Goal: Share content: Share content

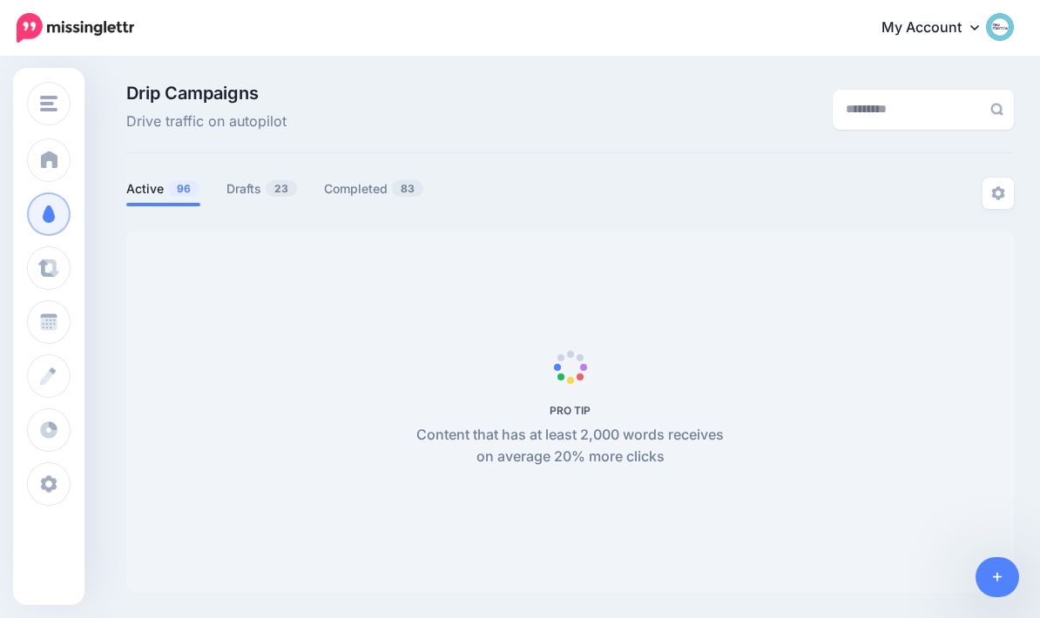
scroll to position [108, 0]
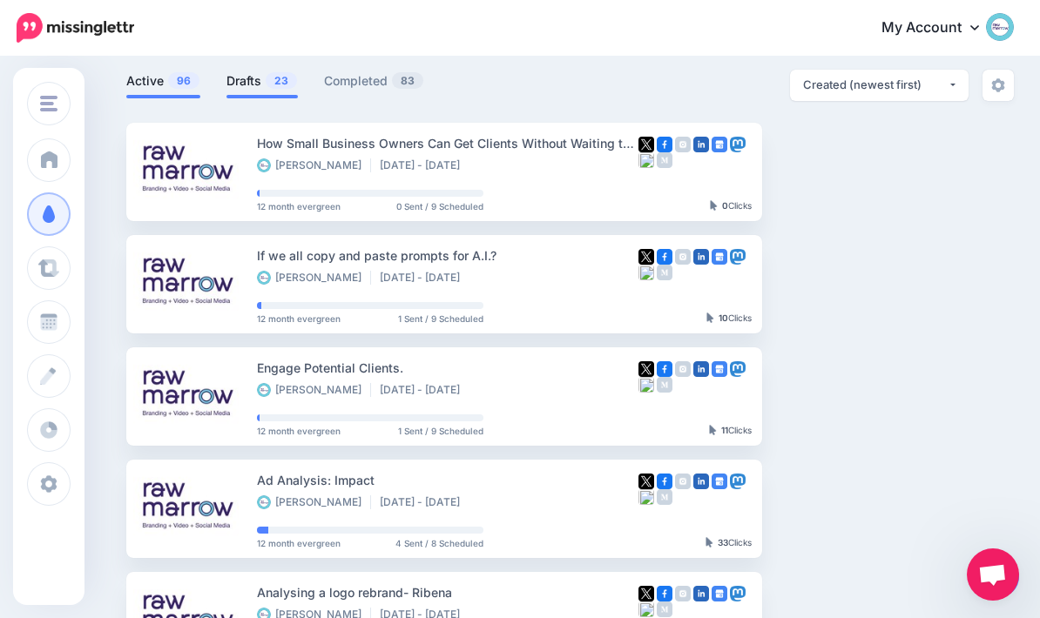
click at [263, 84] on link "Drafts 23" at bounding box center [261, 81] width 71 height 21
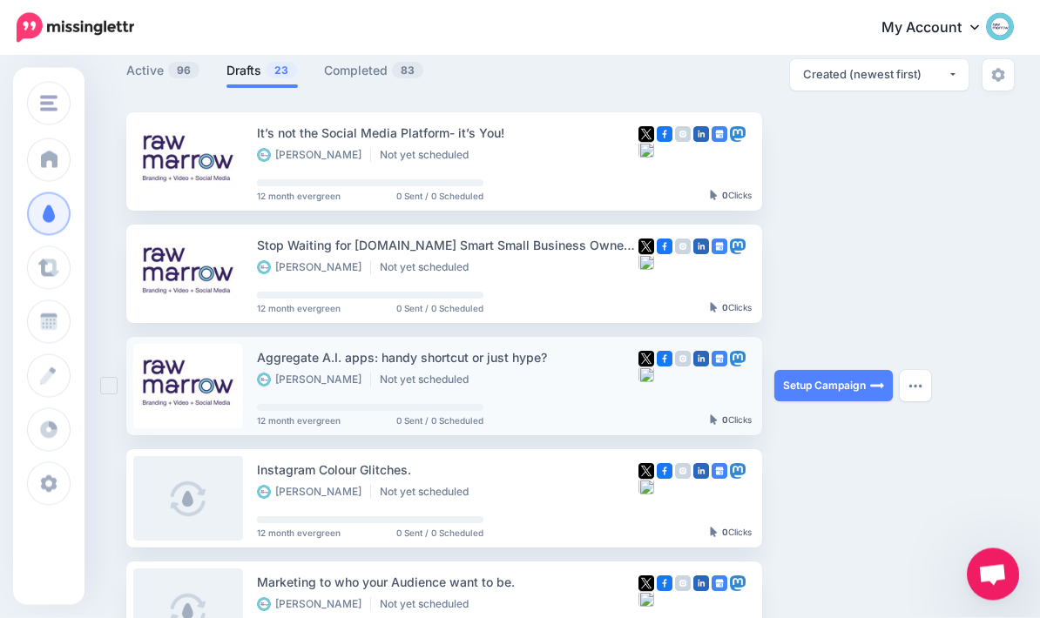
scroll to position [118, 0]
click at [882, 385] on img at bounding box center [877, 386] width 14 height 14
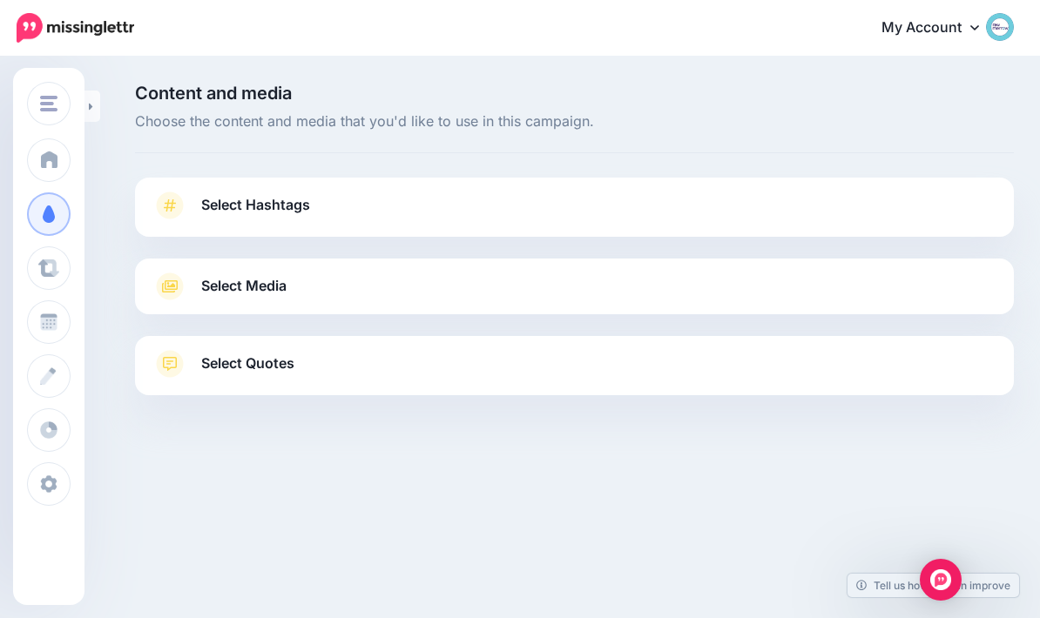
click at [941, 194] on link "Select Hashtags" at bounding box center [574, 214] width 844 height 45
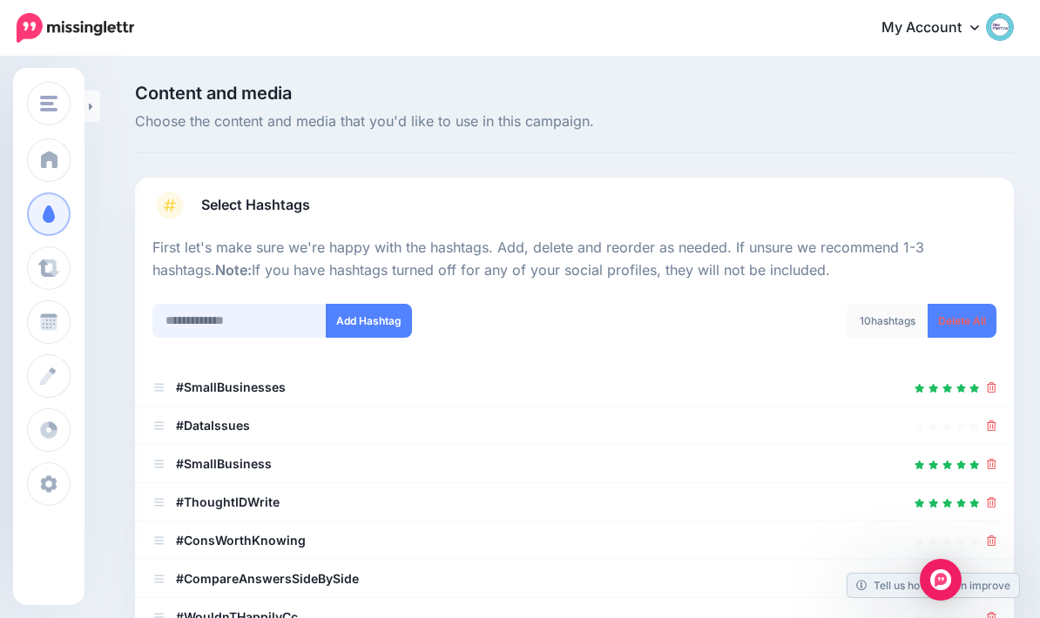
click at [195, 319] on input "text" at bounding box center [239, 321] width 174 height 34
click at [983, 317] on link "Delete All" at bounding box center [962, 321] width 69 height 34
click at [191, 317] on input "text" at bounding box center [239, 321] width 174 height 34
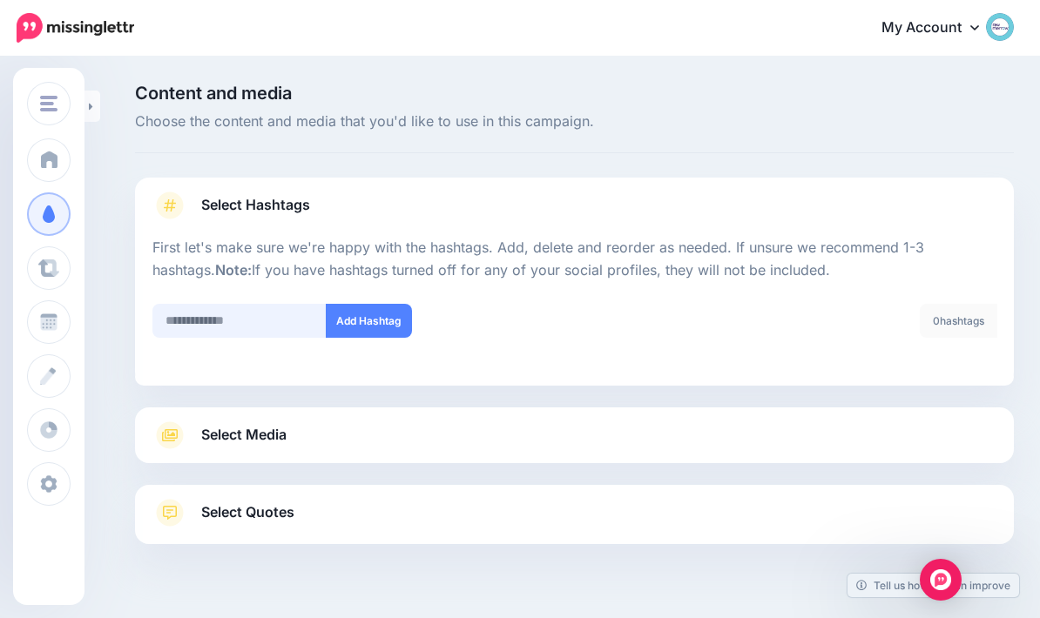
scroll to position [70, 0]
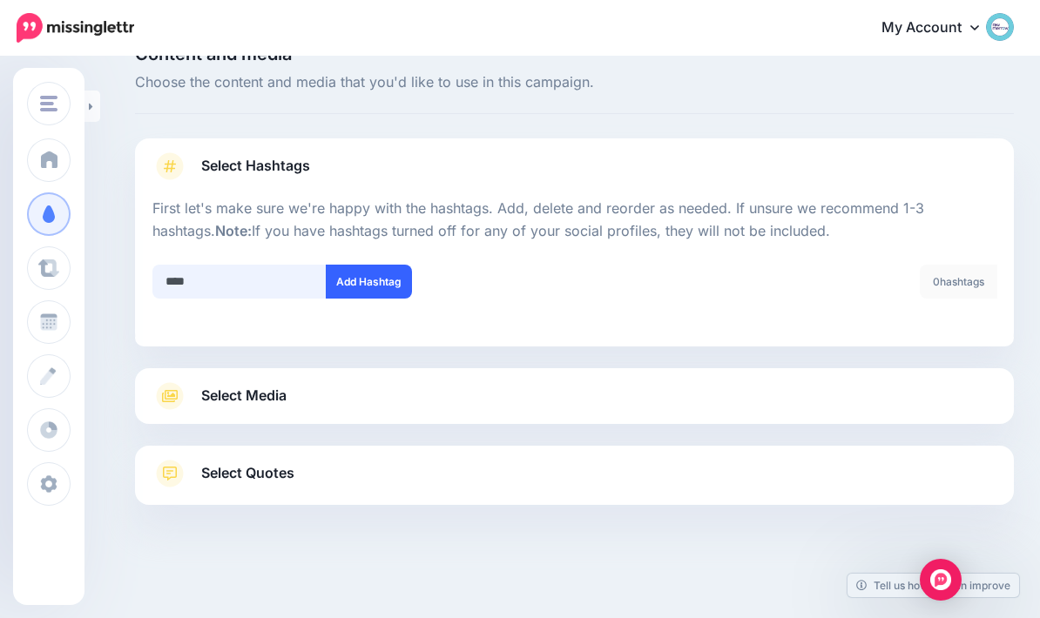
type input "****"
click at [368, 265] on button "Add Hashtag" at bounding box center [369, 282] width 86 height 34
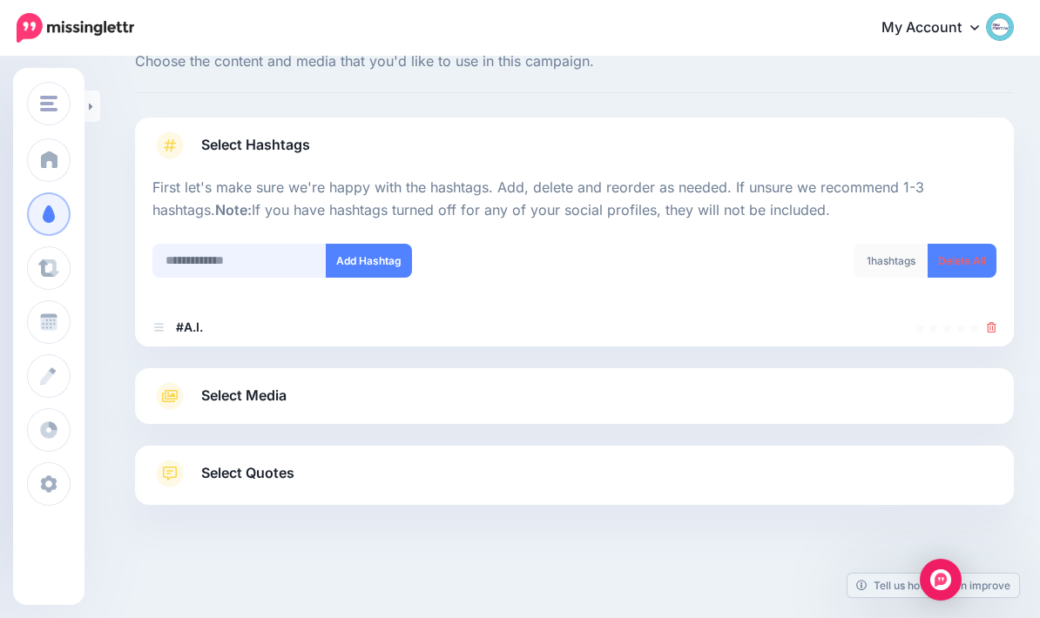
click at [181, 246] on input "text" at bounding box center [239, 261] width 174 height 34
type input "**********"
click at [383, 244] on button "Add Hashtag" at bounding box center [369, 261] width 86 height 34
click at [217, 386] on span "Select Media" at bounding box center [243, 396] width 85 height 24
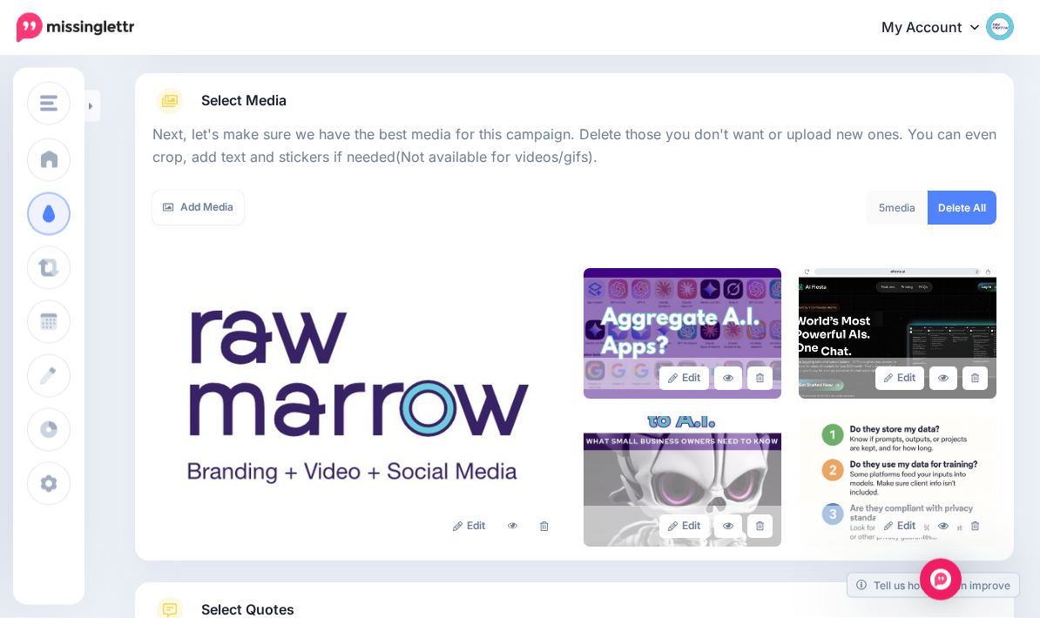
scroll to position [186, 0]
click at [541, 533] on link at bounding box center [543, 527] width 25 height 24
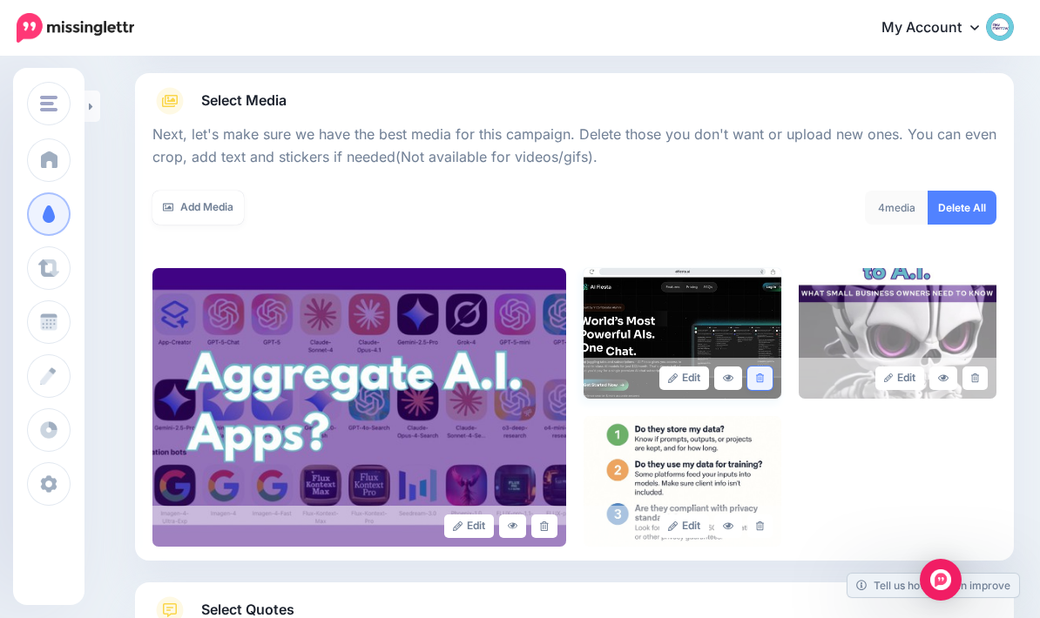
click at [766, 374] on link at bounding box center [759, 379] width 25 height 24
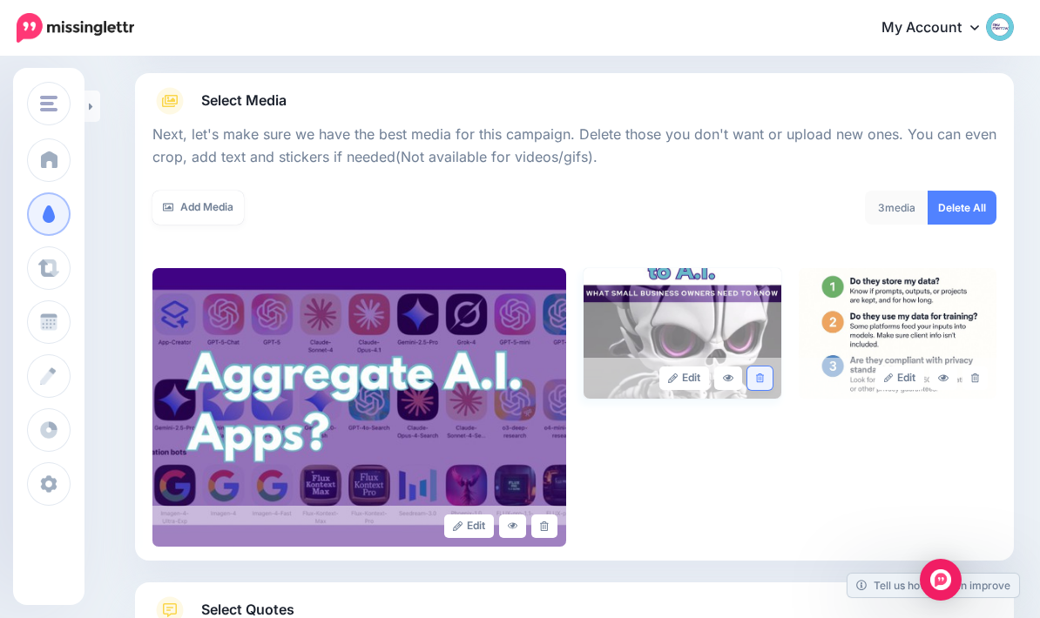
click at [764, 370] on link at bounding box center [759, 379] width 25 height 24
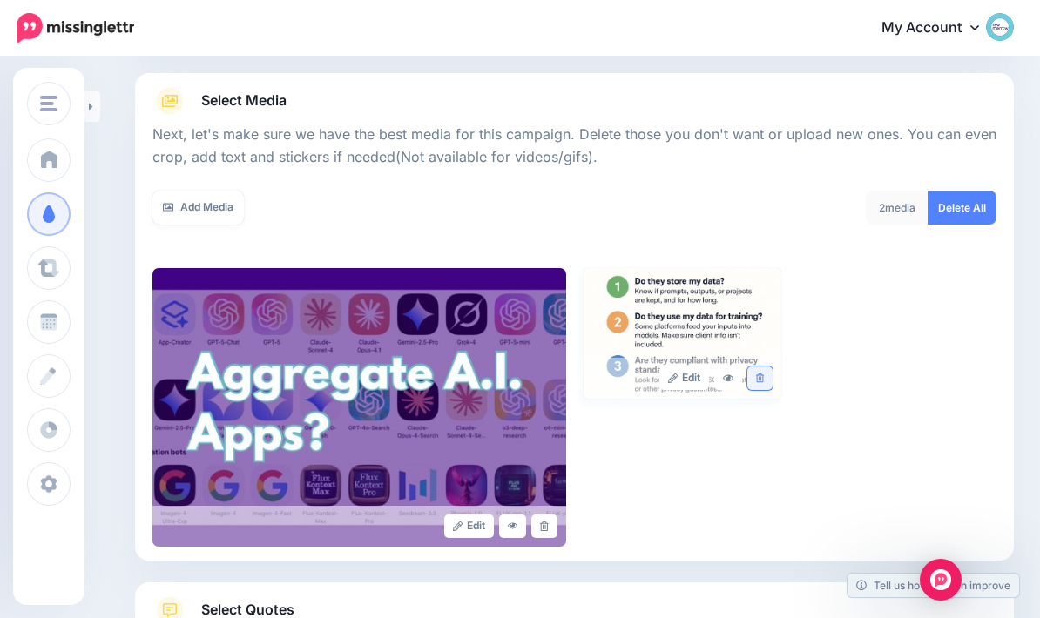
click at [759, 374] on icon at bounding box center [760, 379] width 8 height 10
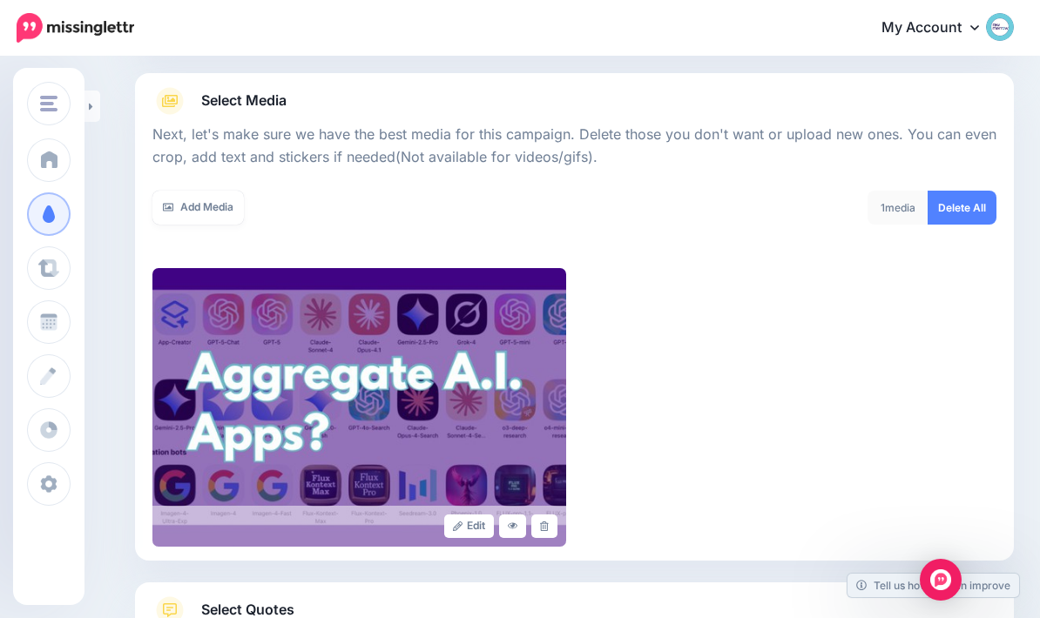
scroll to position [250, 0]
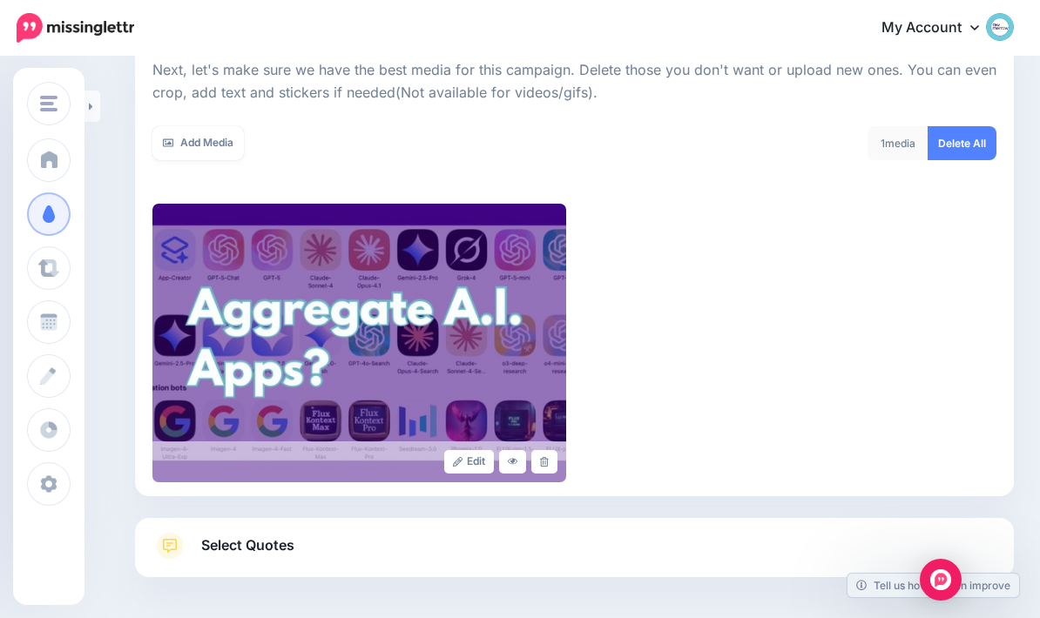
click at [692, 550] on link "Select Quotes" at bounding box center [574, 554] width 844 height 45
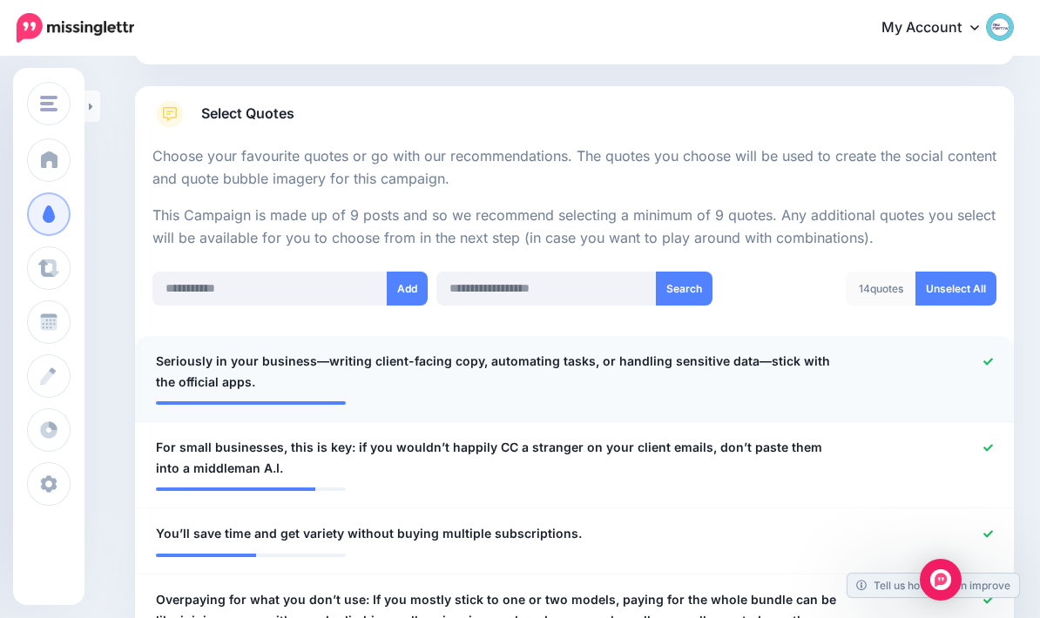
click at [990, 363] on link at bounding box center [988, 362] width 10 height 12
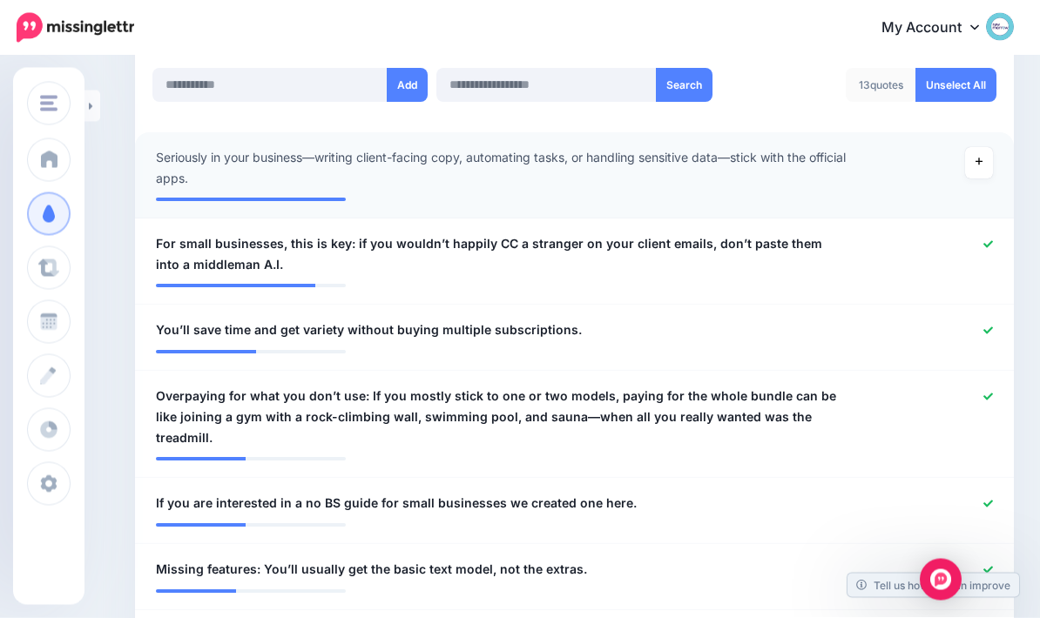
scroll to position [457, 0]
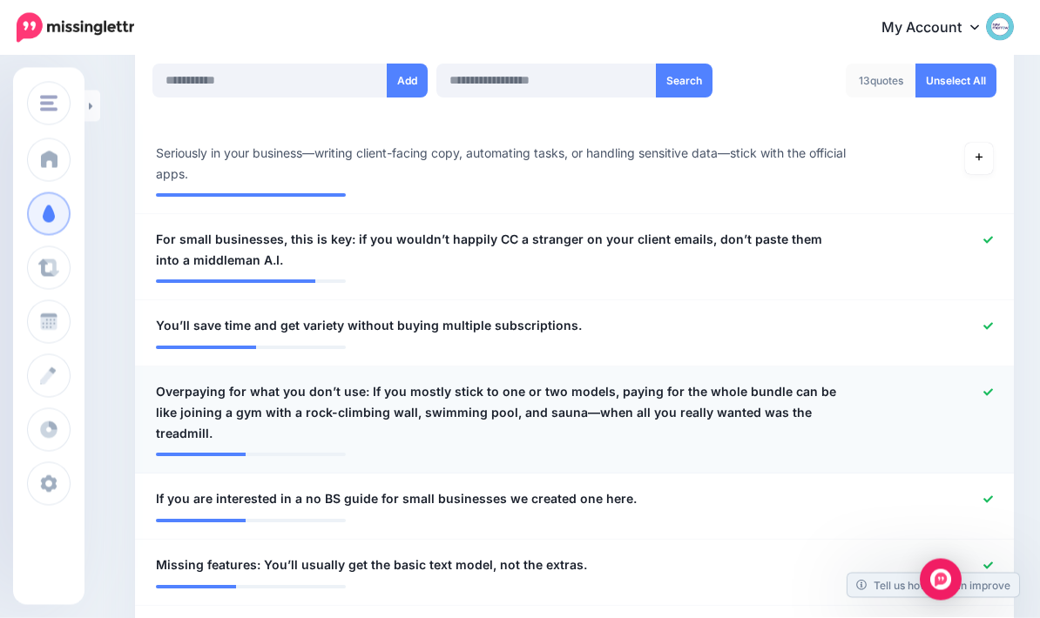
click at [986, 394] on link at bounding box center [988, 394] width 10 height 12
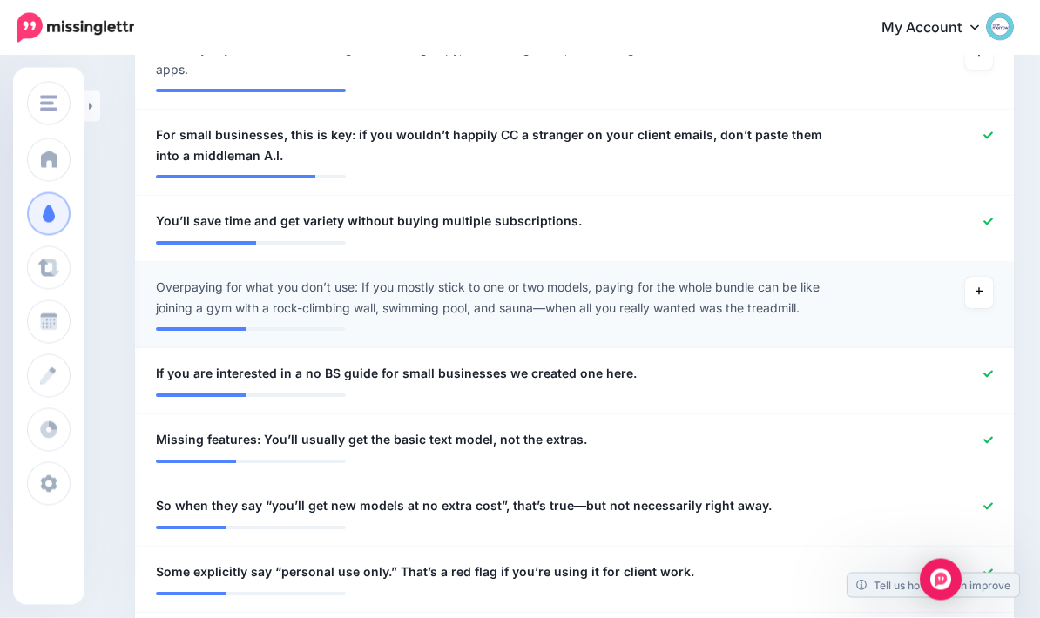
scroll to position [563, 0]
click at [989, 369] on icon at bounding box center [988, 374] width 10 height 10
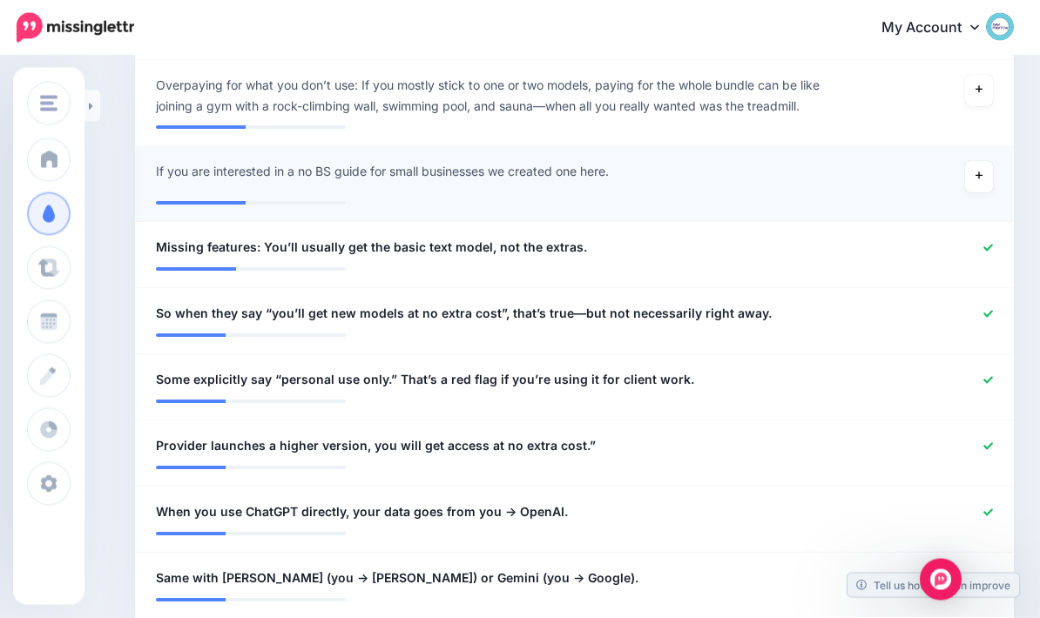
scroll to position [765, 0]
click at [992, 442] on icon at bounding box center [988, 447] width 10 height 10
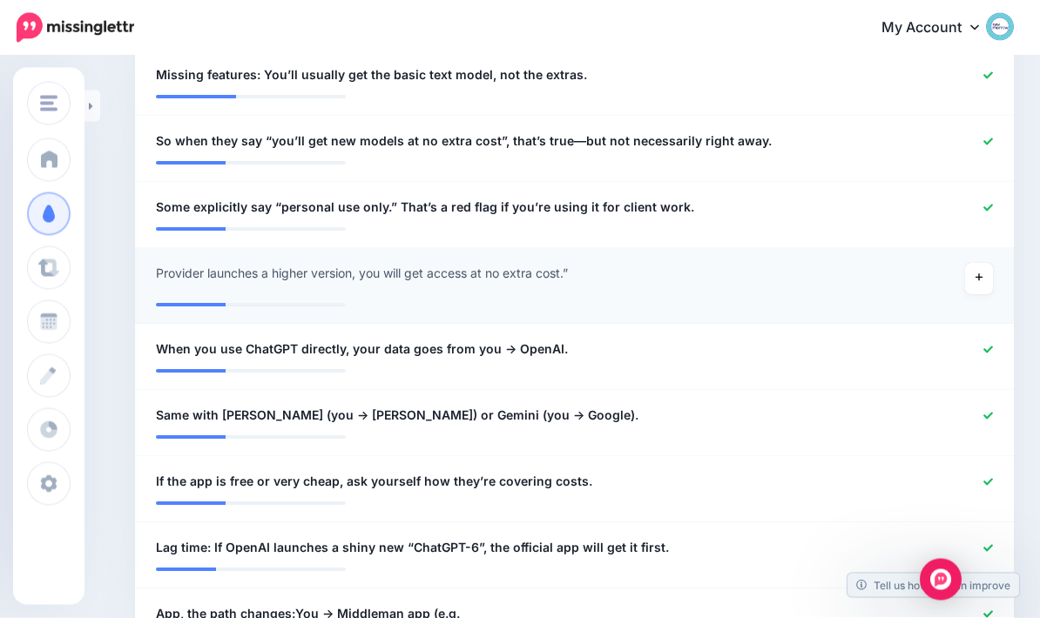
scroll to position [937, 0]
click at [993, 429] on li "**********" at bounding box center [574, 423] width 879 height 66
click at [989, 416] on icon at bounding box center [988, 416] width 10 height 10
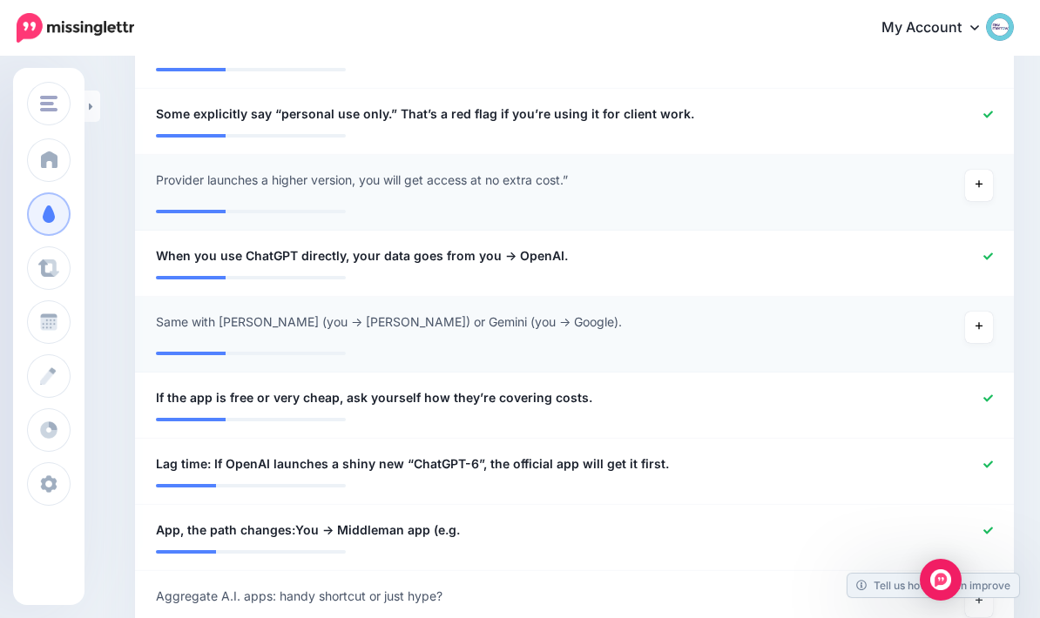
scroll to position [1059, 0]
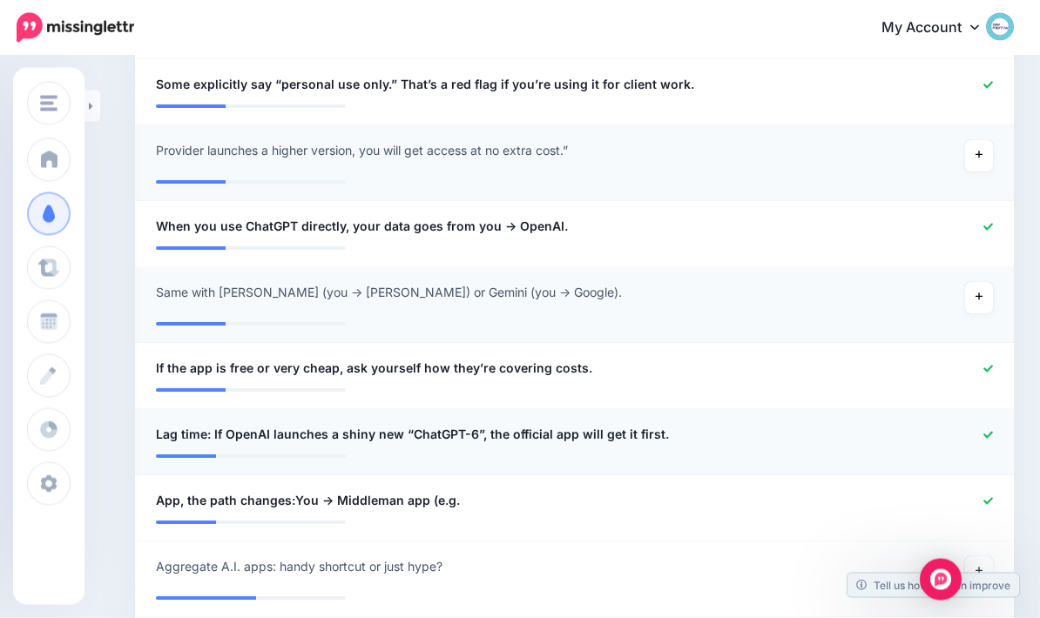
click at [984, 434] on icon at bounding box center [988, 436] width 10 height 10
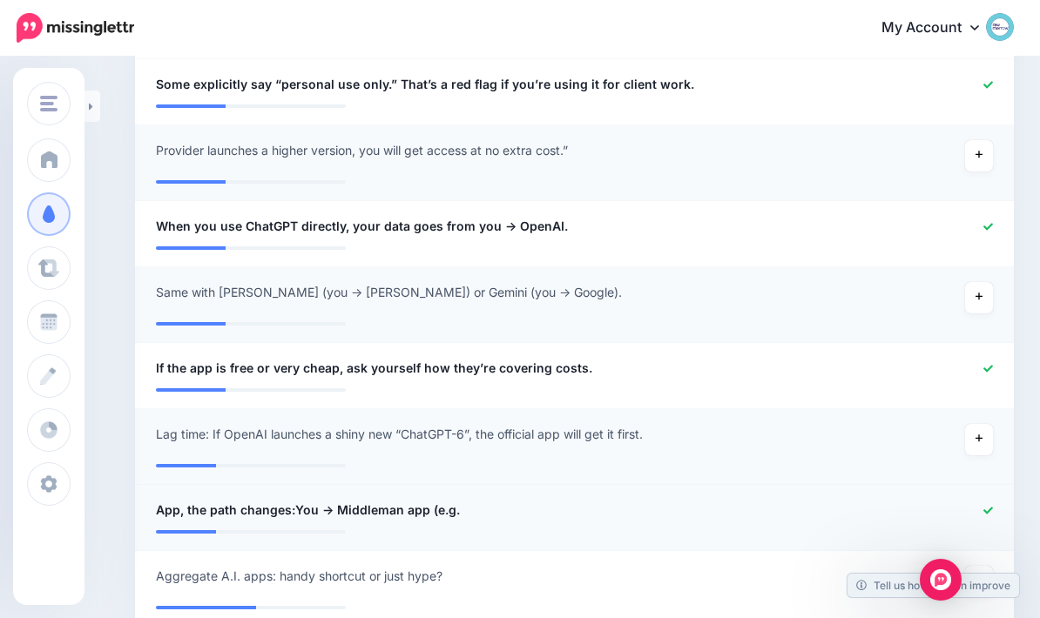
click at [981, 530] on div at bounding box center [574, 531] width 863 height 3
click at [984, 510] on icon at bounding box center [988, 511] width 10 height 10
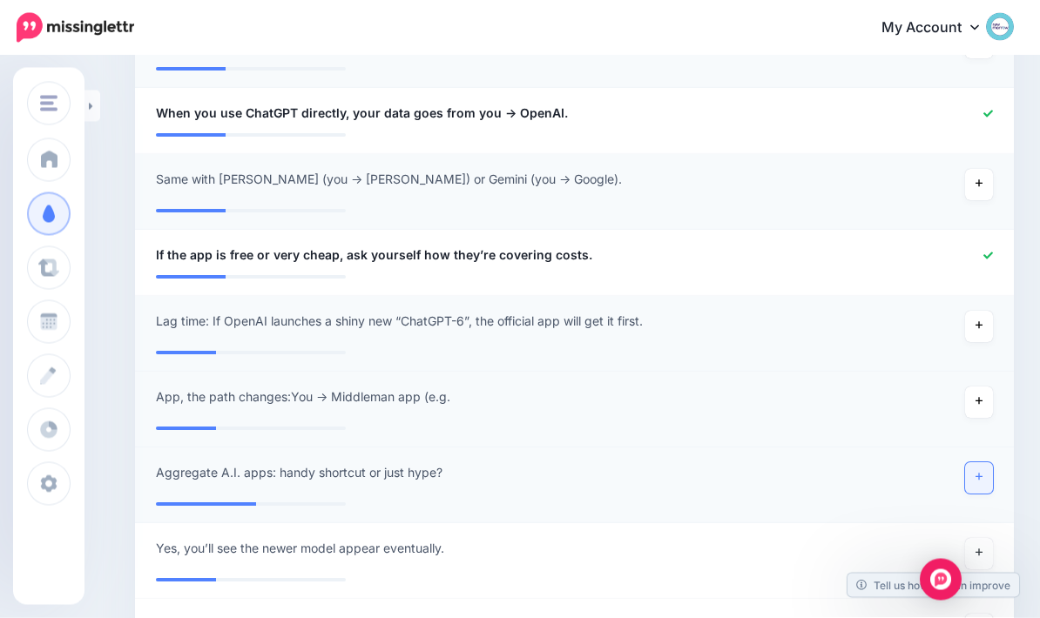
scroll to position [1173, 0]
click at [975, 481] on link at bounding box center [979, 477] width 28 height 31
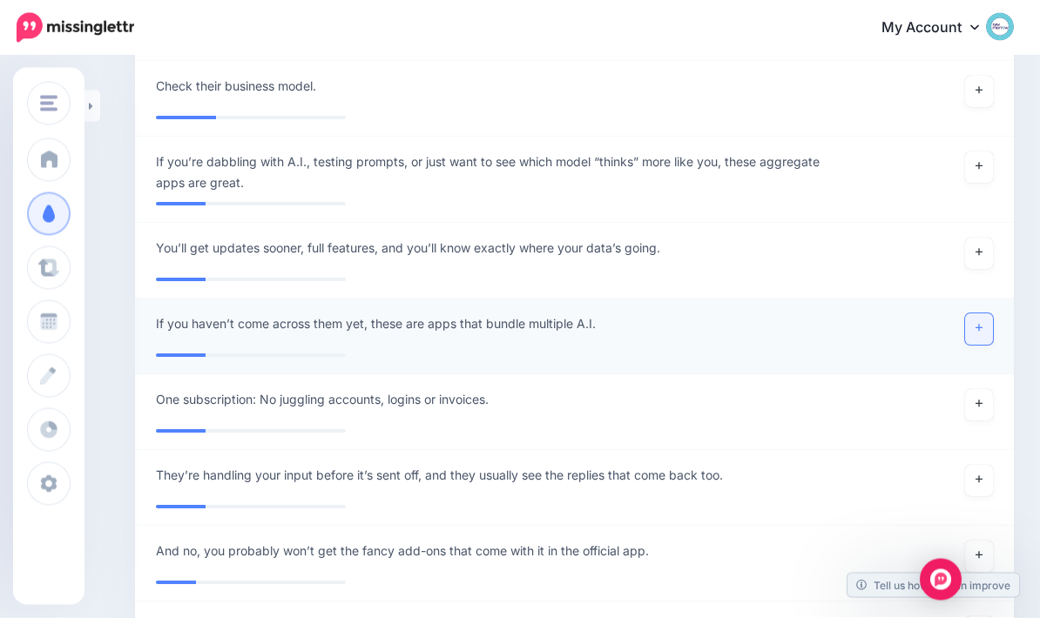
scroll to position [1778, 0]
click at [968, 334] on link at bounding box center [979, 329] width 28 height 31
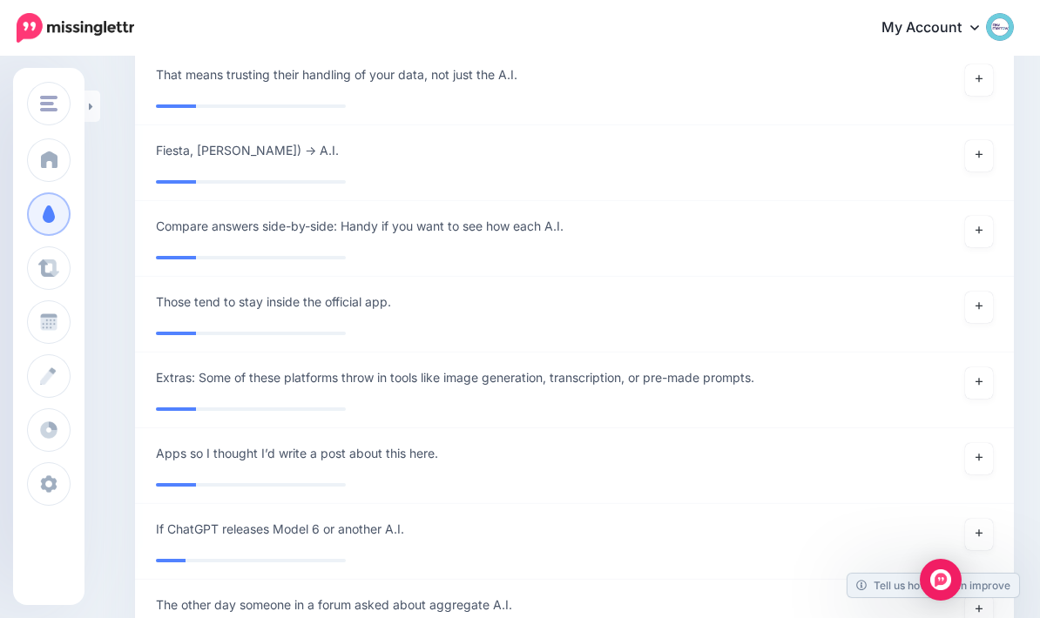
scroll to position [2163, 0]
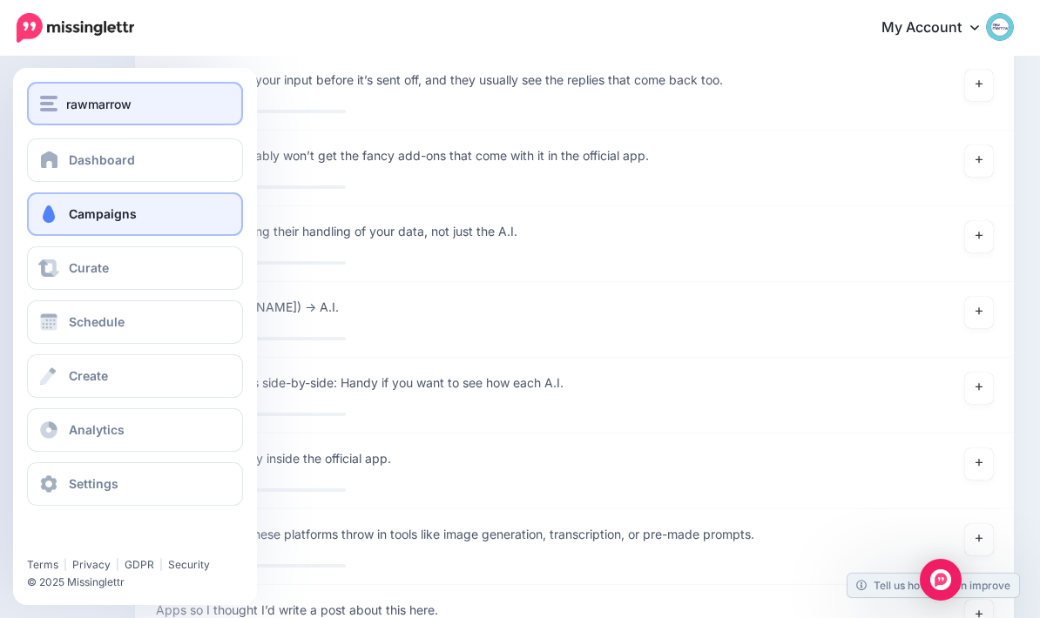
click at [84, 98] on span "rawmarrow" at bounding box center [98, 104] width 65 height 20
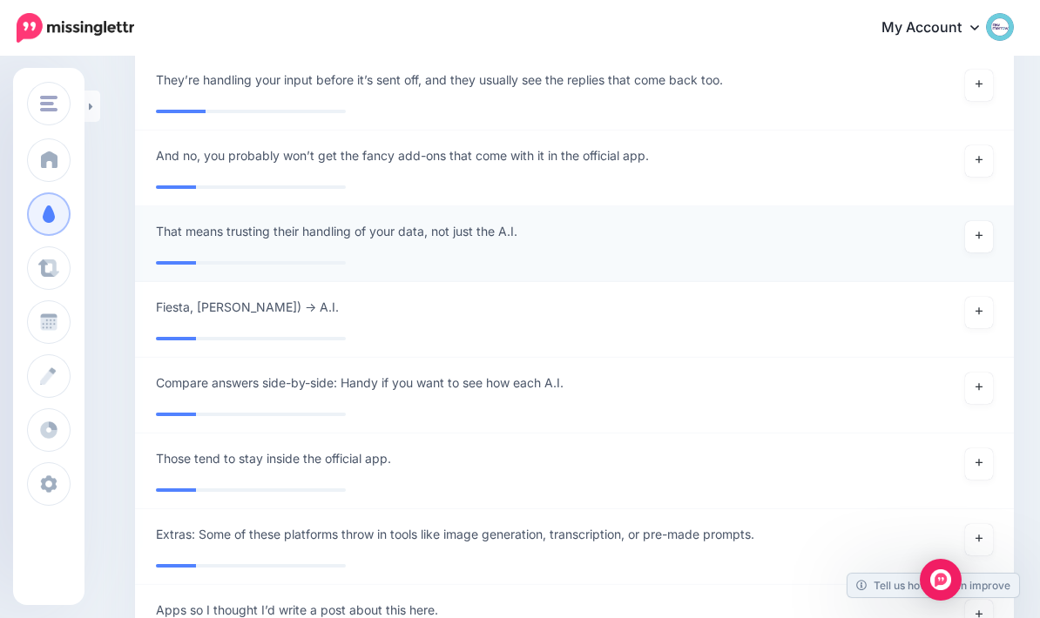
click at [359, 253] on div at bounding box center [574, 257] width 837 height 9
click at [91, 105] on icon at bounding box center [91, 106] width 4 height 11
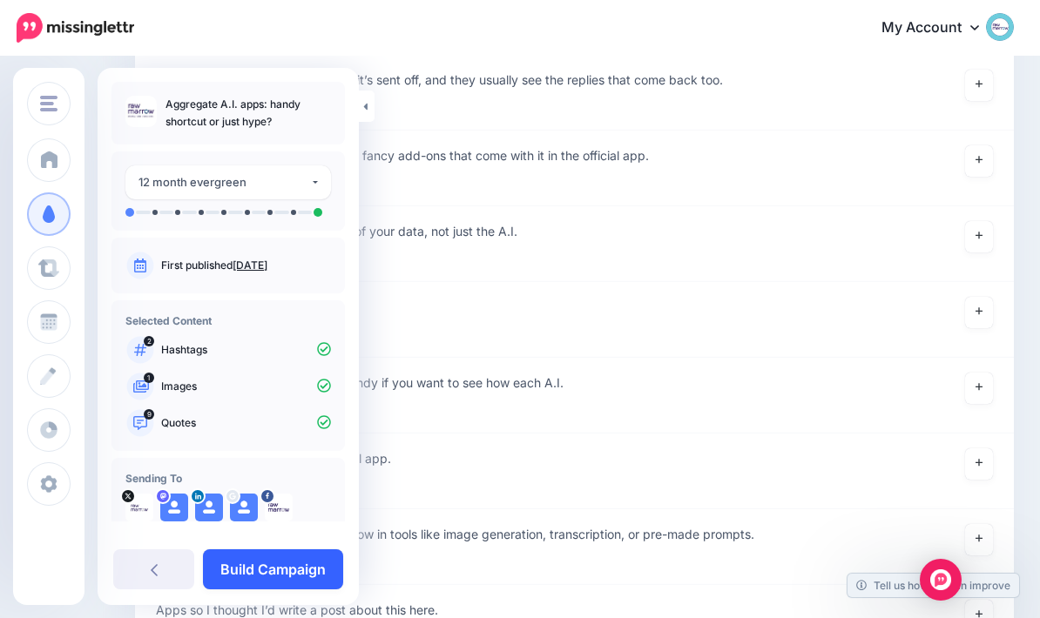
click at [269, 566] on link "Build Campaign" at bounding box center [273, 570] width 140 height 40
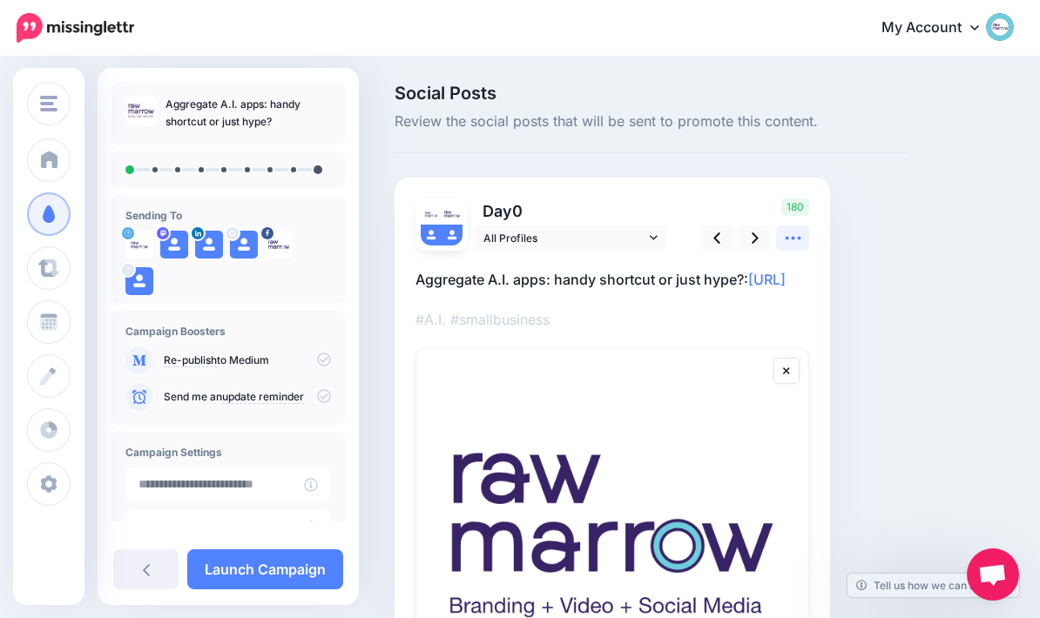
click at [796, 242] on icon at bounding box center [793, 238] width 18 height 18
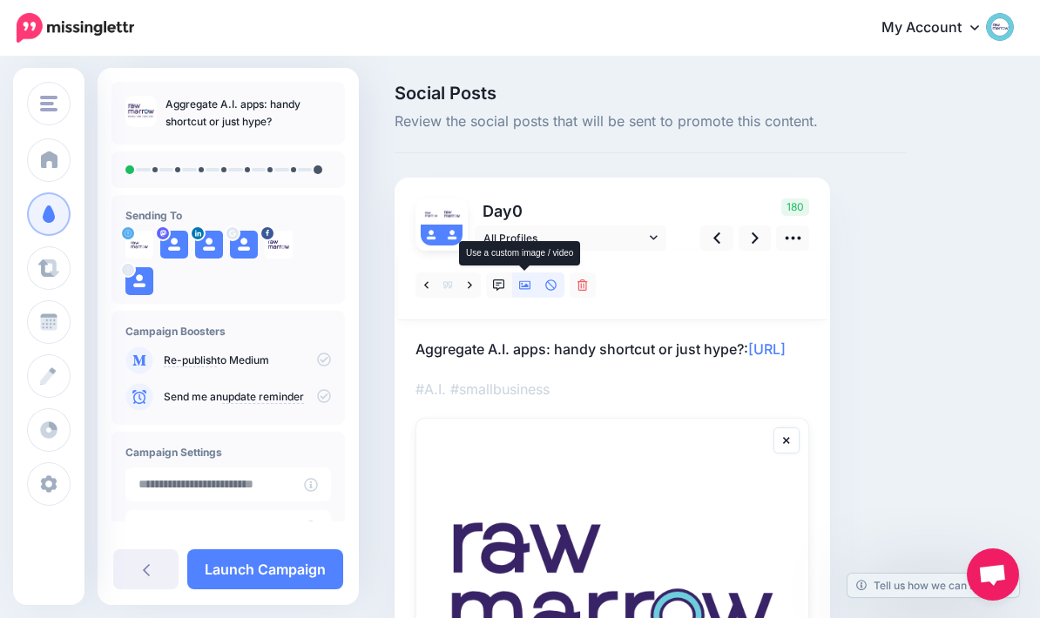
click at [525, 288] on icon at bounding box center [525, 285] width 12 height 9
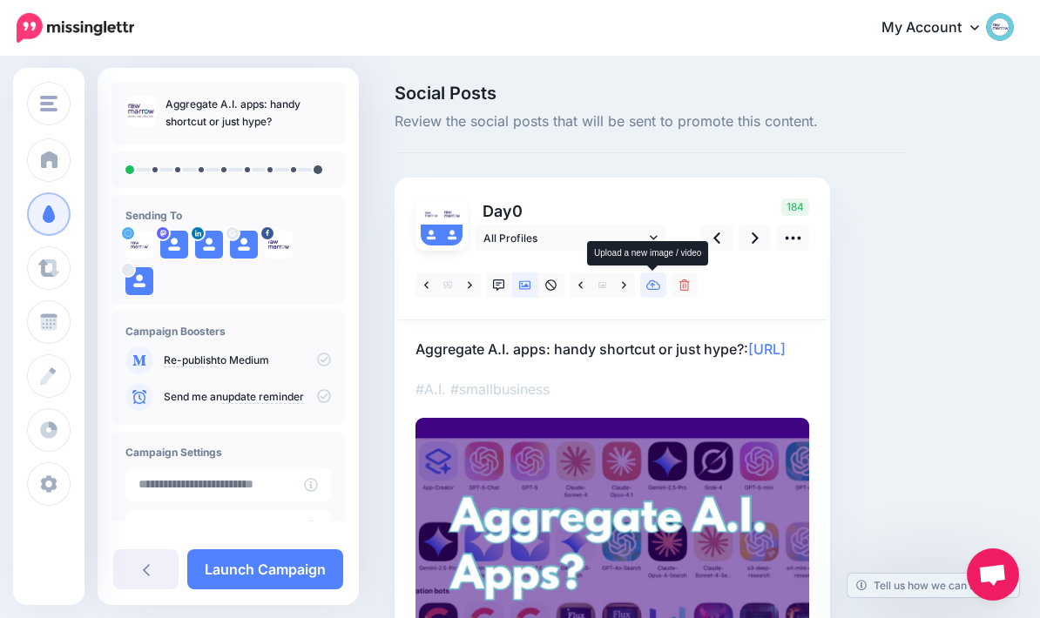
click at [656, 286] on icon at bounding box center [653, 286] width 15 height 12
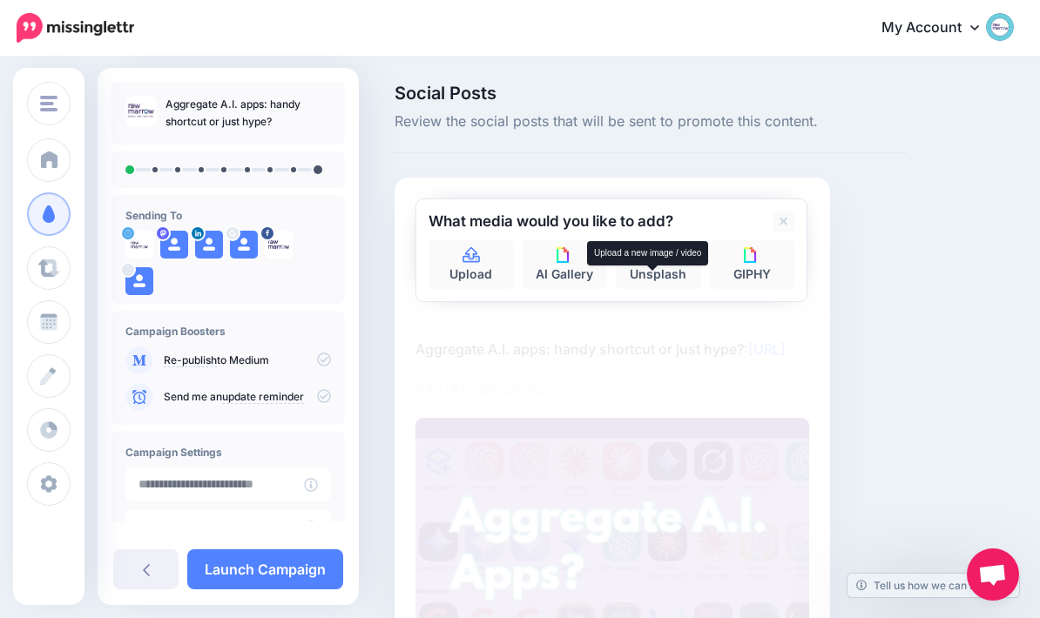
click at [789, 354] on p "Aggregate A.I. apps: handy shortcut or just hype?: https://lttr.ai/Ah7aS" at bounding box center [612, 349] width 394 height 23
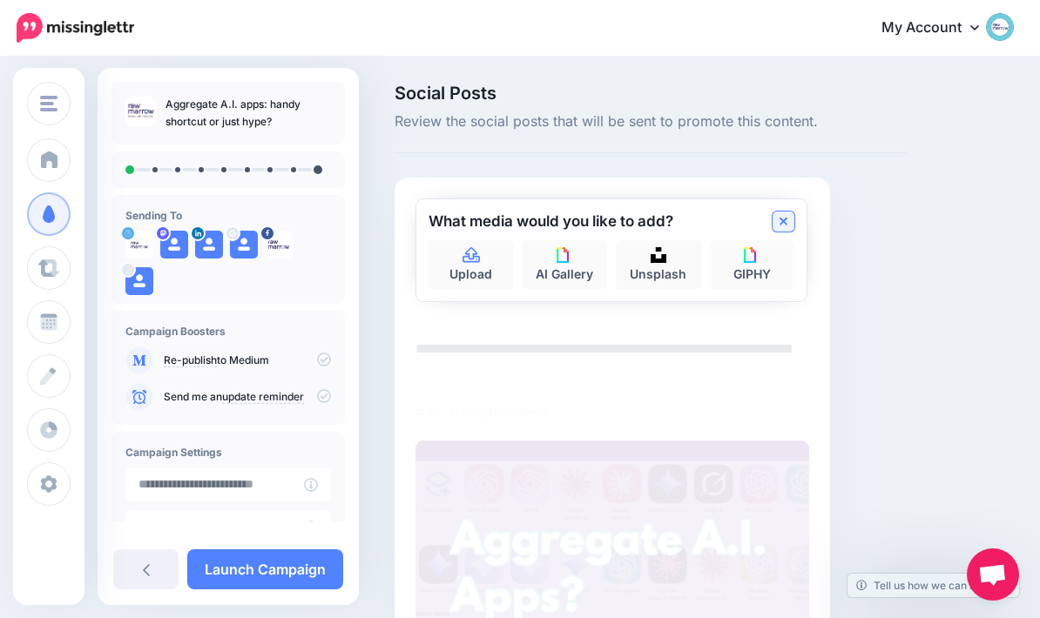
click at [793, 215] on link at bounding box center [784, 222] width 22 height 20
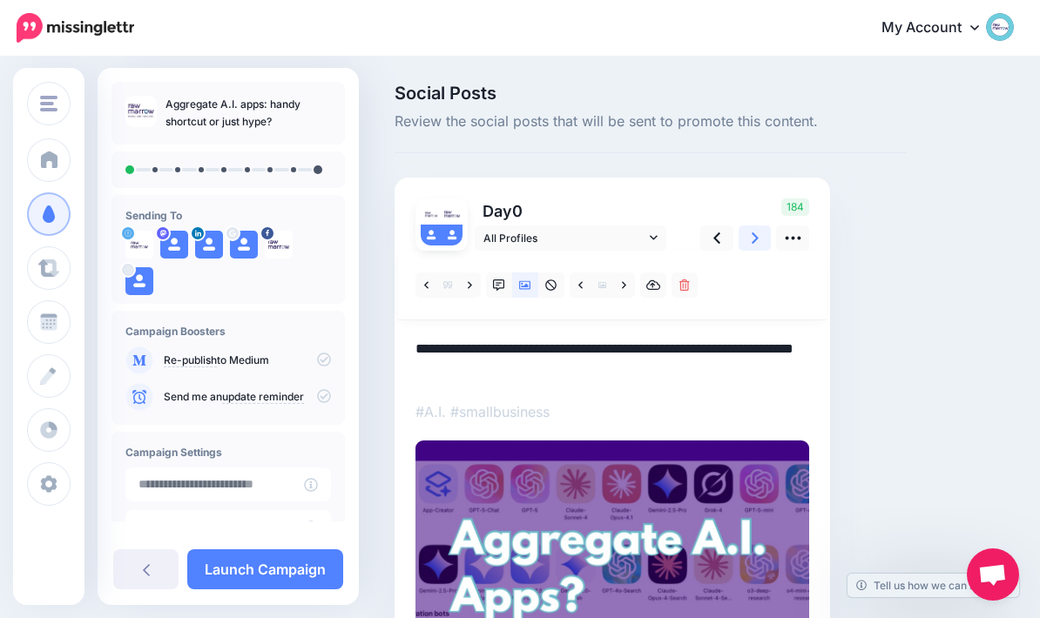
click at [755, 242] on icon at bounding box center [755, 238] width 7 height 18
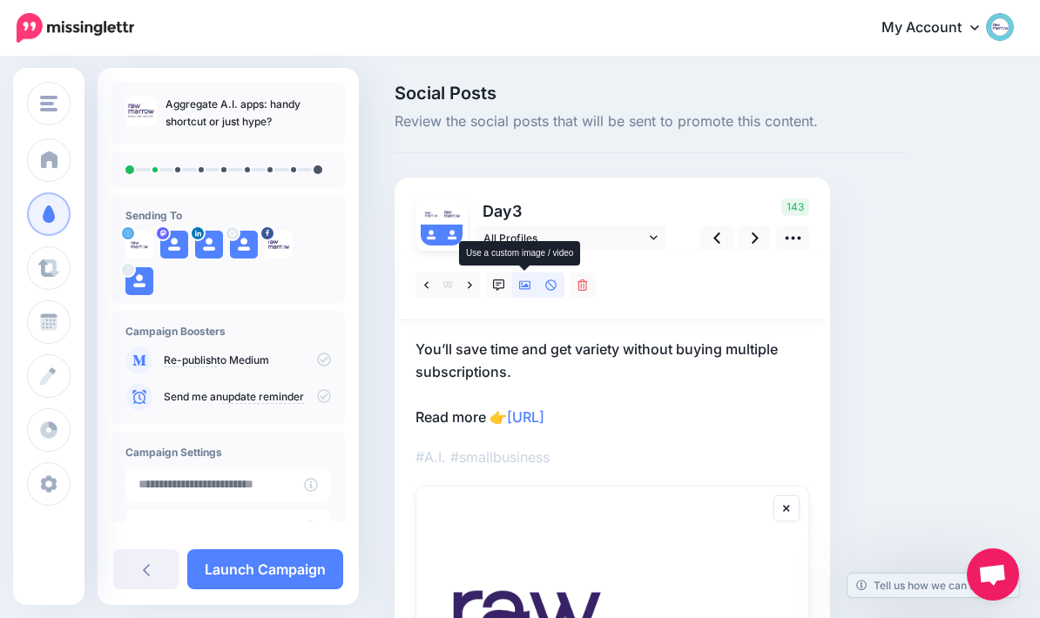
click at [527, 285] on icon at bounding box center [525, 285] width 12 height 9
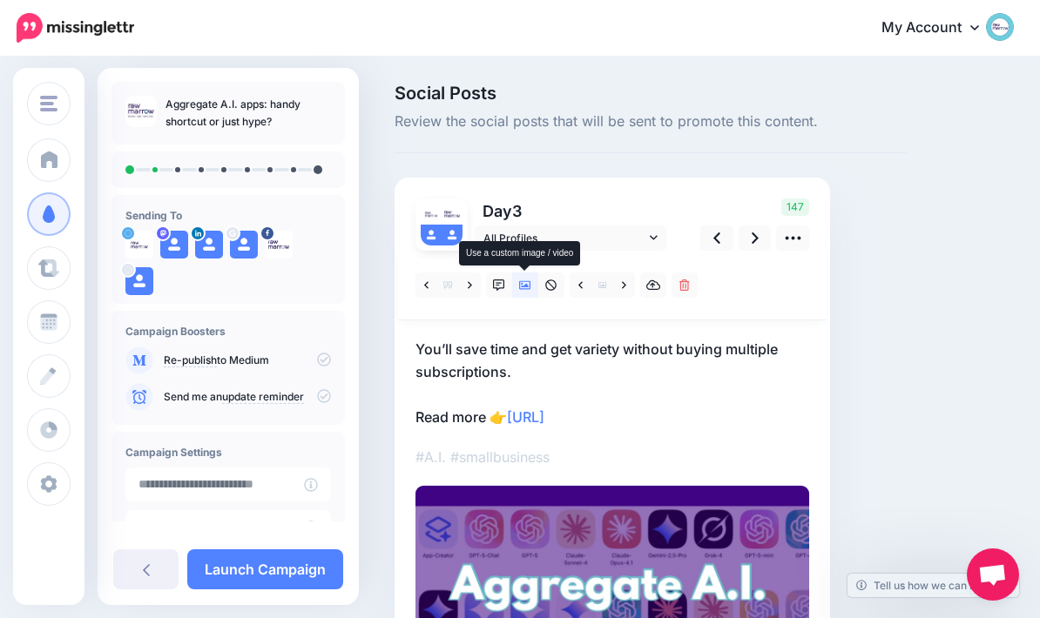
click at [571, 380] on p "You’ll save time and get variety without buying multiple subscriptions. Read mo…" at bounding box center [612, 383] width 394 height 91
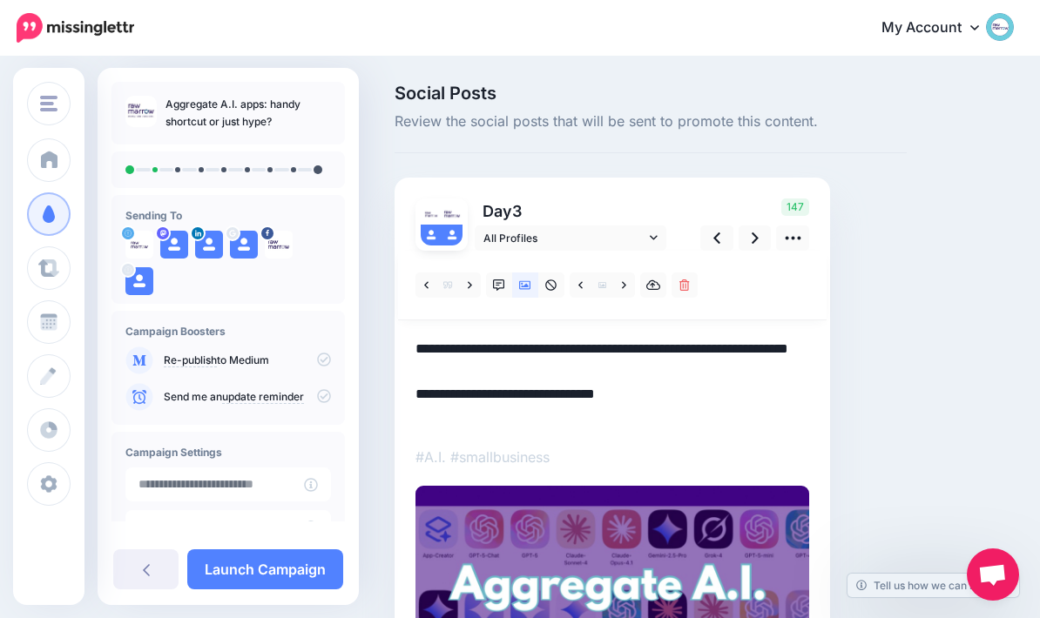
click at [530, 371] on textarea "**********" at bounding box center [612, 383] width 394 height 91
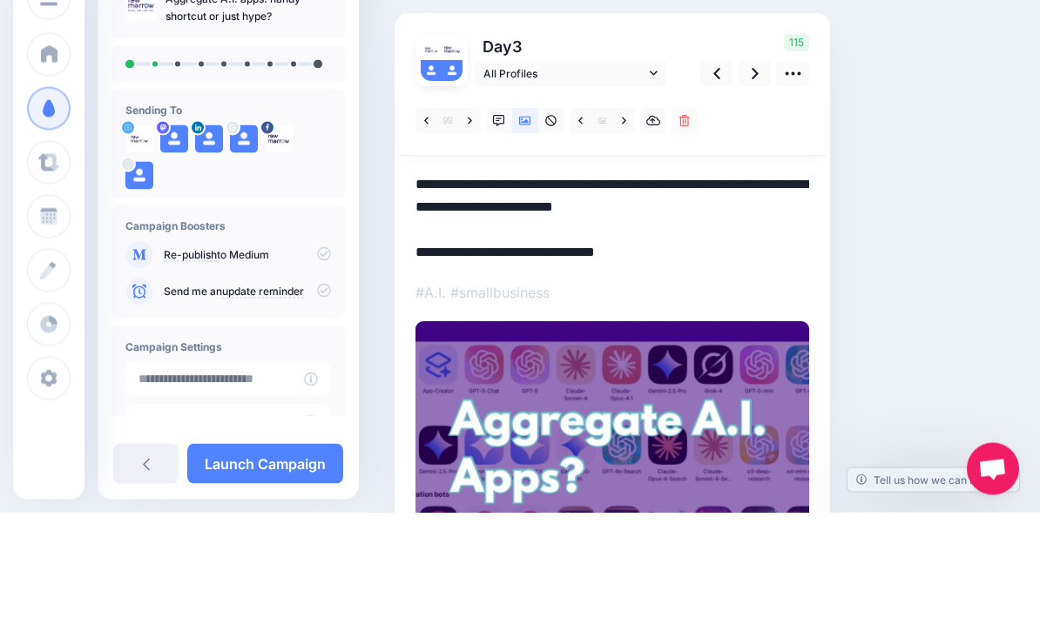
scroll to position [60, 0]
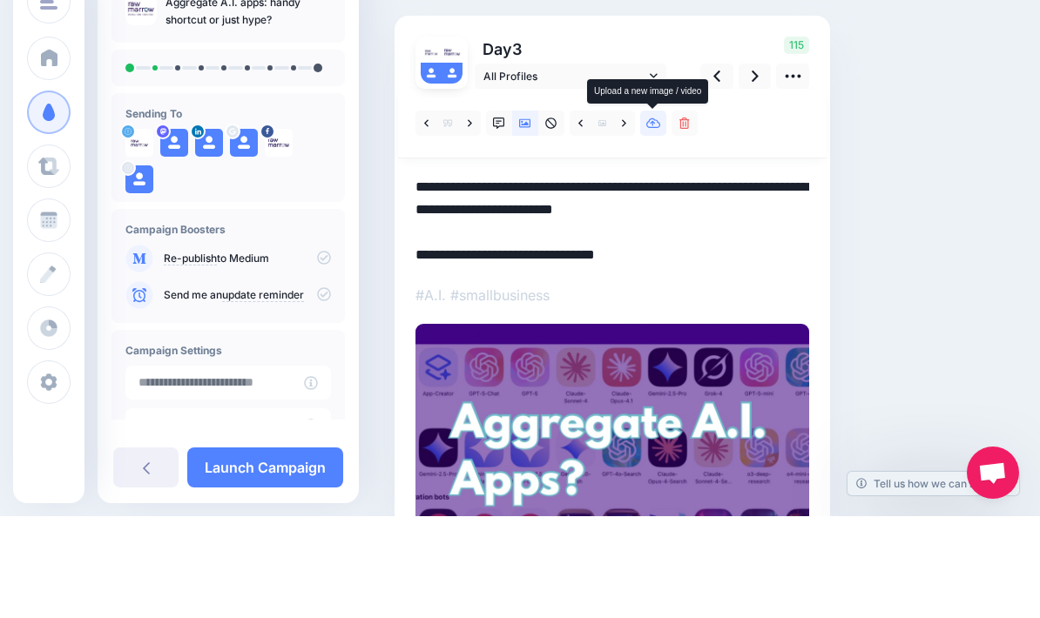
type textarea "**********"
click at [657, 220] on icon at bounding box center [653, 225] width 15 height 10
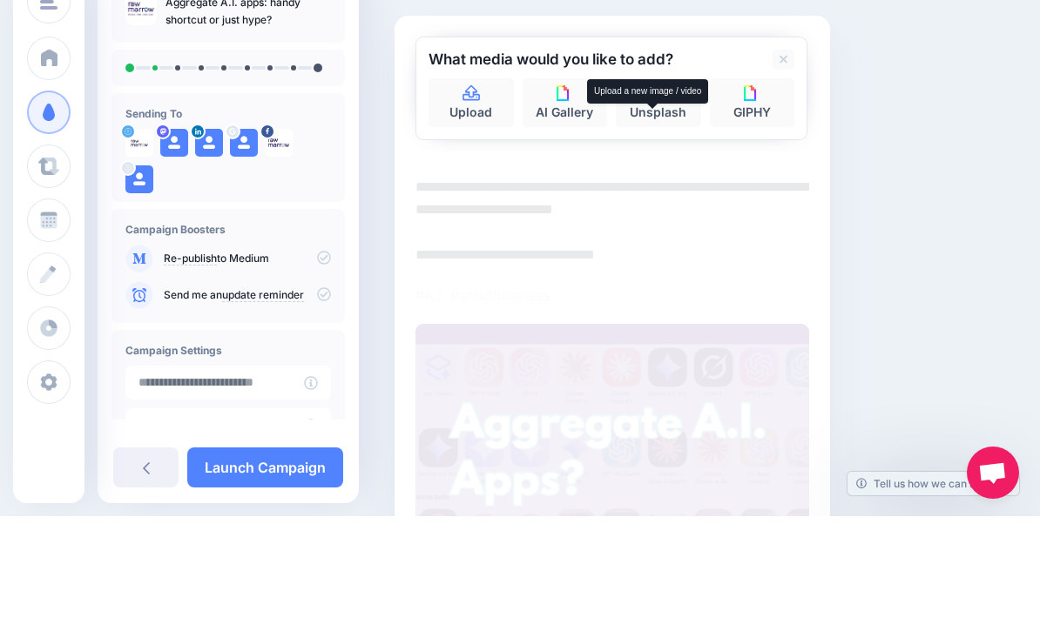
scroll to position [159, 0]
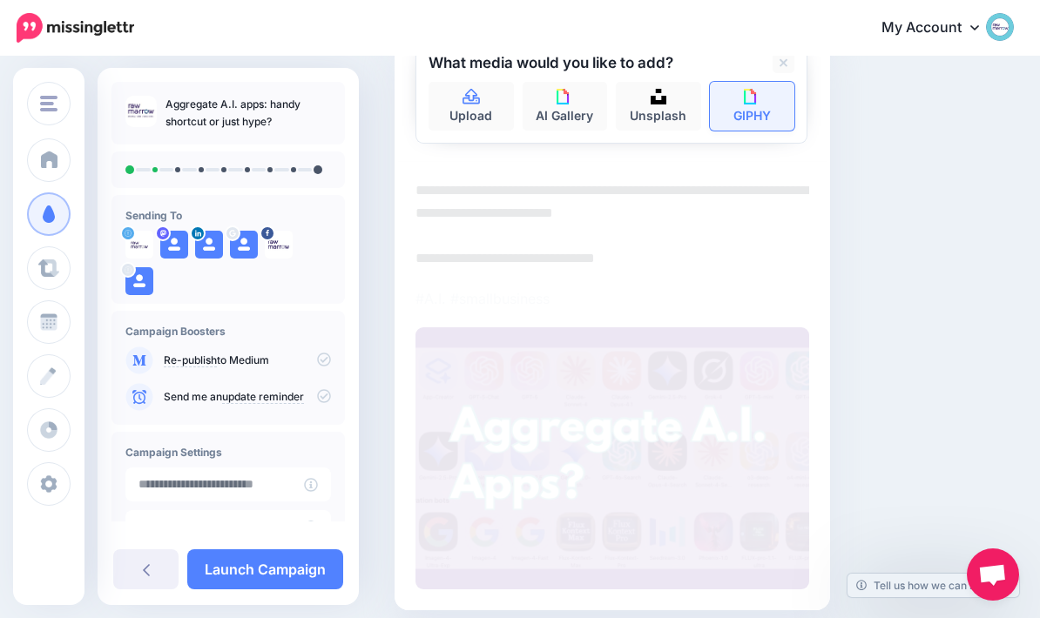
click at [761, 113] on link "GIPHY" at bounding box center [752, 106] width 85 height 49
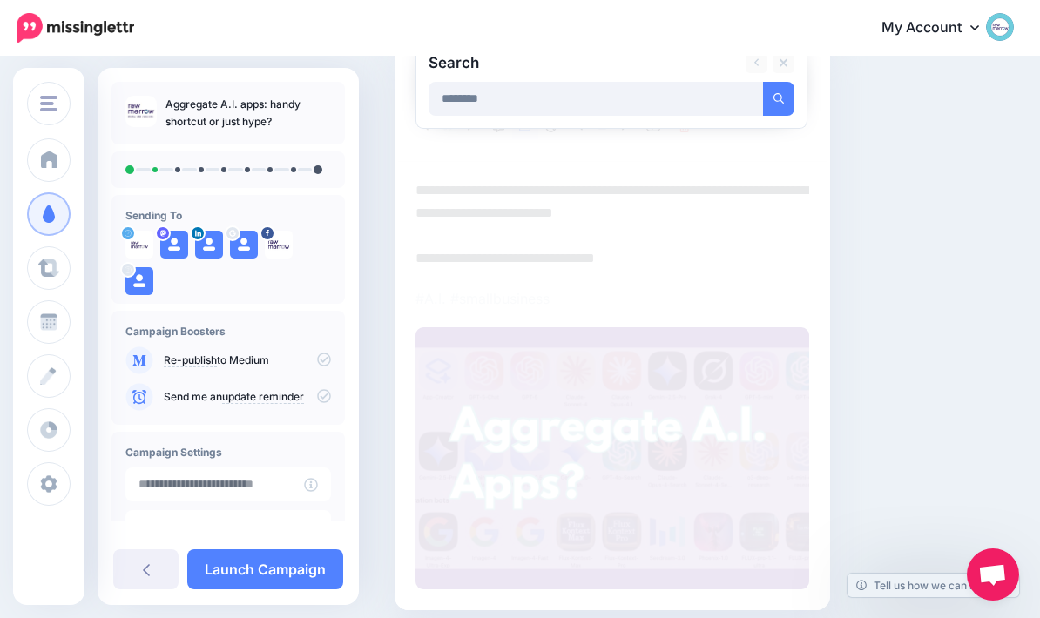
type input "********"
click at [779, 98] on button "submit" at bounding box center [778, 99] width 31 height 34
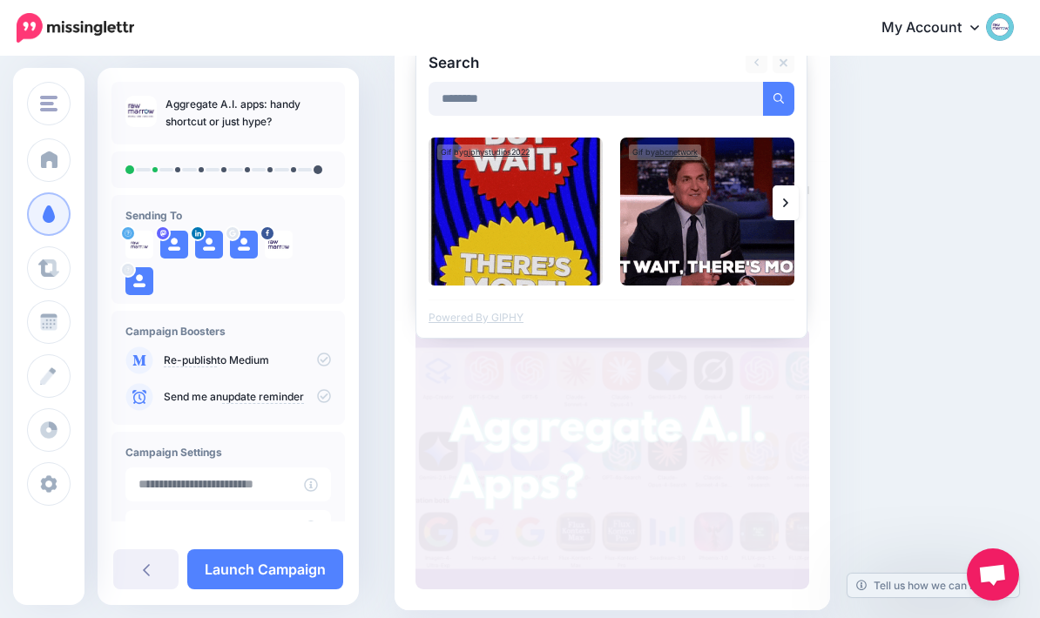
click at [794, 201] on link at bounding box center [786, 203] width 26 height 35
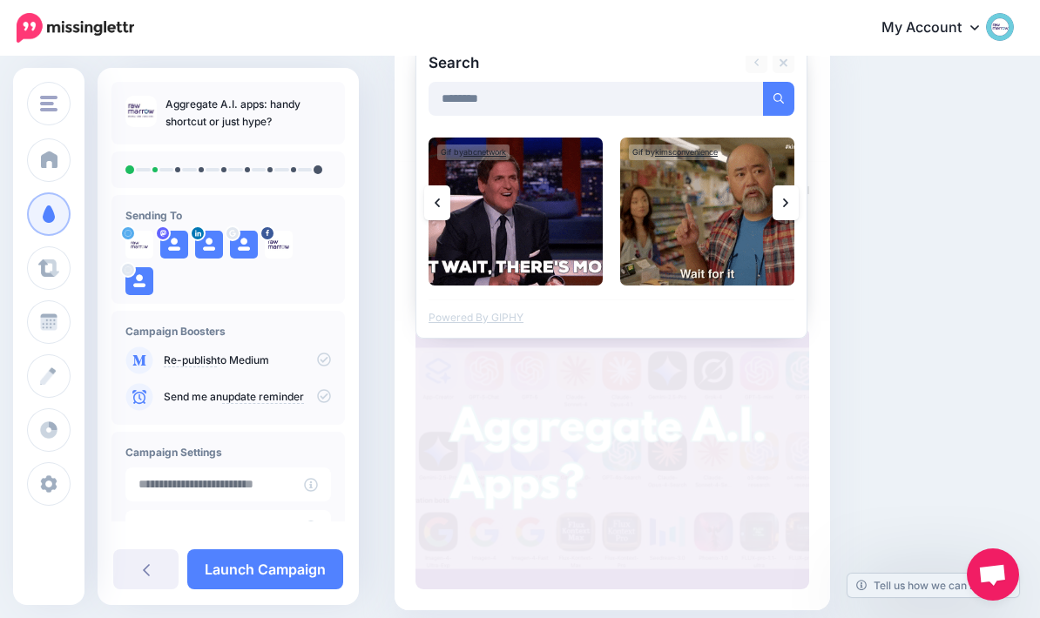
click at [776, 200] on link at bounding box center [786, 203] width 26 height 35
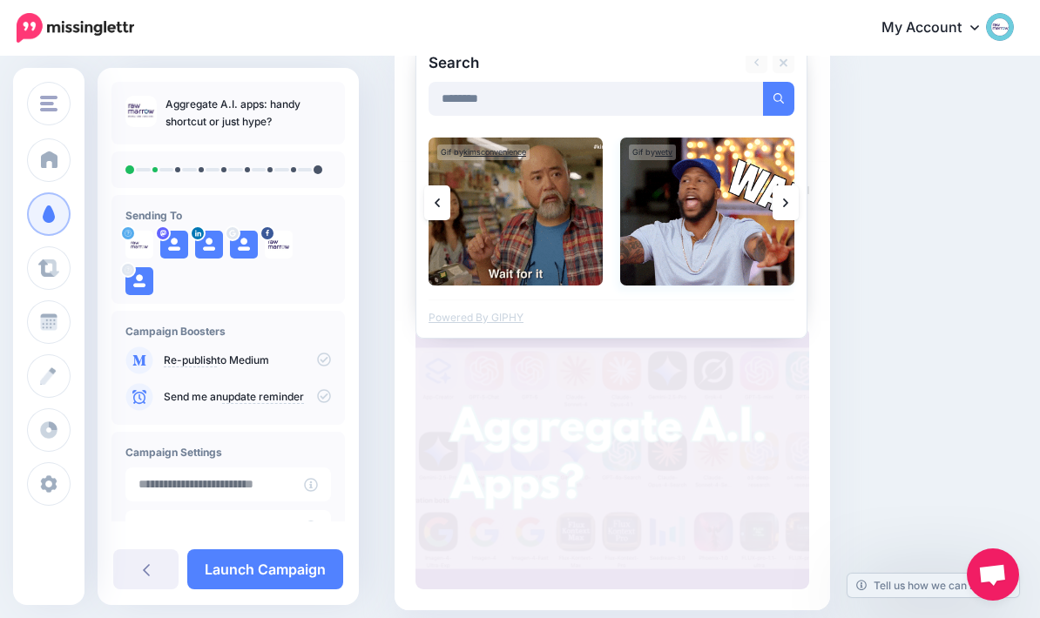
click at [711, 214] on img at bounding box center [707, 212] width 174 height 148
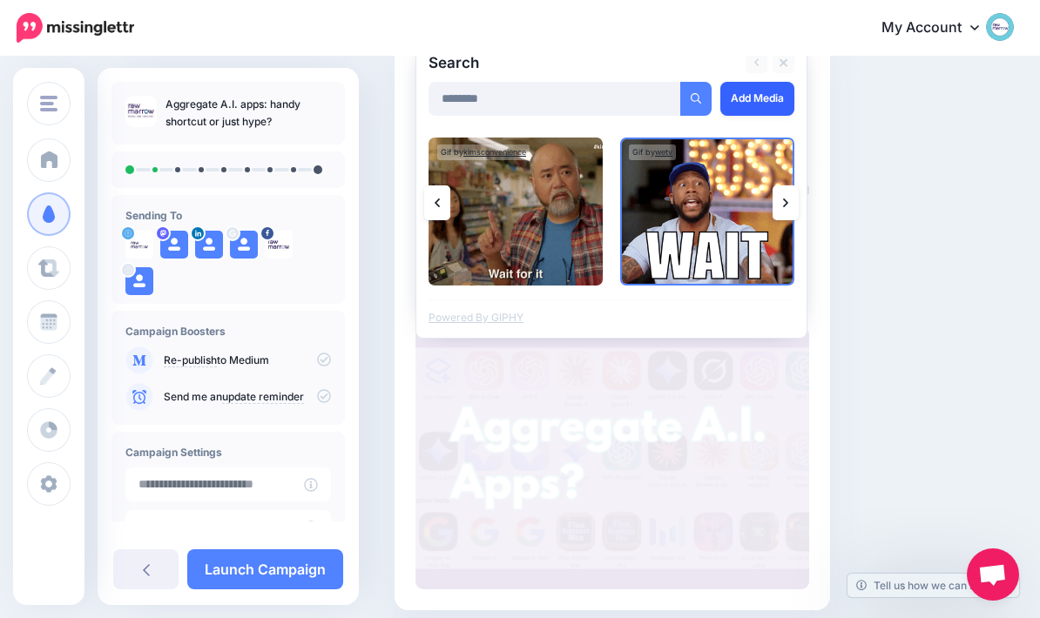
click at [752, 94] on link "Add Media" at bounding box center [757, 99] width 74 height 34
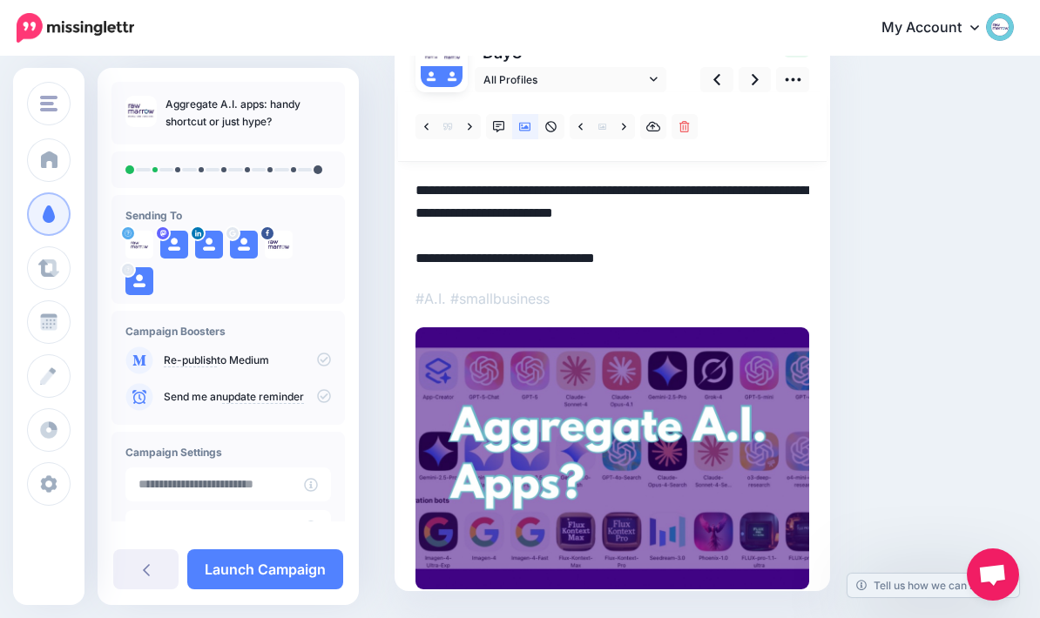
scroll to position [117, 0]
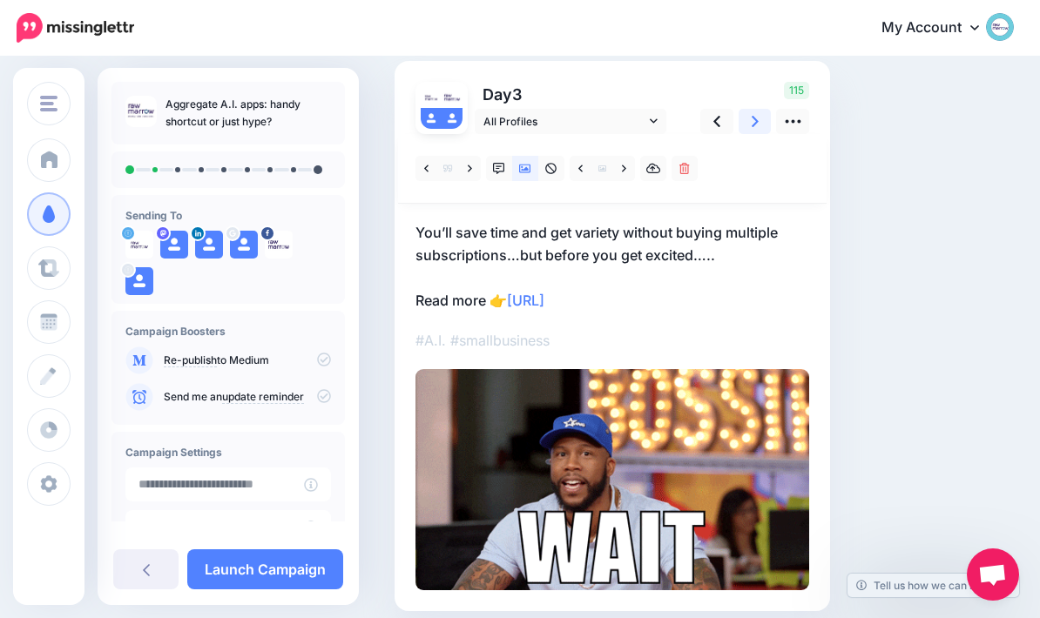
click at [760, 116] on link at bounding box center [755, 121] width 33 height 25
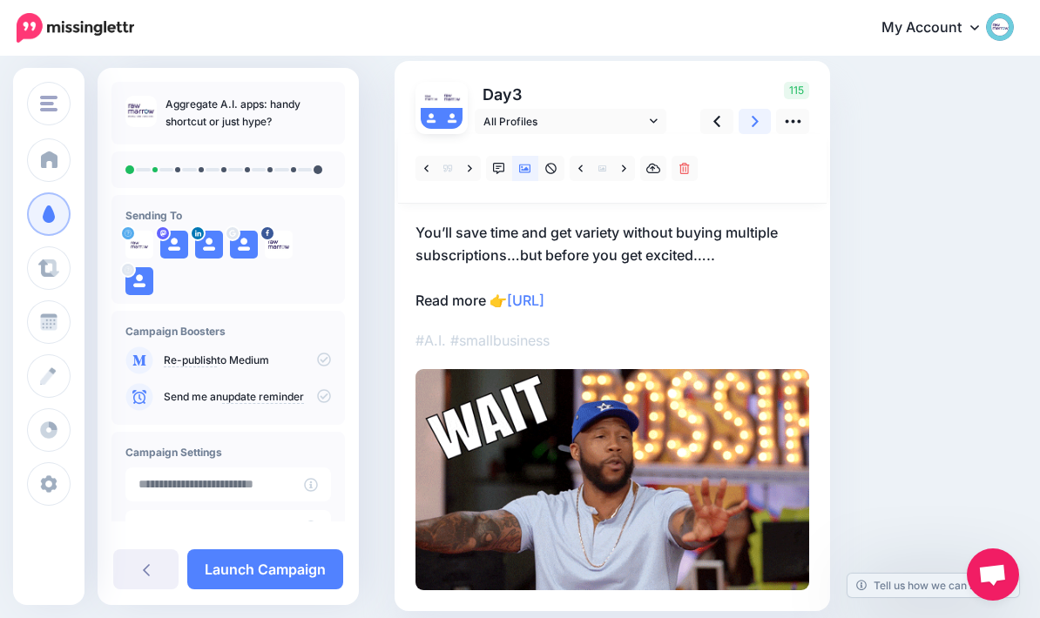
scroll to position [96, 0]
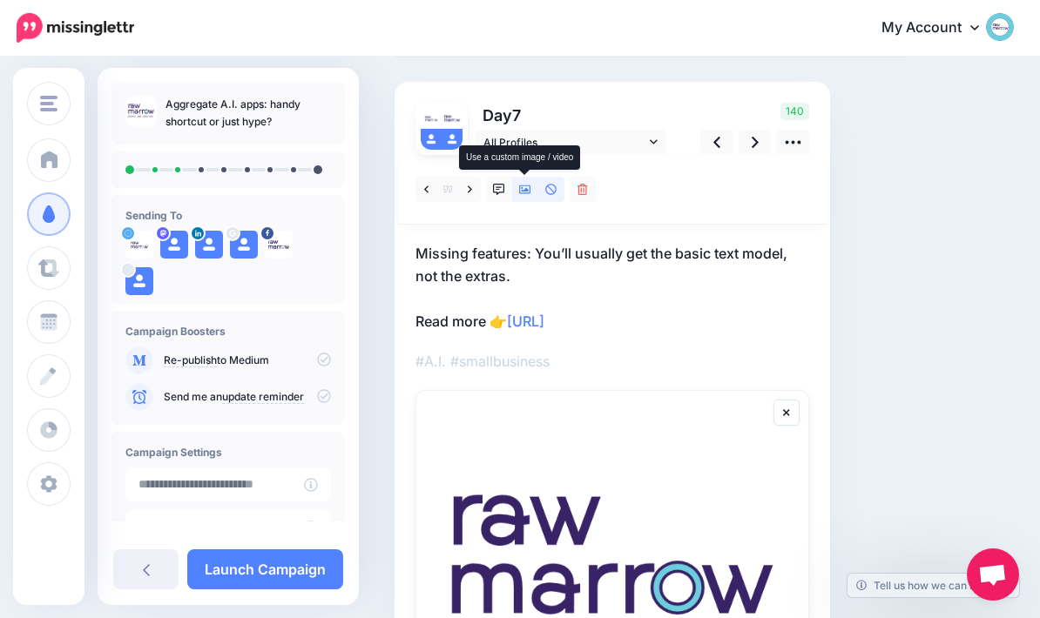
click at [526, 188] on icon at bounding box center [525, 190] width 12 height 9
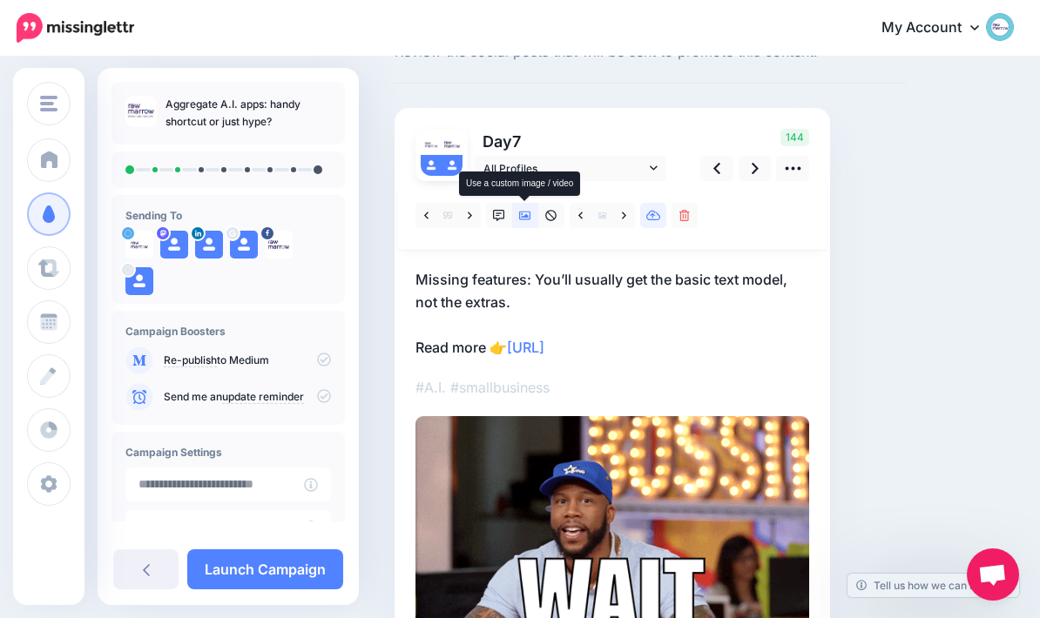
click at [663, 219] on link at bounding box center [653, 215] width 26 height 25
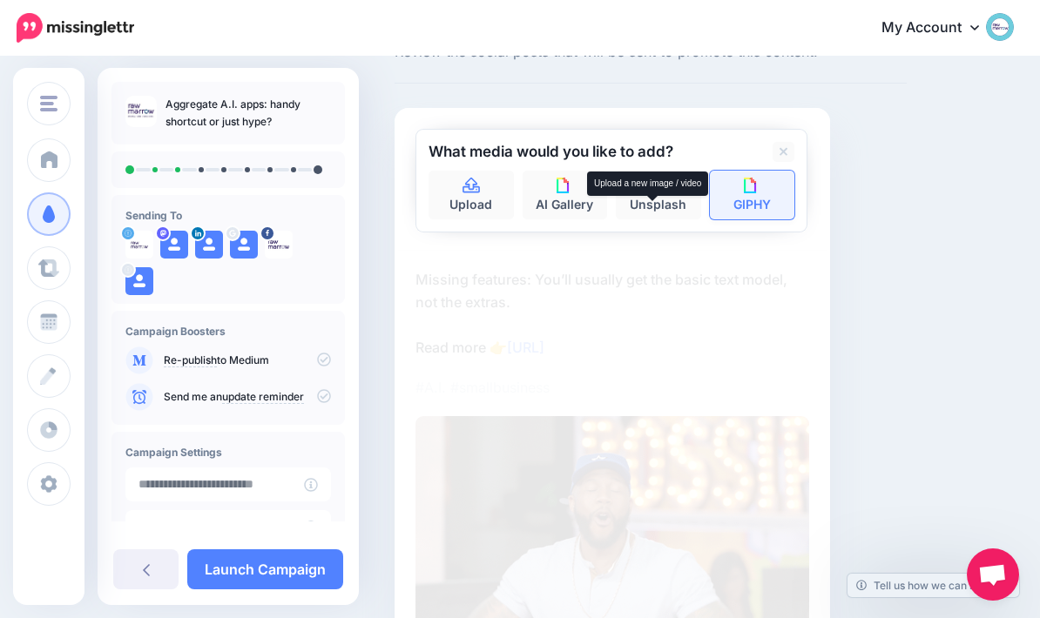
click at [751, 190] on img at bounding box center [752, 186] width 16 height 16
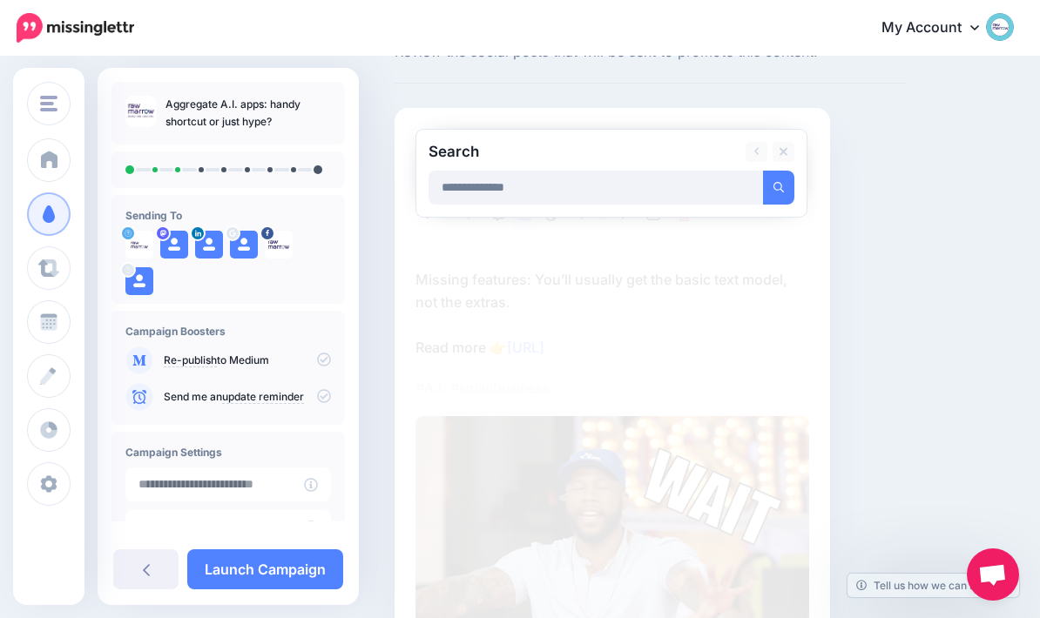
type input "**********"
click at [779, 186] on button "submit" at bounding box center [778, 188] width 31 height 34
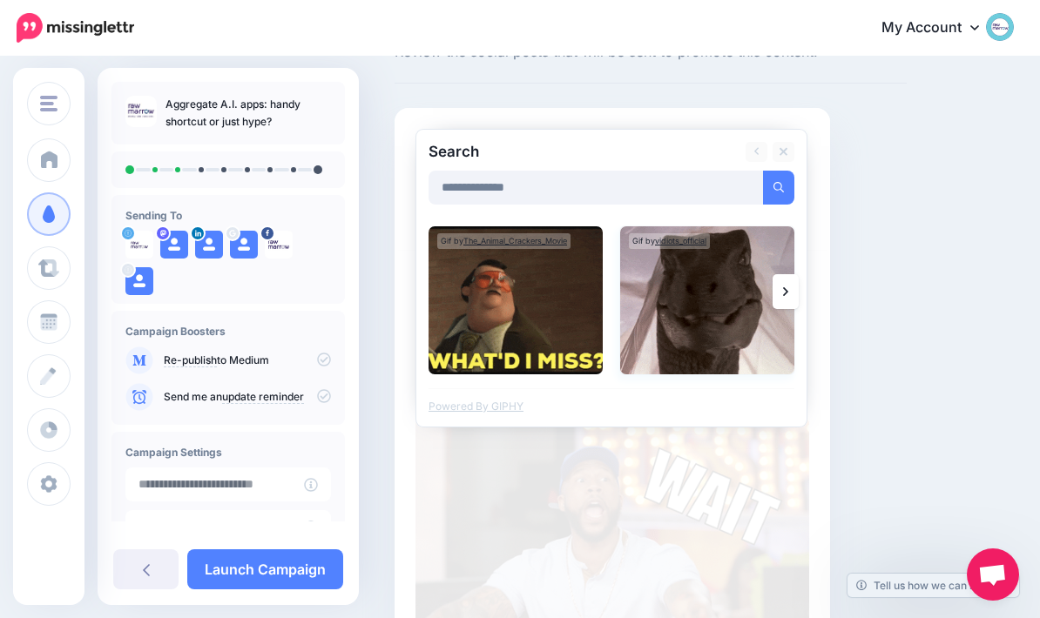
click at [719, 303] on img at bounding box center [707, 300] width 174 height 148
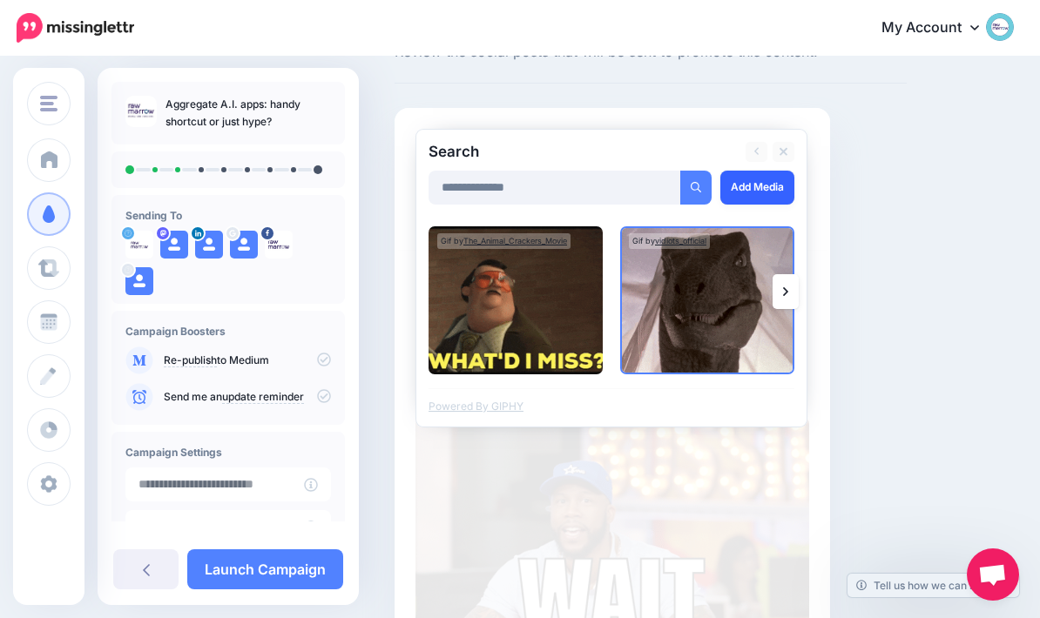
click at [752, 195] on link "Add Media" at bounding box center [757, 188] width 74 height 34
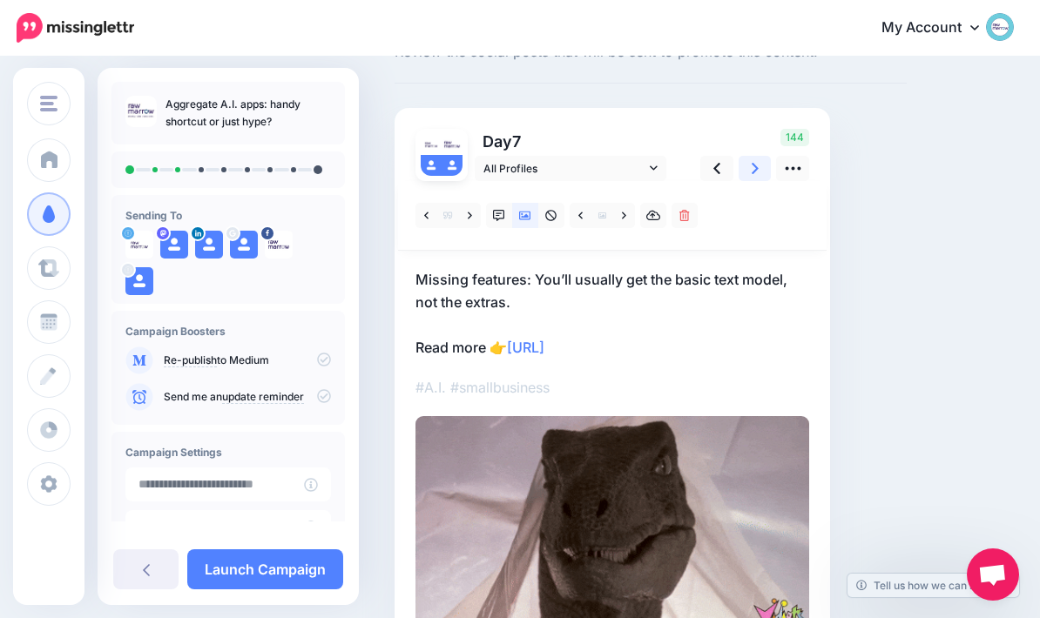
click at [758, 174] on icon at bounding box center [755, 168] width 7 height 18
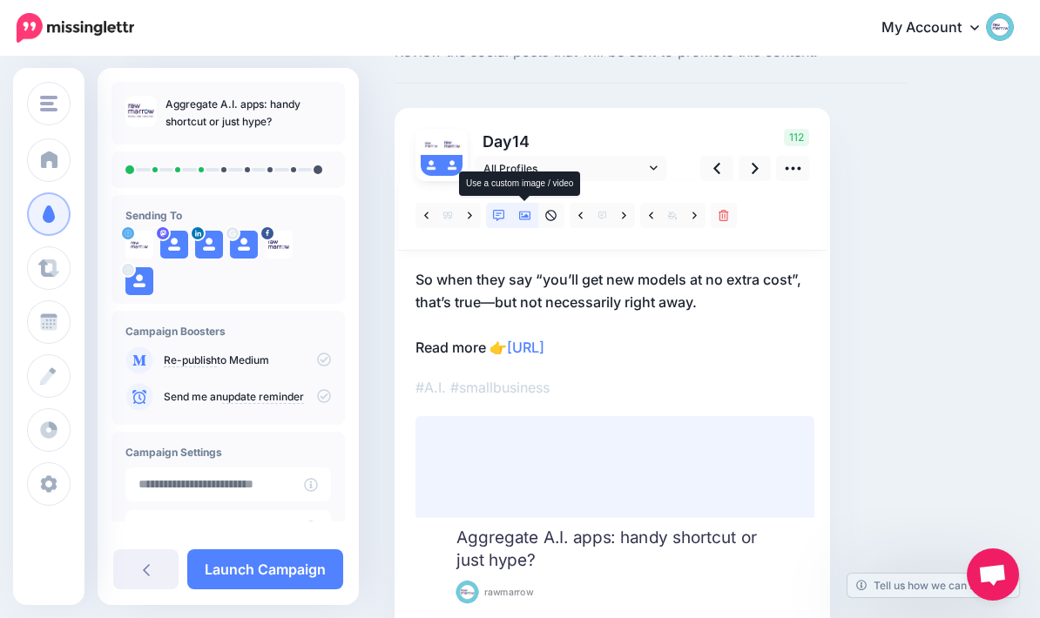
click at [523, 217] on icon at bounding box center [525, 216] width 12 height 9
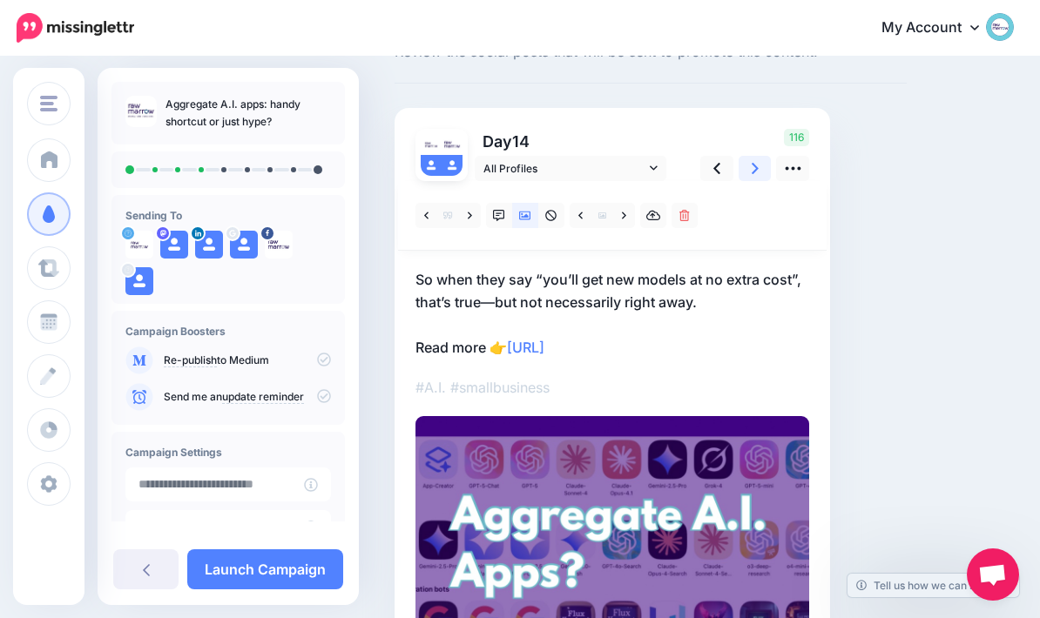
click at [759, 167] on link at bounding box center [755, 168] width 33 height 25
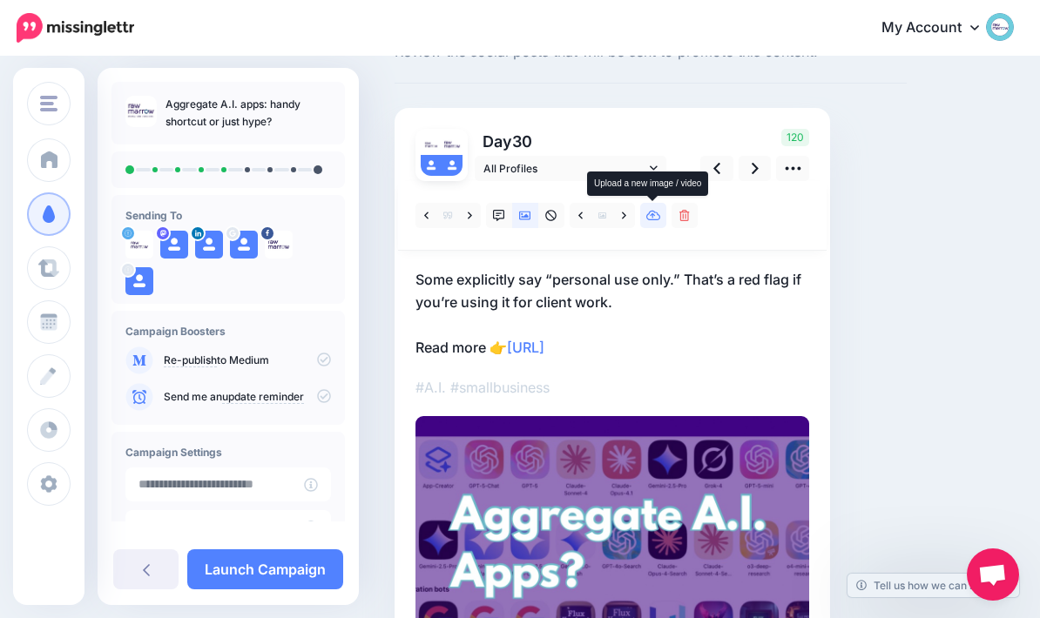
click at [661, 226] on link at bounding box center [653, 215] width 26 height 25
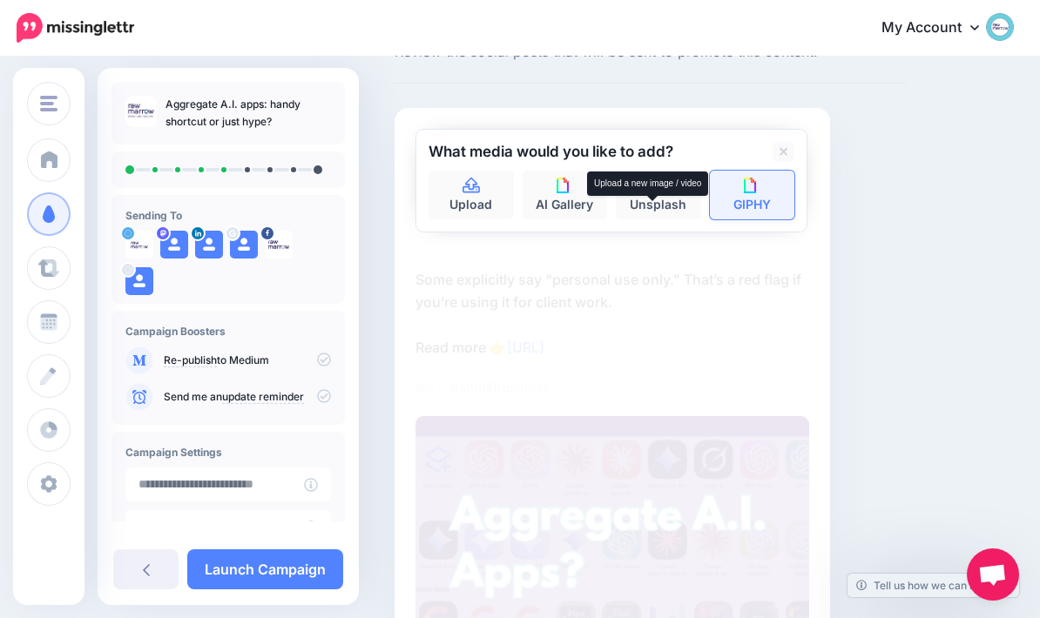
click at [753, 191] on img at bounding box center [752, 186] width 16 height 16
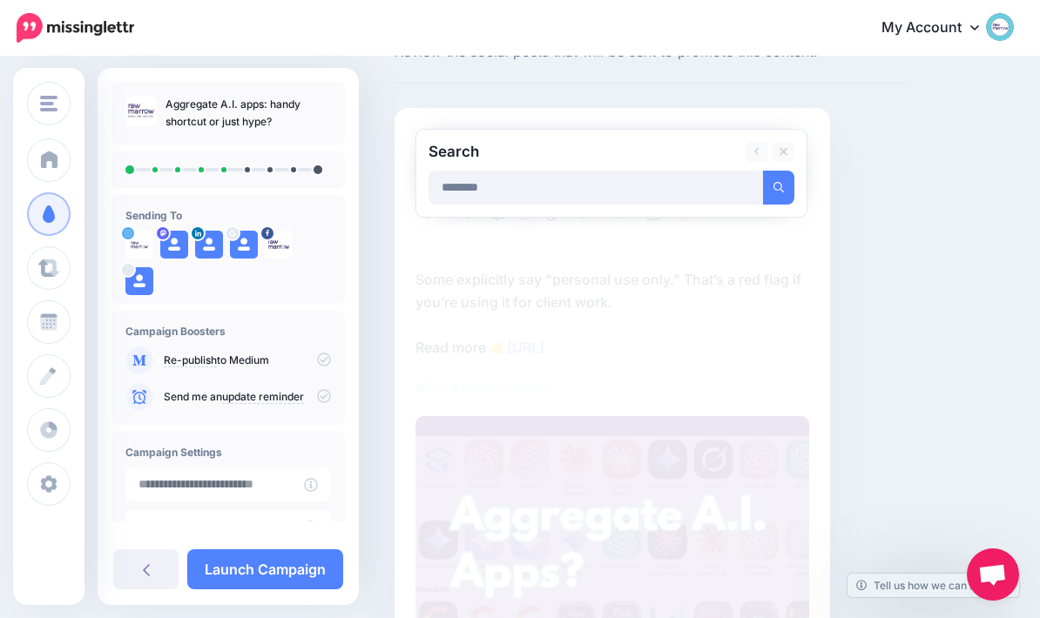
type input "********"
click at [779, 186] on button "submit" at bounding box center [778, 188] width 31 height 34
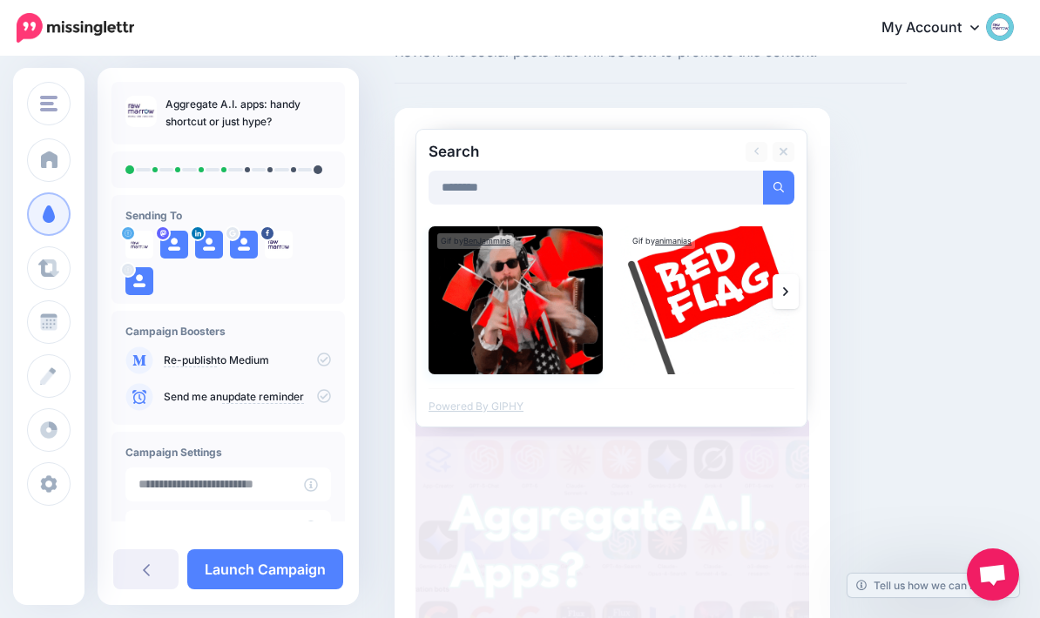
click at [505, 304] on img at bounding box center [515, 300] width 174 height 148
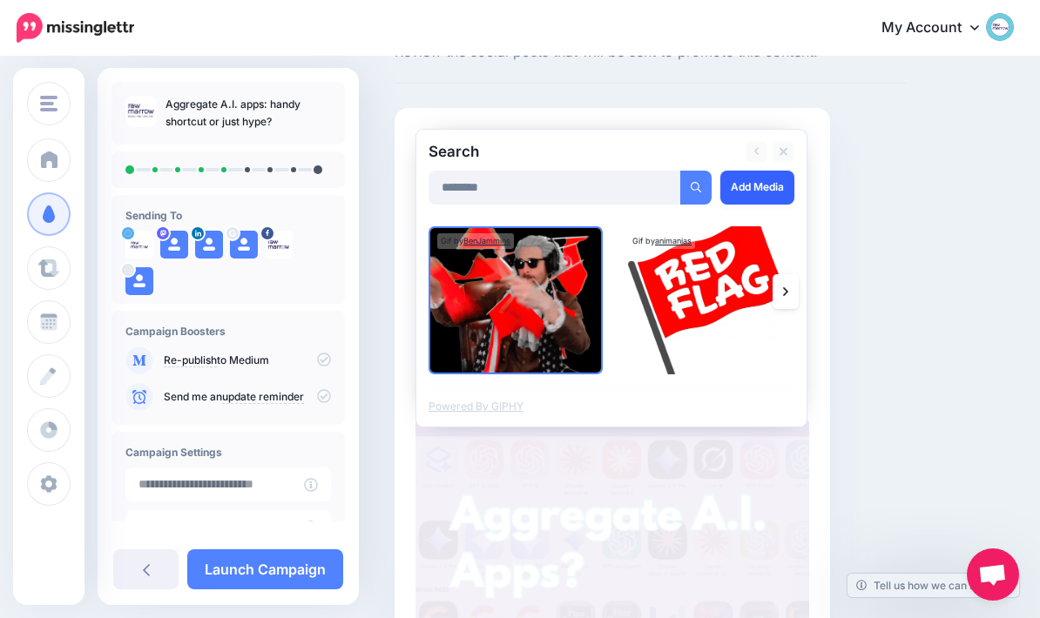
click at [769, 190] on link "Add Media" at bounding box center [757, 188] width 74 height 34
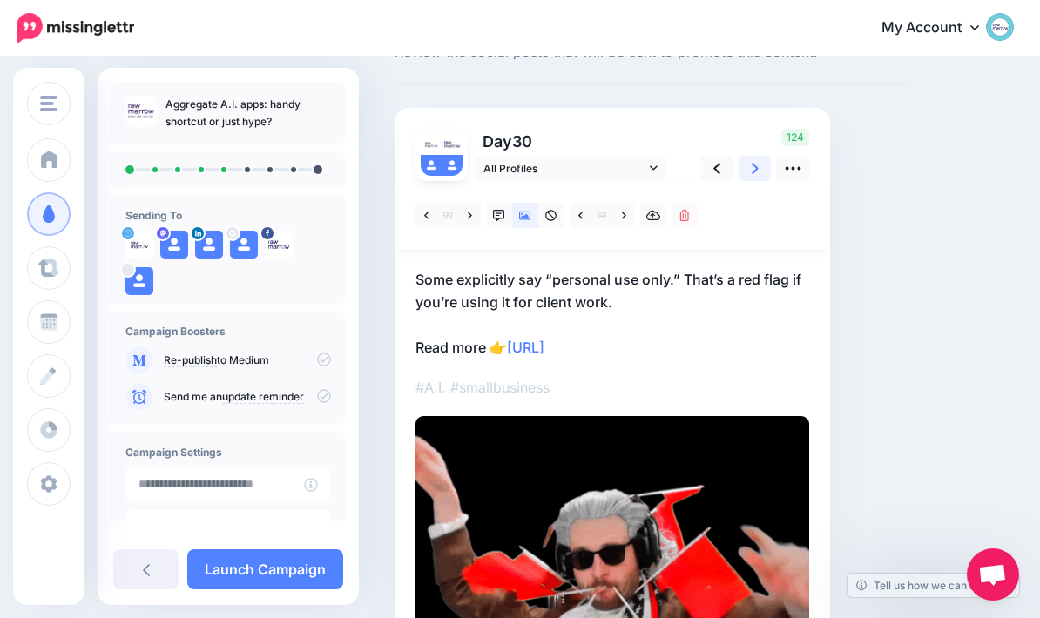
click at [754, 176] on icon at bounding box center [755, 168] width 7 height 18
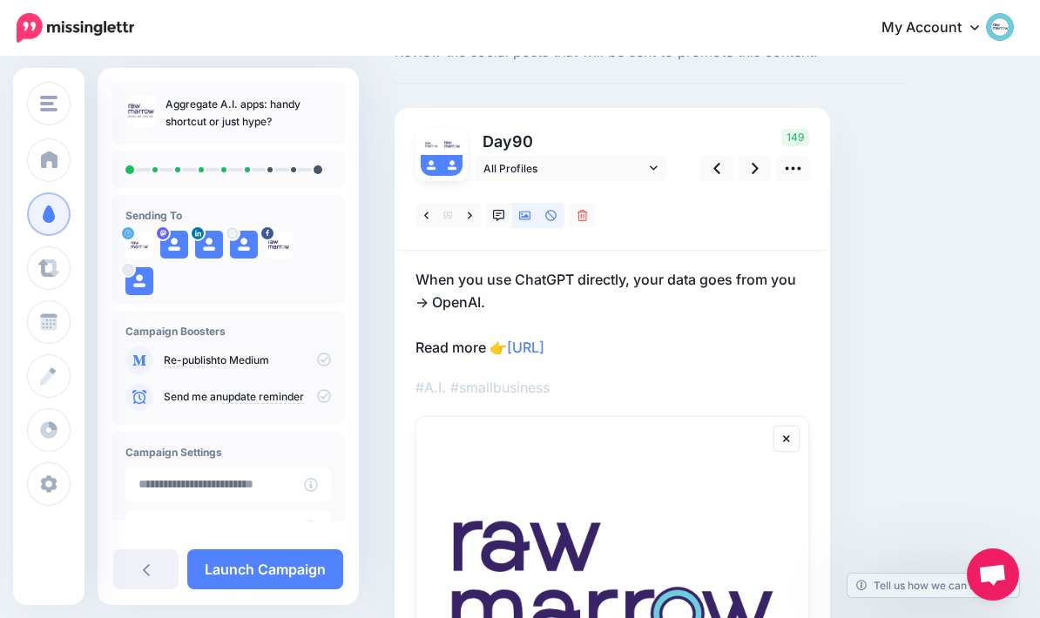
click at [530, 225] on link at bounding box center [525, 215] width 26 height 25
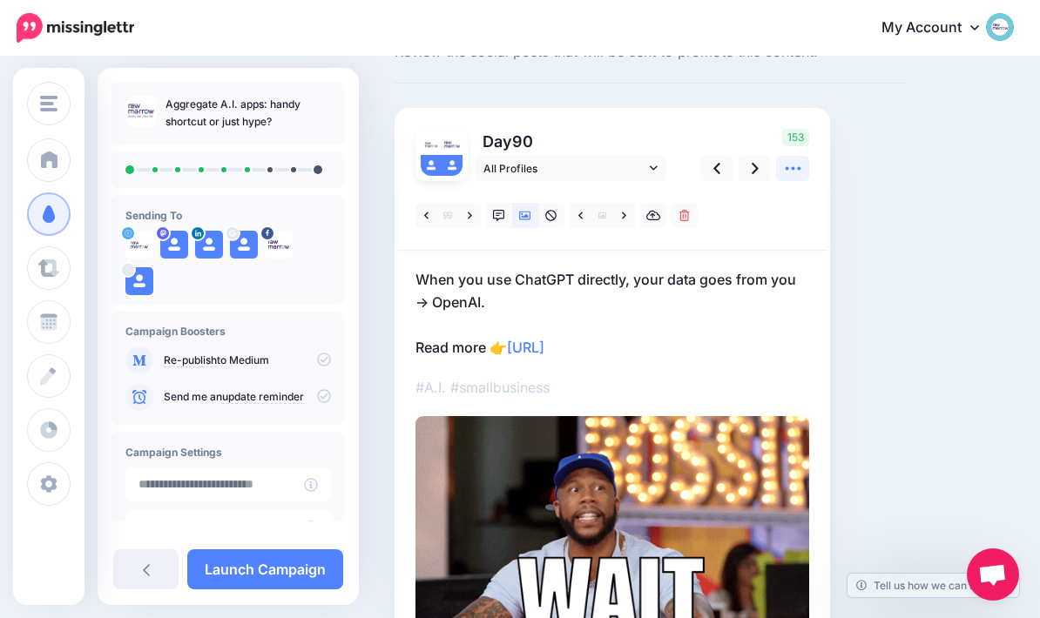
click at [801, 175] on icon at bounding box center [793, 168] width 18 height 18
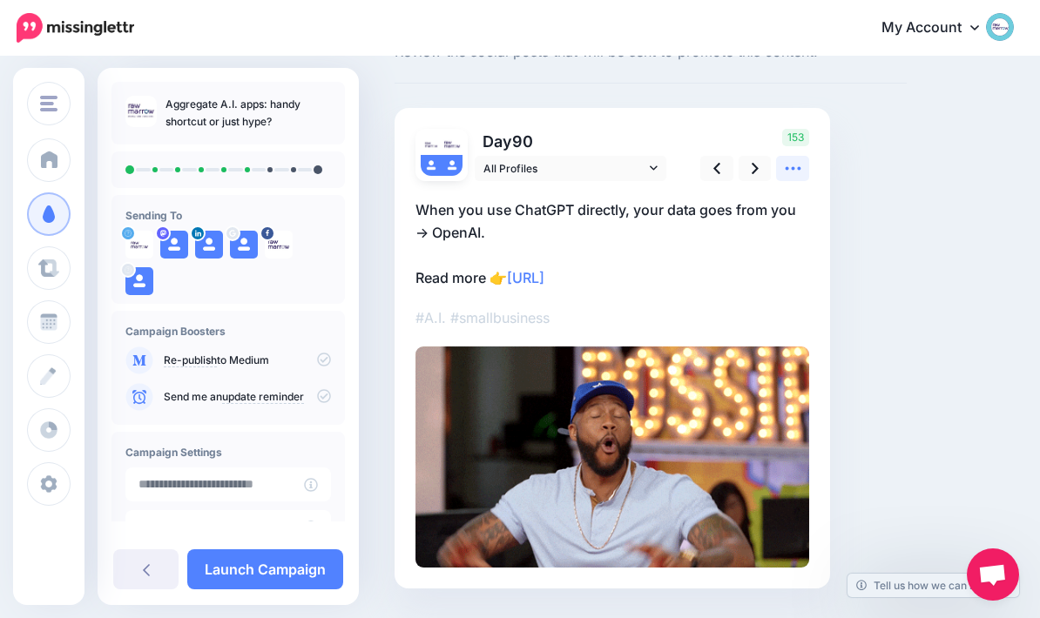
click at [787, 177] on link at bounding box center [792, 168] width 33 height 25
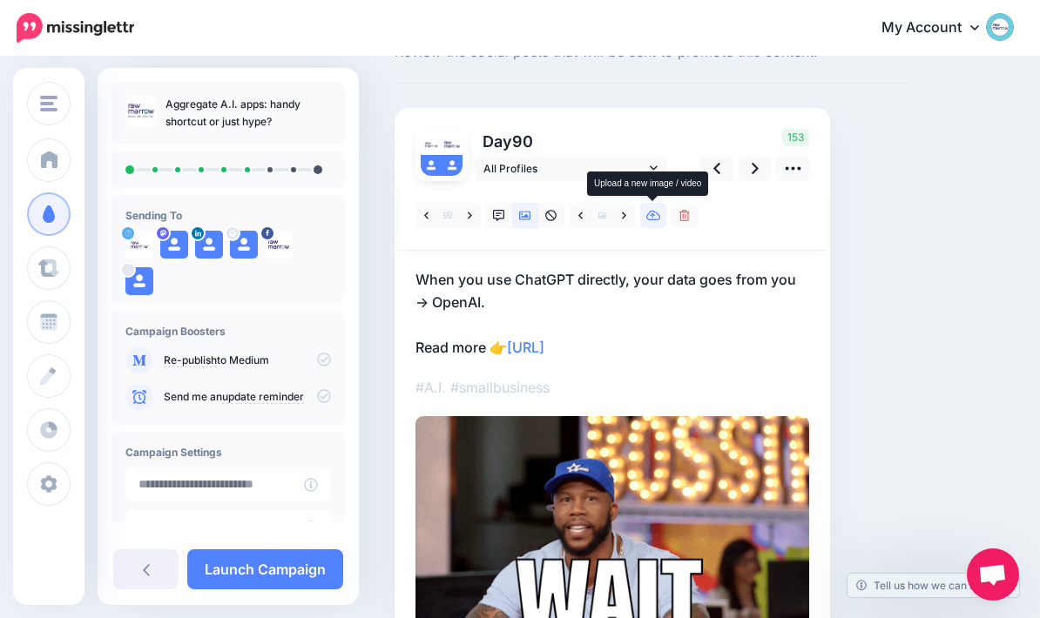
click at [659, 221] on link at bounding box center [653, 215] width 26 height 25
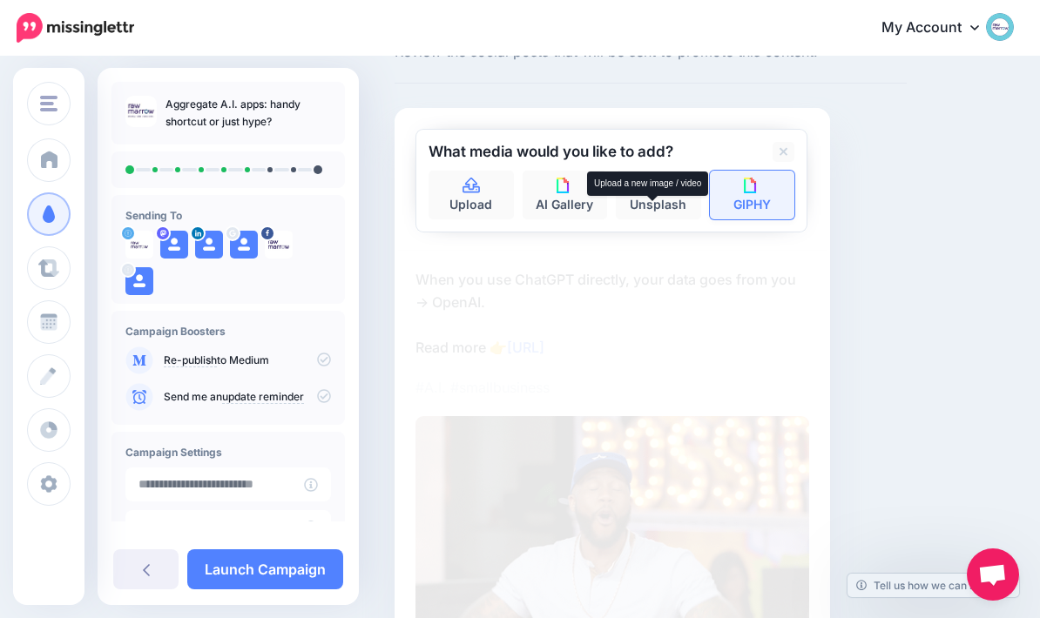
click at [759, 191] on img at bounding box center [752, 186] width 16 height 16
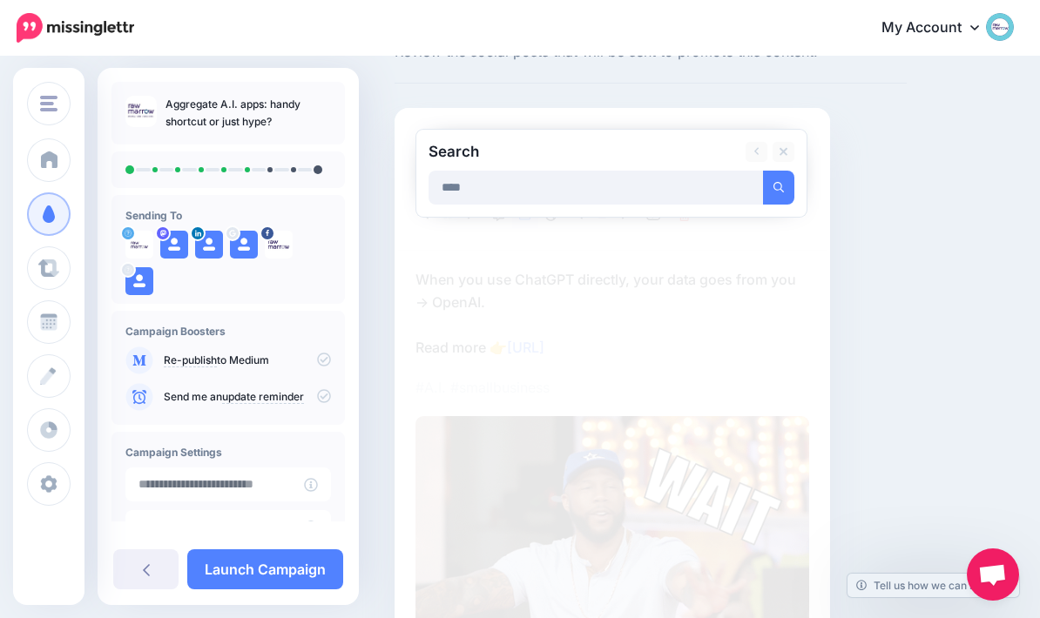
type input "****"
click at [779, 186] on button "submit" at bounding box center [778, 188] width 31 height 34
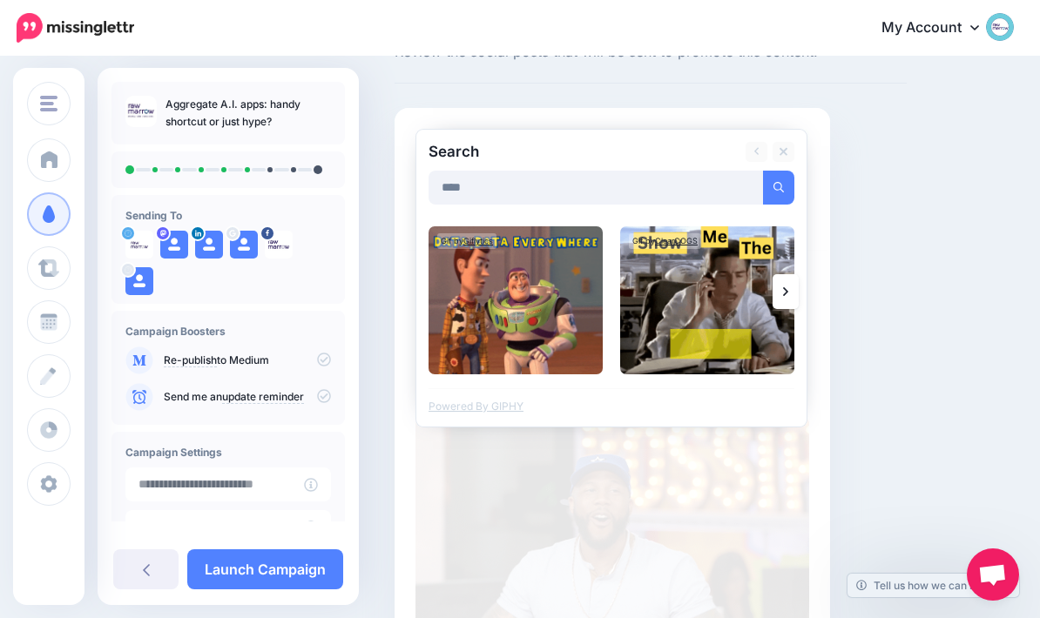
click at [785, 291] on icon at bounding box center [785, 292] width 5 height 14
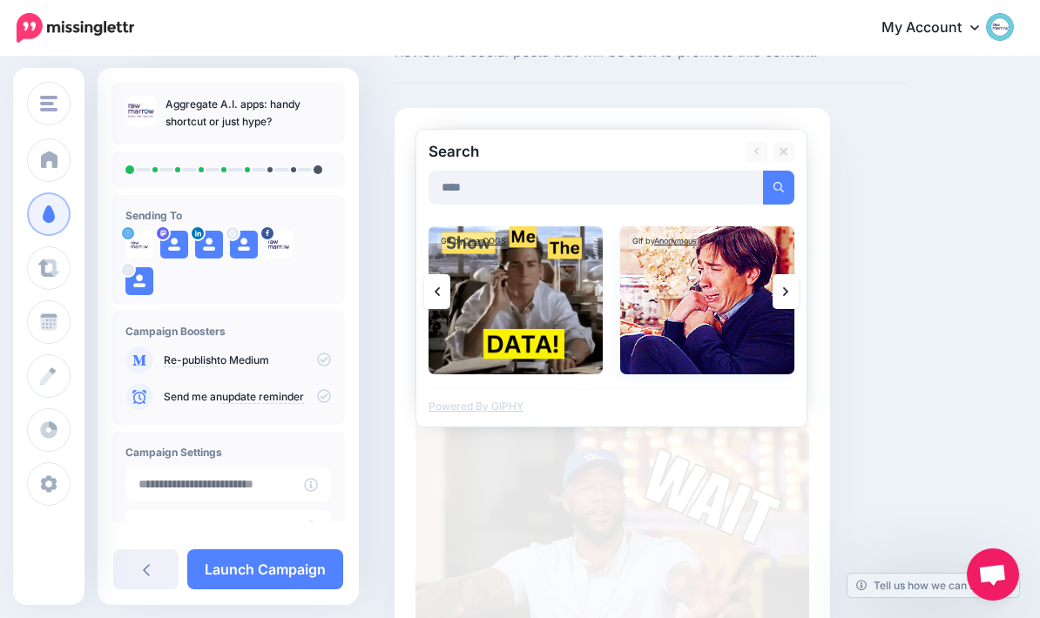
click at [721, 318] on img at bounding box center [707, 300] width 174 height 148
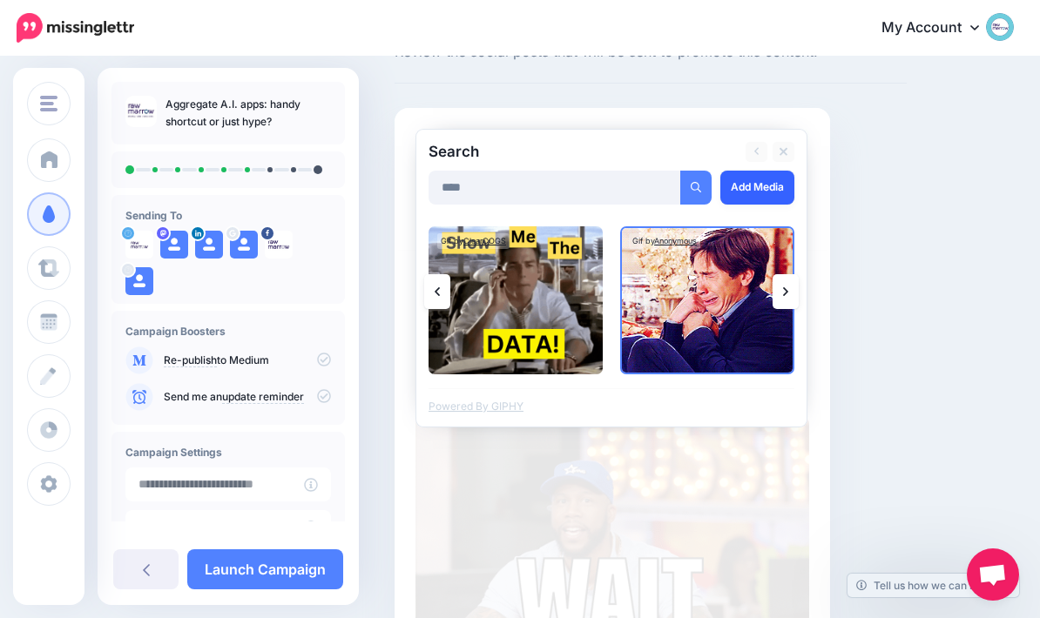
click at [761, 190] on link "Add Media" at bounding box center [757, 188] width 74 height 34
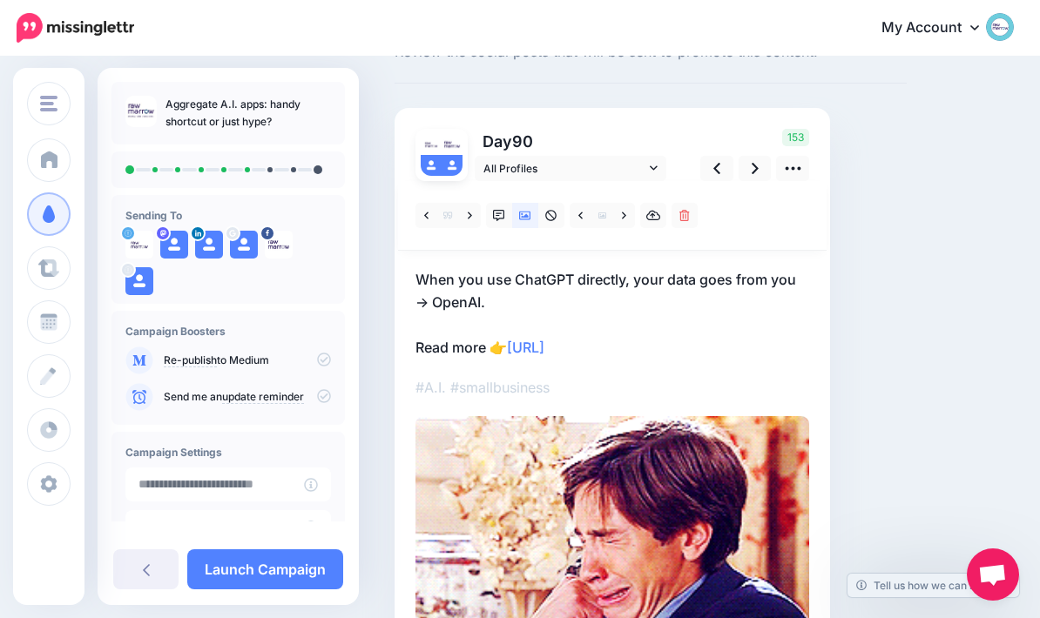
click at [705, 498] on img at bounding box center [612, 594] width 394 height 357
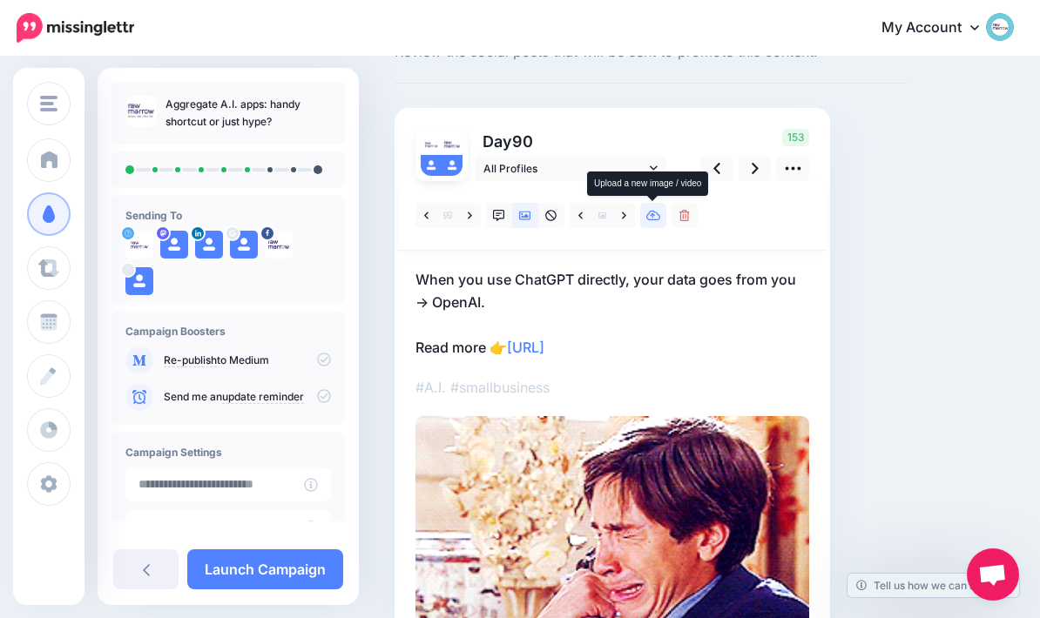
click at [664, 221] on link at bounding box center [653, 215] width 26 height 25
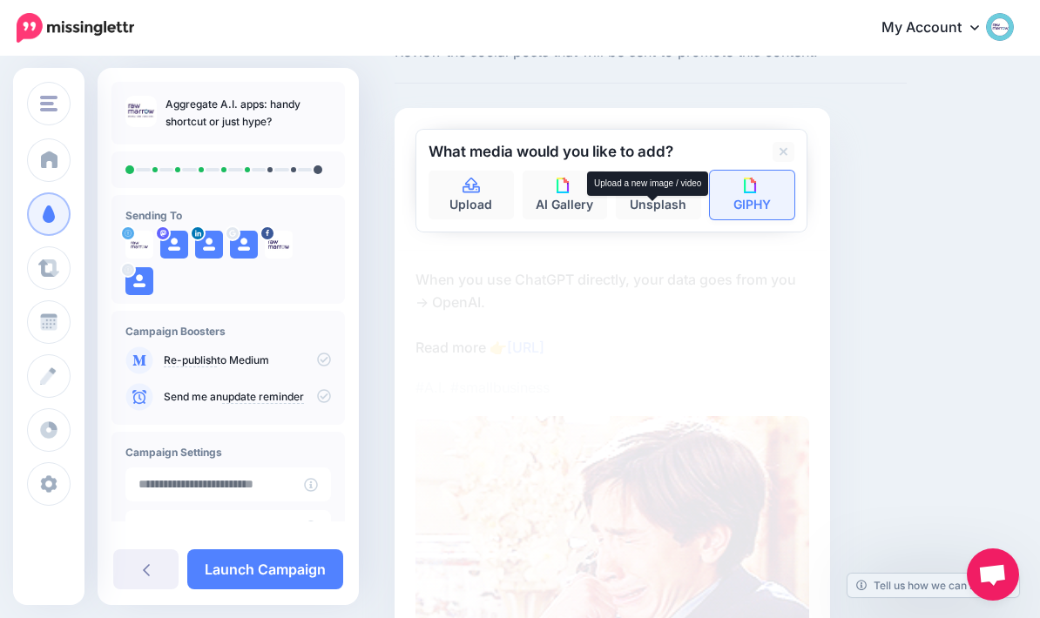
click at [755, 190] on img at bounding box center [752, 186] width 16 height 16
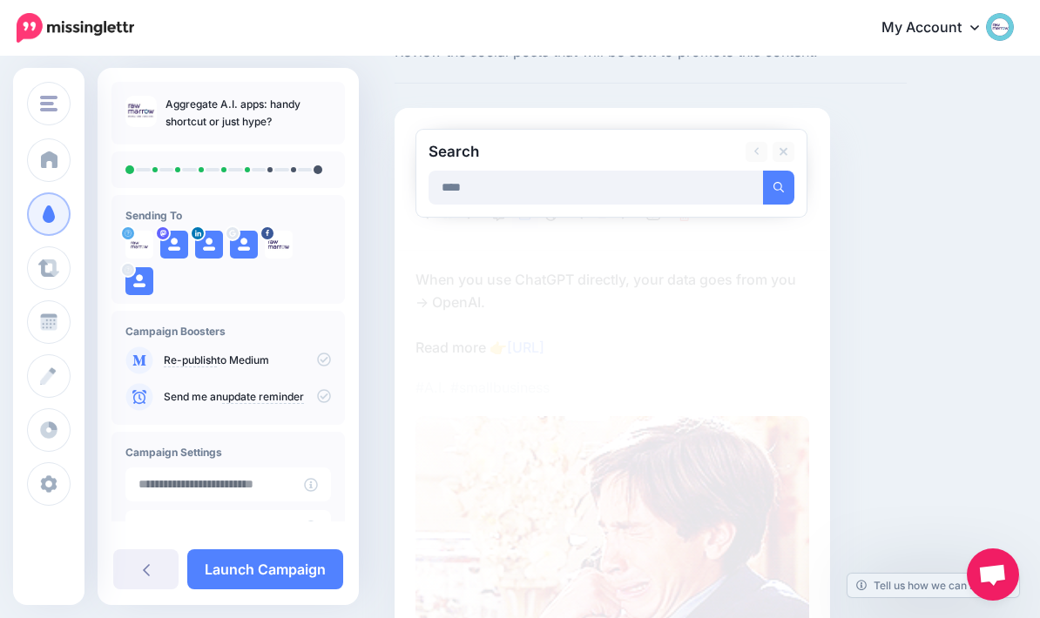
type input "****"
click at [779, 186] on button "submit" at bounding box center [778, 188] width 31 height 34
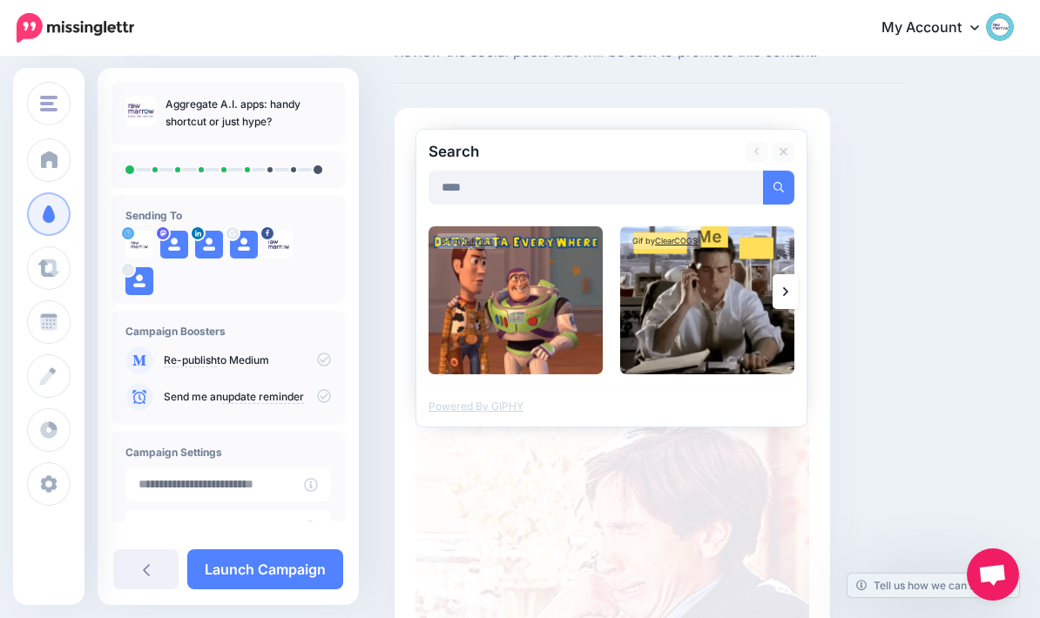
click at [788, 297] on link at bounding box center [786, 291] width 26 height 35
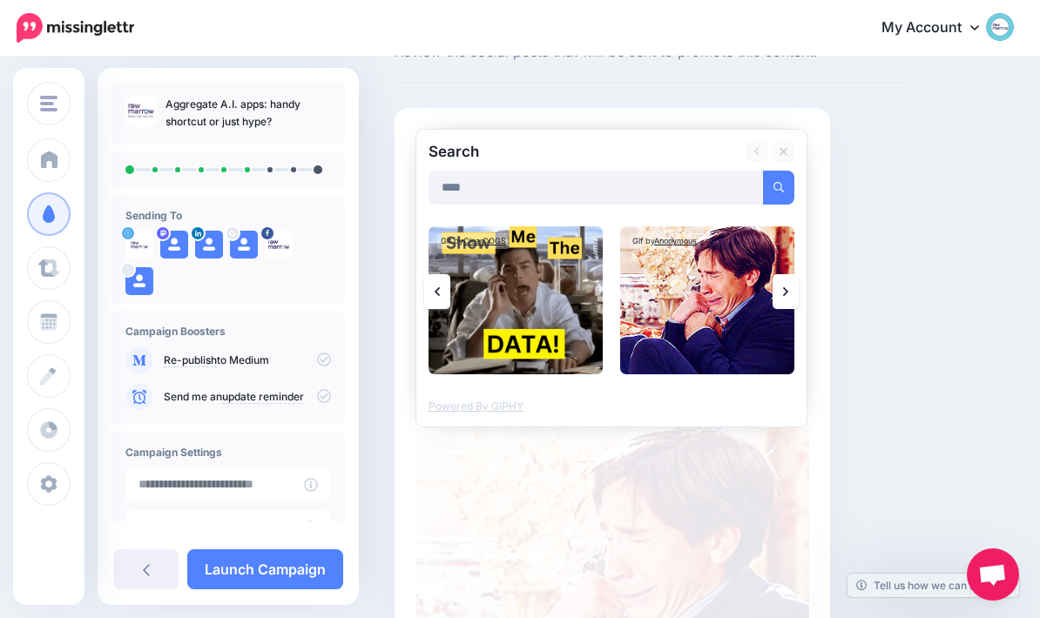
click at [785, 292] on icon at bounding box center [785, 292] width 5 height 14
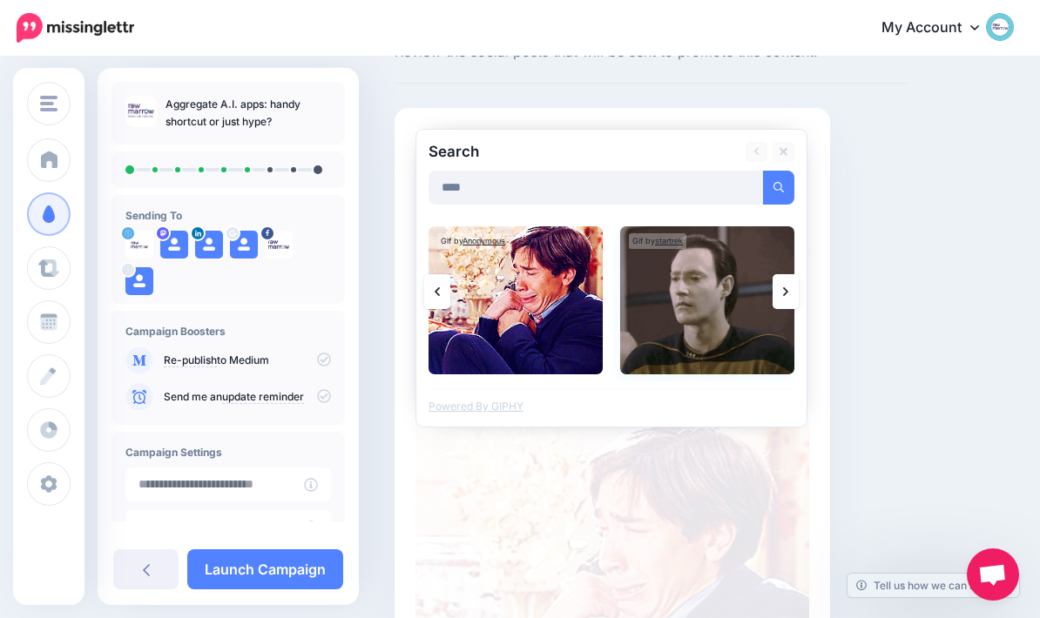
click at [697, 312] on img at bounding box center [707, 300] width 174 height 148
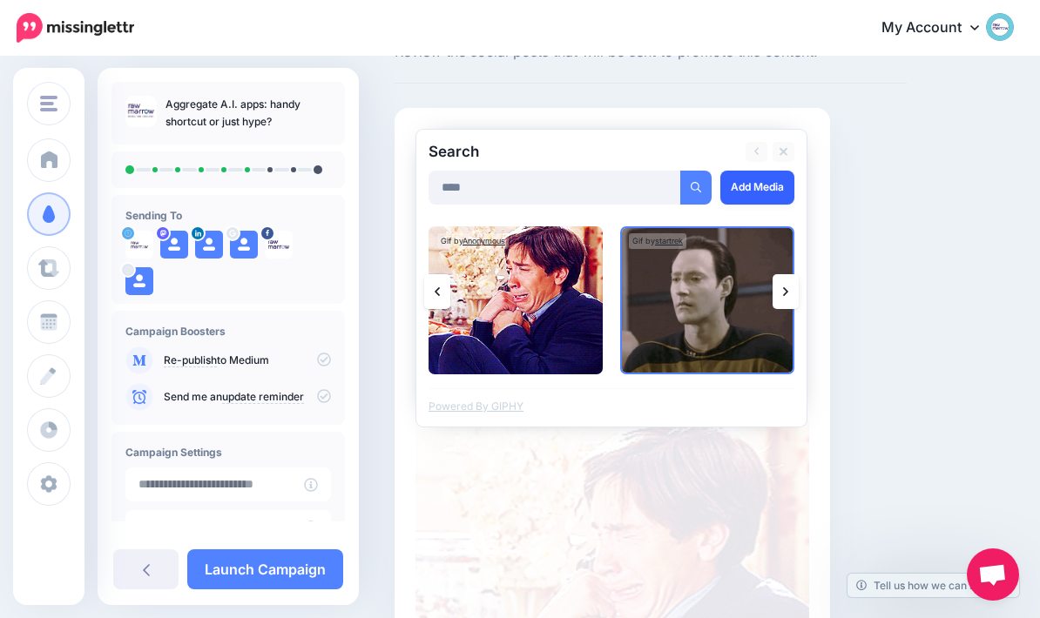
click at [762, 190] on link "Add Media" at bounding box center [757, 188] width 74 height 34
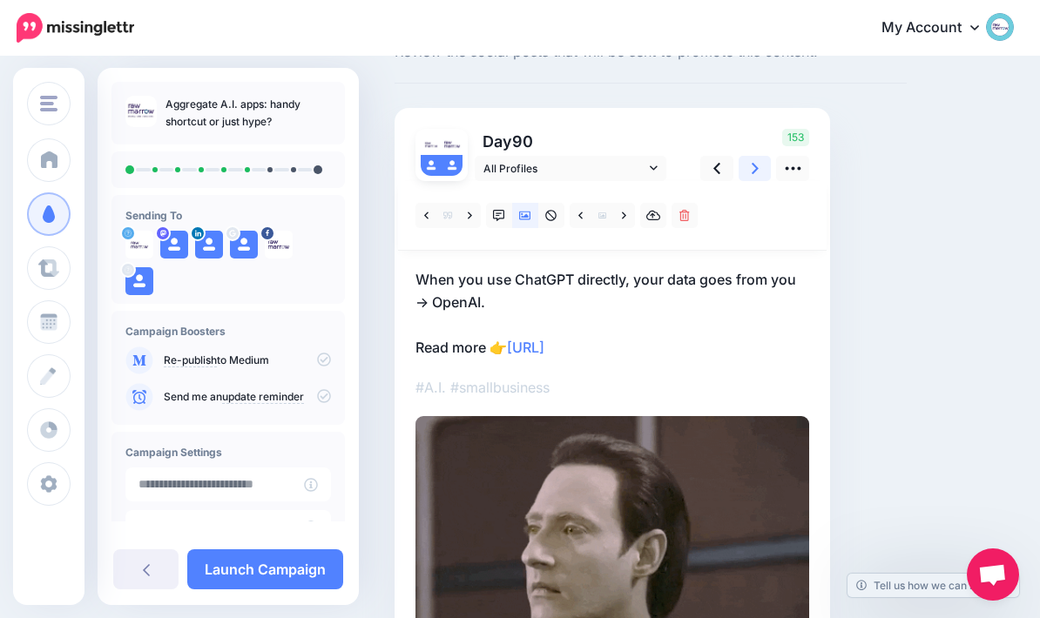
click at [759, 165] on link at bounding box center [755, 168] width 33 height 25
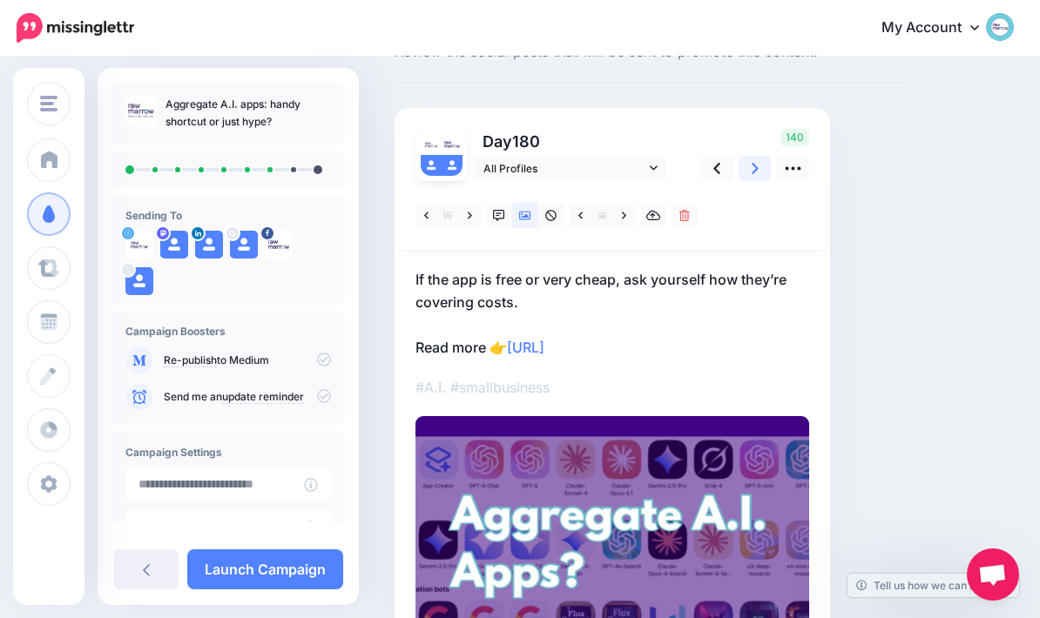
click at [757, 168] on icon at bounding box center [755, 168] width 7 height 11
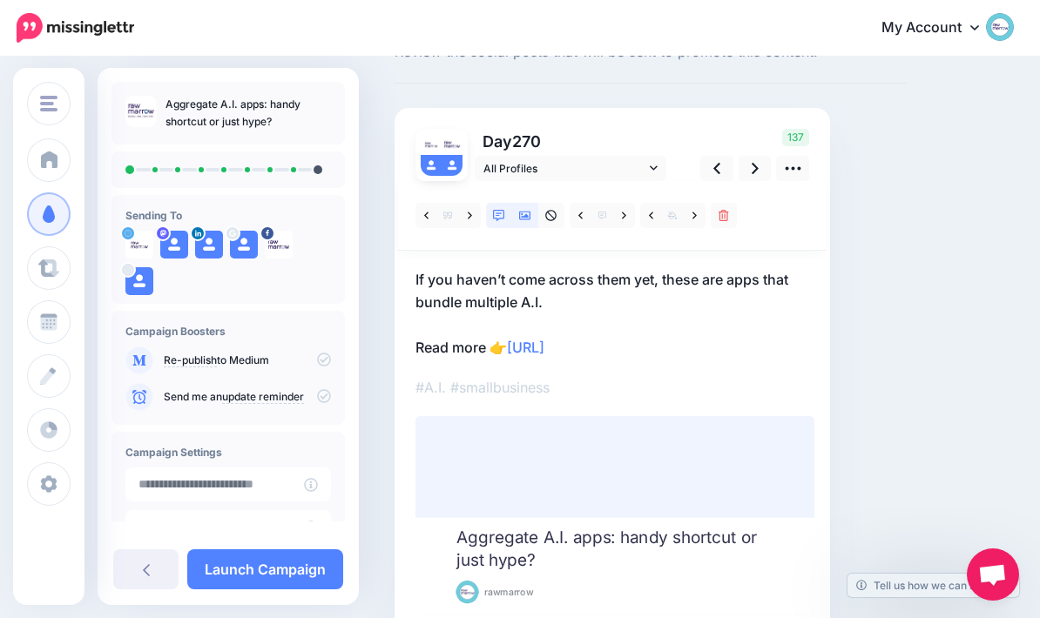
click at [535, 221] on link at bounding box center [525, 215] width 26 height 25
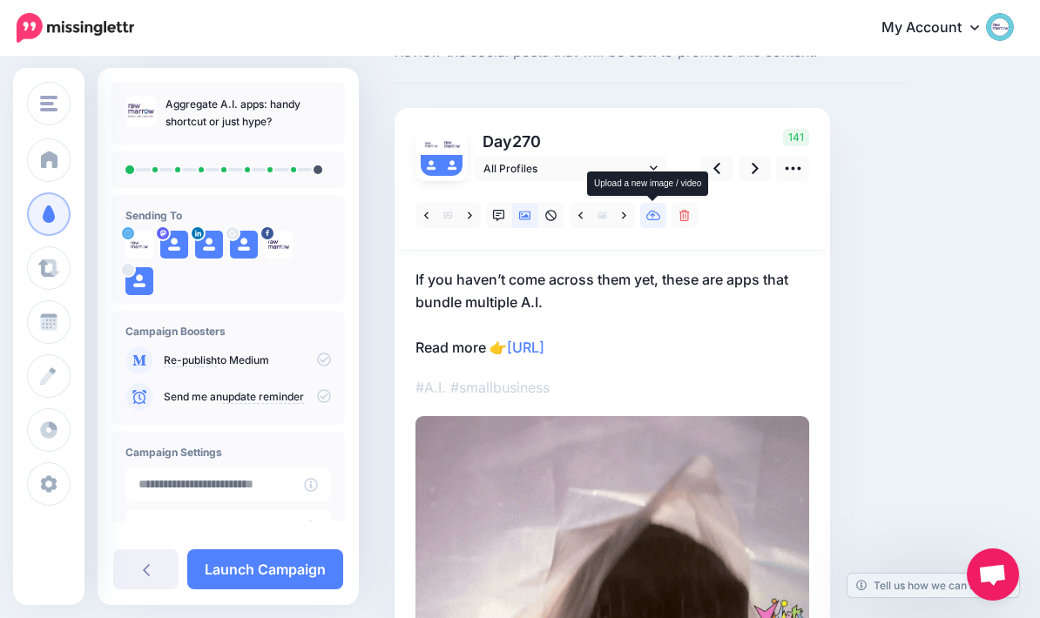
click at [659, 224] on link at bounding box center [653, 215] width 26 height 25
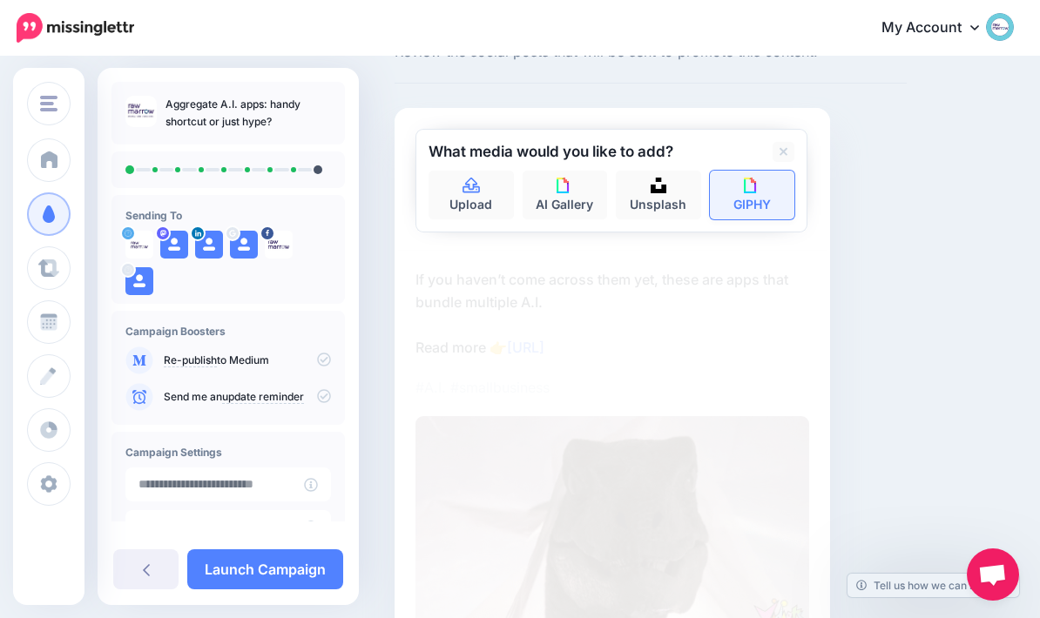
click at [793, 197] on link "GIPHY" at bounding box center [752, 195] width 85 height 49
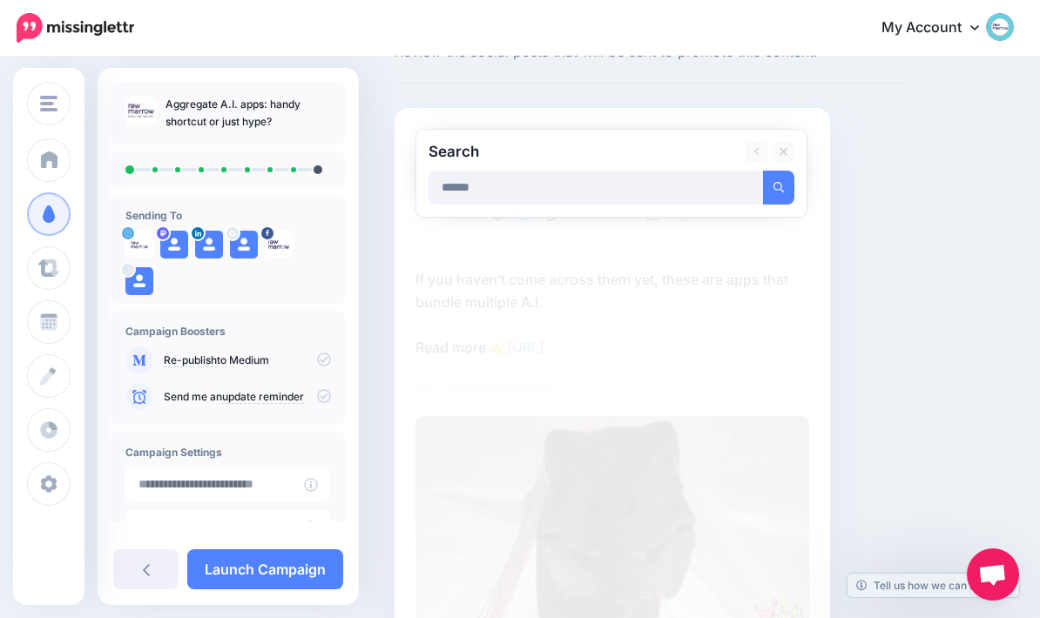
type input "******"
click at [779, 186] on button "submit" at bounding box center [778, 188] width 31 height 34
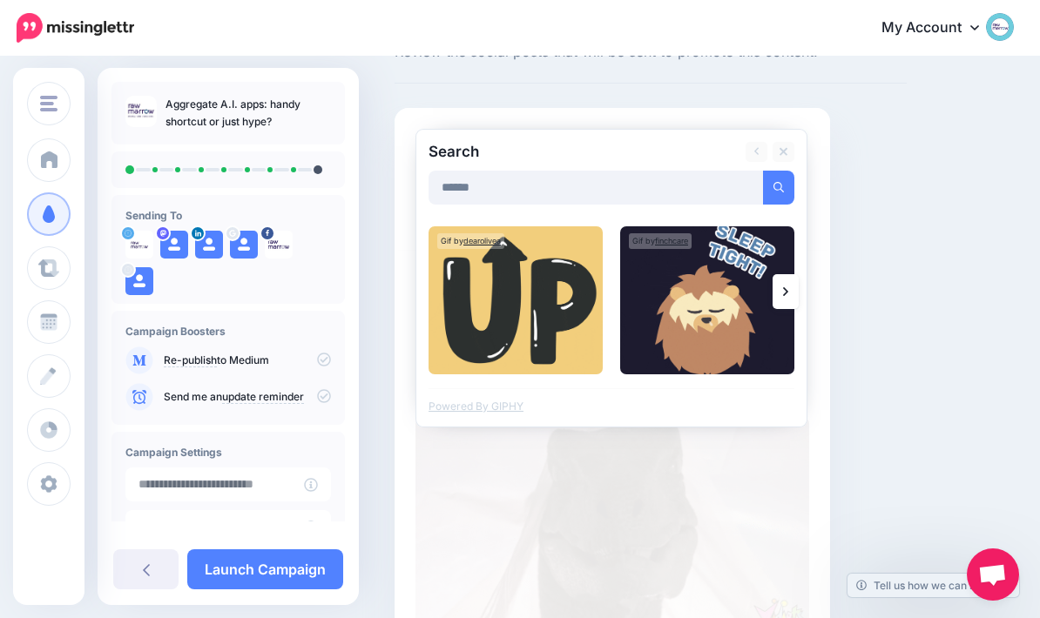
click at [796, 298] on link at bounding box center [786, 291] width 26 height 35
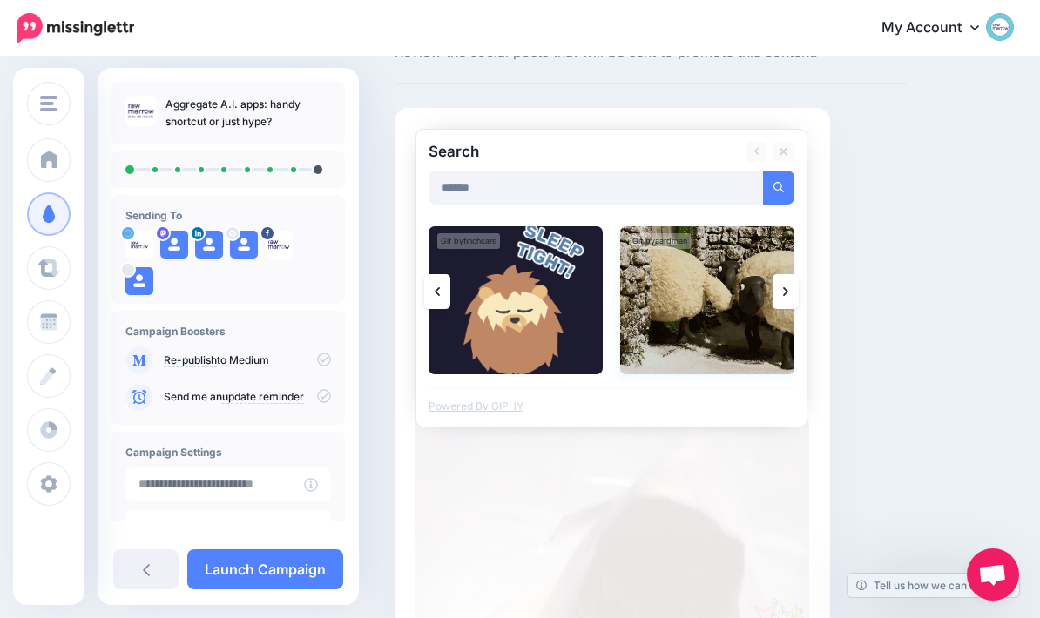
click at [685, 298] on img at bounding box center [707, 300] width 174 height 148
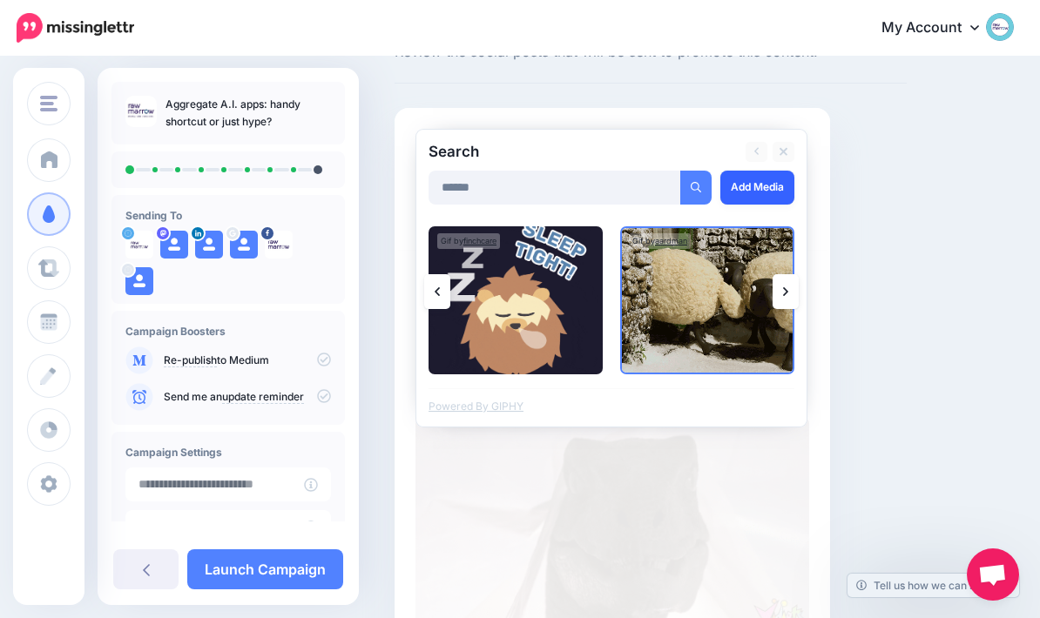
click at [767, 183] on link "Add Media" at bounding box center [757, 188] width 74 height 34
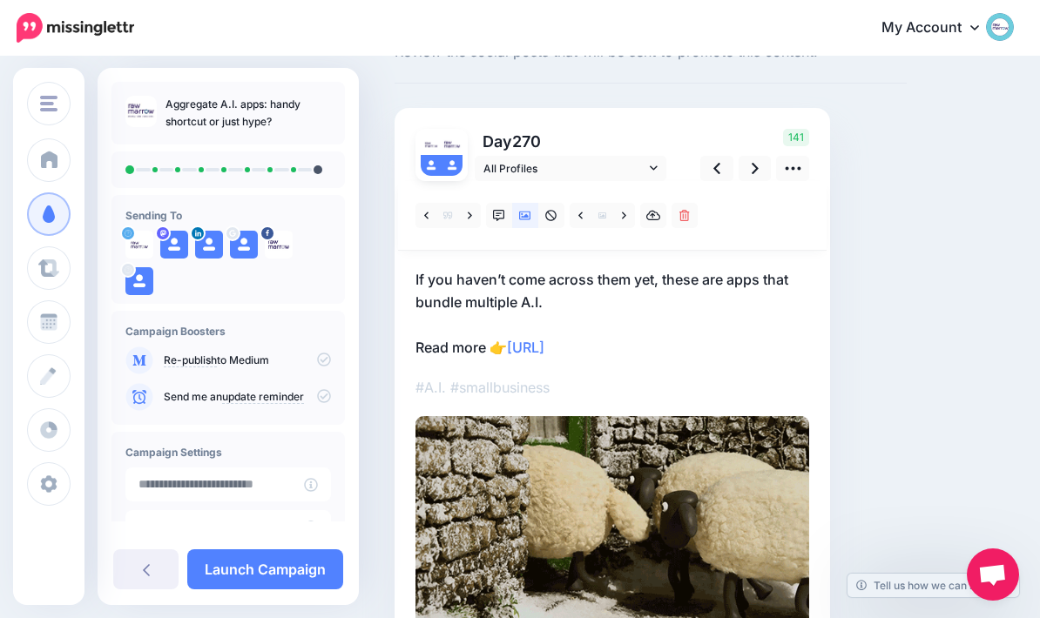
click at [572, 307] on p "If you haven’t come across them yet, these are apps that bundle multiple A.I. R…" at bounding box center [612, 313] width 394 height 91
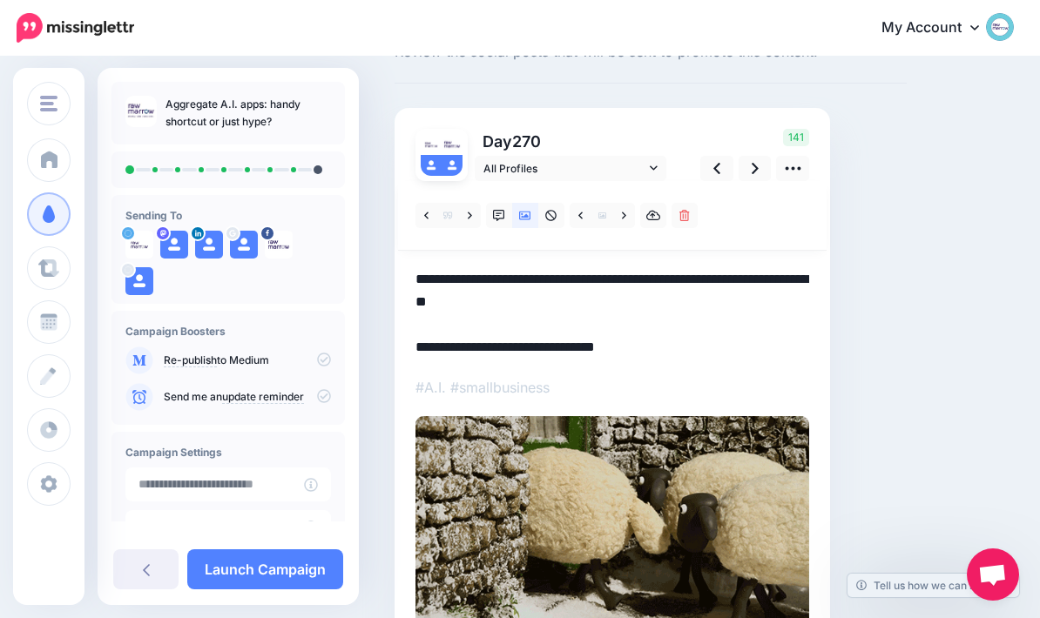
click at [551, 301] on textarea "**********" at bounding box center [612, 313] width 394 height 91
type textarea "**********"
click at [752, 177] on link at bounding box center [755, 168] width 33 height 25
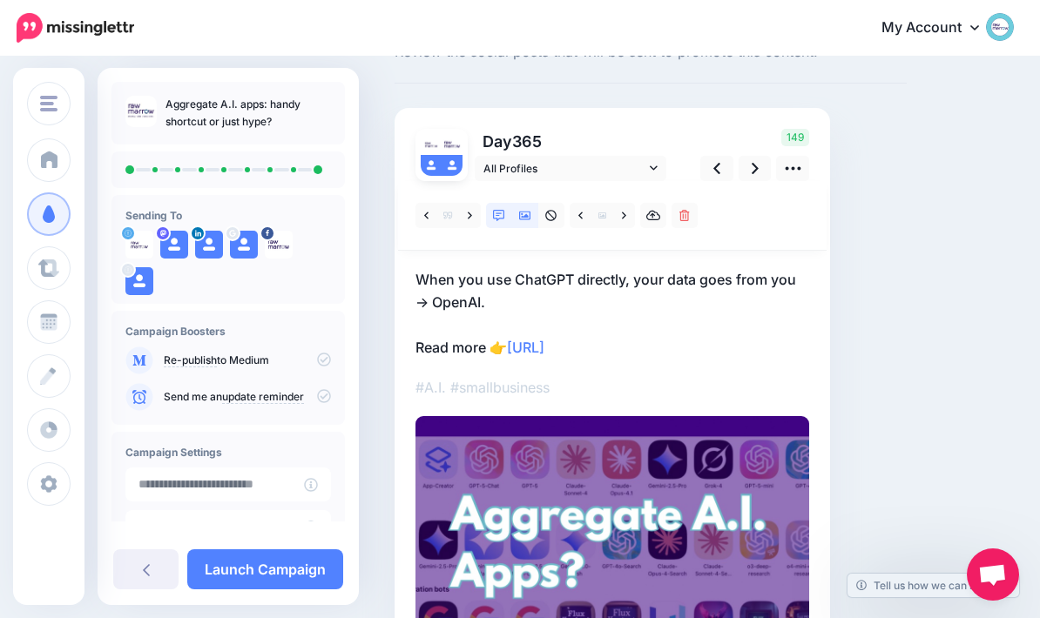
click at [500, 212] on icon at bounding box center [499, 216] width 12 height 12
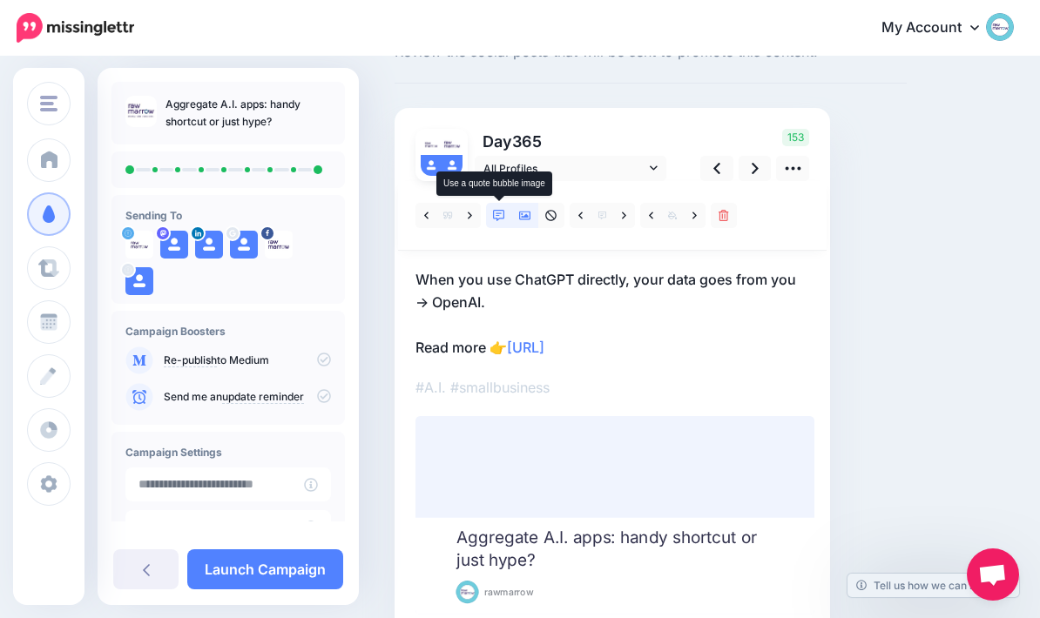
click at [530, 221] on link at bounding box center [525, 215] width 26 height 25
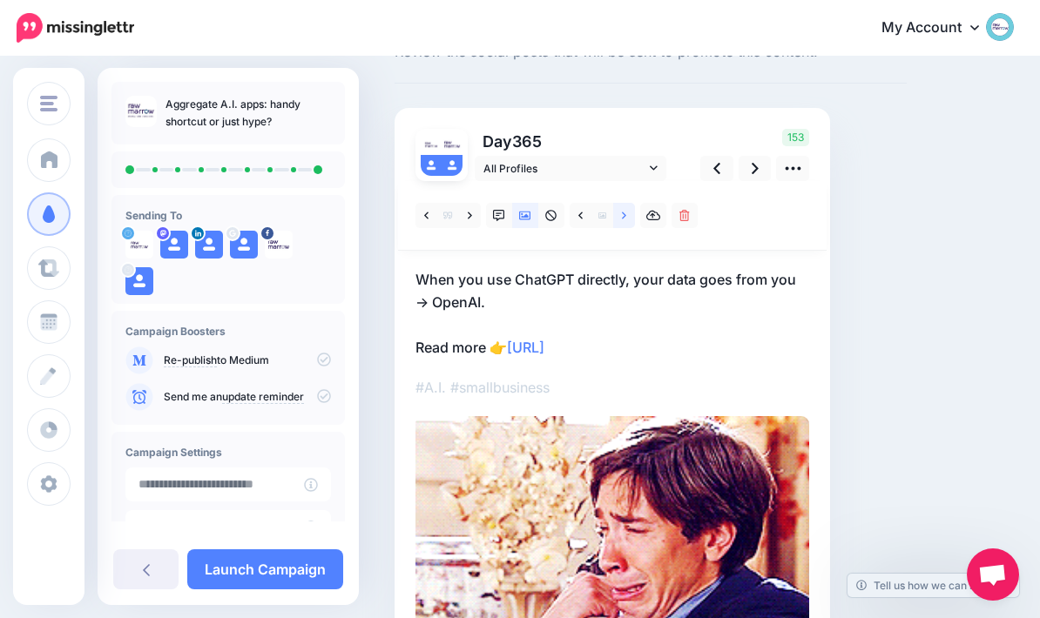
click at [620, 216] on link at bounding box center [624, 215] width 22 height 25
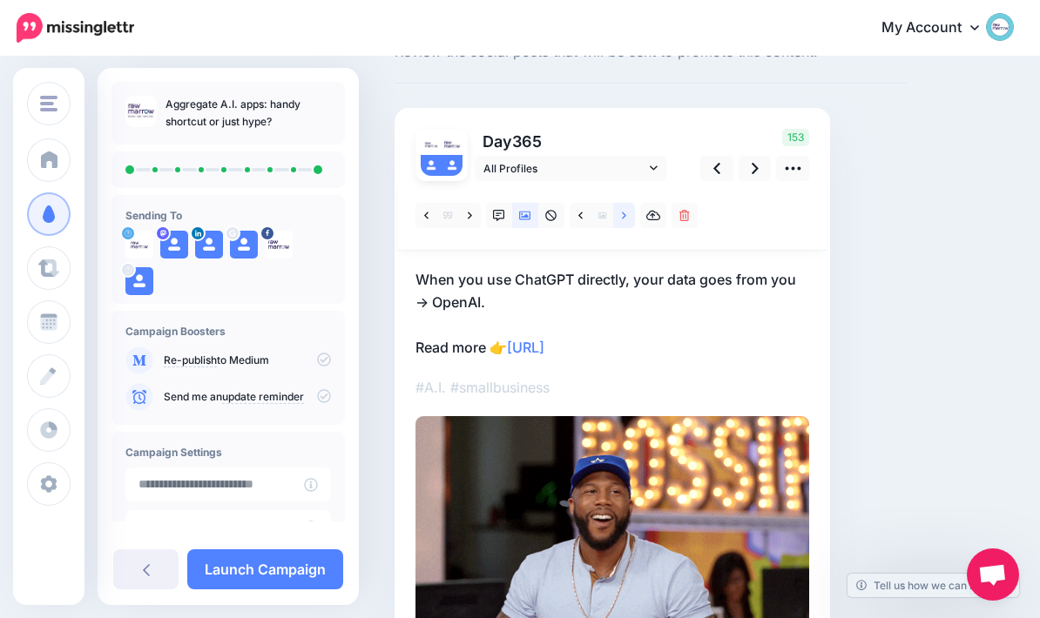
click at [632, 209] on link at bounding box center [624, 215] width 22 height 25
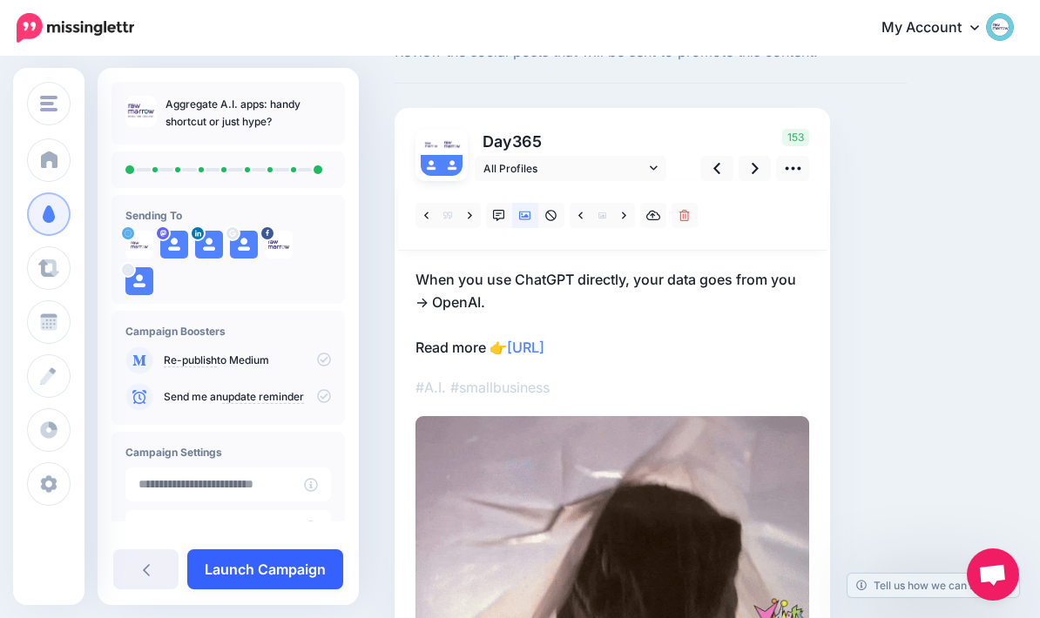
click at [334, 556] on link "Launch Campaign" at bounding box center [265, 570] width 156 height 40
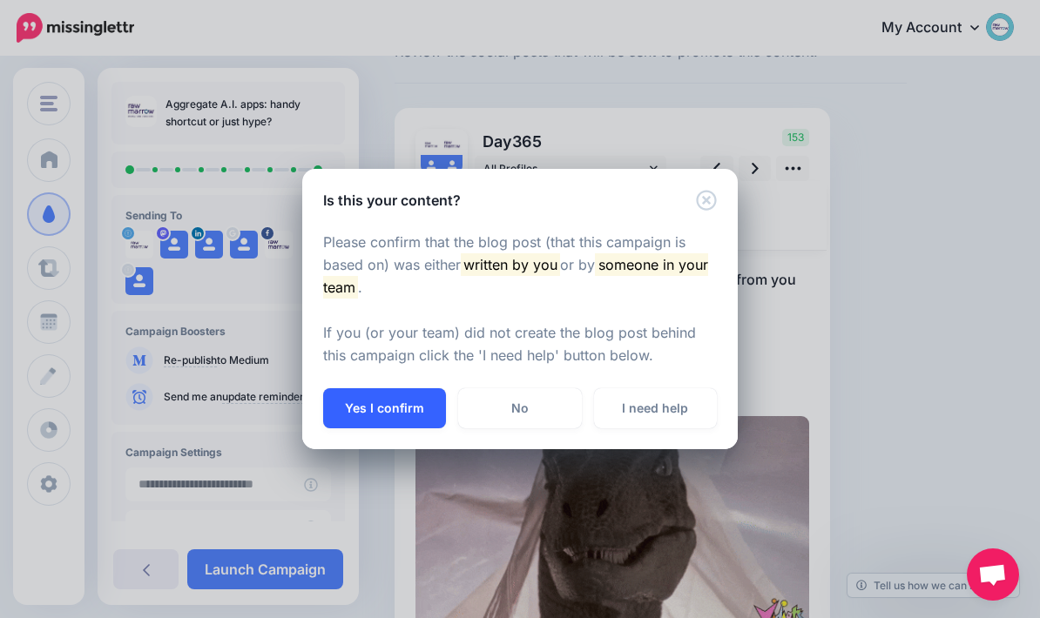
click at [408, 410] on button "Yes I confirm" at bounding box center [384, 408] width 123 height 40
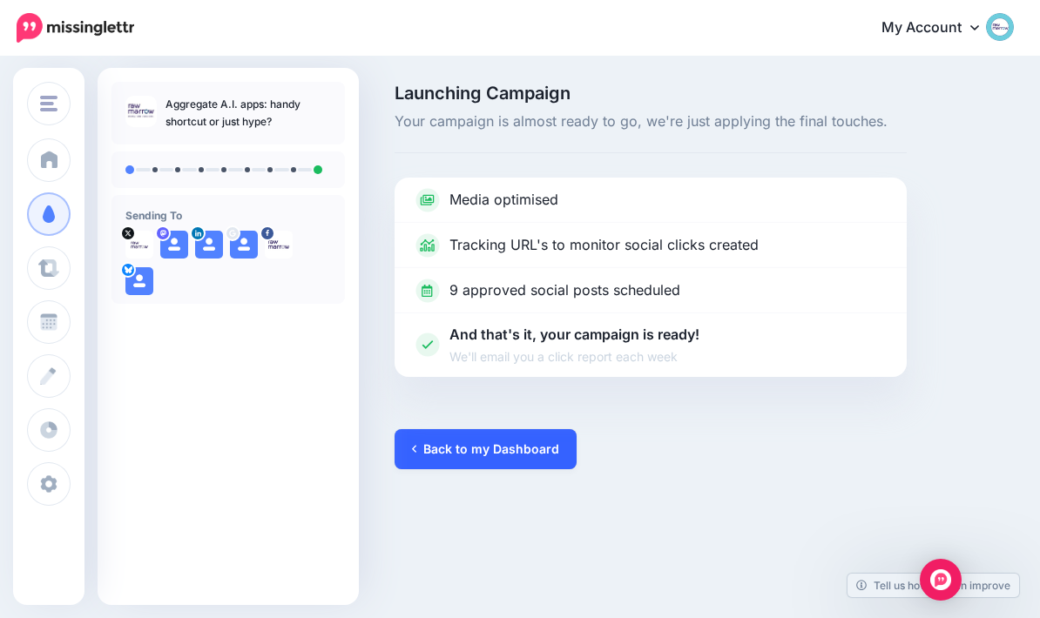
click at [416, 443] on icon at bounding box center [414, 449] width 4 height 12
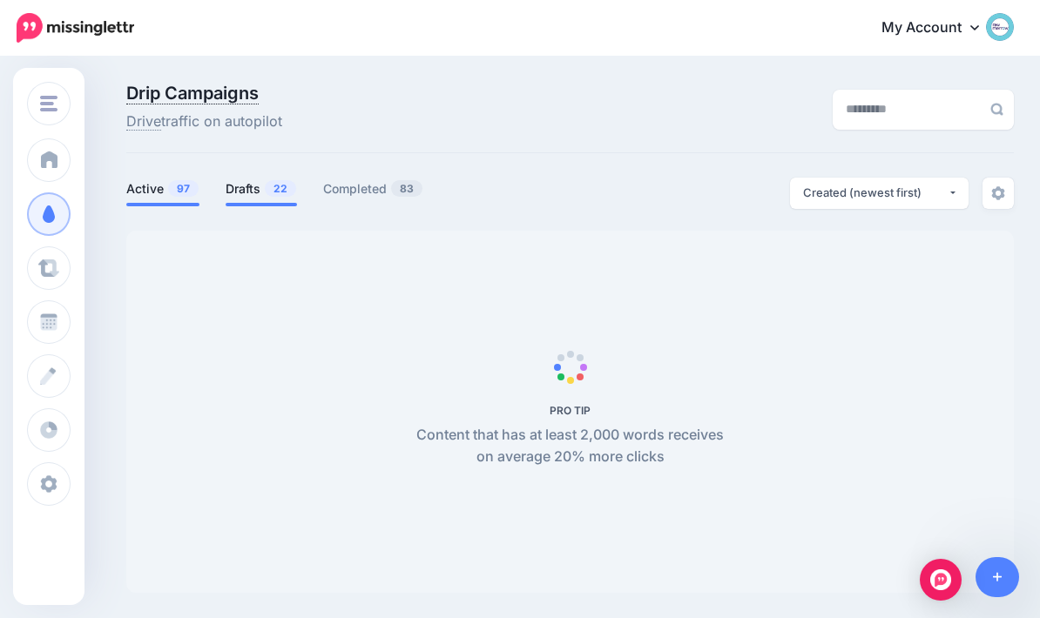
click at [246, 179] on link "Drafts 22" at bounding box center [261, 189] width 71 height 21
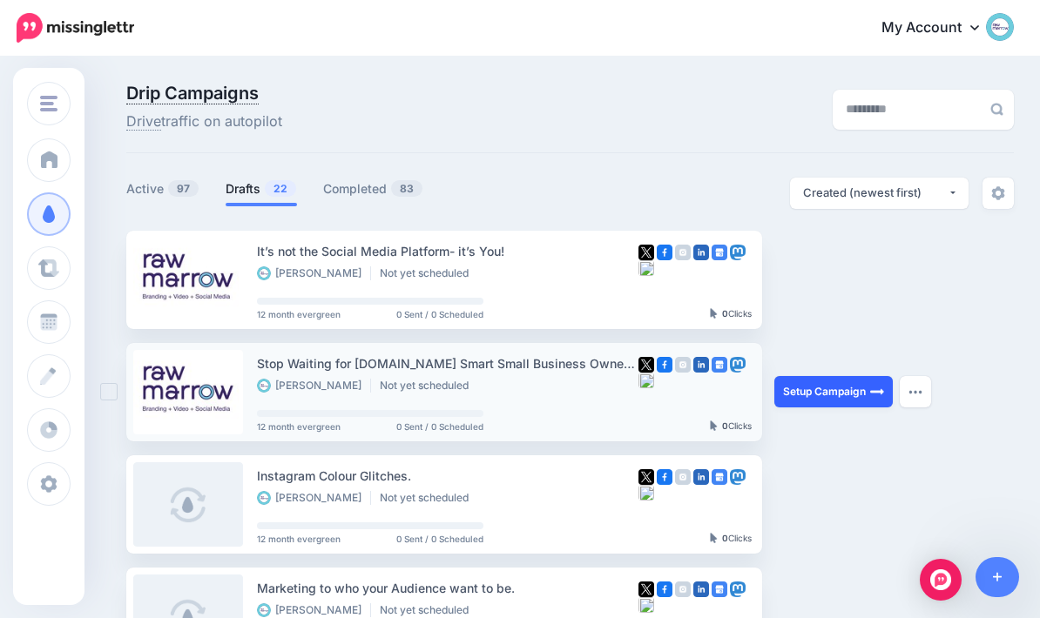
click at [884, 387] on img at bounding box center [877, 392] width 14 height 14
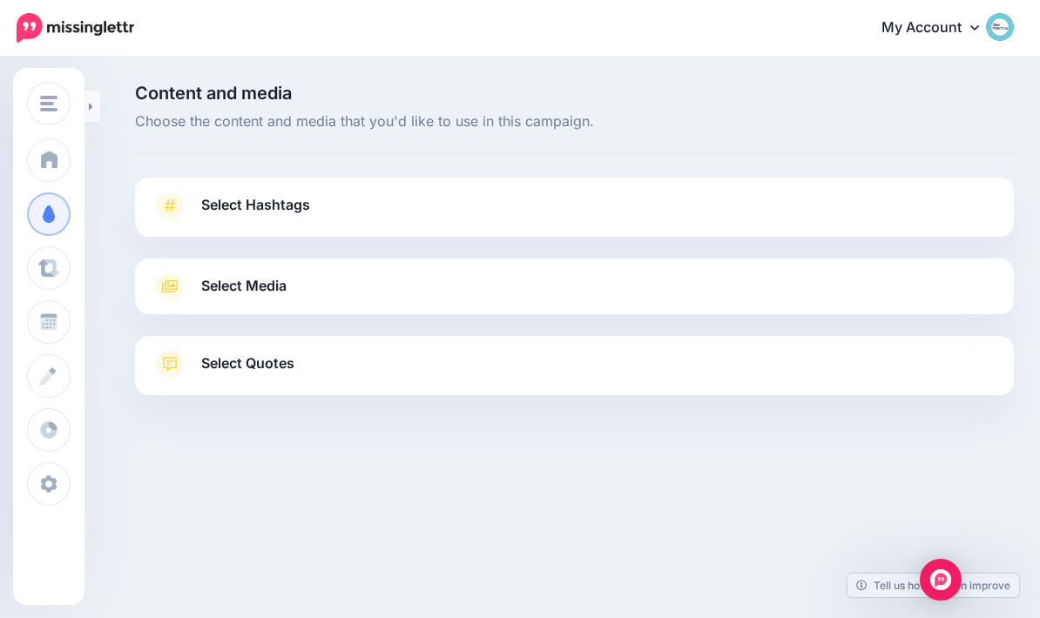
click at [973, 206] on link "Select Hashtags" at bounding box center [574, 214] width 844 height 45
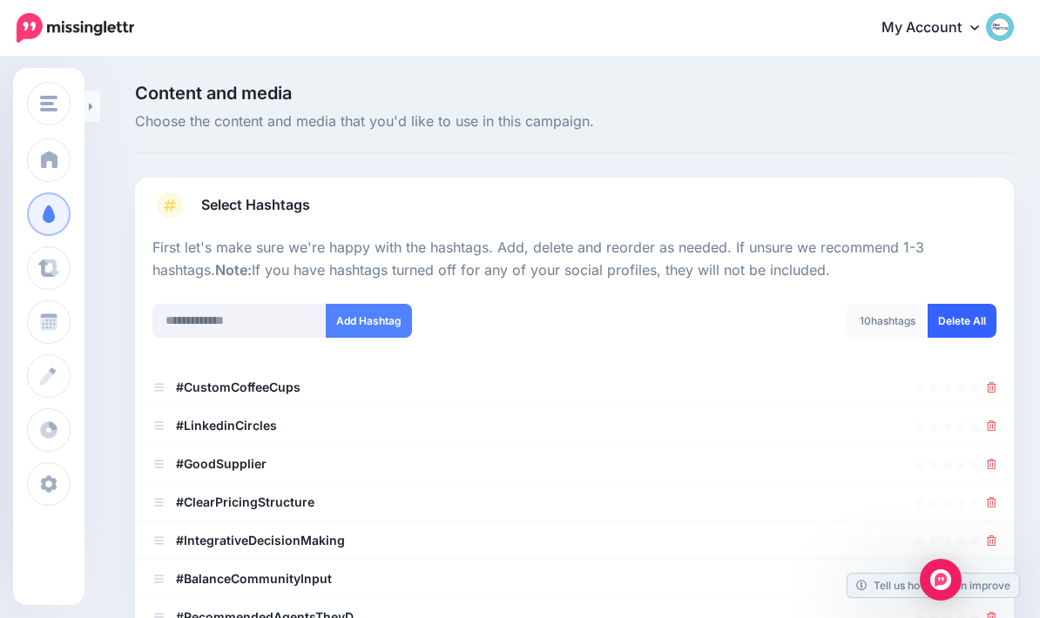
click at [978, 319] on link "Delete All" at bounding box center [962, 321] width 69 height 34
click at [186, 322] on input "text" at bounding box center [239, 321] width 174 height 34
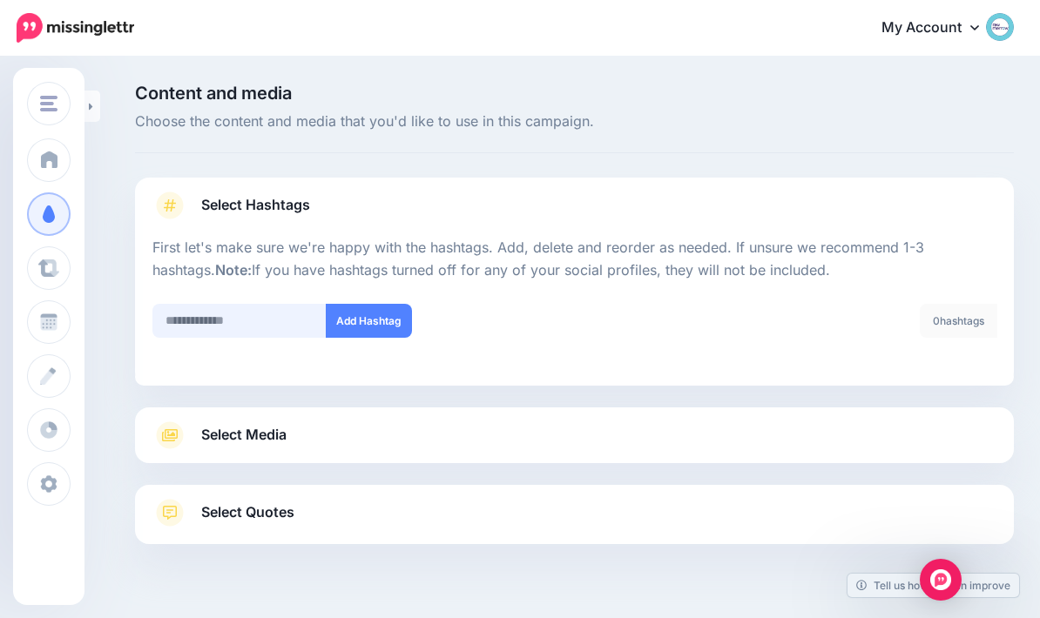
scroll to position [70, 0]
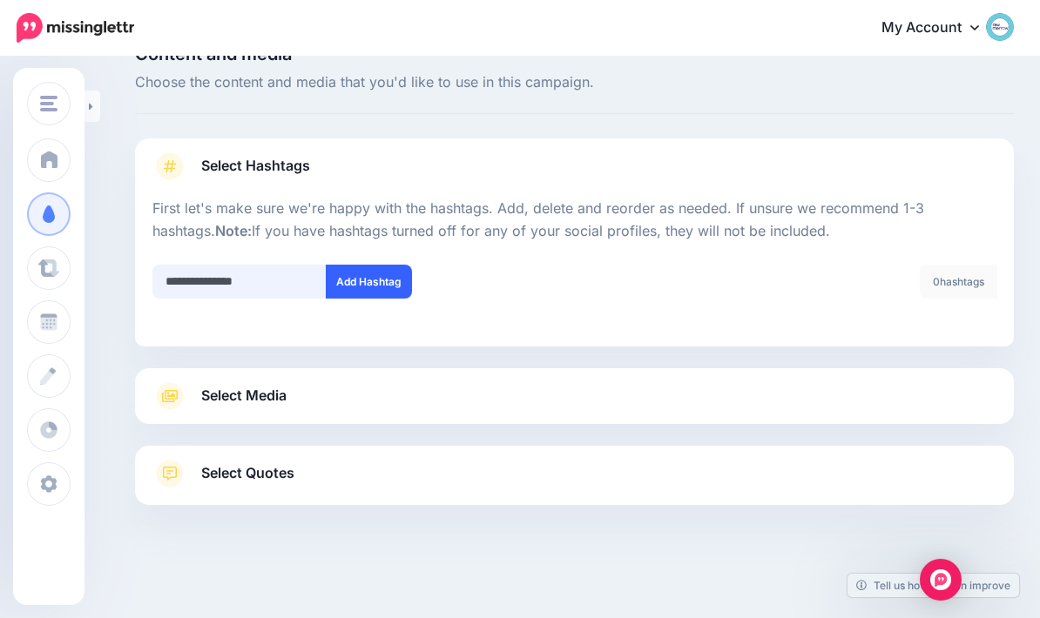
type input "**********"
click at [363, 265] on button "Add Hashtag" at bounding box center [369, 282] width 86 height 34
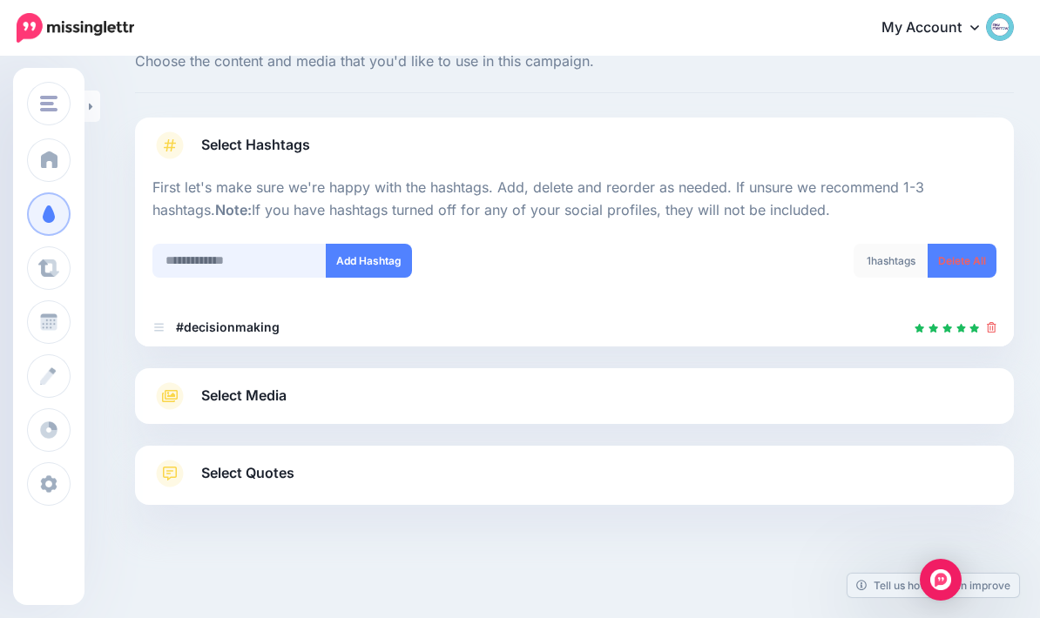
click at [235, 244] on input "text" at bounding box center [239, 261] width 174 height 34
type input "**********"
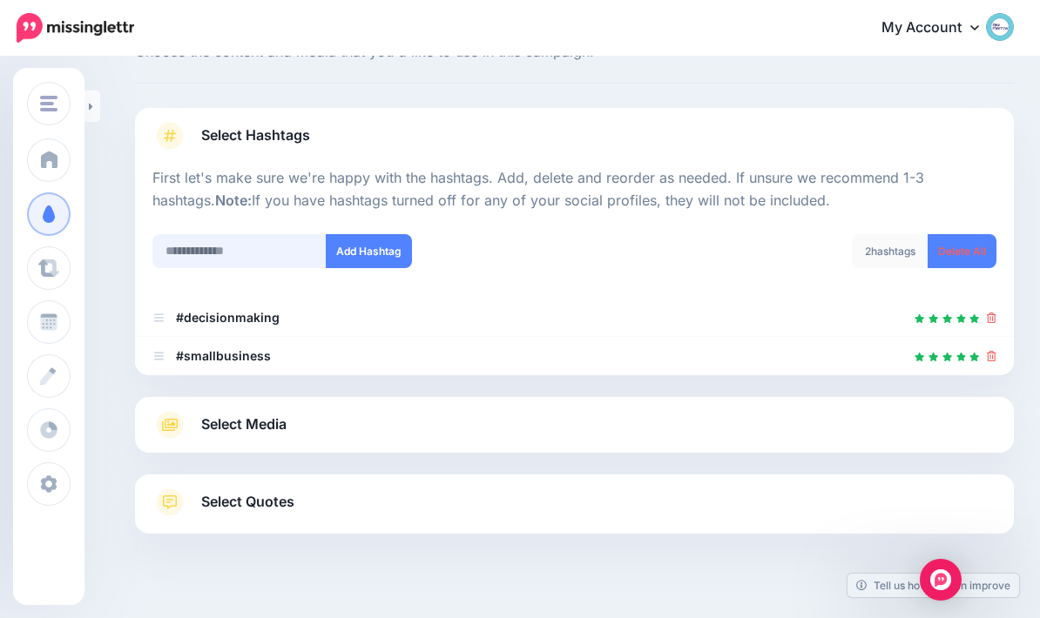
scroll to position [207, 0]
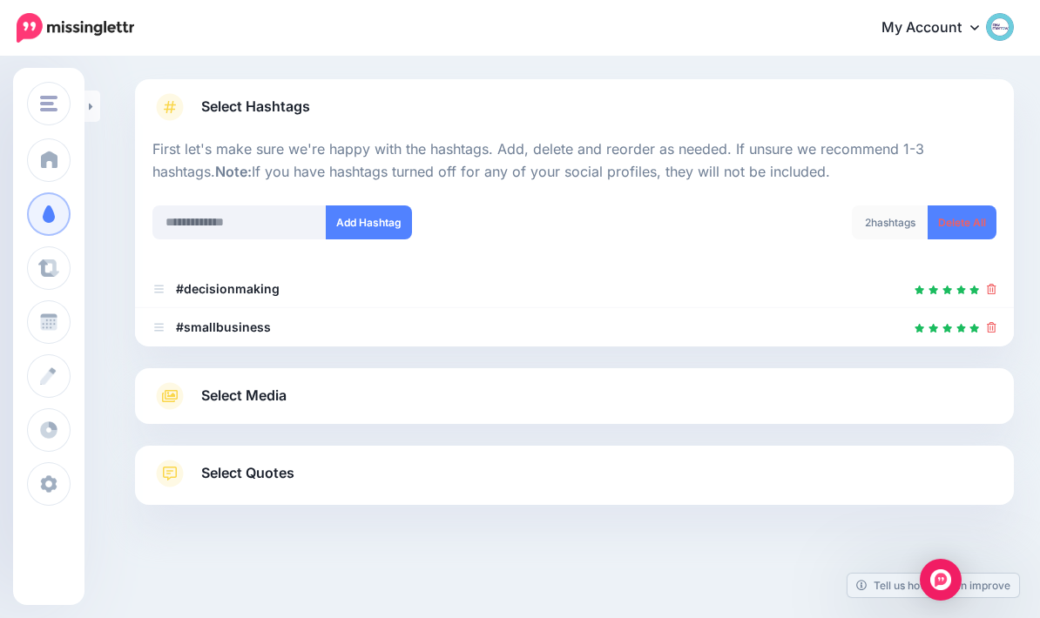
click at [699, 382] on link "Select Media" at bounding box center [574, 396] width 844 height 28
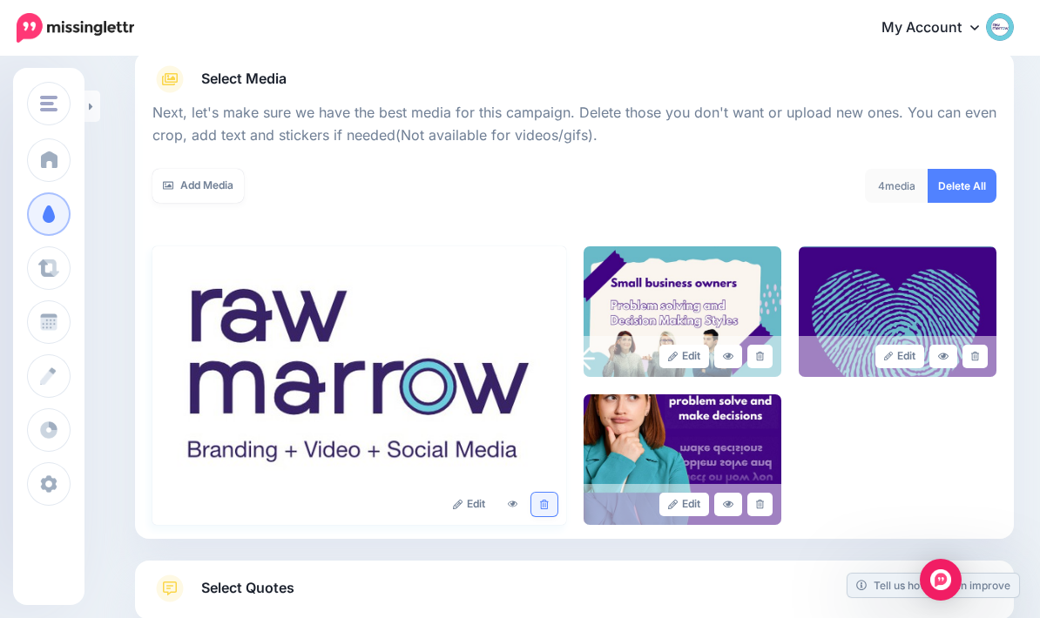
click at [556, 498] on link at bounding box center [543, 505] width 25 height 24
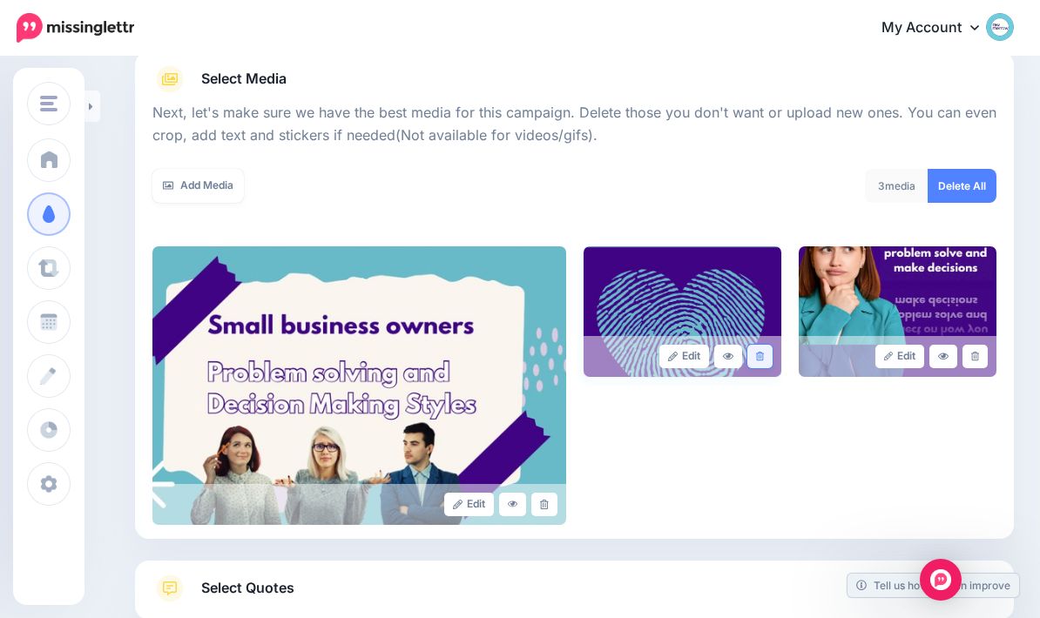
click at [756, 358] on icon at bounding box center [760, 357] width 8 height 10
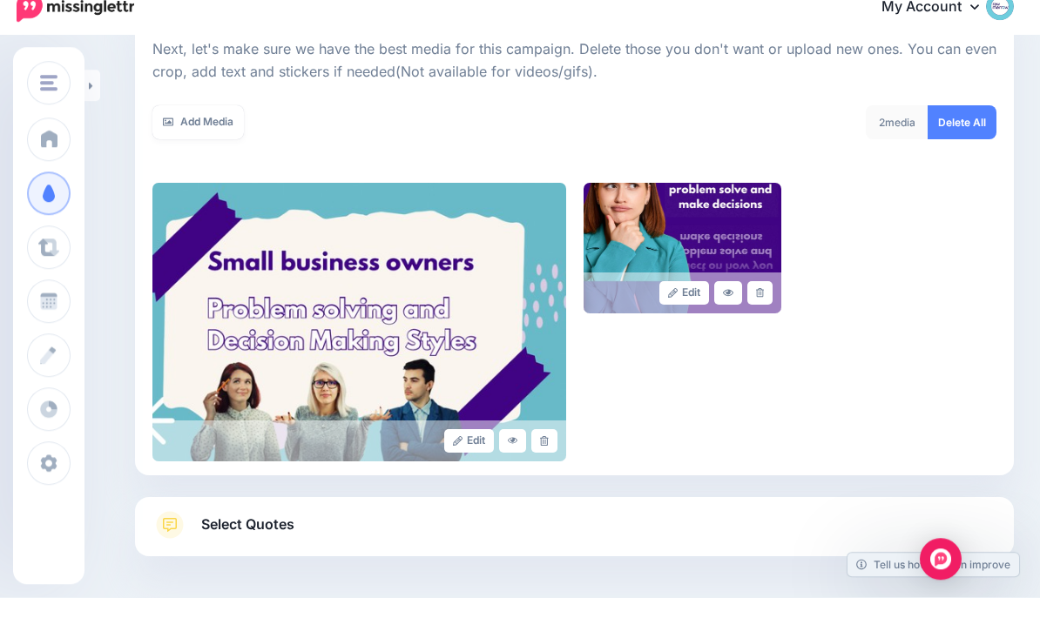
scroll to position [320, 0]
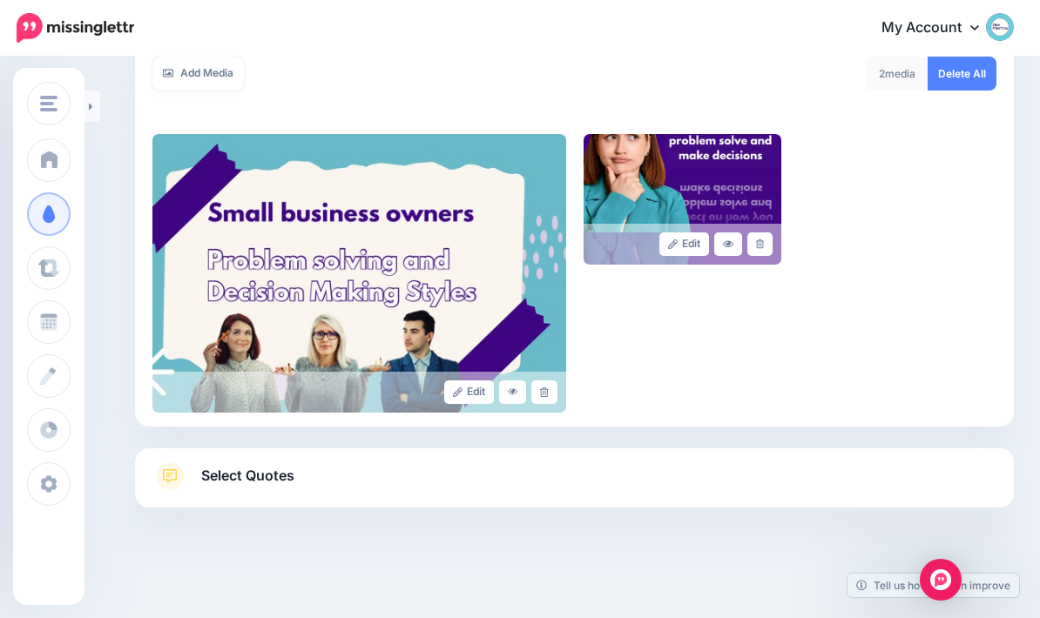
click at [236, 486] on link "Select Quotes" at bounding box center [574, 484] width 844 height 45
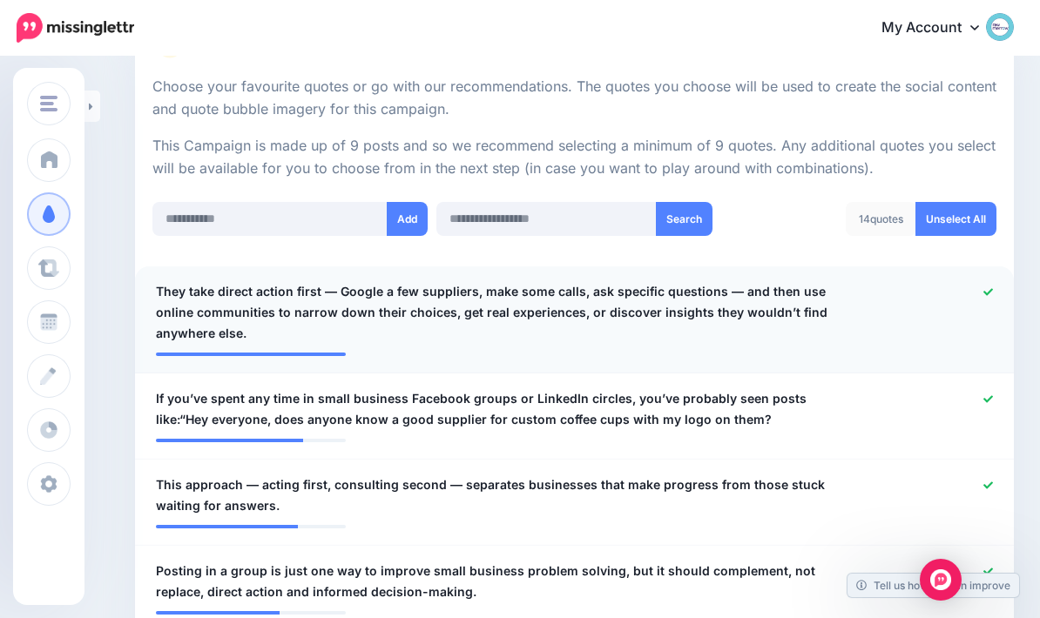
click at [983, 294] on link at bounding box center [988, 293] width 10 height 12
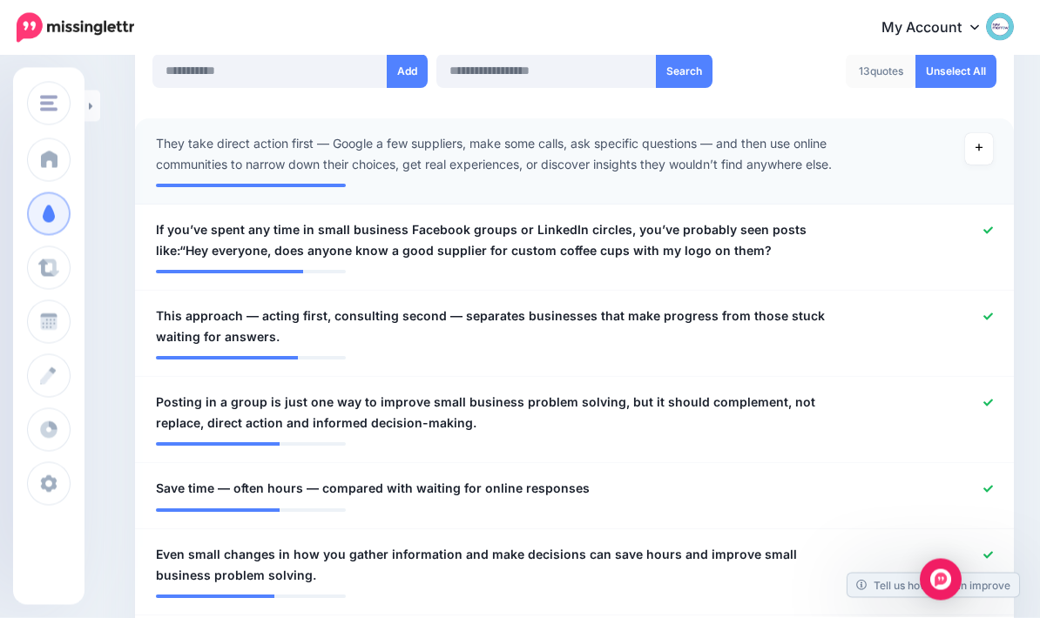
scroll to position [468, 0]
click at [989, 398] on icon at bounding box center [988, 403] width 10 height 10
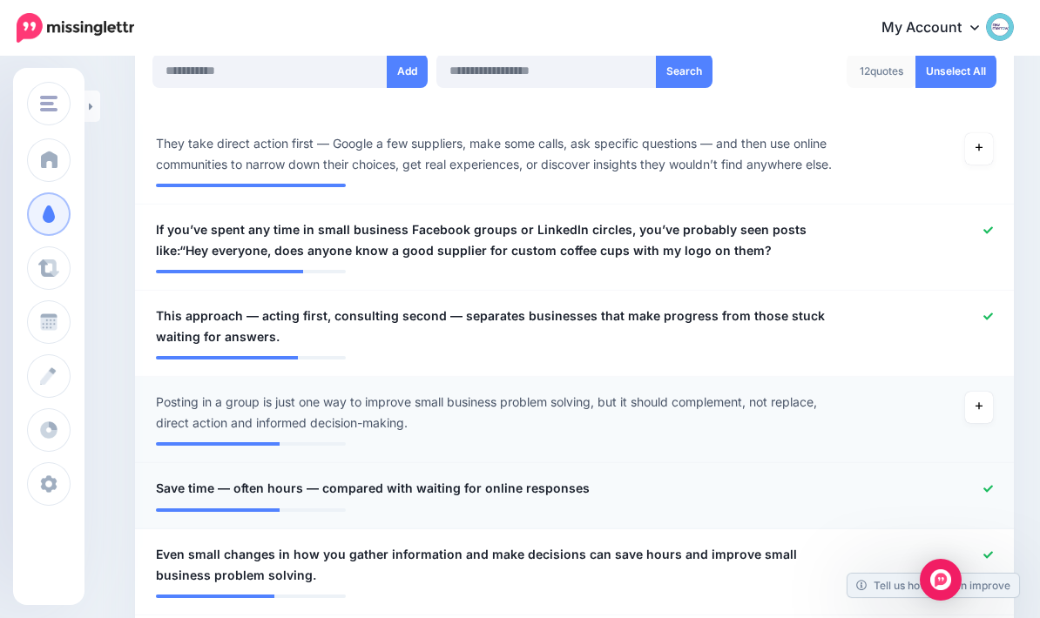
click at [990, 485] on icon at bounding box center [988, 488] width 10 height 7
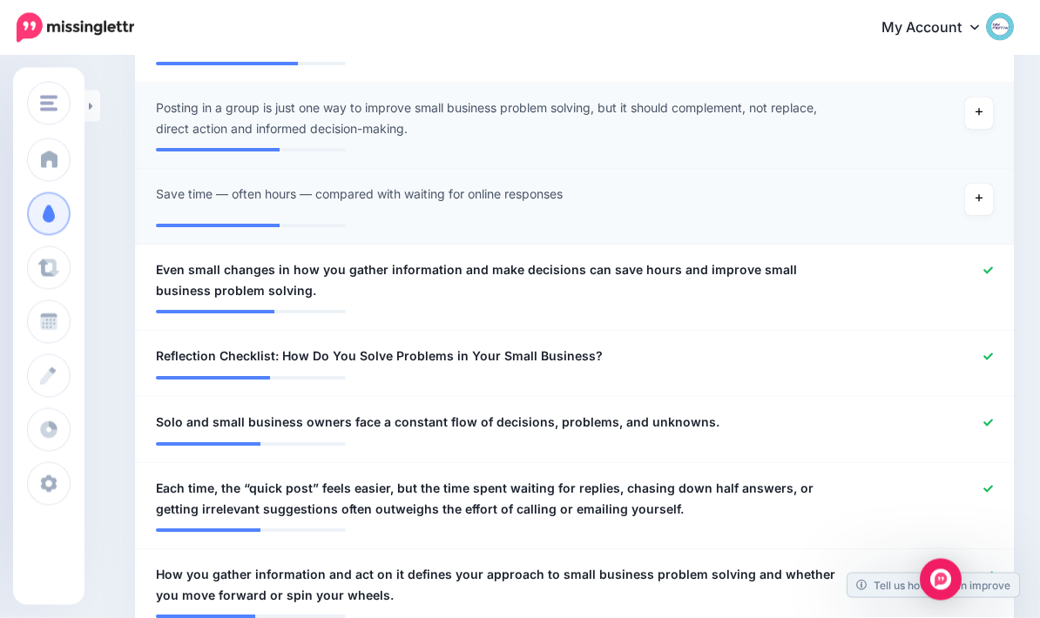
scroll to position [762, 0]
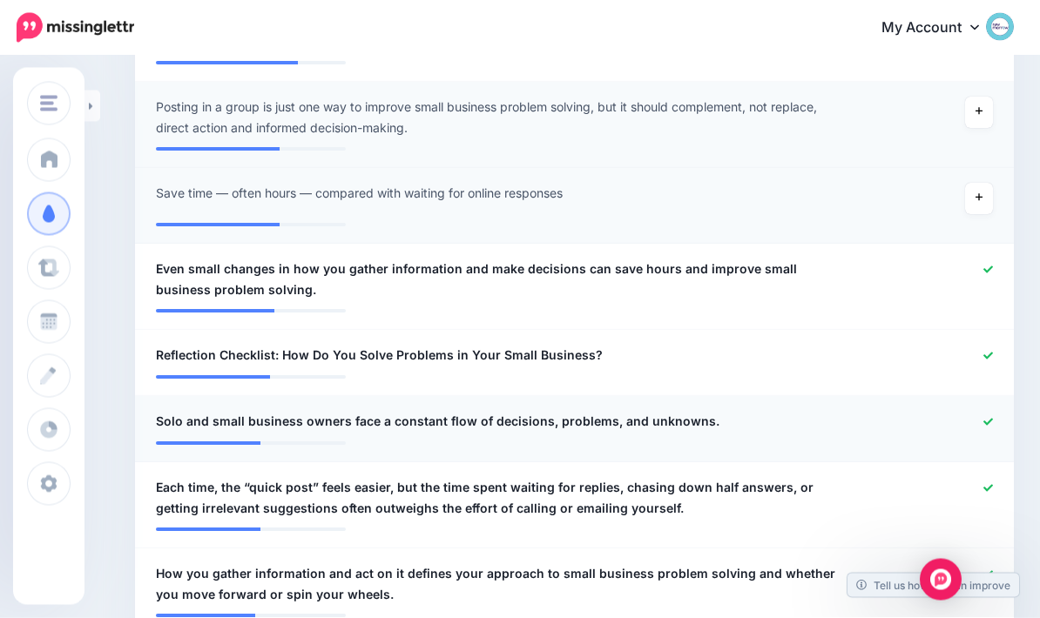
click at [995, 417] on div at bounding box center [934, 423] width 144 height 22
click at [990, 487] on icon at bounding box center [988, 489] width 10 height 10
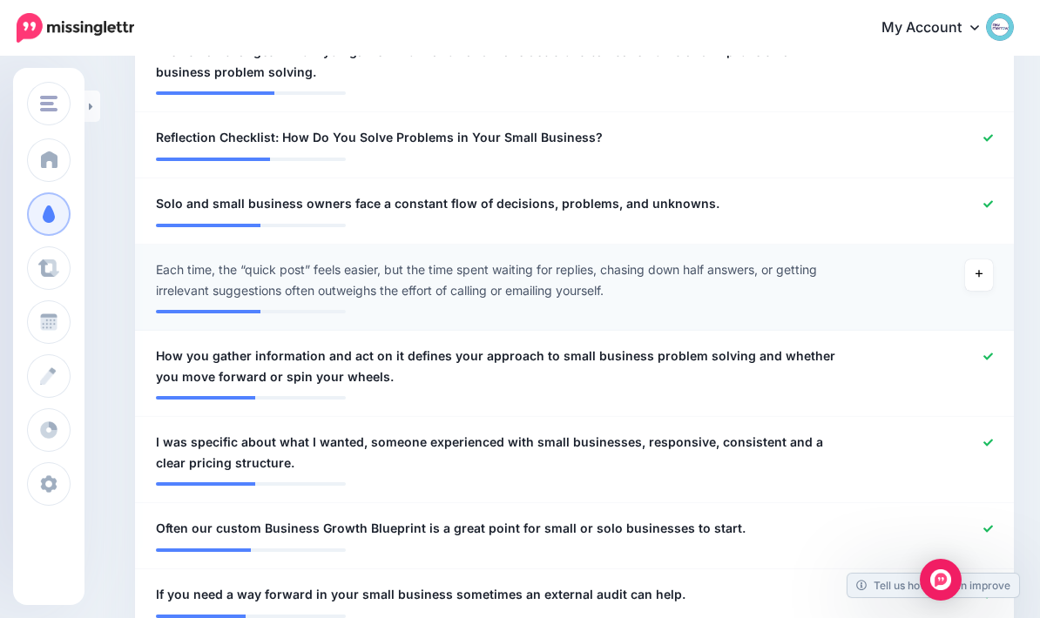
scroll to position [987, 0]
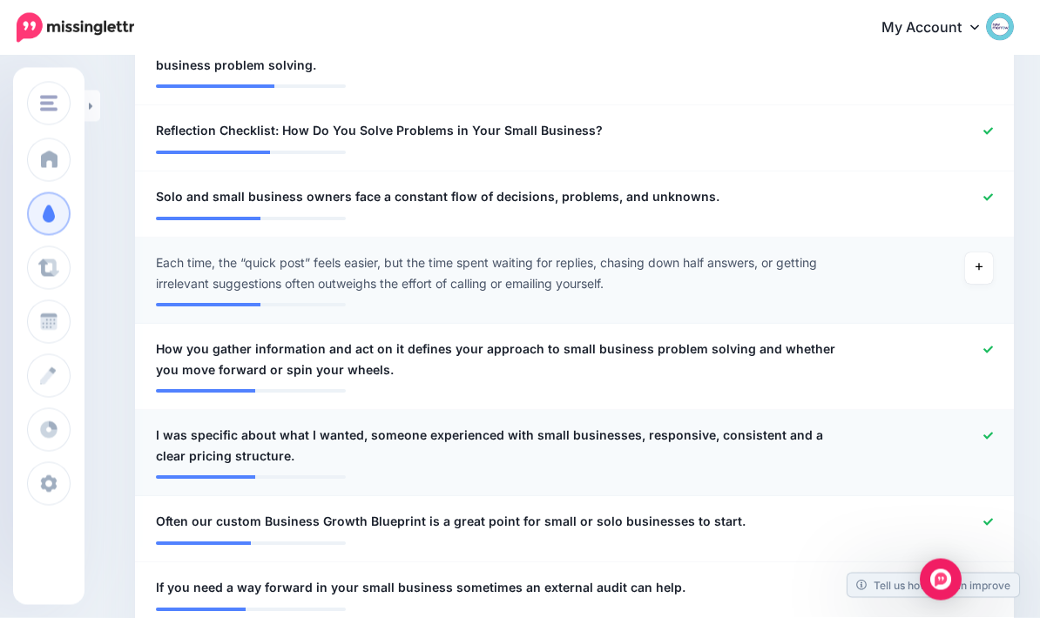
click at [991, 433] on icon at bounding box center [988, 436] width 10 height 7
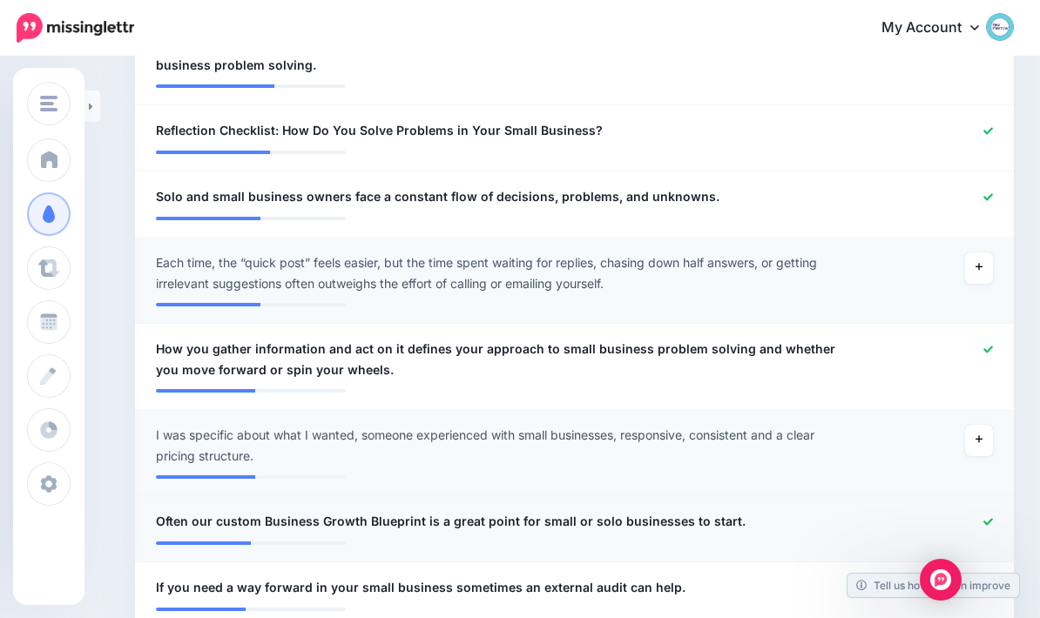
click at [990, 519] on icon at bounding box center [988, 522] width 10 height 10
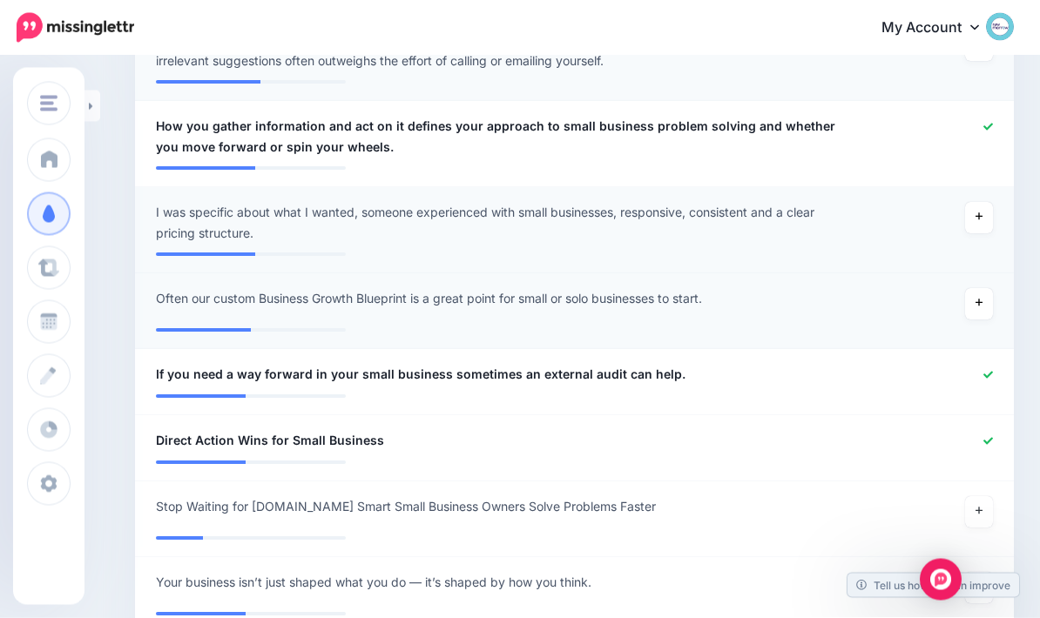
scroll to position [1210, 0]
click at [989, 374] on icon at bounding box center [988, 376] width 10 height 10
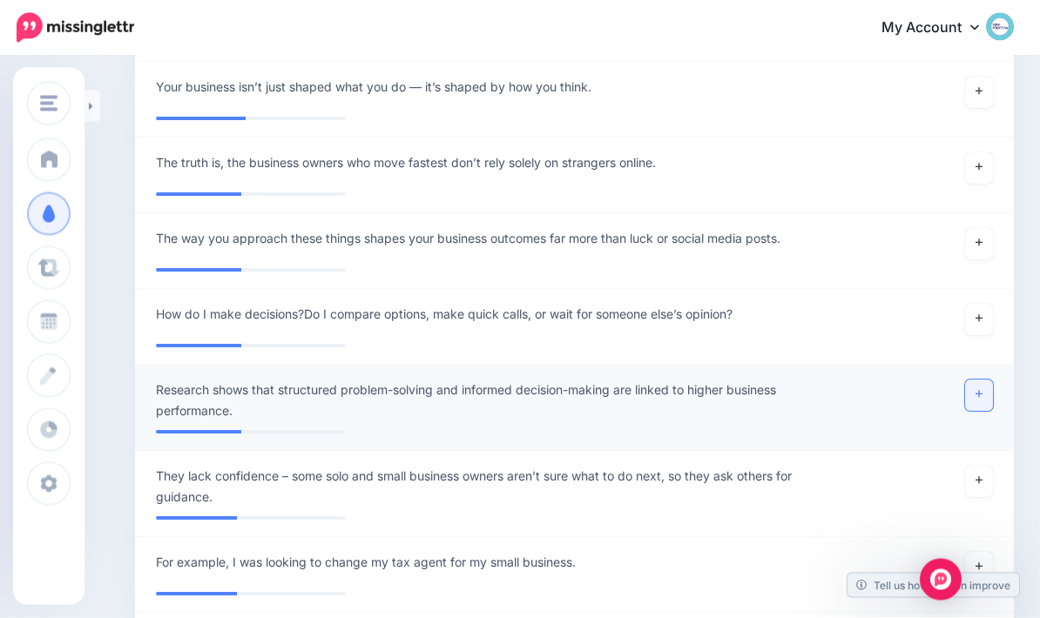
scroll to position [1716, 0]
click at [982, 398] on link at bounding box center [979, 395] width 28 height 31
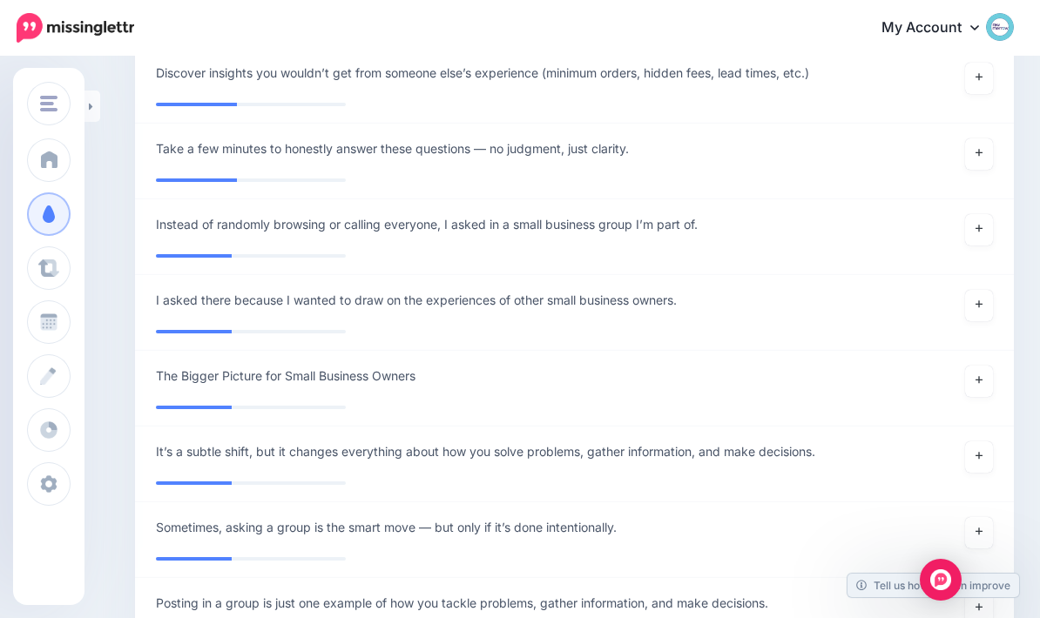
scroll to position [2358, 0]
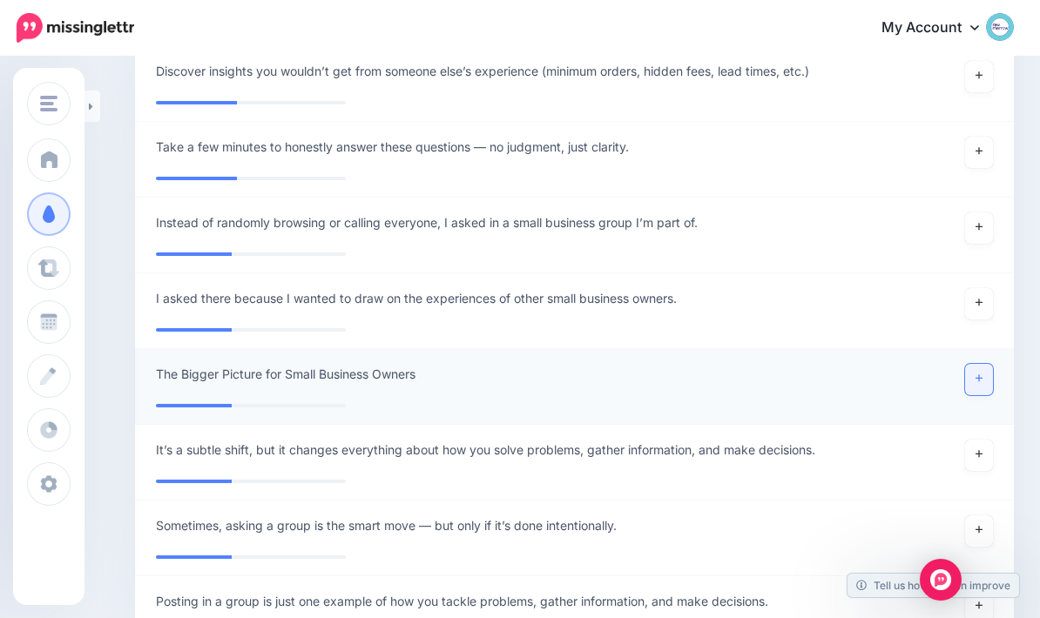
click at [987, 374] on link at bounding box center [979, 379] width 28 height 31
click at [805, 549] on div at bounding box center [574, 551] width 837 height 9
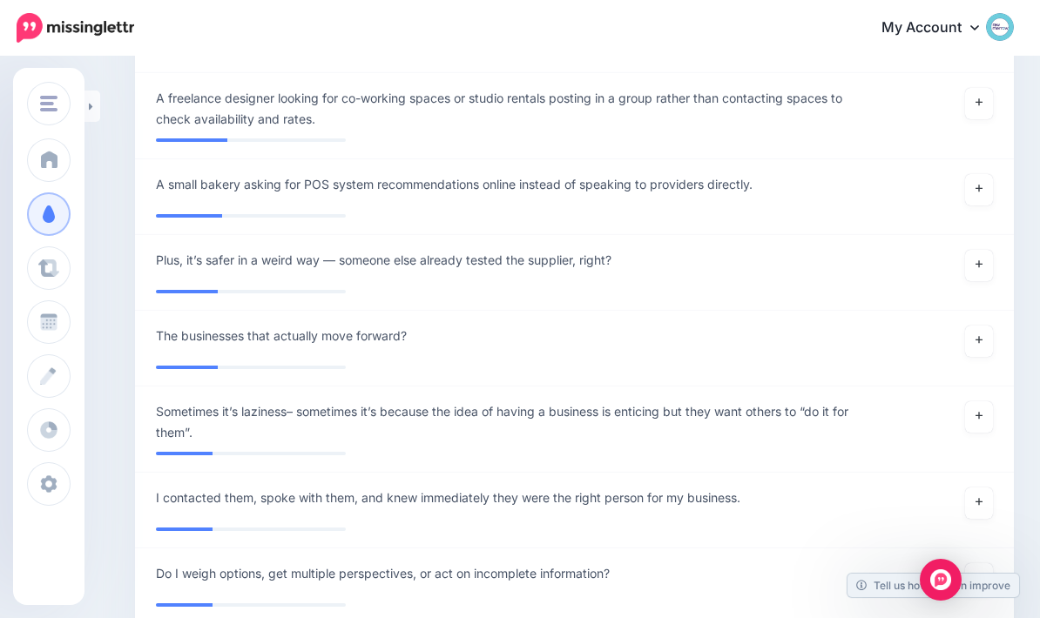
scroll to position [2902, 0]
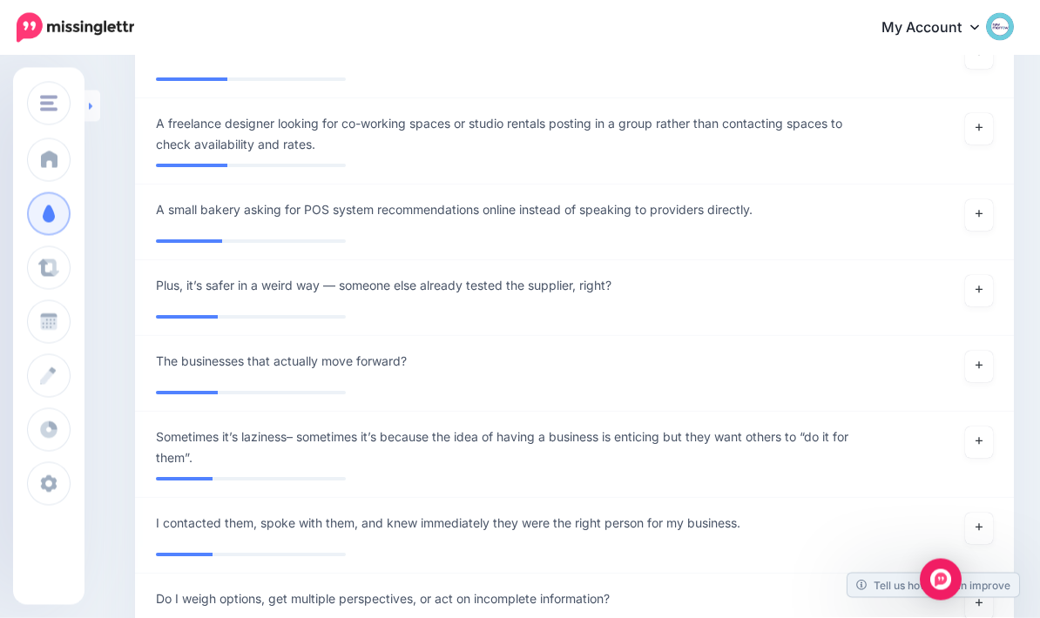
click at [91, 102] on icon at bounding box center [91, 106] width 4 height 11
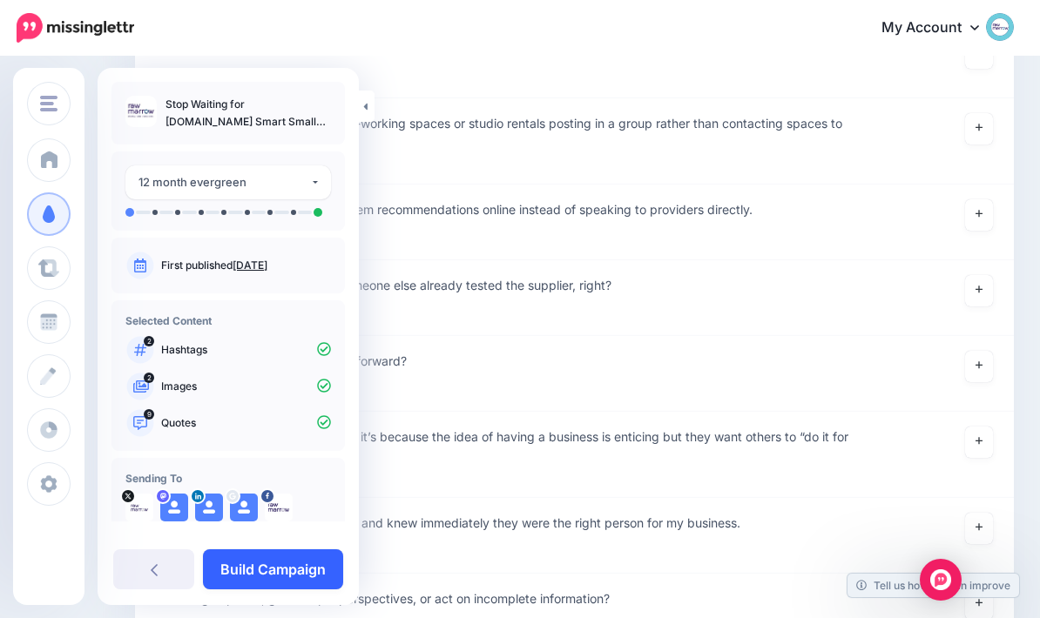
click at [244, 561] on link "Build Campaign" at bounding box center [273, 570] width 140 height 40
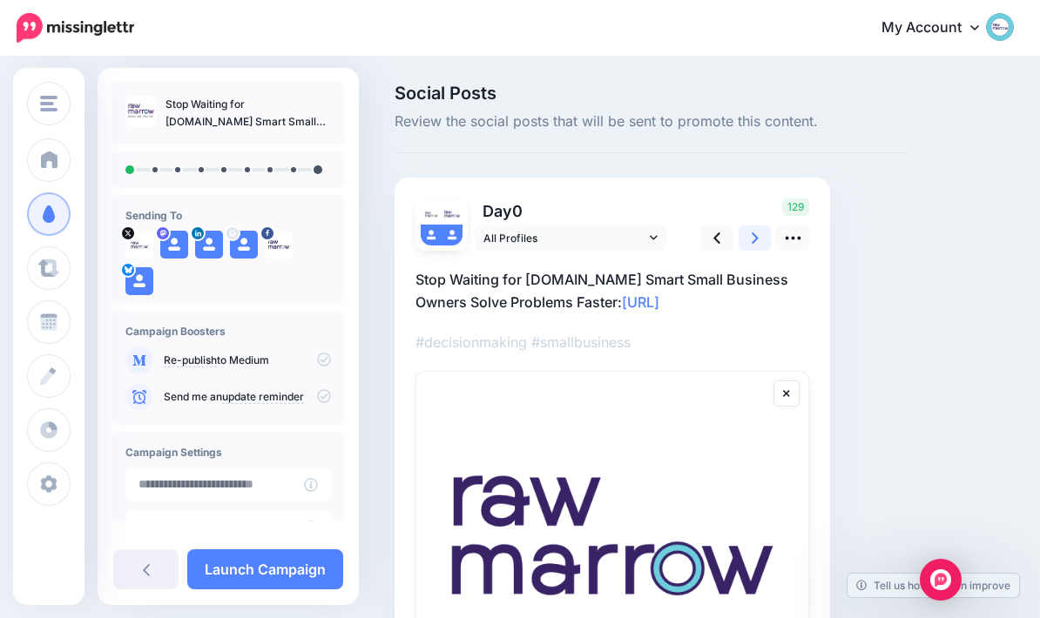
click at [739, 240] on link at bounding box center [755, 238] width 33 height 25
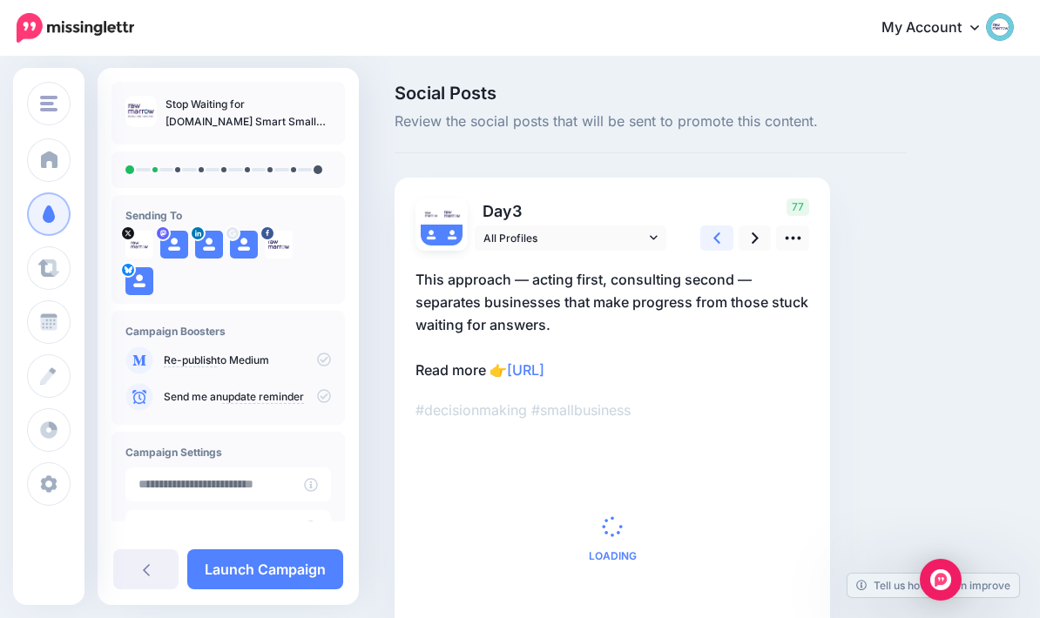
click at [714, 235] on icon at bounding box center [716, 238] width 7 height 18
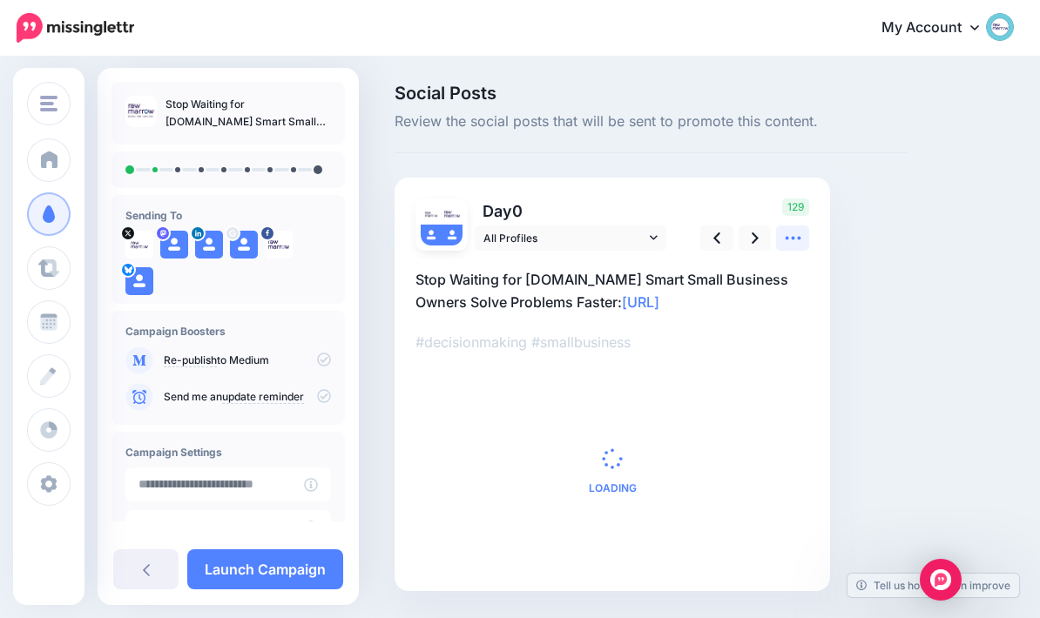
click at [781, 237] on link at bounding box center [792, 238] width 33 height 25
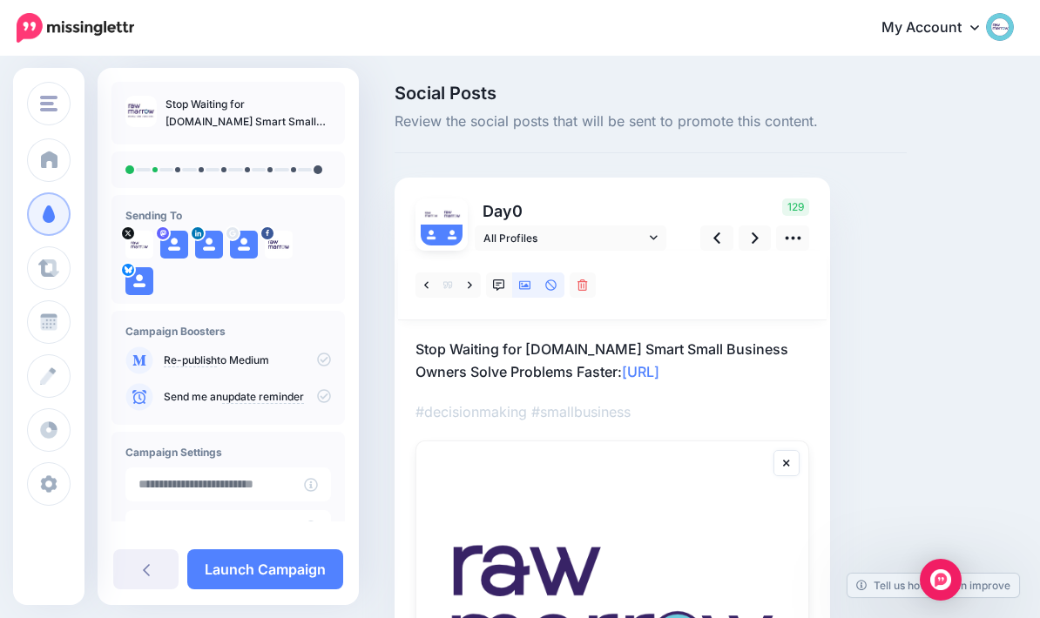
click at [533, 278] on link at bounding box center [525, 285] width 26 height 25
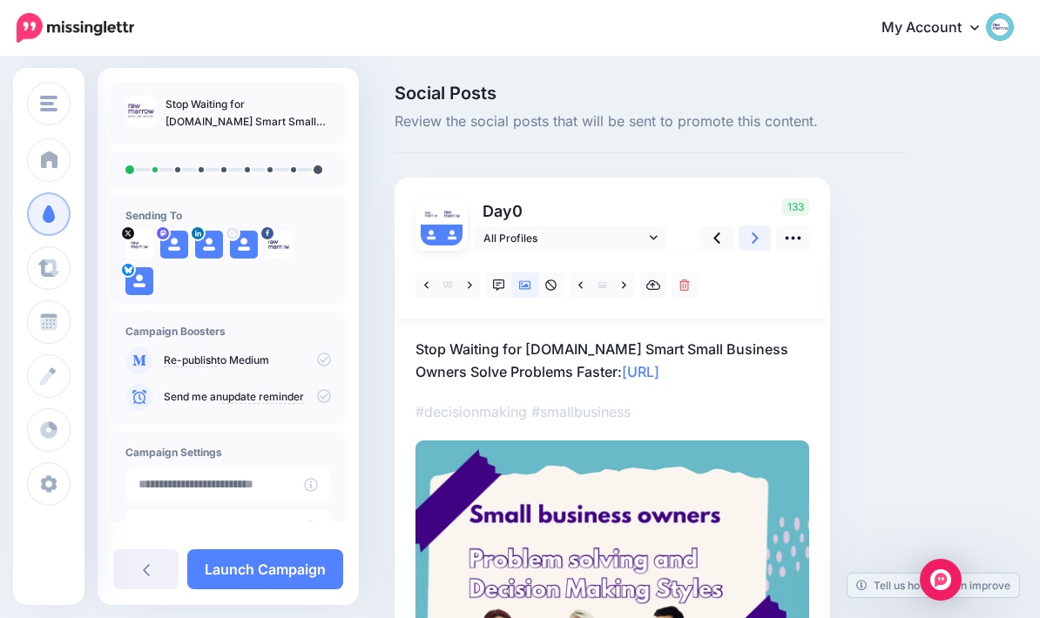
click at [756, 241] on icon at bounding box center [755, 238] width 7 height 18
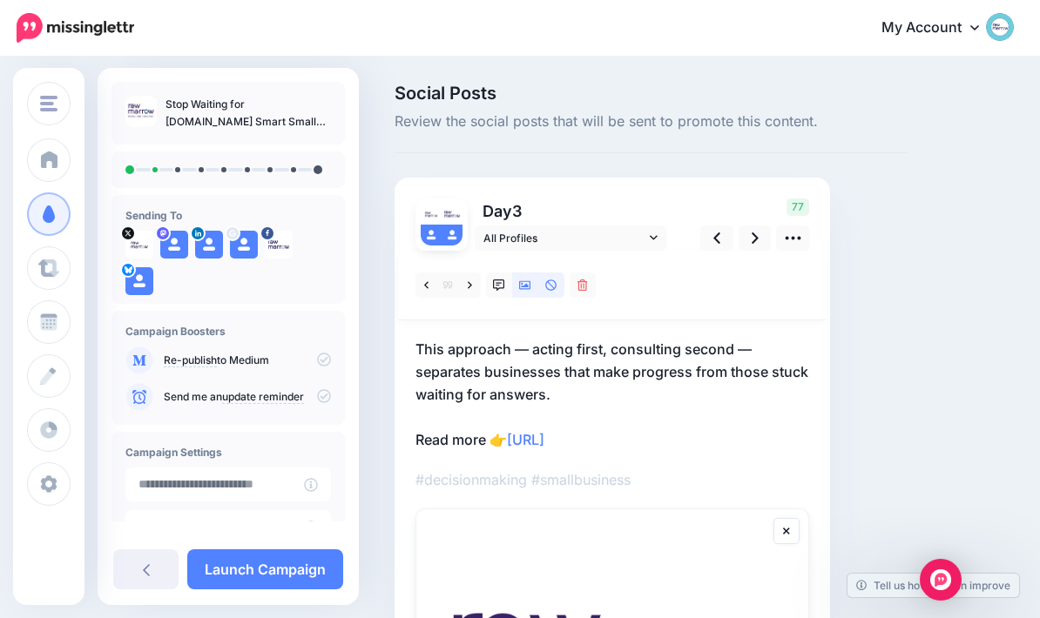
click at [519, 290] on icon at bounding box center [525, 286] width 12 height 12
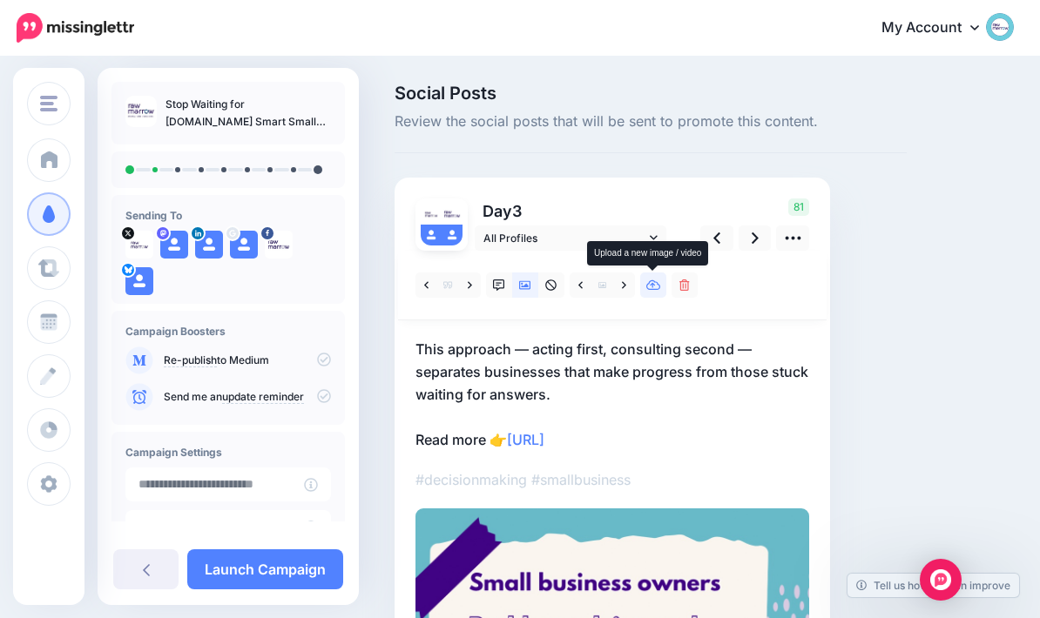
click at [660, 287] on icon at bounding box center [653, 285] width 15 height 10
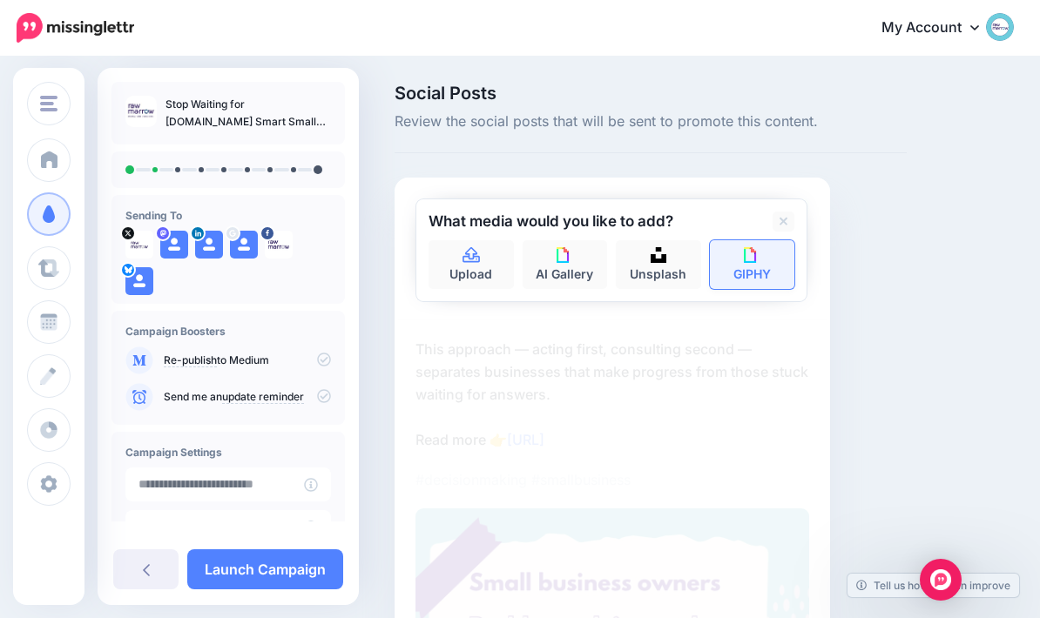
click at [770, 270] on link "GIPHY" at bounding box center [752, 264] width 85 height 49
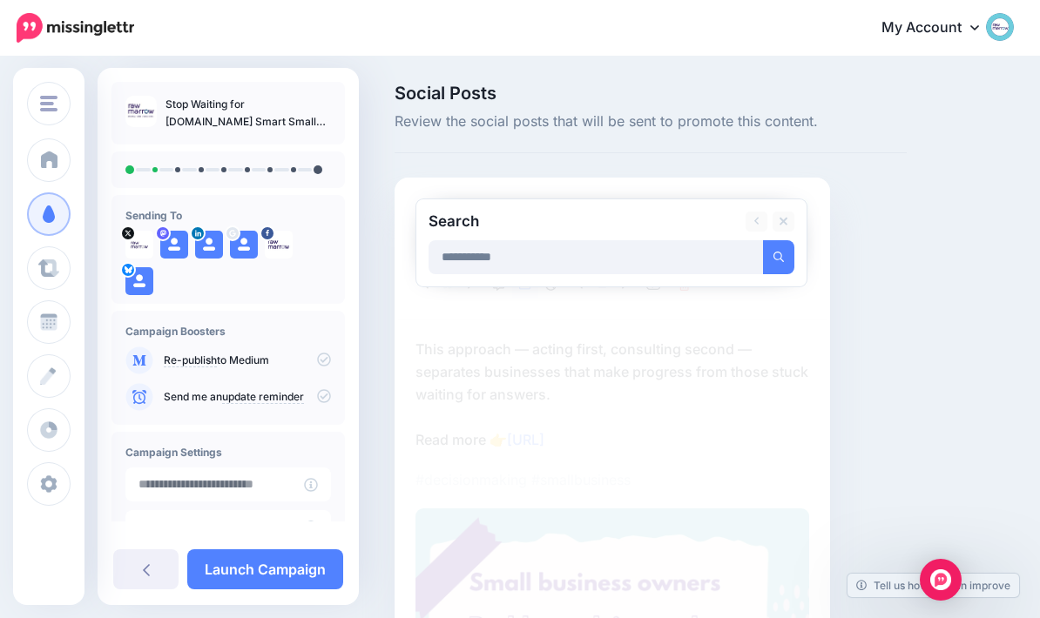
type input "**********"
click at [779, 256] on button "submit" at bounding box center [778, 257] width 31 height 34
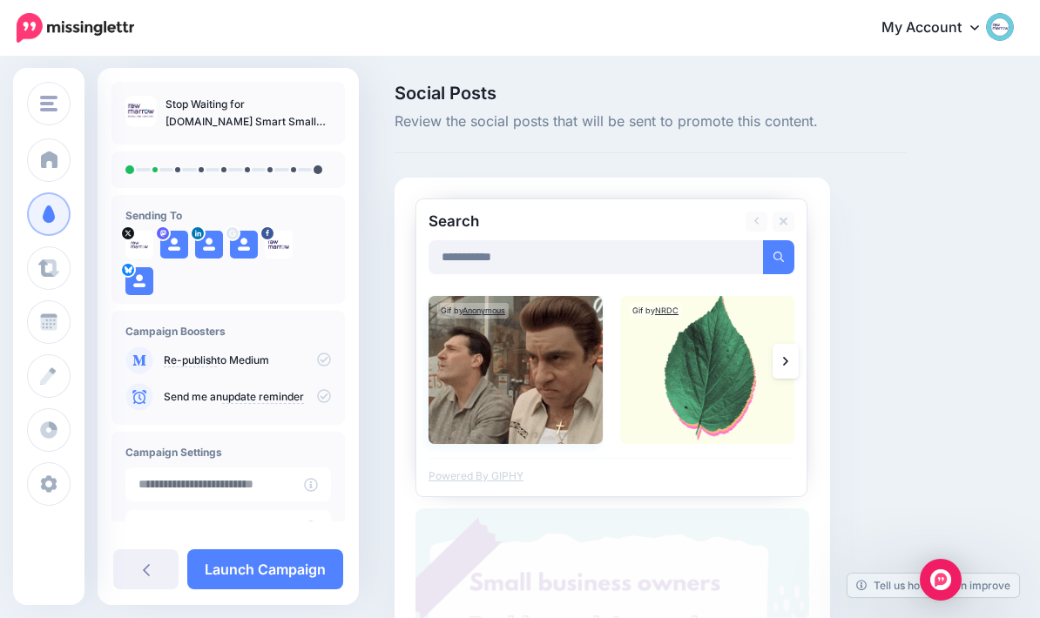
click at [539, 404] on img at bounding box center [515, 370] width 174 height 148
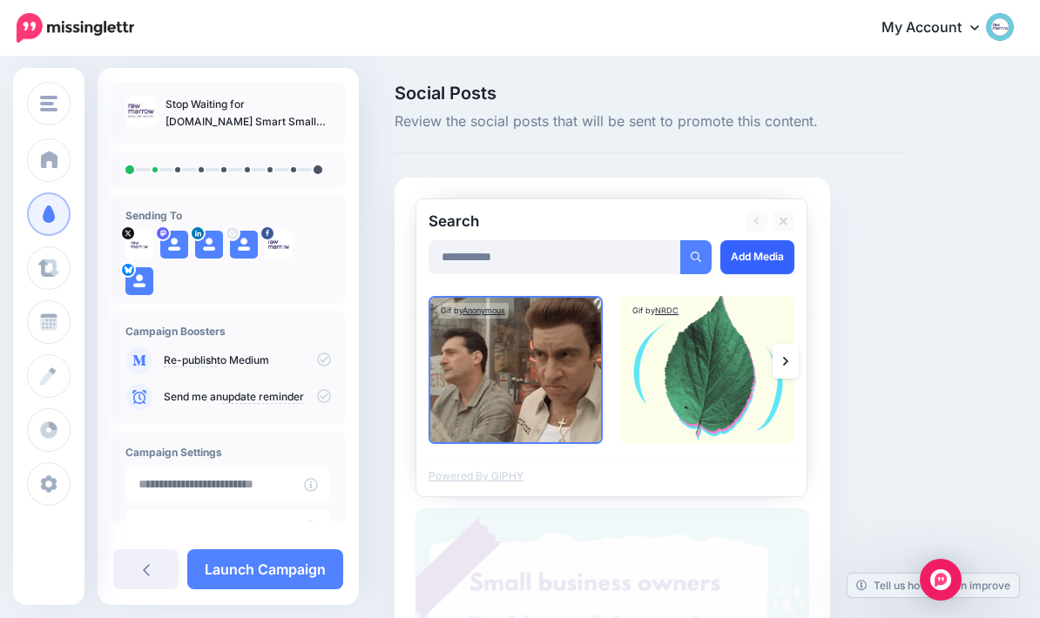
click at [756, 259] on link "Add Media" at bounding box center [757, 257] width 74 height 34
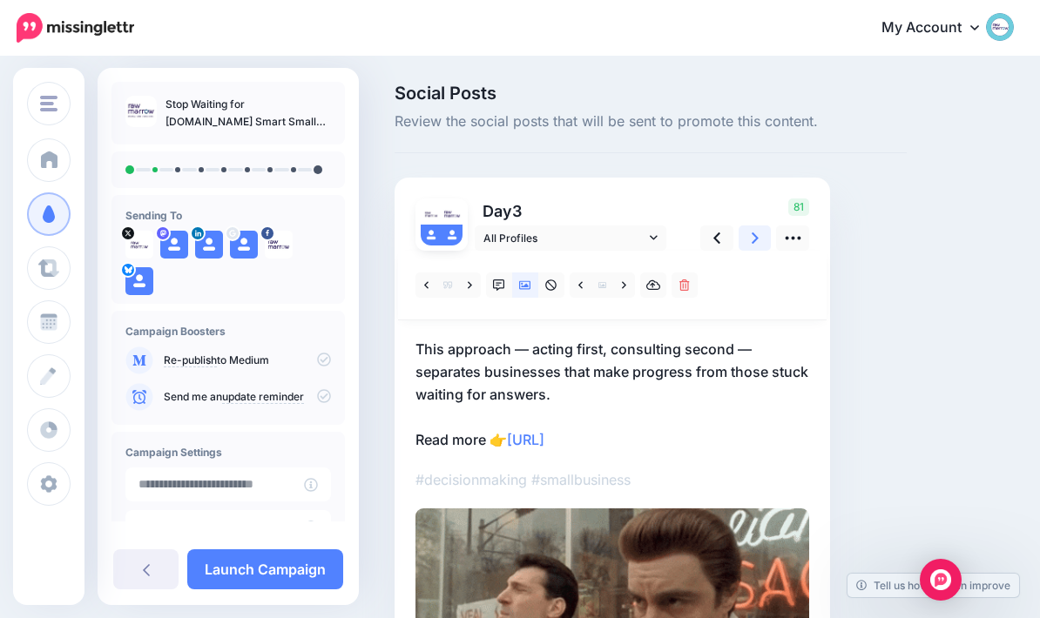
click at [747, 240] on link at bounding box center [755, 238] width 33 height 25
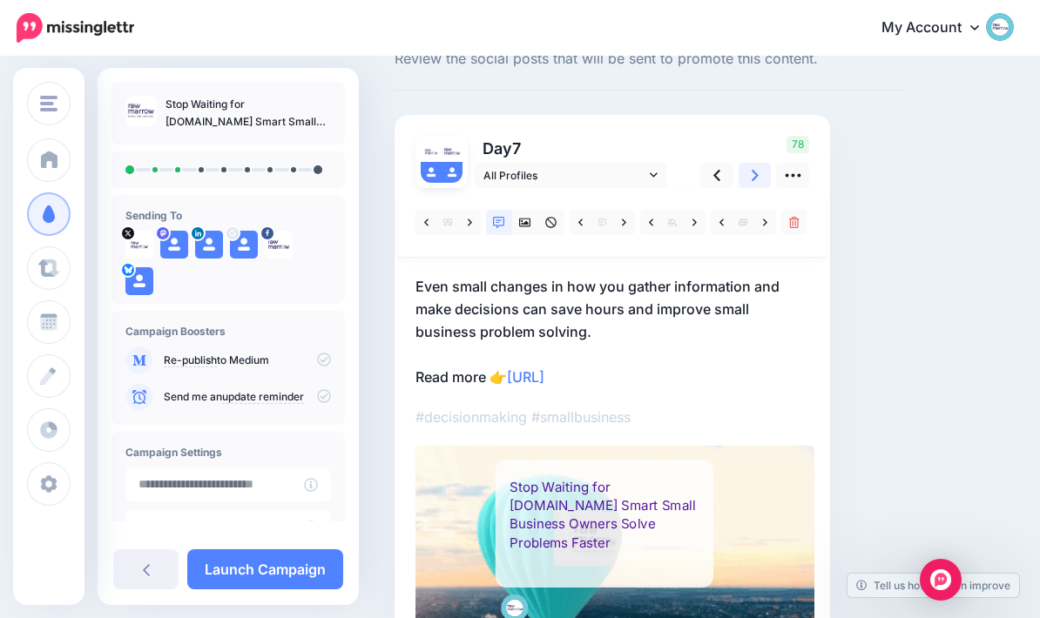
scroll to position [65, 0]
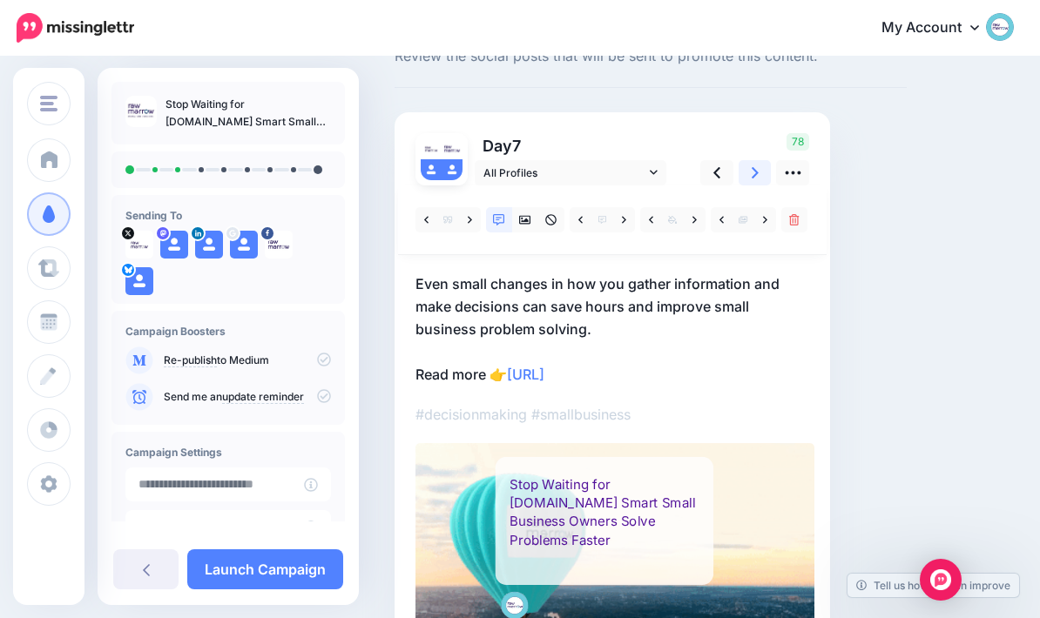
click at [759, 174] on link at bounding box center [755, 172] width 33 height 25
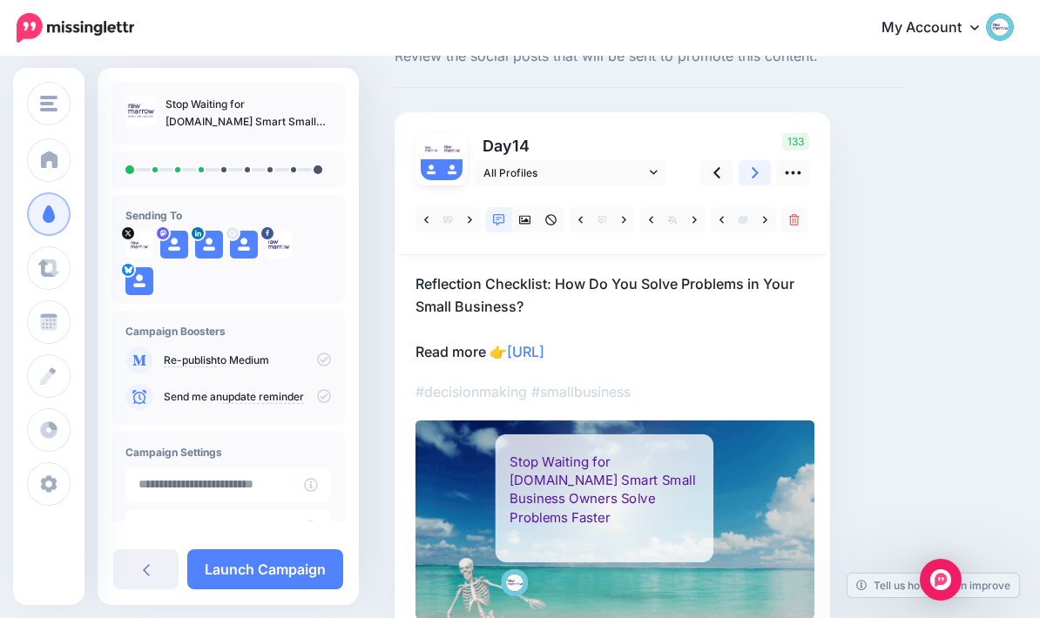
scroll to position [64, 0]
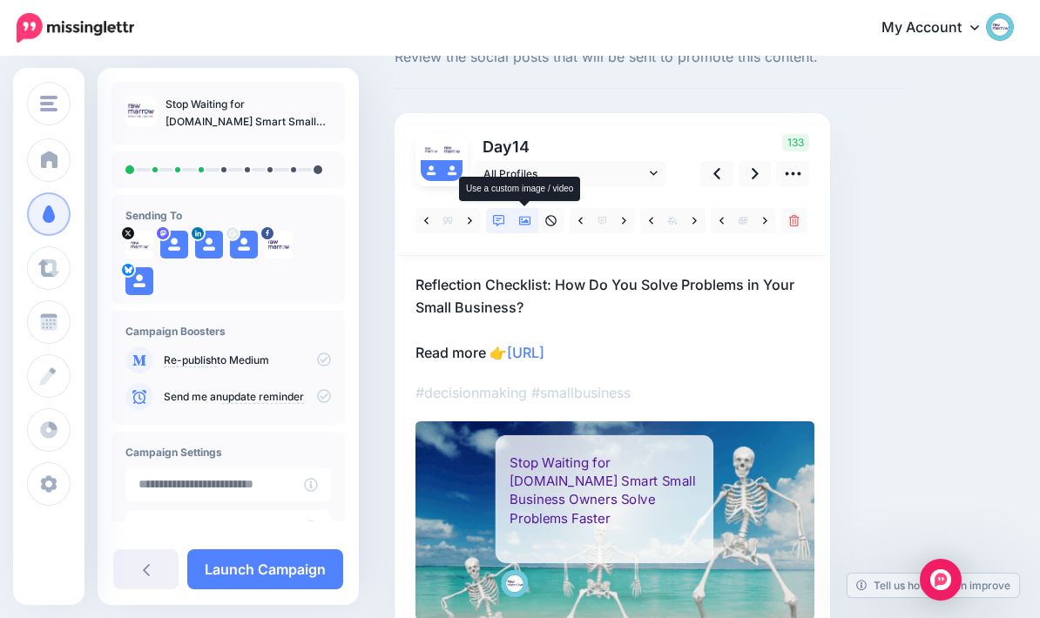
click at [536, 222] on link at bounding box center [525, 220] width 26 height 25
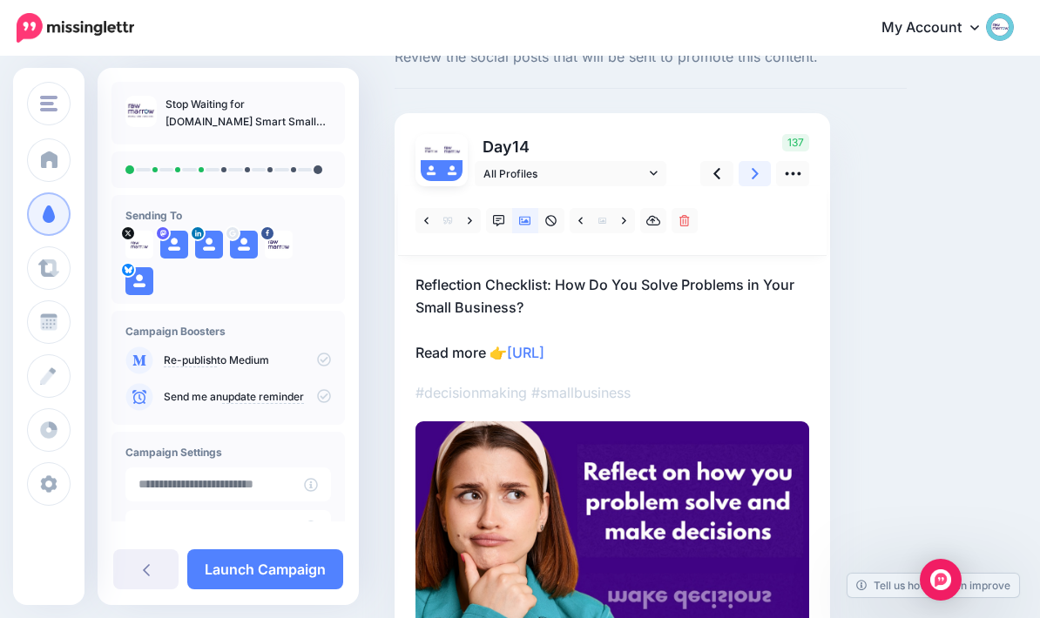
click at [759, 180] on link at bounding box center [755, 173] width 33 height 25
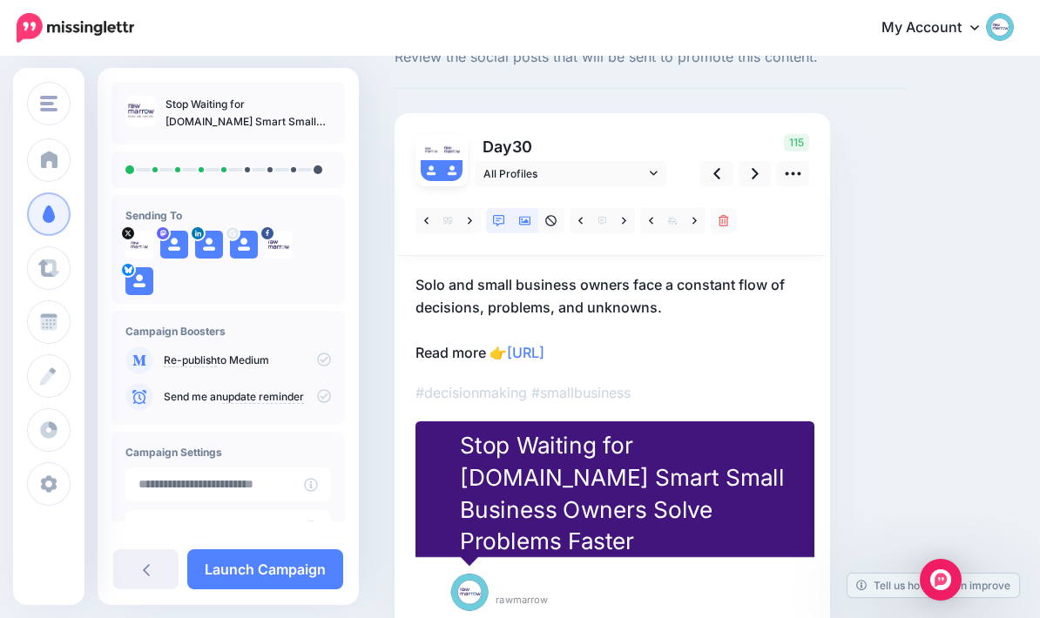
click at [530, 221] on icon at bounding box center [525, 221] width 12 height 9
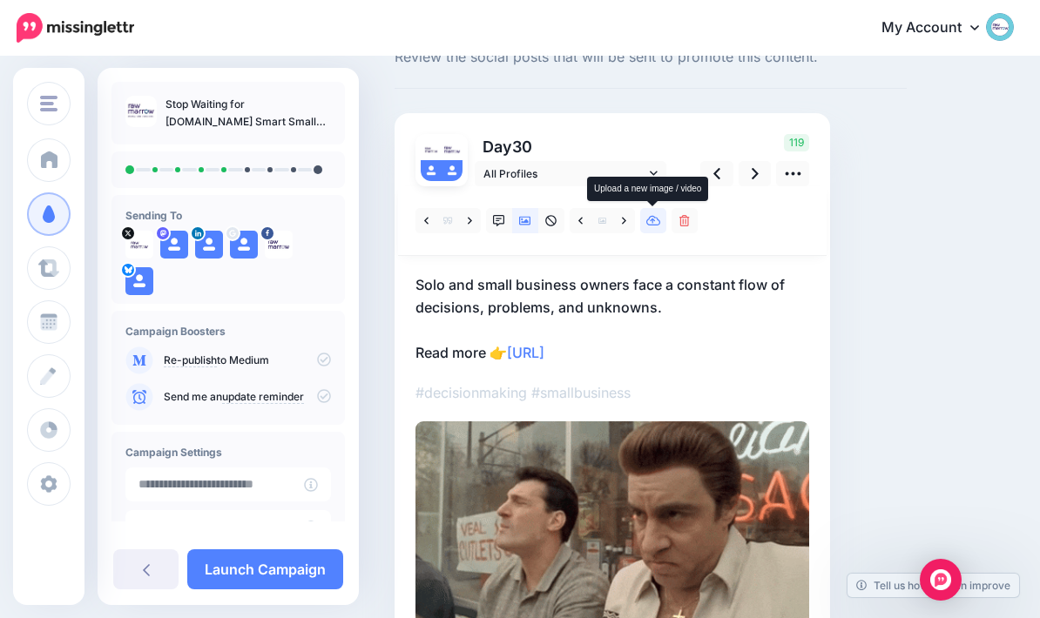
click at [658, 231] on link at bounding box center [653, 220] width 26 height 25
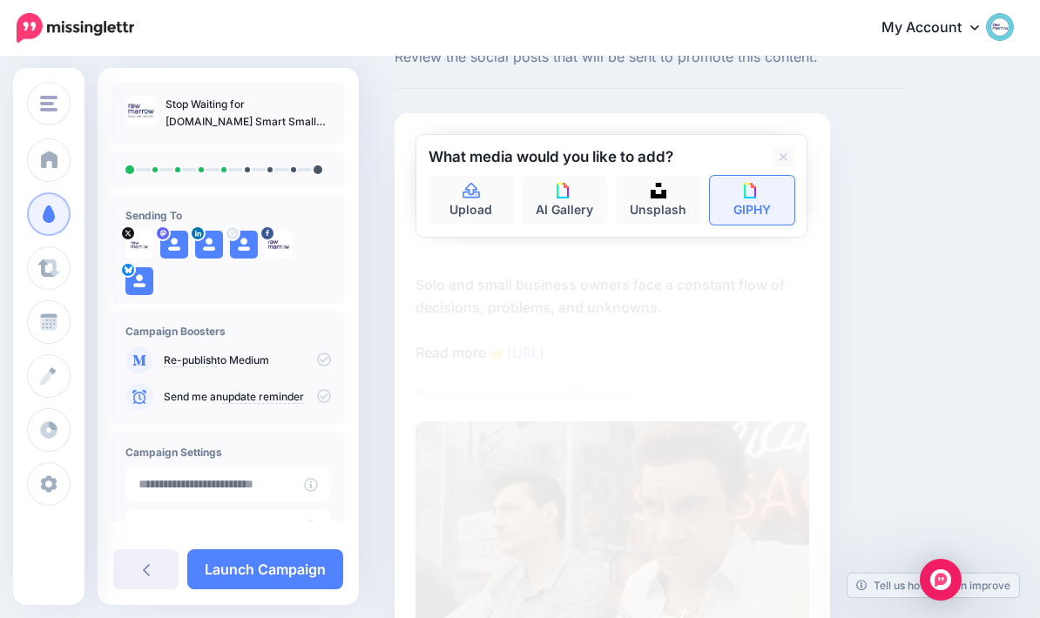
click at [769, 198] on link "GIPHY" at bounding box center [752, 200] width 85 height 49
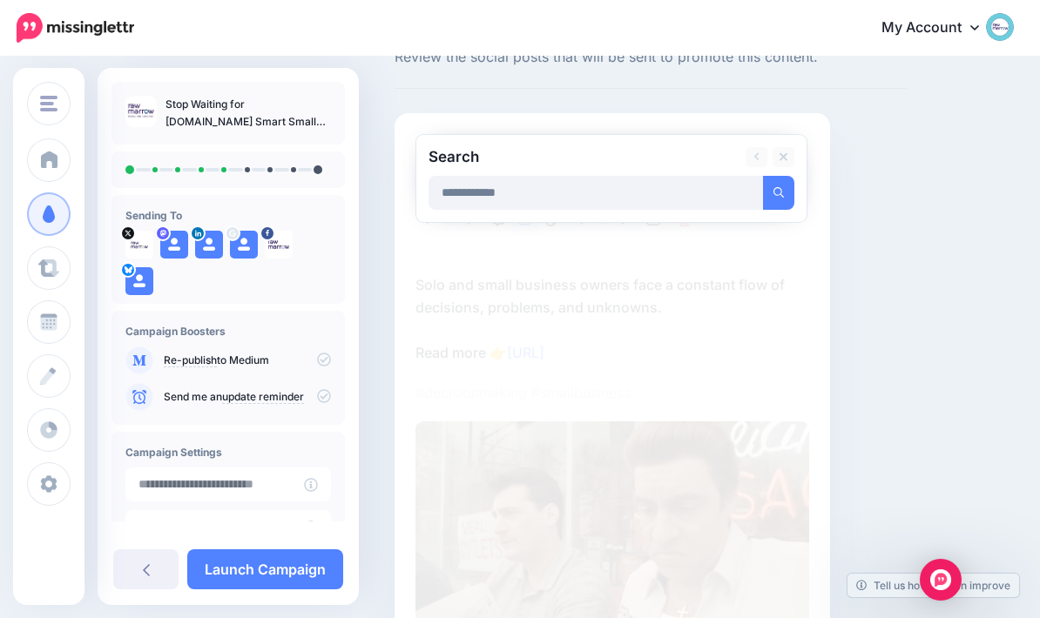
type input "**********"
click at [779, 192] on button "submit" at bounding box center [778, 193] width 31 height 34
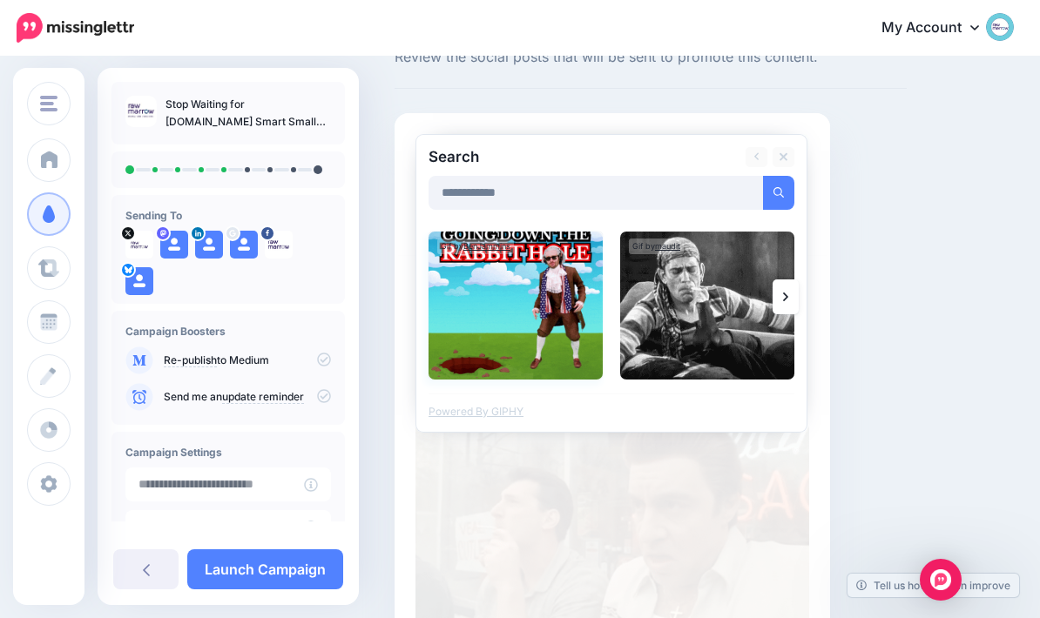
click at [543, 321] on img at bounding box center [515, 306] width 174 height 148
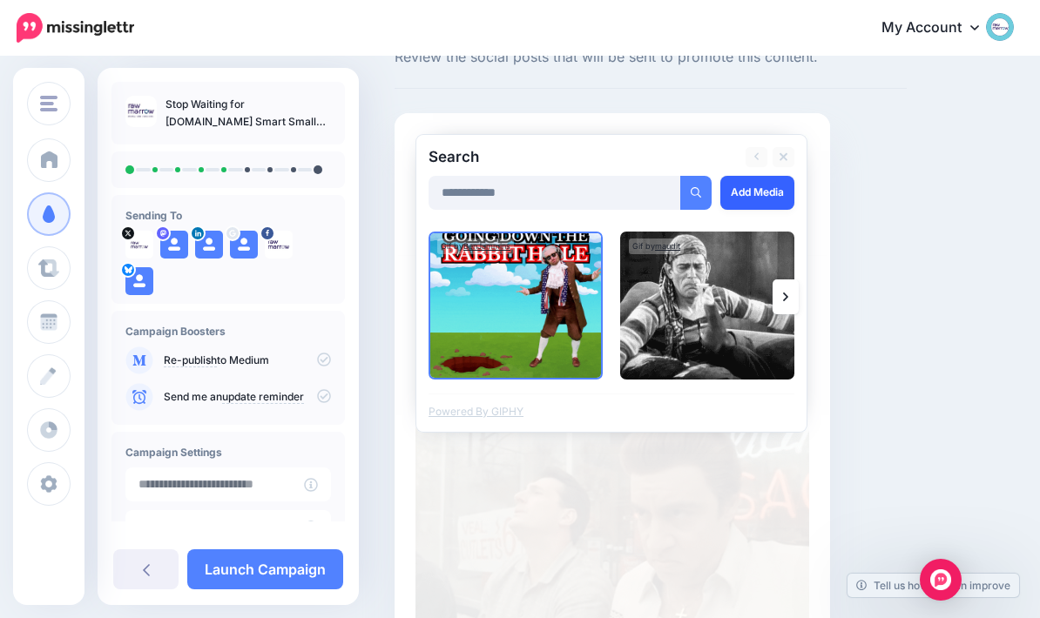
click at [778, 190] on link "Add Media" at bounding box center [757, 193] width 74 height 34
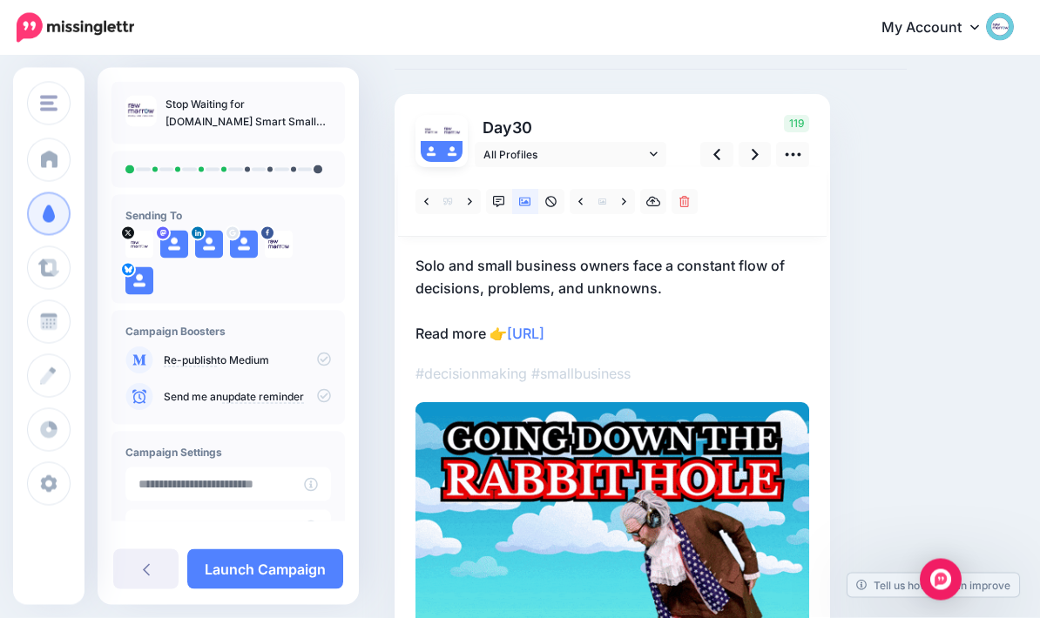
scroll to position [84, 0]
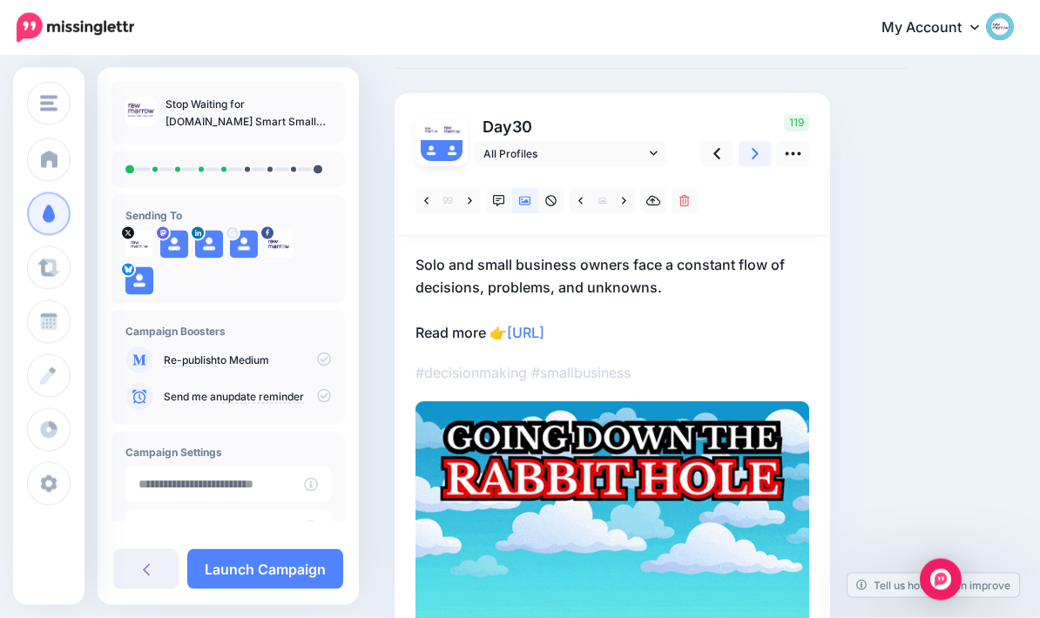
click at [750, 159] on link at bounding box center [755, 154] width 33 height 25
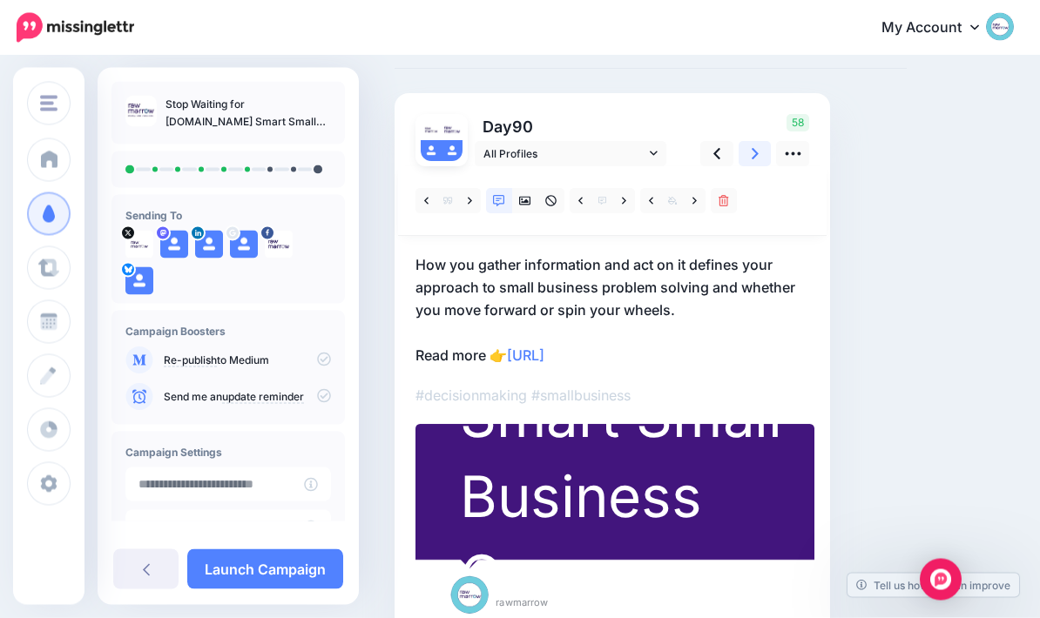
scroll to position [84, 0]
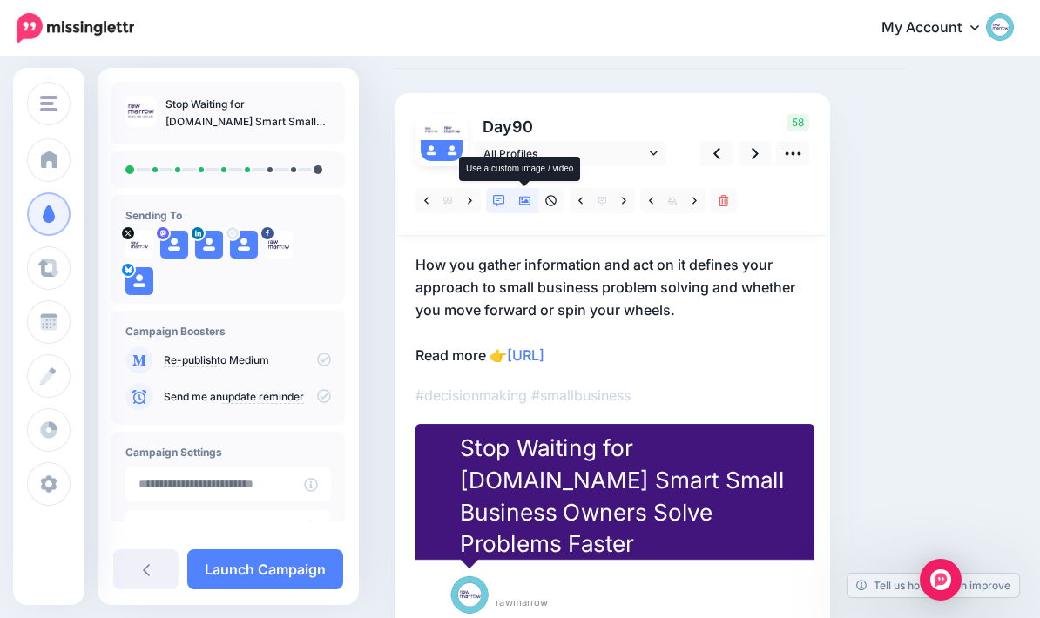
click at [528, 209] on link at bounding box center [525, 200] width 26 height 25
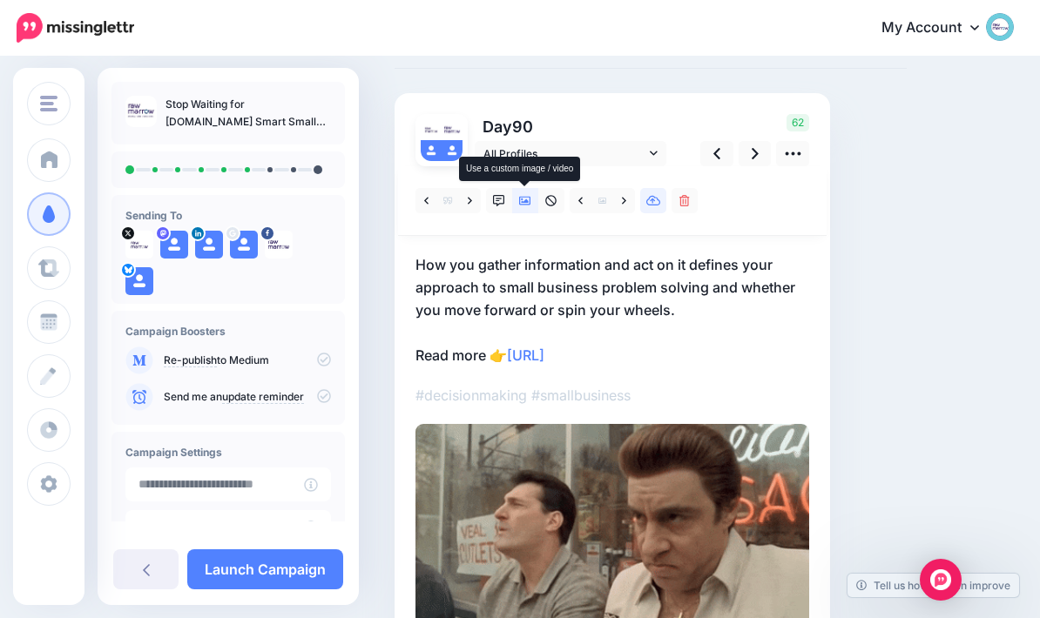
click at [652, 203] on icon at bounding box center [653, 201] width 15 height 12
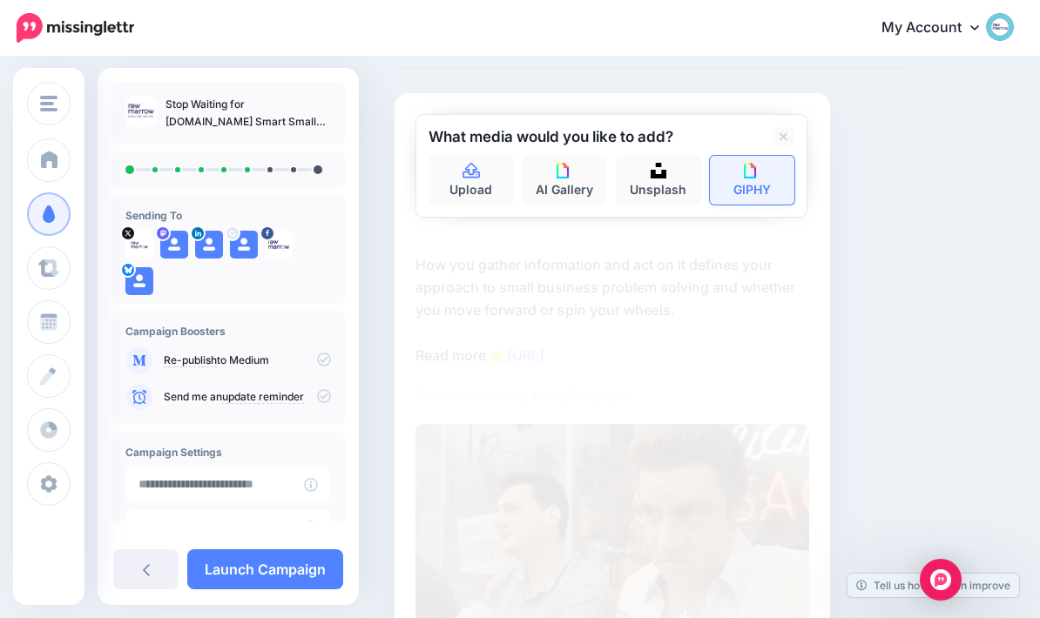
click at [776, 186] on link "GIPHY" at bounding box center [752, 180] width 85 height 49
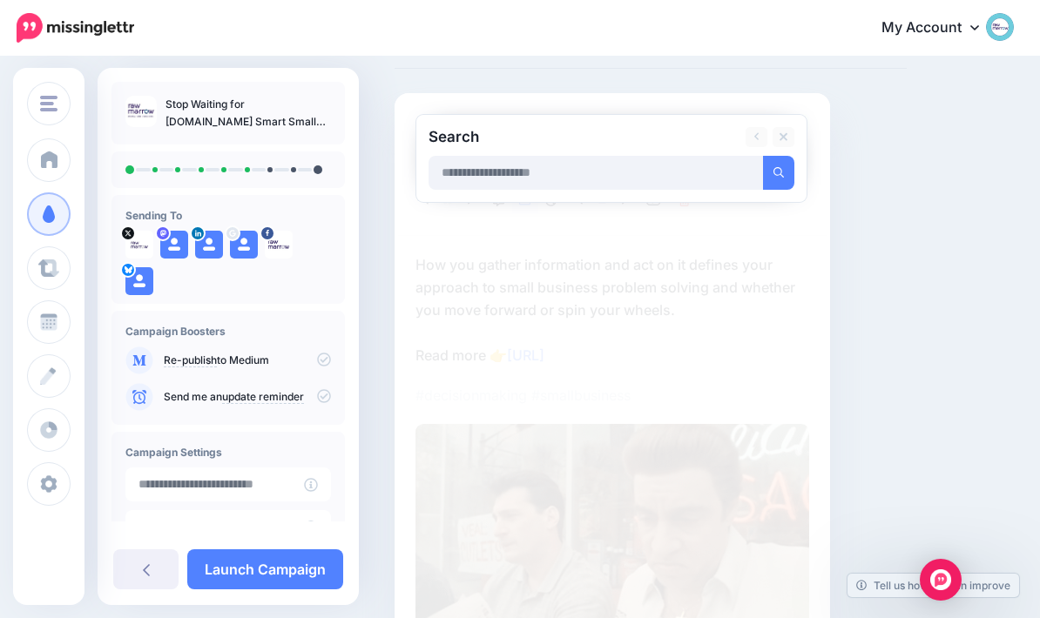
scroll to position [84, 0]
type input "**********"
click at [779, 172] on button "submit" at bounding box center [778, 174] width 31 height 34
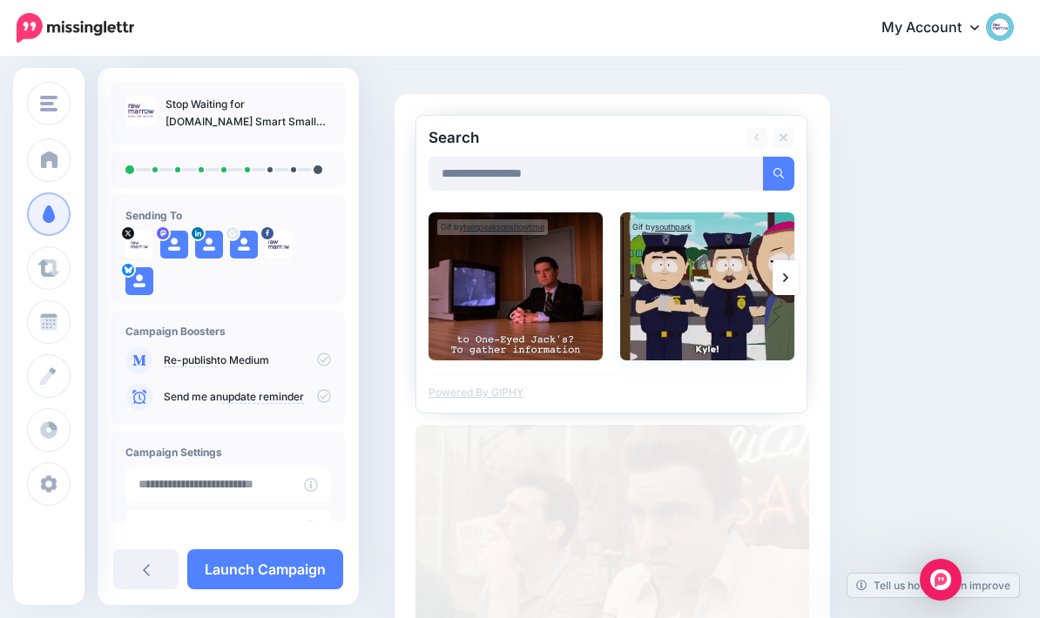
click at [693, 298] on img at bounding box center [707, 287] width 174 height 148
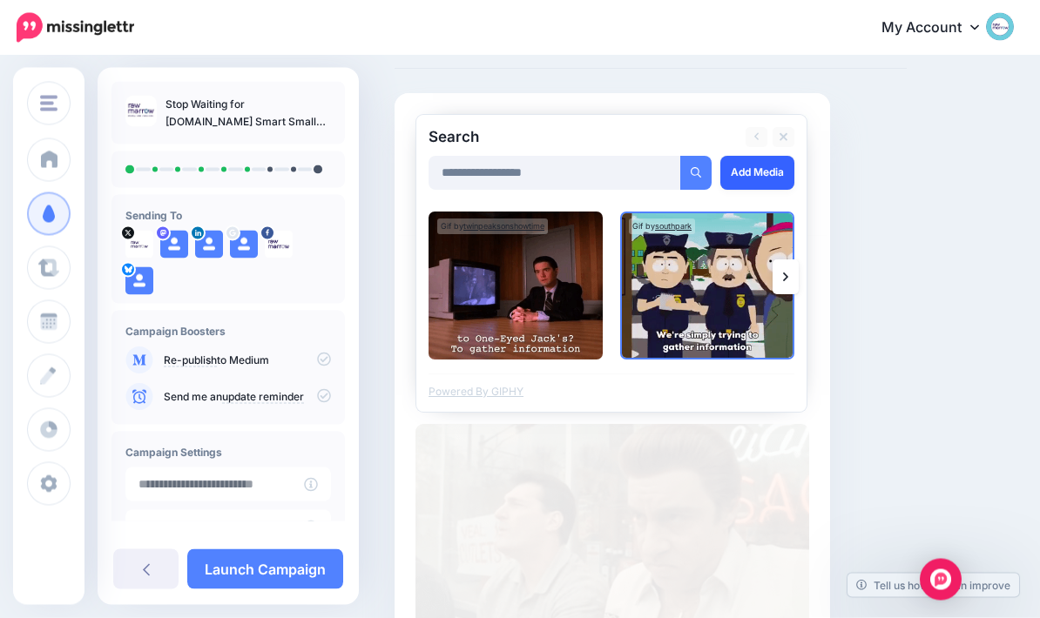
scroll to position [84, 0]
click at [762, 168] on link "Add Media" at bounding box center [757, 173] width 74 height 34
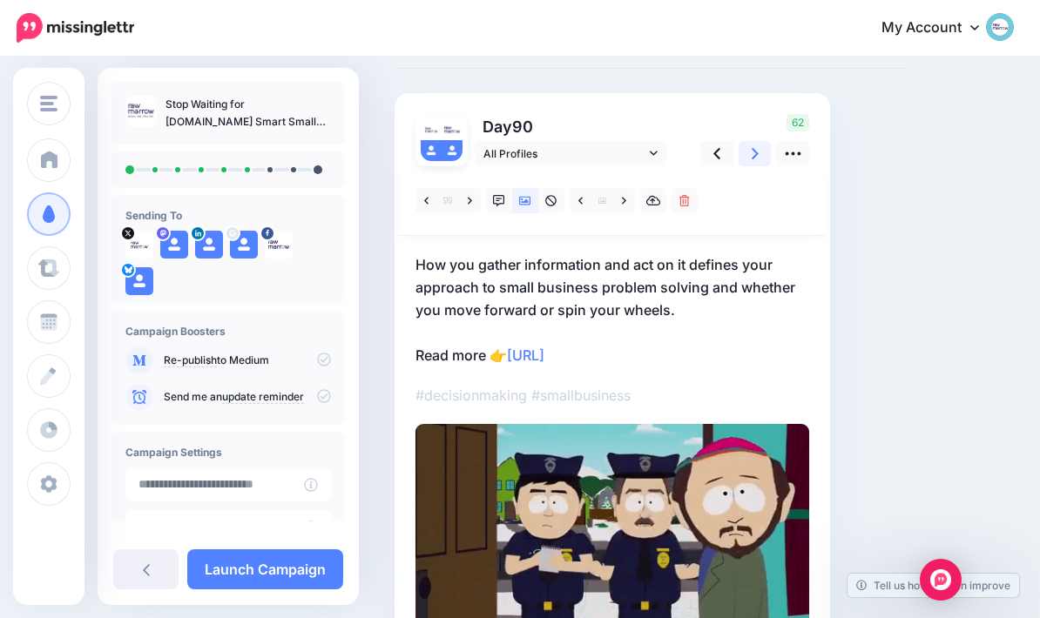
click at [750, 155] on link at bounding box center [755, 153] width 33 height 25
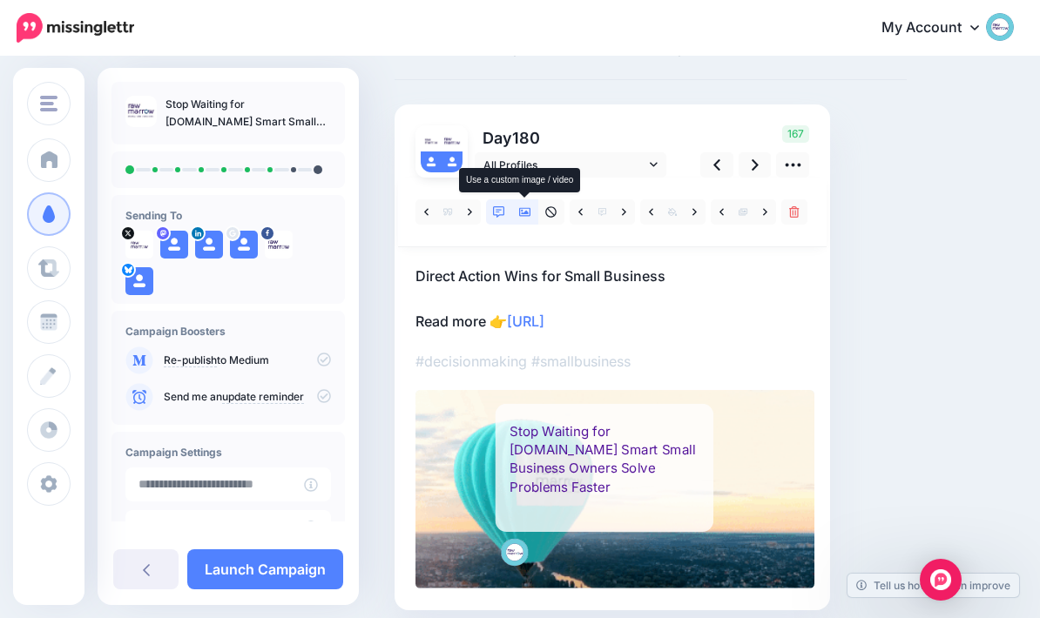
click at [519, 218] on link at bounding box center [525, 211] width 26 height 25
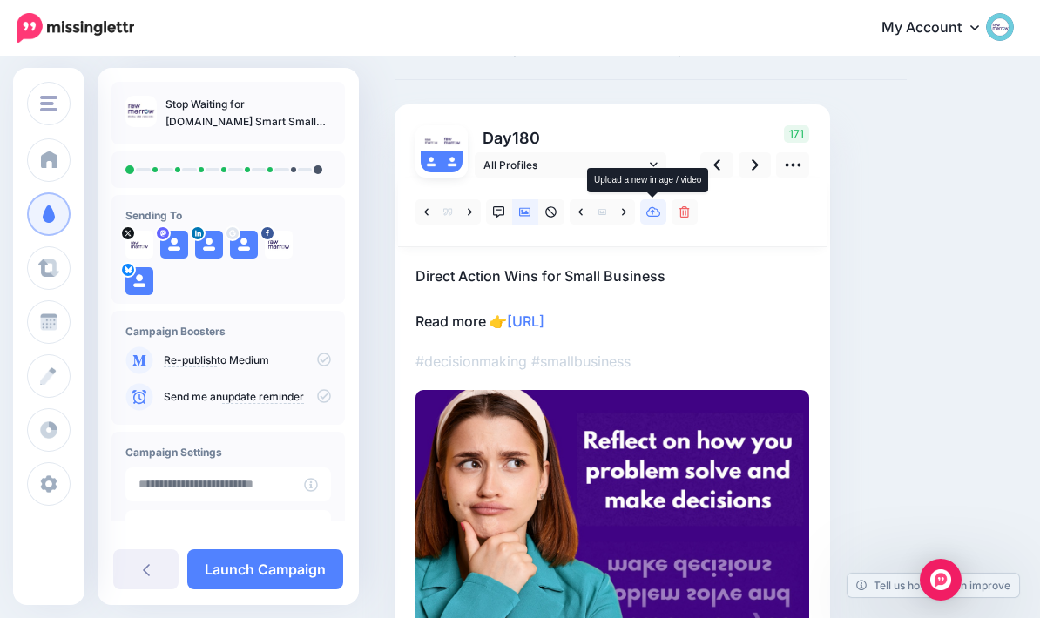
click at [653, 218] on link at bounding box center [653, 211] width 26 height 25
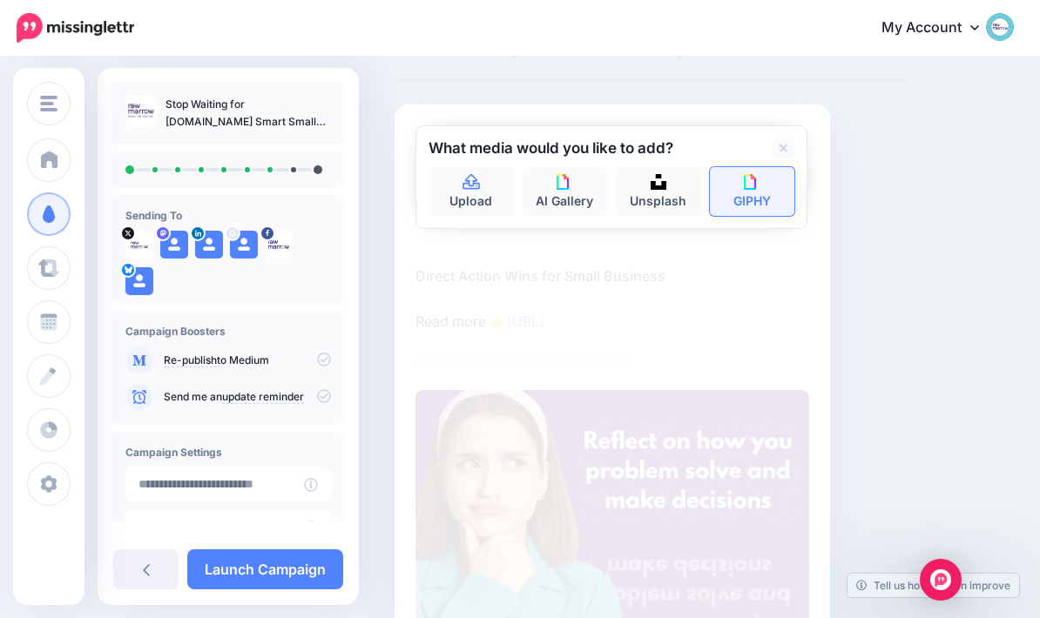
click at [741, 199] on link "GIPHY" at bounding box center [752, 191] width 85 height 49
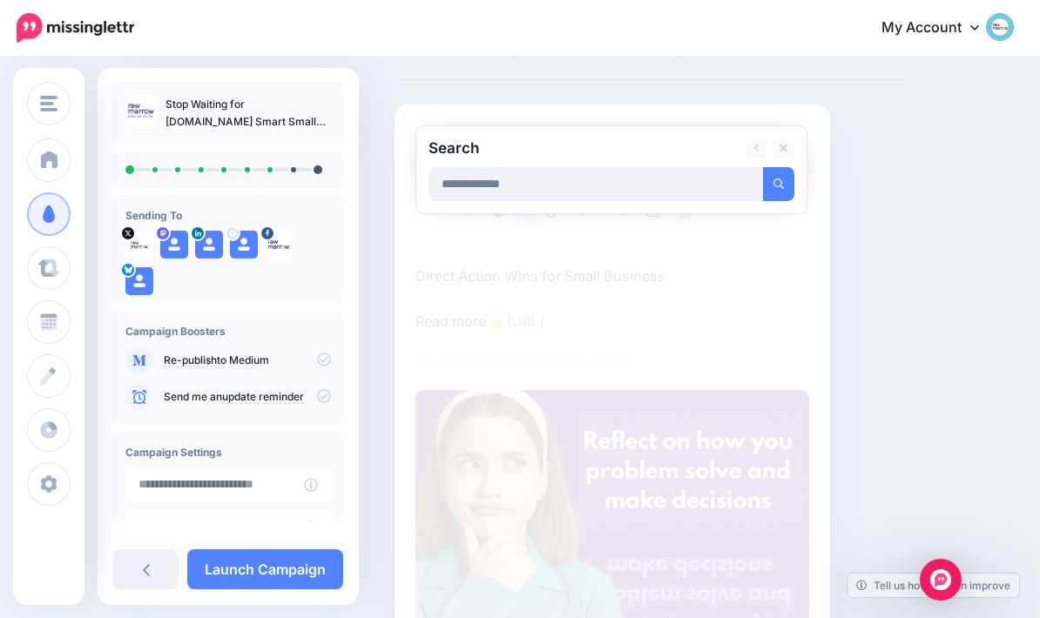
click at [779, 183] on button "submit" at bounding box center [778, 184] width 31 height 34
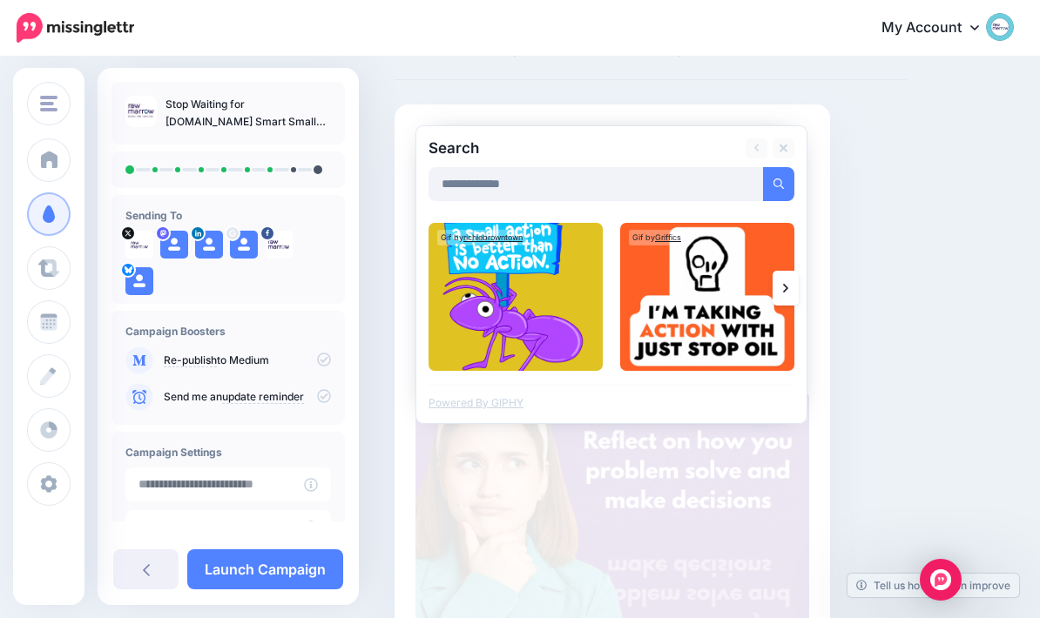
click at [791, 291] on link at bounding box center [786, 288] width 26 height 35
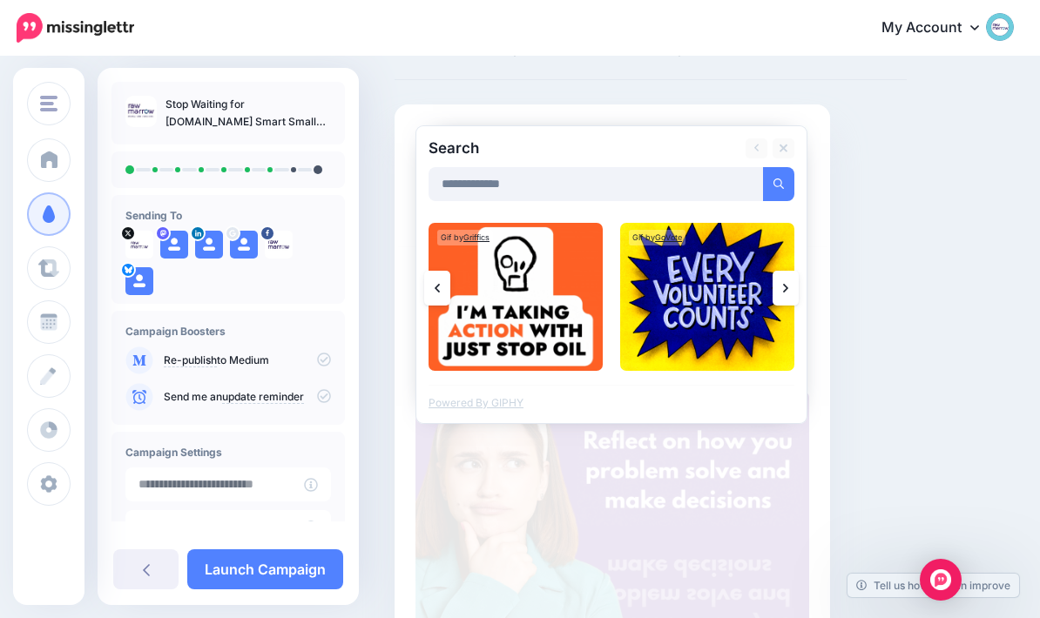
click at [798, 287] on link at bounding box center [786, 288] width 26 height 35
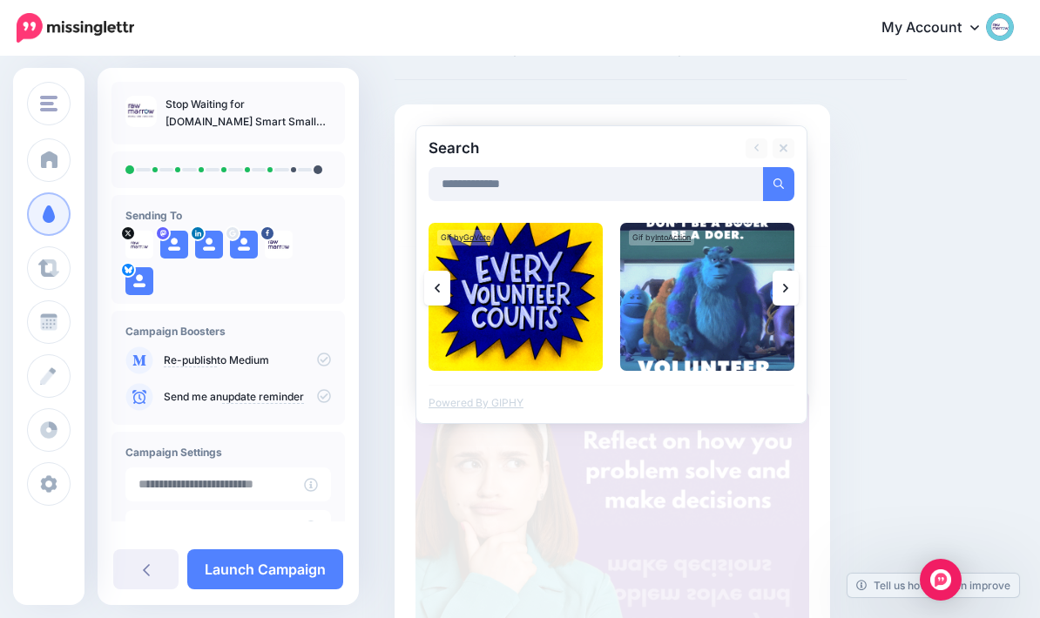
click at [790, 284] on link at bounding box center [786, 288] width 26 height 35
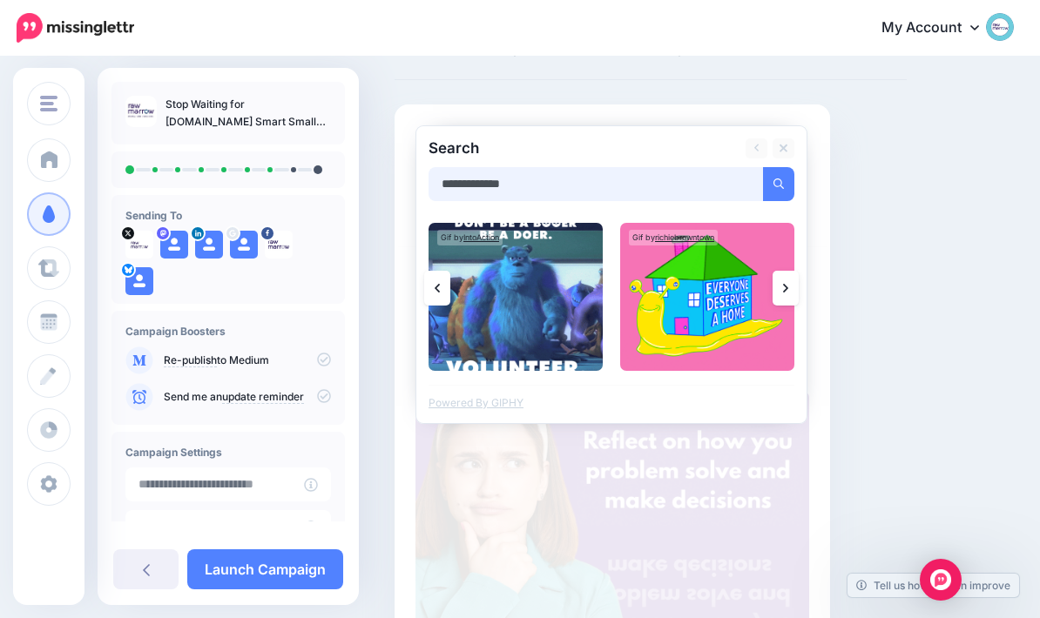
click at [475, 183] on input "**********" at bounding box center [595, 184] width 335 height 34
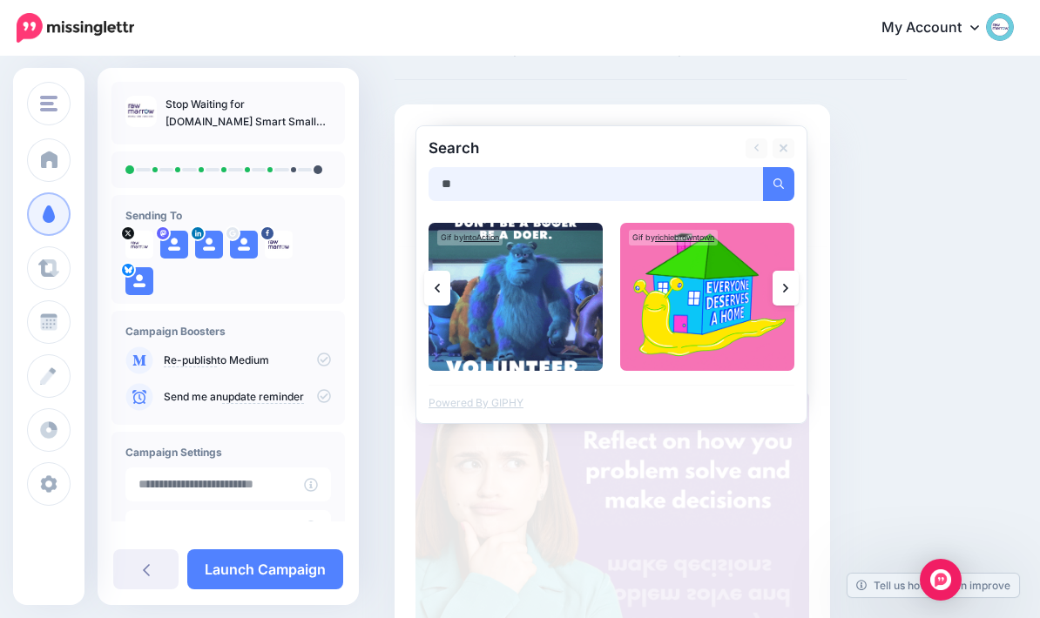
type input "*"
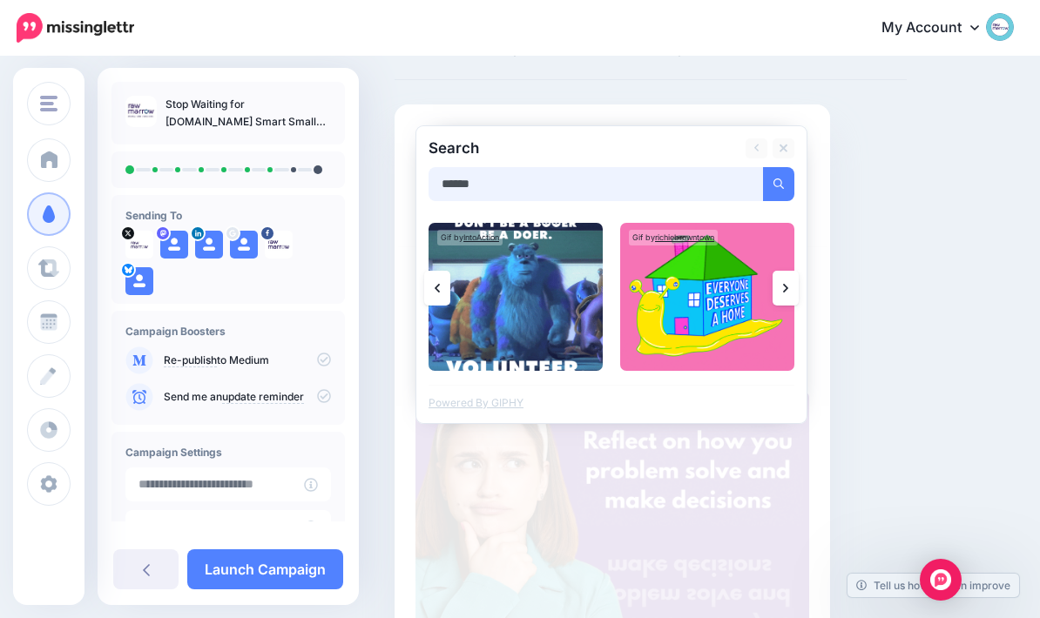
type input "******"
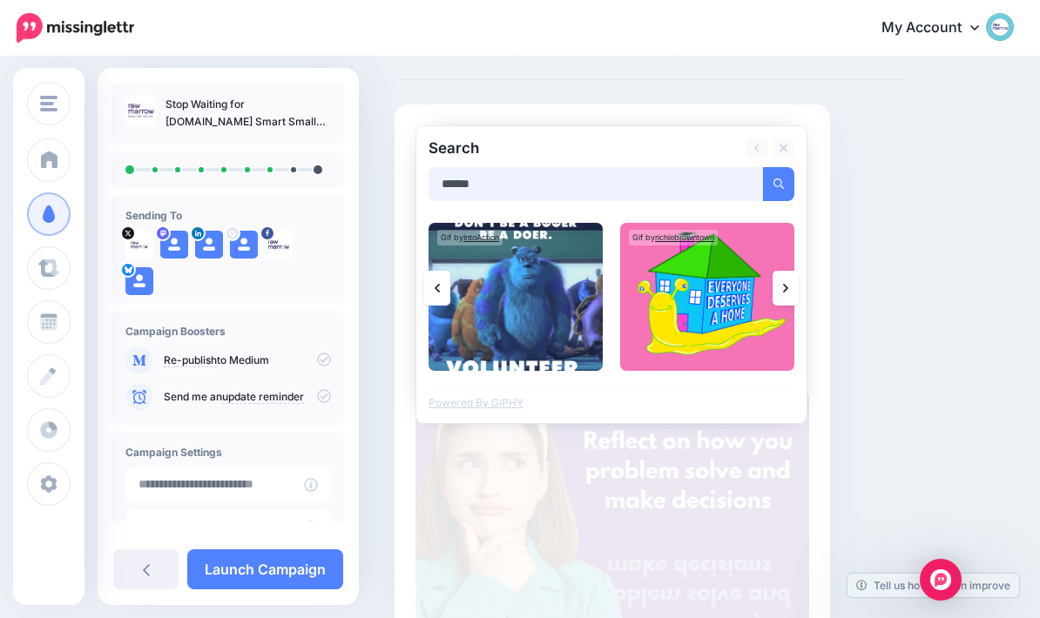
click at [779, 183] on button "submit" at bounding box center [778, 184] width 31 height 34
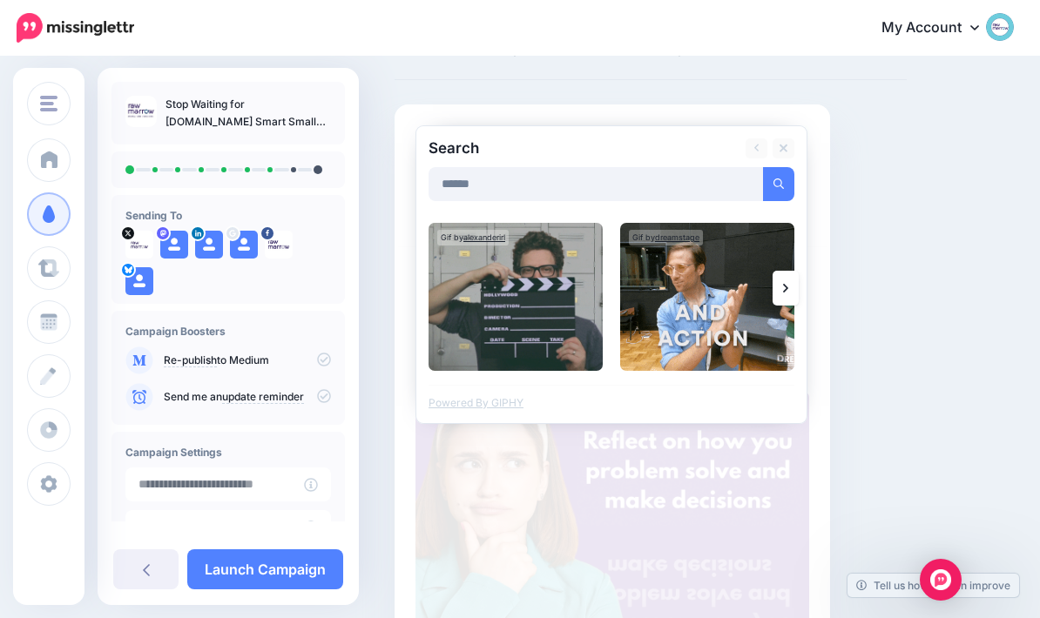
click at [796, 285] on link at bounding box center [786, 288] width 26 height 35
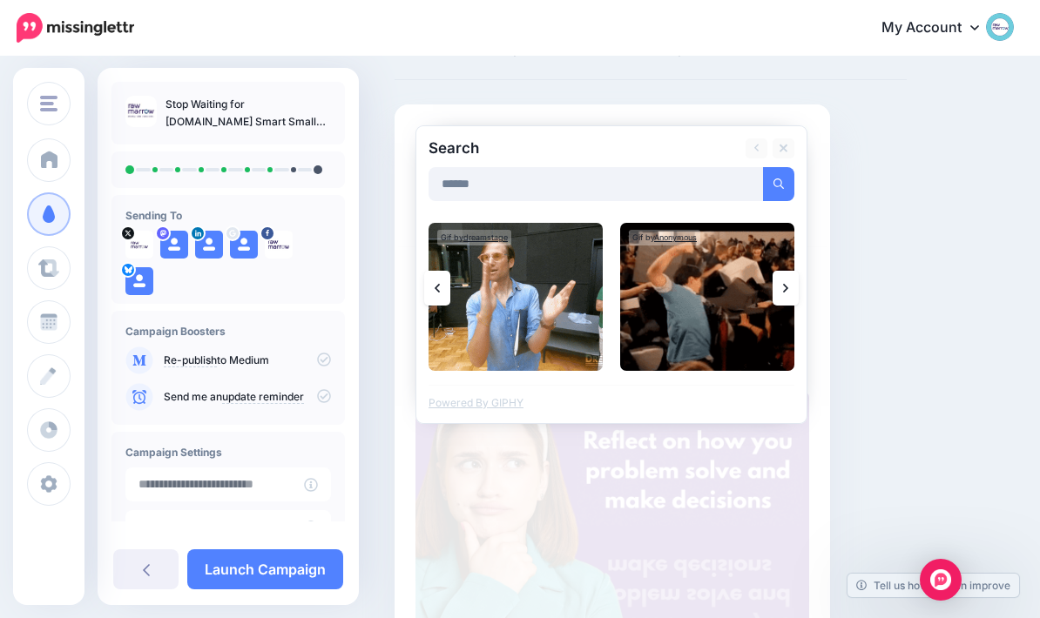
click at [793, 282] on link at bounding box center [786, 288] width 26 height 35
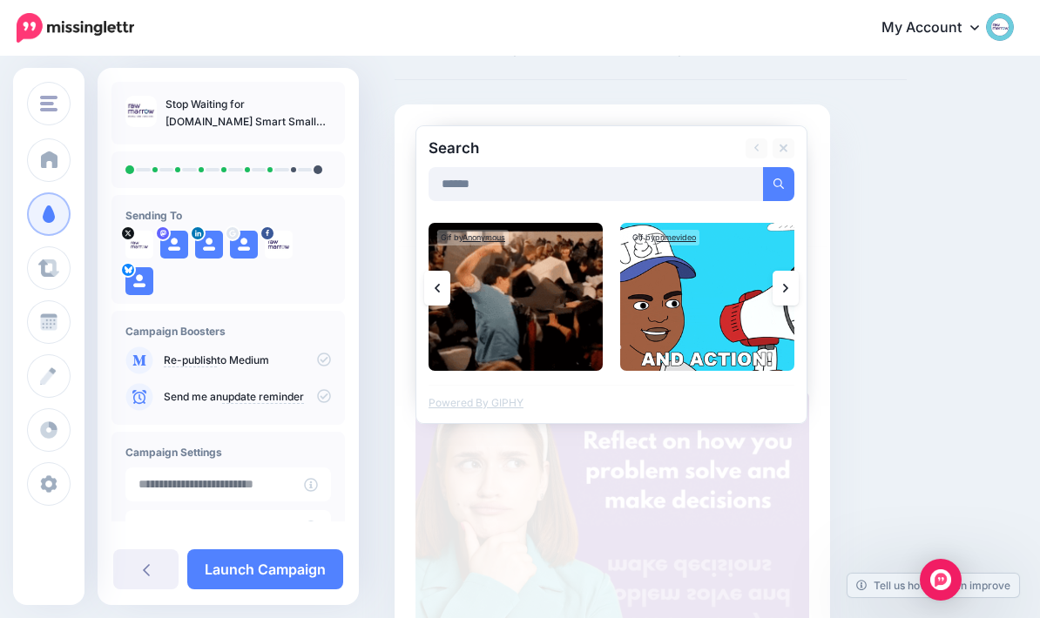
click at [797, 273] on link at bounding box center [786, 288] width 26 height 35
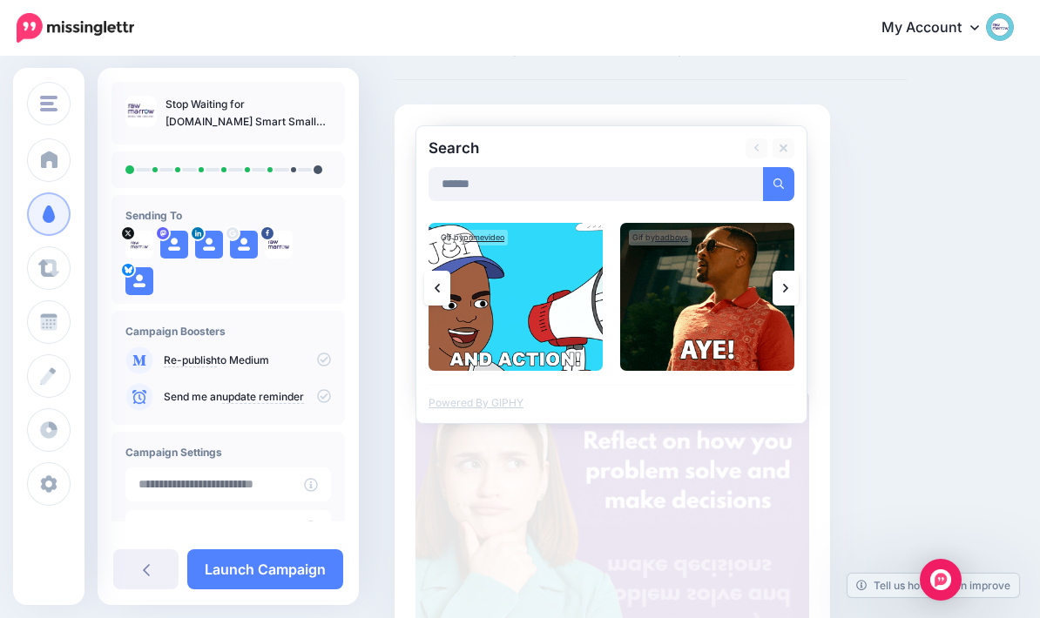
click at [780, 289] on link at bounding box center [786, 288] width 26 height 35
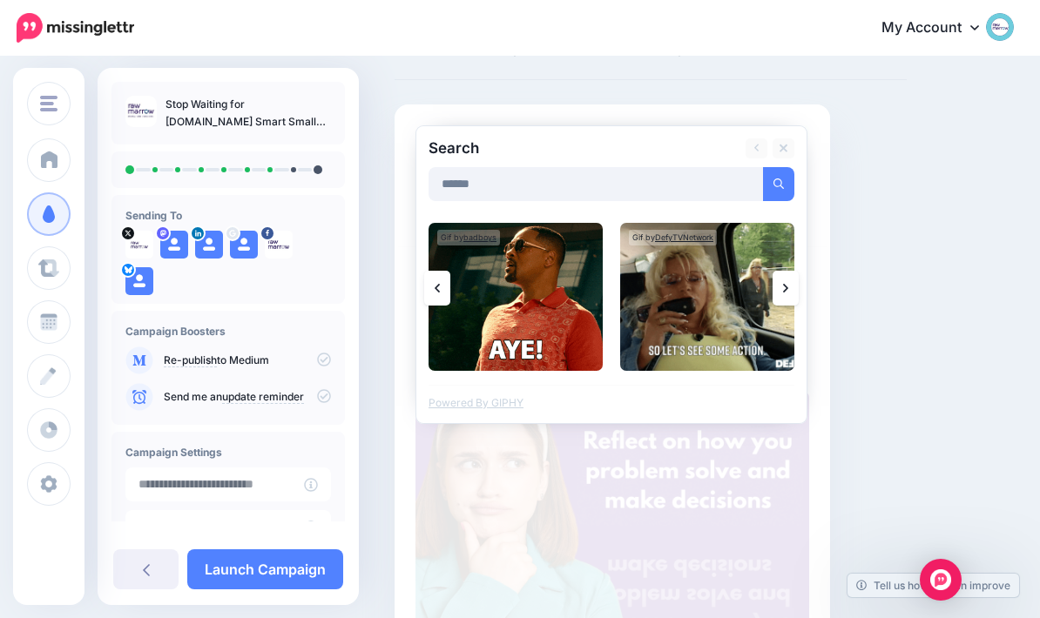
click at [793, 292] on link at bounding box center [786, 288] width 26 height 35
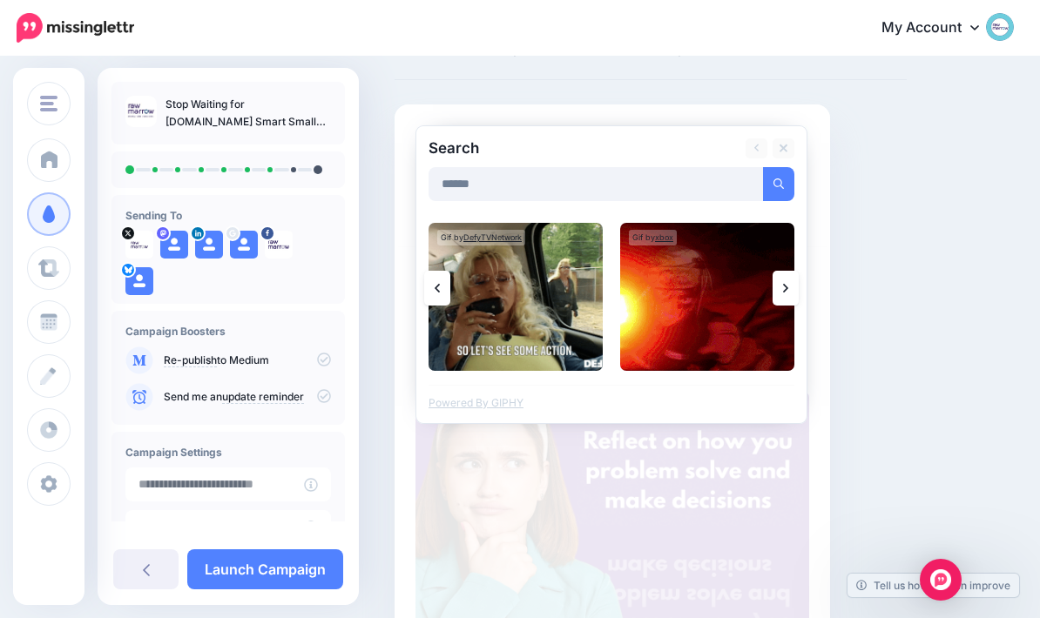
click at [795, 284] on link at bounding box center [786, 288] width 26 height 35
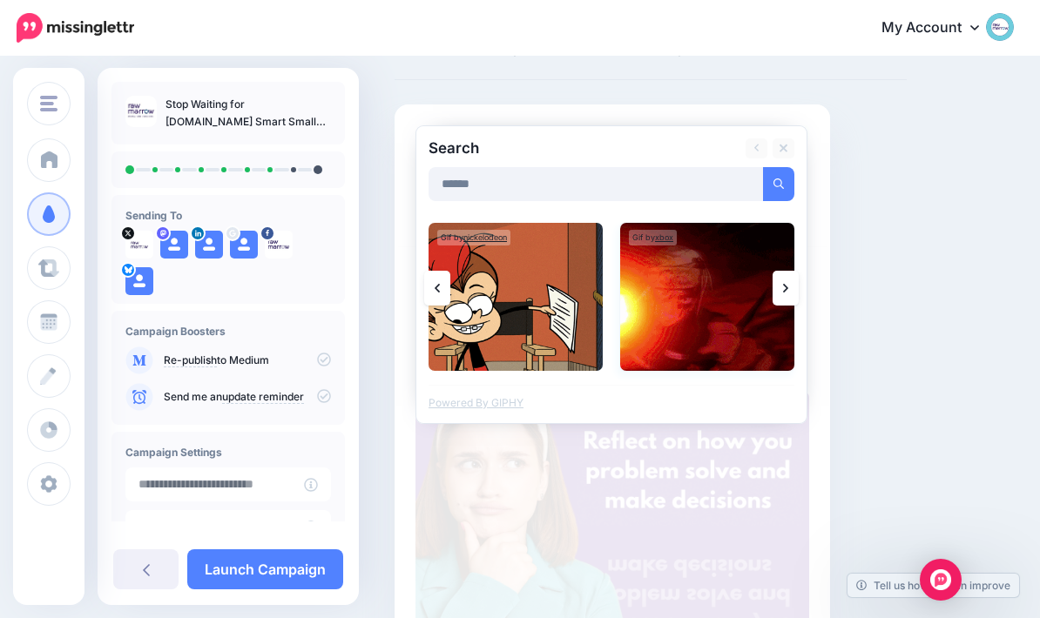
click at [722, 314] on img at bounding box center [707, 297] width 174 height 148
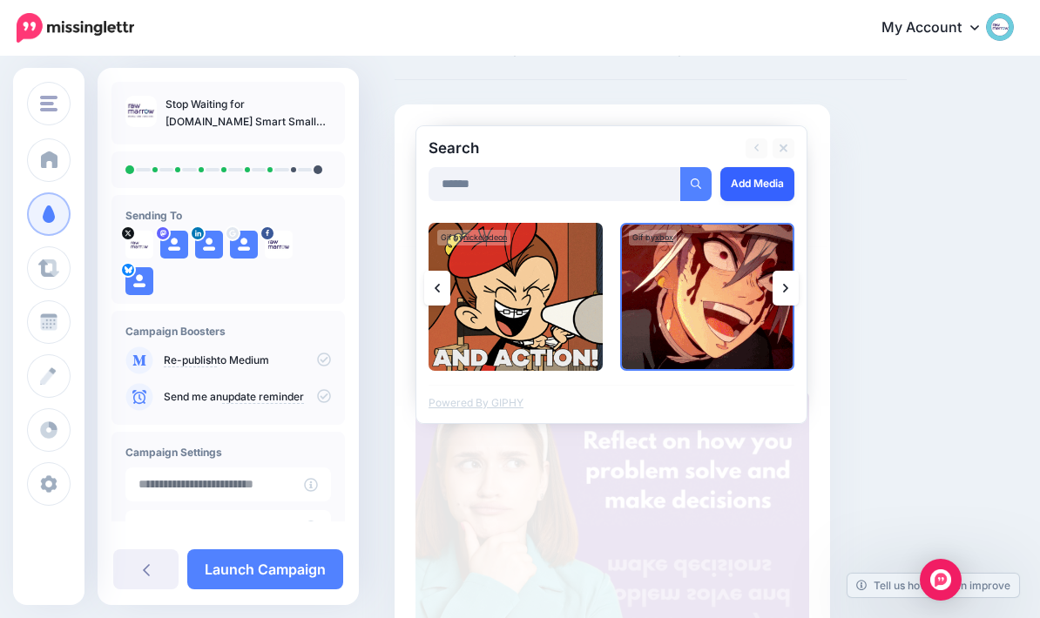
click at [760, 194] on link "Add Media" at bounding box center [757, 184] width 74 height 34
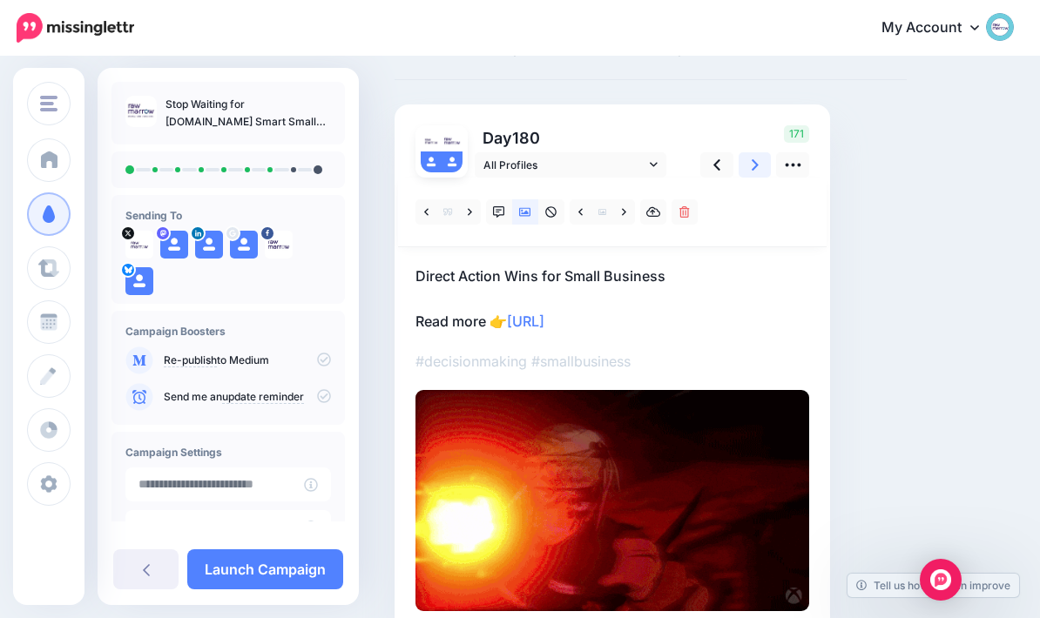
click at [749, 167] on link at bounding box center [755, 164] width 33 height 25
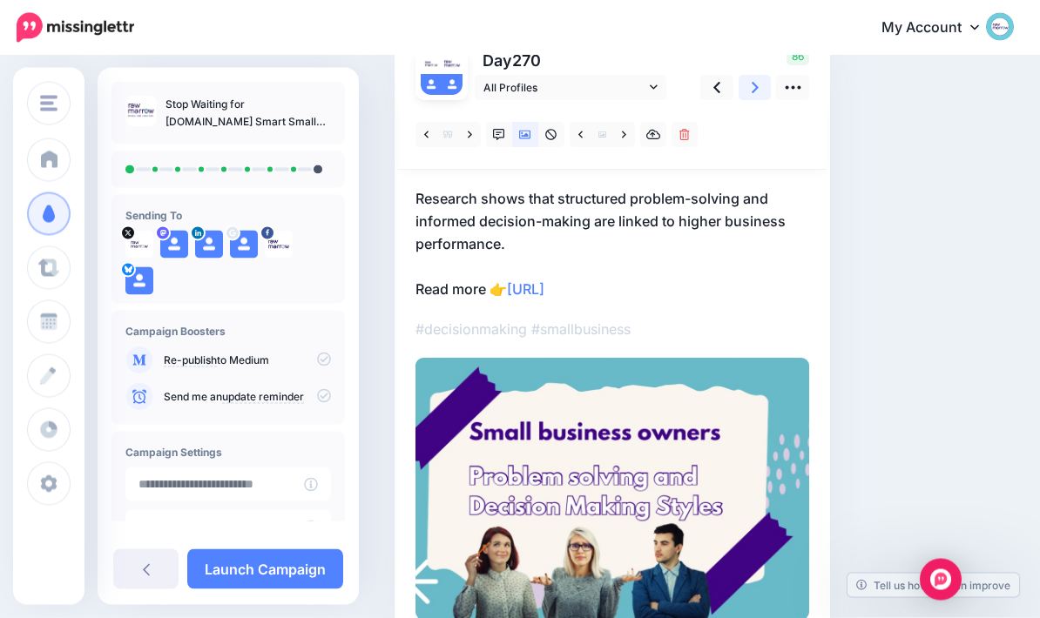
scroll to position [78, 0]
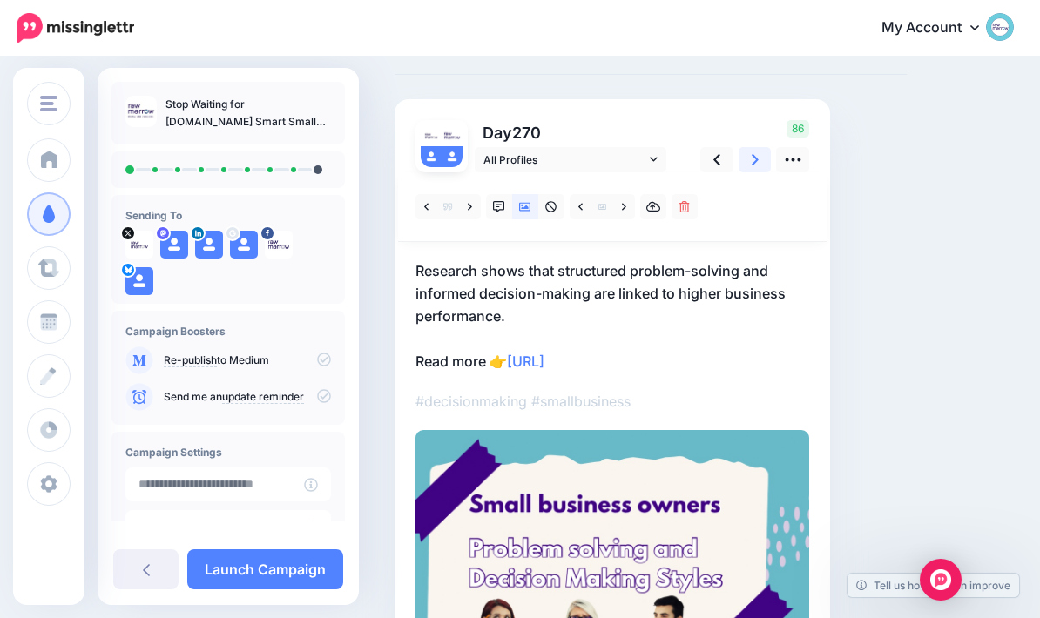
click at [752, 161] on icon at bounding box center [755, 160] width 7 height 18
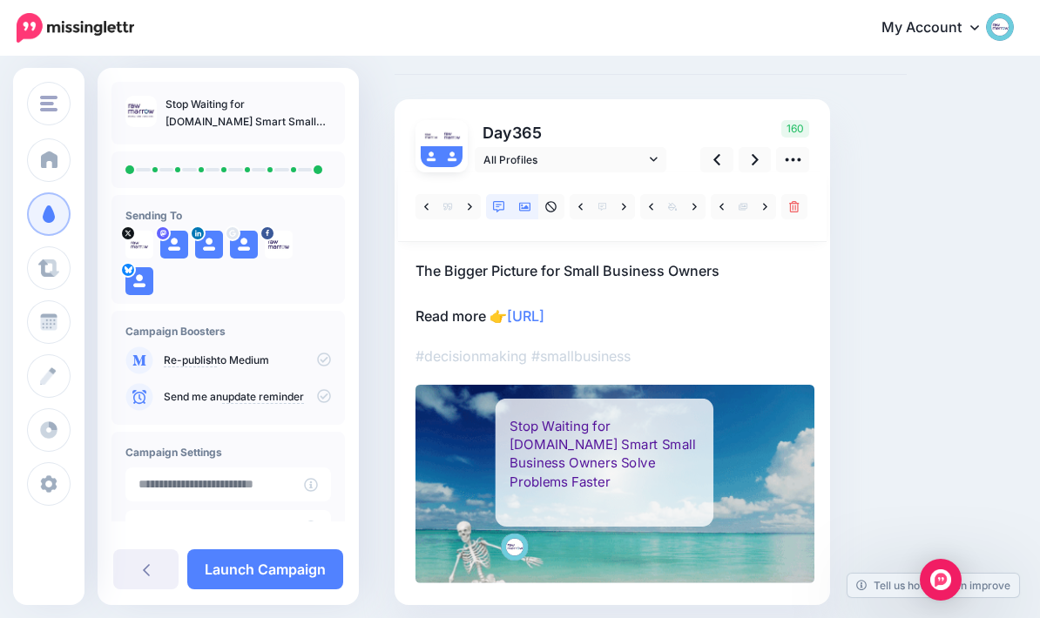
click at [533, 215] on link at bounding box center [525, 206] width 26 height 25
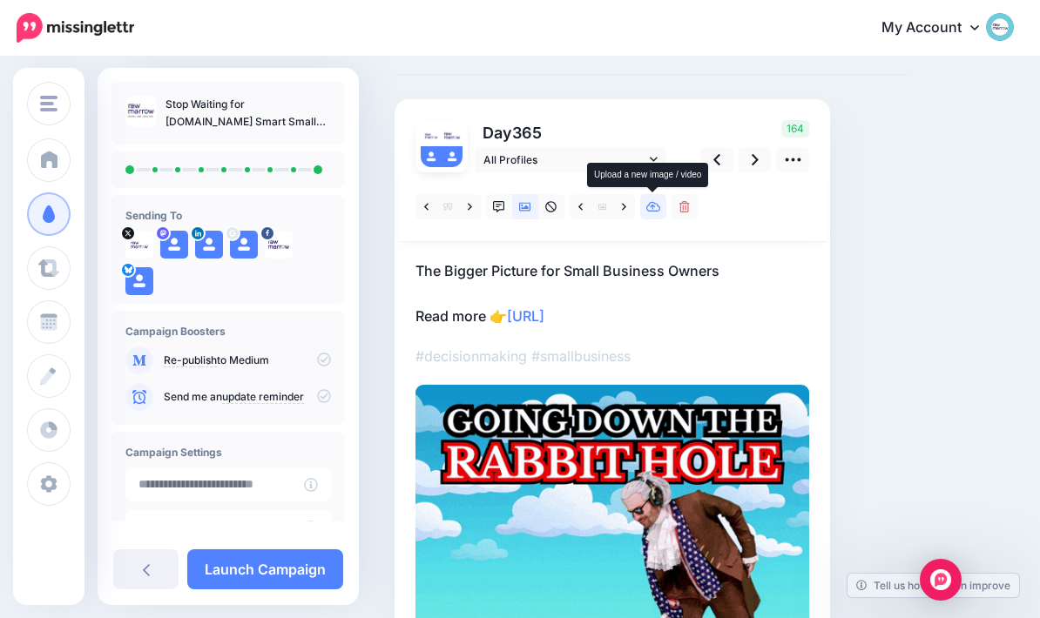
click at [656, 215] on link at bounding box center [653, 206] width 26 height 25
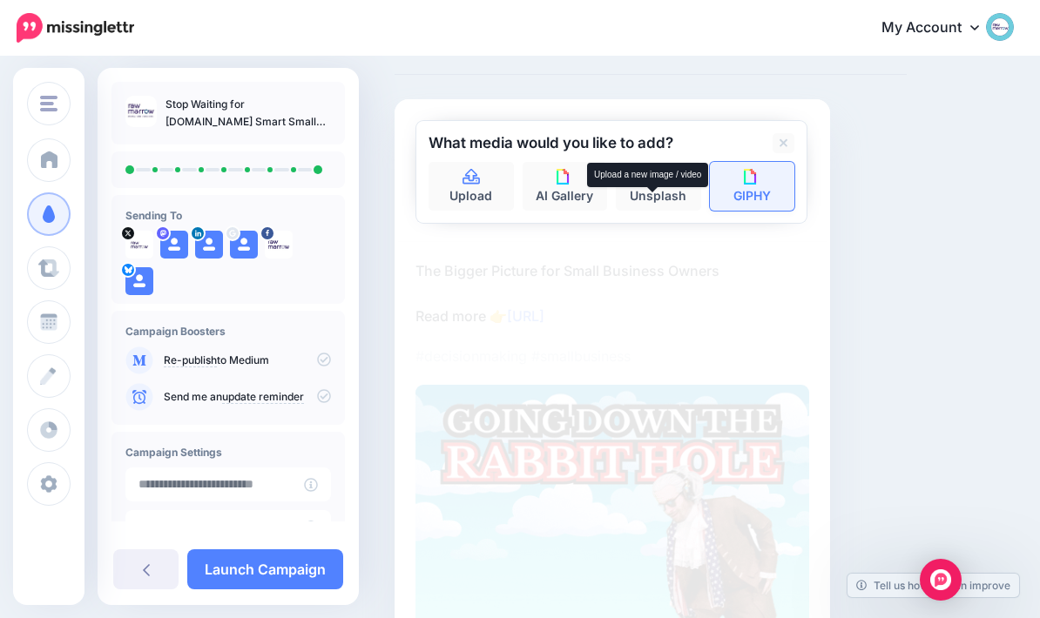
click at [763, 193] on link "GIPHY" at bounding box center [752, 186] width 85 height 49
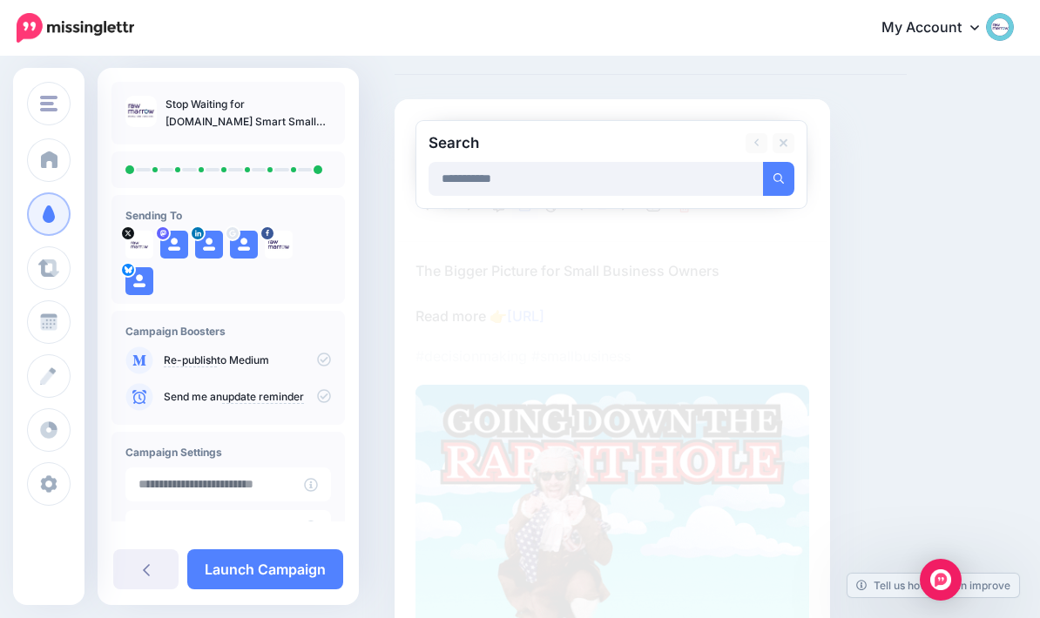
type input "**********"
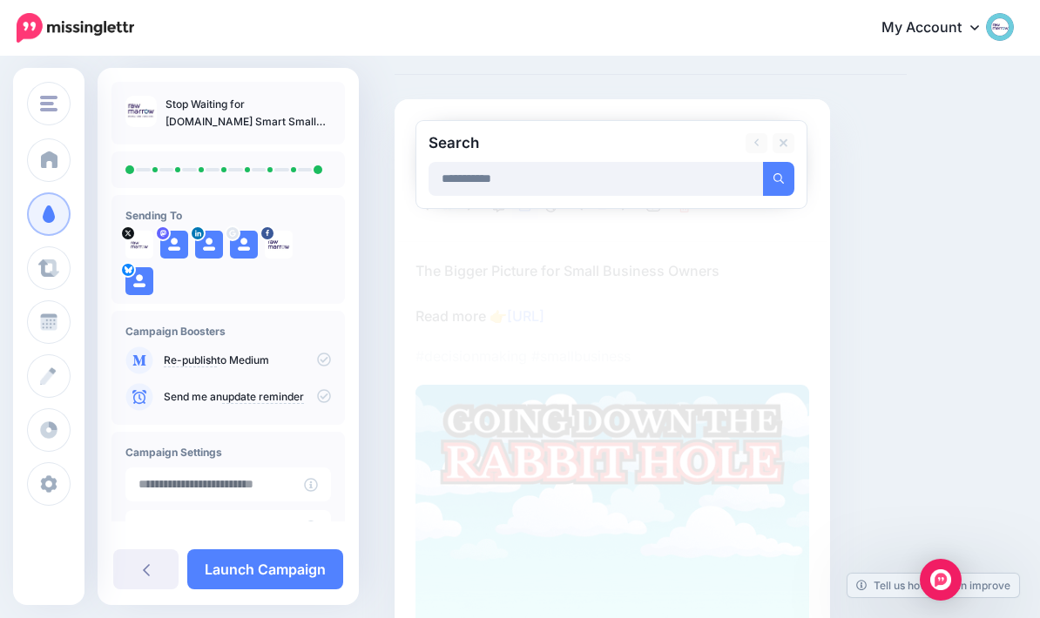
click at [779, 178] on button "submit" at bounding box center [778, 179] width 31 height 34
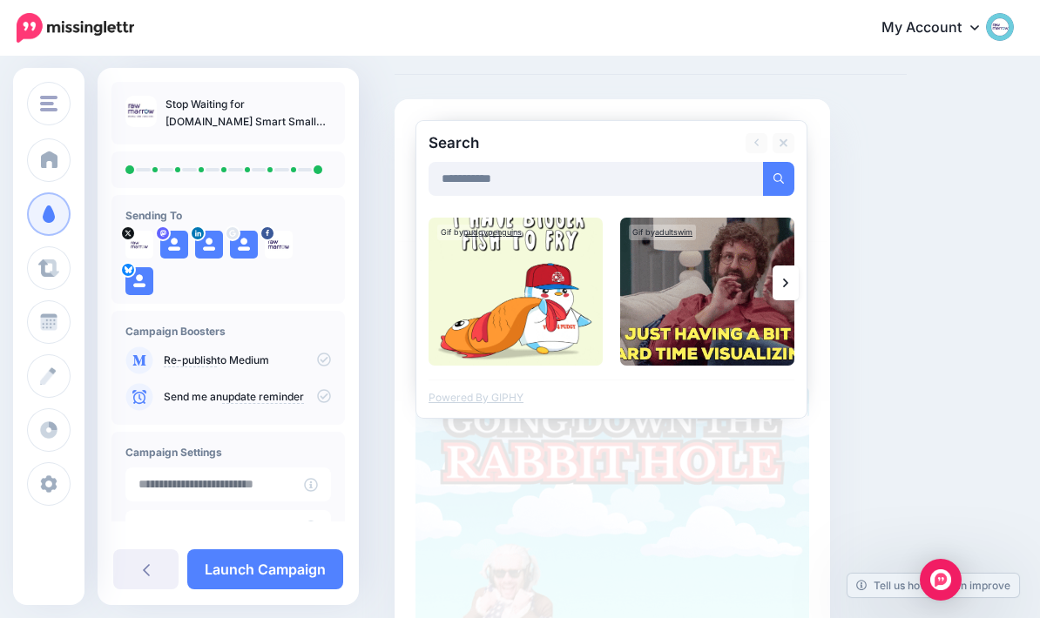
click at [777, 286] on link at bounding box center [786, 283] width 26 height 35
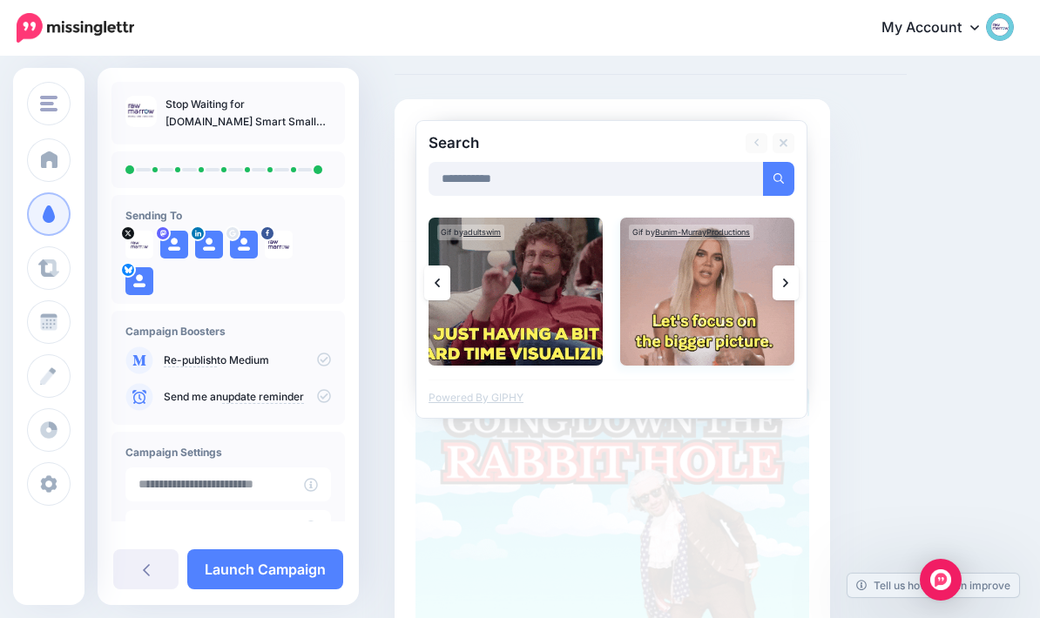
click at [729, 321] on img at bounding box center [707, 292] width 174 height 148
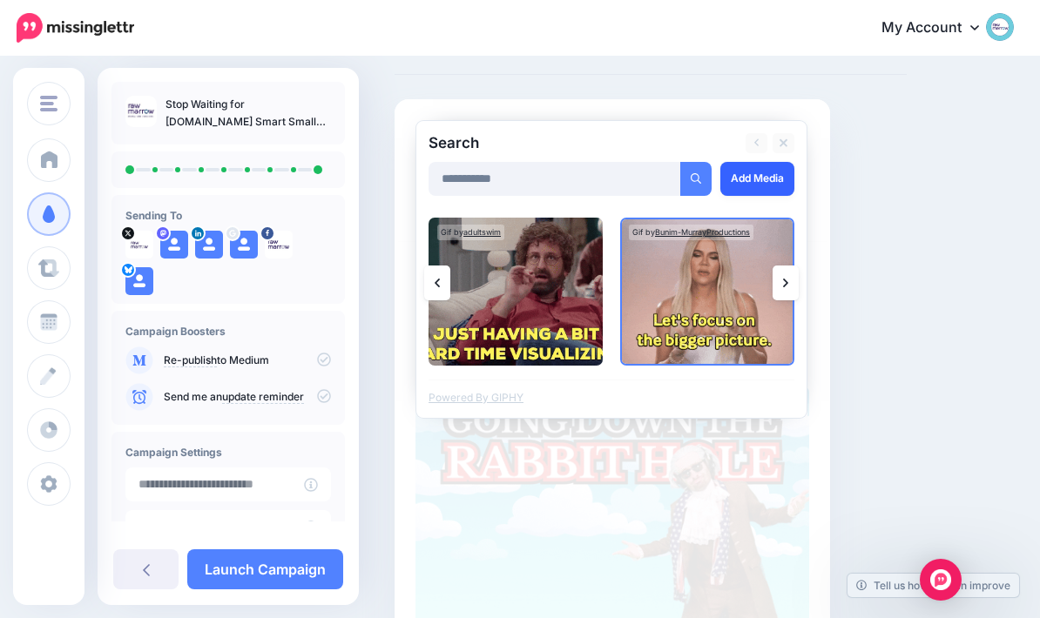
click at [761, 181] on link "Add Media" at bounding box center [757, 179] width 74 height 34
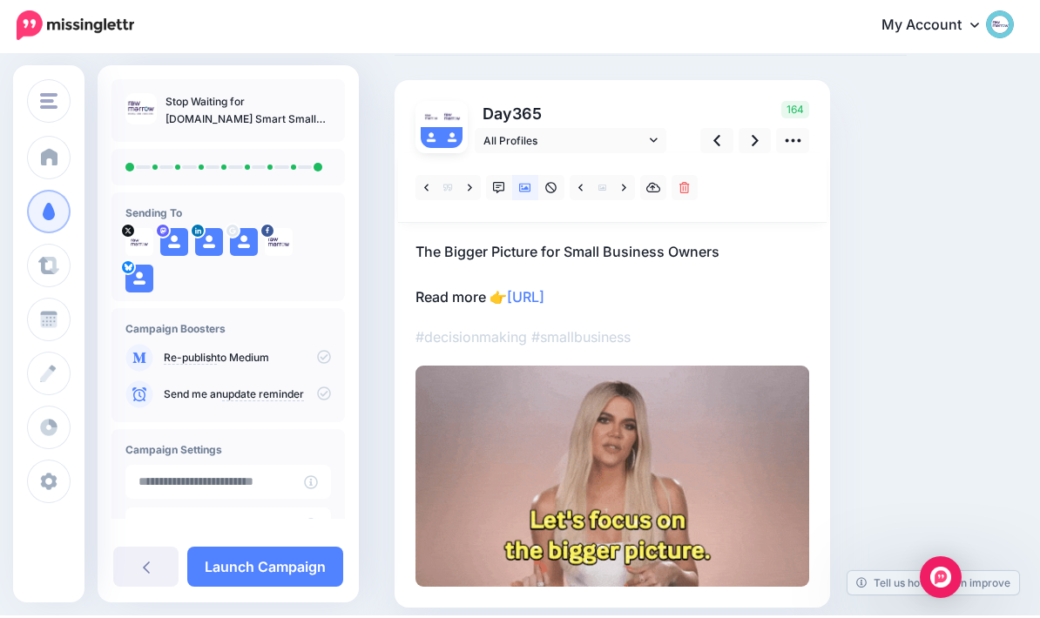
scroll to position [0, 0]
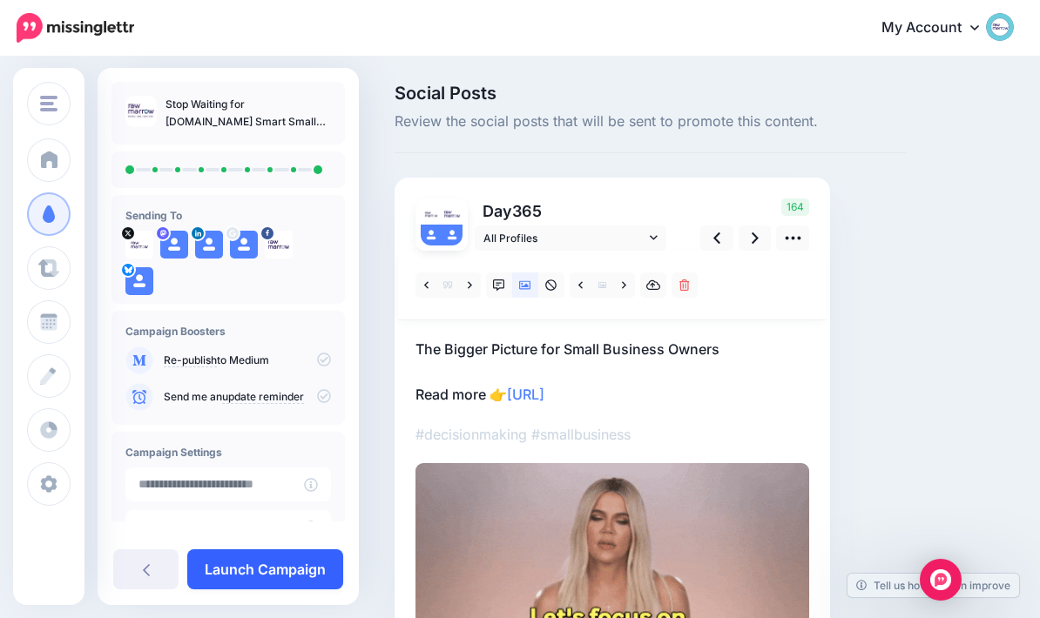
click at [273, 590] on link "Launch Campaign" at bounding box center [265, 570] width 156 height 40
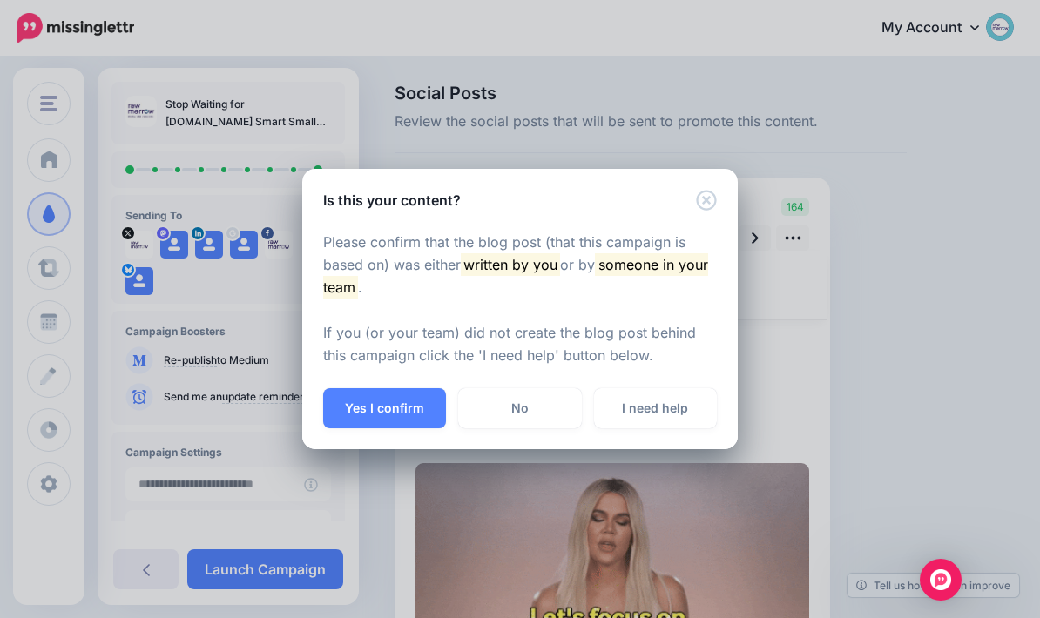
click at [710, 211] on icon "Close" at bounding box center [706, 200] width 21 height 21
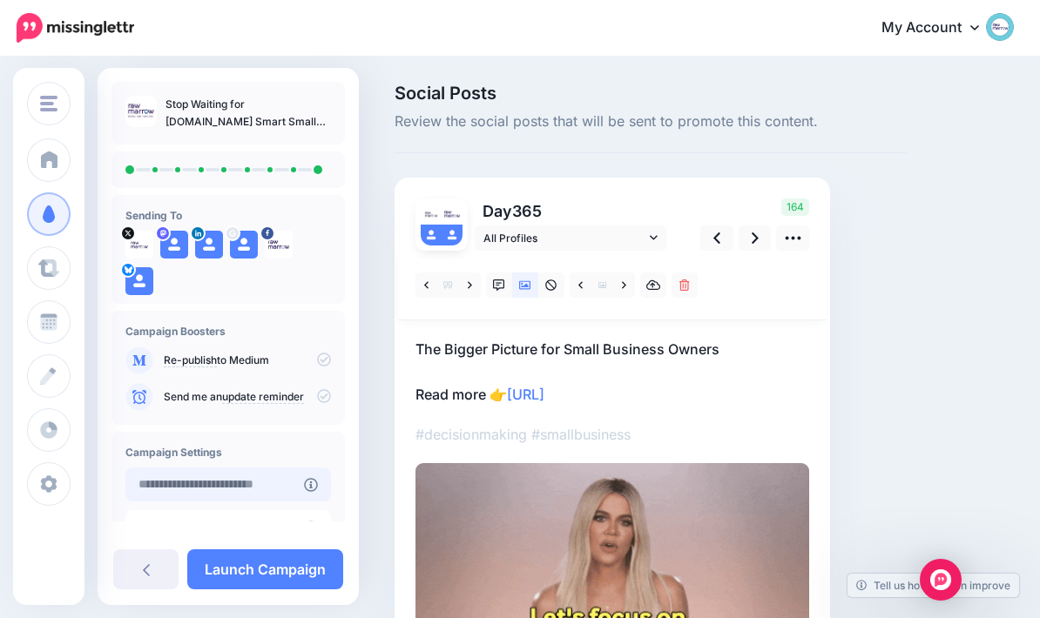
click at [288, 493] on input "text" at bounding box center [214, 485] width 179 height 34
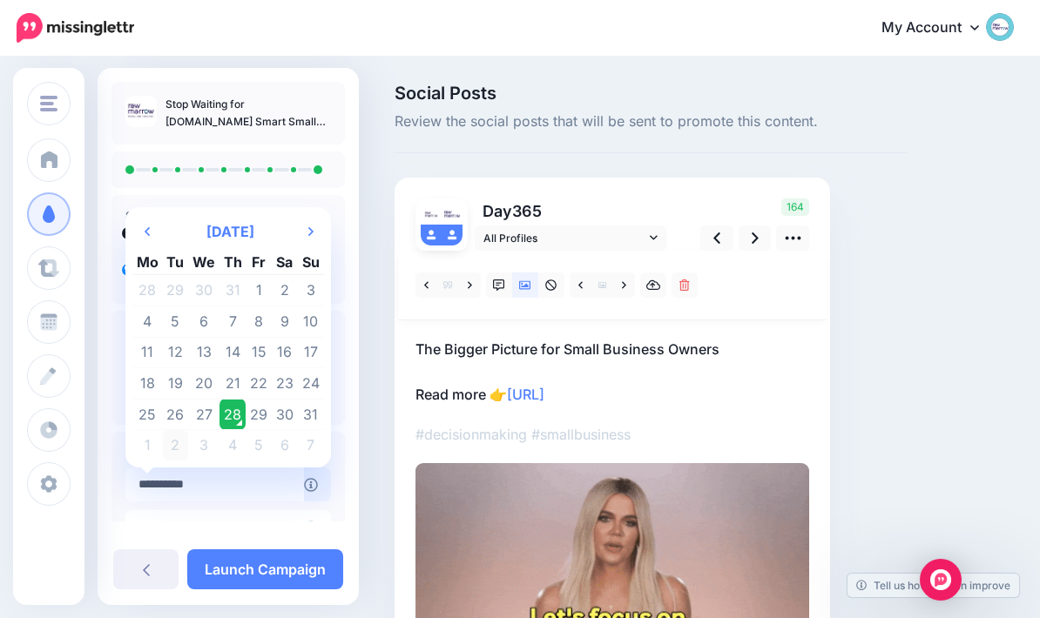
click at [185, 452] on td "2" at bounding box center [176, 445] width 26 height 30
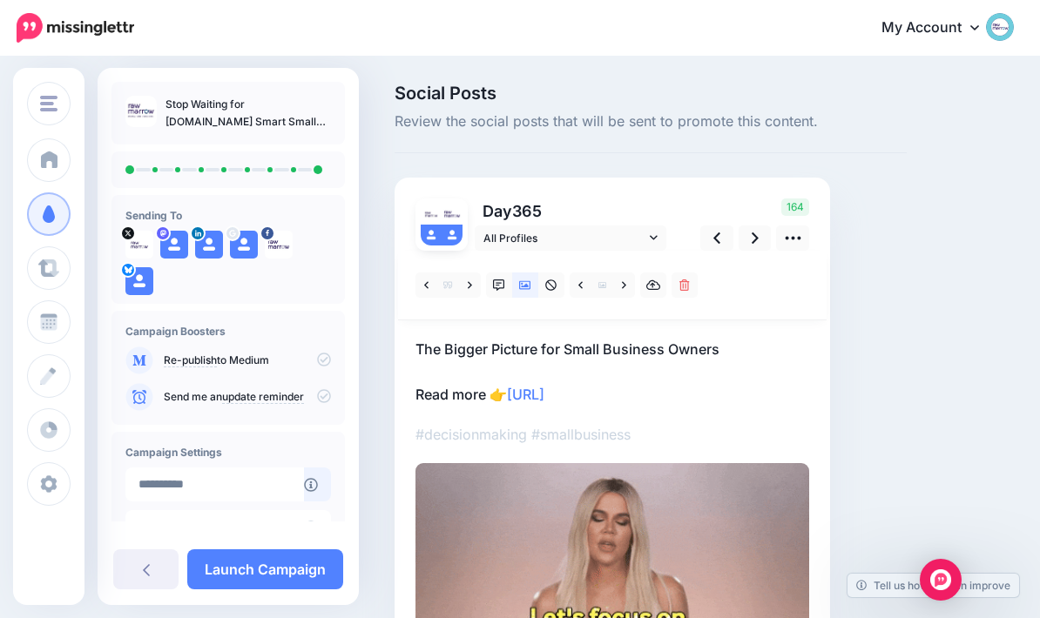
type input "**********"
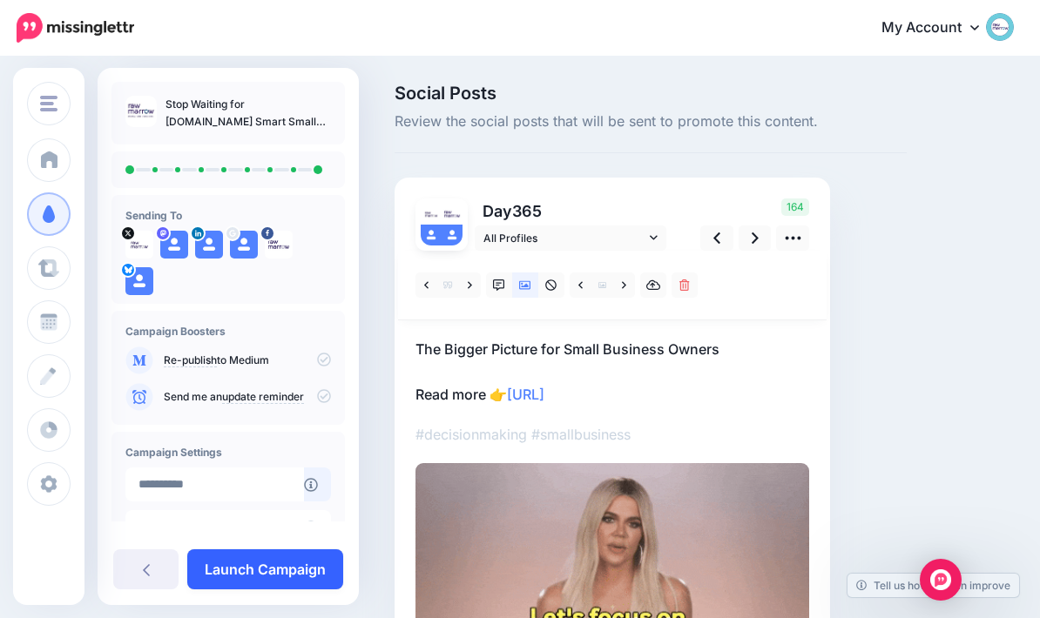
click at [268, 590] on link "Launch Campaign" at bounding box center [265, 570] width 156 height 40
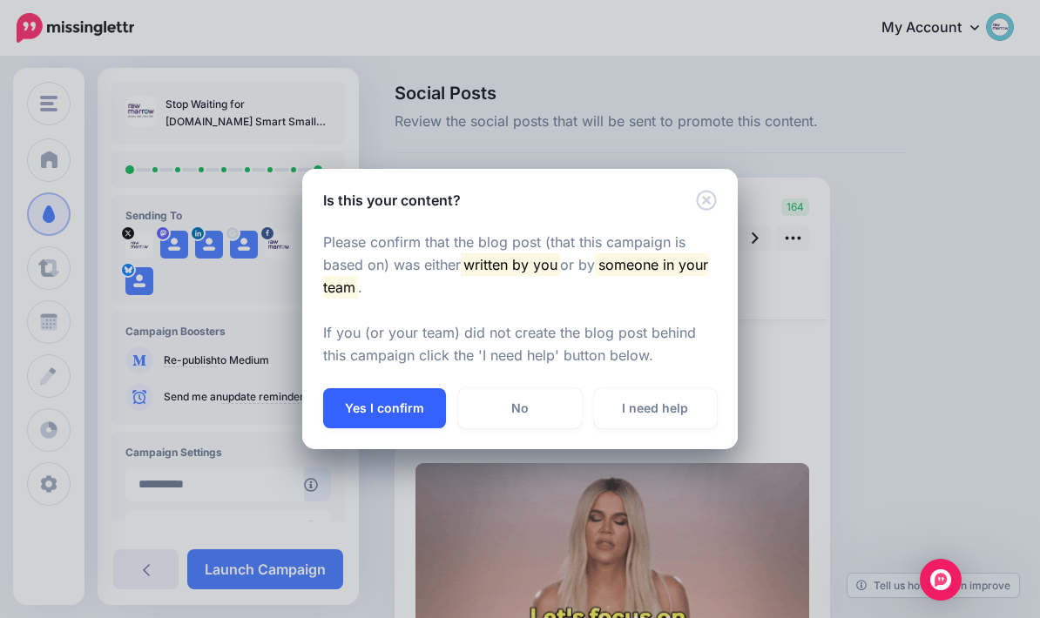
click at [401, 428] on button "Yes I confirm" at bounding box center [384, 408] width 123 height 40
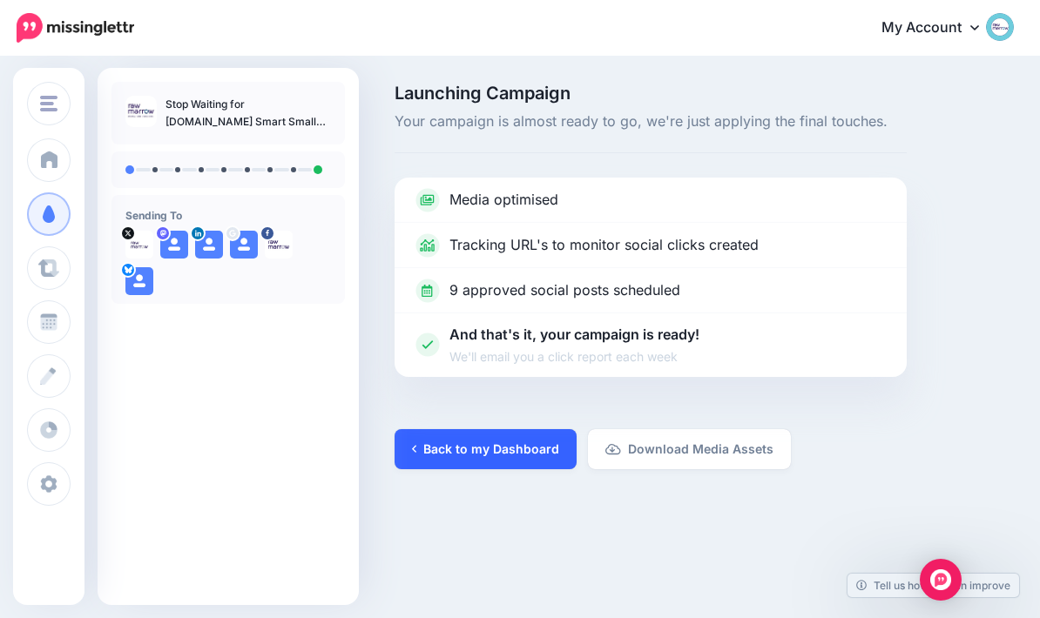
click at [478, 448] on link "Back to my Dashboard" at bounding box center [486, 449] width 182 height 40
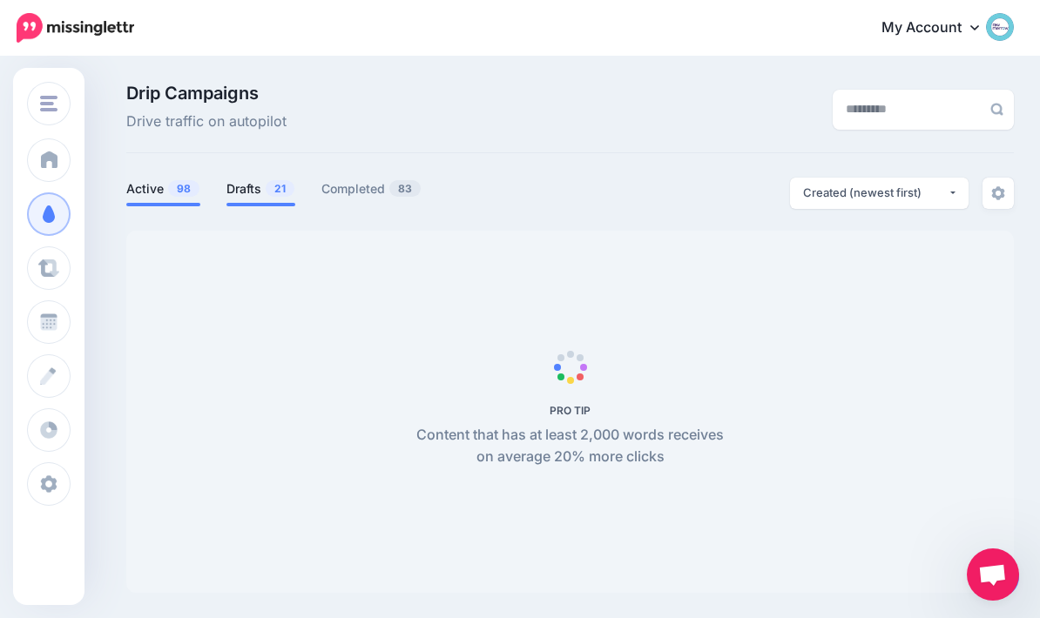
click at [247, 192] on link "Drafts 21" at bounding box center [260, 189] width 69 height 21
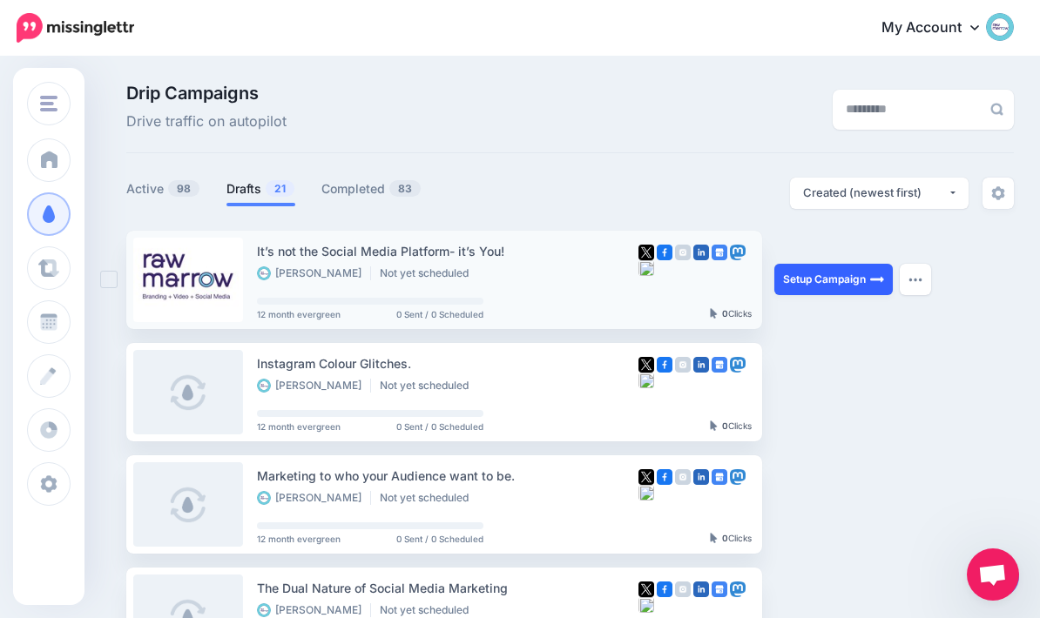
click at [880, 282] on img at bounding box center [877, 280] width 14 height 14
click at [914, 281] on img "button" at bounding box center [915, 279] width 14 height 5
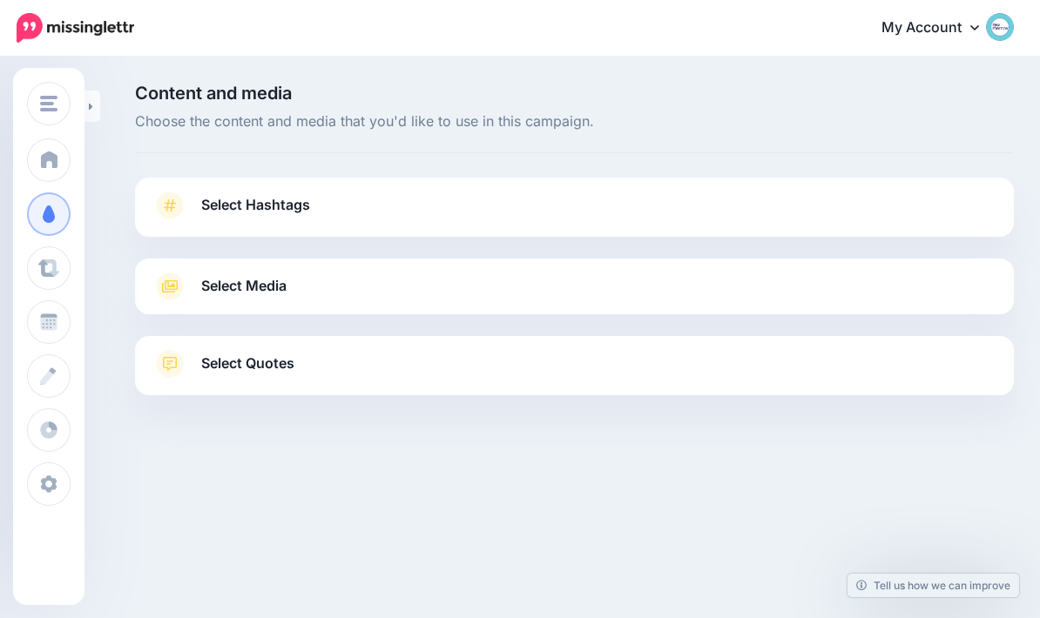
click at [182, 199] on icon at bounding box center [170, 205] width 27 height 27
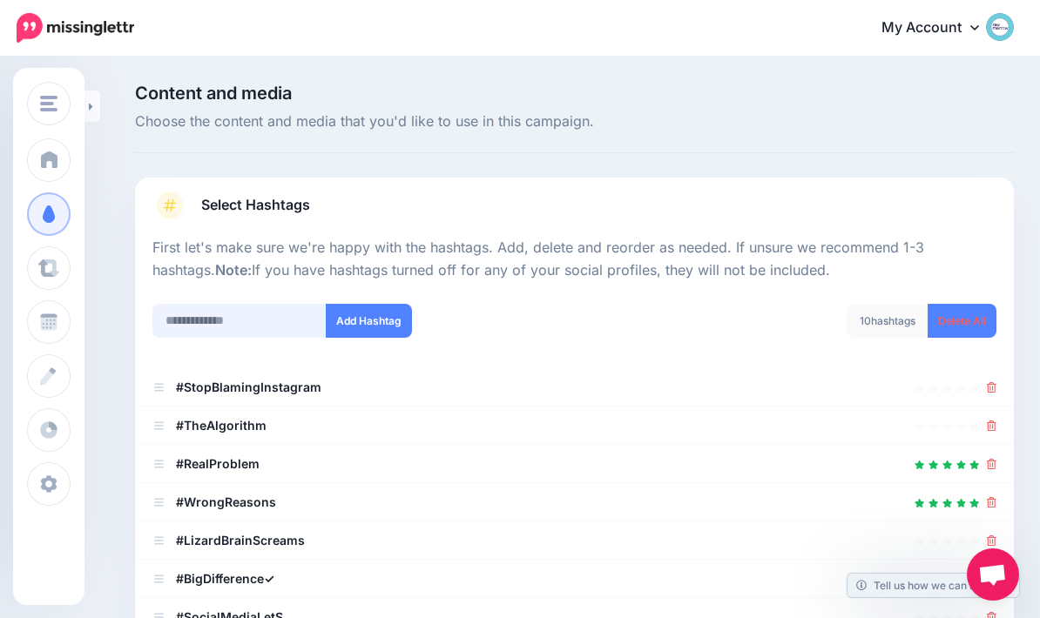
click at [182, 322] on input "text" at bounding box center [239, 321] width 174 height 34
click at [974, 319] on link "Delete All" at bounding box center [962, 321] width 69 height 34
click at [187, 322] on input "text" at bounding box center [239, 321] width 174 height 34
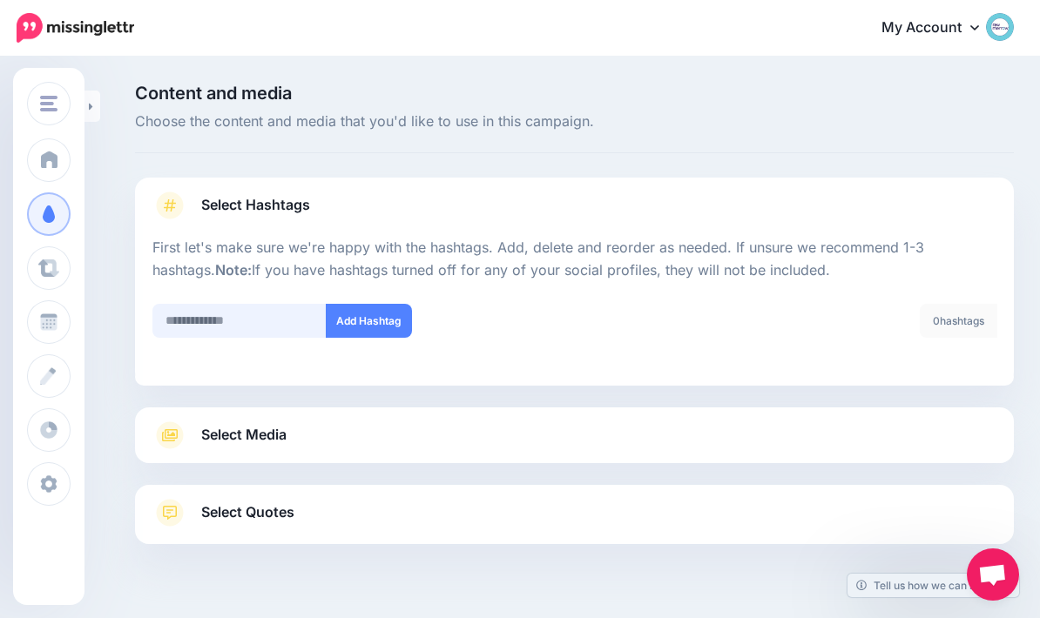
scroll to position [70, 0]
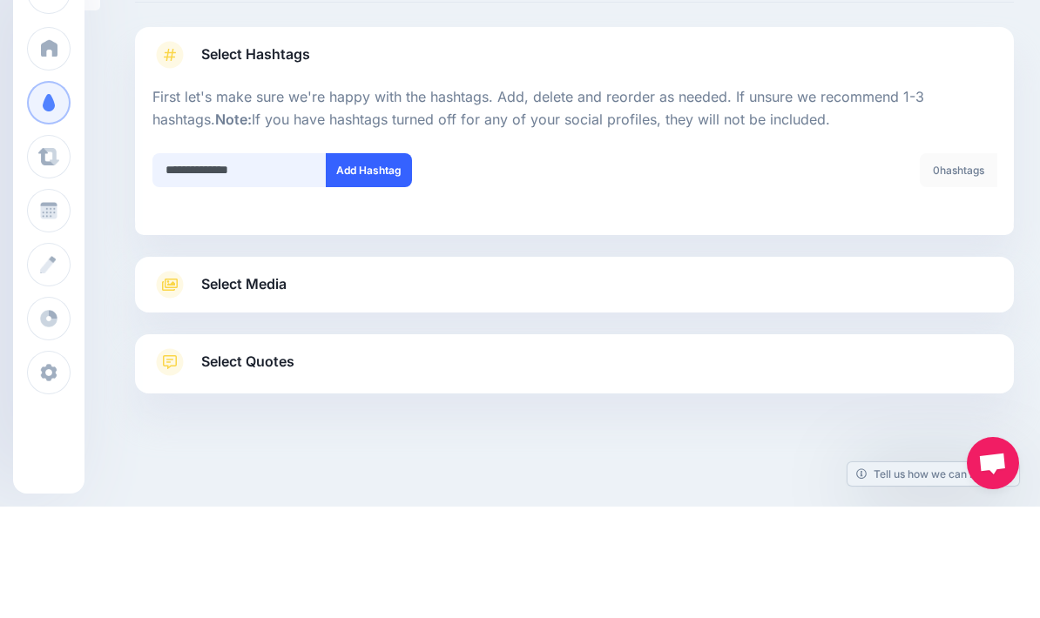
type input "**********"
click at [363, 265] on button "Add Hashtag" at bounding box center [369, 282] width 86 height 34
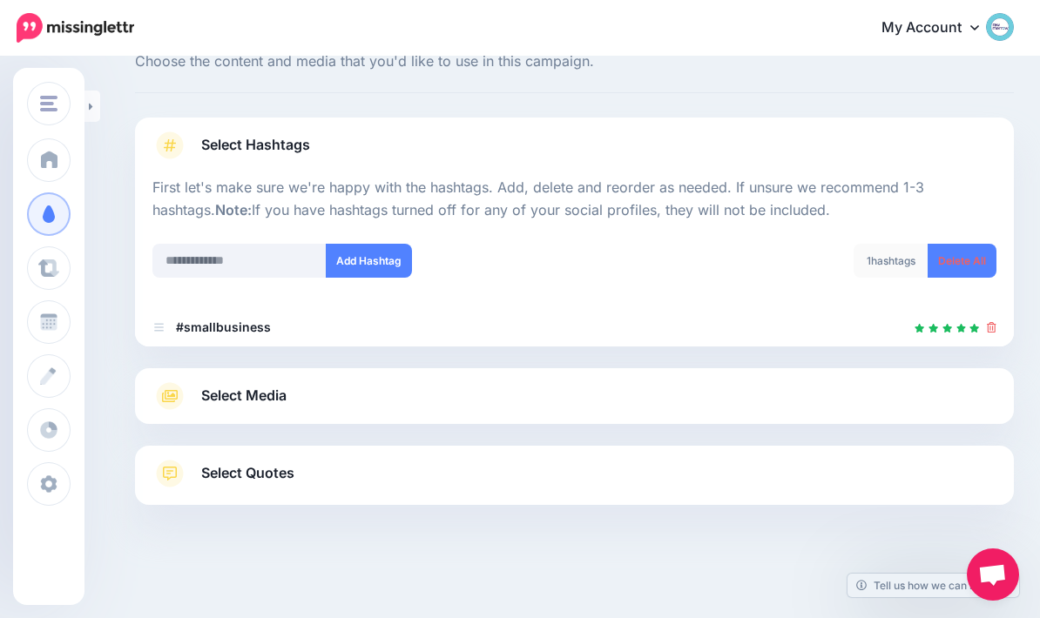
click at [236, 387] on span "Select Media" at bounding box center [243, 396] width 85 height 24
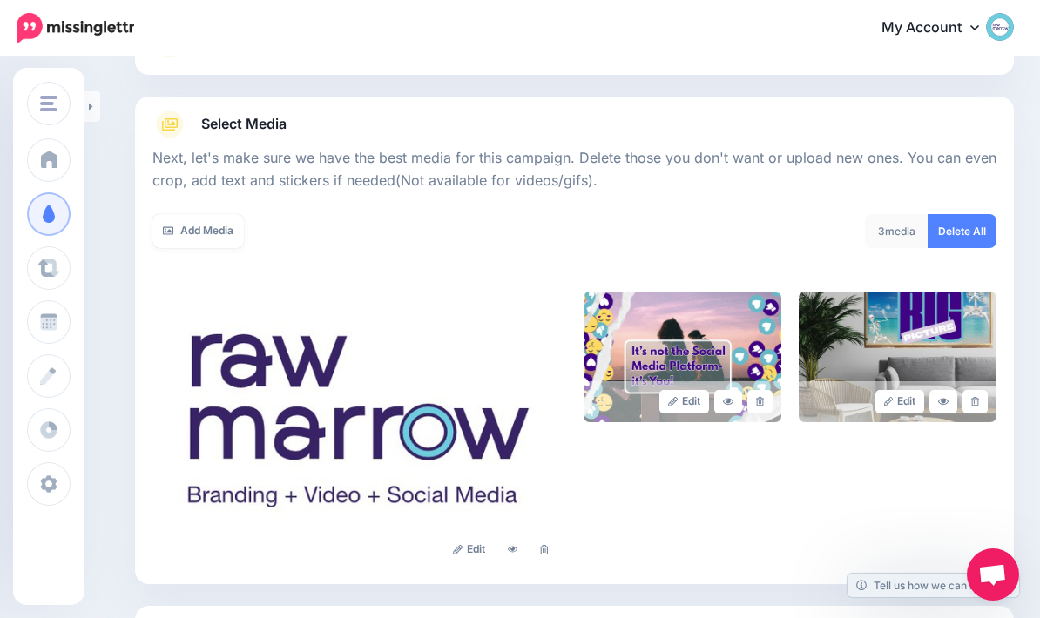
scroll to position [160, 0]
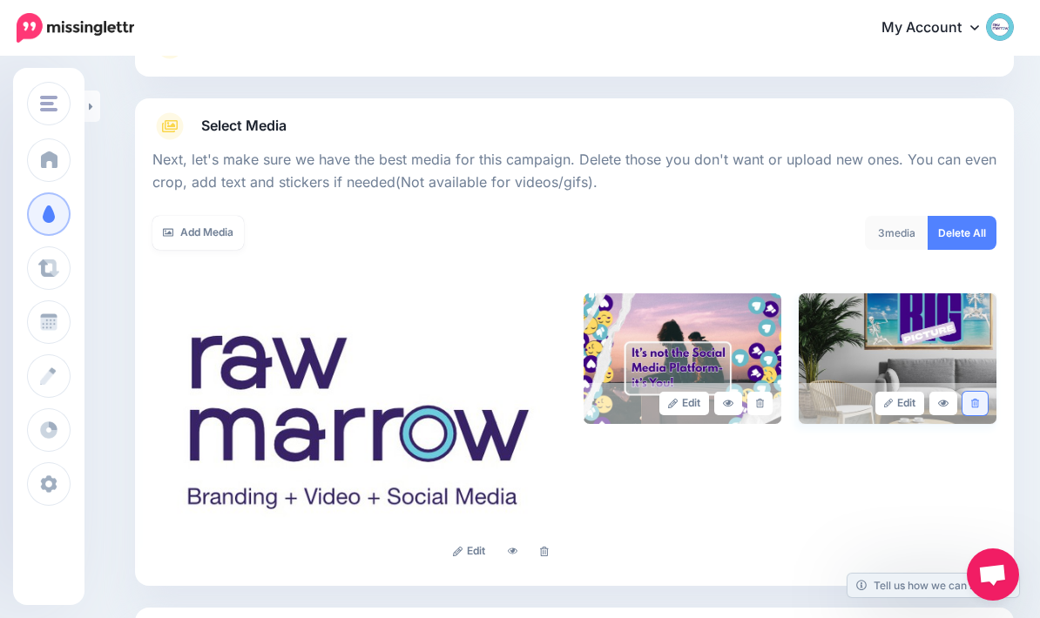
click at [976, 412] on link at bounding box center [974, 404] width 25 height 24
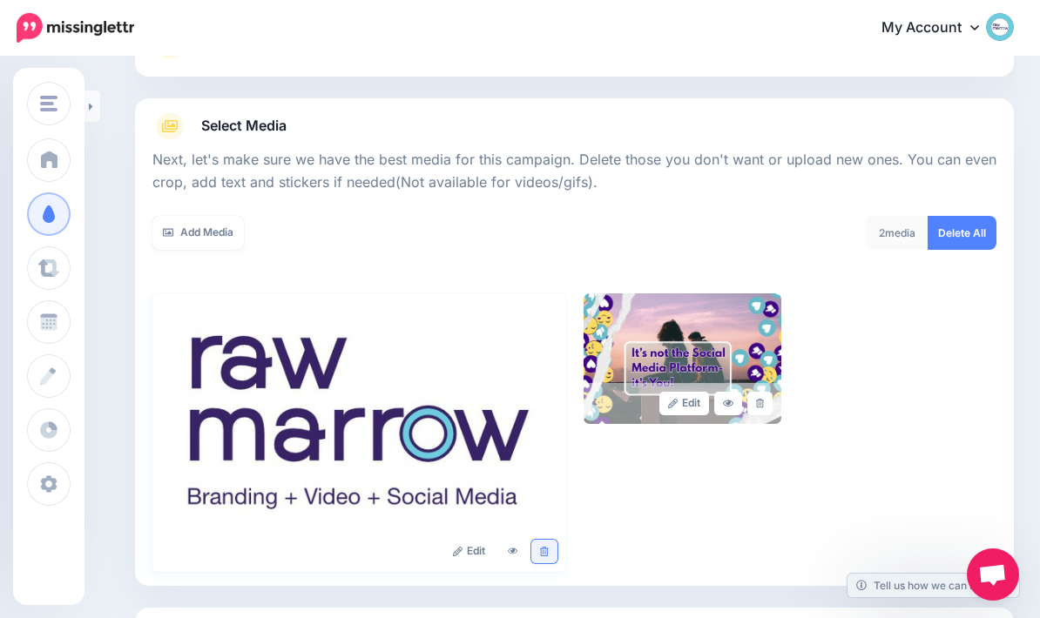
click at [545, 541] on link at bounding box center [543, 552] width 25 height 24
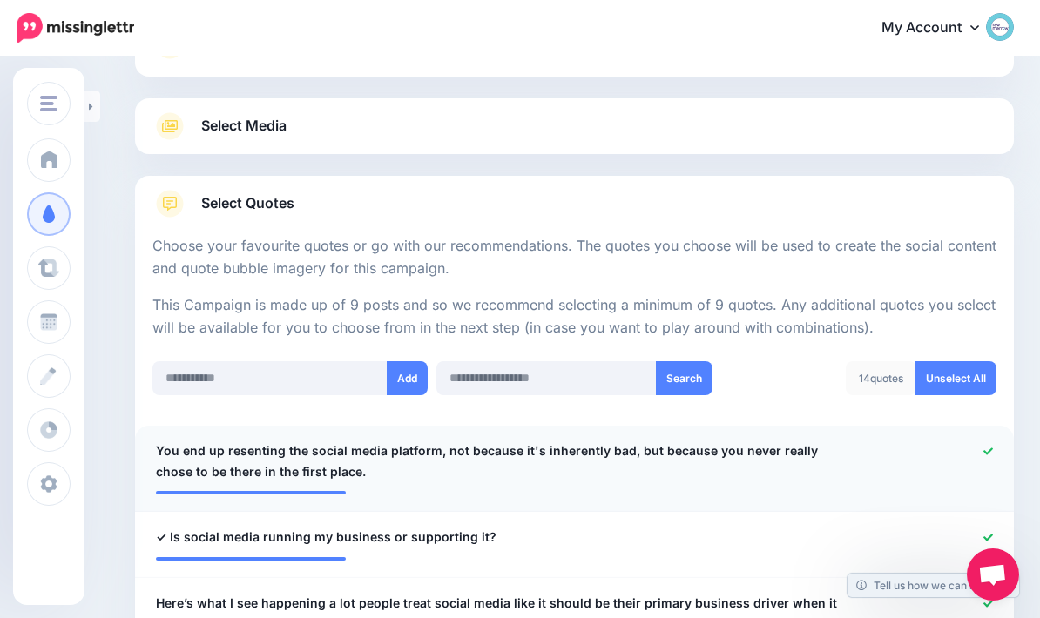
click at [990, 449] on icon at bounding box center [988, 452] width 10 height 10
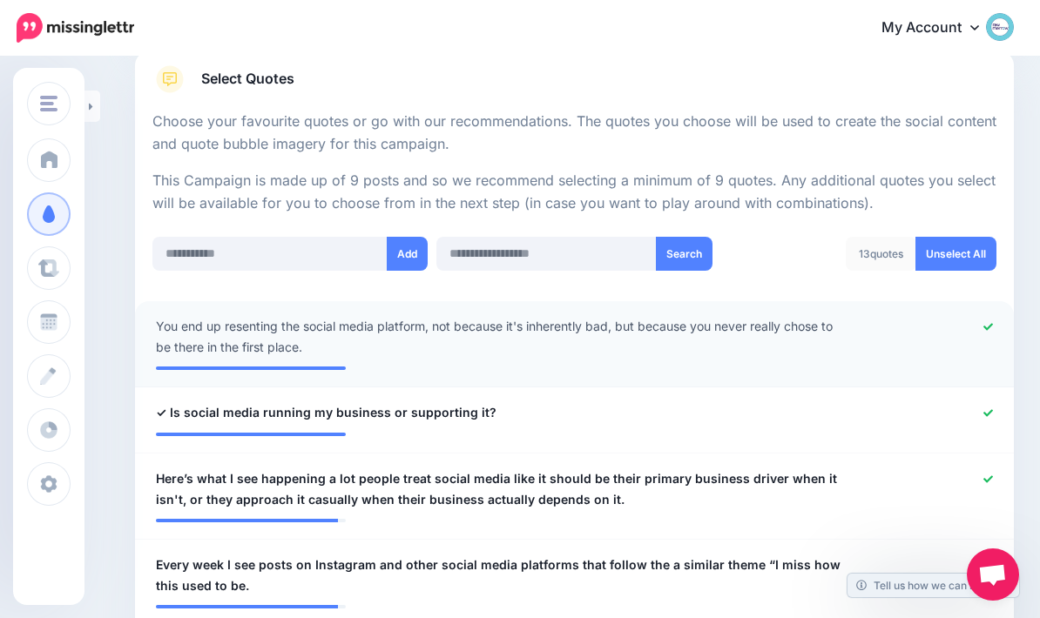
scroll to position [286, 0]
click at [165, 406] on span "✓ Is social media running my business or supporting it?" at bounding box center [326, 411] width 341 height 21
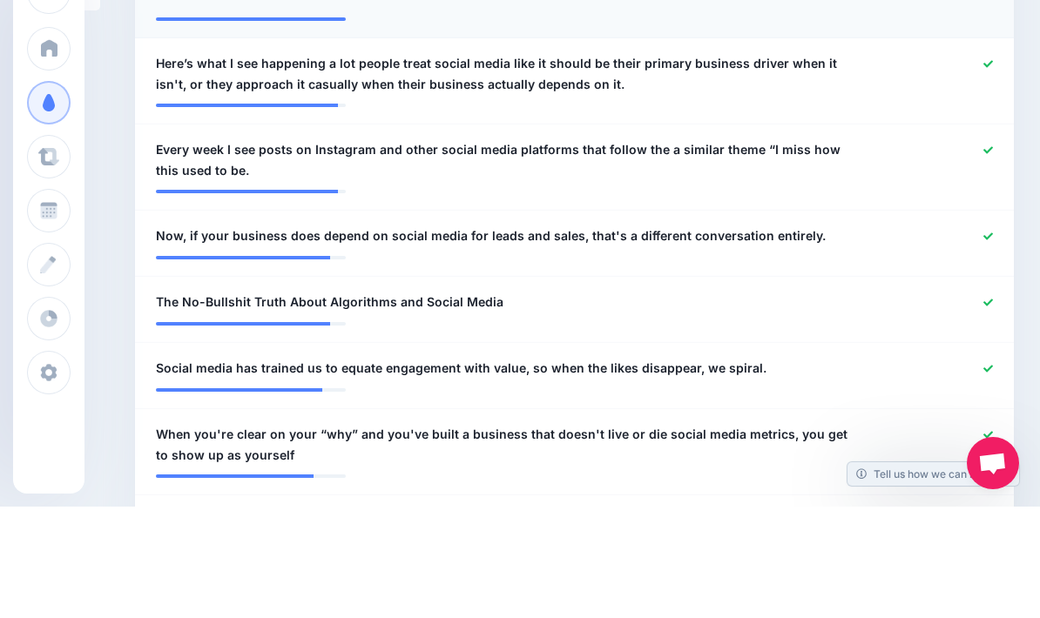
scroll to position [631, 0]
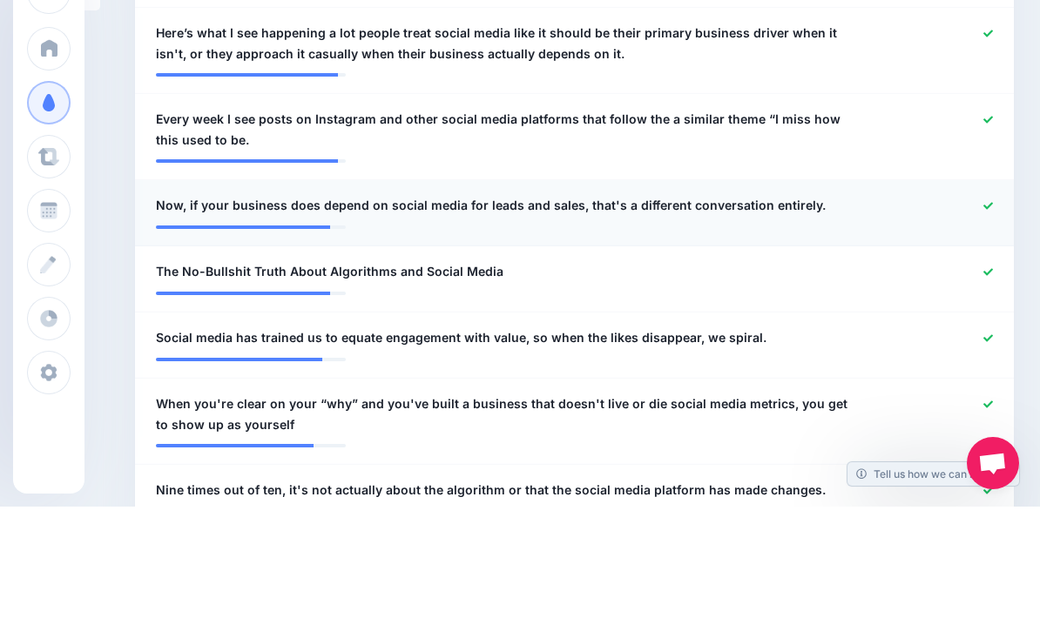
click at [983, 292] on li "**********" at bounding box center [574, 325] width 879 height 66
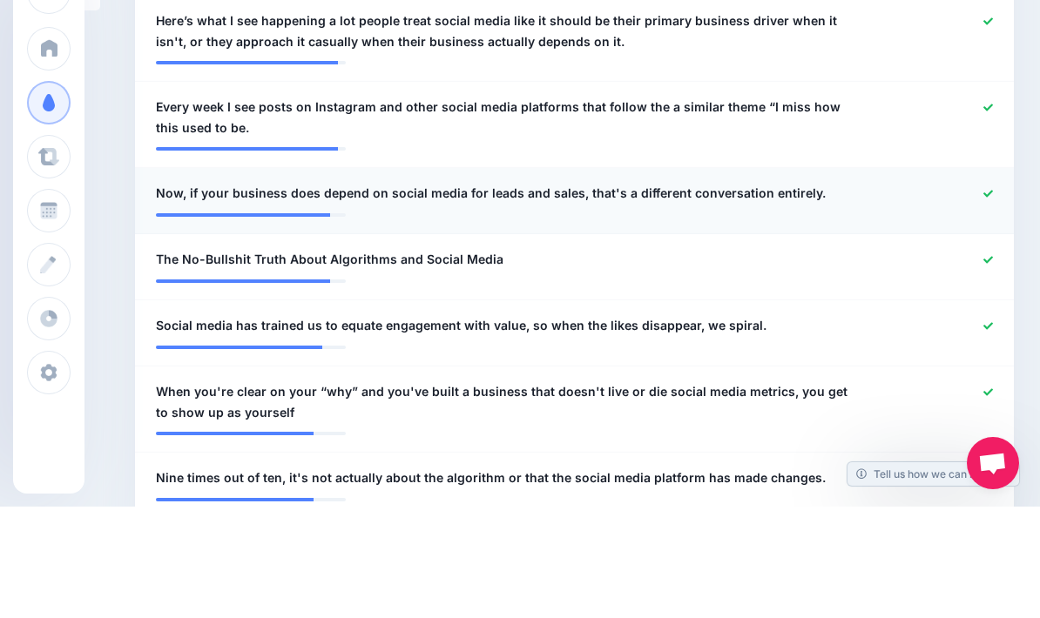
scroll to position [743, 0]
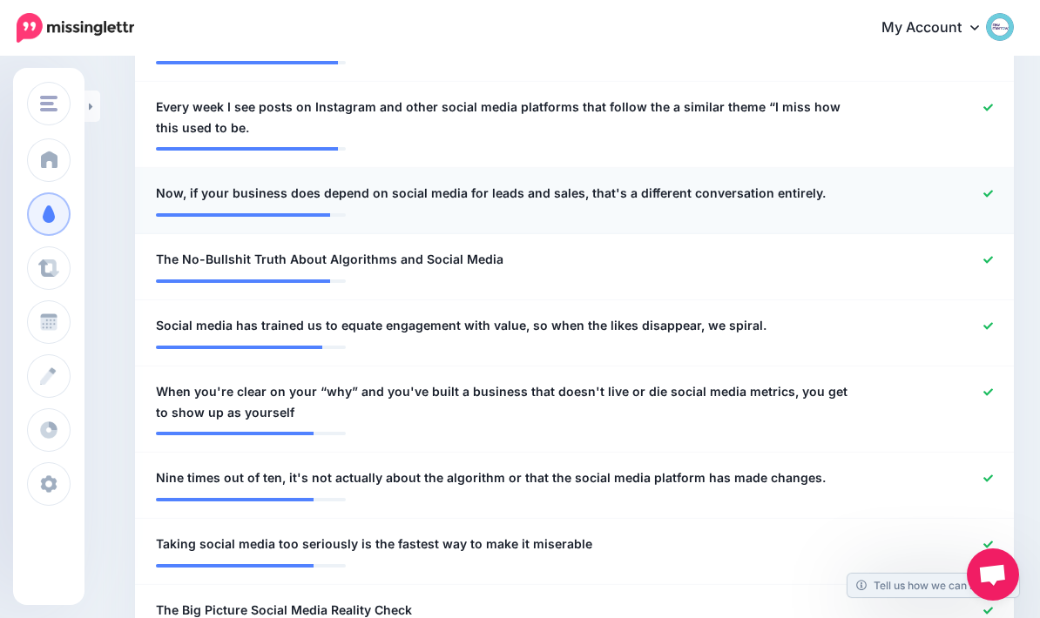
click at [985, 193] on icon at bounding box center [988, 194] width 10 height 10
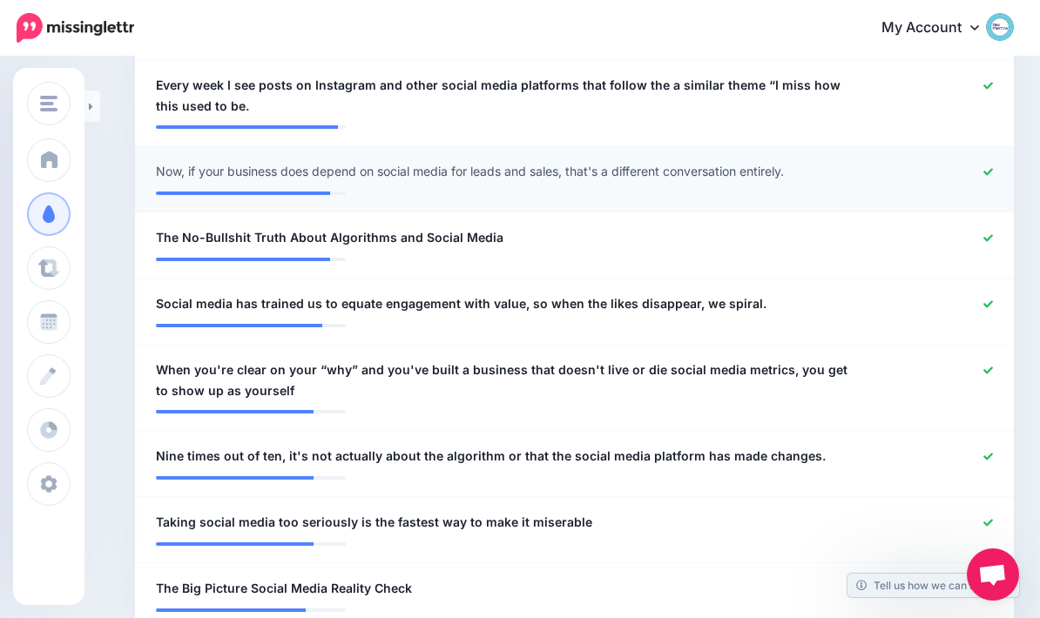
scroll to position [766, 0]
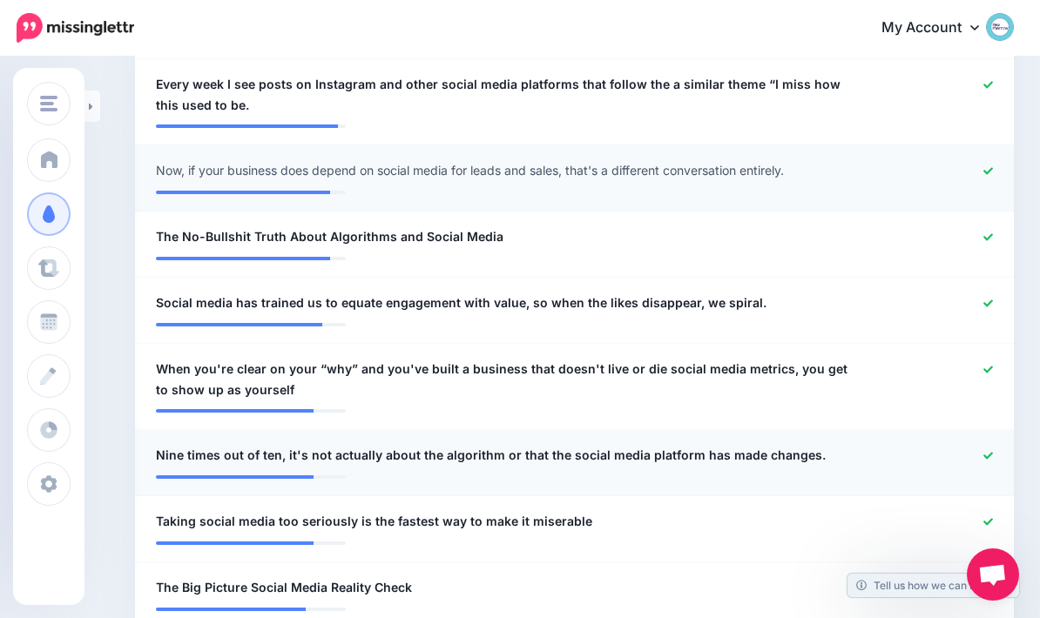
click at [992, 452] on icon at bounding box center [988, 456] width 10 height 10
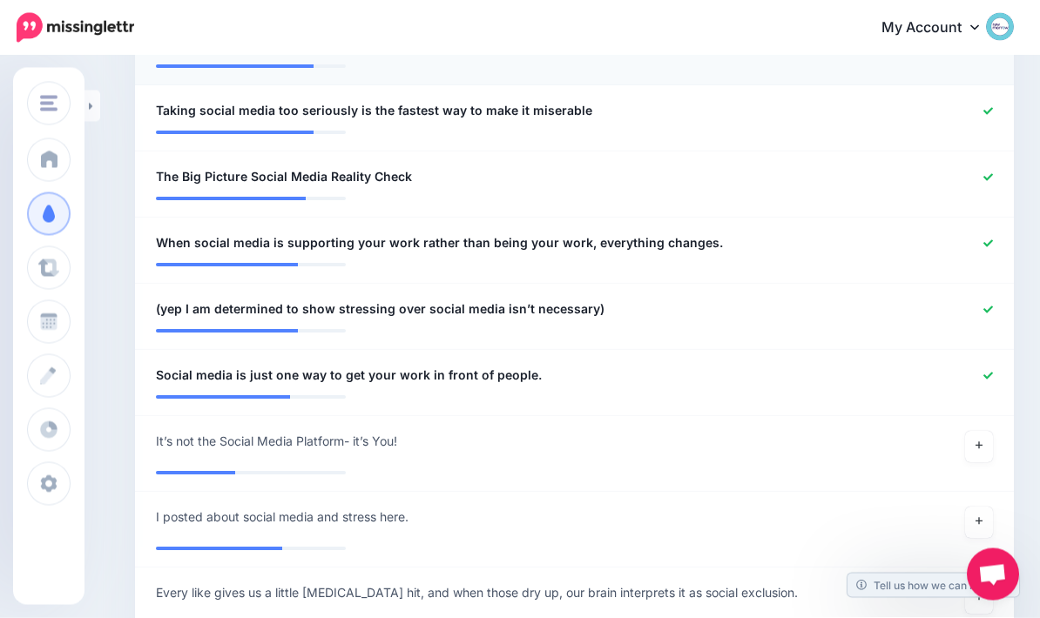
scroll to position [1177, 0]
click at [986, 447] on link at bounding box center [979, 445] width 28 height 31
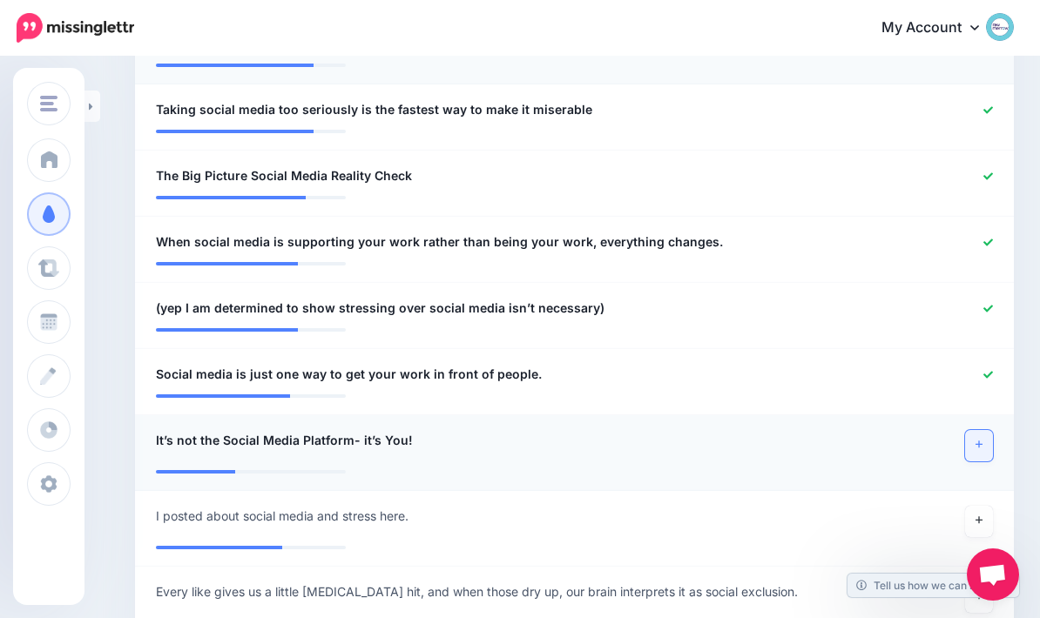
scroll to position [1194, 0]
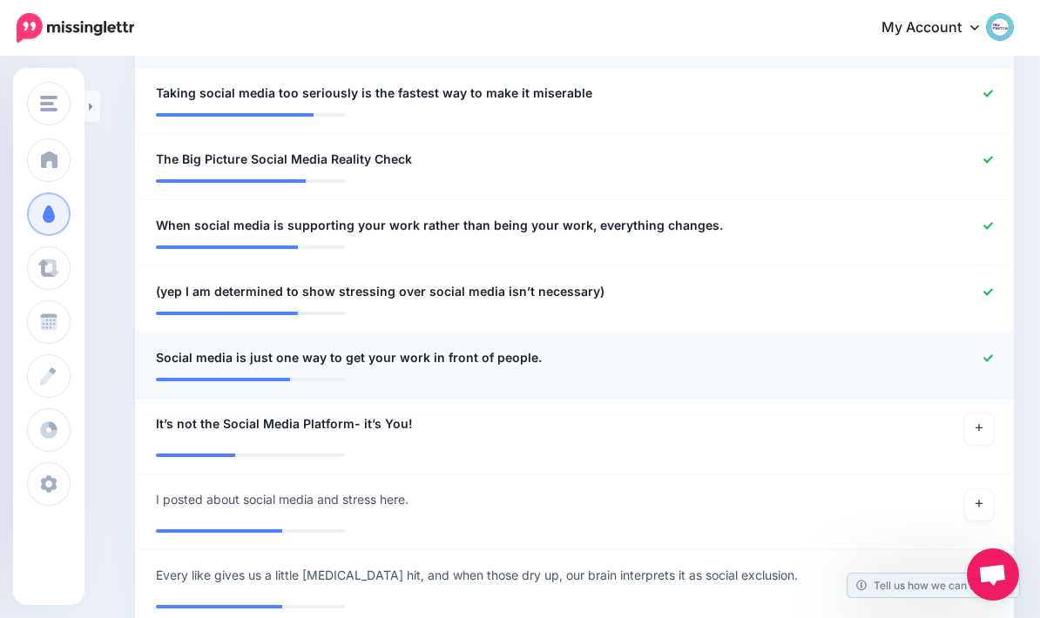
click at [990, 354] on icon at bounding box center [988, 357] width 10 height 7
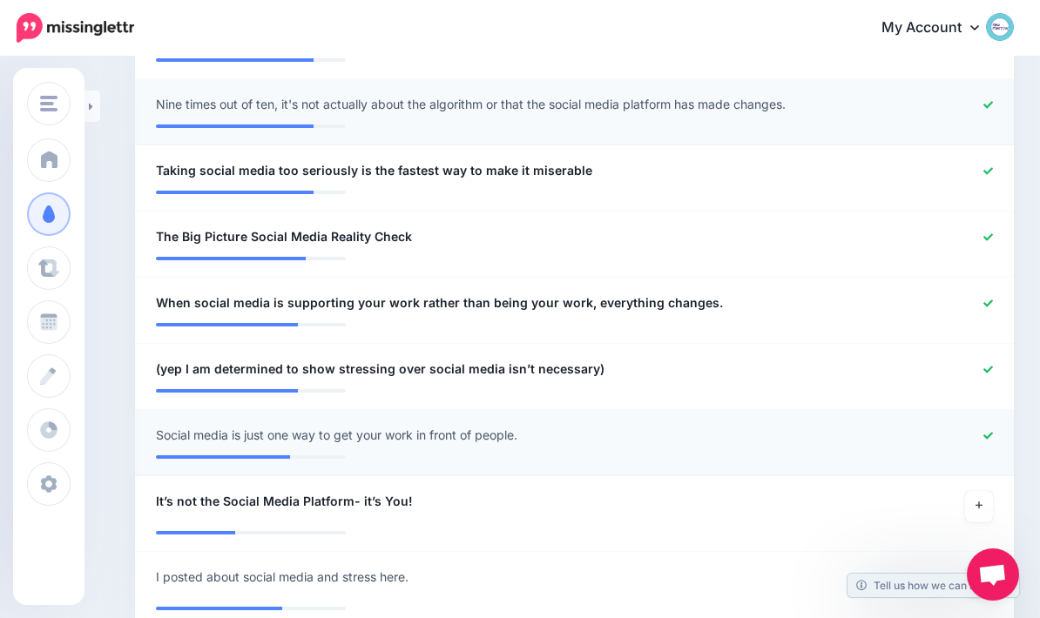
scroll to position [1116, 0]
click at [986, 369] on icon at bounding box center [988, 371] width 10 height 10
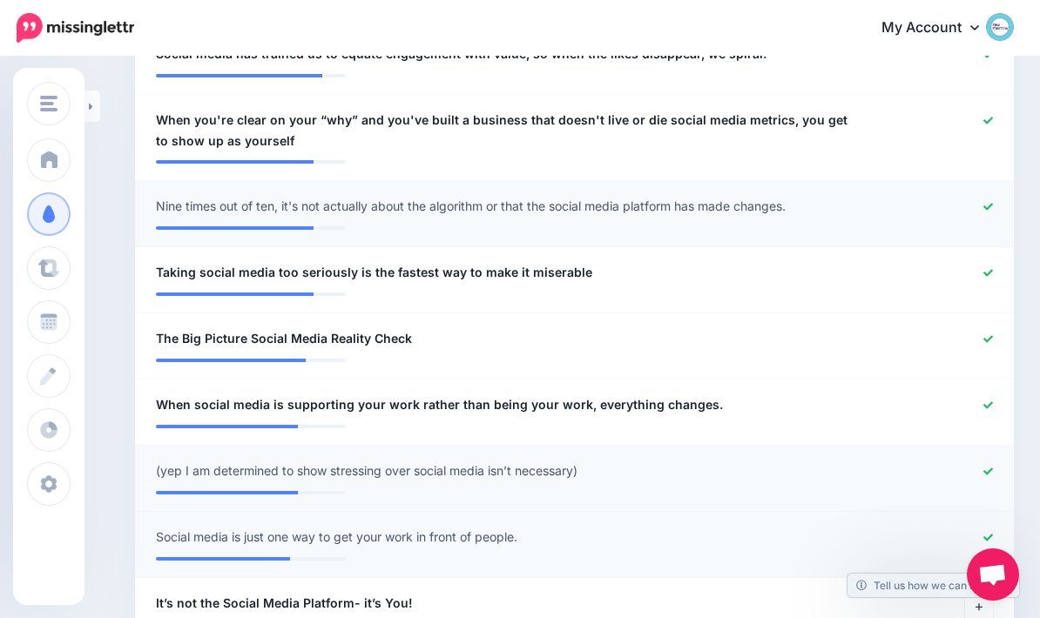
scroll to position [1009, 0]
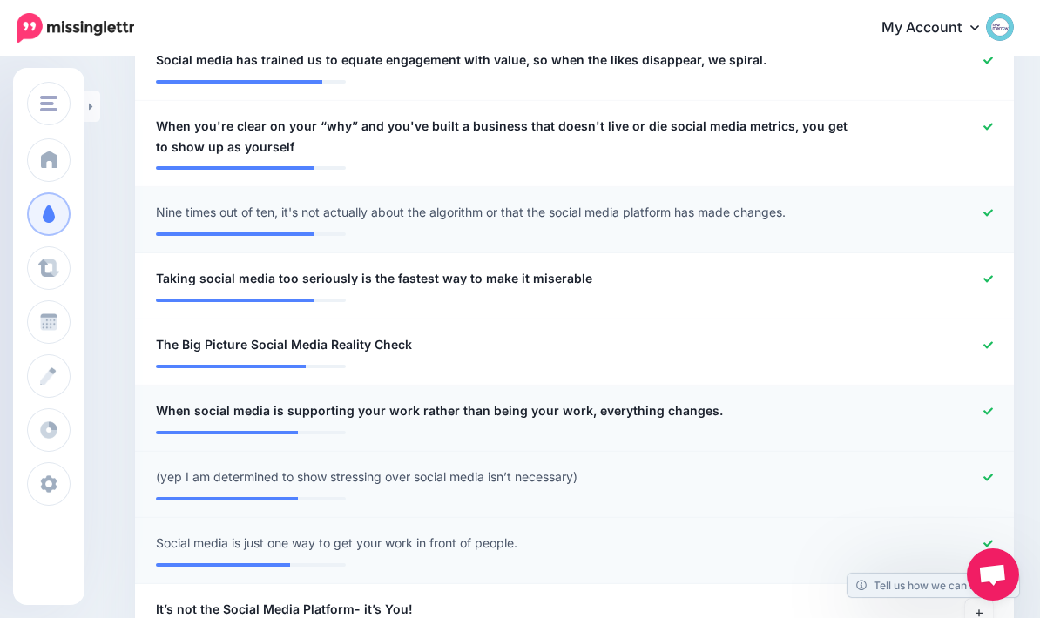
click at [990, 408] on icon at bounding box center [988, 411] width 10 height 7
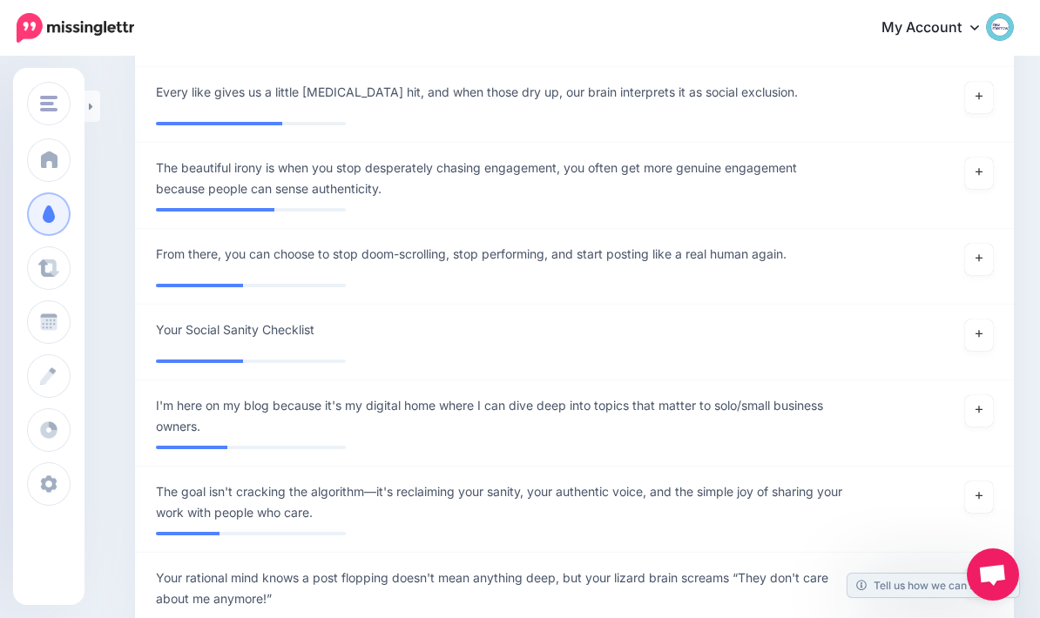
scroll to position [1677, 0]
click at [980, 330] on icon at bounding box center [978, 335] width 7 height 10
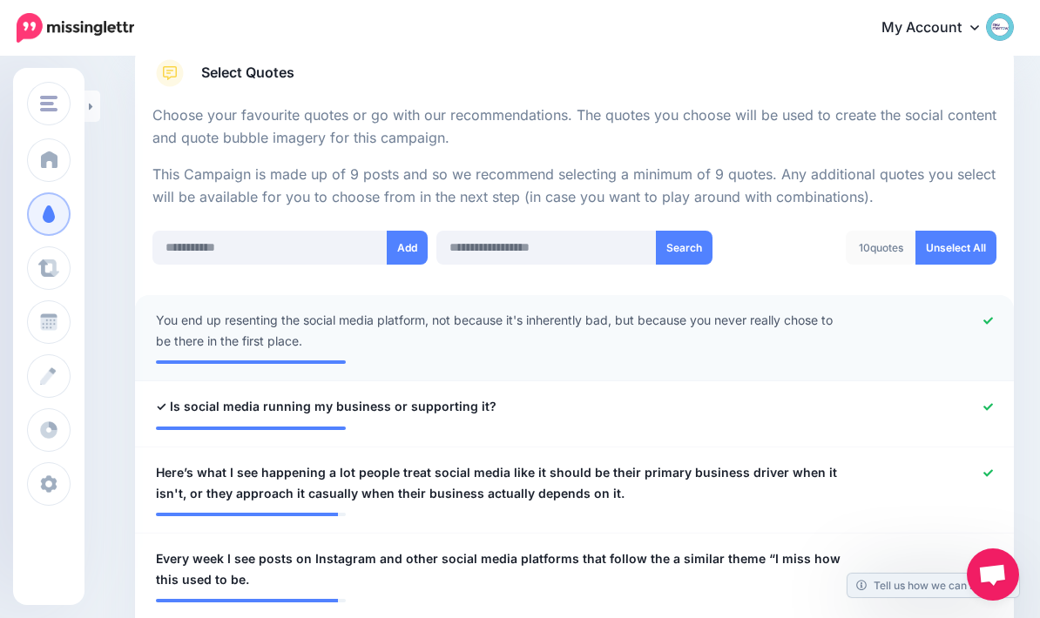
scroll to position [293, 0]
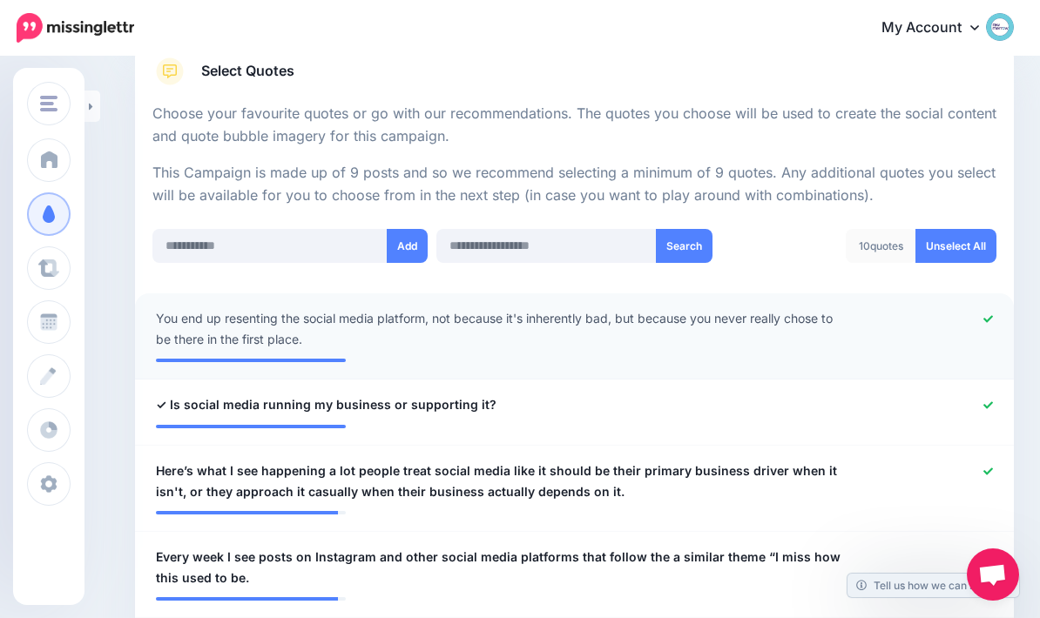
click at [992, 315] on icon at bounding box center [988, 318] width 10 height 7
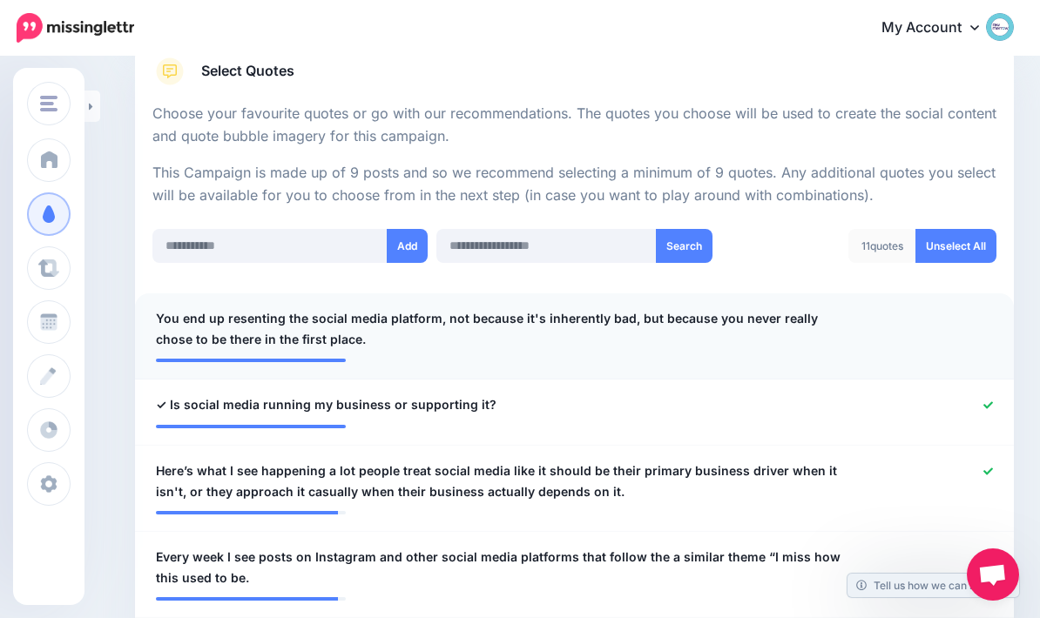
click at [977, 325] on div at bounding box center [934, 329] width 144 height 42
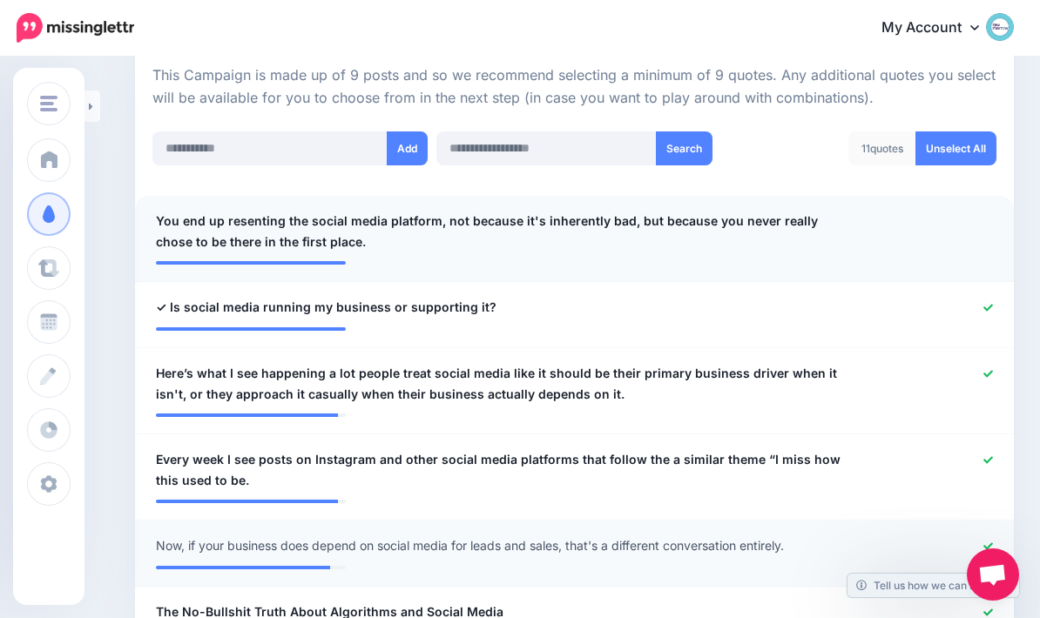
scroll to position [377, 0]
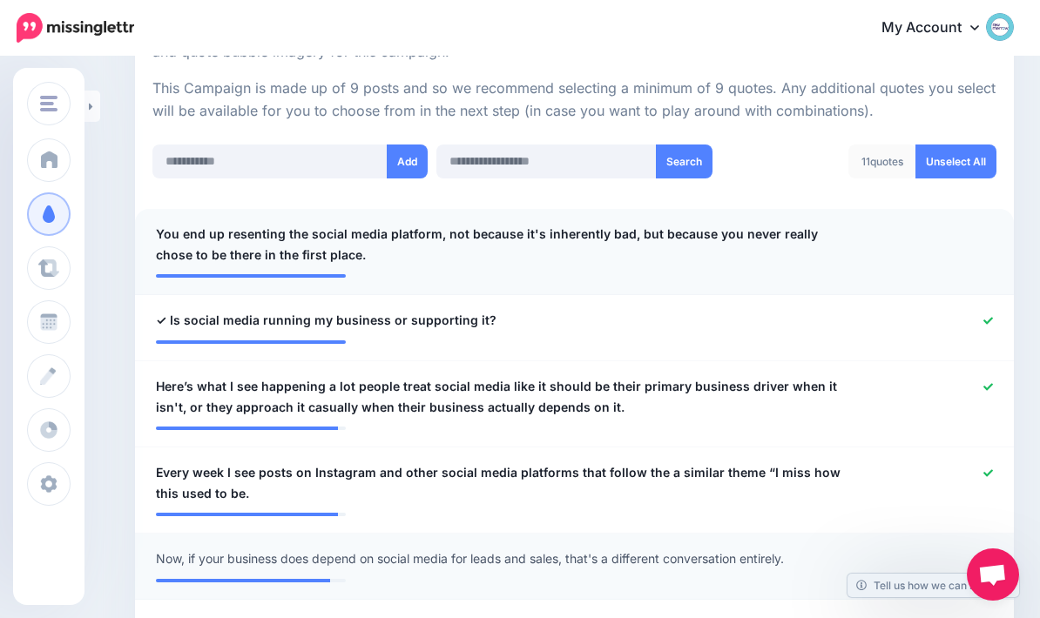
click at [994, 228] on div at bounding box center [934, 245] width 144 height 42
click at [985, 242] on div at bounding box center [934, 245] width 144 height 42
click at [991, 239] on div at bounding box center [934, 245] width 144 height 42
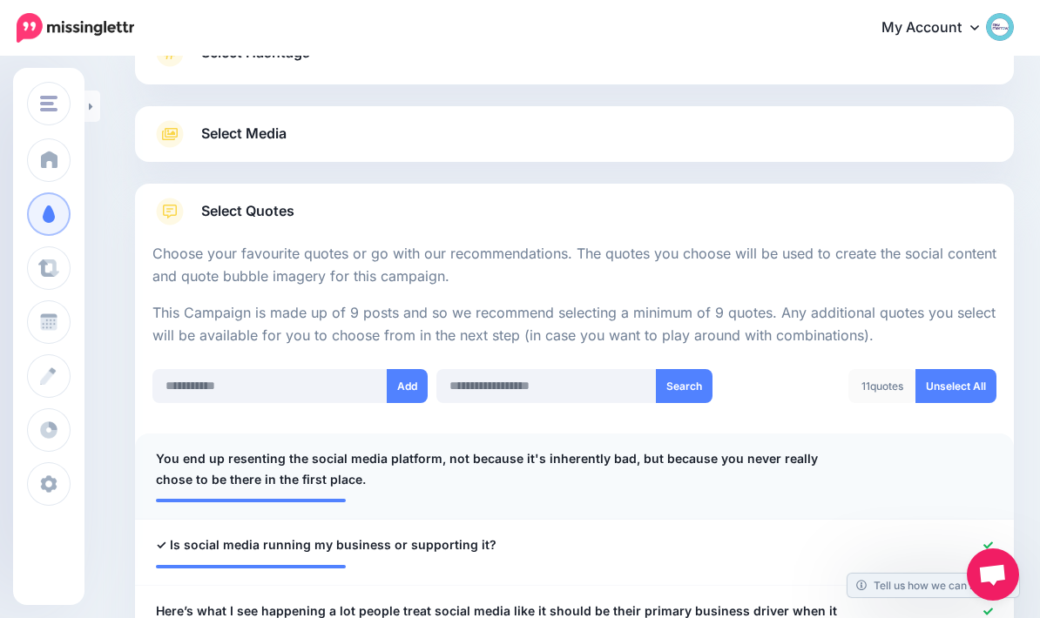
scroll to position [180, 0]
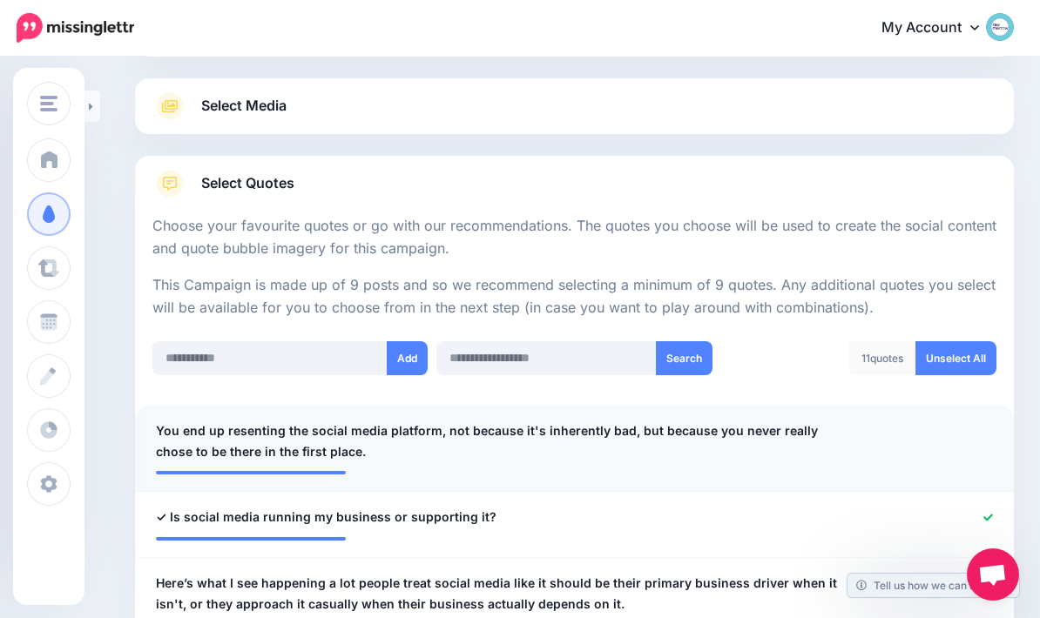
click at [1001, 421] on div at bounding box center [934, 442] width 144 height 42
click at [982, 430] on div at bounding box center [934, 442] width 144 height 42
click at [976, 424] on div at bounding box center [934, 442] width 144 height 42
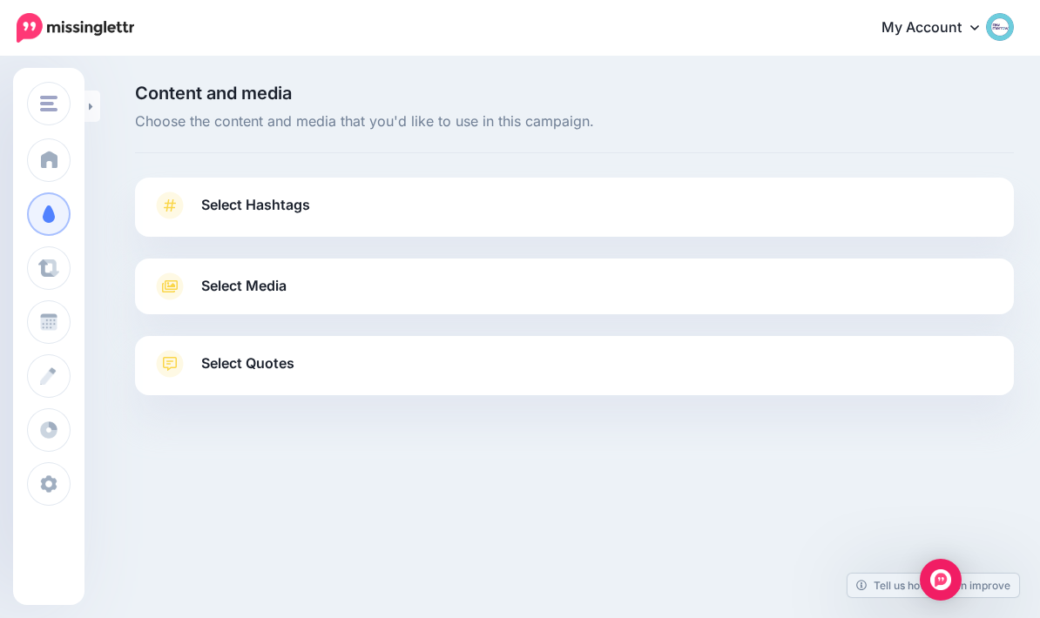
scroll to position [70, 0]
click at [153, 192] on link "Select Hashtags" at bounding box center [574, 214] width 844 height 45
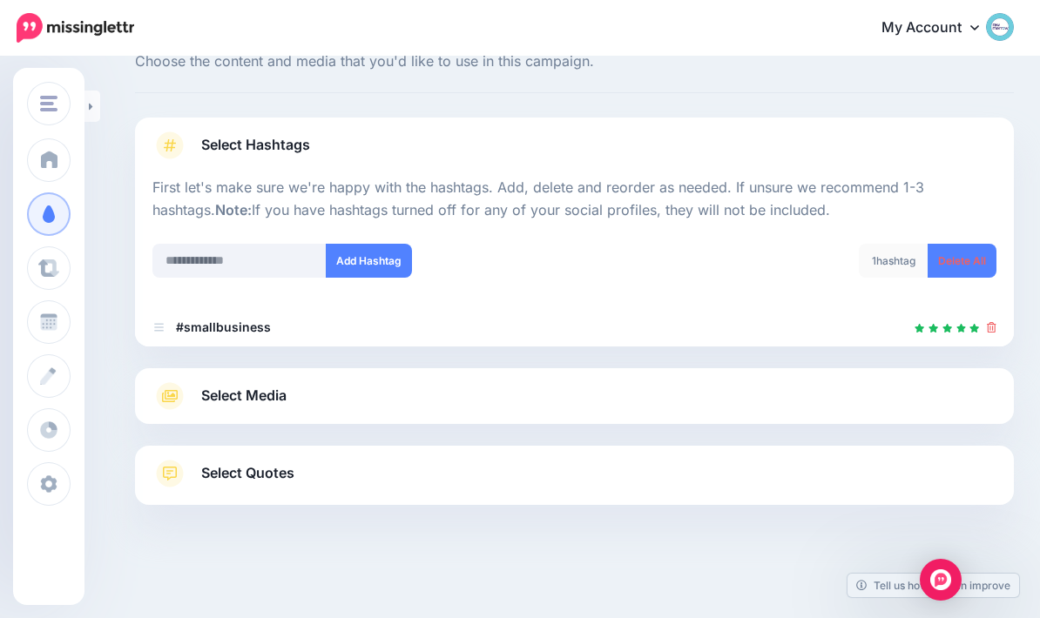
click at [160, 389] on icon at bounding box center [169, 396] width 31 height 28
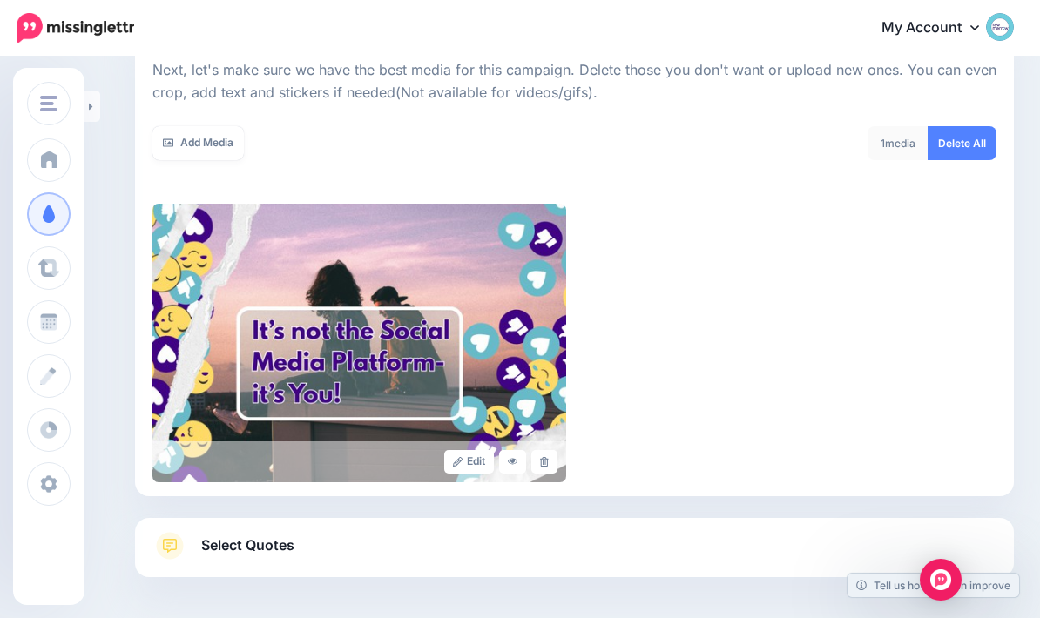
scroll to position [320, 0]
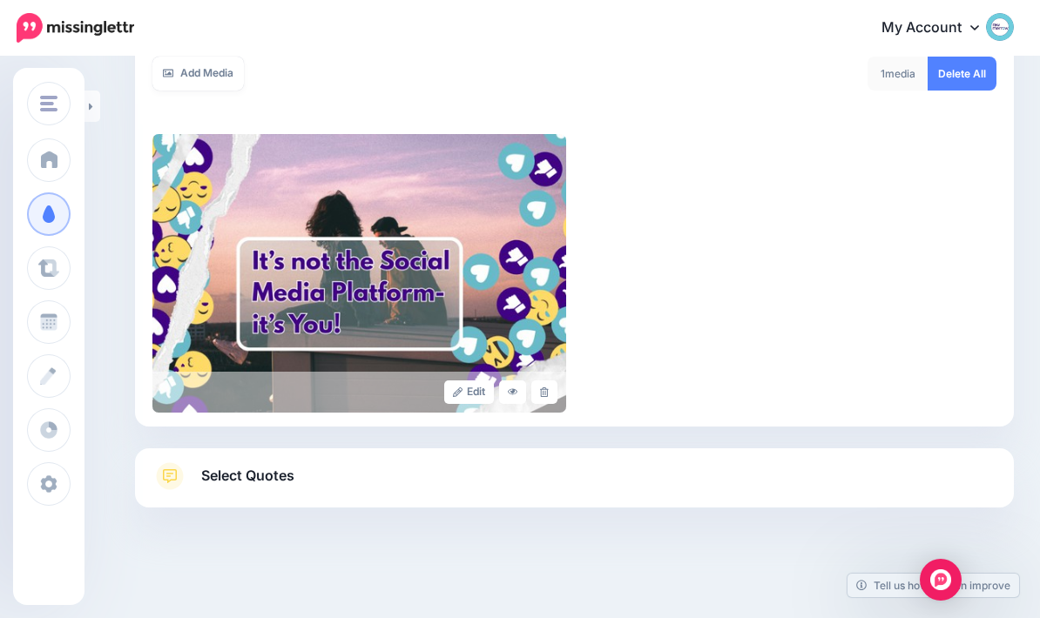
click at [922, 467] on link "Select Quotes" at bounding box center [574, 484] width 844 height 45
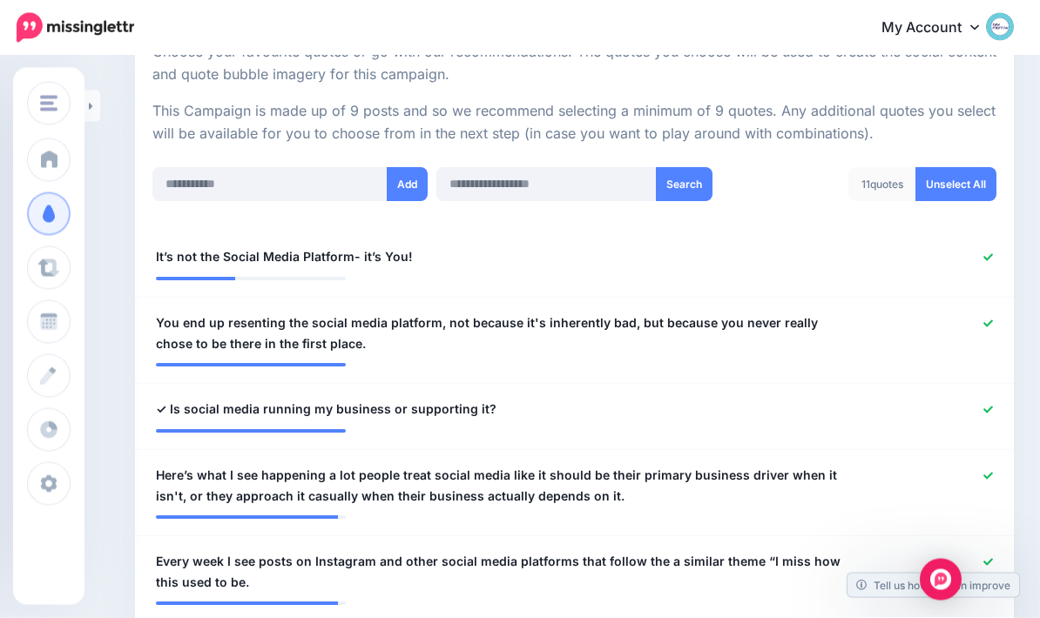
scroll to position [356, 0]
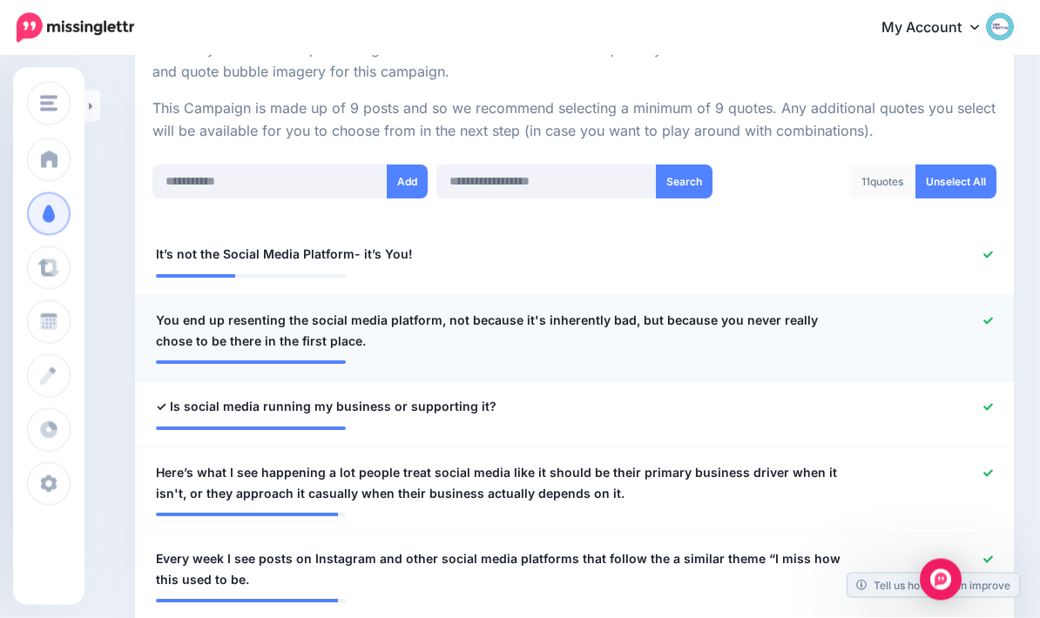
click at [1001, 315] on div at bounding box center [934, 332] width 144 height 42
click at [991, 311] on div at bounding box center [934, 332] width 144 height 42
click at [995, 312] on div at bounding box center [934, 332] width 144 height 42
click at [983, 317] on icon at bounding box center [988, 322] width 10 height 10
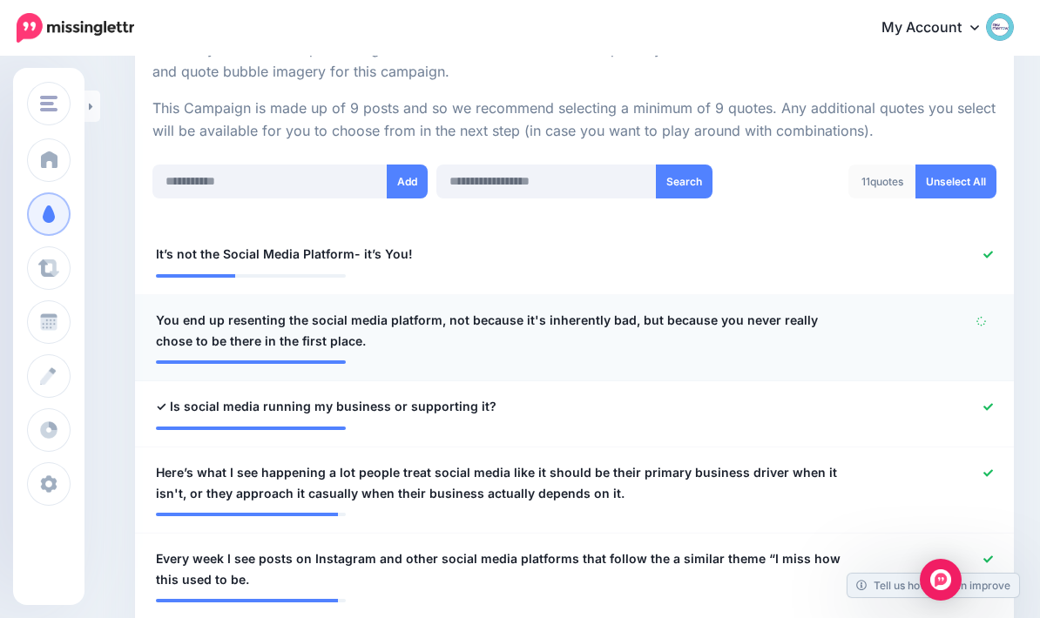
click at [983, 319] on icon at bounding box center [981, 320] width 13 height 13
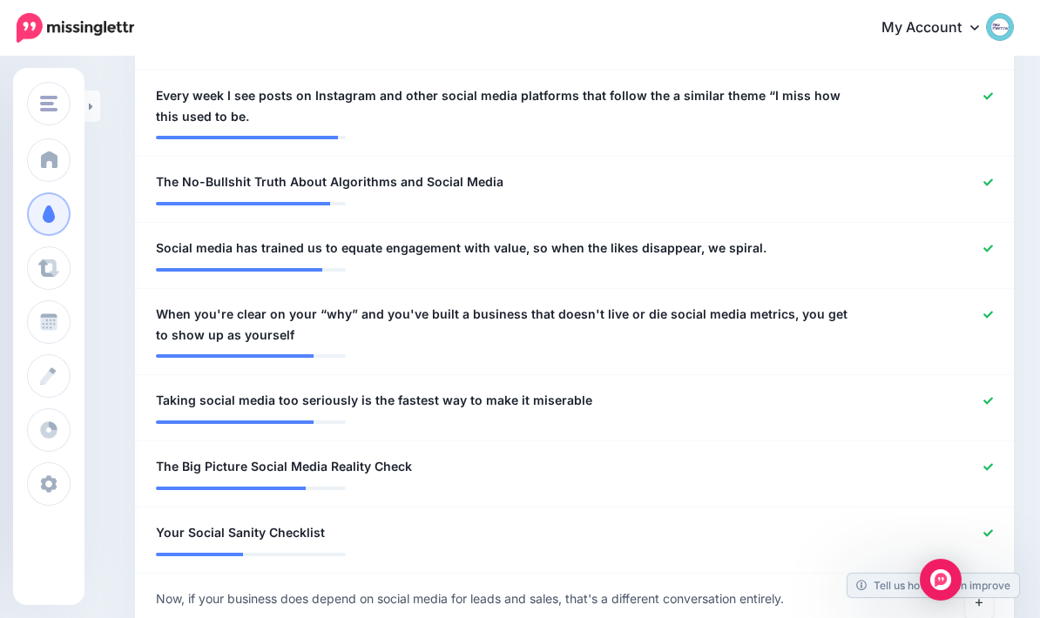
scroll to position [824, 0]
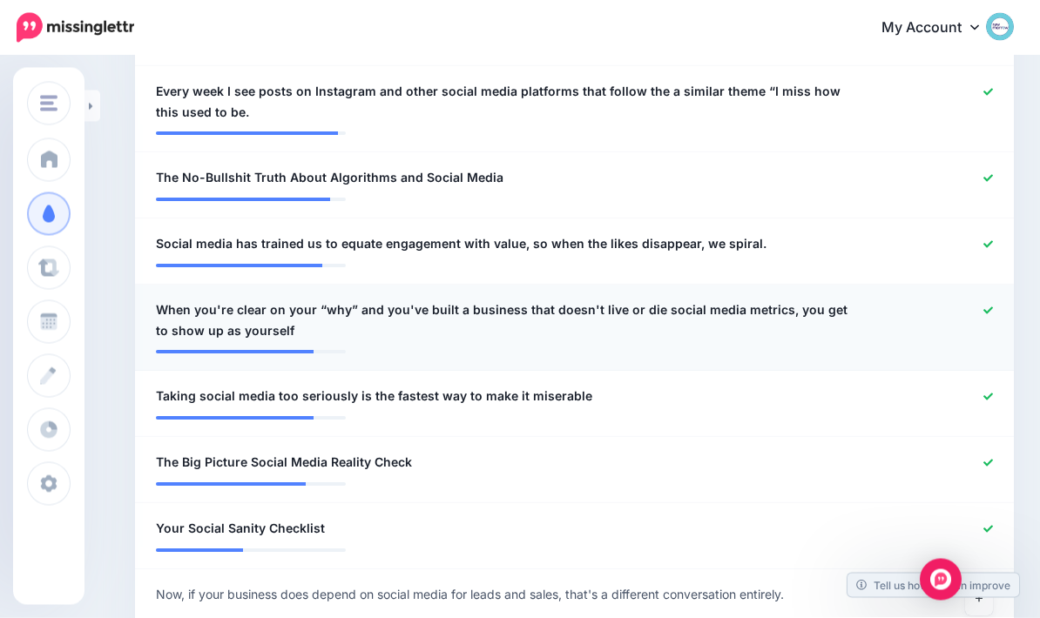
click at [984, 314] on div at bounding box center [934, 321] width 144 height 42
click at [992, 307] on icon at bounding box center [988, 310] width 10 height 7
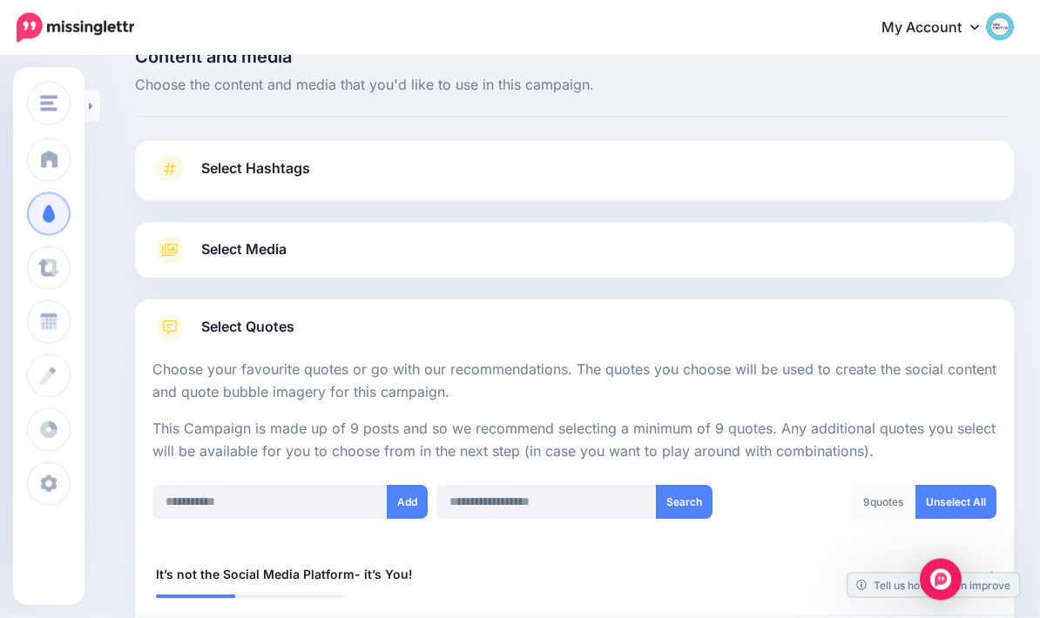
scroll to position [0, 0]
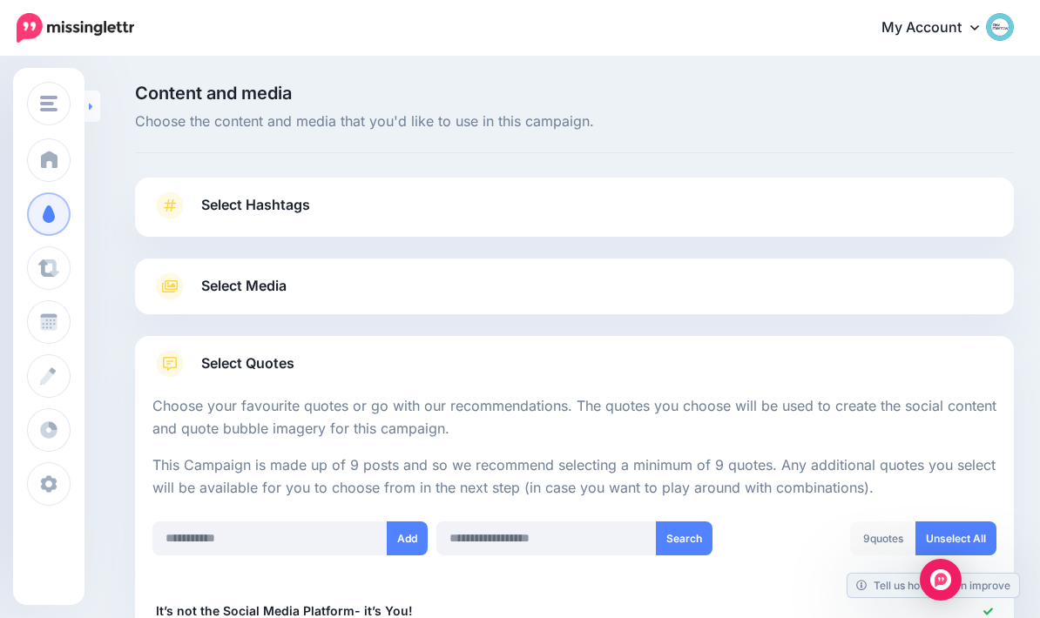
click at [98, 114] on link at bounding box center [92, 106] width 16 height 31
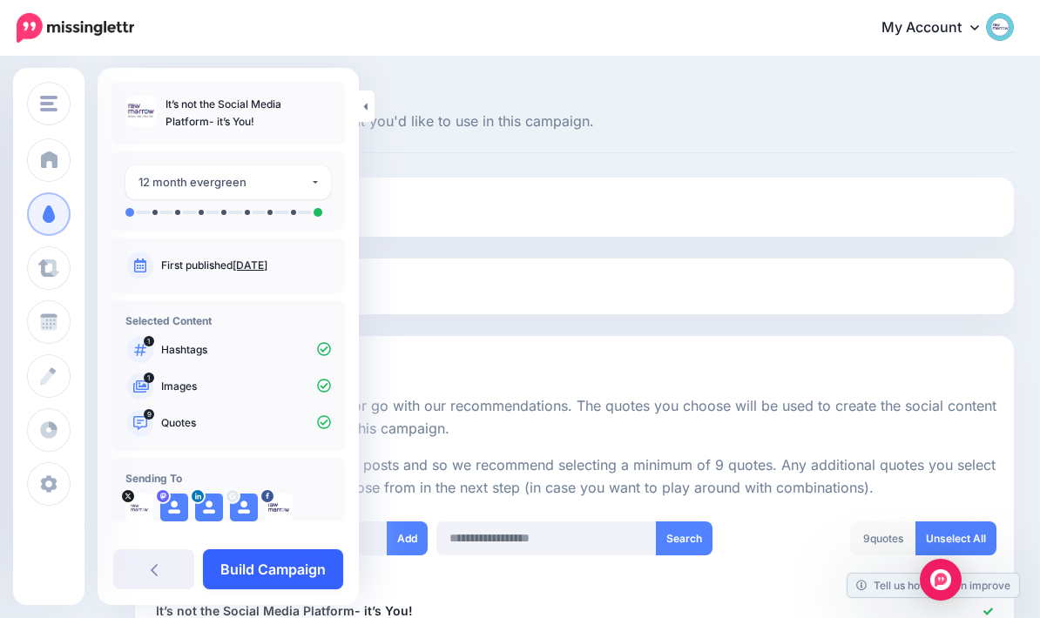
click at [286, 569] on link "Build Campaign" at bounding box center [273, 570] width 140 height 40
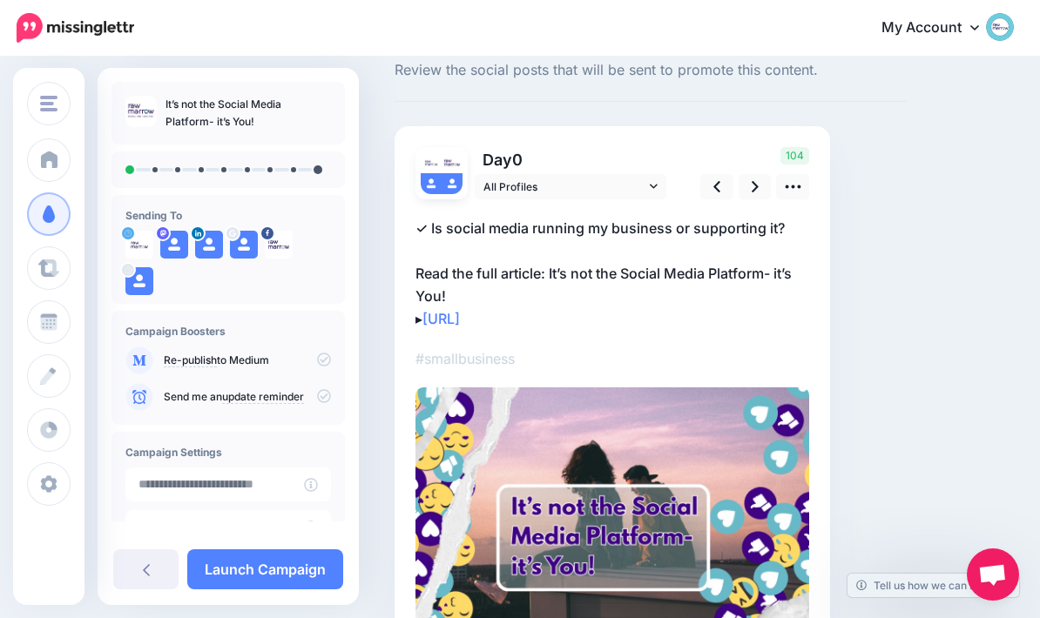
scroll to position [56, 0]
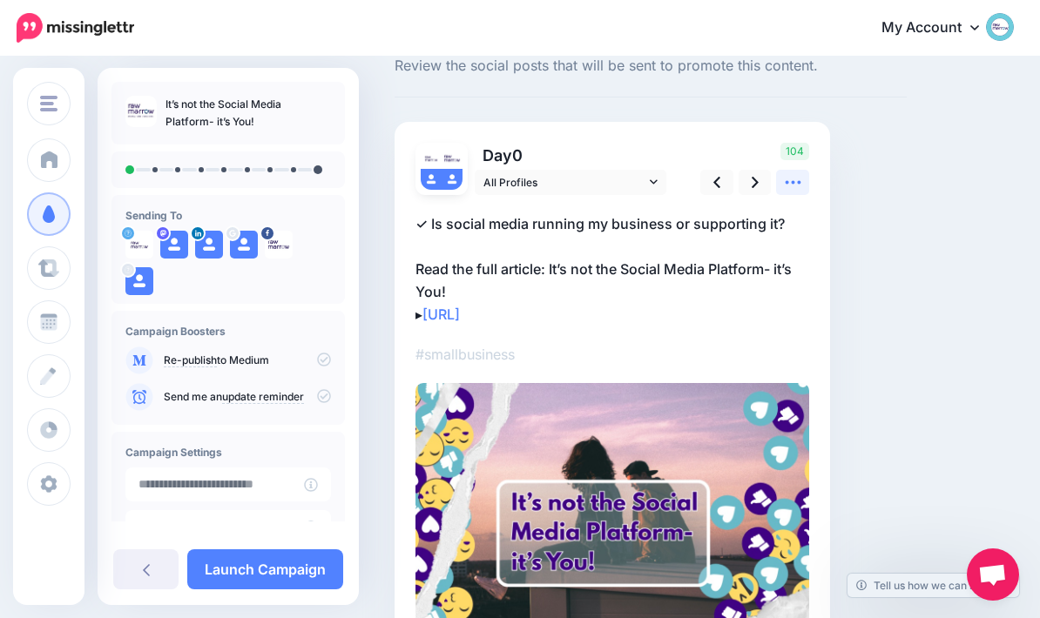
click at [793, 182] on icon at bounding box center [793, 182] width 16 height 3
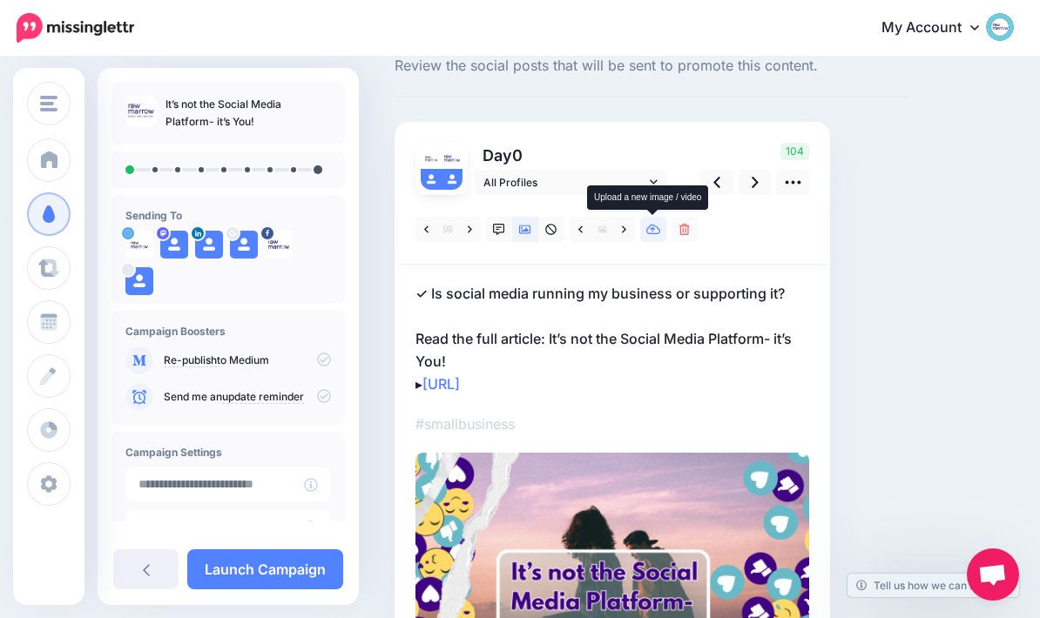
click at [663, 233] on link at bounding box center [653, 229] width 26 height 25
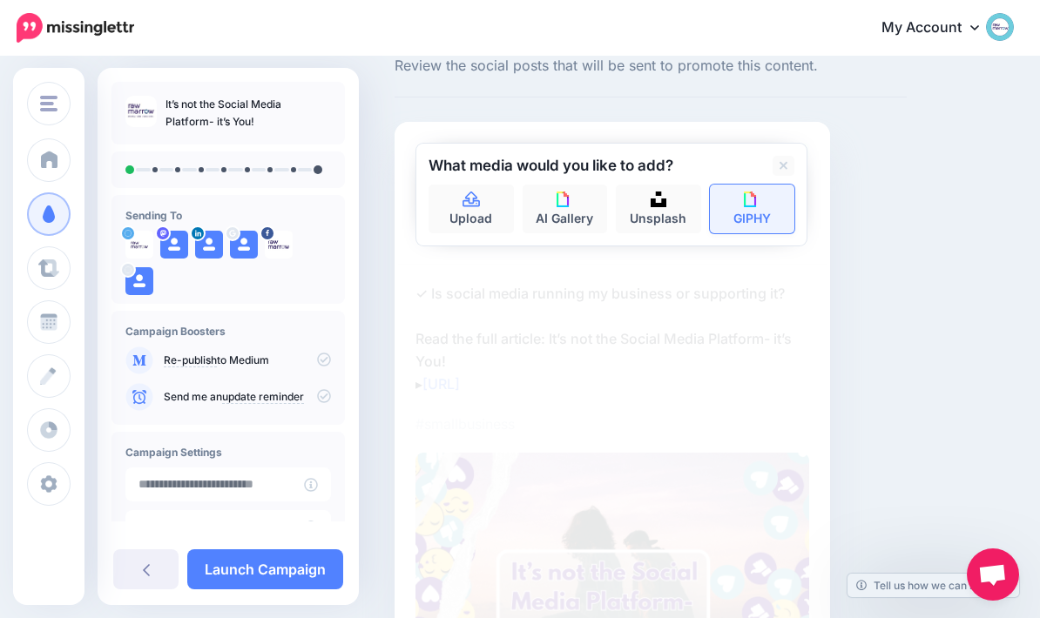
click at [747, 205] on img at bounding box center [752, 200] width 16 height 16
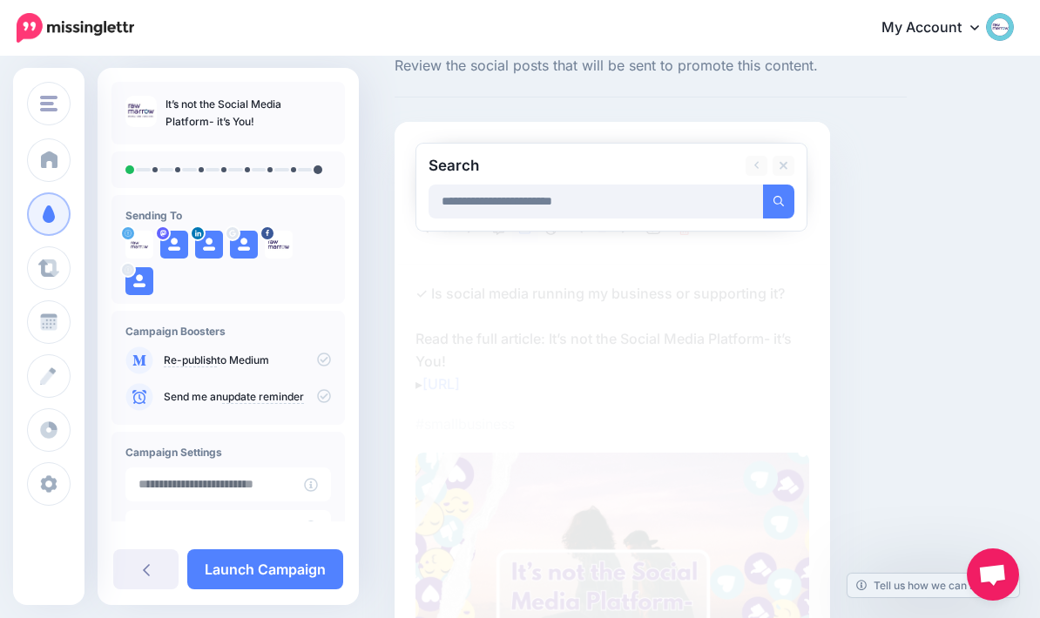
type input "**********"
click at [779, 200] on button "submit" at bounding box center [778, 202] width 31 height 34
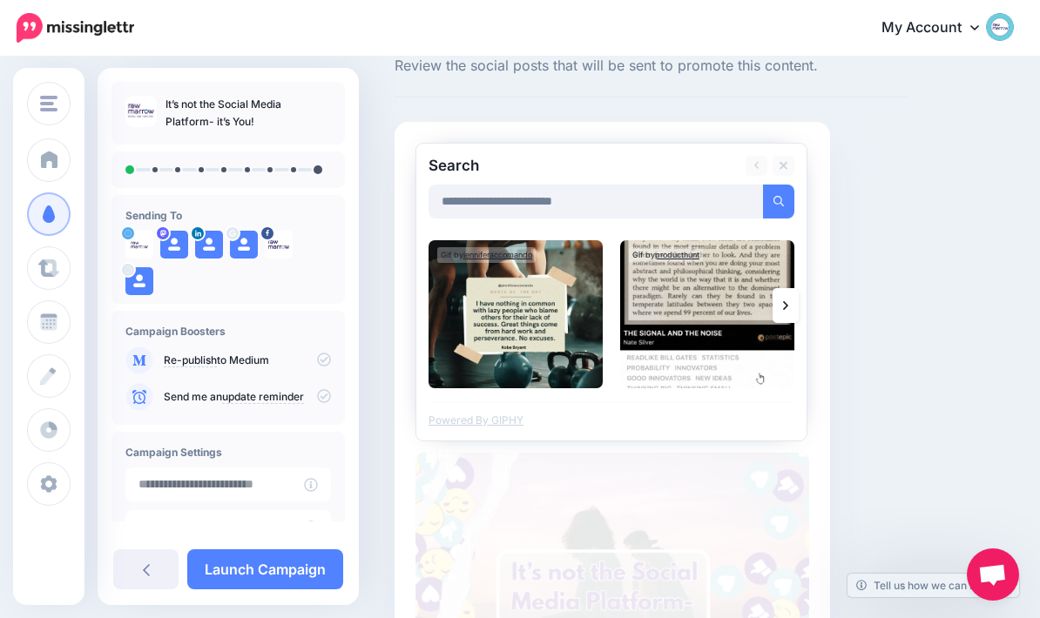
click at [788, 314] on link at bounding box center [786, 305] width 26 height 35
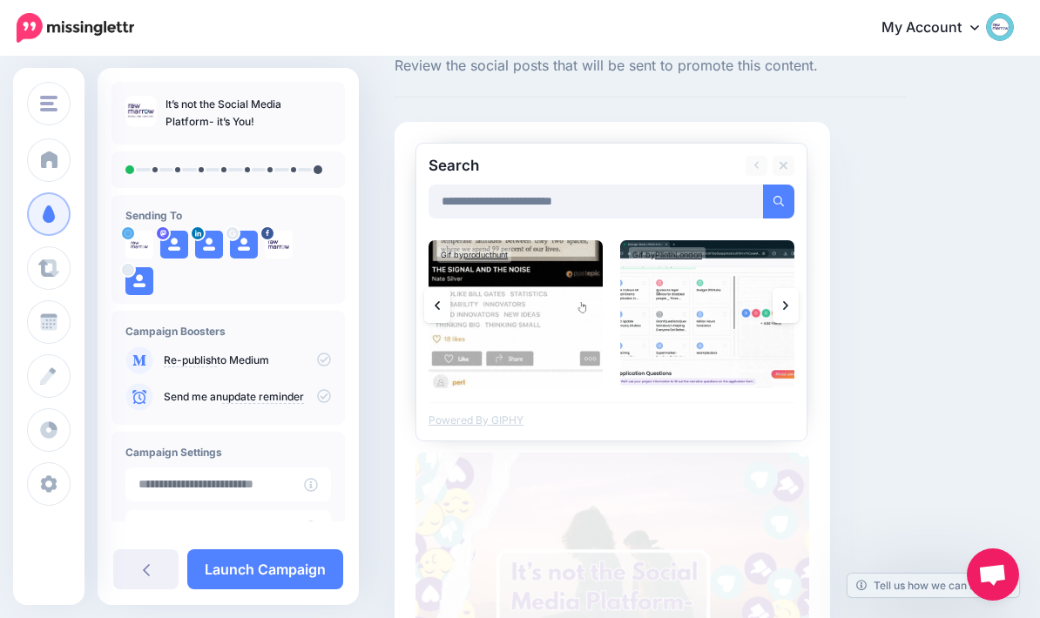
click at [793, 300] on link at bounding box center [786, 305] width 26 height 35
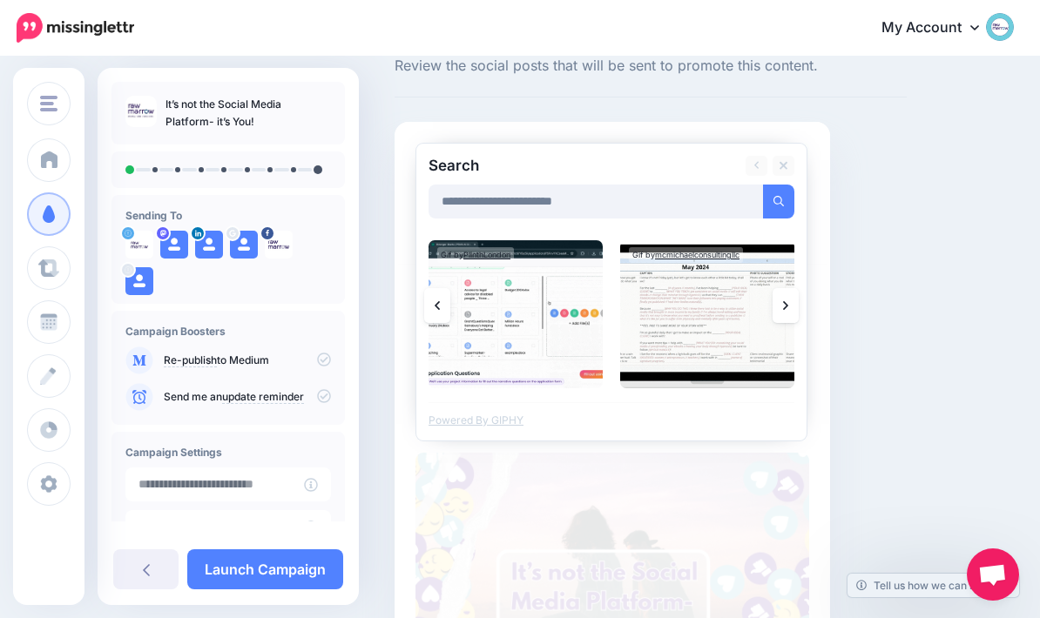
click at [785, 308] on icon at bounding box center [785, 305] width 5 height 9
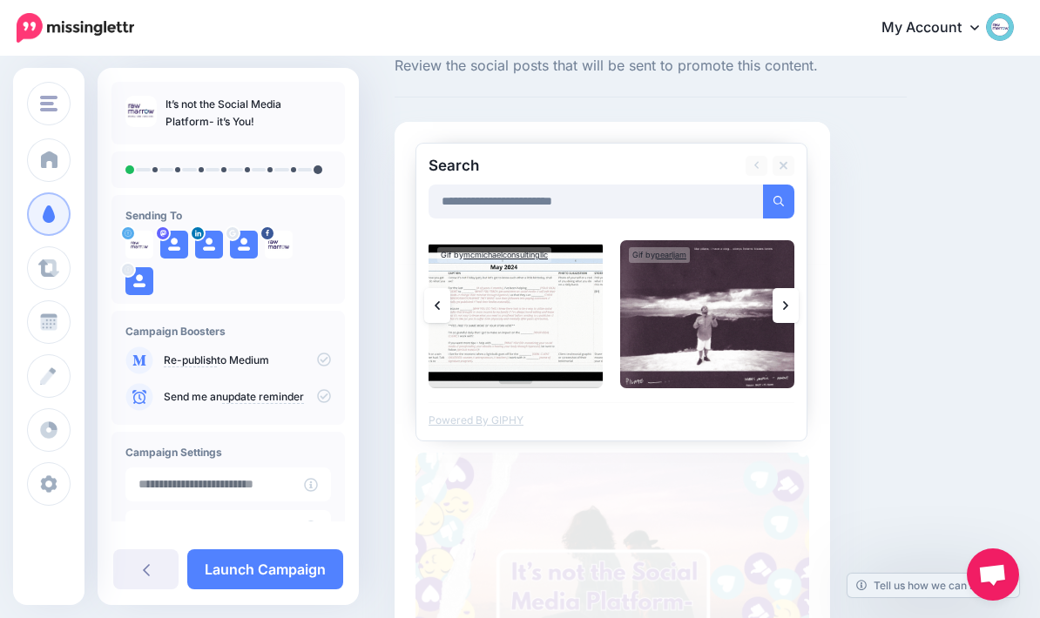
click at [789, 303] on link at bounding box center [786, 305] width 26 height 35
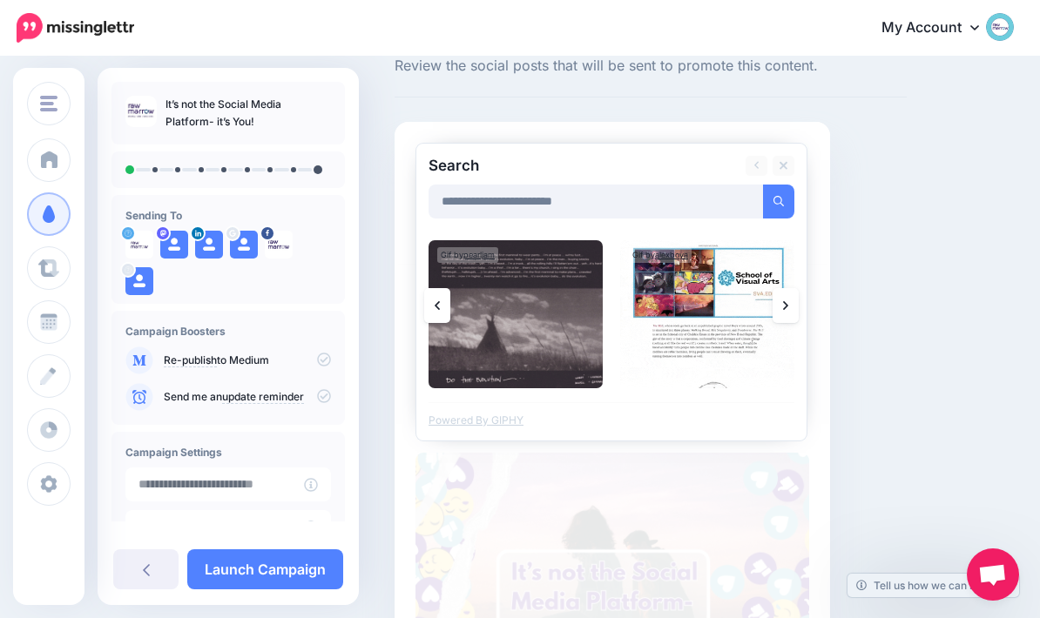
click at [779, 299] on link at bounding box center [786, 305] width 26 height 35
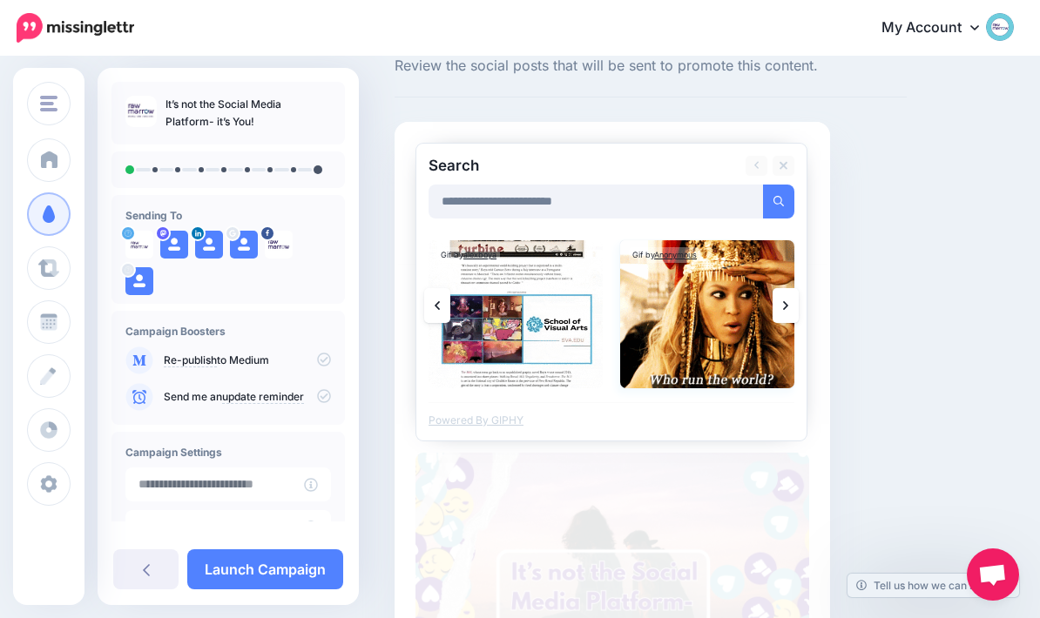
click at [719, 327] on img at bounding box center [707, 314] width 174 height 148
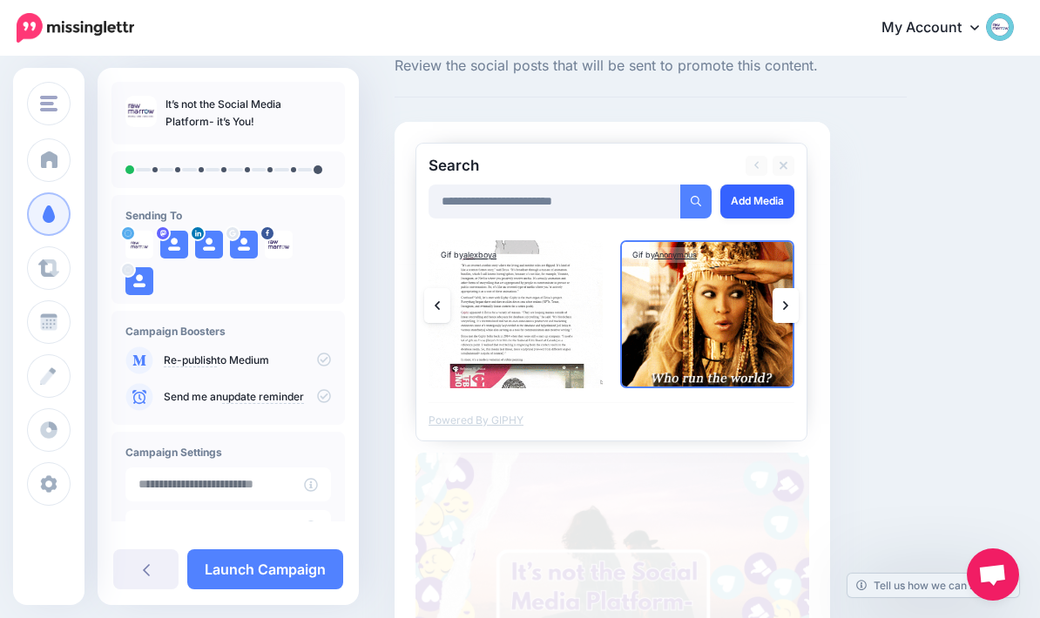
click at [766, 200] on link "Add Media" at bounding box center [757, 202] width 74 height 34
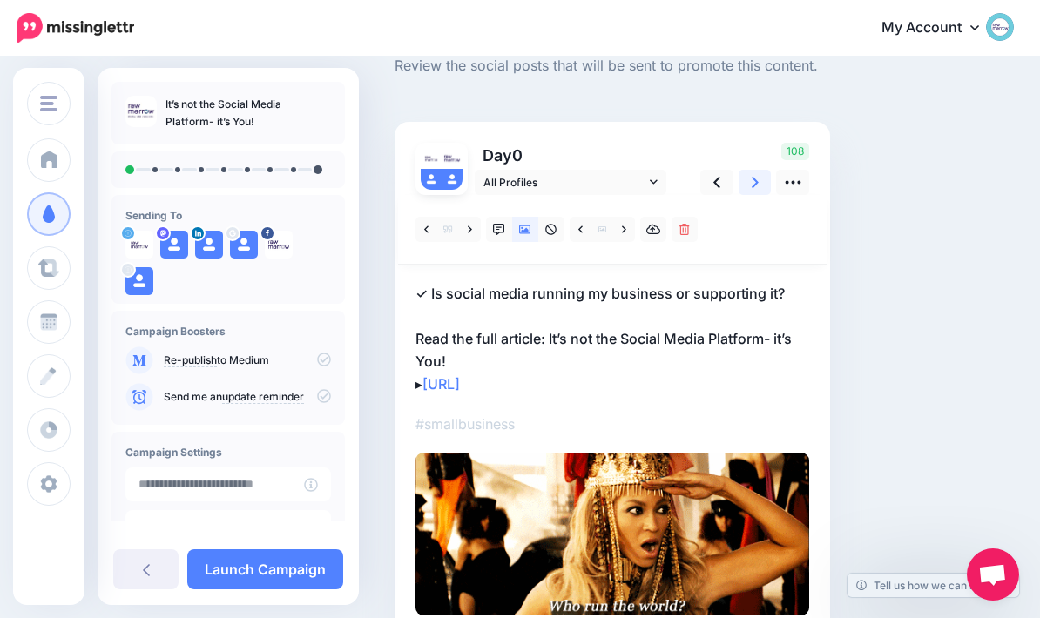
click at [753, 181] on icon at bounding box center [755, 182] width 7 height 18
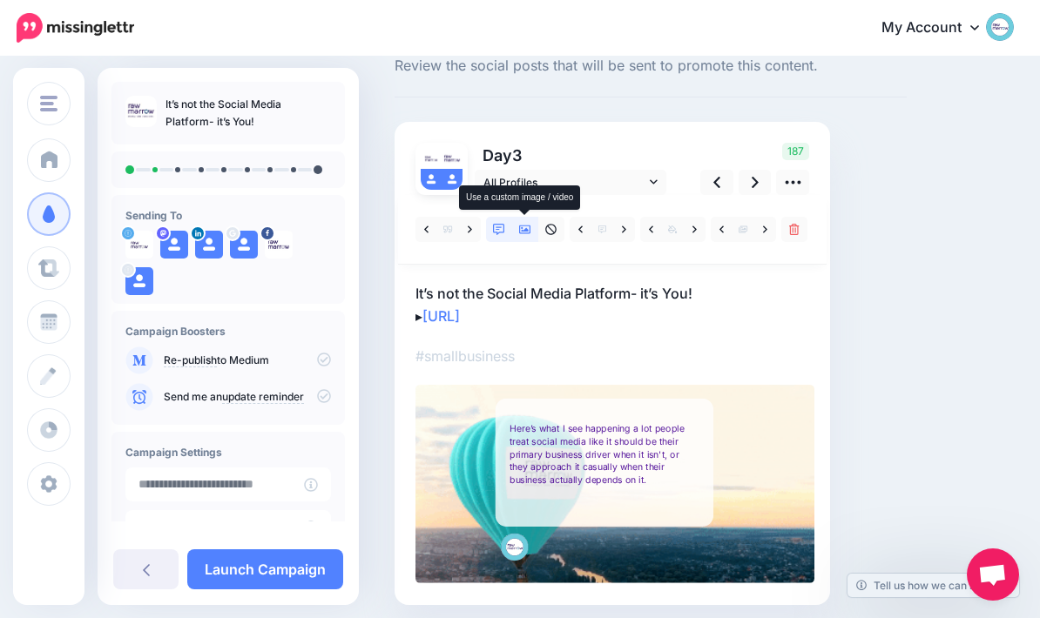
click at [530, 231] on icon at bounding box center [525, 230] width 12 height 9
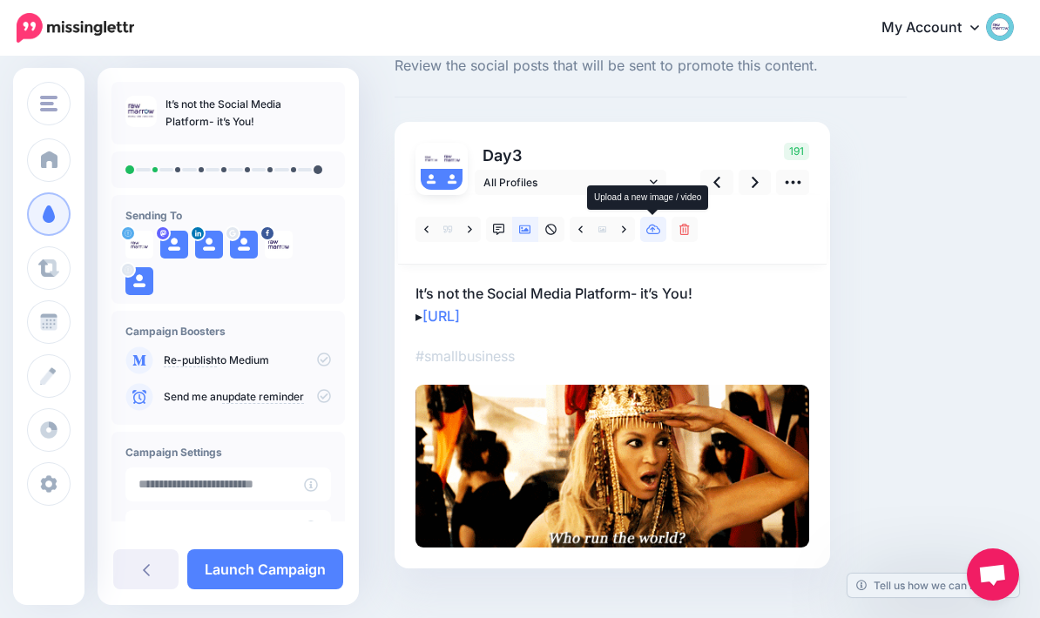
click at [662, 234] on link at bounding box center [653, 229] width 26 height 25
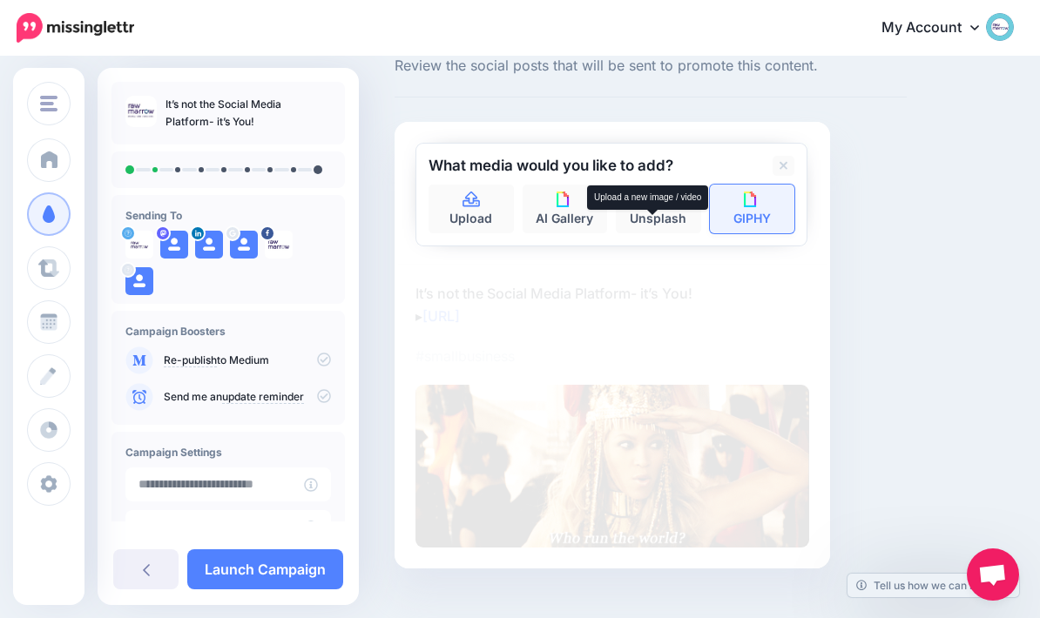
click at [748, 204] on img at bounding box center [752, 200] width 16 height 16
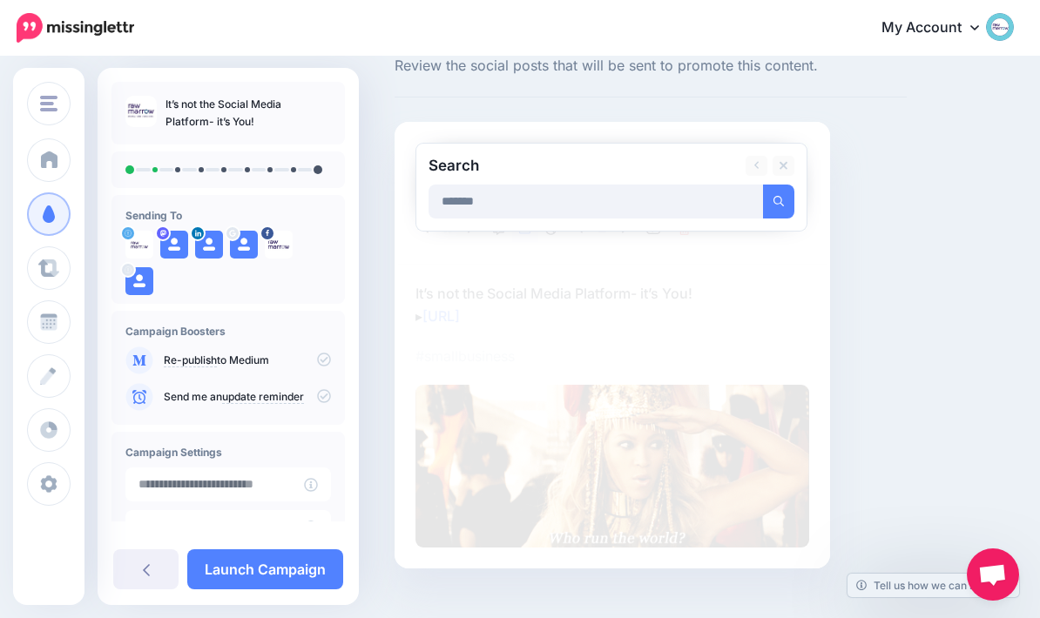
type input "*******"
click at [779, 200] on button "submit" at bounding box center [778, 202] width 31 height 34
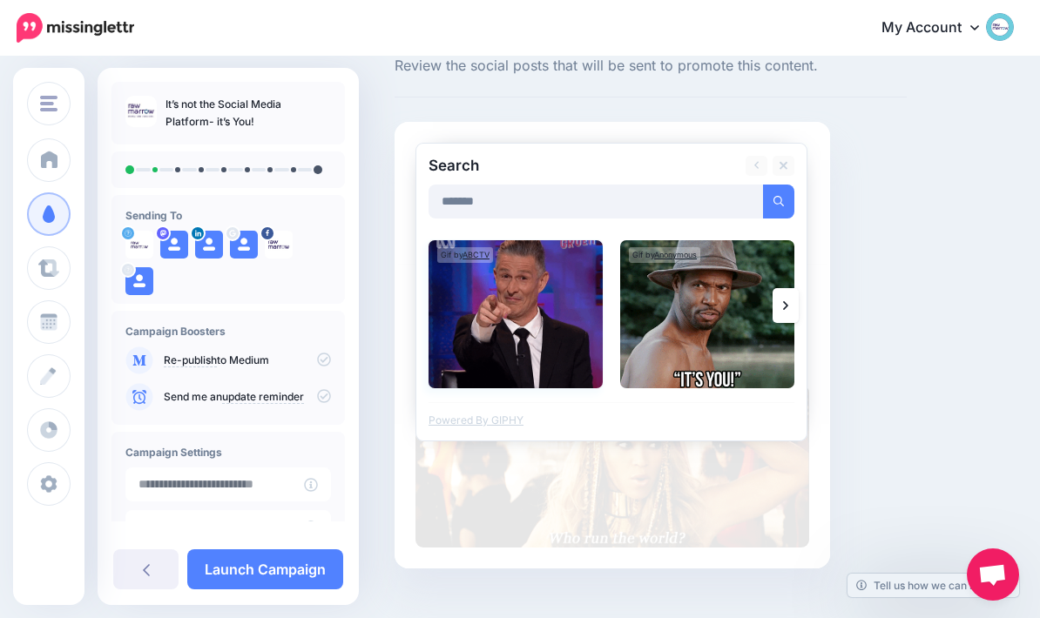
click at [556, 348] on img at bounding box center [515, 314] width 174 height 148
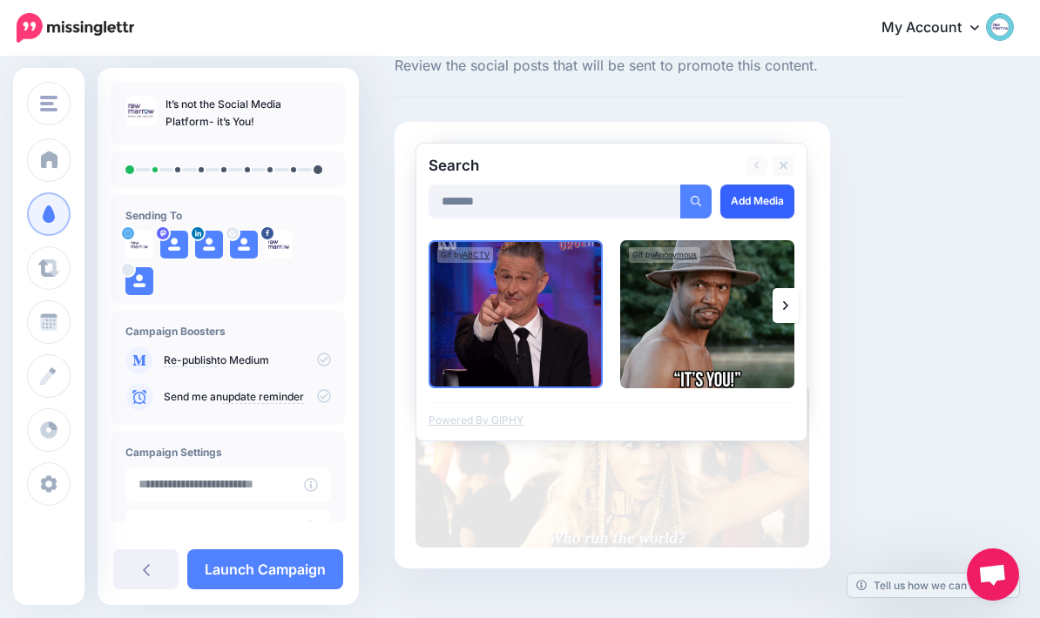
click at [768, 205] on link "Add Media" at bounding box center [757, 202] width 74 height 34
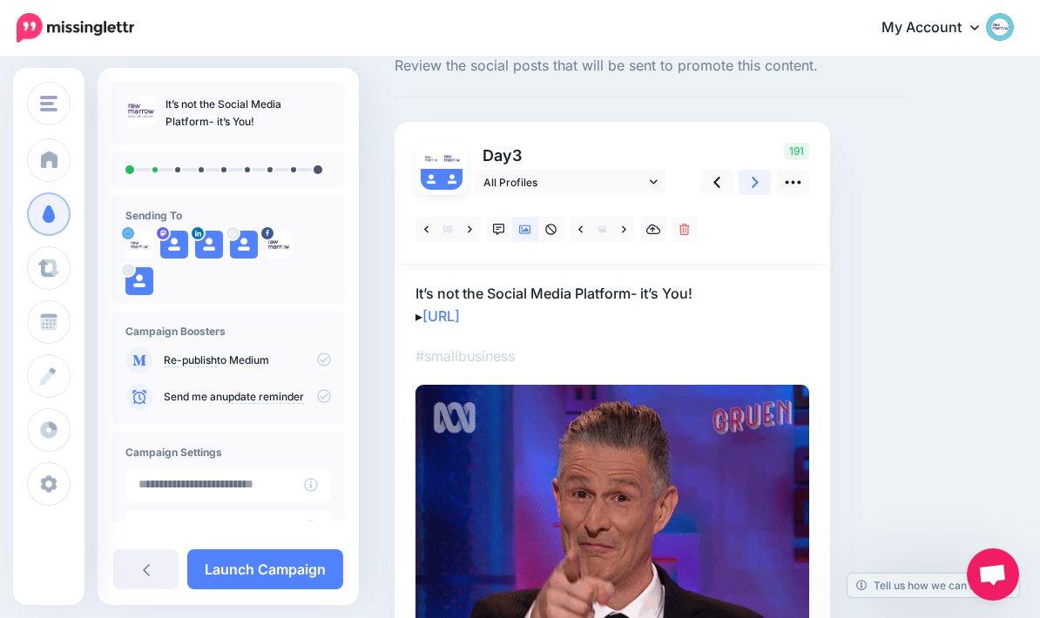
click at [757, 179] on icon at bounding box center [755, 182] width 7 height 18
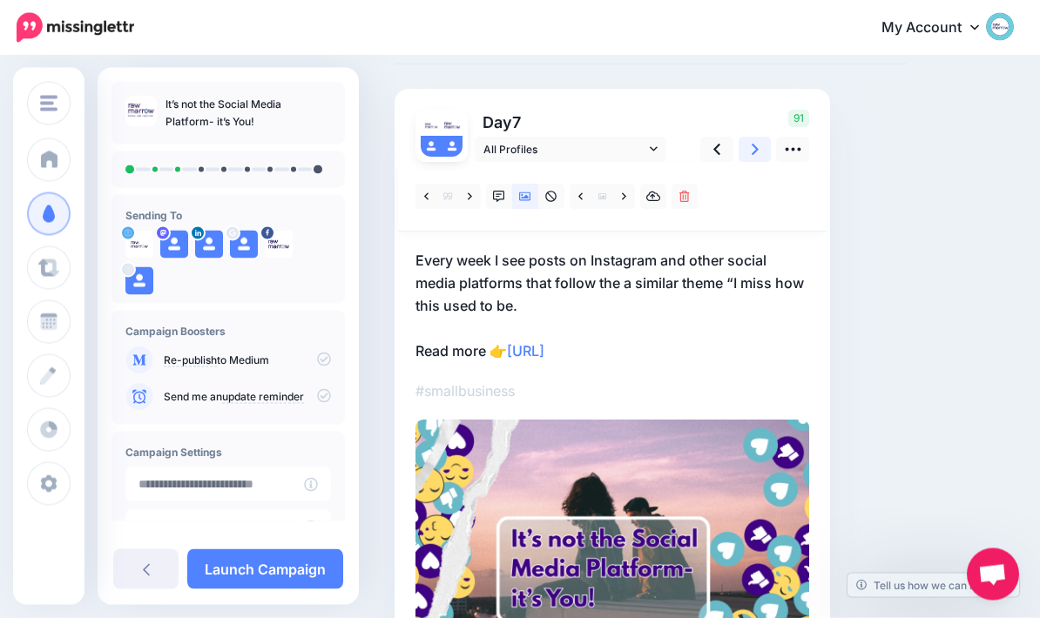
scroll to position [89, 0]
click at [652, 199] on icon at bounding box center [653, 197] width 15 height 12
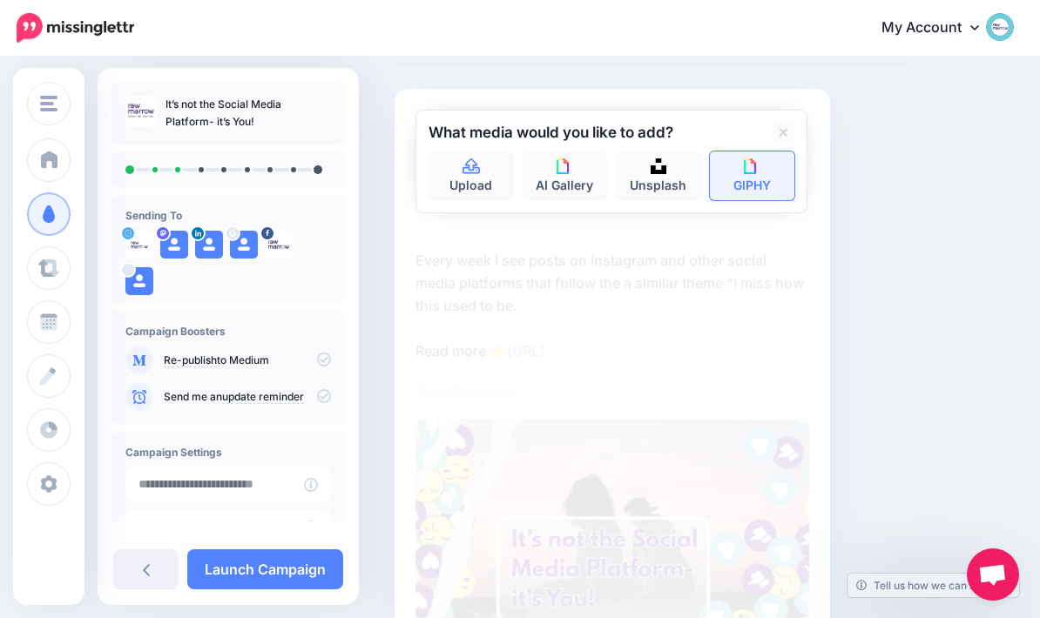
click at [758, 167] on img at bounding box center [752, 167] width 16 height 16
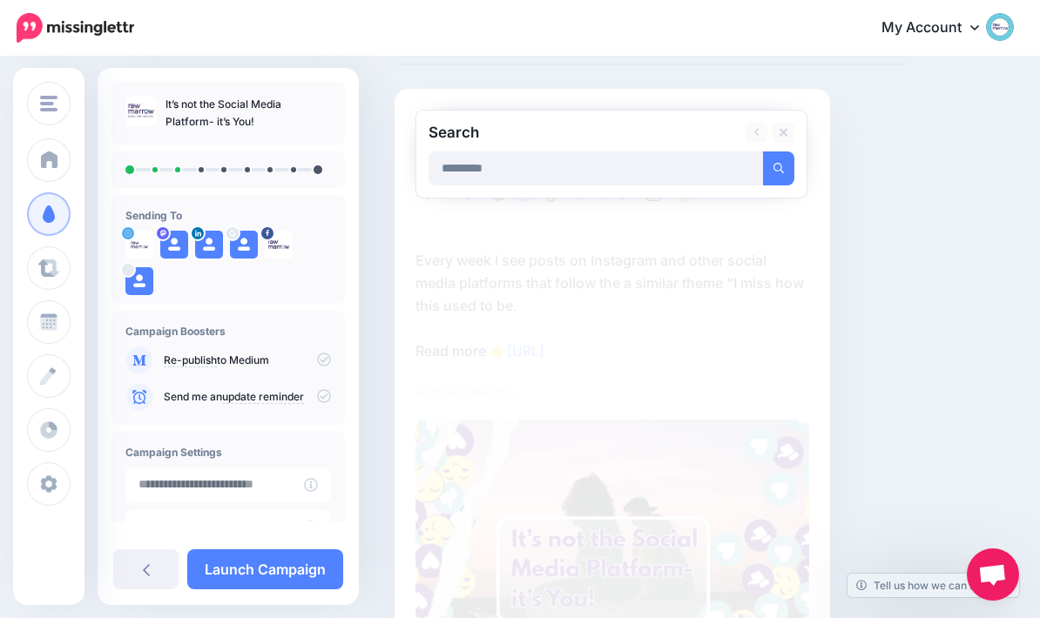
type input "*********"
click at [779, 167] on button "submit" at bounding box center [778, 169] width 31 height 34
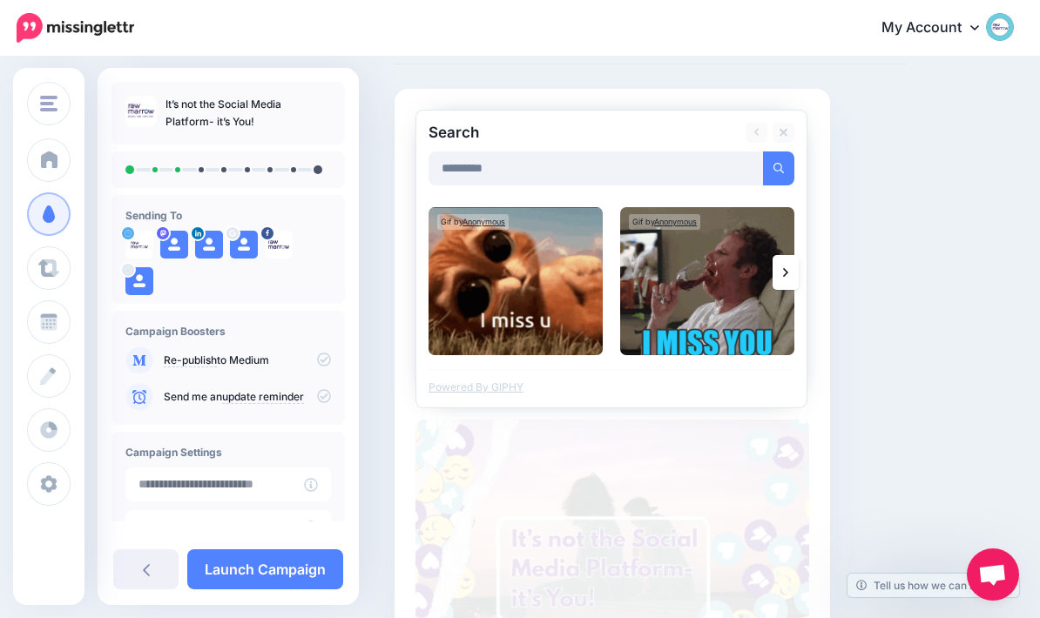
click at [777, 274] on link at bounding box center [786, 272] width 26 height 35
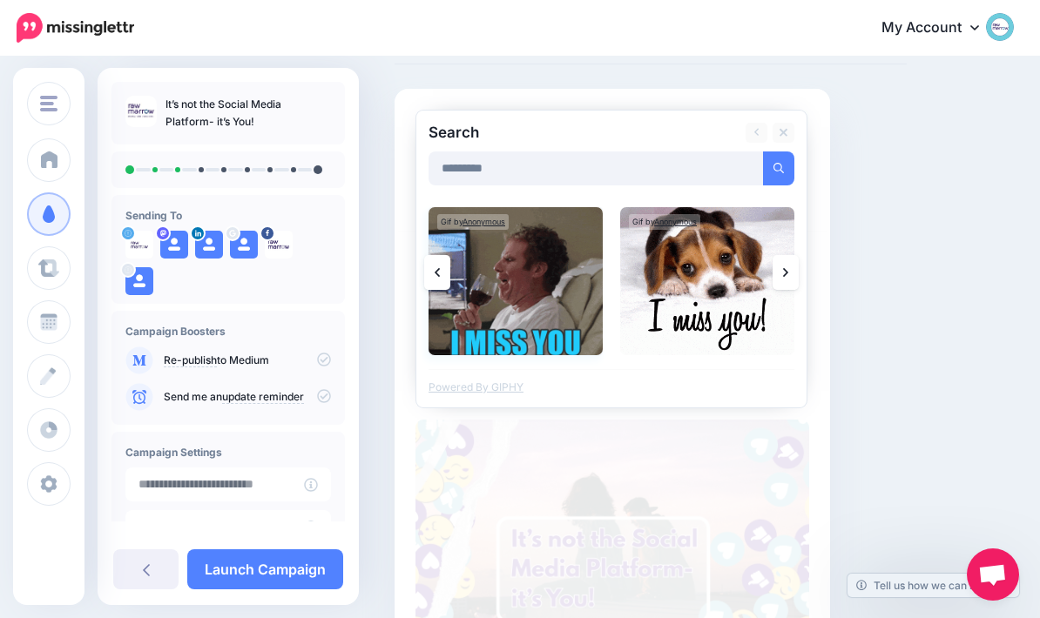
click at [529, 316] on img at bounding box center [515, 281] width 174 height 148
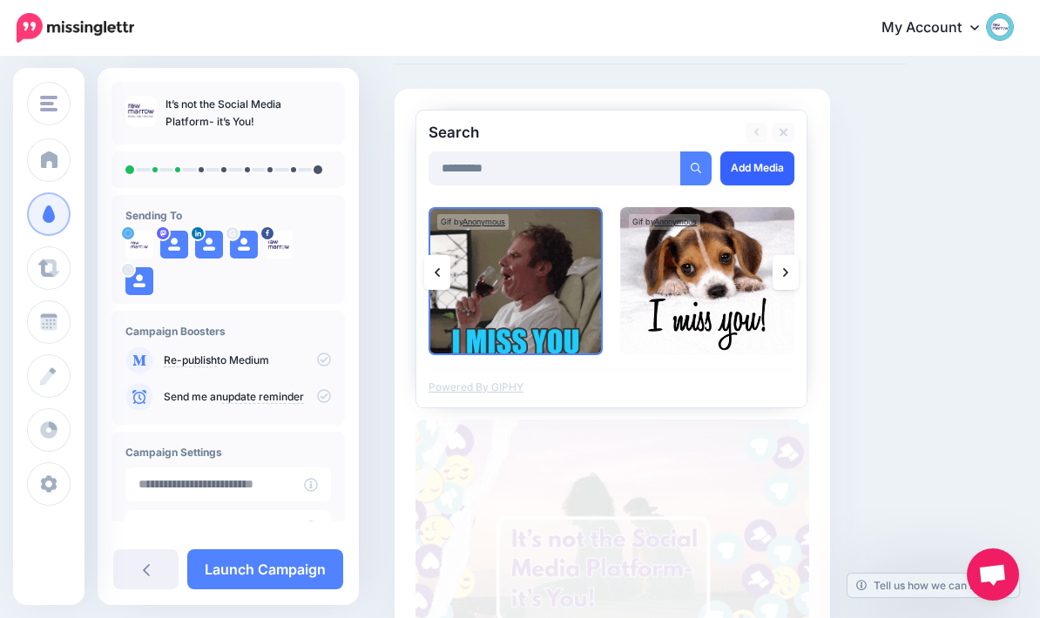
click at [763, 171] on link "Add Media" at bounding box center [757, 169] width 74 height 34
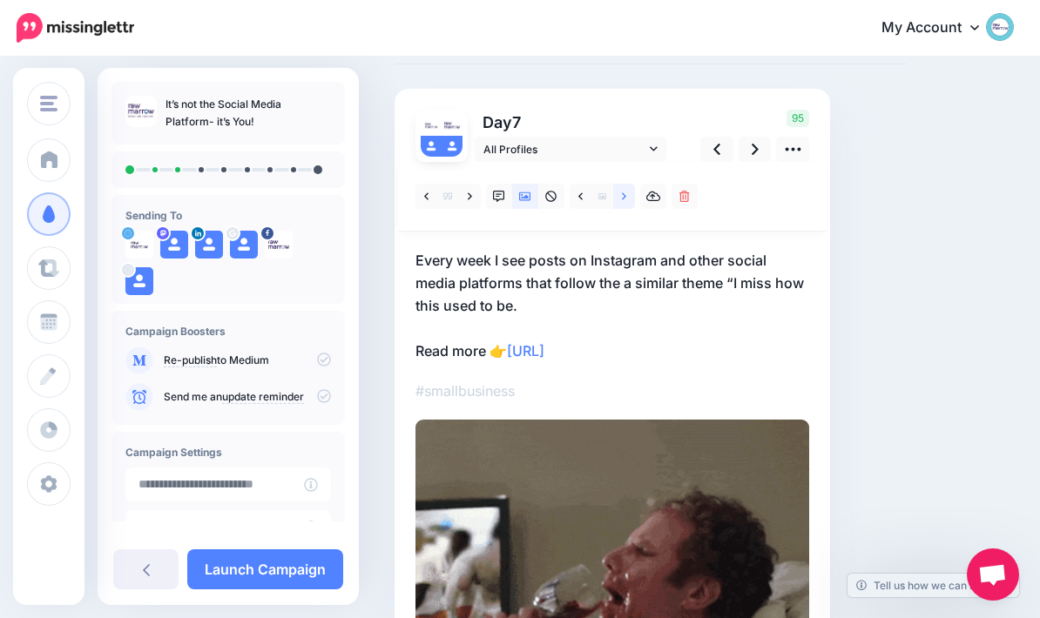
click at [624, 204] on link at bounding box center [624, 196] width 22 height 25
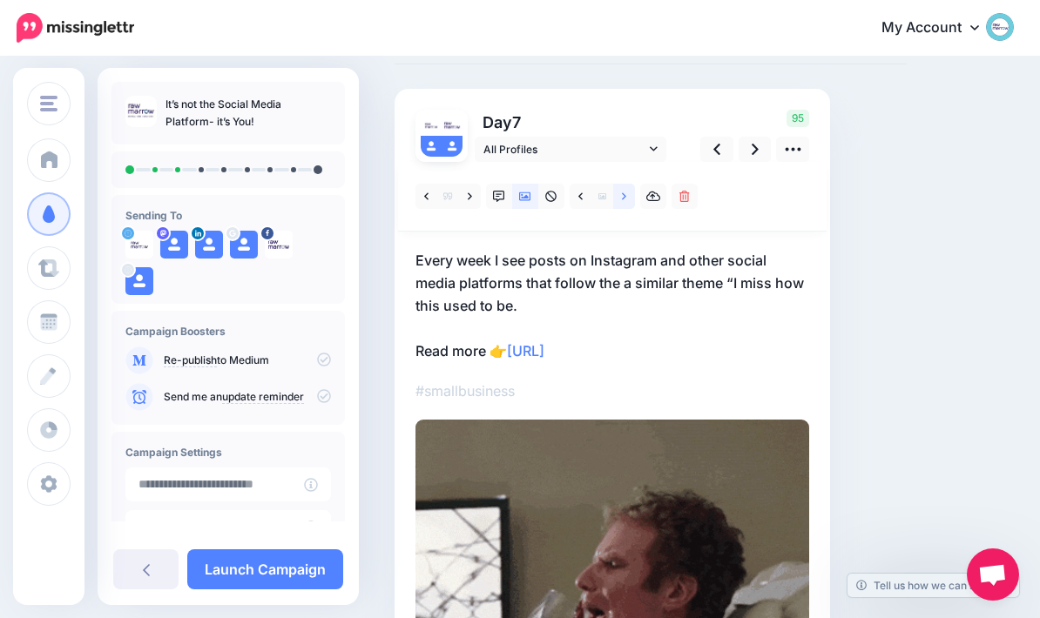
scroll to position [82, 0]
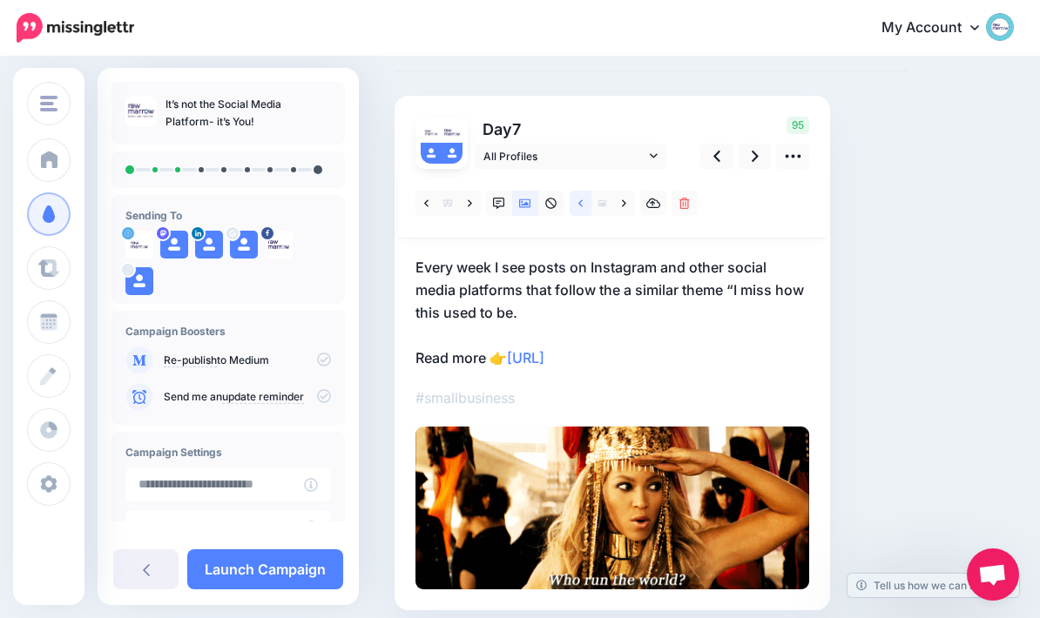
click at [577, 201] on link at bounding box center [581, 203] width 22 height 25
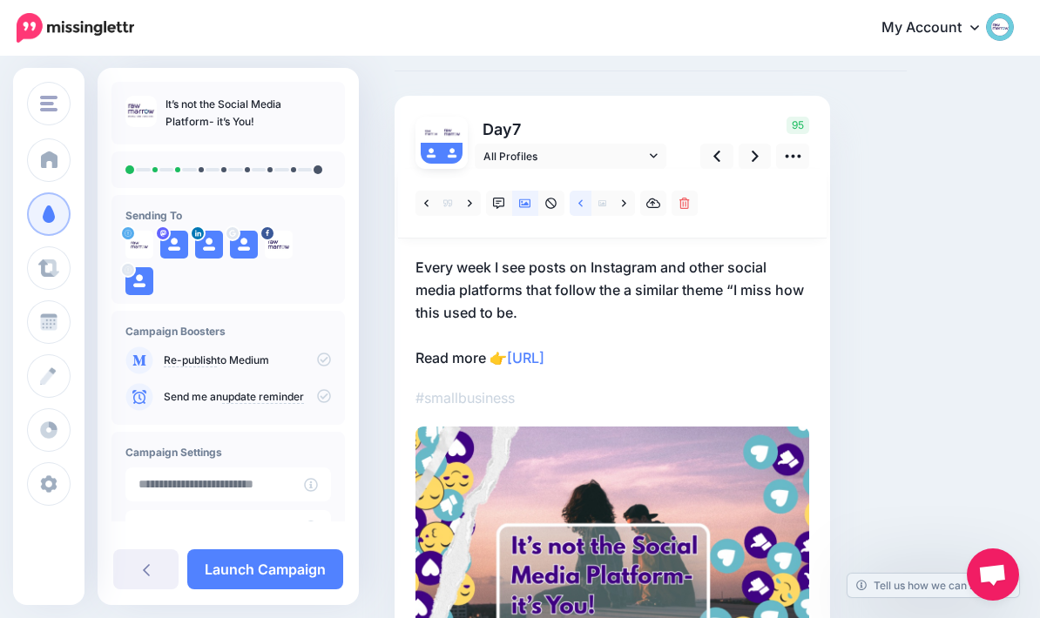
click at [585, 202] on link at bounding box center [581, 203] width 22 height 25
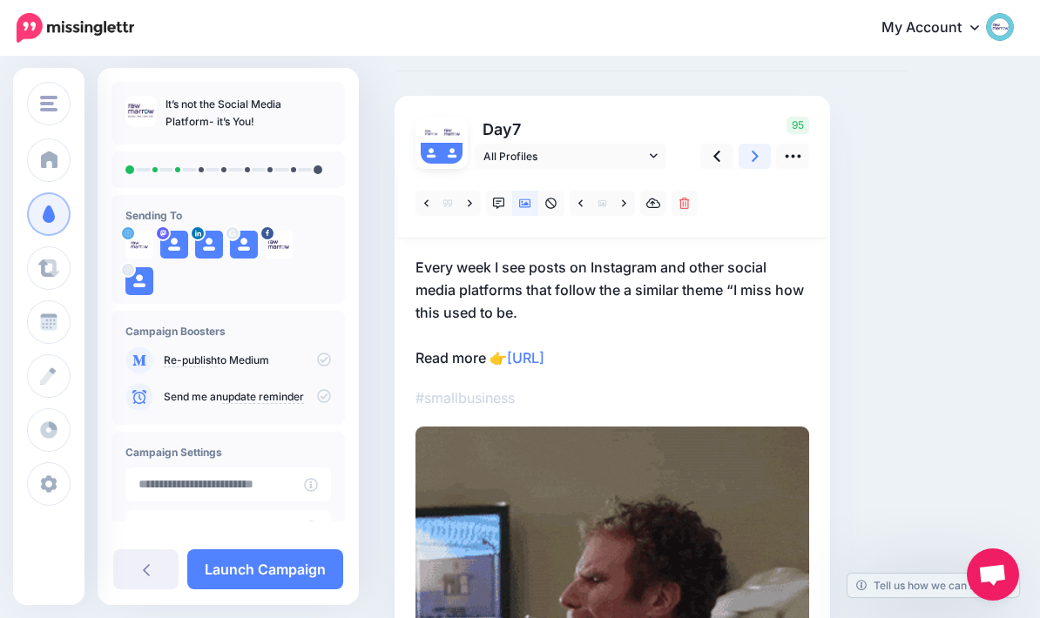
click at [757, 153] on icon at bounding box center [755, 156] width 7 height 18
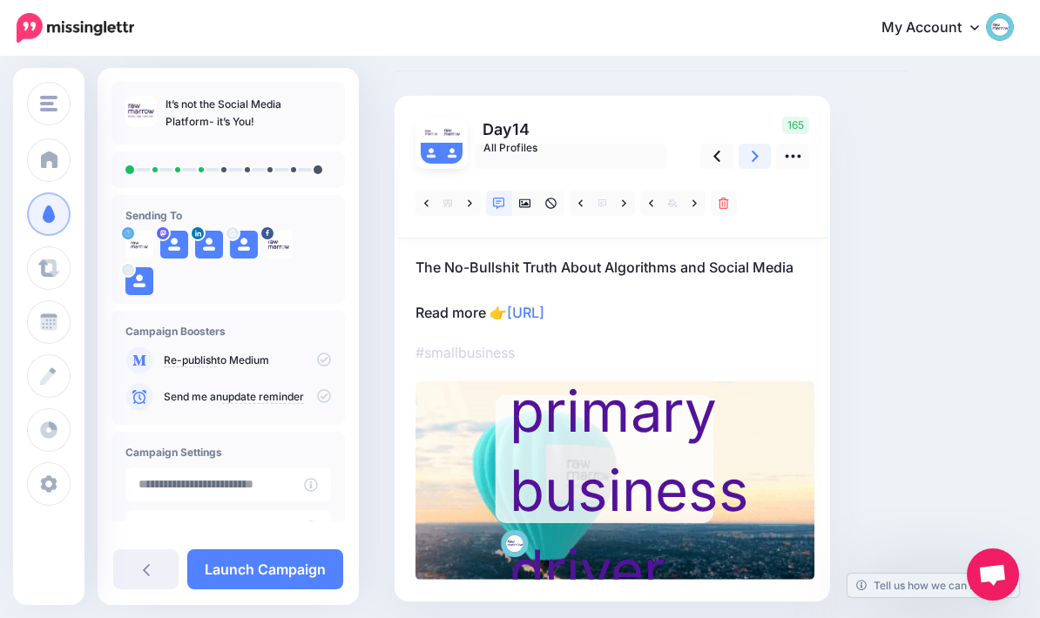
scroll to position [73, 0]
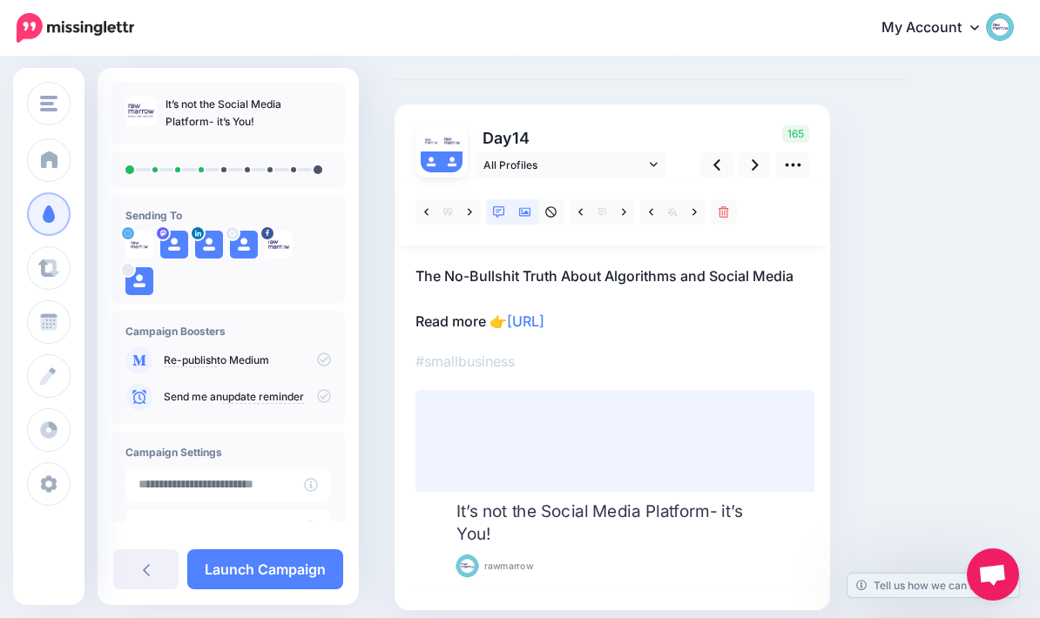
click at [526, 216] on icon at bounding box center [525, 212] width 12 height 12
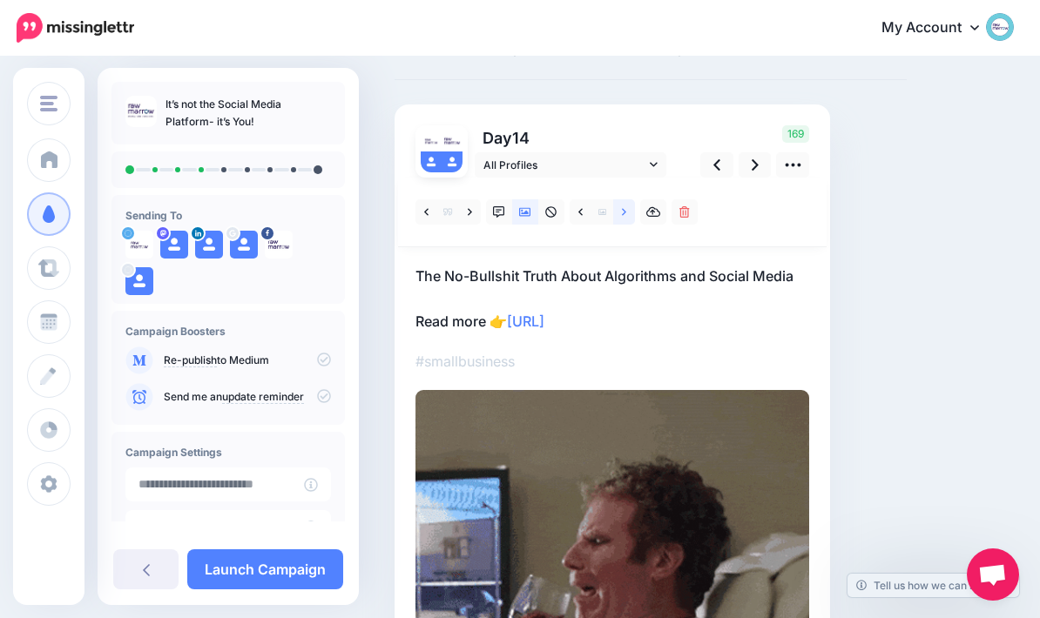
click at [624, 217] on icon at bounding box center [624, 212] width 4 height 12
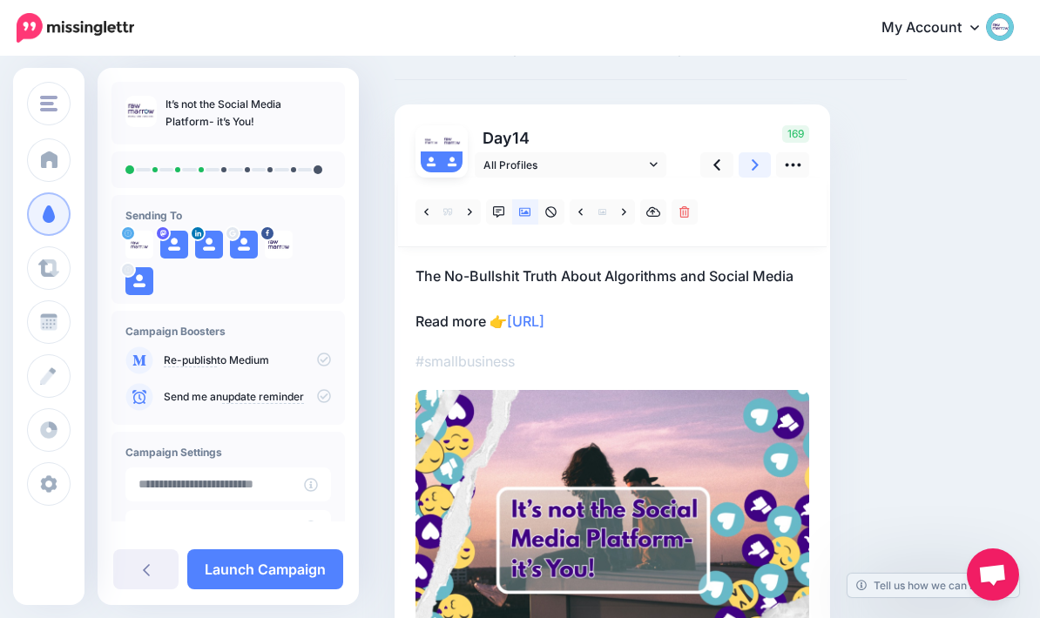
click at [752, 167] on icon at bounding box center [755, 165] width 7 height 18
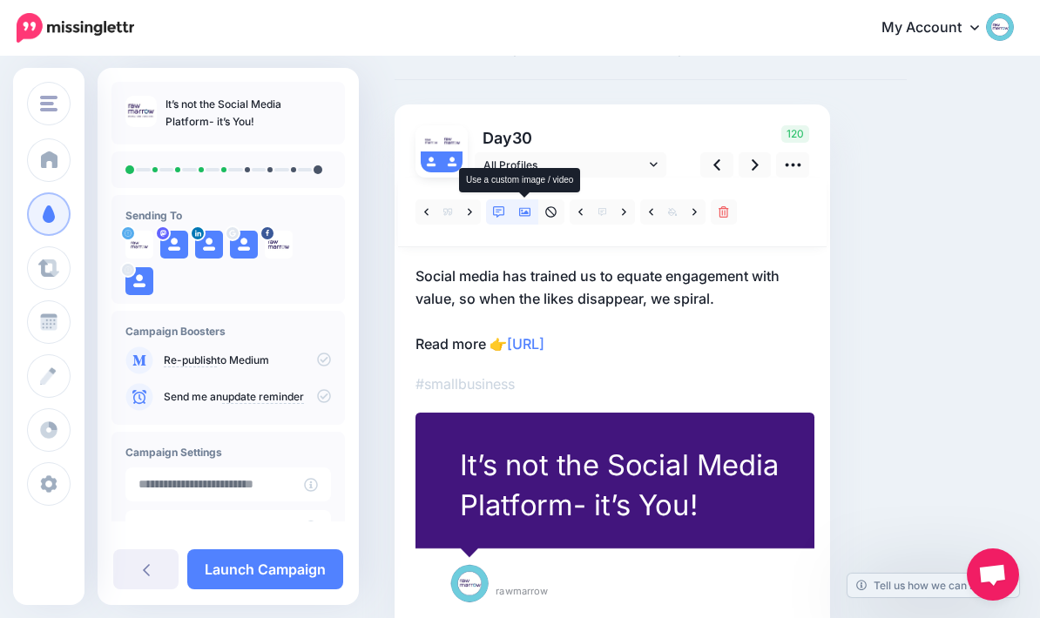
click at [534, 207] on link at bounding box center [525, 211] width 26 height 25
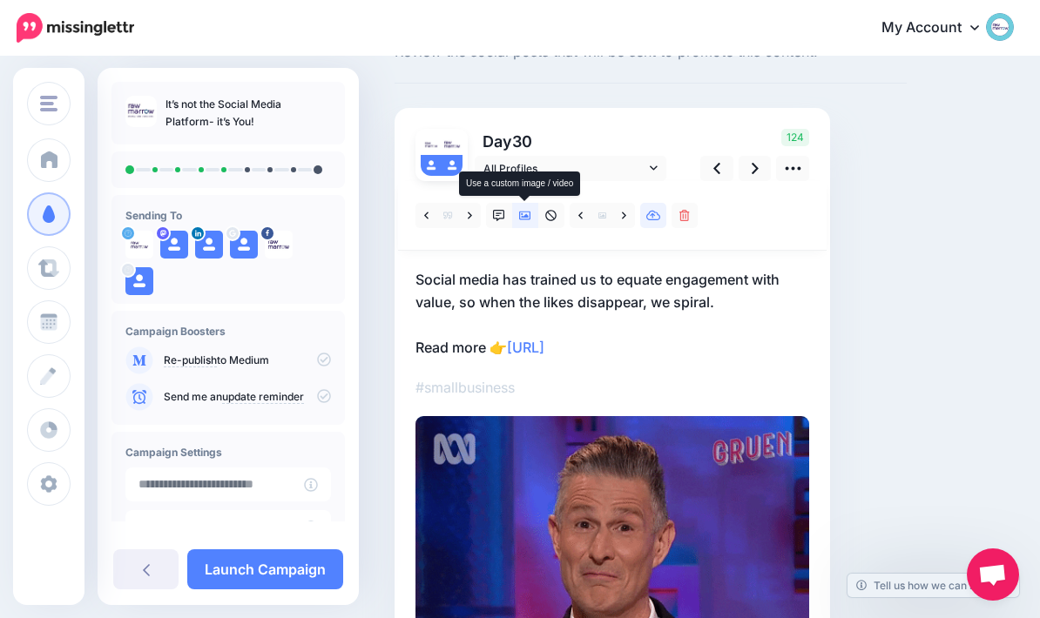
click at [655, 221] on link at bounding box center [653, 215] width 26 height 25
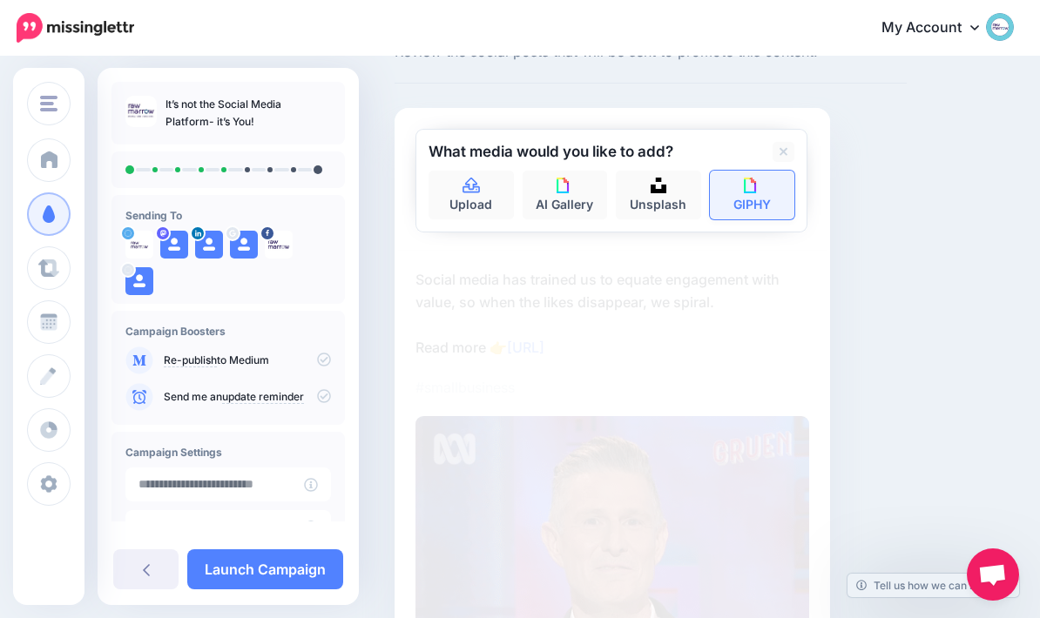
click at [755, 190] on img at bounding box center [752, 186] width 16 height 16
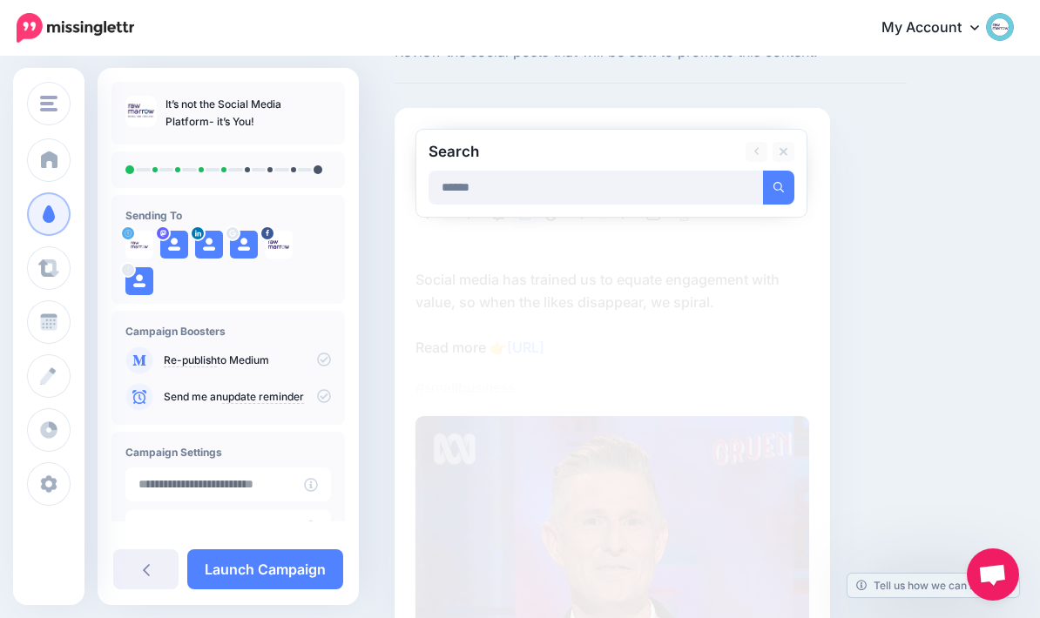
type input "******"
click at [779, 186] on button "submit" at bounding box center [778, 188] width 31 height 34
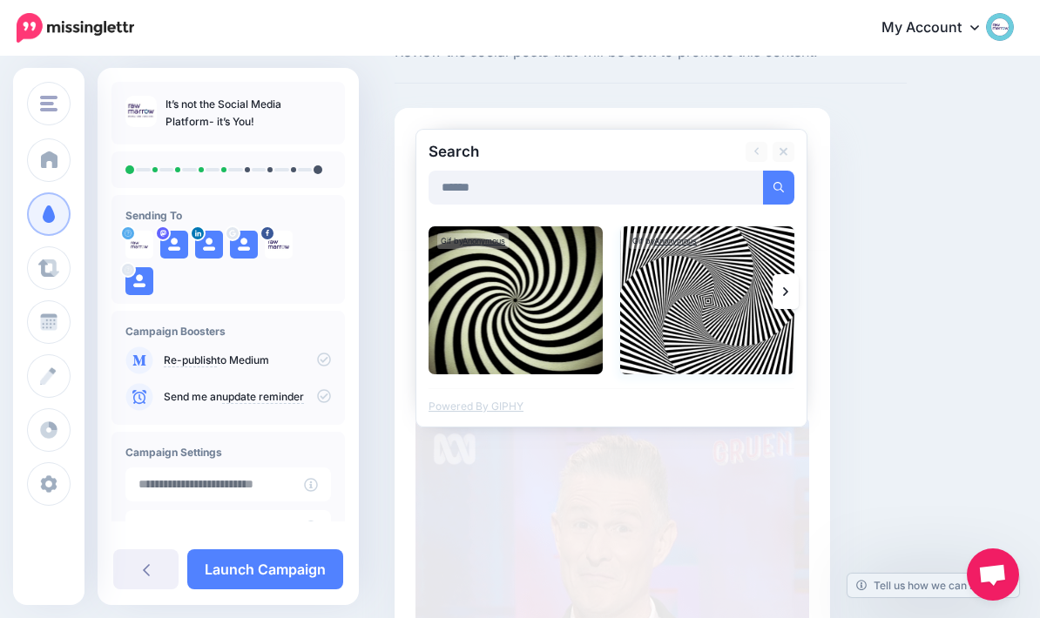
click at [725, 296] on img at bounding box center [707, 300] width 174 height 148
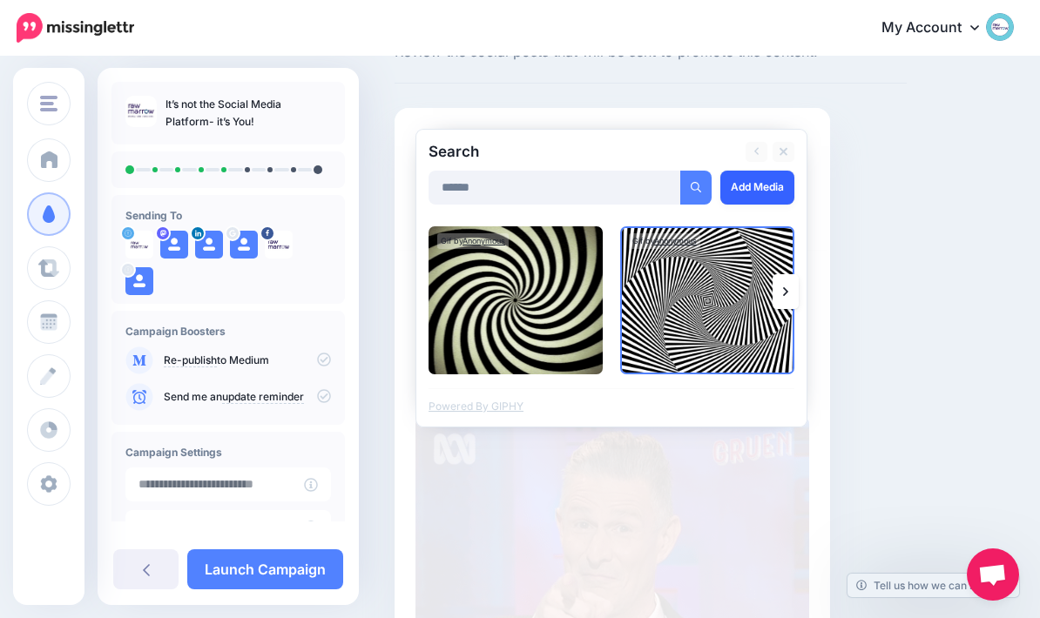
click at [764, 182] on link "Add Media" at bounding box center [757, 188] width 74 height 34
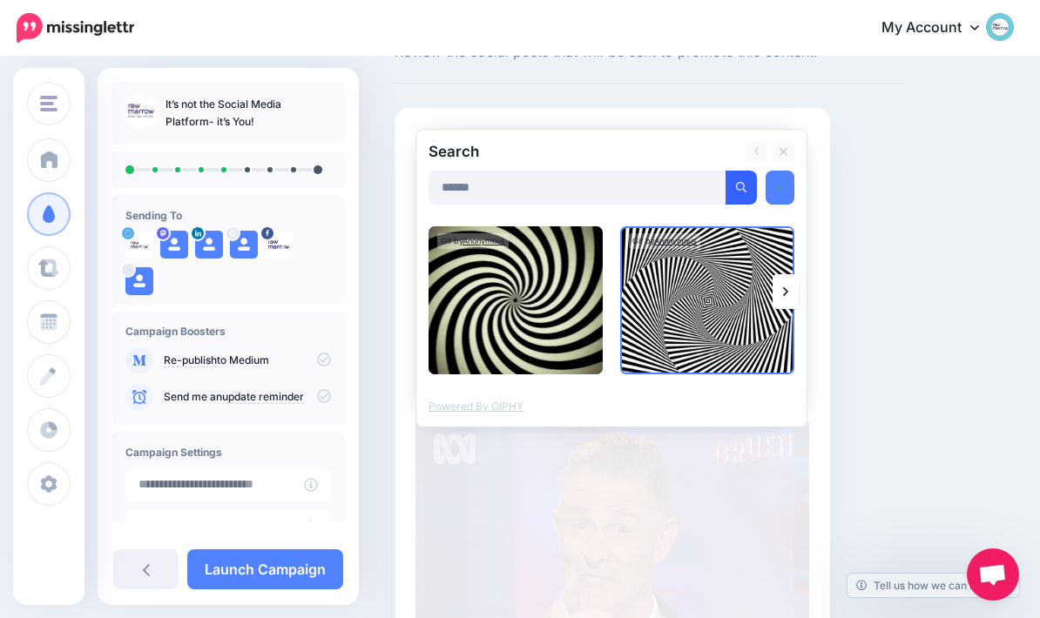
click at [753, 177] on button "submit" at bounding box center [740, 188] width 31 height 34
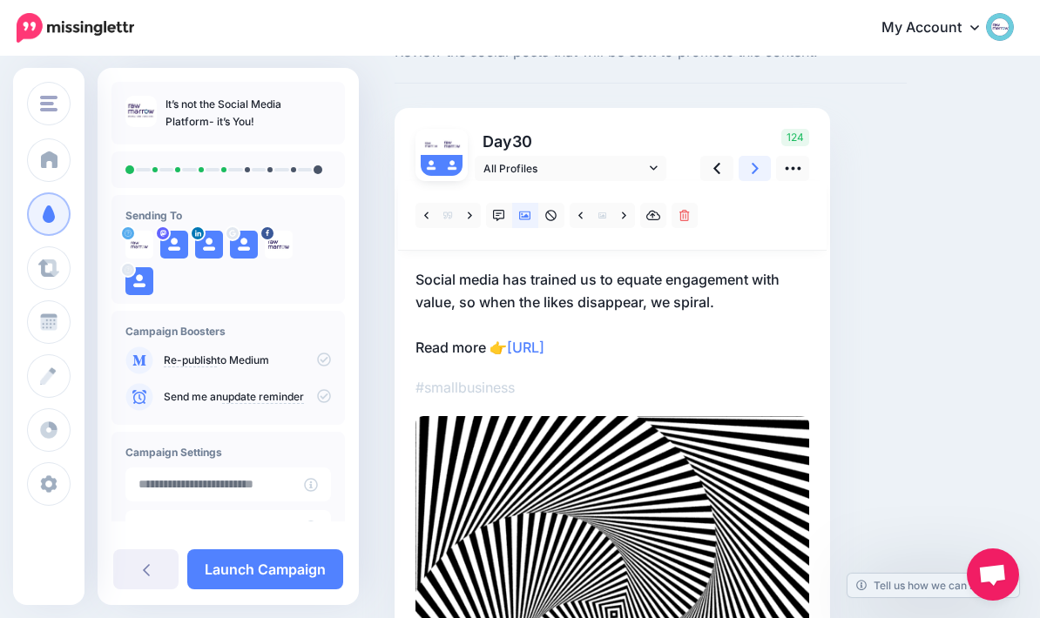
click at [757, 170] on icon at bounding box center [755, 168] width 7 height 18
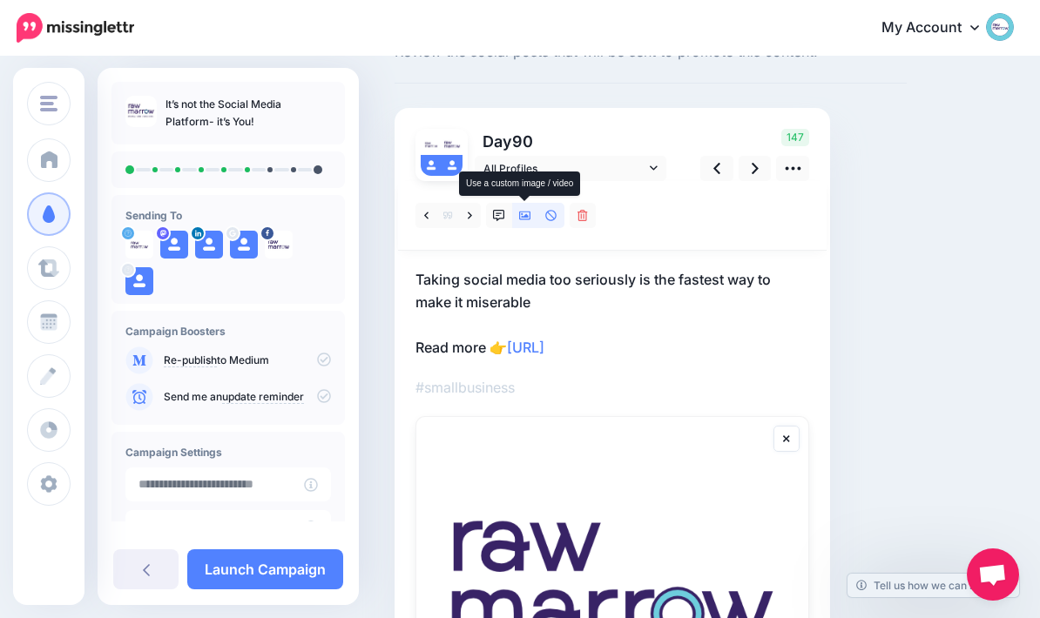
click at [532, 217] on link at bounding box center [525, 215] width 26 height 25
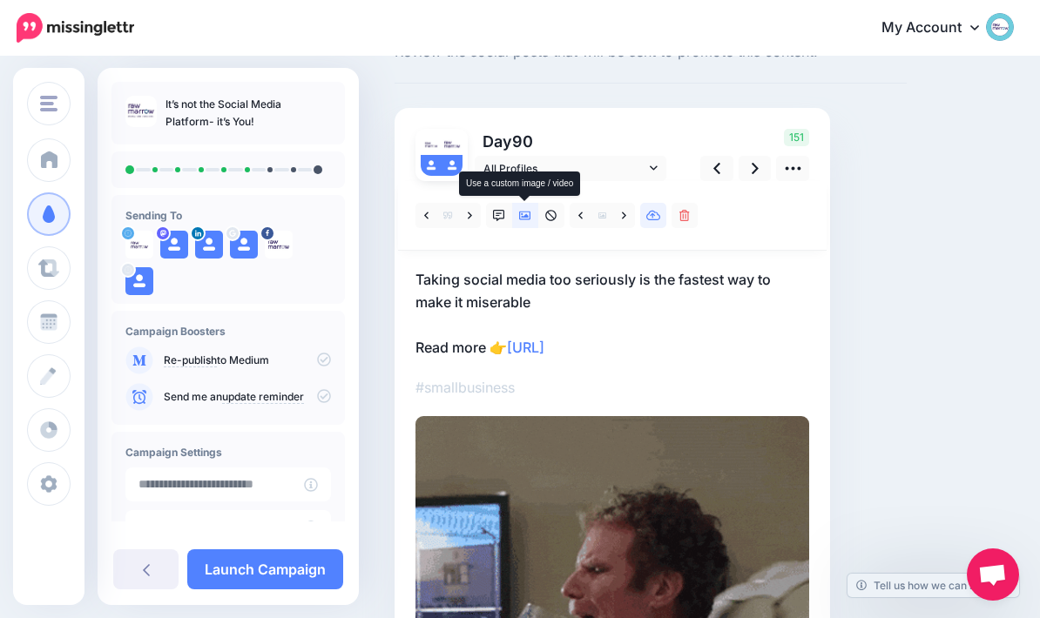
click at [655, 219] on icon at bounding box center [653, 216] width 15 height 10
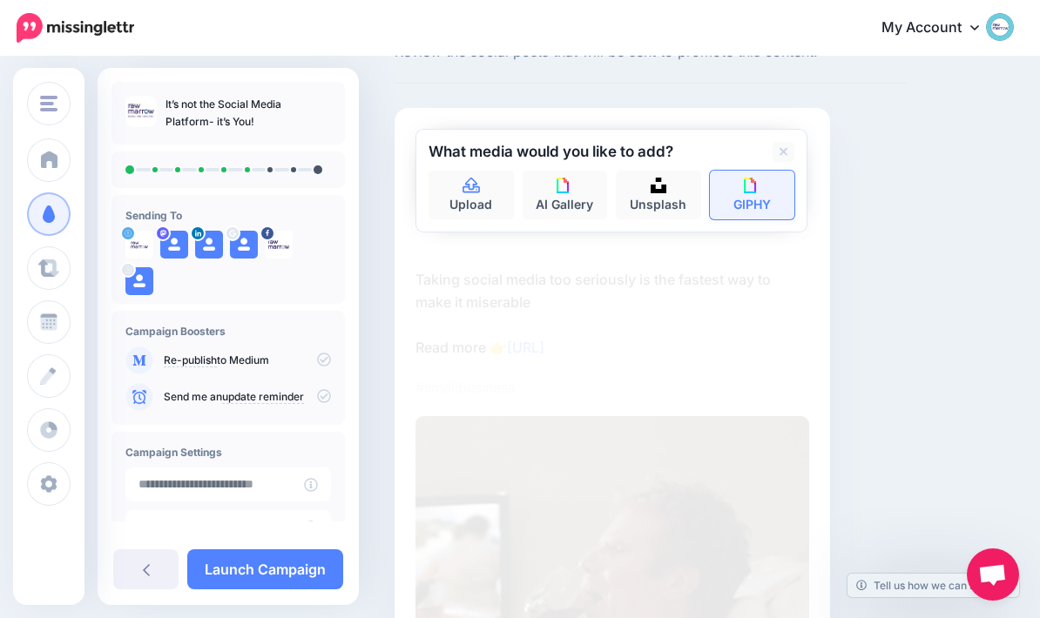
click at [791, 193] on link "GIPHY" at bounding box center [752, 195] width 85 height 49
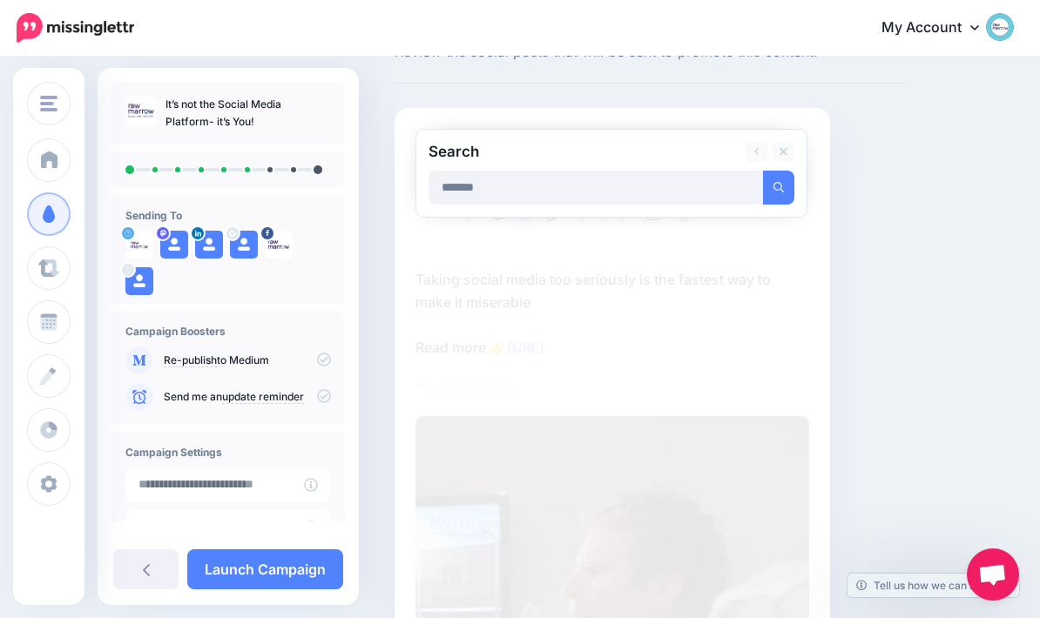
type input "*******"
click at [779, 186] on button "submit" at bounding box center [778, 188] width 31 height 34
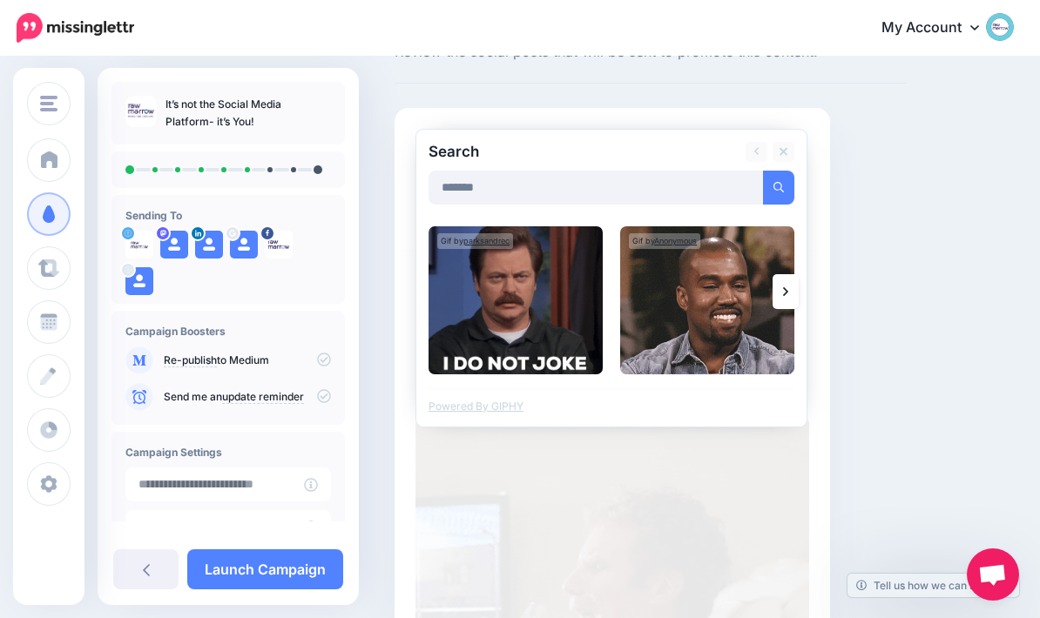
click at [779, 294] on link at bounding box center [786, 291] width 26 height 35
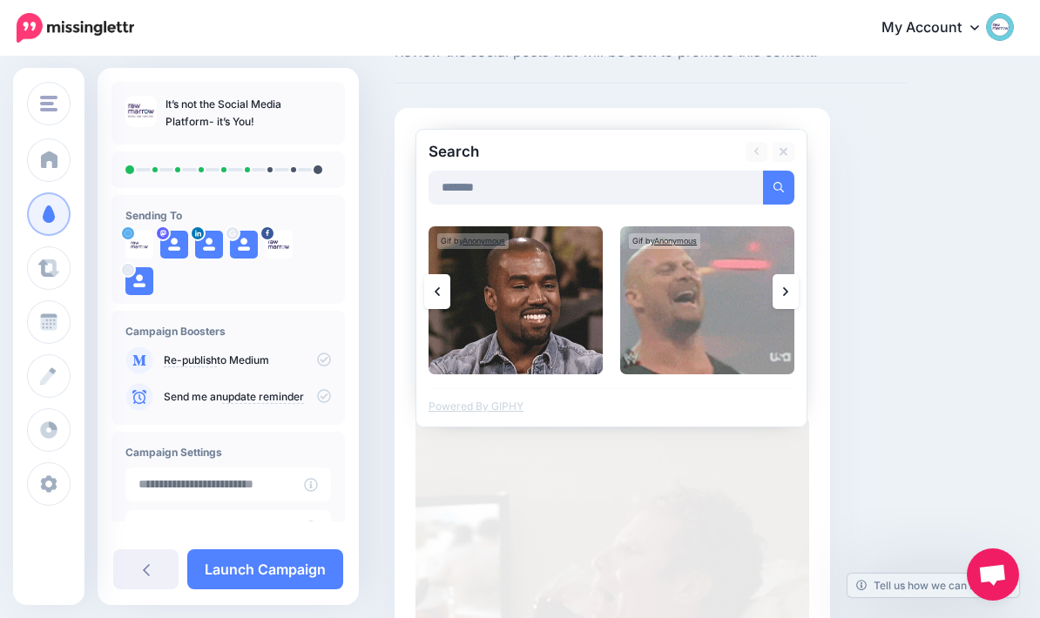
click at [786, 294] on icon at bounding box center [785, 292] width 5 height 14
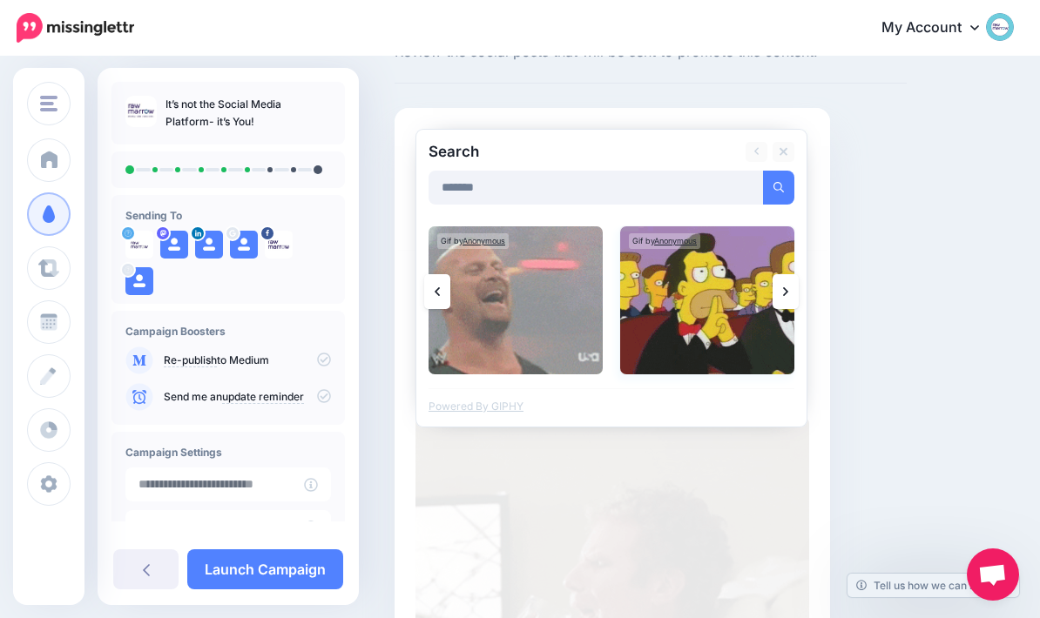
click at [725, 328] on img at bounding box center [707, 300] width 174 height 148
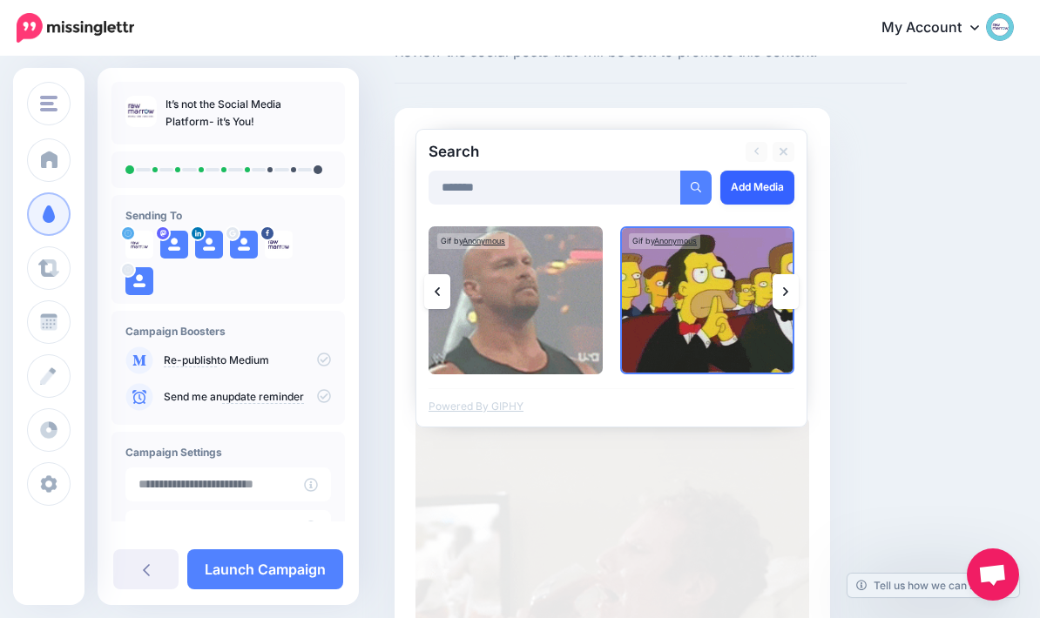
click at [762, 197] on link "Add Media" at bounding box center [757, 188] width 74 height 34
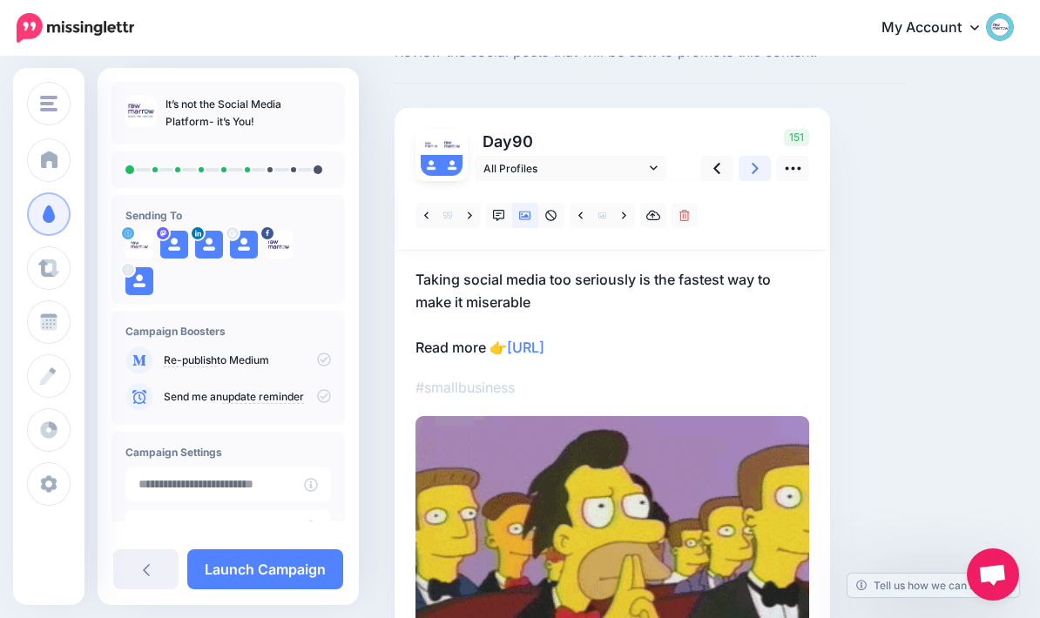
click at [753, 173] on icon at bounding box center [755, 168] width 7 height 18
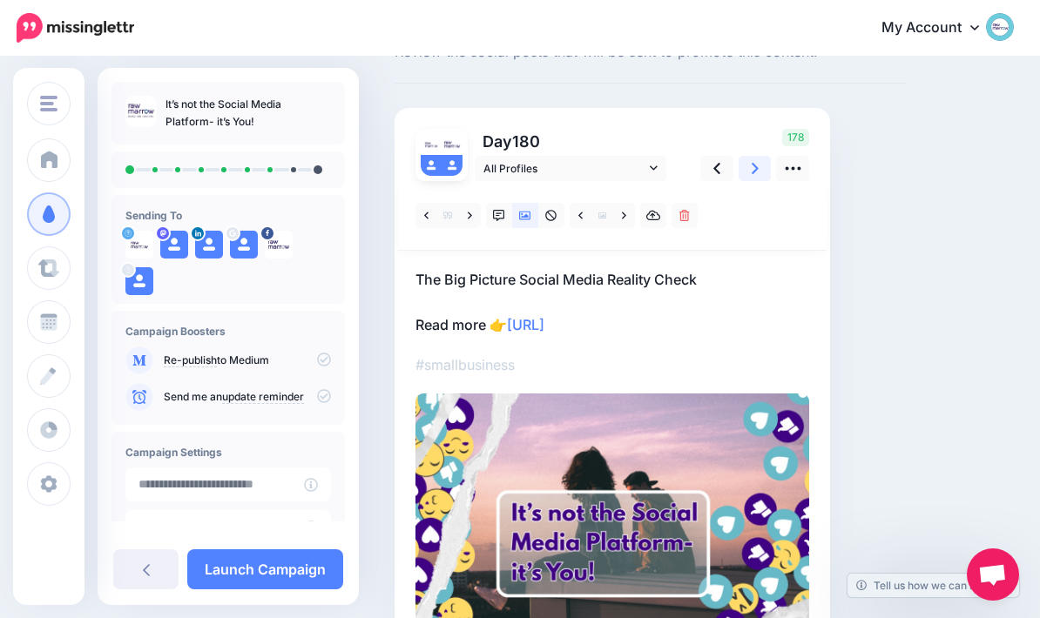
click at [750, 179] on link at bounding box center [755, 168] width 33 height 25
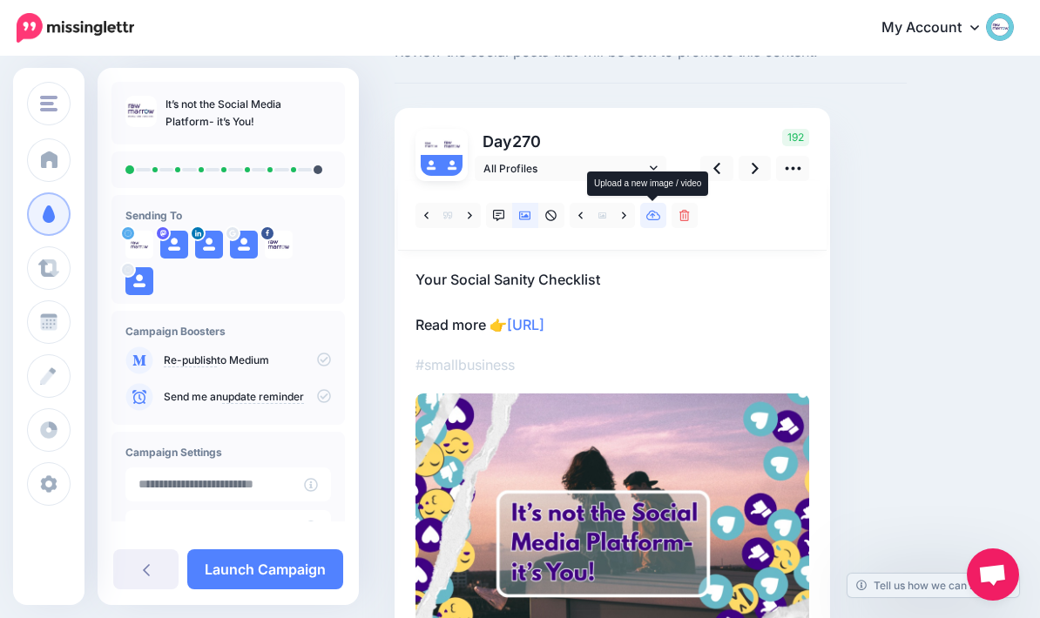
click at [652, 226] on link at bounding box center [653, 215] width 26 height 25
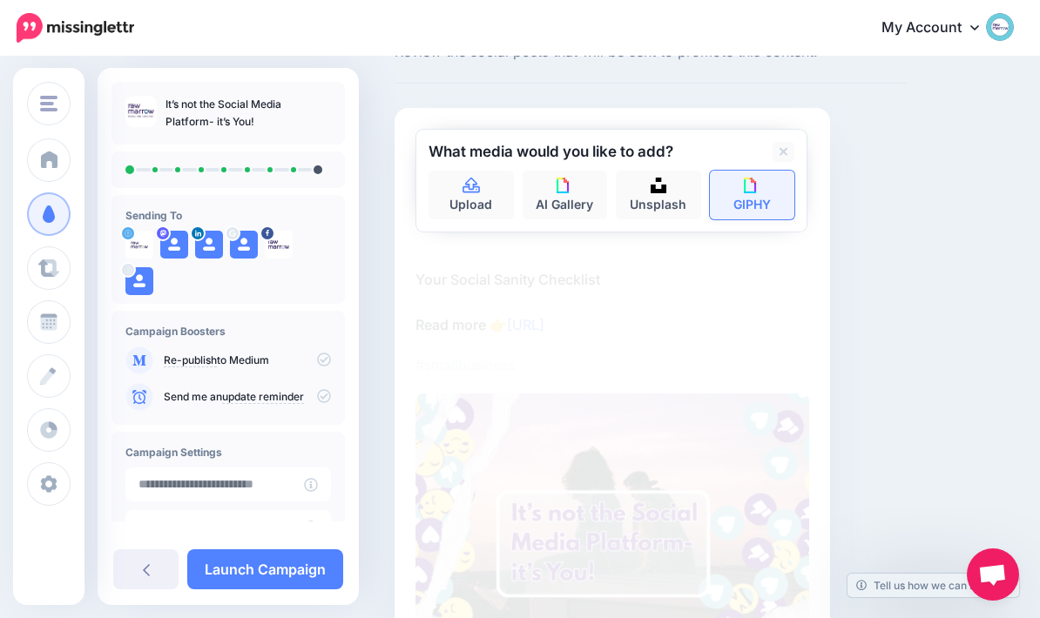
click at [769, 198] on link "GIPHY" at bounding box center [752, 195] width 85 height 49
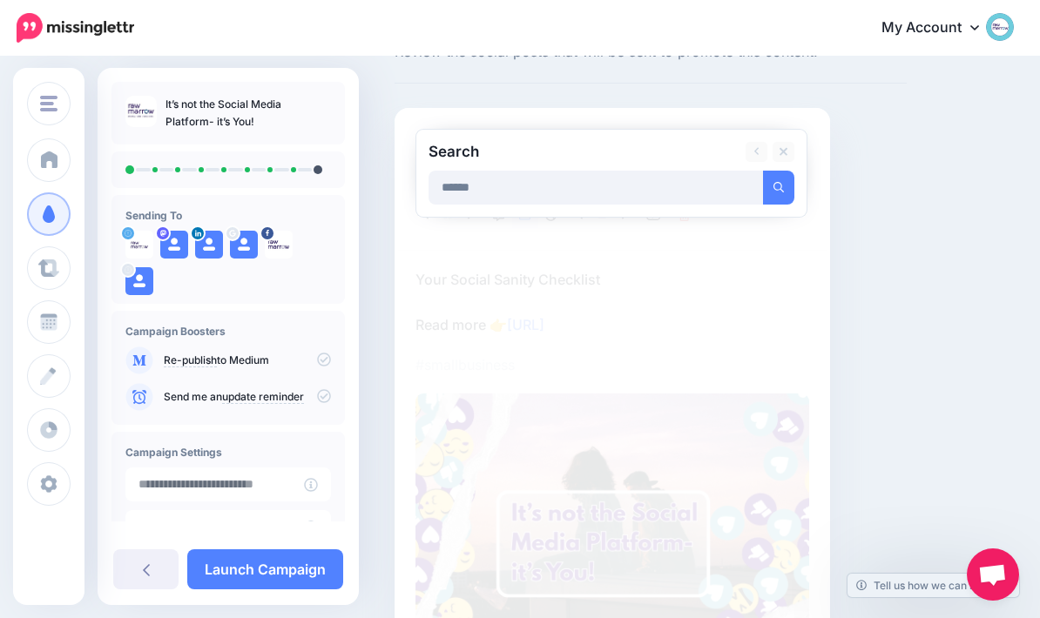
type input "******"
click at [779, 186] on button "submit" at bounding box center [778, 188] width 31 height 34
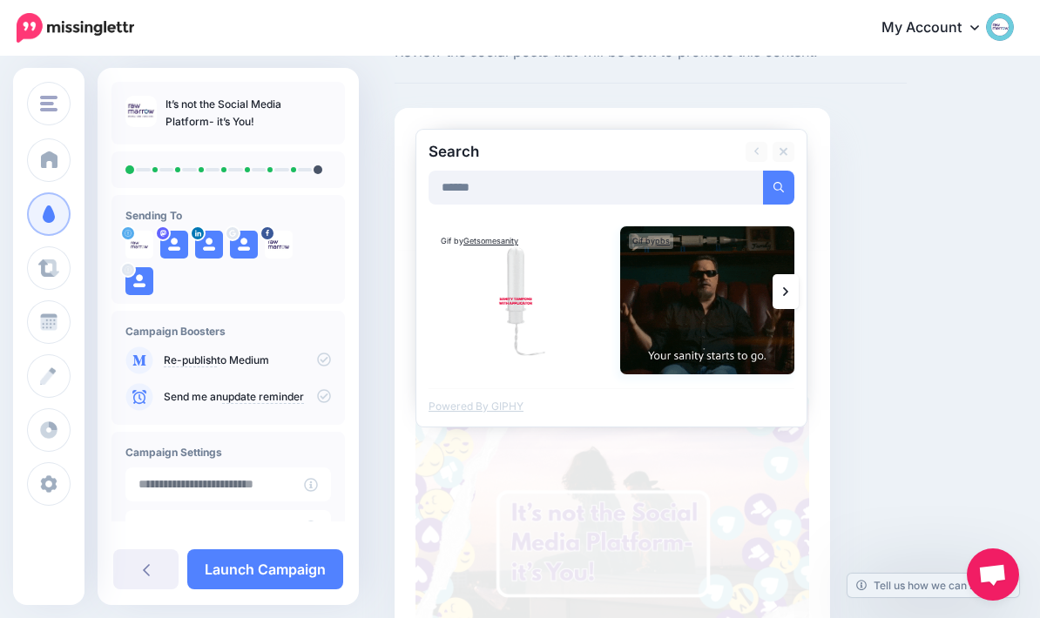
click at [725, 320] on img at bounding box center [707, 300] width 174 height 148
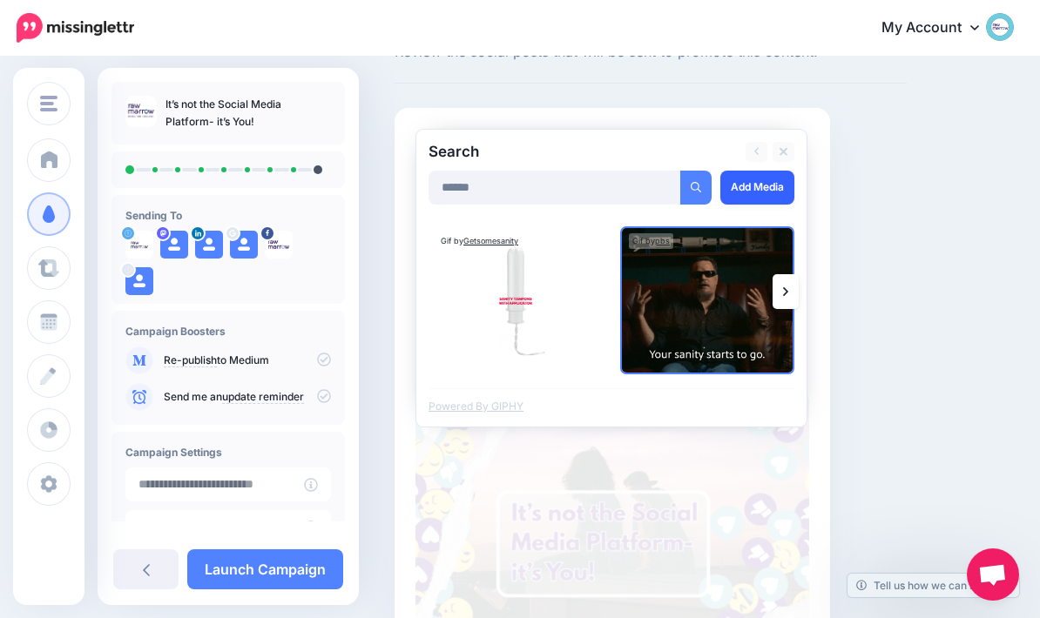
click at [759, 192] on link "Add Media" at bounding box center [757, 188] width 74 height 34
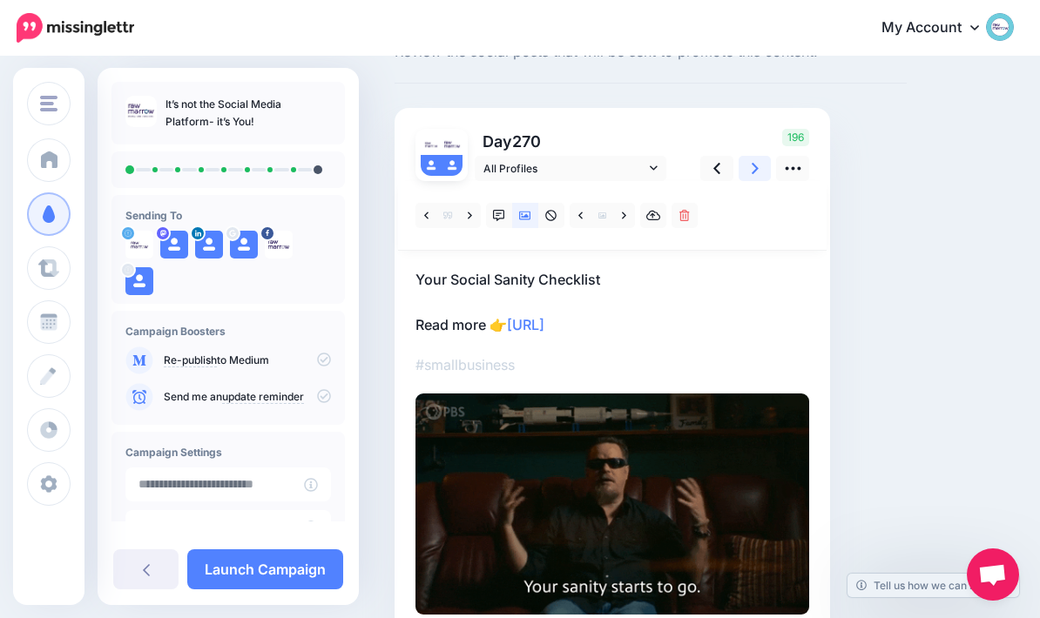
click at [747, 169] on link at bounding box center [755, 168] width 33 height 25
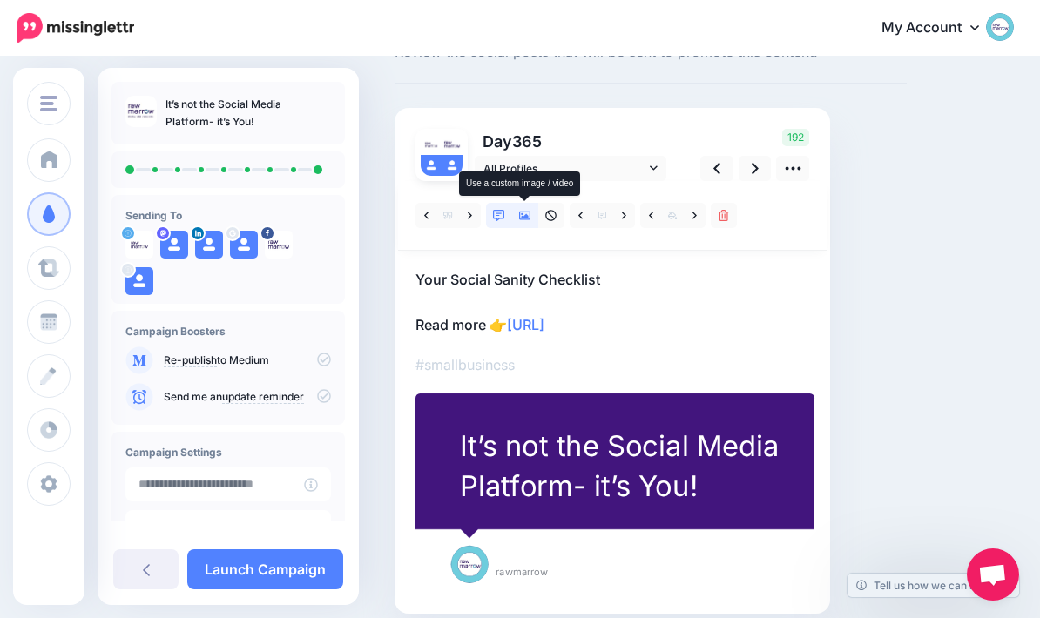
click at [532, 218] on link at bounding box center [525, 215] width 26 height 25
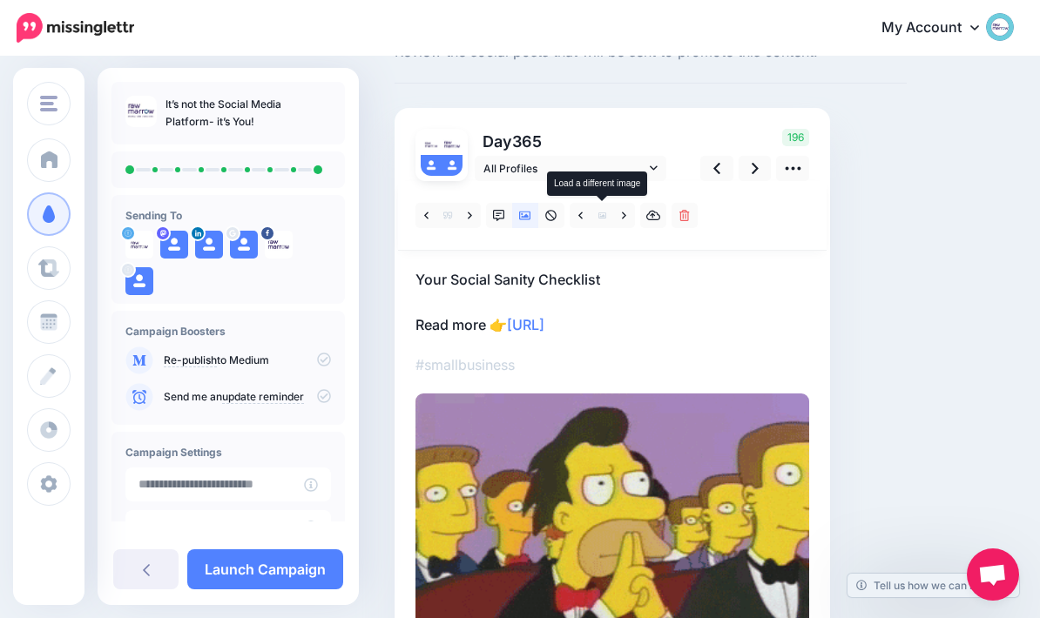
click at [611, 219] on span at bounding box center [602, 215] width 22 height 25
click at [800, 172] on icon at bounding box center [793, 168] width 18 height 18
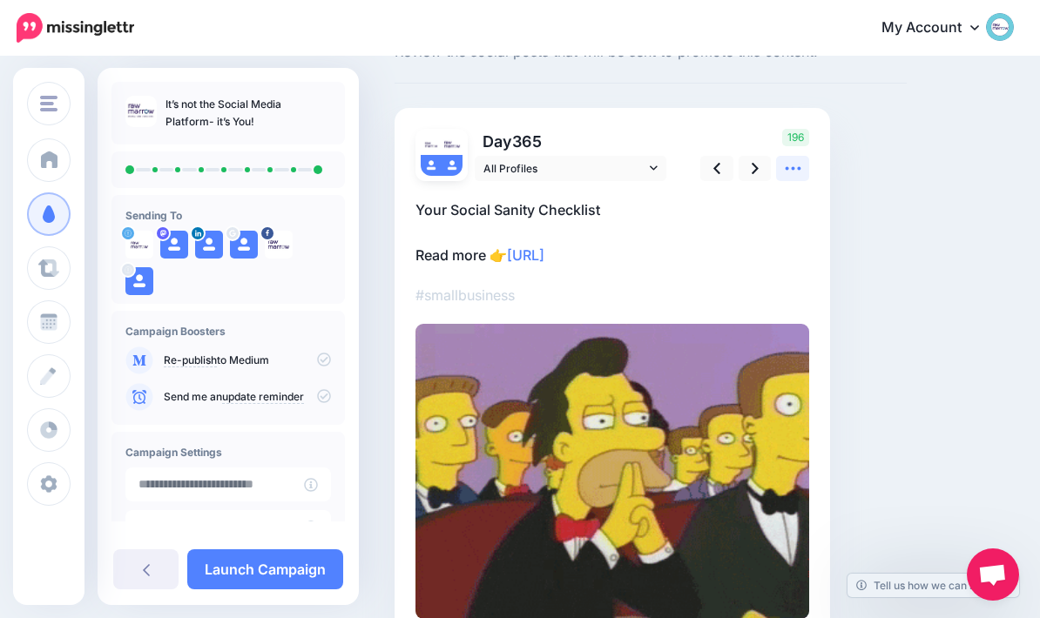
click at [803, 167] on link at bounding box center [792, 168] width 33 height 25
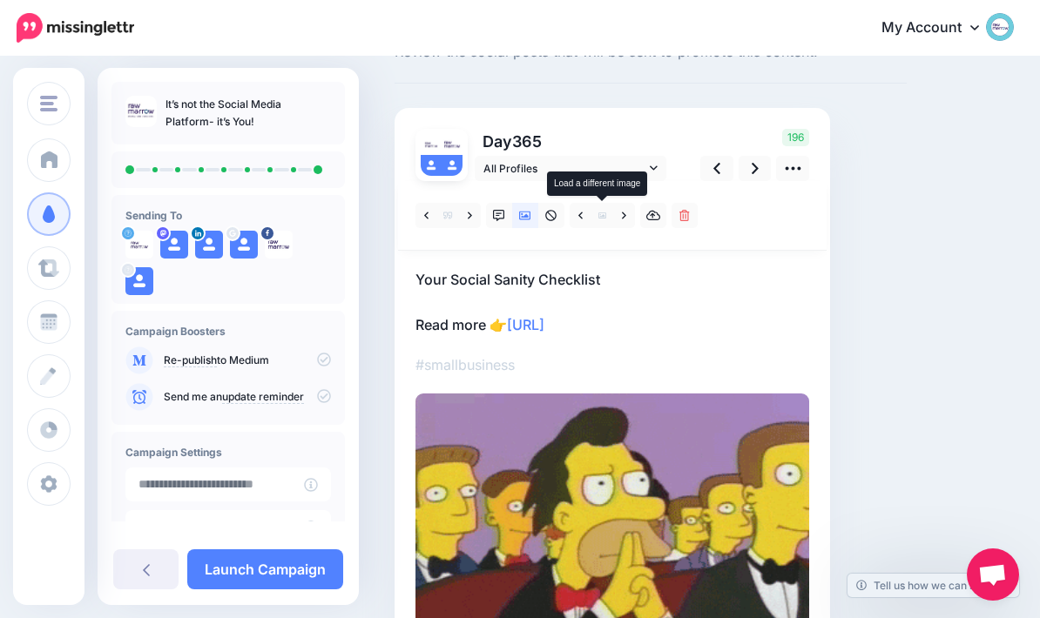
click at [611, 209] on span at bounding box center [602, 215] width 22 height 25
click at [657, 219] on icon at bounding box center [653, 216] width 15 height 12
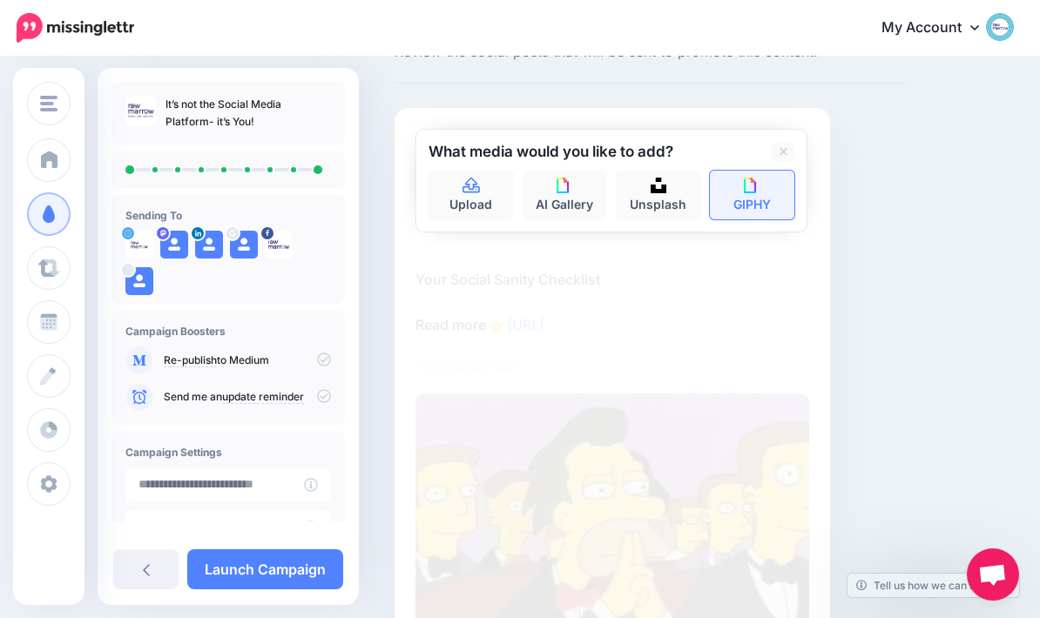
click at [764, 203] on link "GIPHY" at bounding box center [752, 195] width 85 height 49
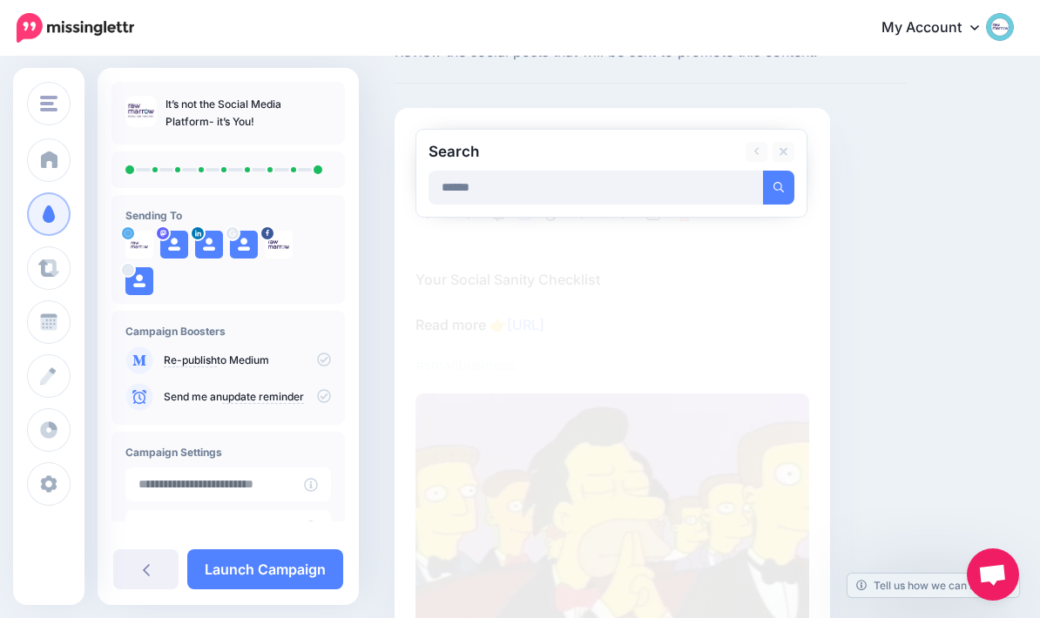
type input "******"
click at [779, 186] on button "submit" at bounding box center [778, 188] width 31 height 34
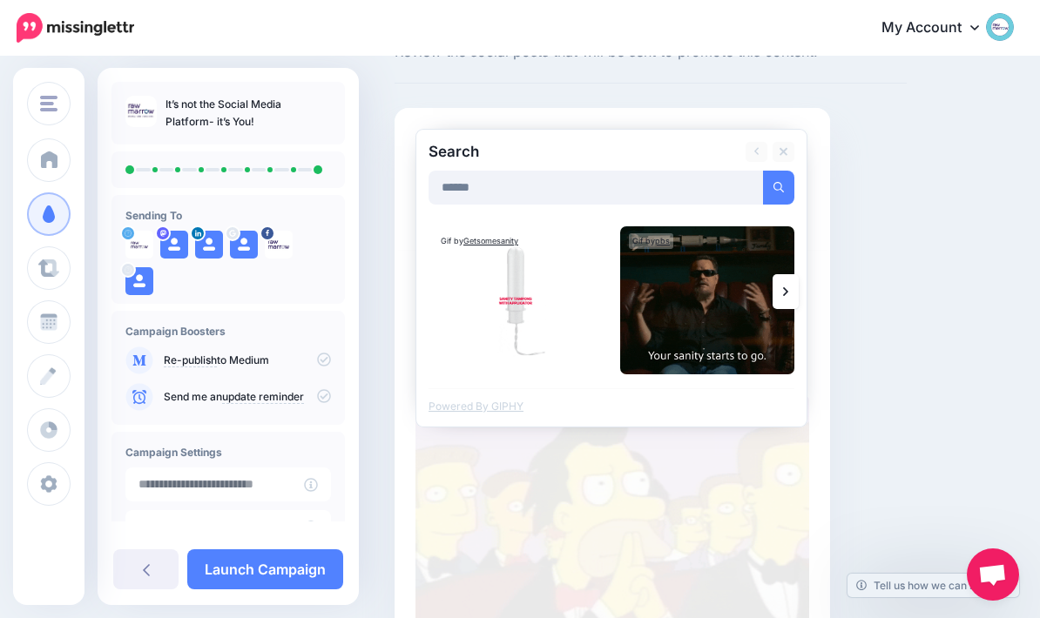
click at [786, 293] on icon at bounding box center [785, 291] width 5 height 9
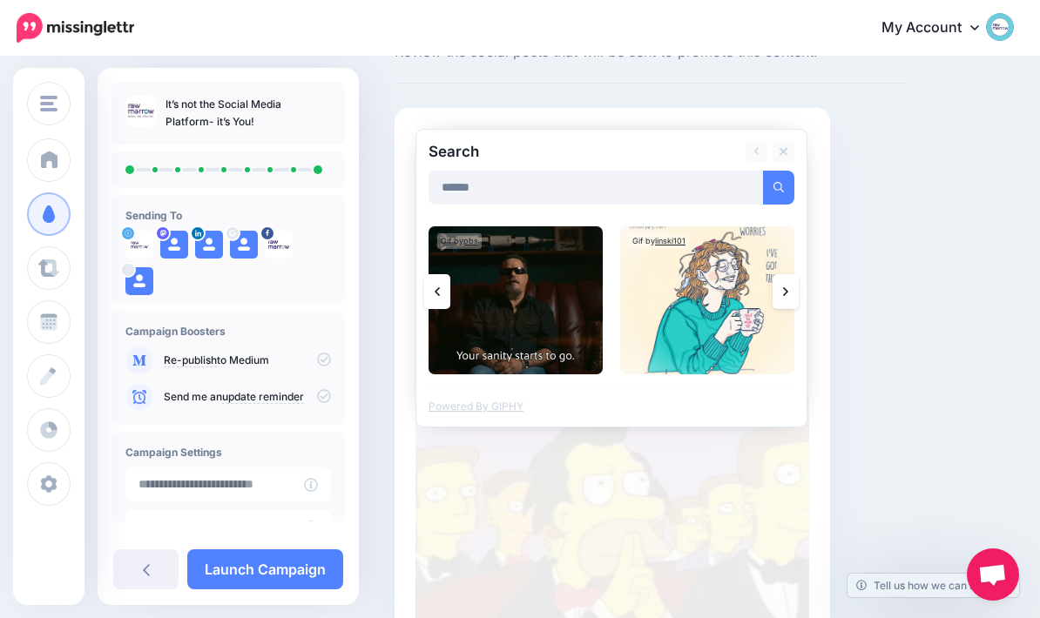
click at [788, 297] on link at bounding box center [786, 291] width 26 height 35
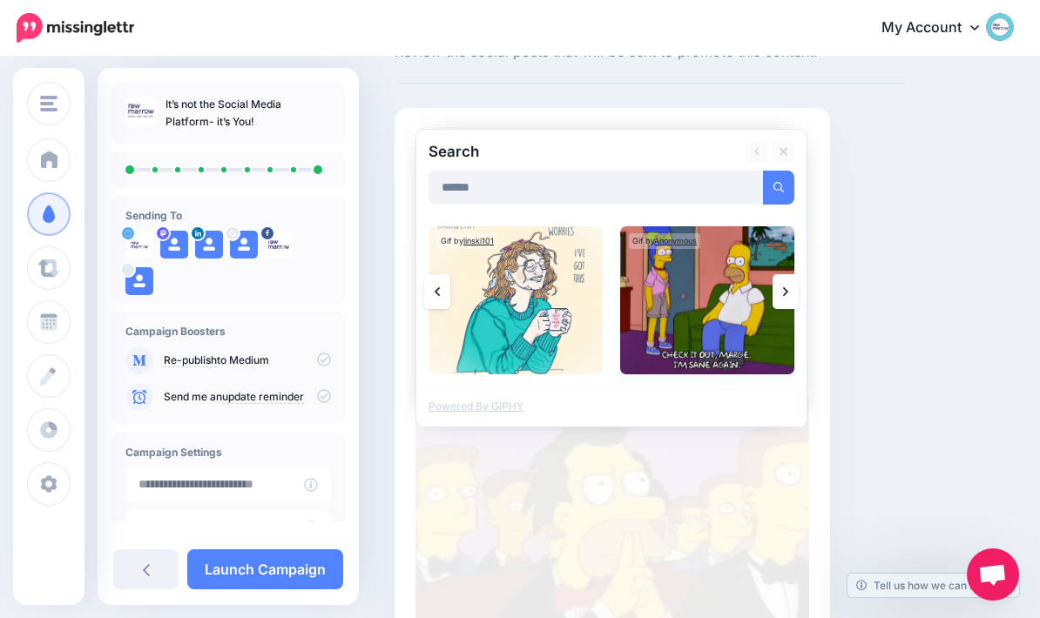
click at [712, 299] on img at bounding box center [707, 300] width 174 height 148
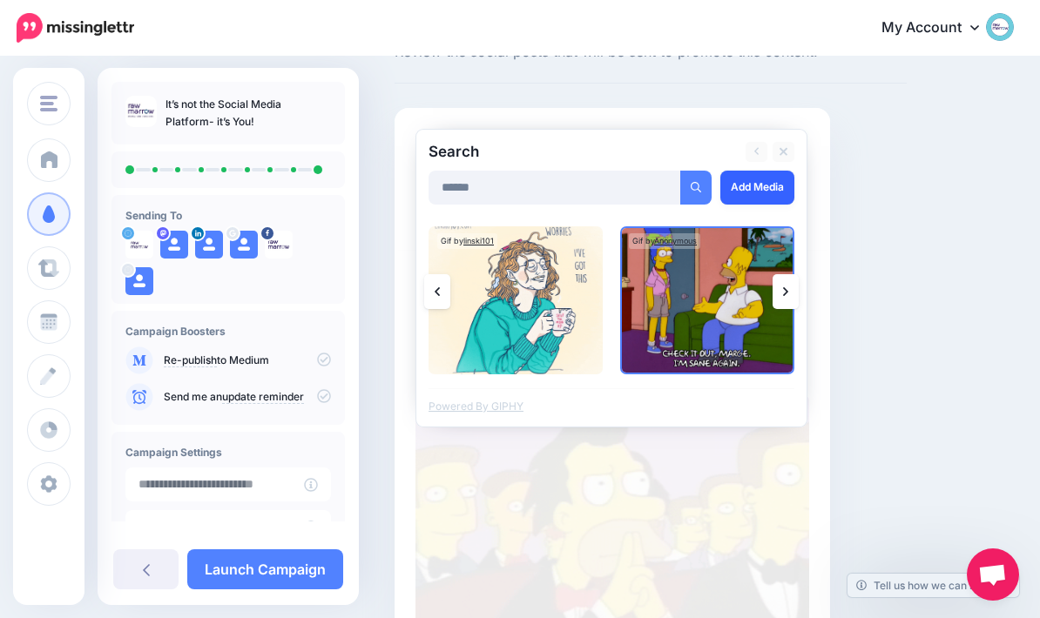
click at [764, 187] on link "Add Media" at bounding box center [757, 188] width 74 height 34
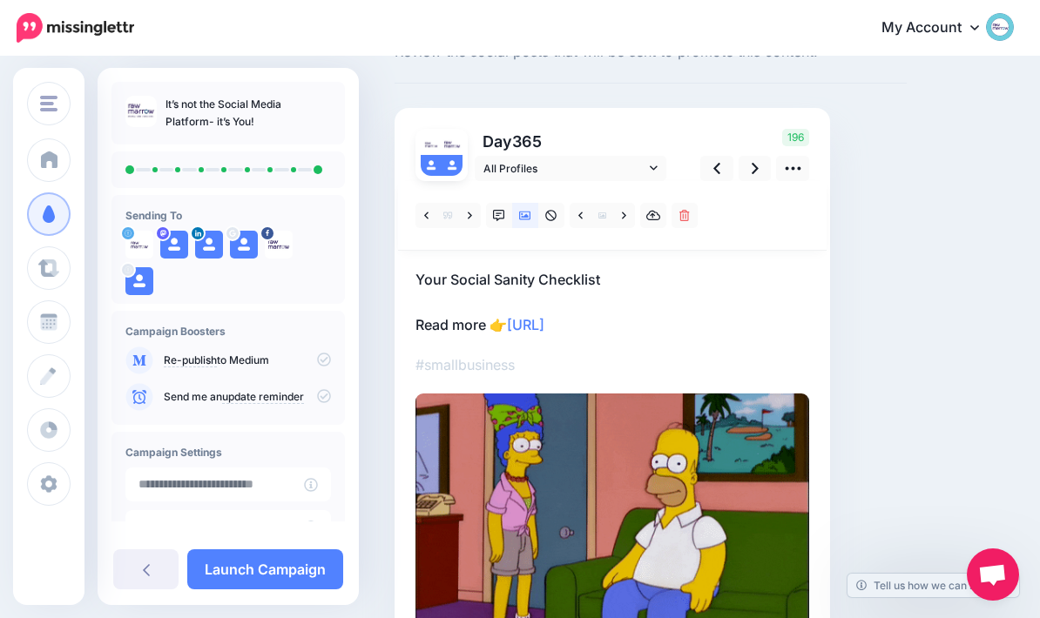
scroll to position [169, 0]
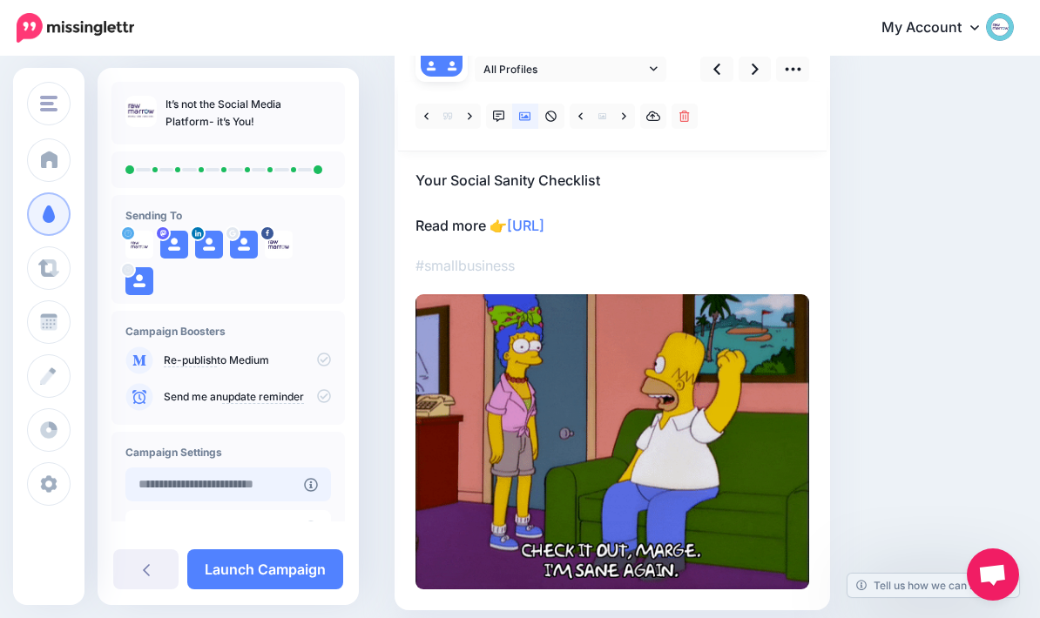
click at [289, 493] on input "text" at bounding box center [214, 485] width 179 height 34
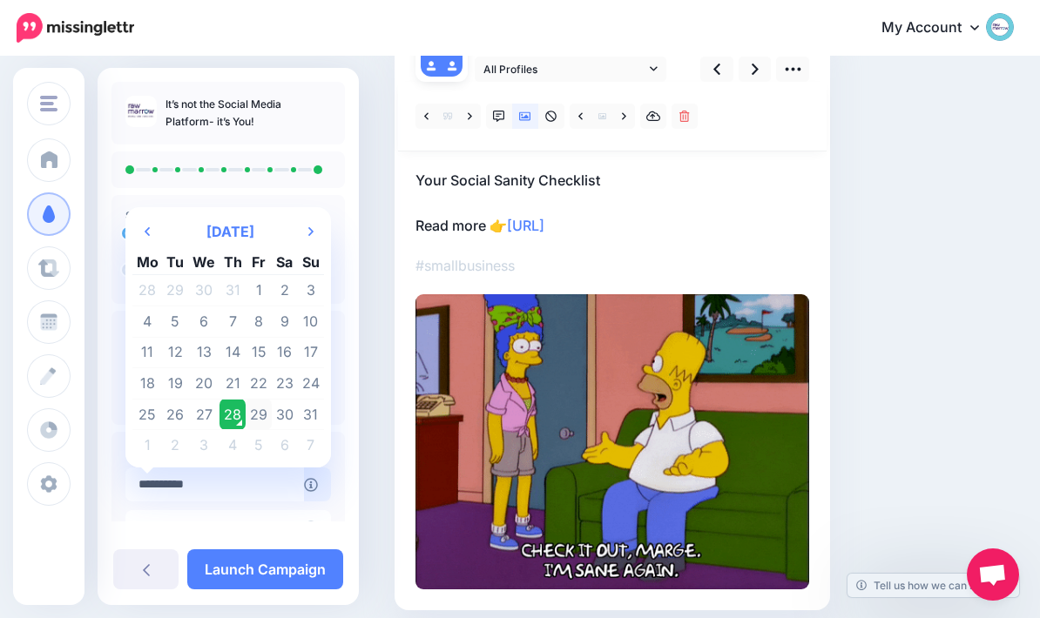
click at [267, 417] on td "29" at bounding box center [259, 414] width 26 height 31
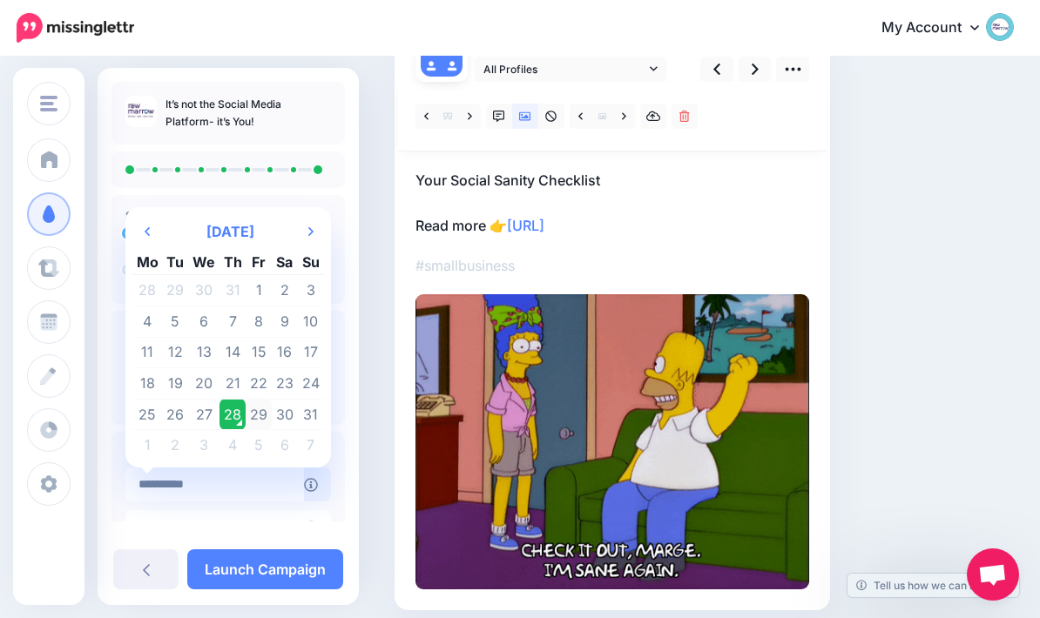
type input "**********"
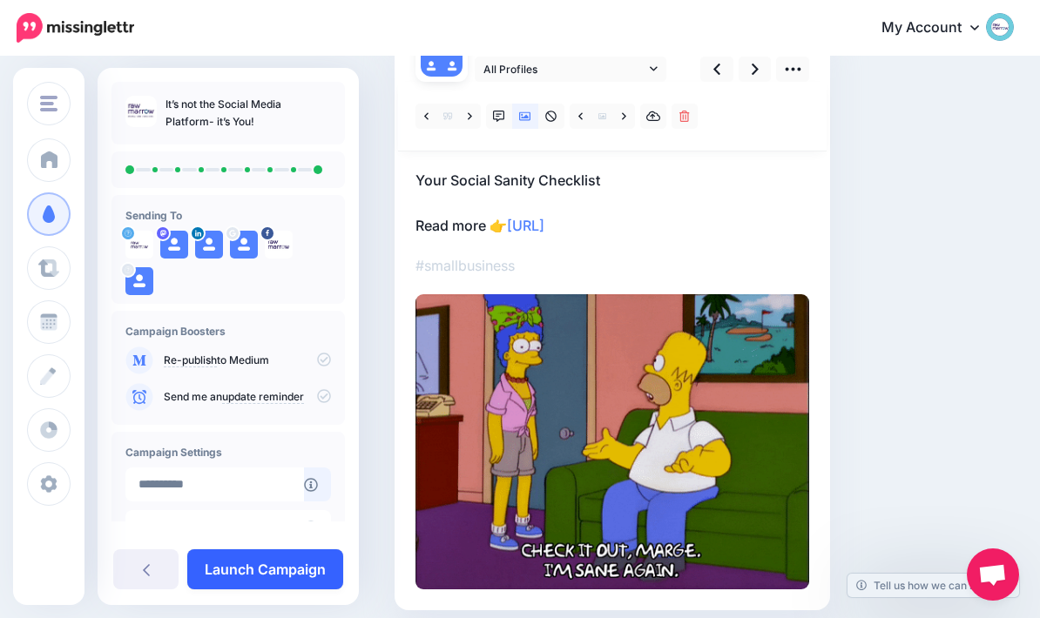
click at [248, 590] on link "Launch Campaign" at bounding box center [265, 570] width 156 height 40
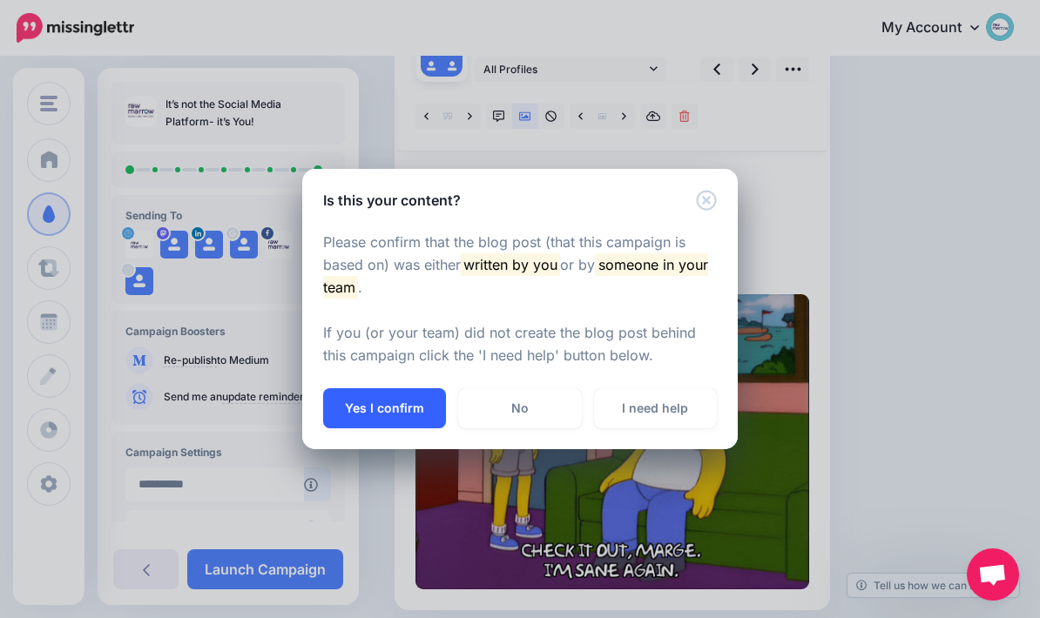
click at [402, 428] on button "Yes I confirm" at bounding box center [384, 408] width 123 height 40
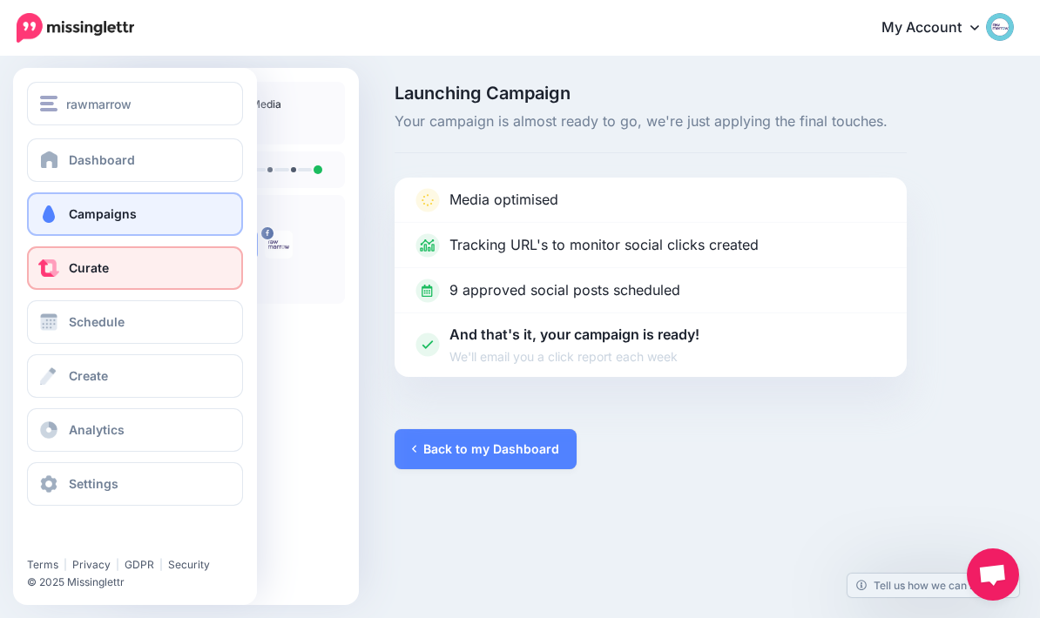
click at [50, 274] on span at bounding box center [48, 268] width 23 height 17
click at [202, 280] on link "Curate" at bounding box center [135, 268] width 216 height 44
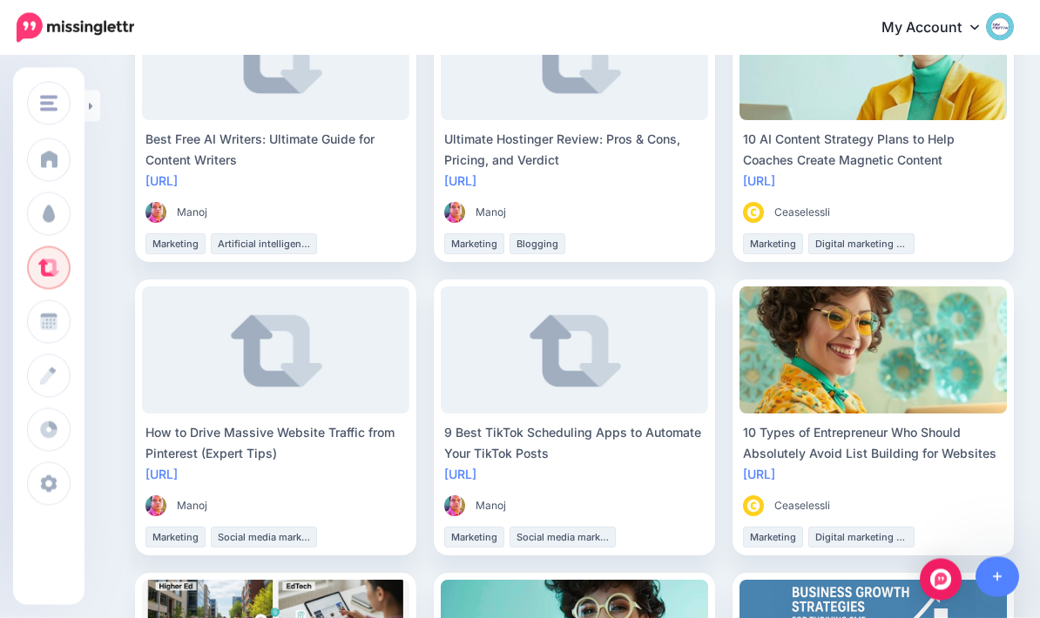
scroll to position [1125, 0]
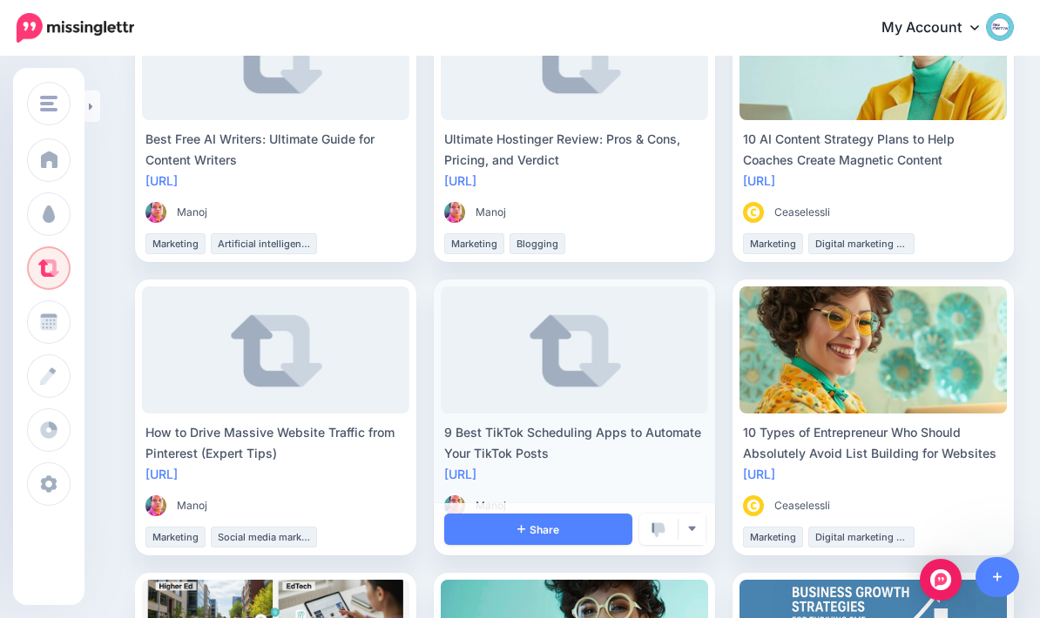
click at [620, 353] on link at bounding box center [574, 350] width 267 height 127
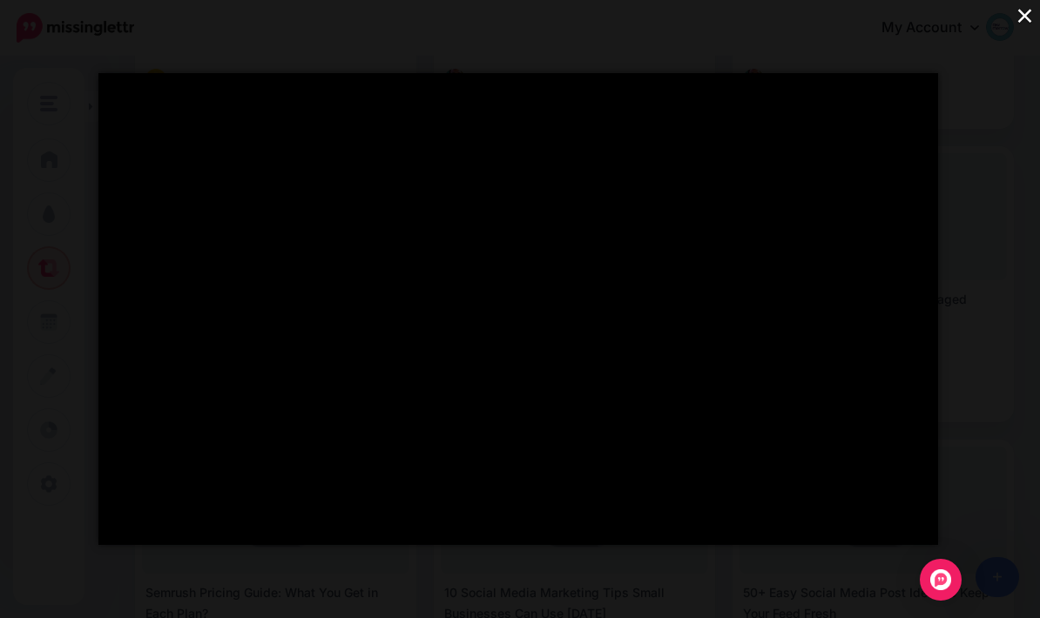
scroll to position [377, 0]
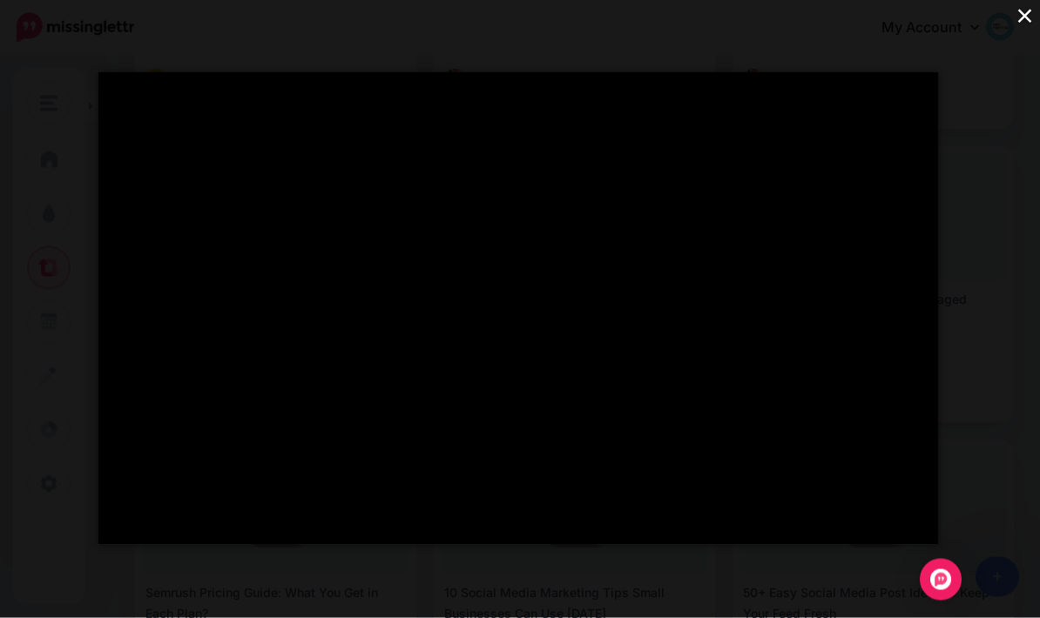
click at [1020, 10] on button "×" at bounding box center [1024, 15] width 30 height 30
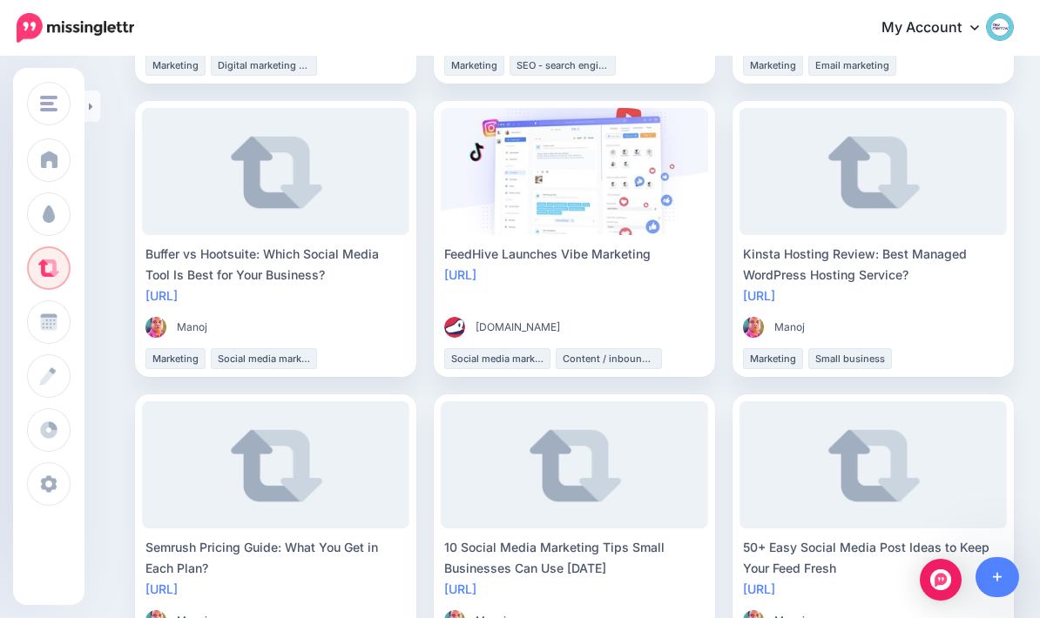
scroll to position [543, 0]
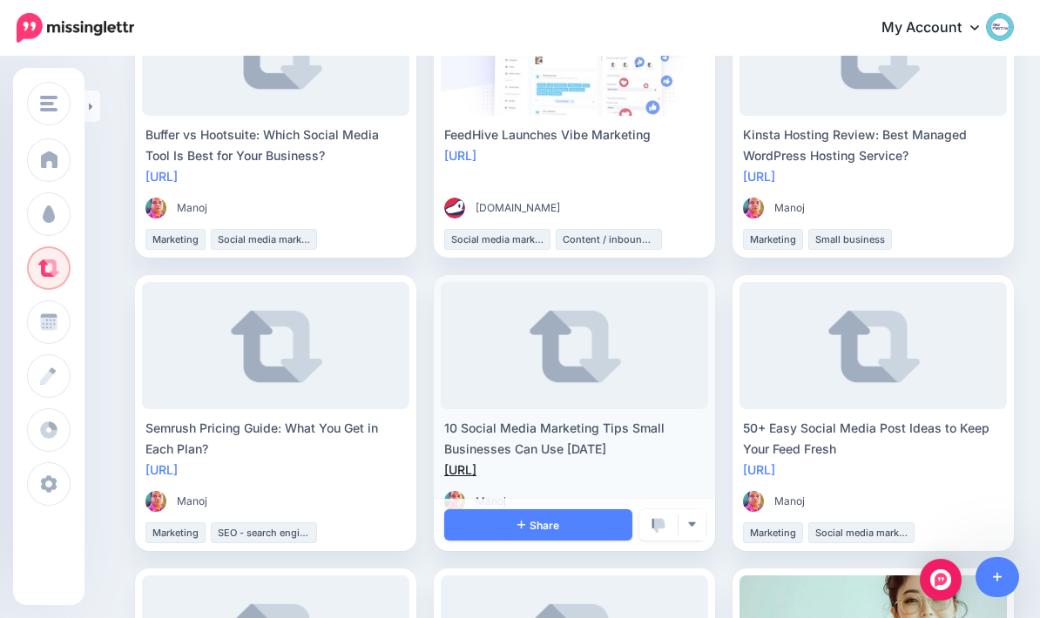
click at [476, 471] on link "https://lttr.ai/Ah3QY" at bounding box center [460, 469] width 32 height 15
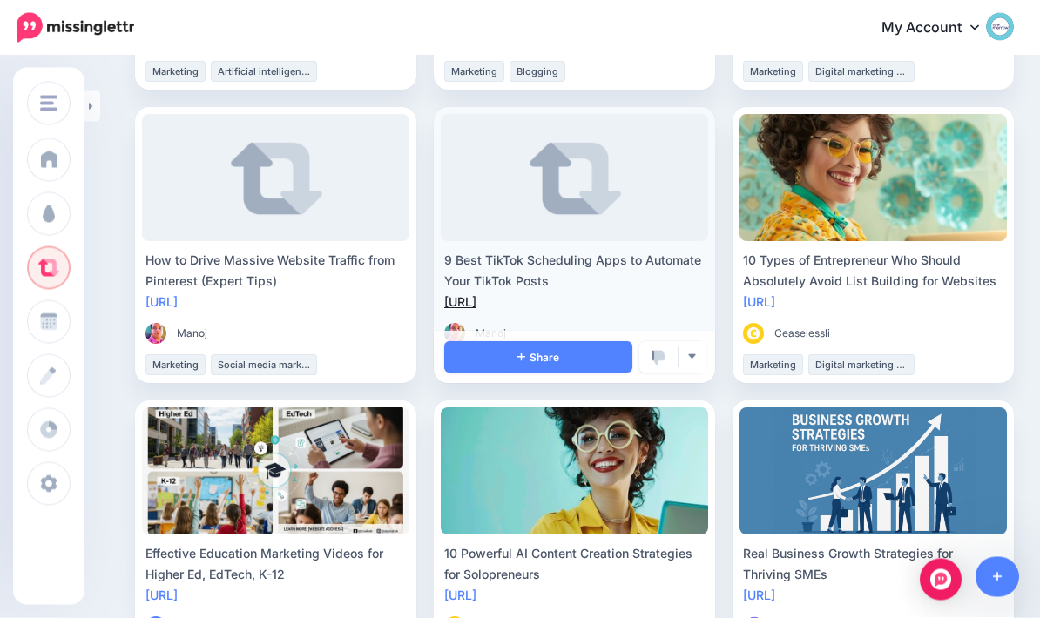
scroll to position [1298, 0]
click at [476, 301] on link "https://lttr.ai/AgAjo" at bounding box center [460, 301] width 32 height 15
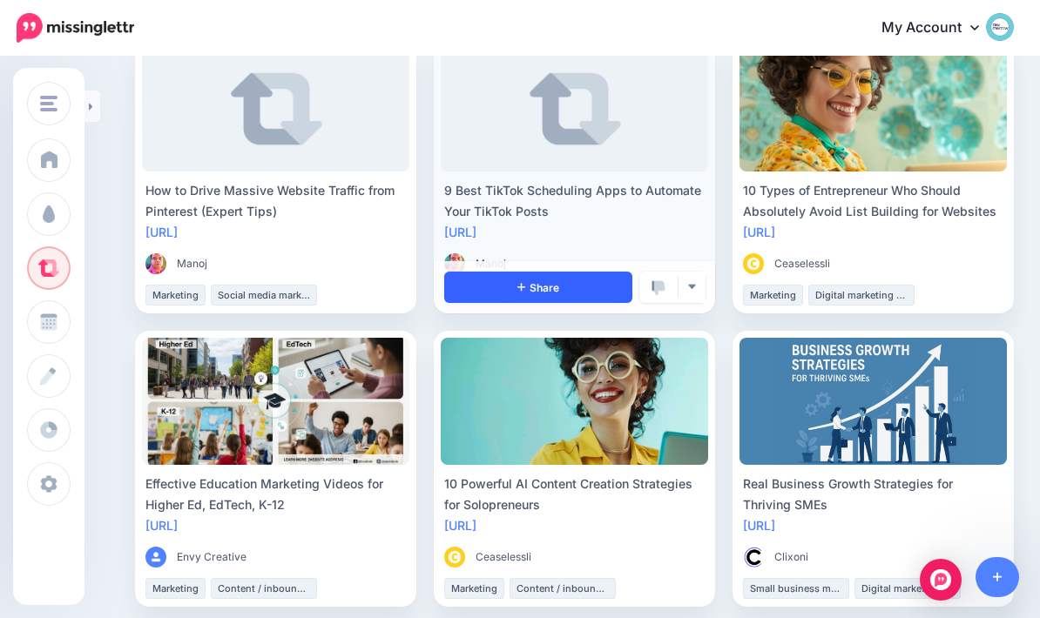
click at [575, 284] on link "Share" at bounding box center [538, 287] width 188 height 31
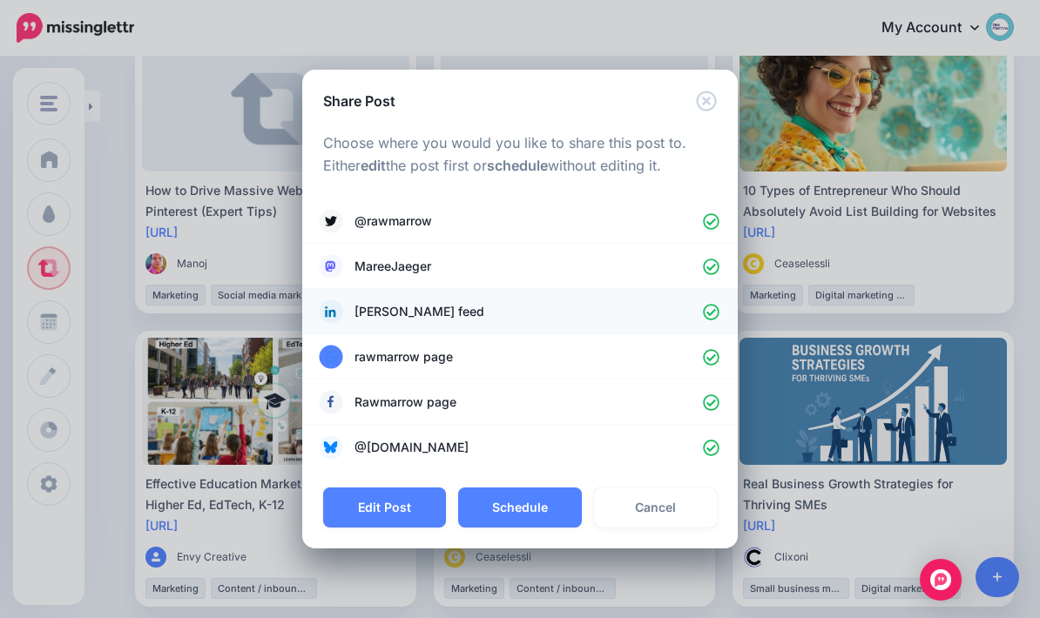
click at [716, 313] on icon at bounding box center [711, 312] width 17 height 17
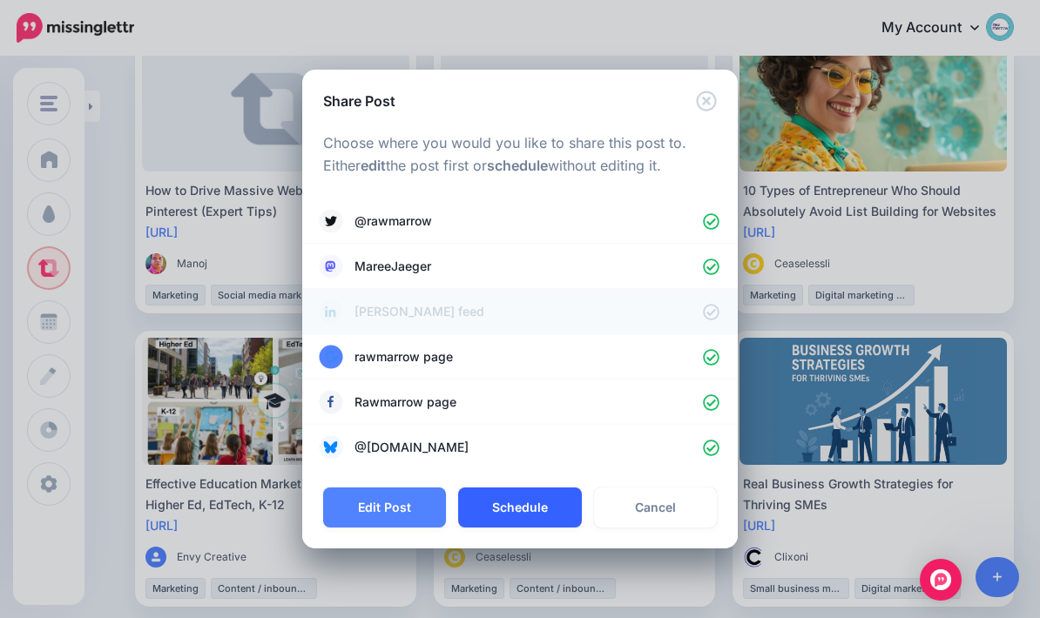
click at [538, 509] on button "Schedule" at bounding box center [519, 508] width 123 height 40
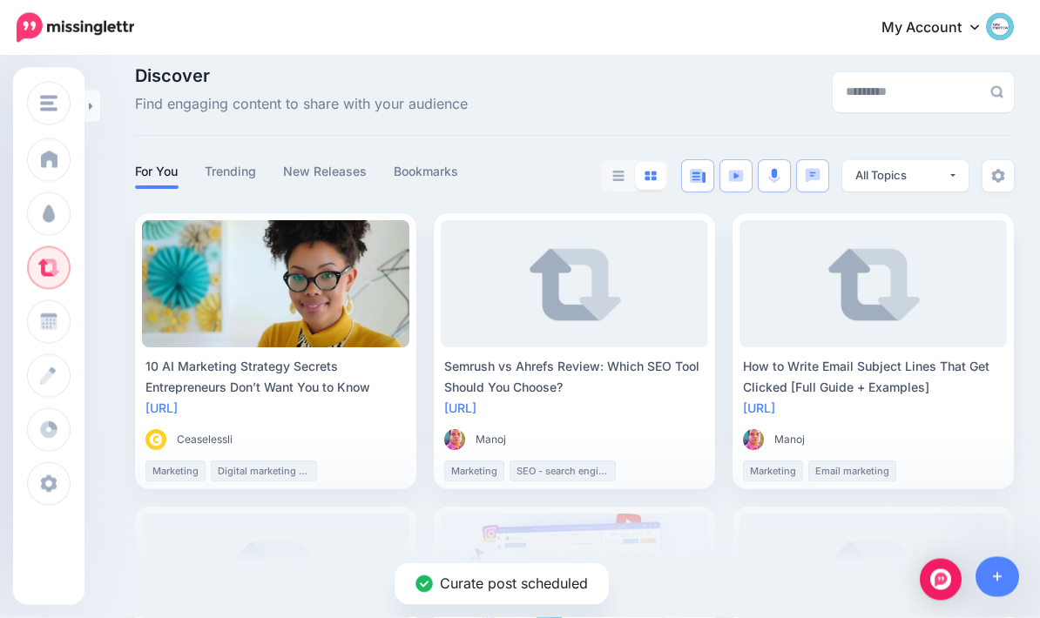
scroll to position [0, 0]
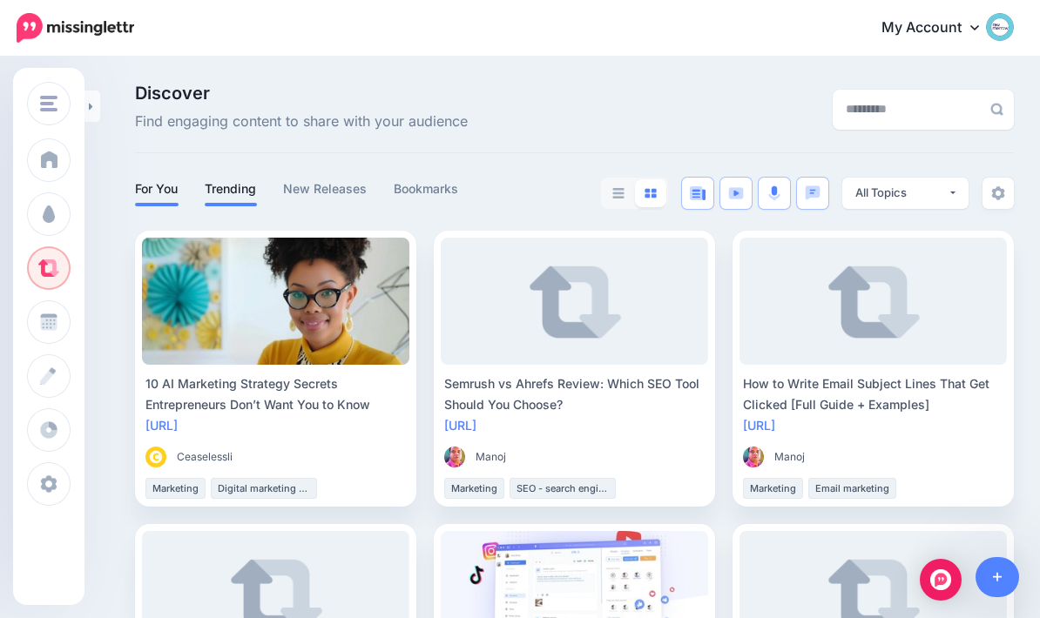
click at [233, 192] on link "Trending" at bounding box center [231, 189] width 52 height 21
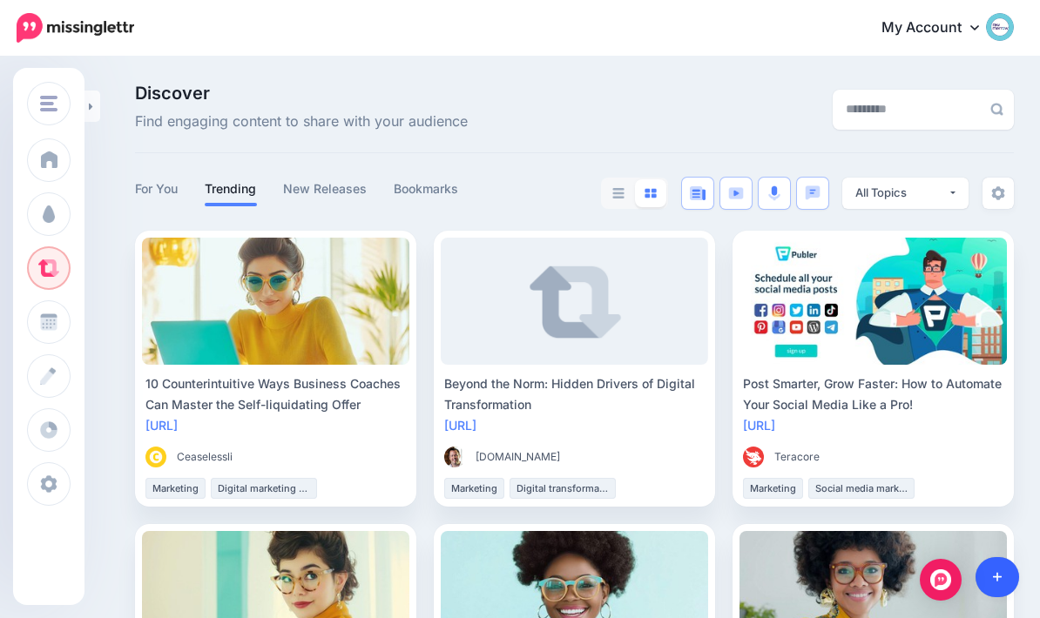
click at [997, 580] on icon at bounding box center [998, 578] width 10 height 10
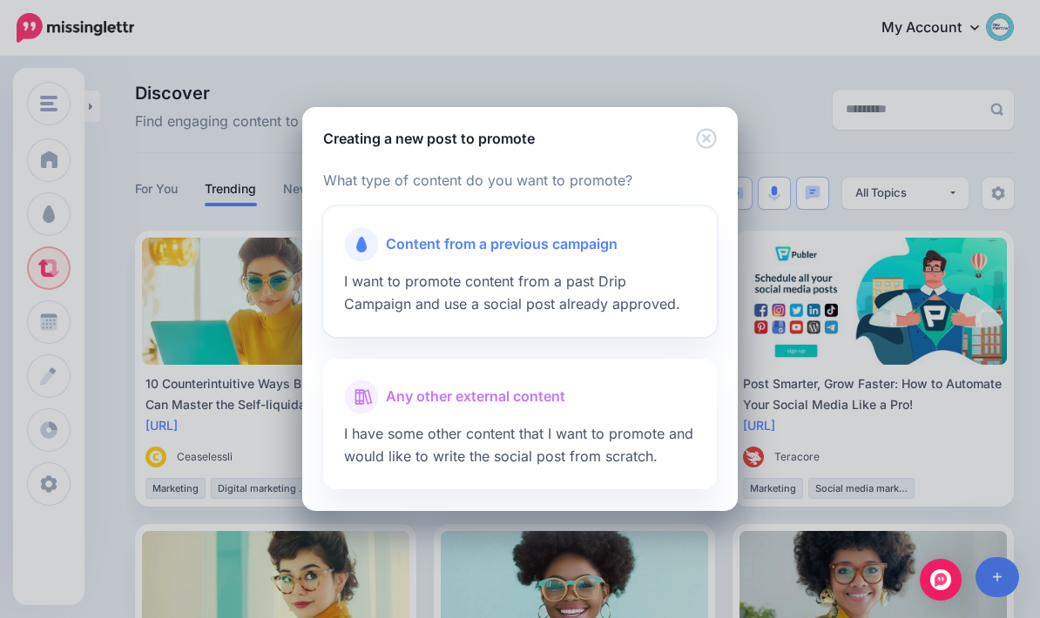
click at [530, 248] on span "Content from a previous campaign" at bounding box center [502, 244] width 232 height 23
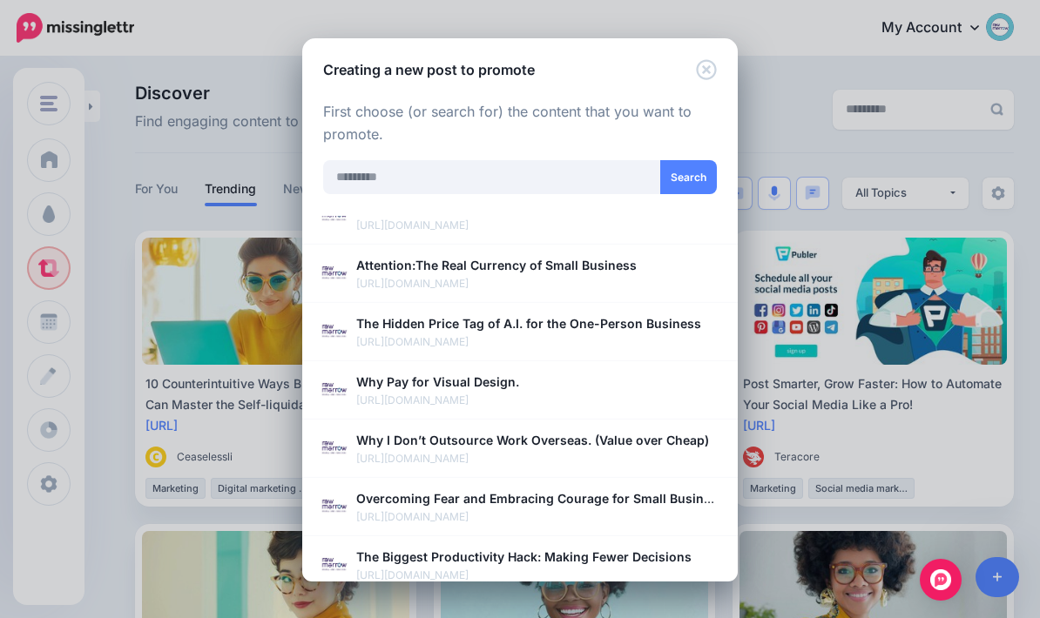
scroll to position [448, 0]
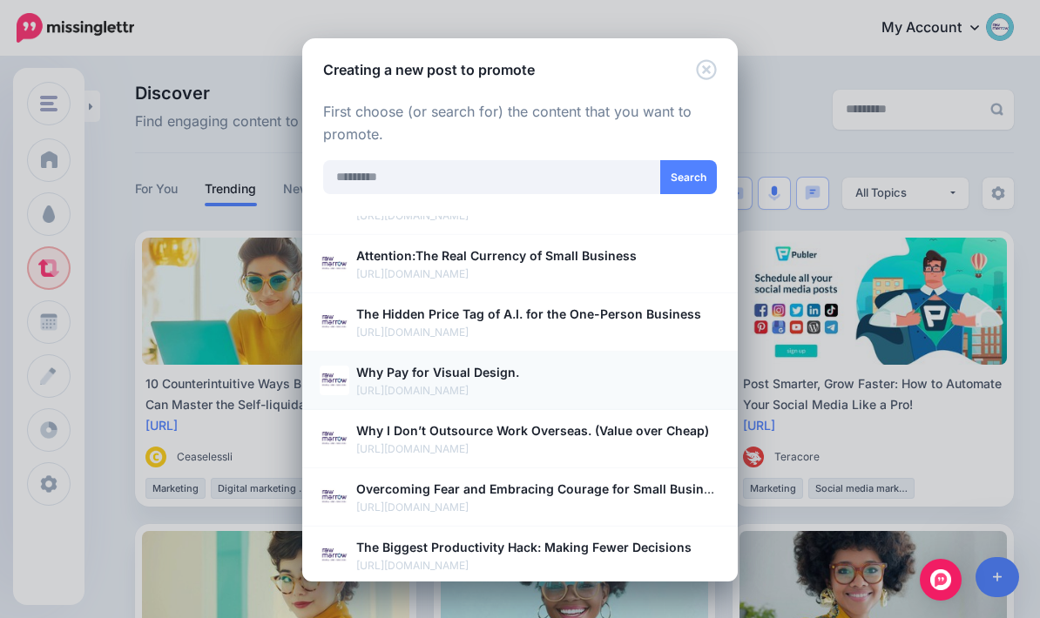
click at [487, 370] on b "Why Pay for Visual Design." at bounding box center [437, 372] width 163 height 15
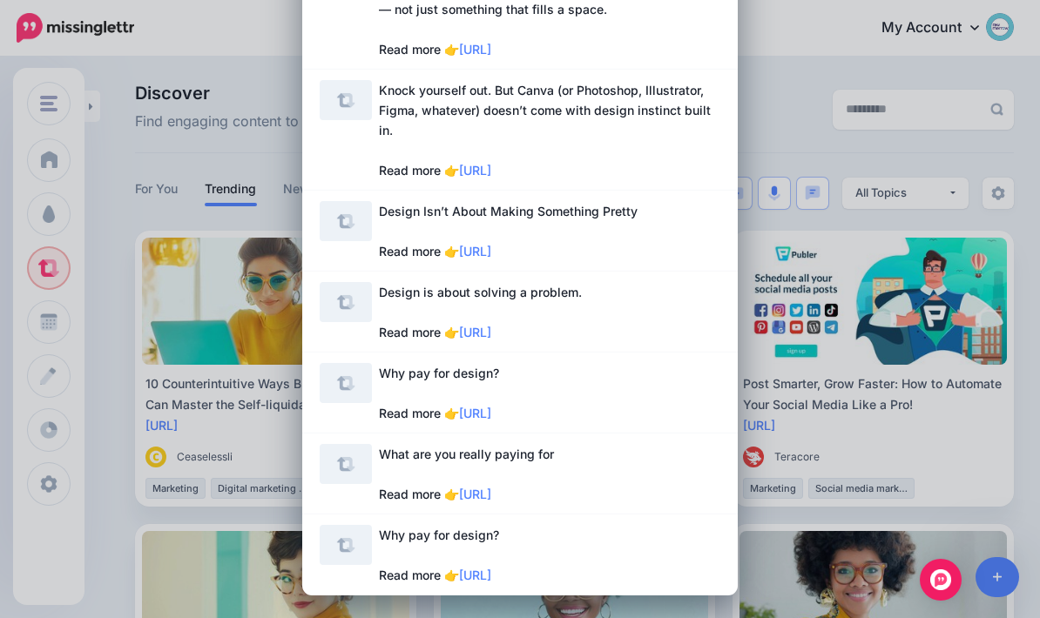
scroll to position [453, 0]
click at [687, 236] on span "Design Isn’t About Making Something Pretty Read more 👉 https://lttr.ai/AgaDB" at bounding box center [549, 231] width 341 height 60
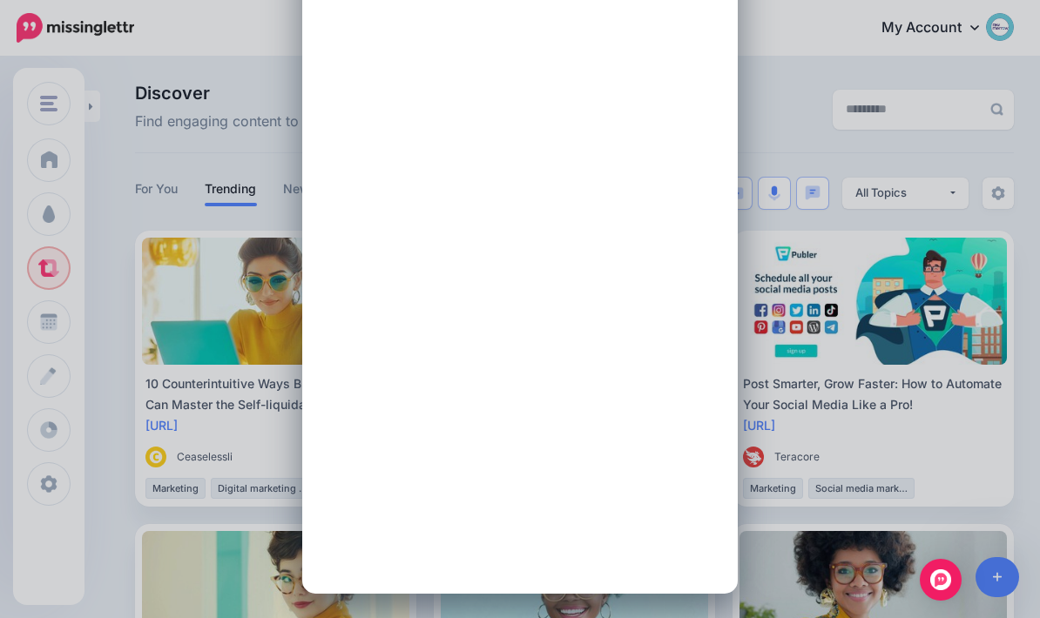
scroll to position [0, 0]
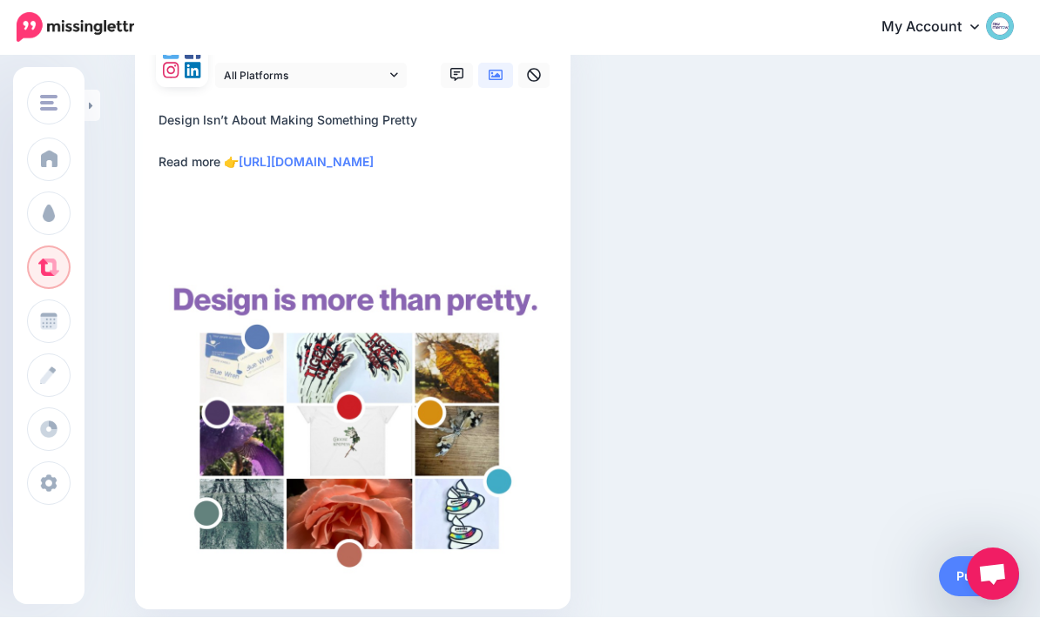
scroll to position [184, 0]
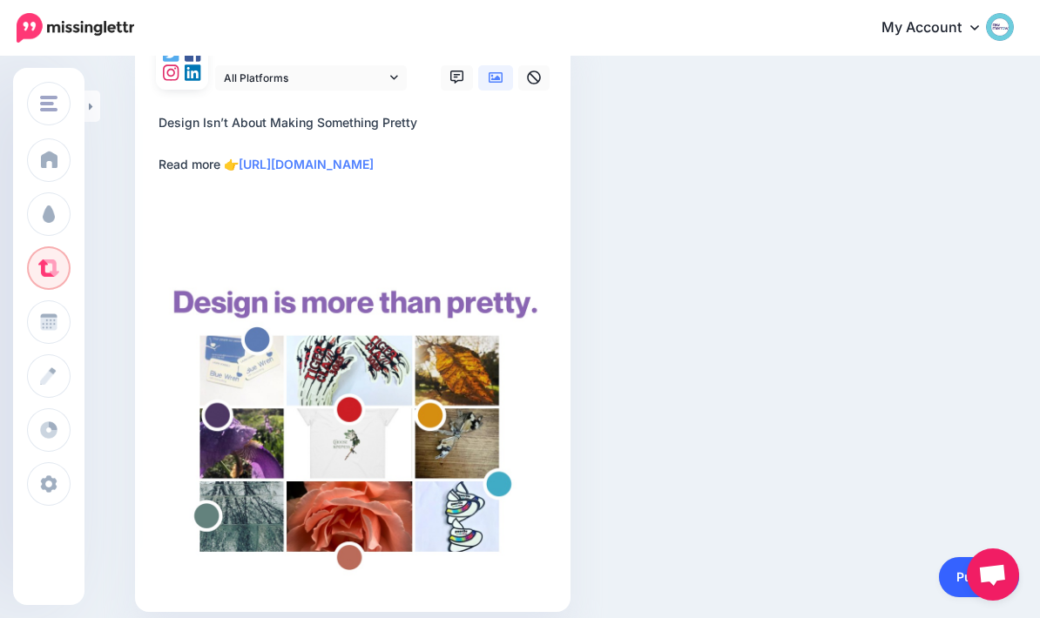
click at [944, 597] on link "Publish" at bounding box center [979, 577] width 80 height 40
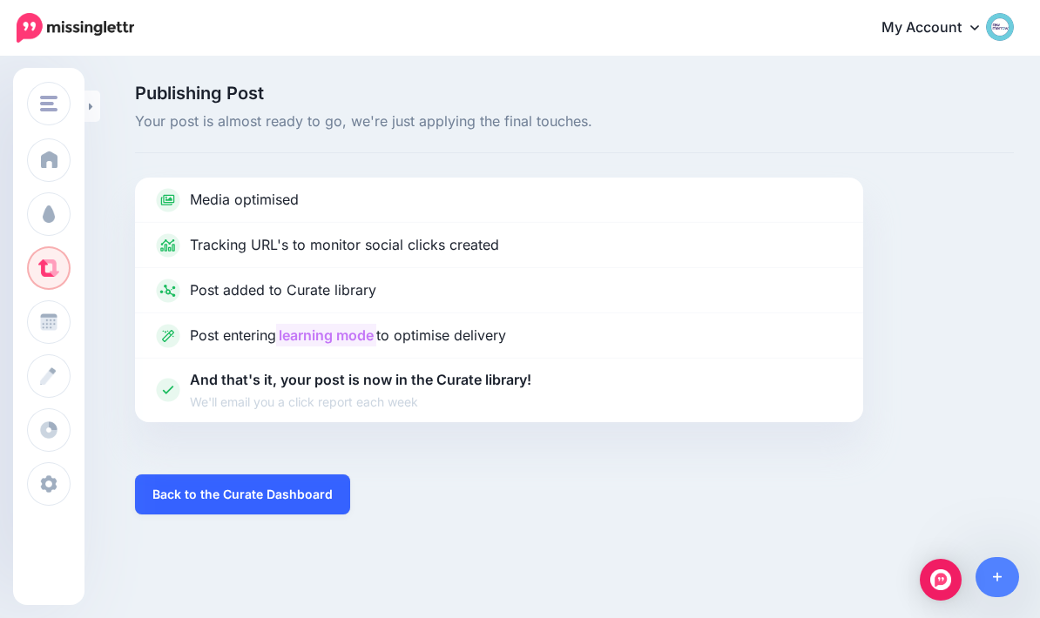
click at [287, 496] on link "Back to the Curate Dashboard" at bounding box center [242, 495] width 215 height 40
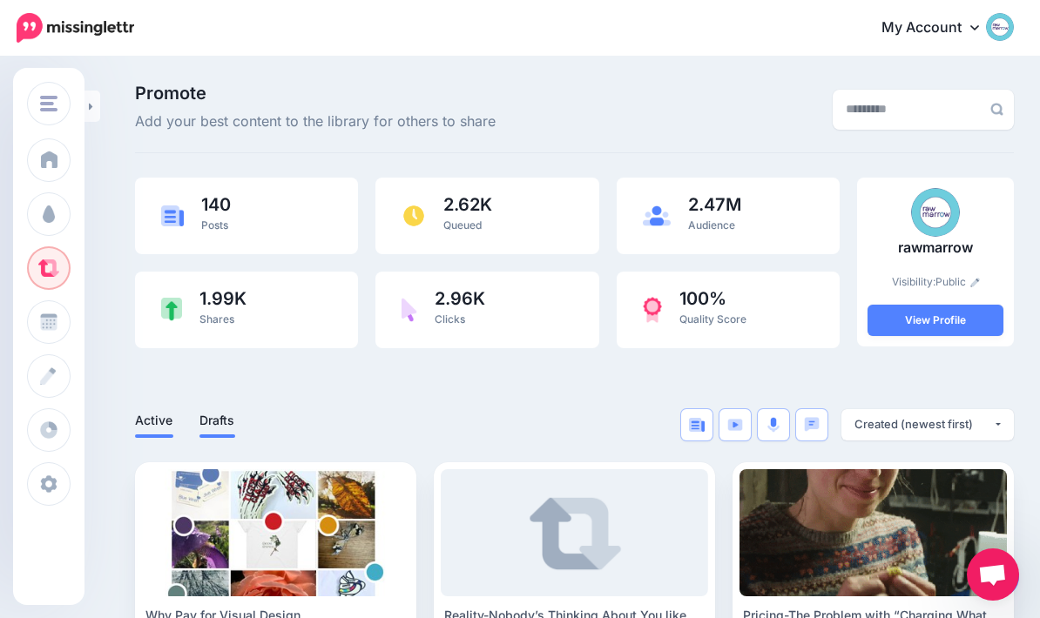
click at [217, 424] on link "Drafts" at bounding box center [217, 420] width 36 height 21
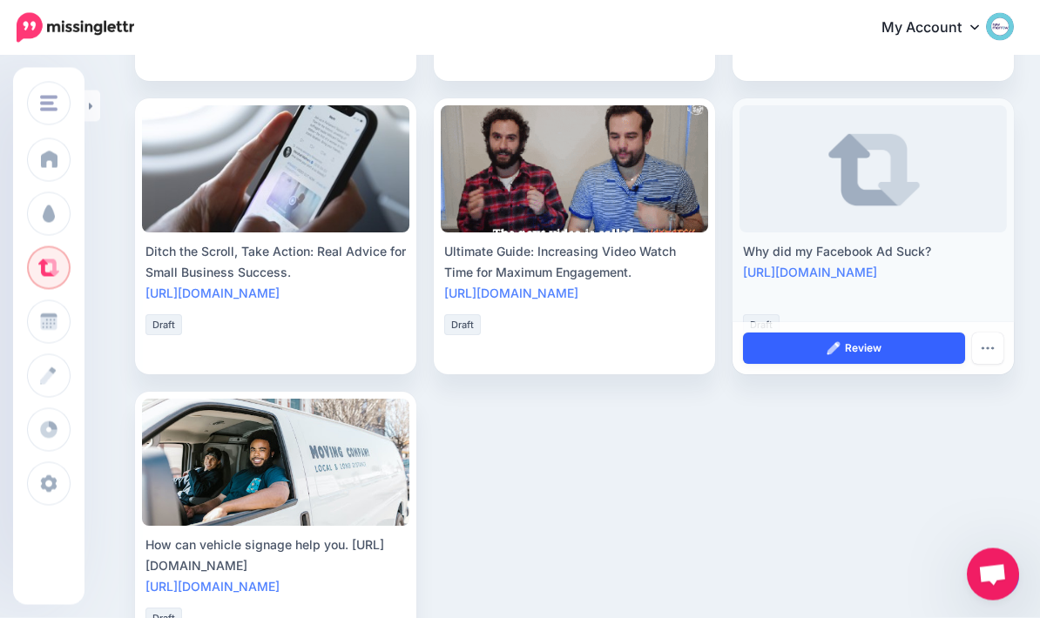
scroll to position [951, 0]
click at [831, 352] on img at bounding box center [834, 348] width 14 height 14
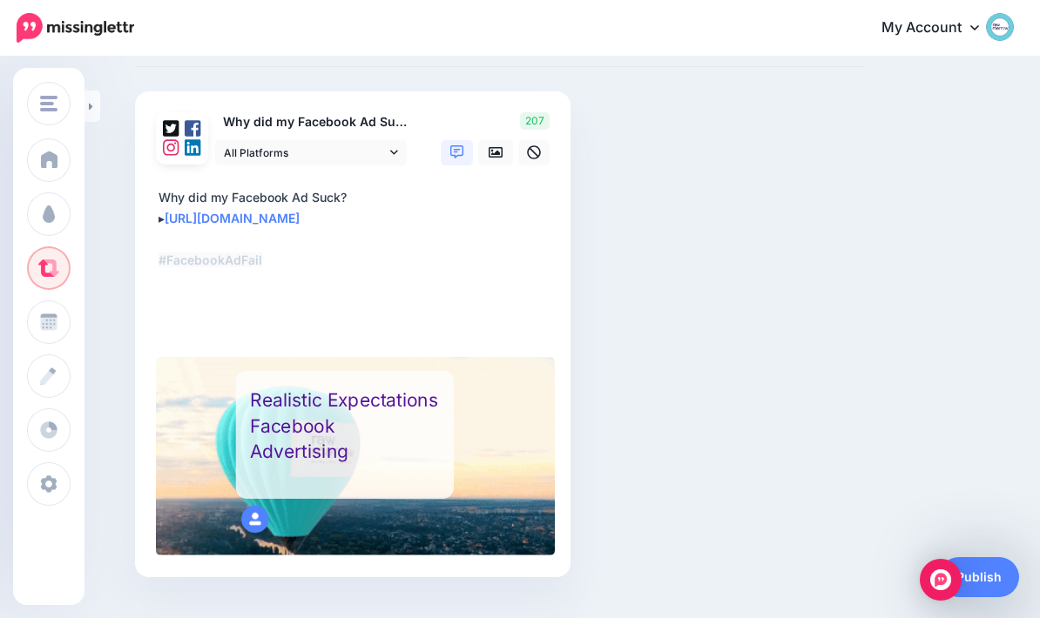
scroll to position [144, 0]
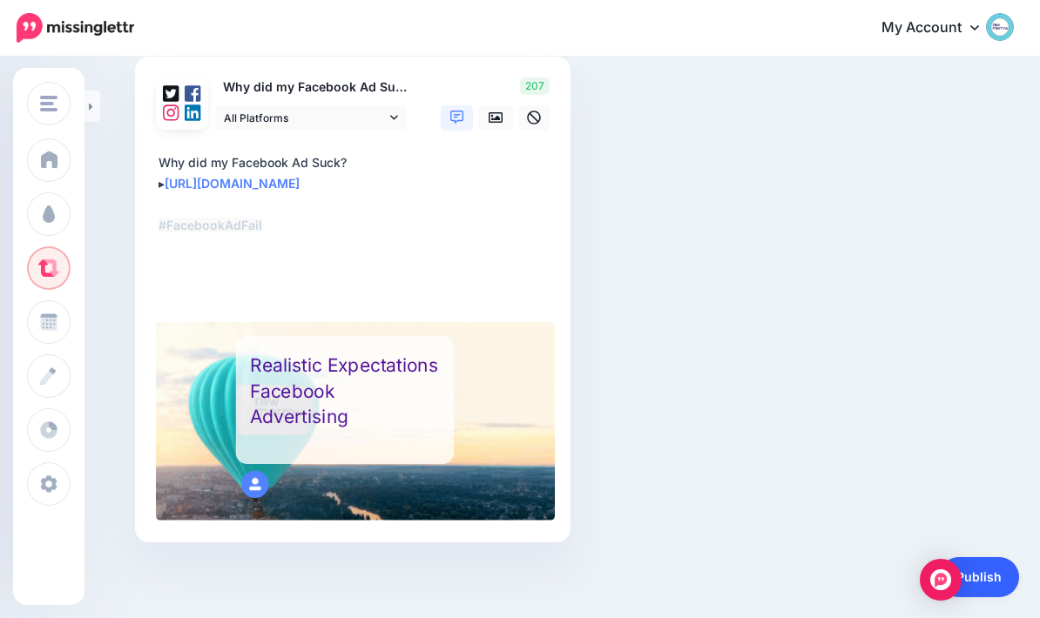
click at [998, 577] on link "Publish" at bounding box center [979, 577] width 80 height 40
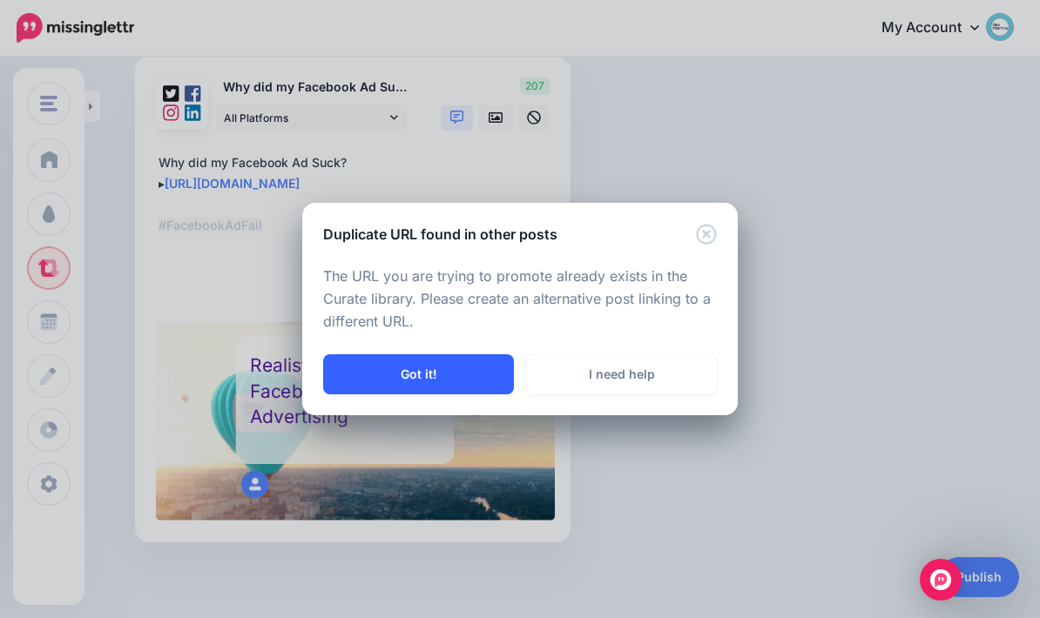
click at [446, 375] on button "Got it!" at bounding box center [418, 374] width 191 height 40
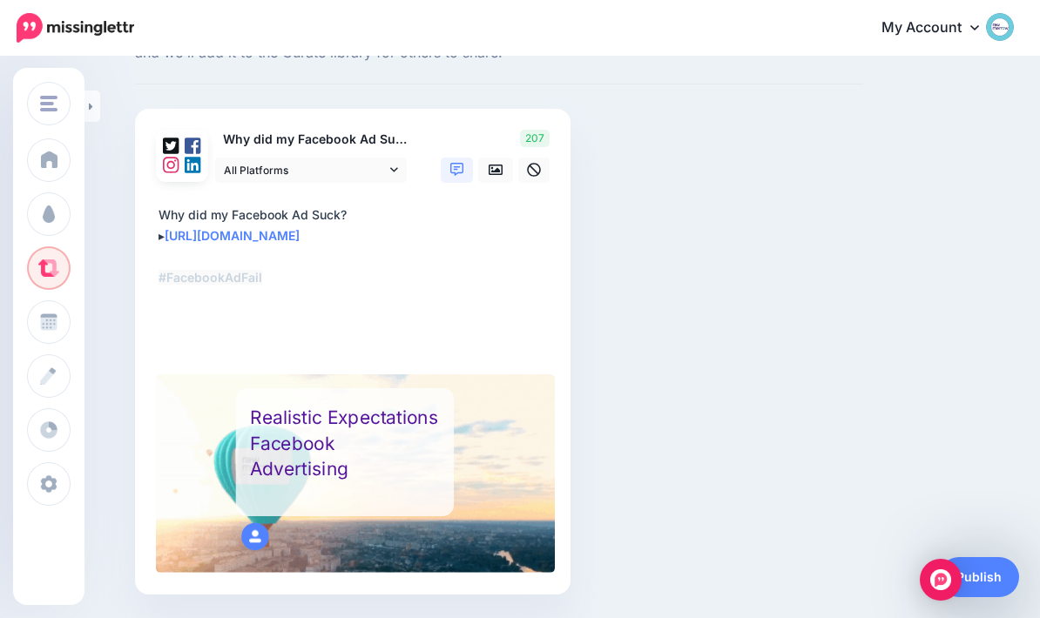
scroll to position [0, 0]
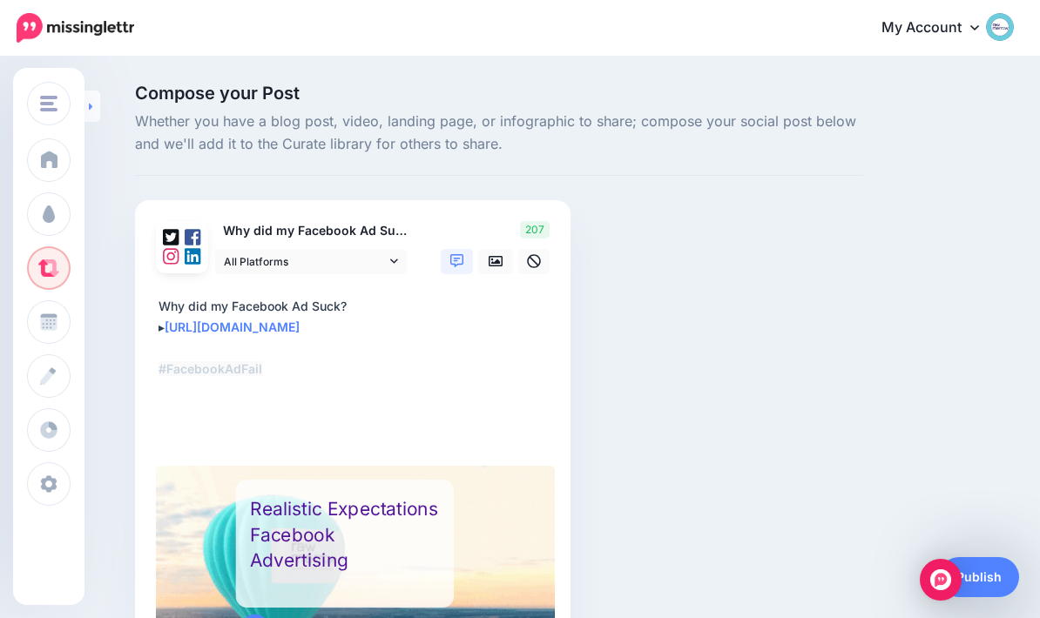
click at [98, 102] on link at bounding box center [92, 106] width 16 height 31
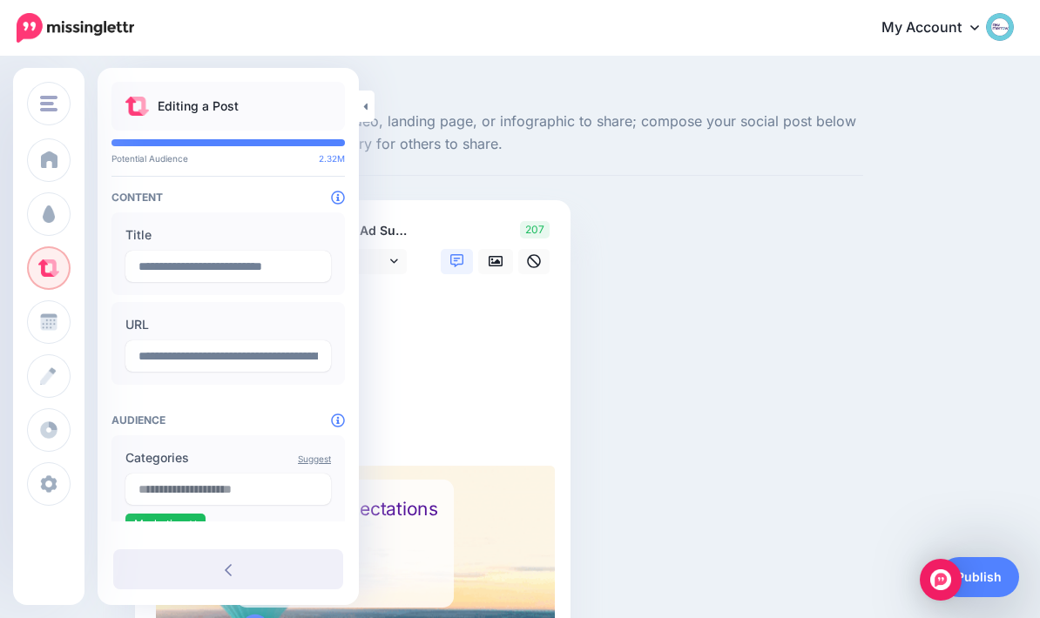
click at [773, 261] on div "Compose your Post Whether you have a blog post, video, landing page, or infogra…" at bounding box center [499, 411] width 754 height 654
click at [725, 238] on div "Compose your Post Whether you have a blog post, video, landing page, or infogra…" at bounding box center [499, 411] width 754 height 654
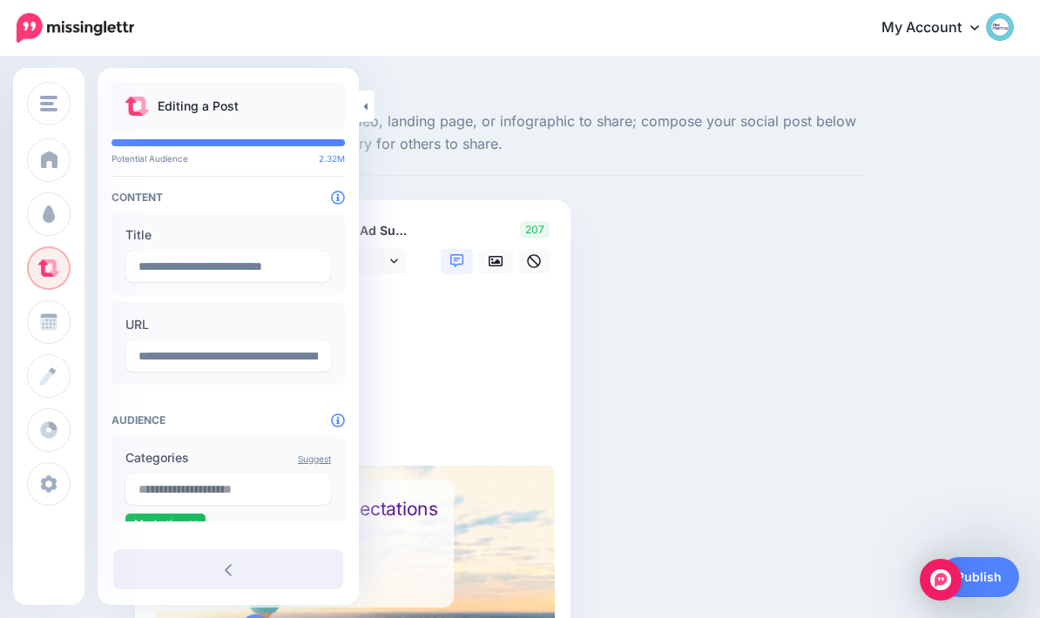
click at [449, 93] on span "Compose your Post" at bounding box center [499, 92] width 728 height 17
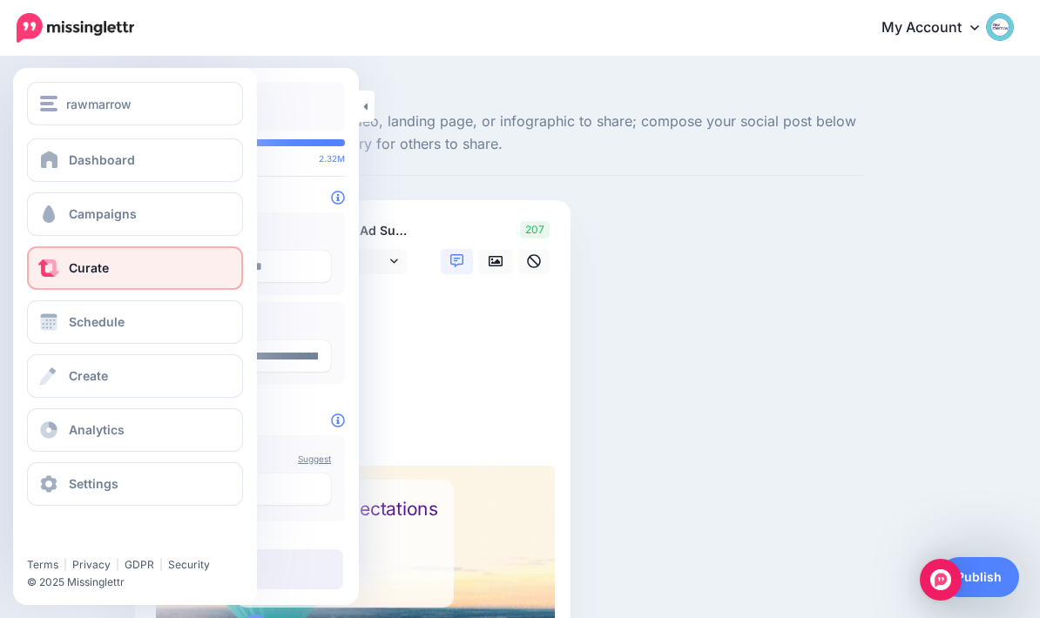
click at [39, 273] on span at bounding box center [48, 268] width 23 height 17
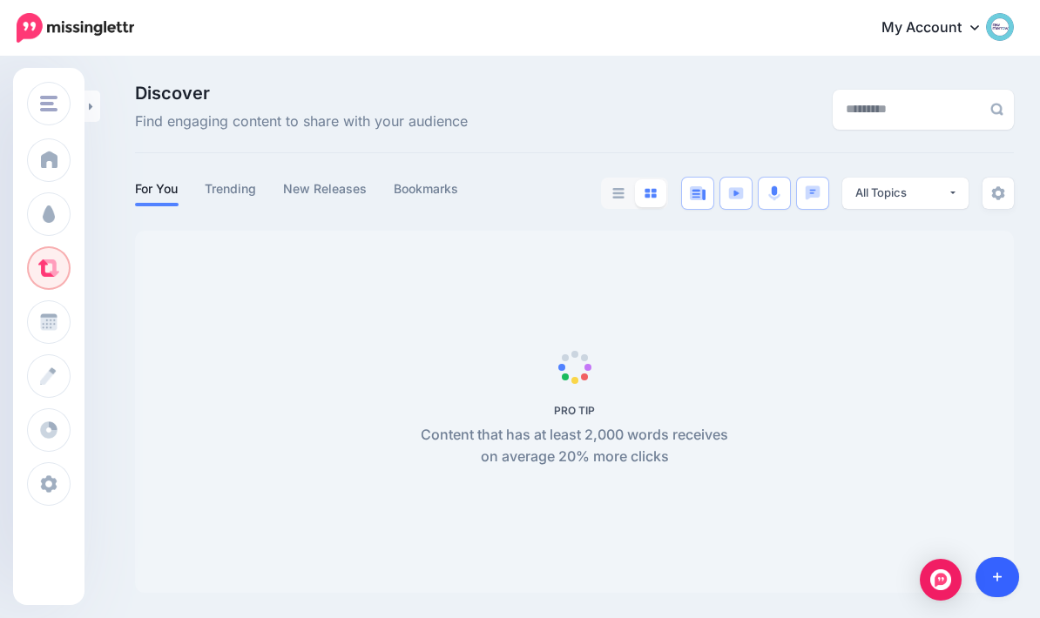
click at [1002, 584] on link at bounding box center [997, 577] width 44 height 40
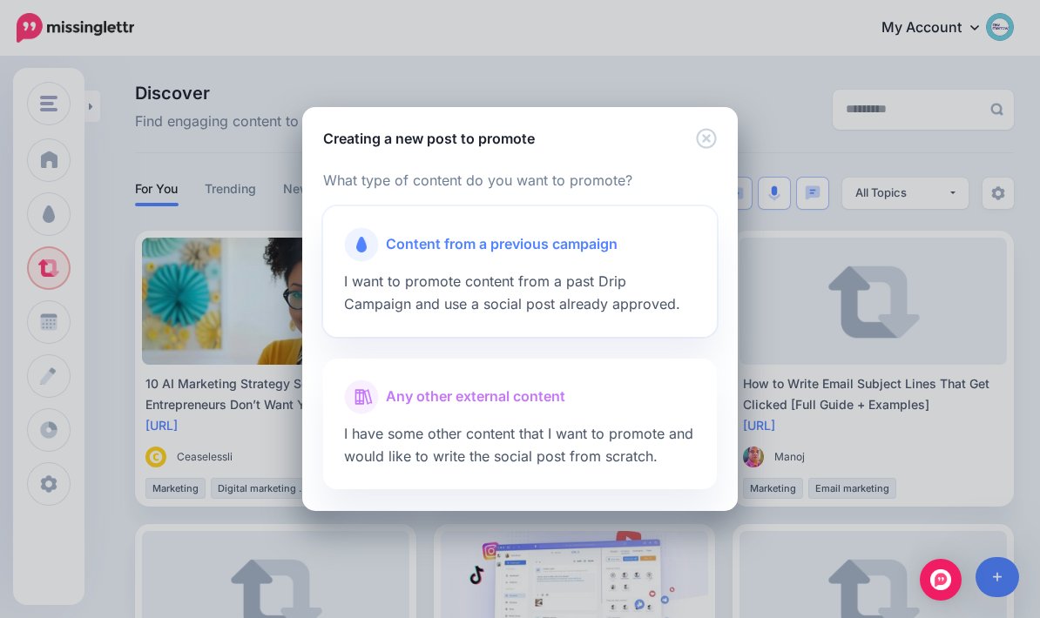
click at [581, 239] on span "Content from a previous campaign" at bounding box center [502, 244] width 232 height 23
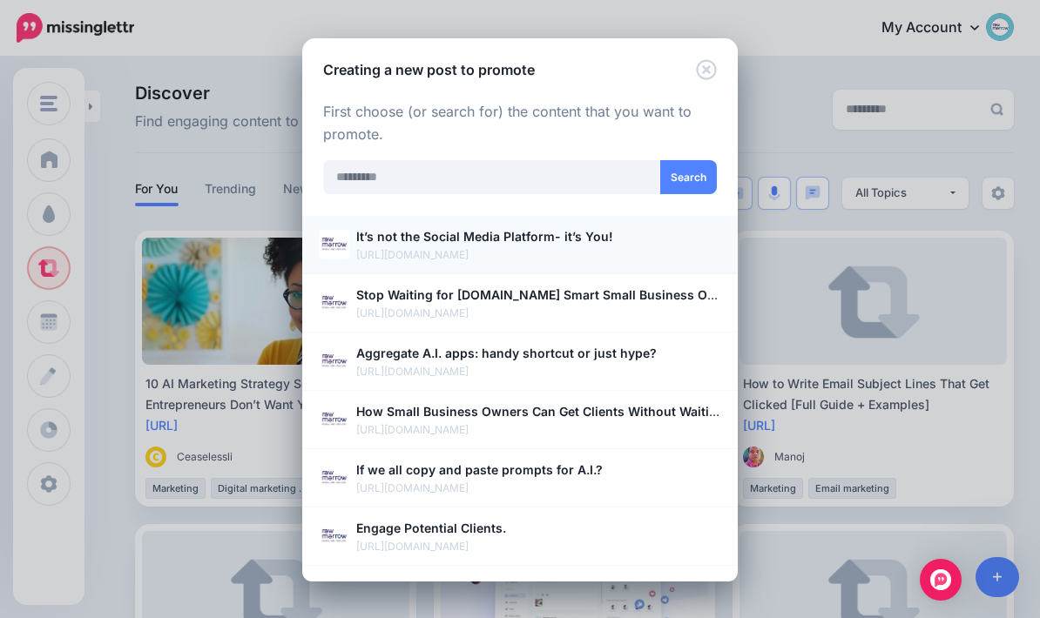
click at [486, 230] on b "It’s not the Social Media Platform- it’s You!" at bounding box center [484, 236] width 257 height 15
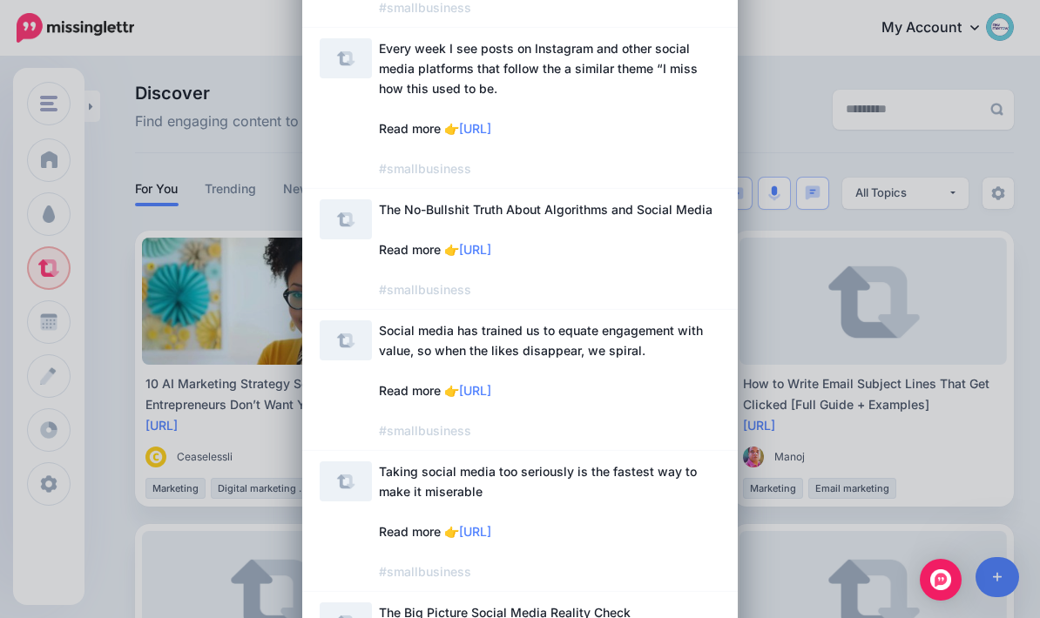
scroll to position [435, 0]
click at [670, 251] on span "The No-Bullshit Truth About Algorithms and Social Media Read more 👉 https://ltt…" at bounding box center [549, 249] width 341 height 100
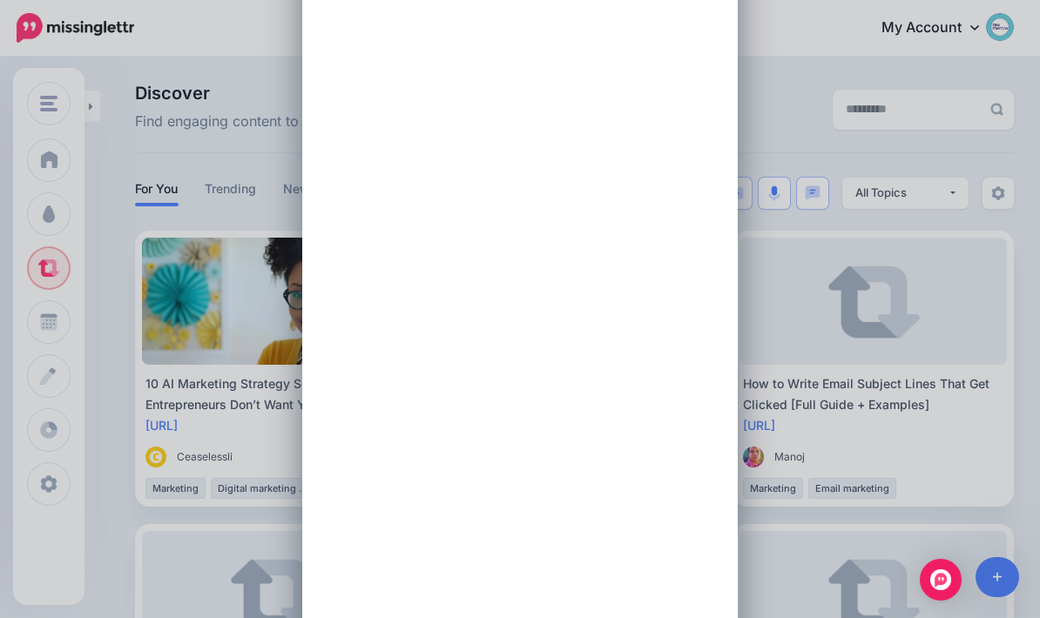
scroll to position [0, 0]
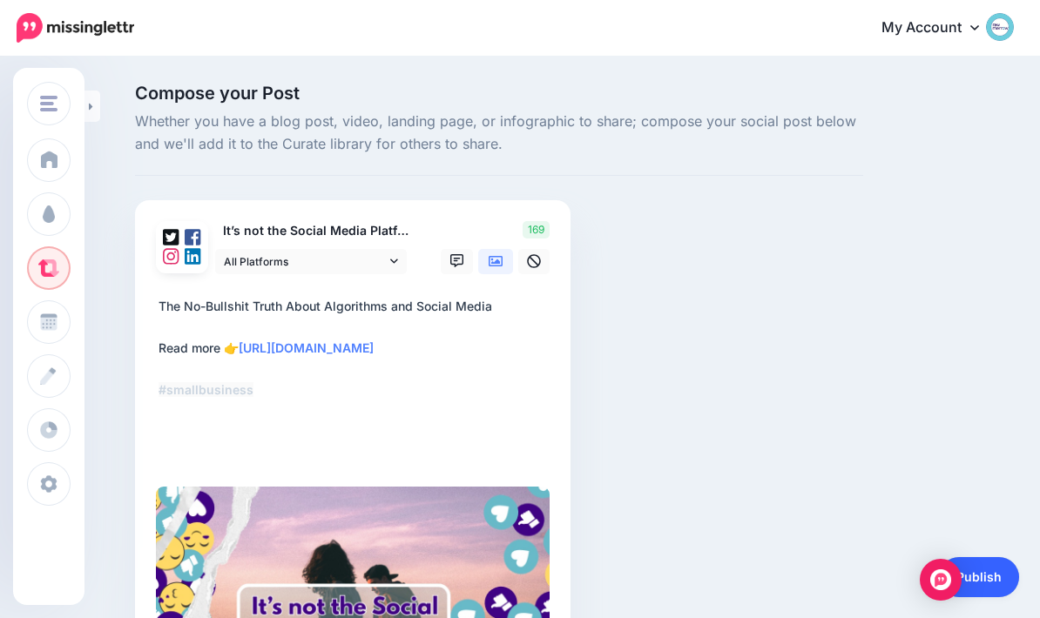
click at [1007, 573] on link "Publish" at bounding box center [979, 577] width 80 height 40
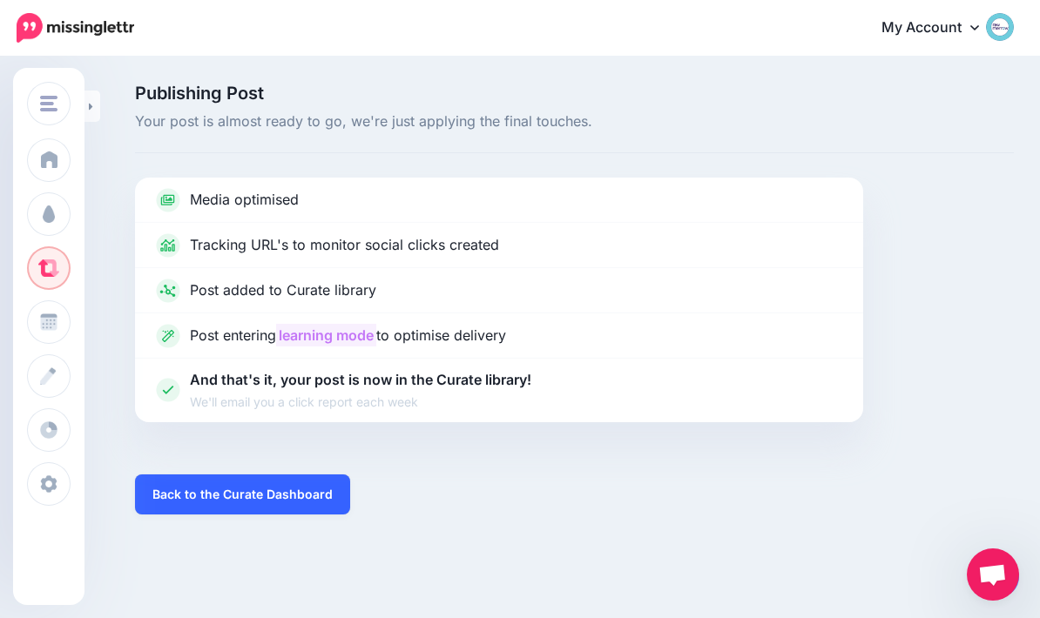
click at [298, 492] on link "Back to the Curate Dashboard" at bounding box center [242, 495] width 215 height 40
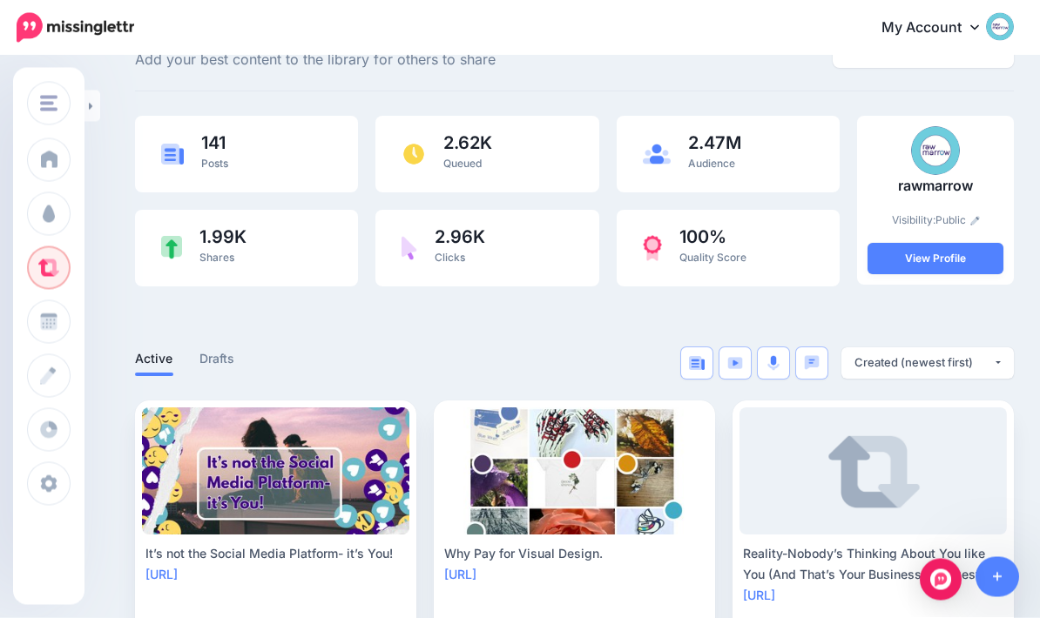
scroll to position [60, 0]
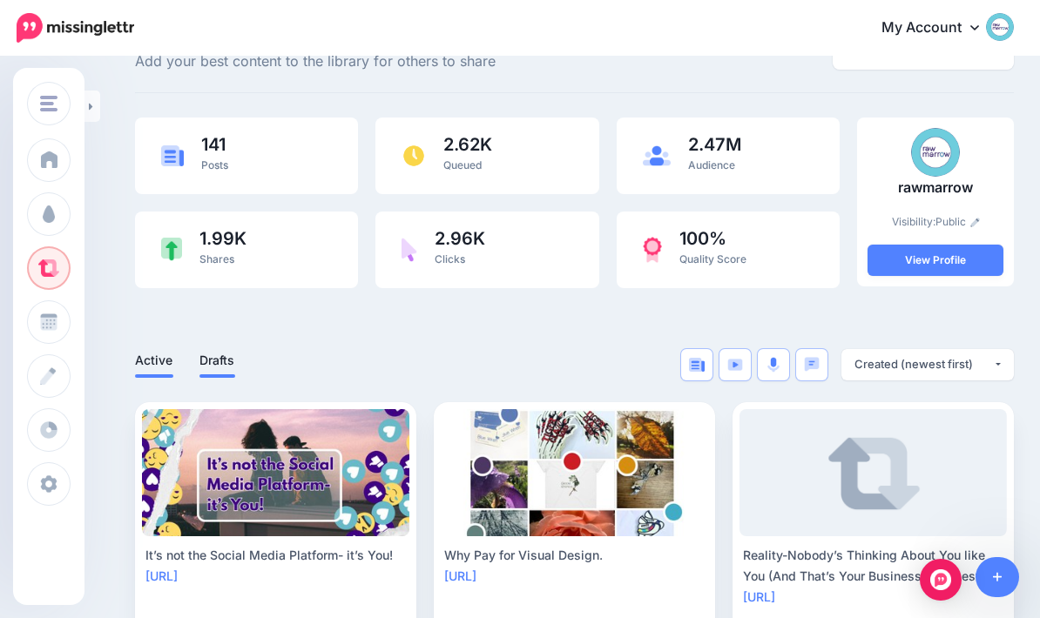
click at [225, 364] on link "Drafts" at bounding box center [217, 360] width 36 height 21
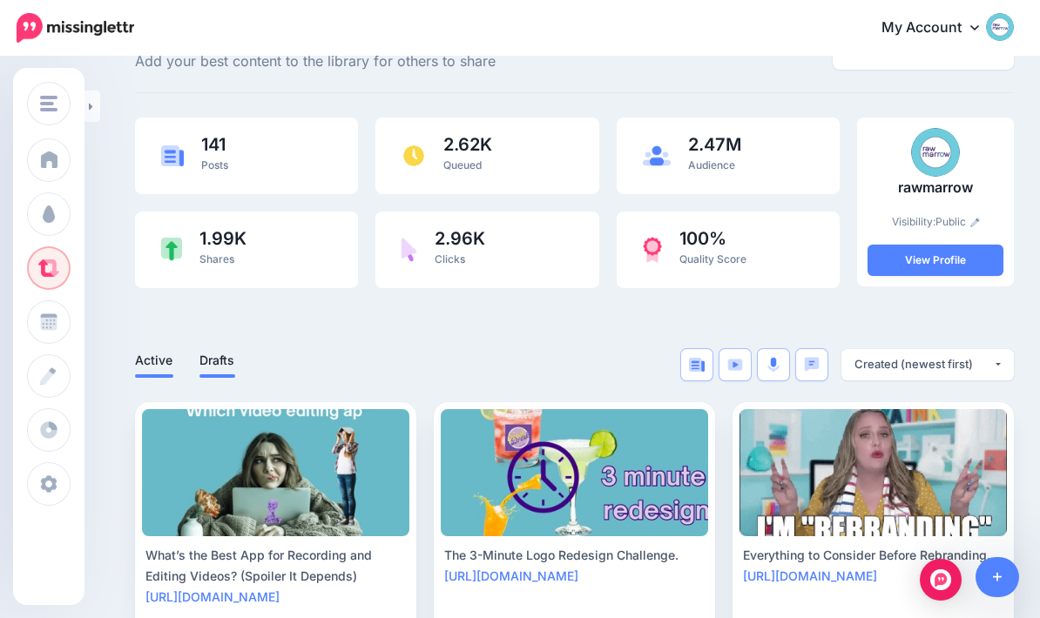
scroll to position [72, 0]
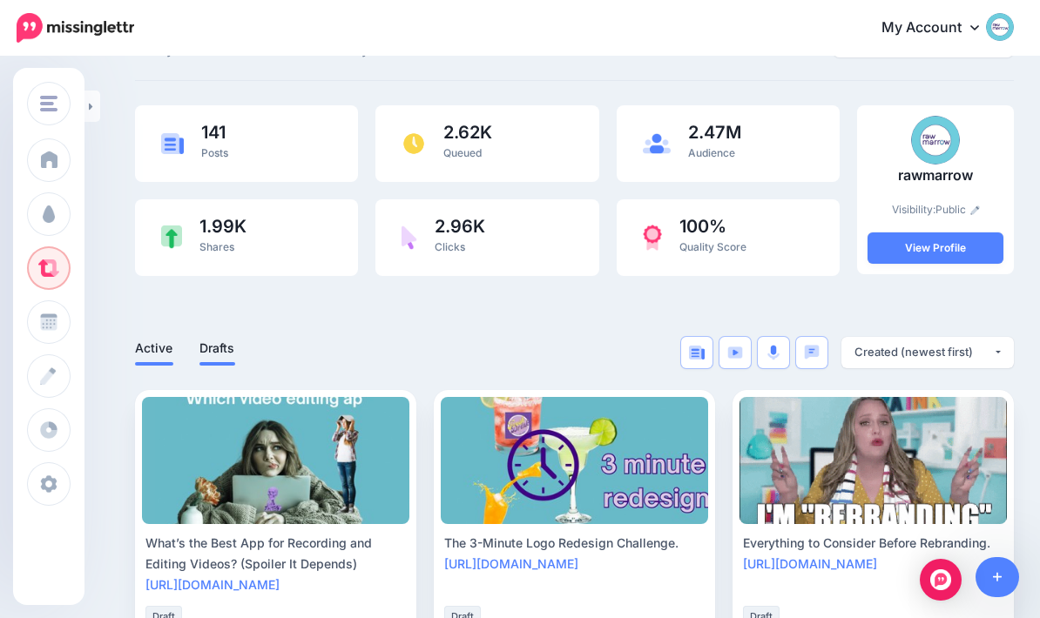
click at [138, 357] on link "Active" at bounding box center [154, 348] width 38 height 21
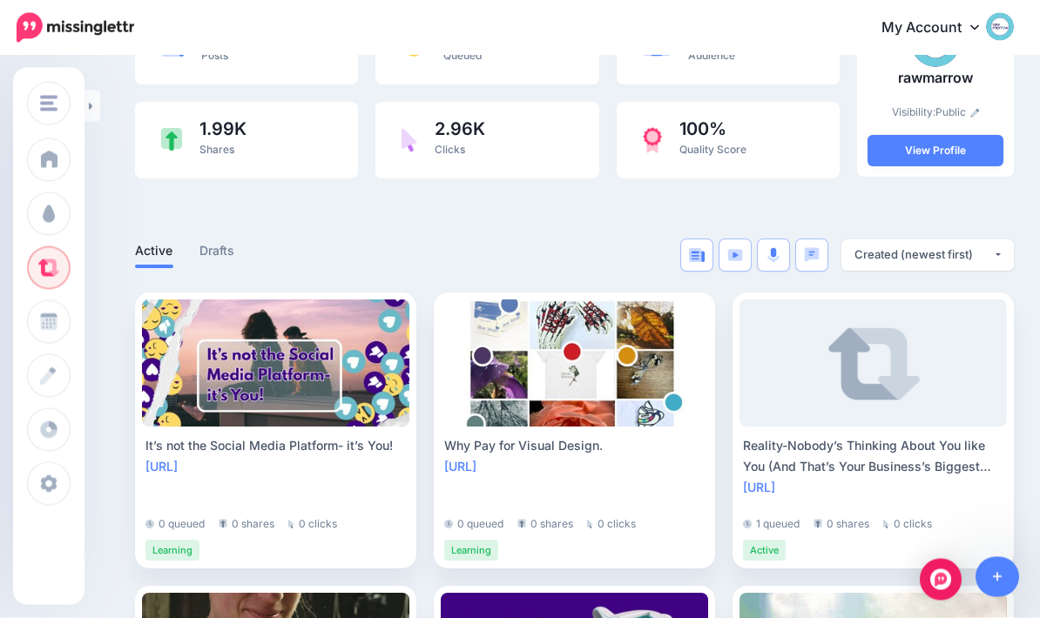
scroll to position [170, 0]
click at [1000, 597] on link at bounding box center [997, 577] width 44 height 40
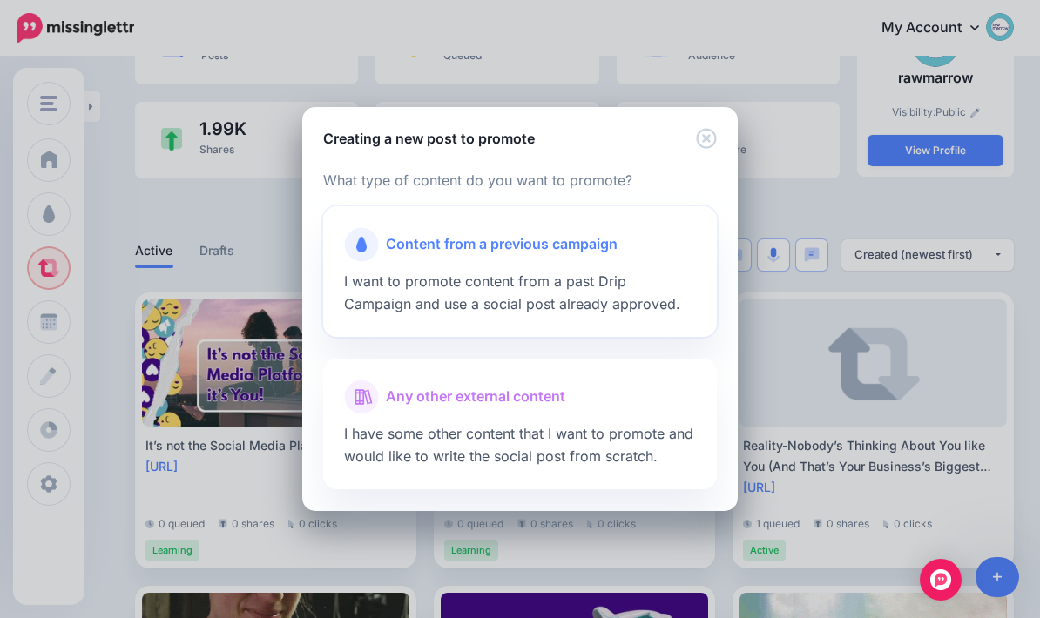
click at [597, 271] on div at bounding box center [520, 266] width 352 height 9
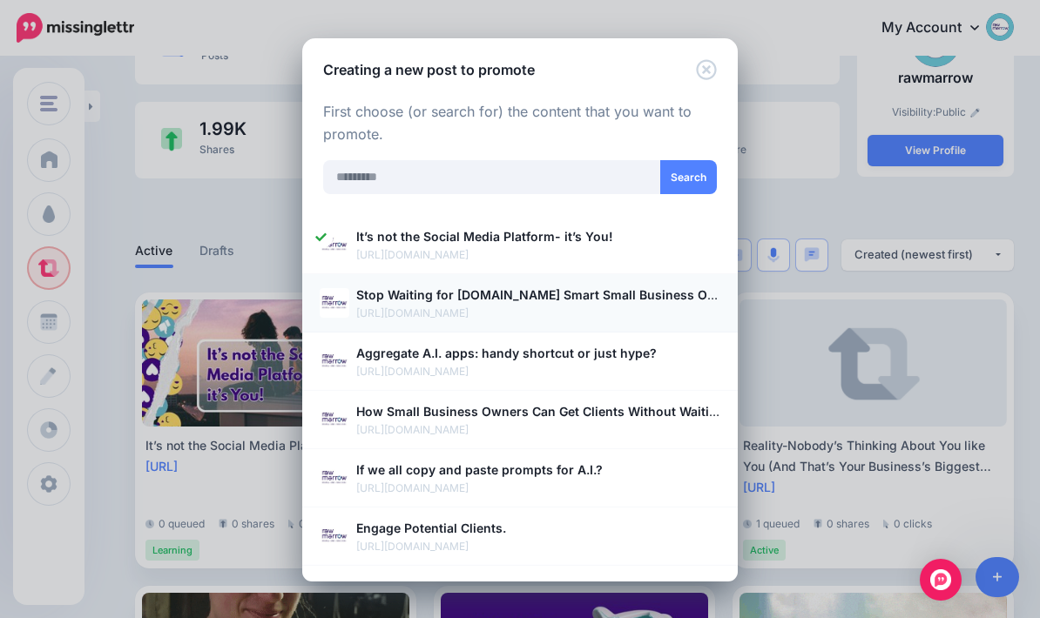
click at [332, 318] on img at bounding box center [335, 303] width 30 height 30
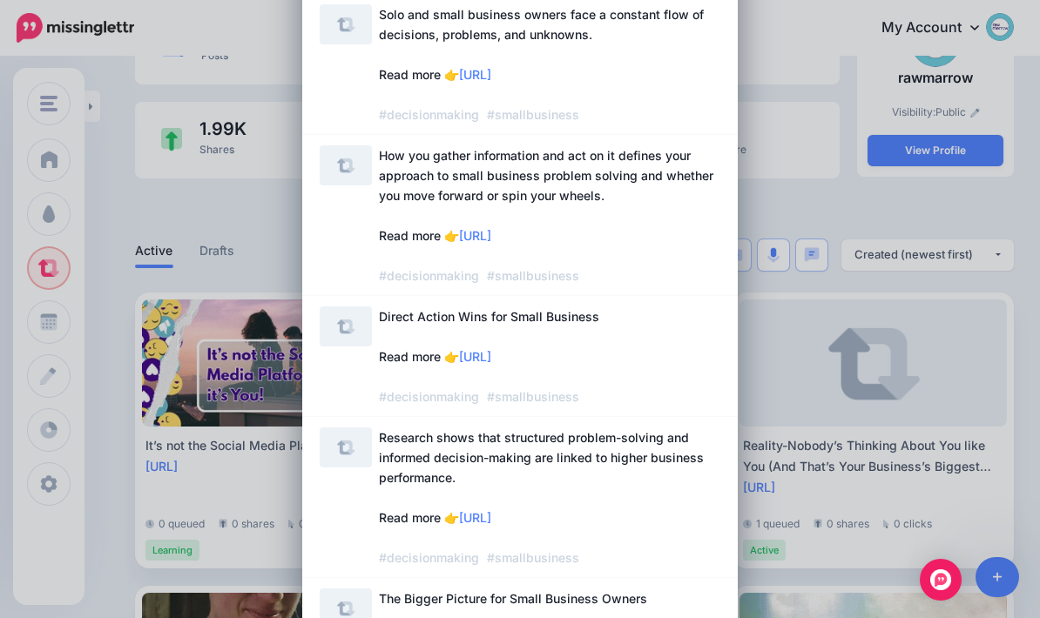
scroll to position [772, 0]
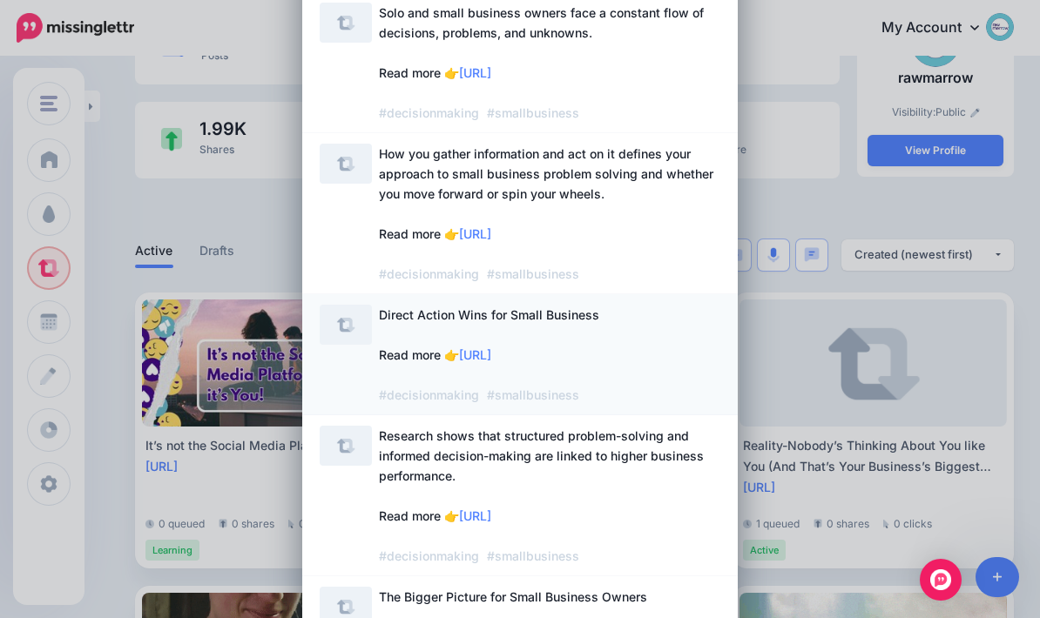
click at [678, 355] on span "Direct Action Wins for Small Business Read more 👉 https://lttr.ai/AiAjp #decisi…" at bounding box center [549, 355] width 341 height 100
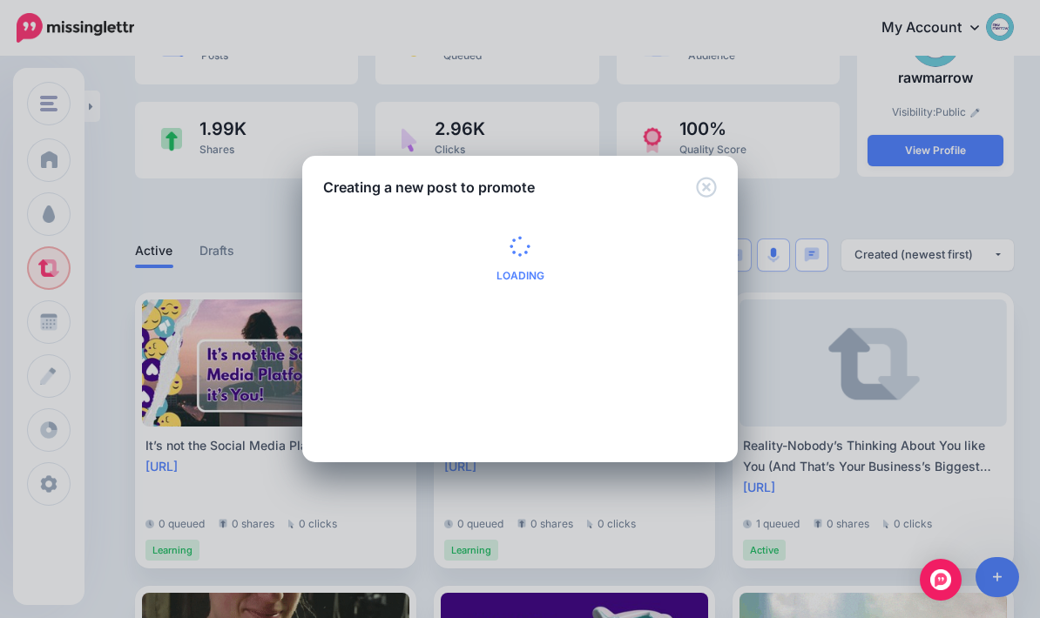
scroll to position [0, 0]
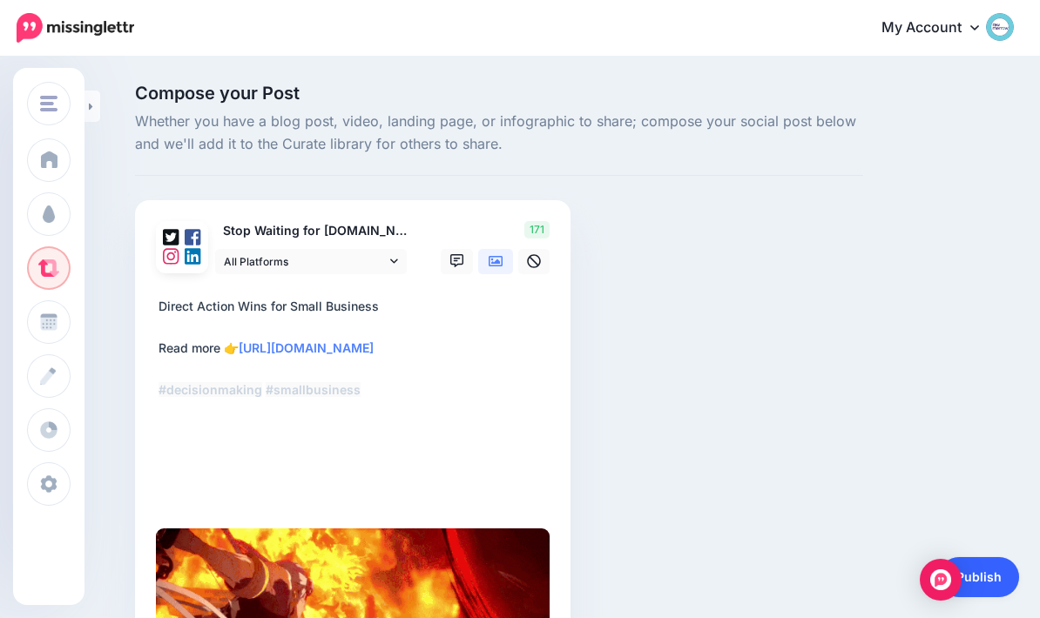
click at [1005, 597] on link "Publish" at bounding box center [979, 577] width 80 height 40
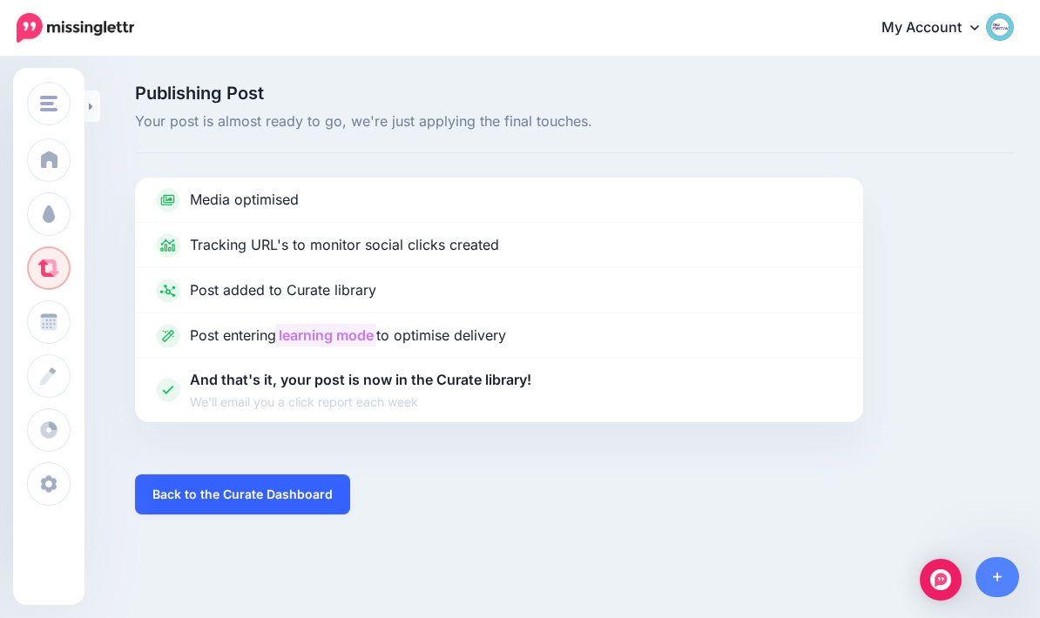
click at [304, 496] on link "Back to the Curate Dashboard" at bounding box center [242, 495] width 215 height 40
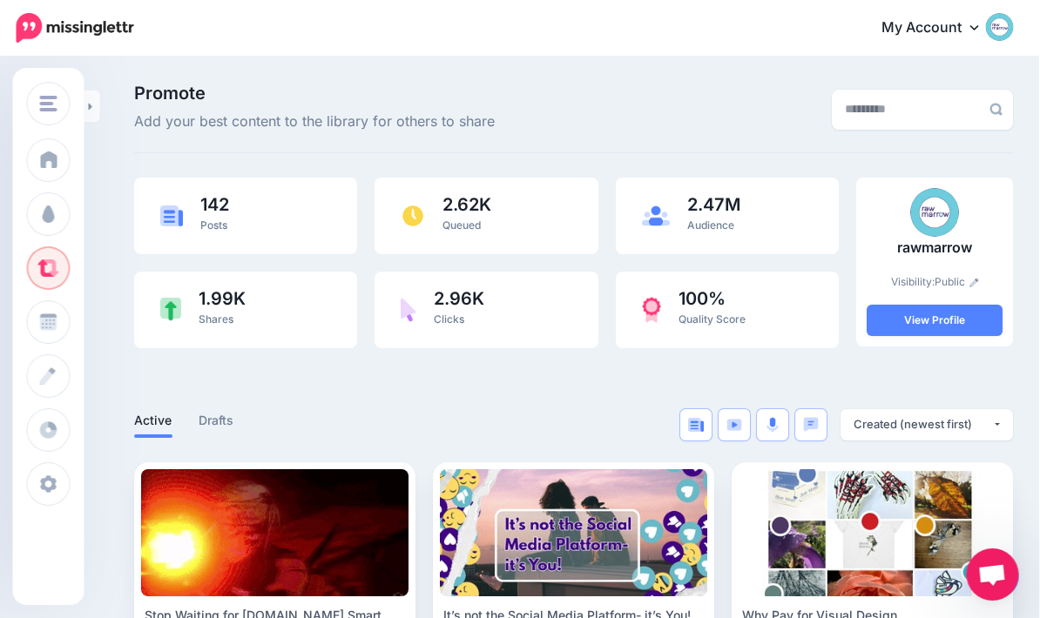
scroll to position [0, 32]
click at [135, 418] on link "Active" at bounding box center [154, 420] width 38 height 21
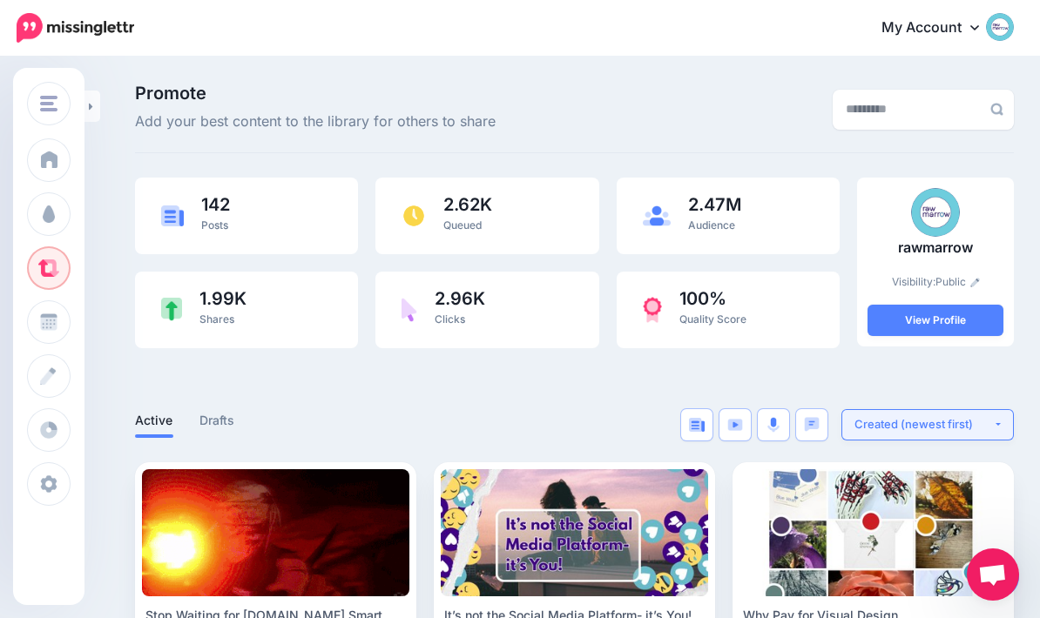
click at [963, 427] on button "Created (newest first)" at bounding box center [927, 424] width 172 height 31
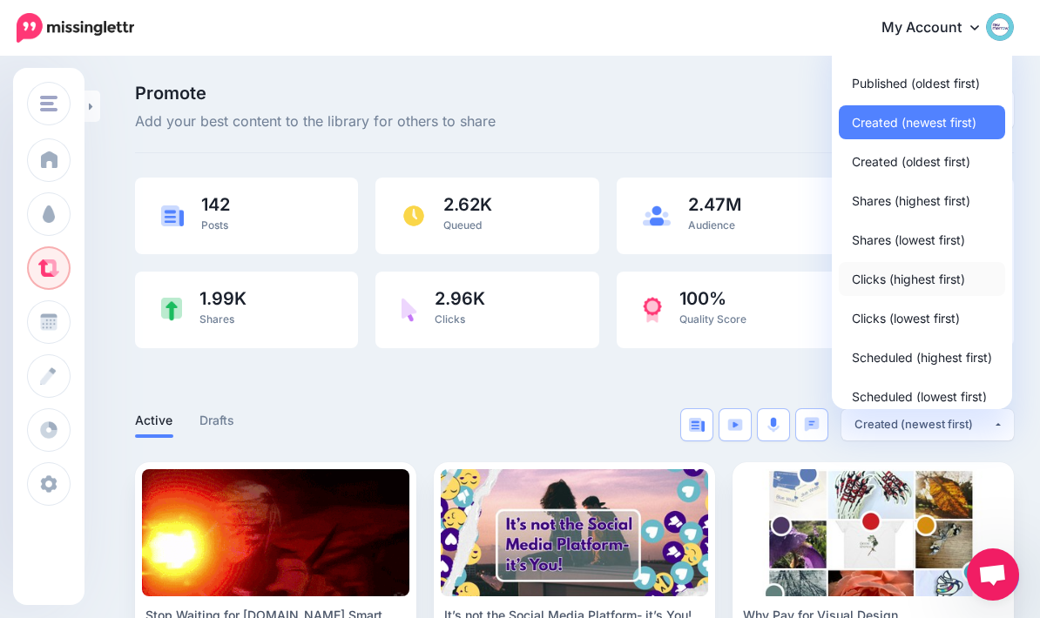
click at [939, 283] on link "Clicks (highest first)" at bounding box center [922, 279] width 166 height 34
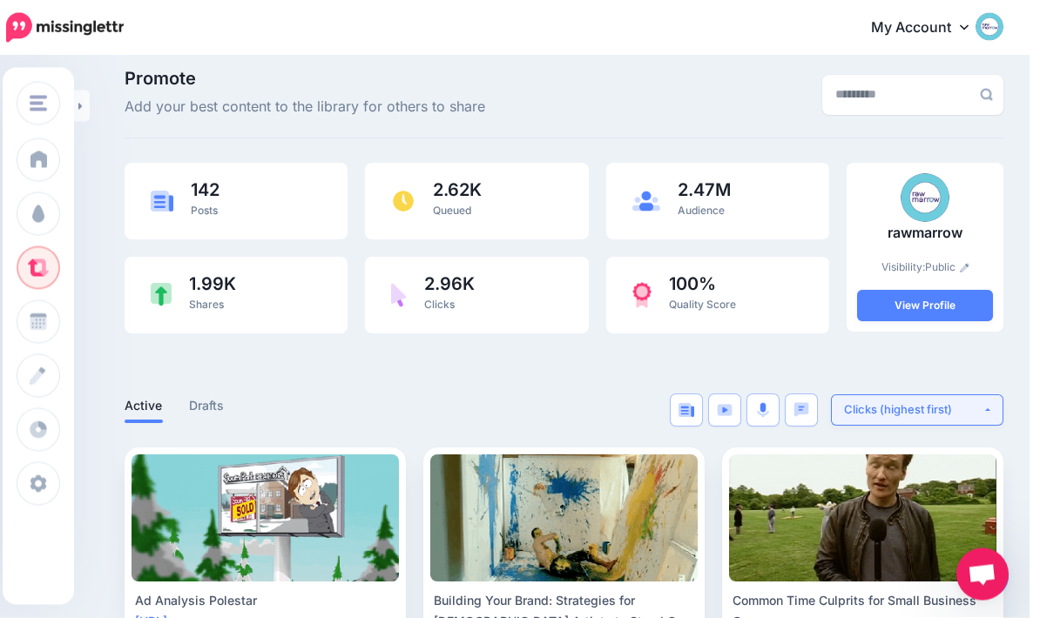
scroll to position [0, 27]
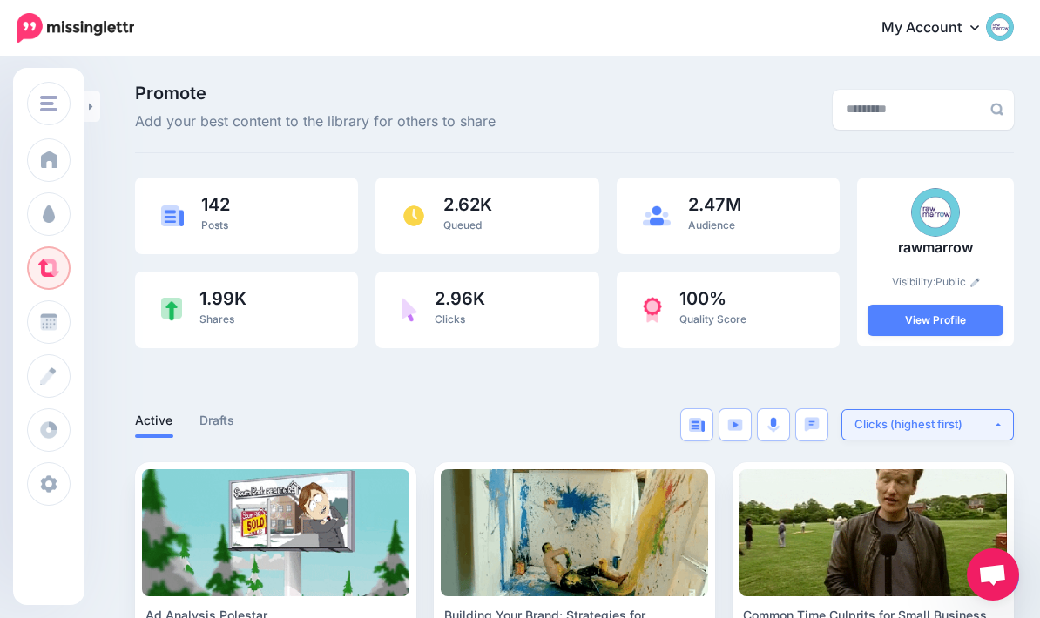
click at [975, 417] on button "Clicks (highest first)" at bounding box center [927, 424] width 172 height 31
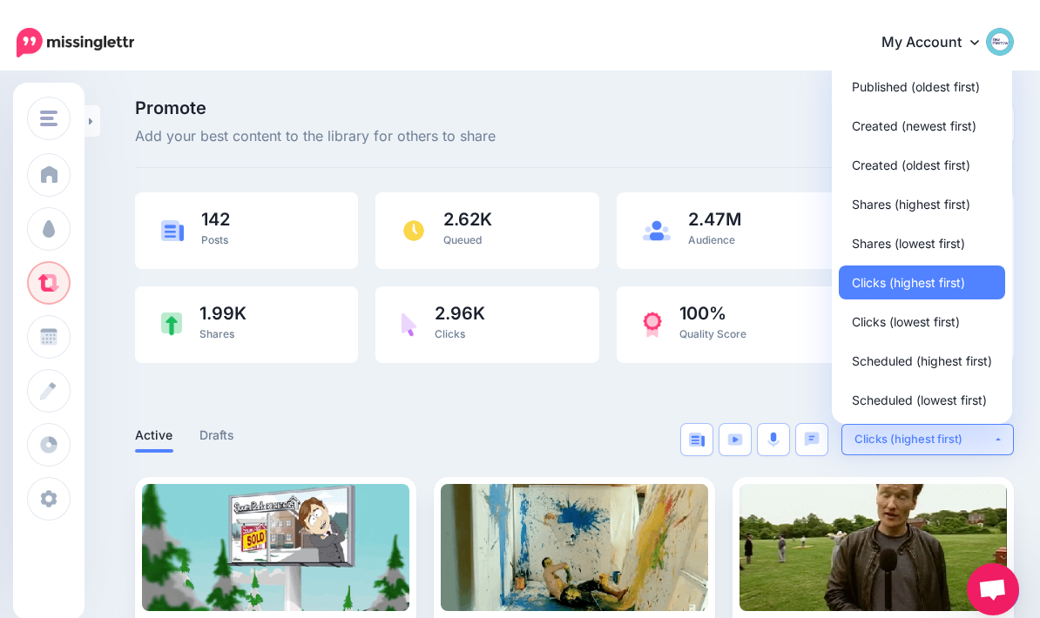
scroll to position [0, 0]
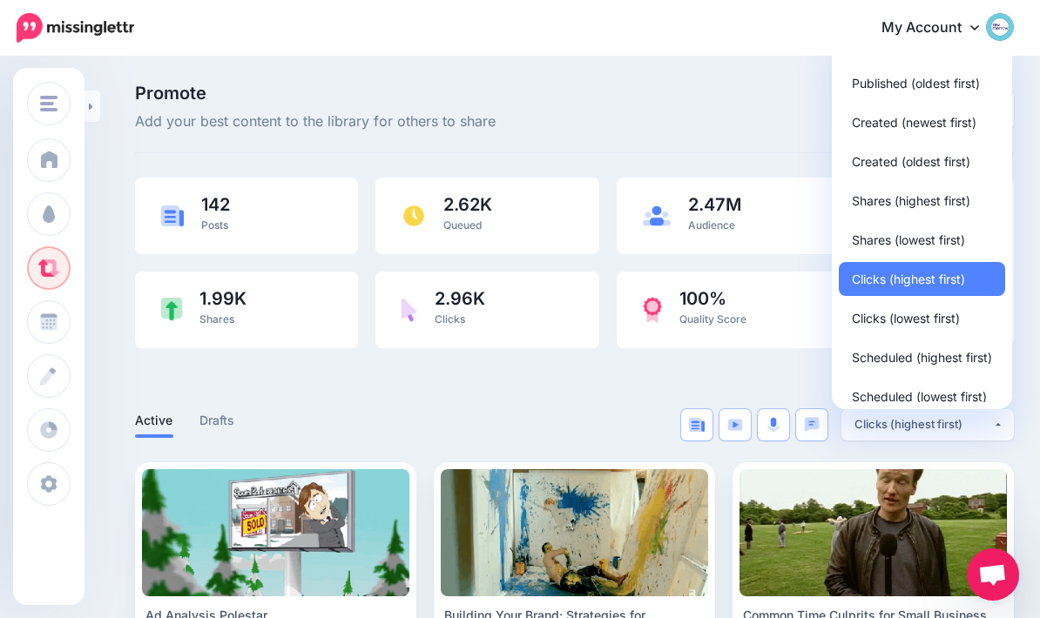
click at [310, 431] on ul "Active Drafts" at bounding box center [355, 423] width 440 height 29
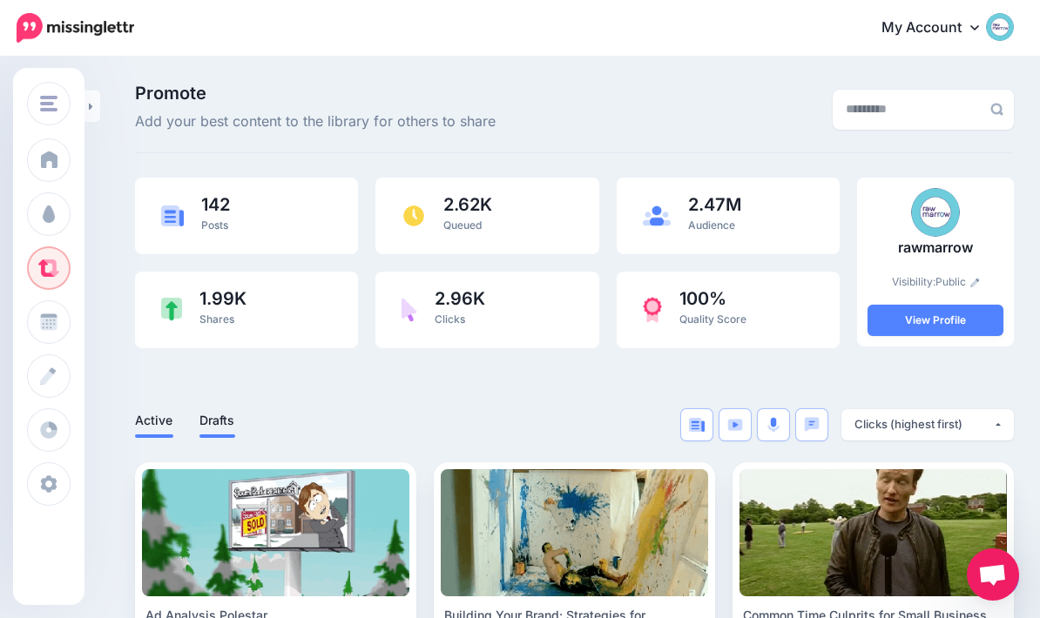
click at [199, 422] on link "Drafts" at bounding box center [217, 420] width 36 height 21
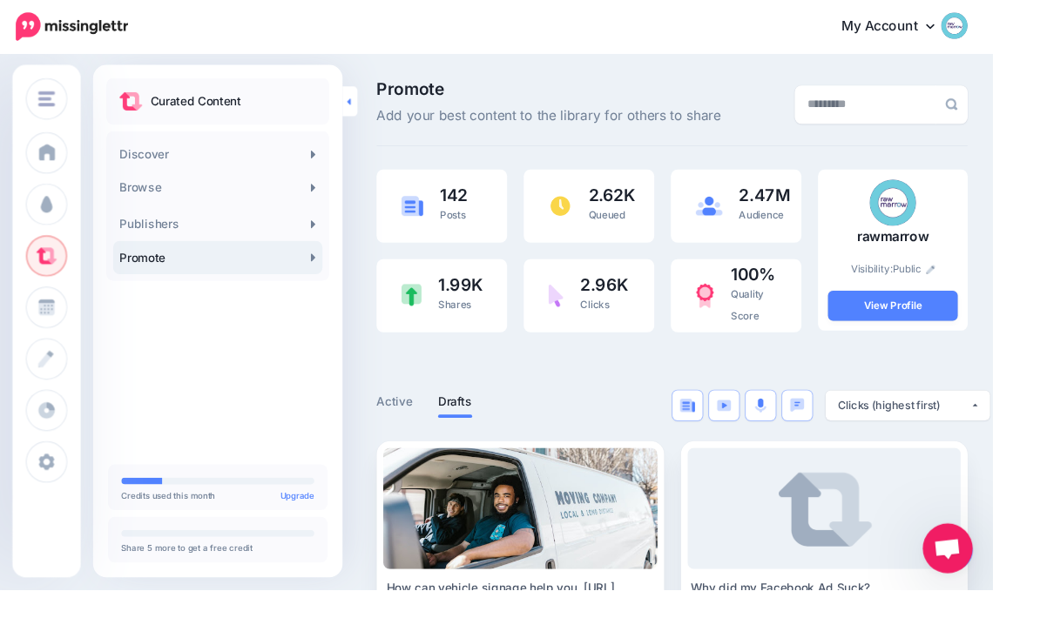
click at [362, 111] on link at bounding box center [367, 106] width 16 height 31
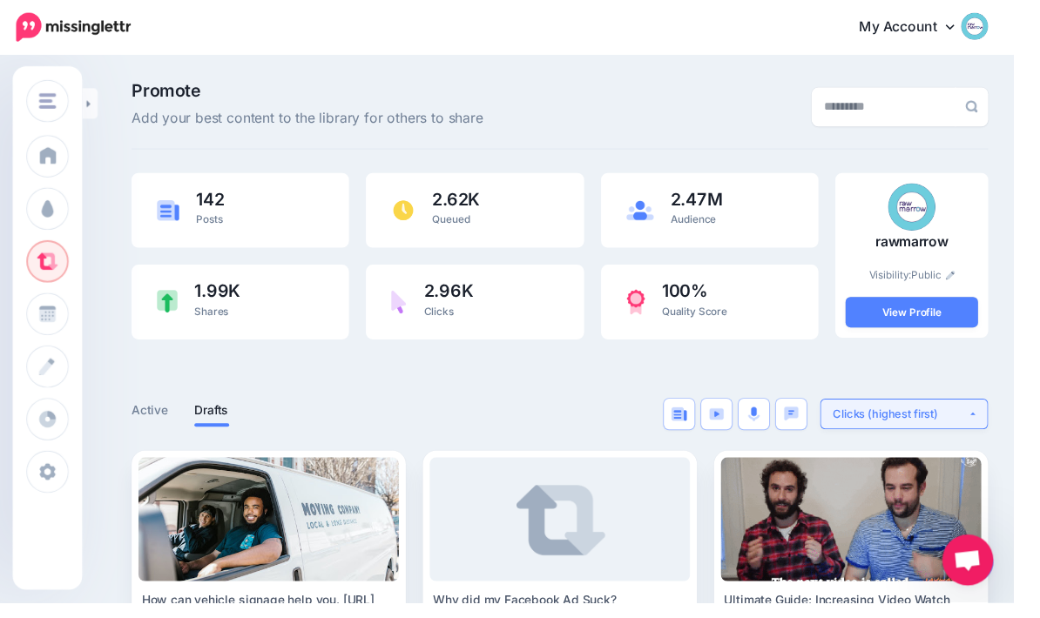
click at [999, 418] on button "Clicks (highest first)" at bounding box center [927, 424] width 172 height 31
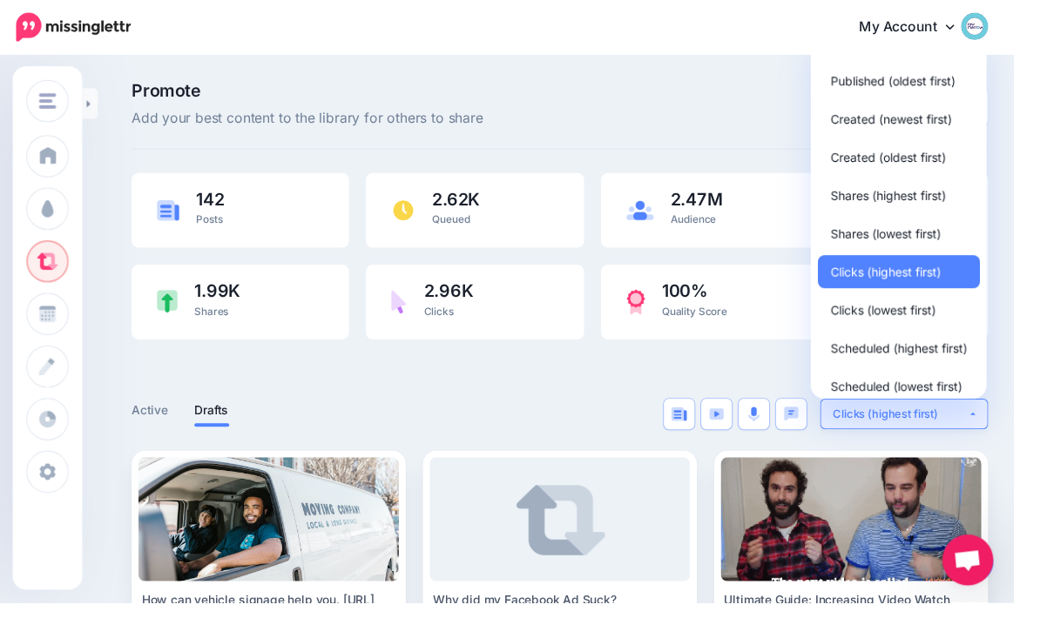
scroll to position [11, 0]
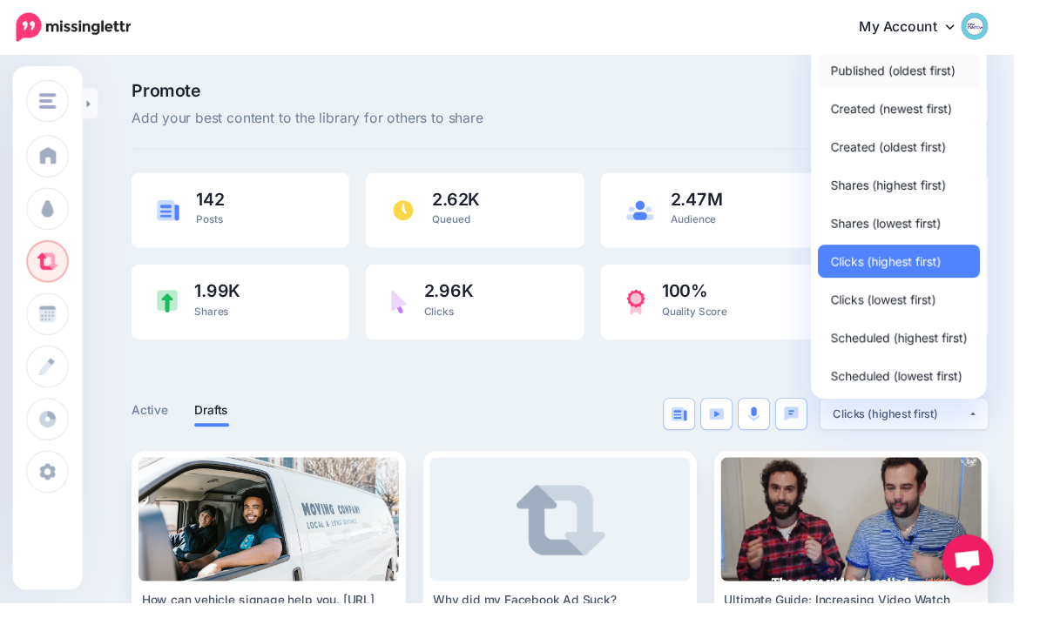
click at [960, 67] on span "Published (oldest first)" at bounding box center [916, 71] width 128 height 21
select select "**********"
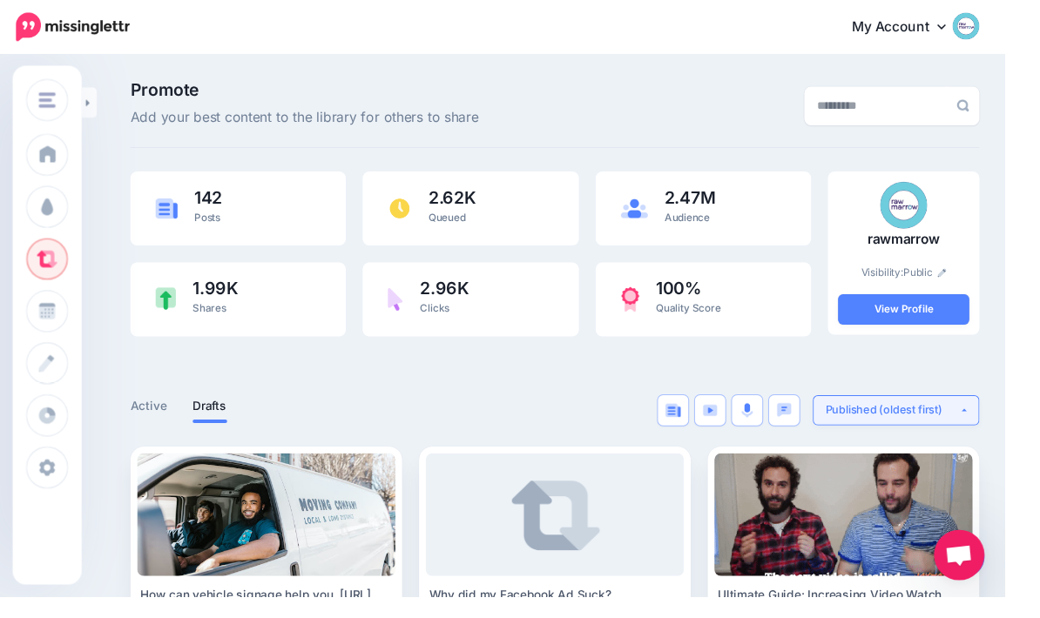
click at [984, 422] on div "Published (oldest first)" at bounding box center [923, 424] width 138 height 17
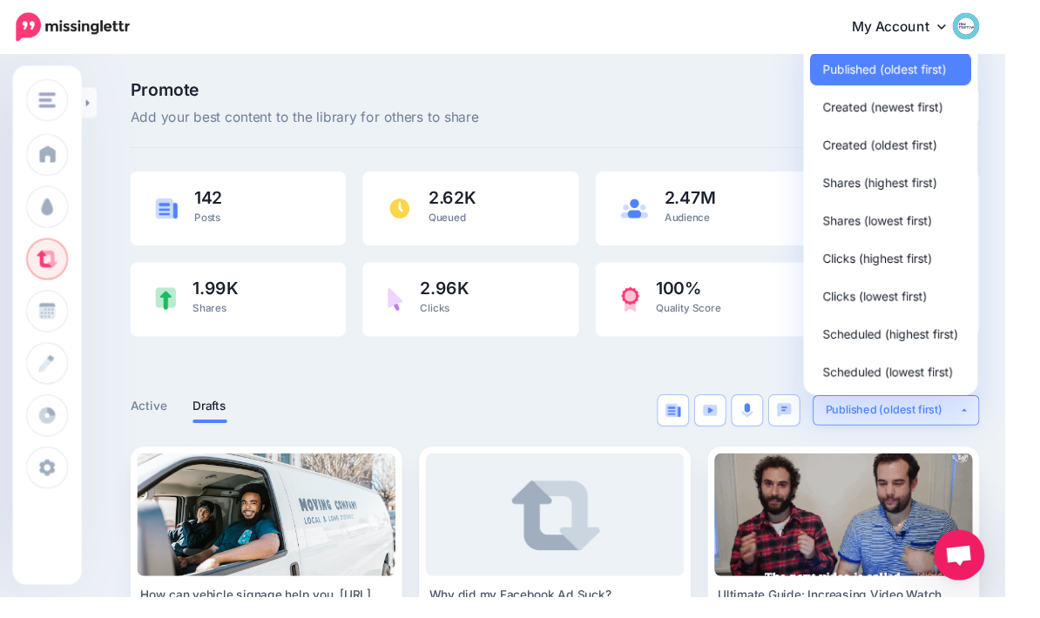
scroll to position [0, 0]
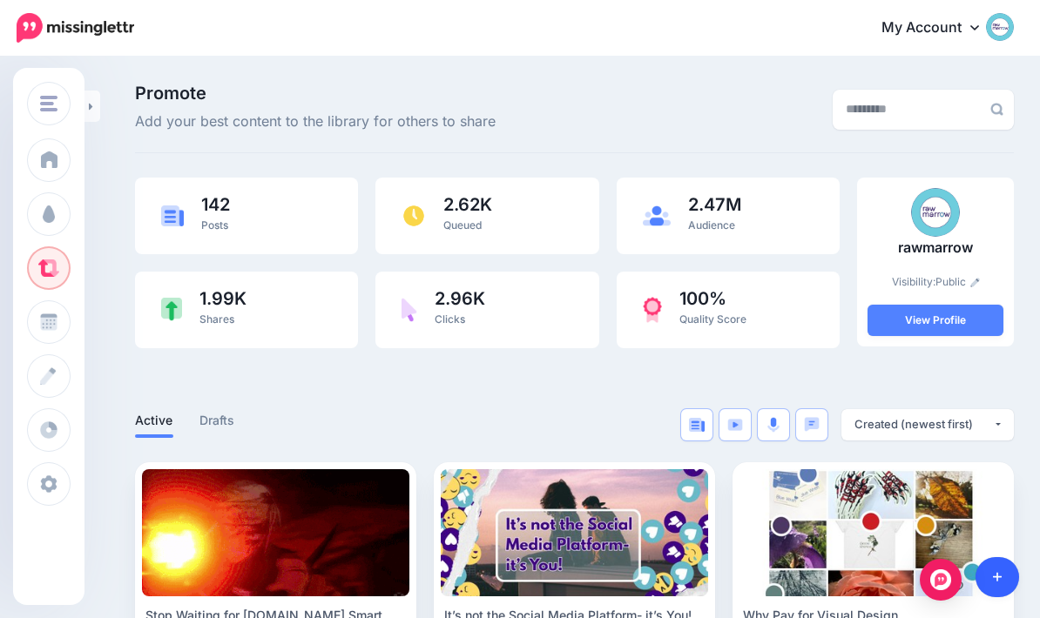
click at [1004, 577] on link at bounding box center [997, 577] width 44 height 40
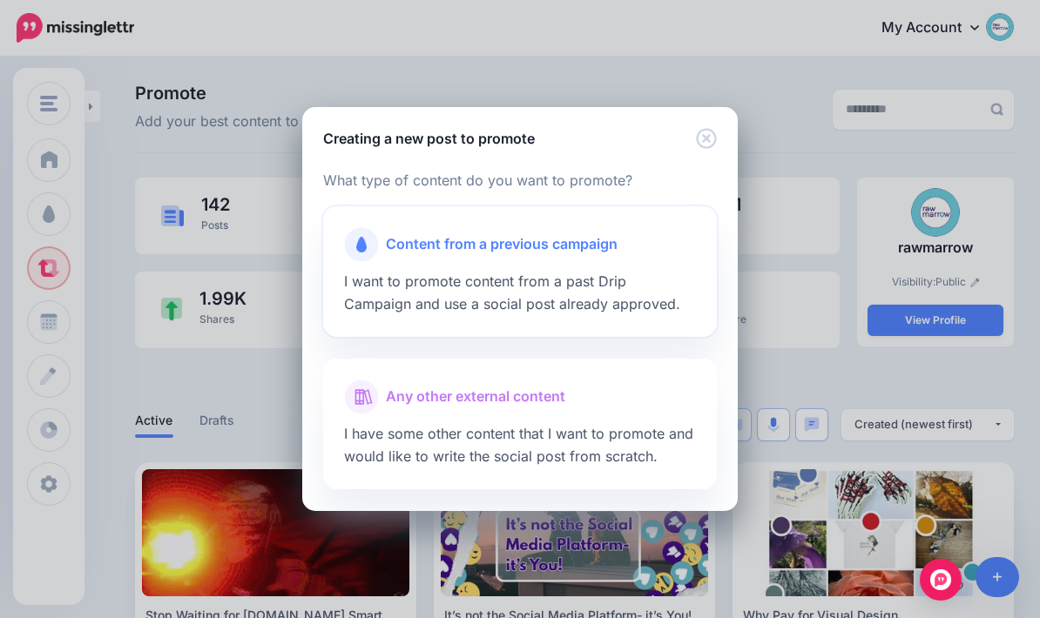
click at [576, 253] on span "Content from a previous campaign" at bounding box center [502, 244] width 232 height 23
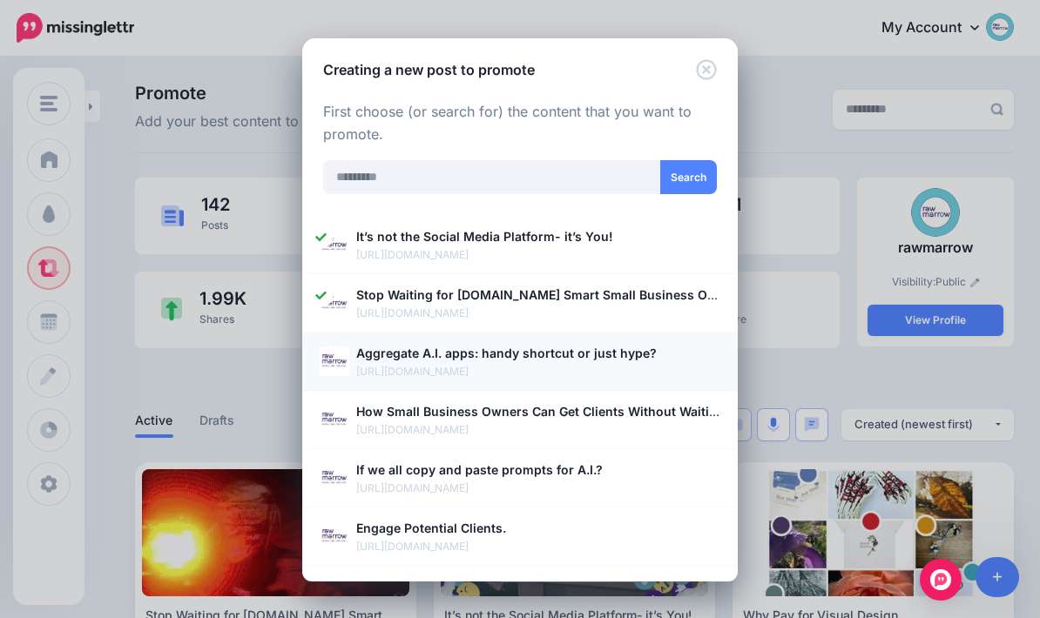
click at [333, 364] on img at bounding box center [335, 362] width 30 height 30
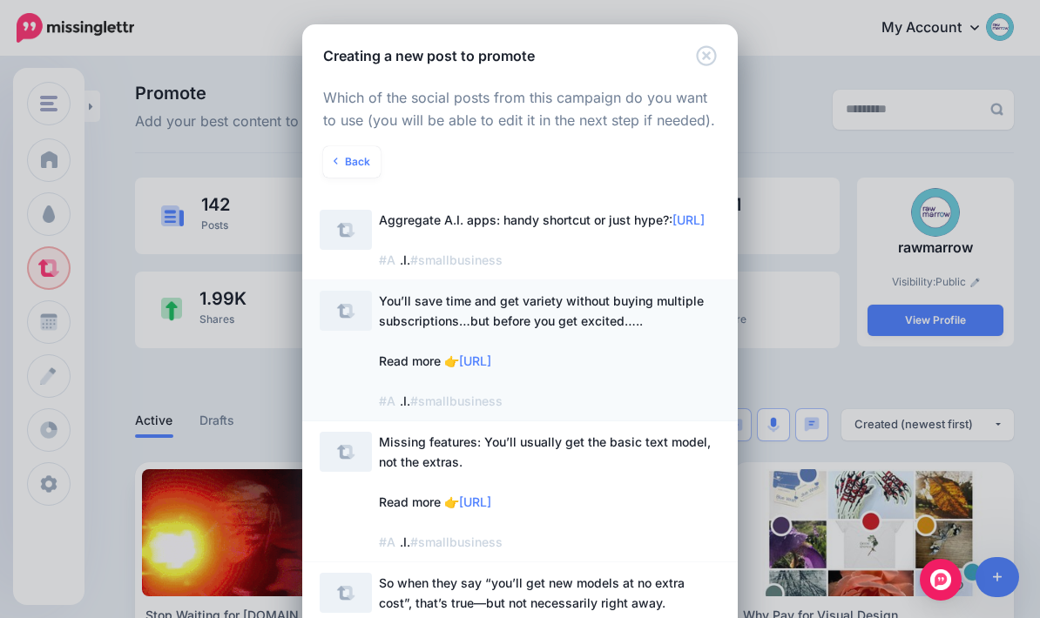
click at [692, 389] on span "You’ll save time and get variety without buying multiple subscriptions…but befo…" at bounding box center [549, 351] width 341 height 120
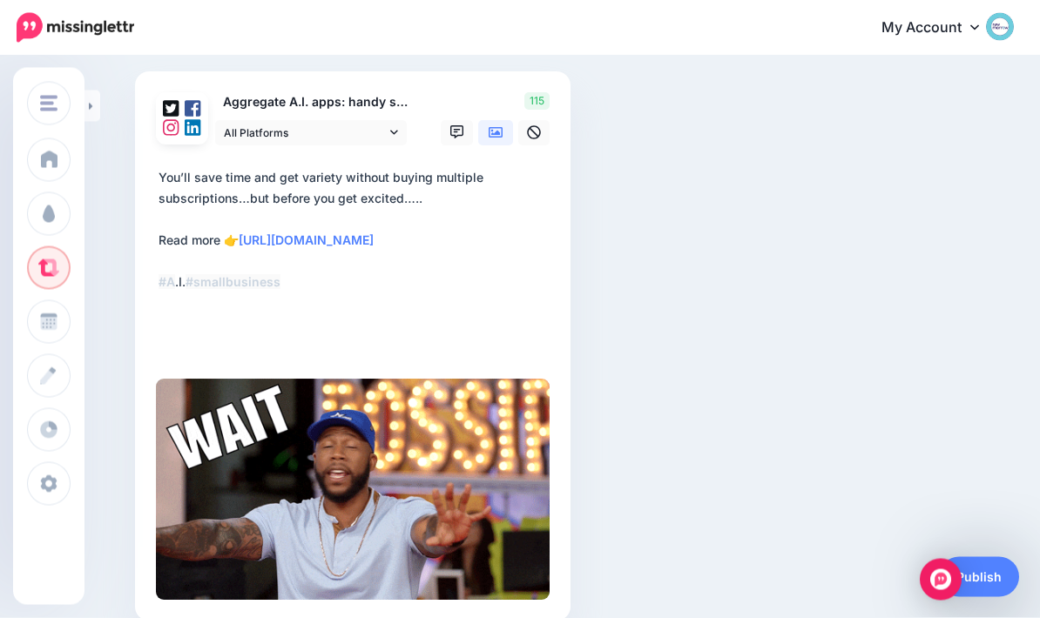
scroll to position [129, 0]
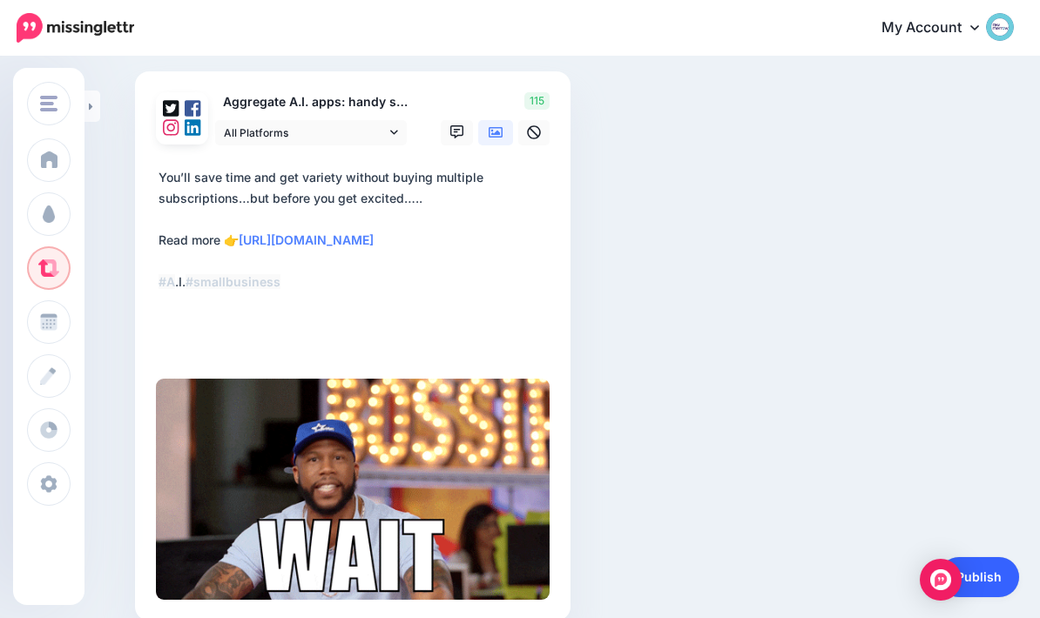
click at [994, 597] on link "Publish" at bounding box center [979, 577] width 80 height 40
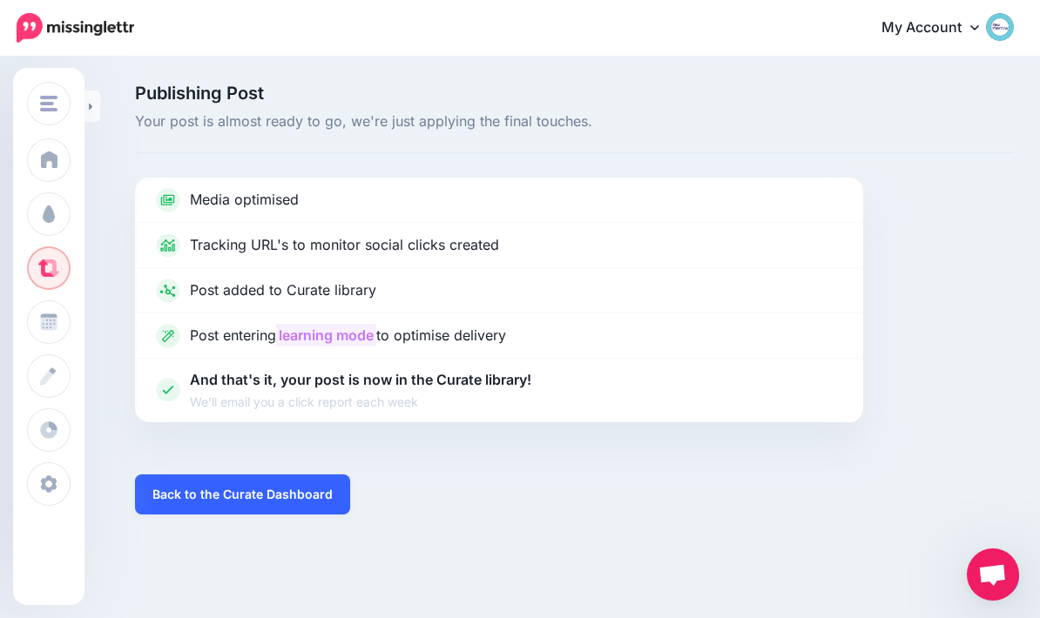
click at [319, 475] on link "Back to the Curate Dashboard" at bounding box center [242, 495] width 215 height 40
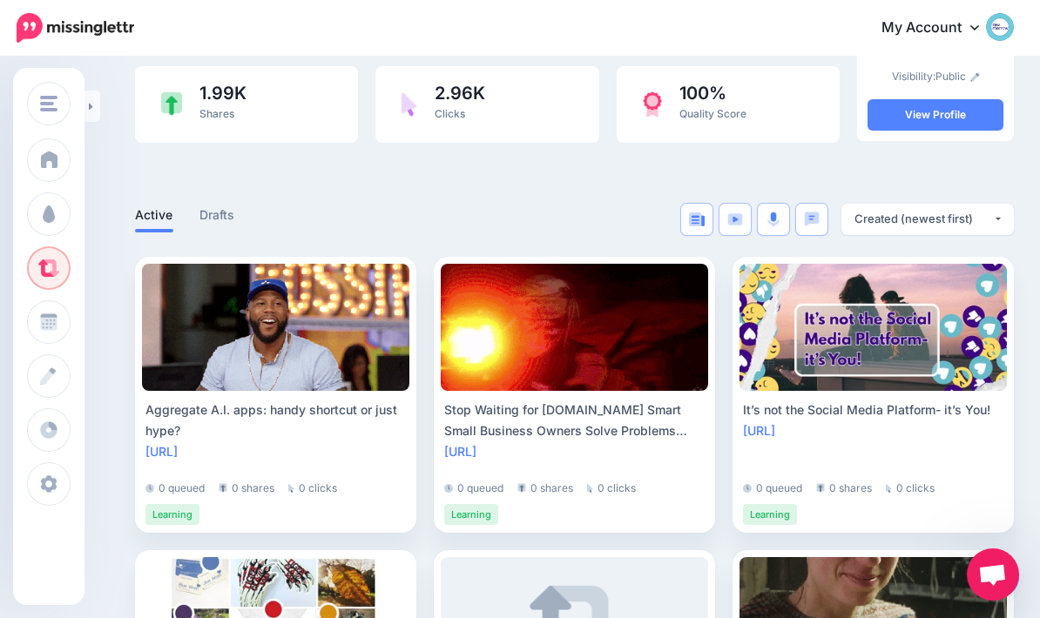
scroll to position [233, 0]
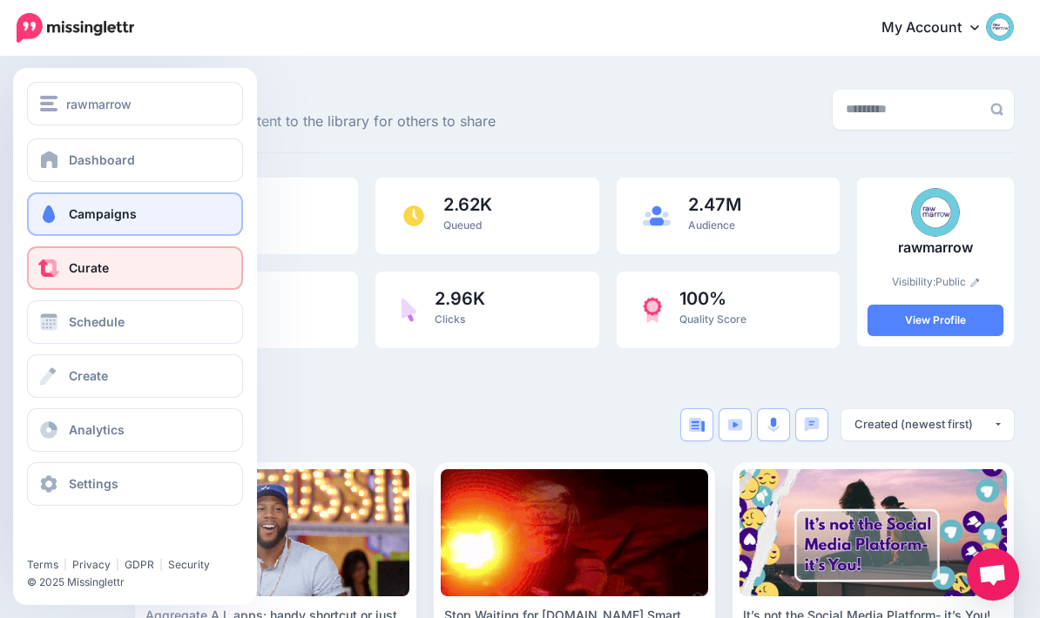
click at [45, 213] on span at bounding box center [48, 214] width 23 height 17
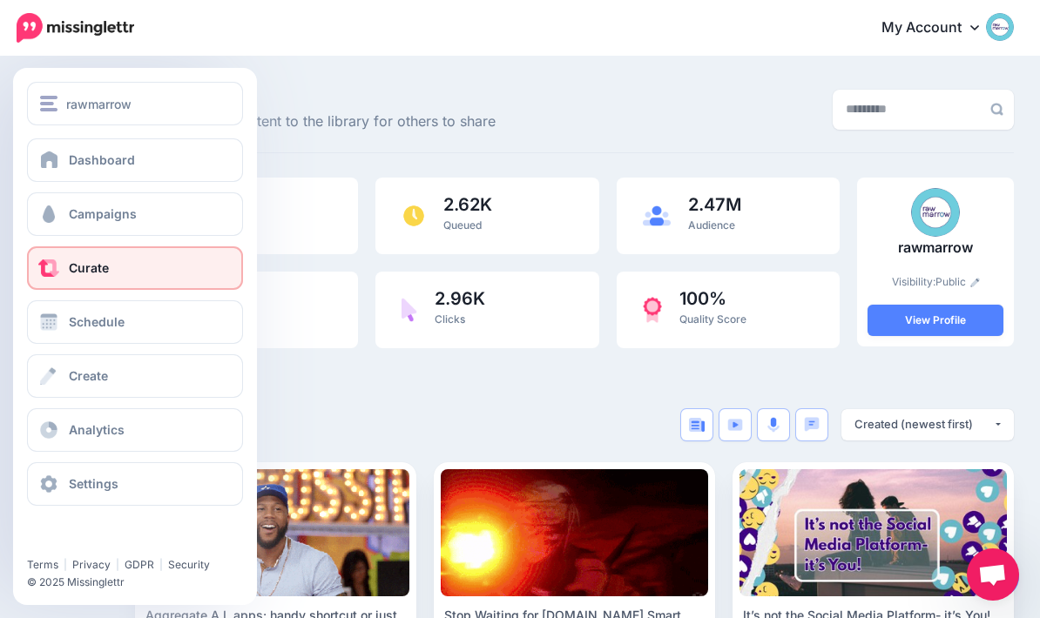
click at [63, 269] on link "Curate" at bounding box center [135, 268] width 216 height 44
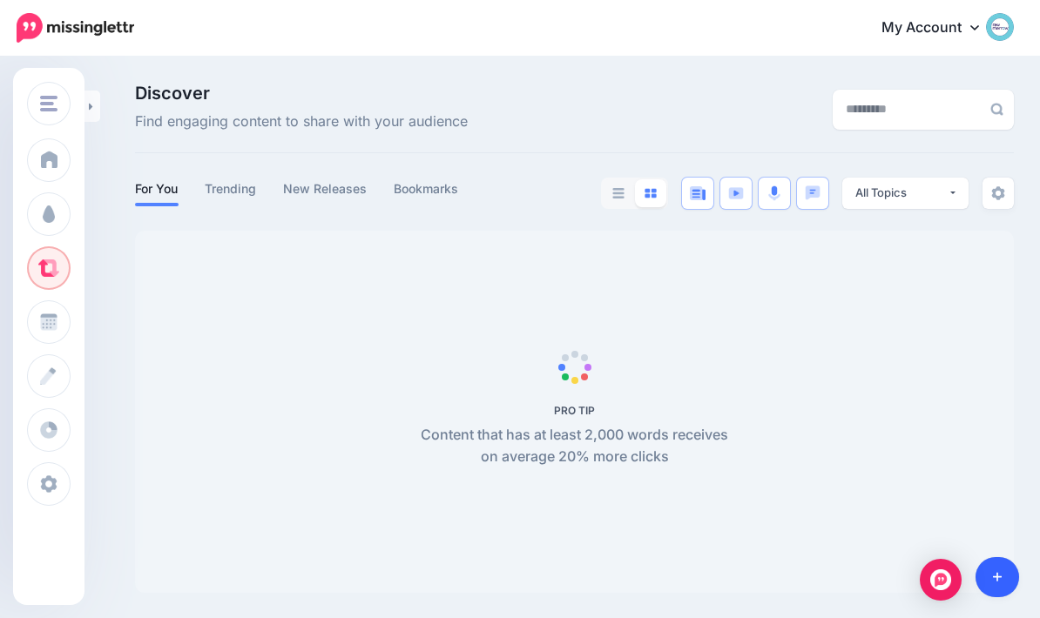
click at [998, 575] on icon at bounding box center [998, 577] width 10 height 12
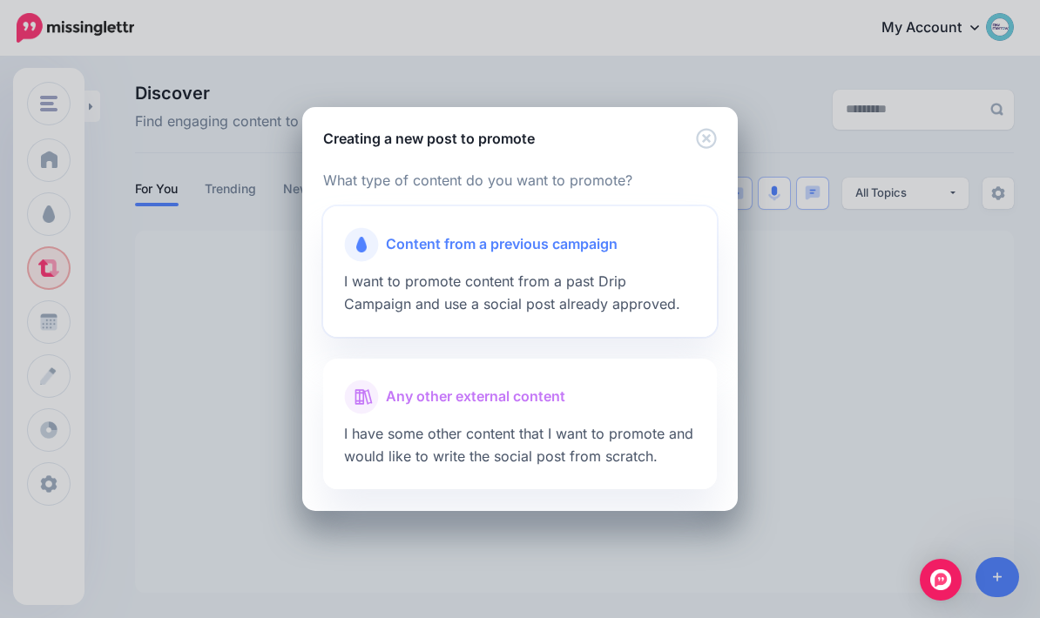
click at [422, 246] on span "Content from a previous campaign" at bounding box center [502, 244] width 232 height 23
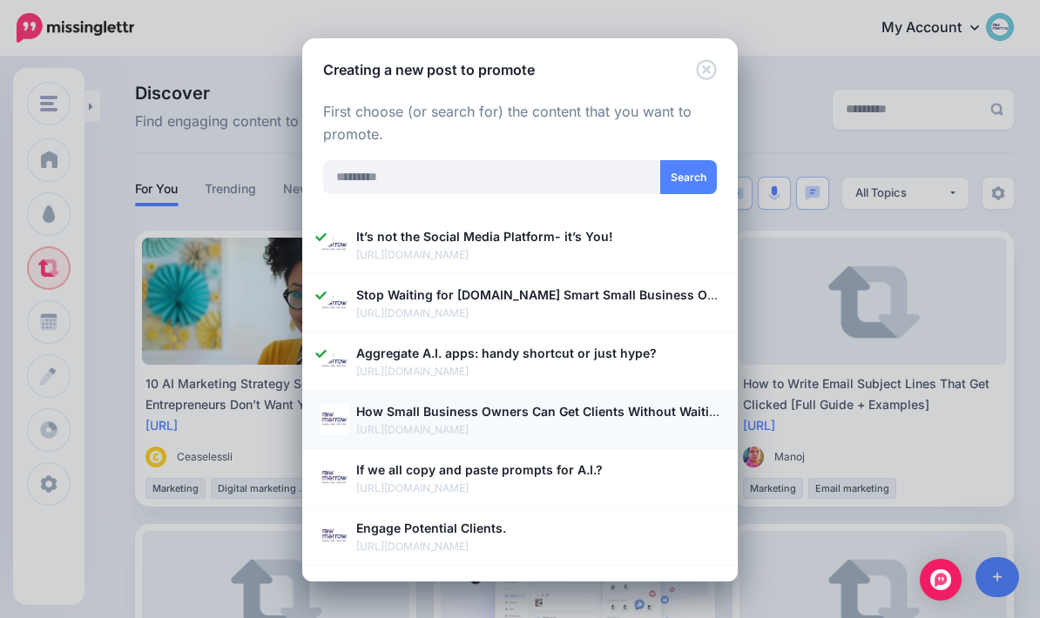
click at [334, 416] on img at bounding box center [335, 420] width 30 height 30
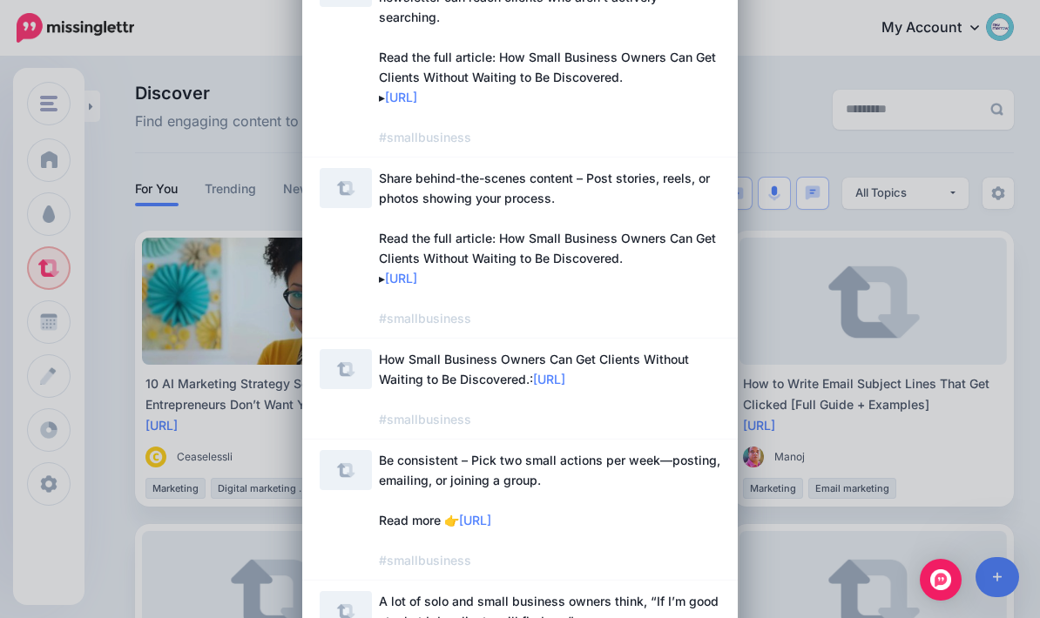
scroll to position [405, 0]
click at [339, 385] on link "How Small Business Owners Can Get Clients Without Waiting to Be Discovered.: ht…" at bounding box center [520, 388] width 401 height 80
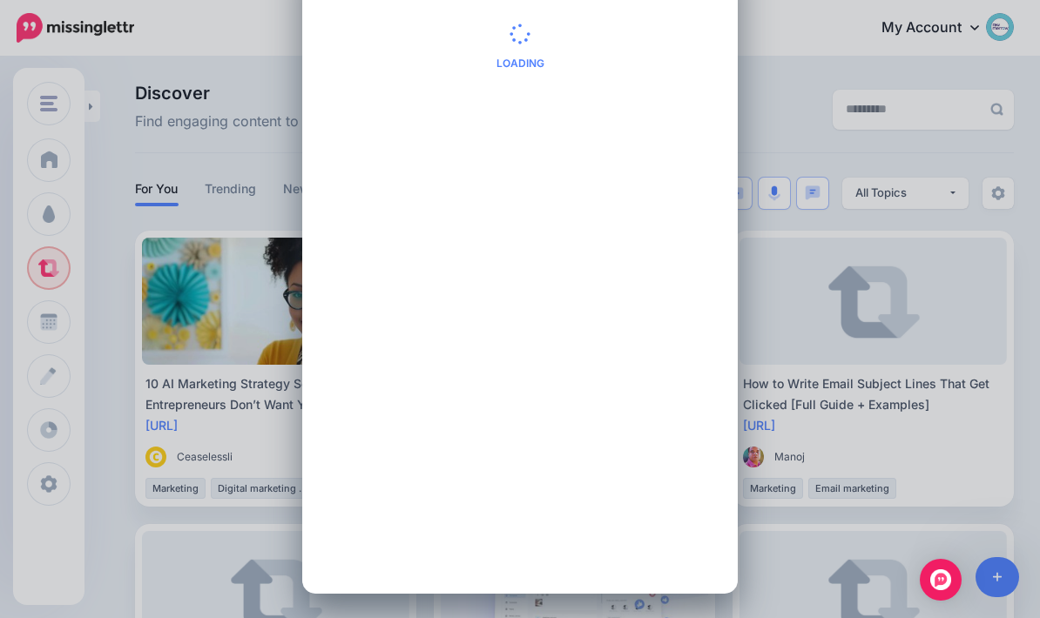
scroll to position [0, 0]
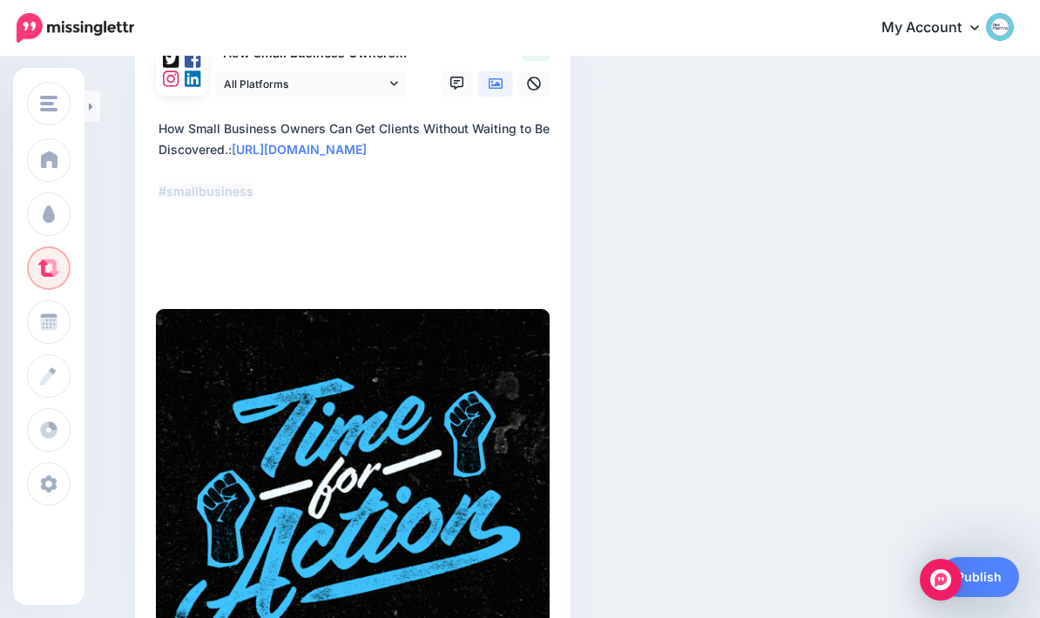
scroll to position [111, 0]
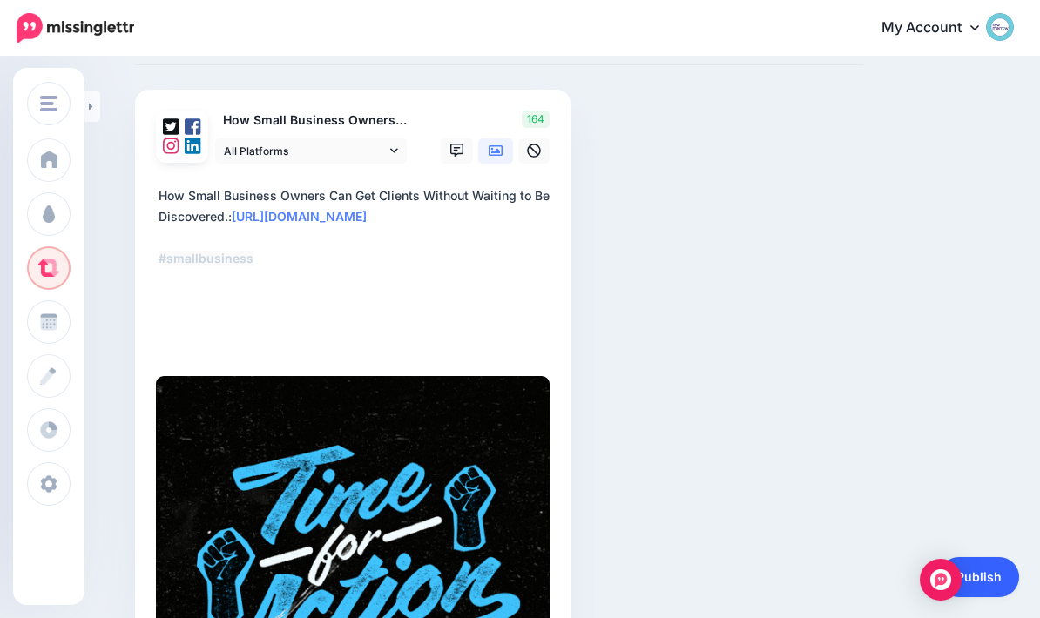
click at [995, 584] on link "Publish" at bounding box center [979, 577] width 80 height 40
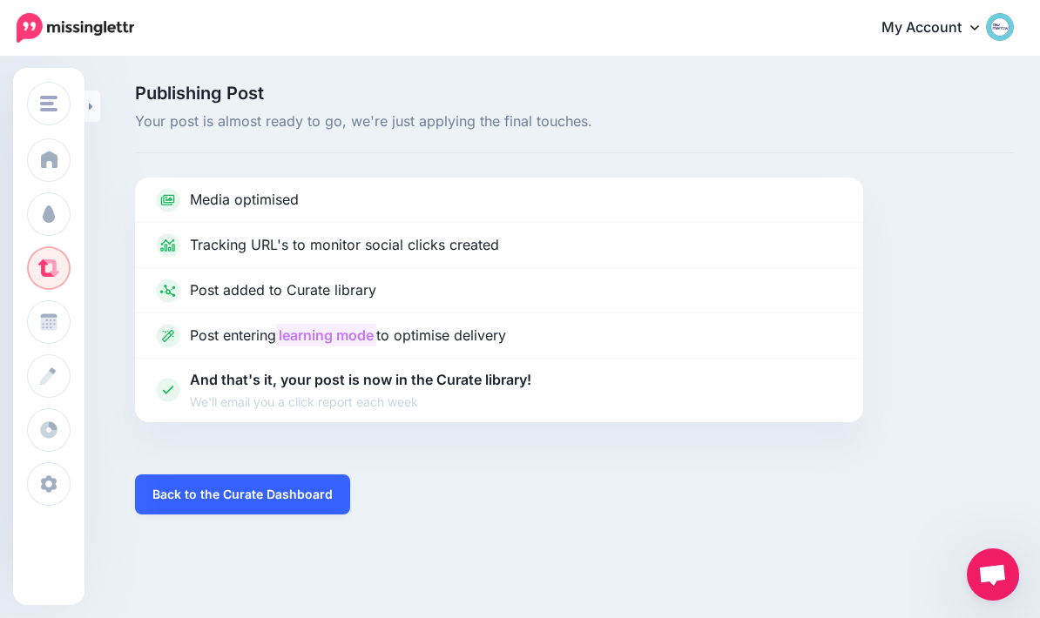
click at [279, 489] on link "Back to the Curate Dashboard" at bounding box center [242, 495] width 215 height 40
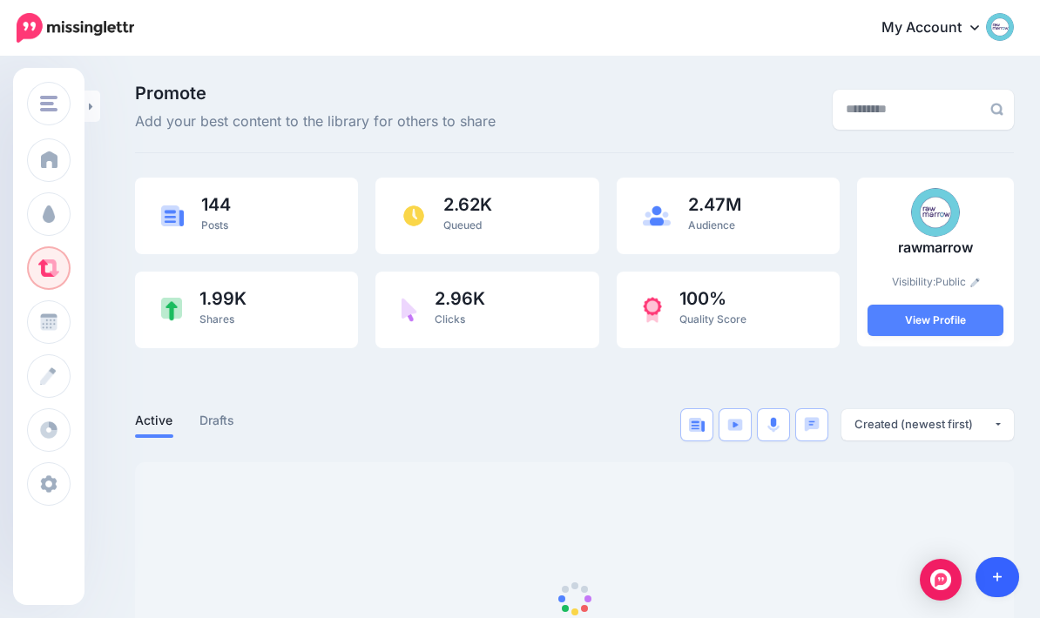
click at [1005, 580] on link at bounding box center [997, 577] width 44 height 40
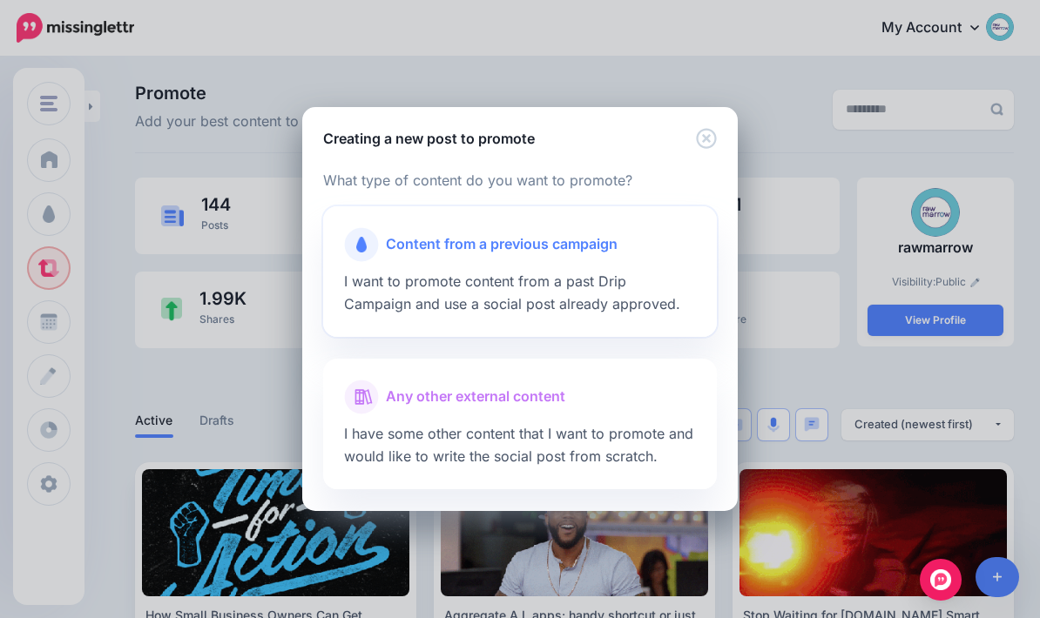
click at [570, 249] on span "Content from a previous campaign" at bounding box center [502, 244] width 232 height 23
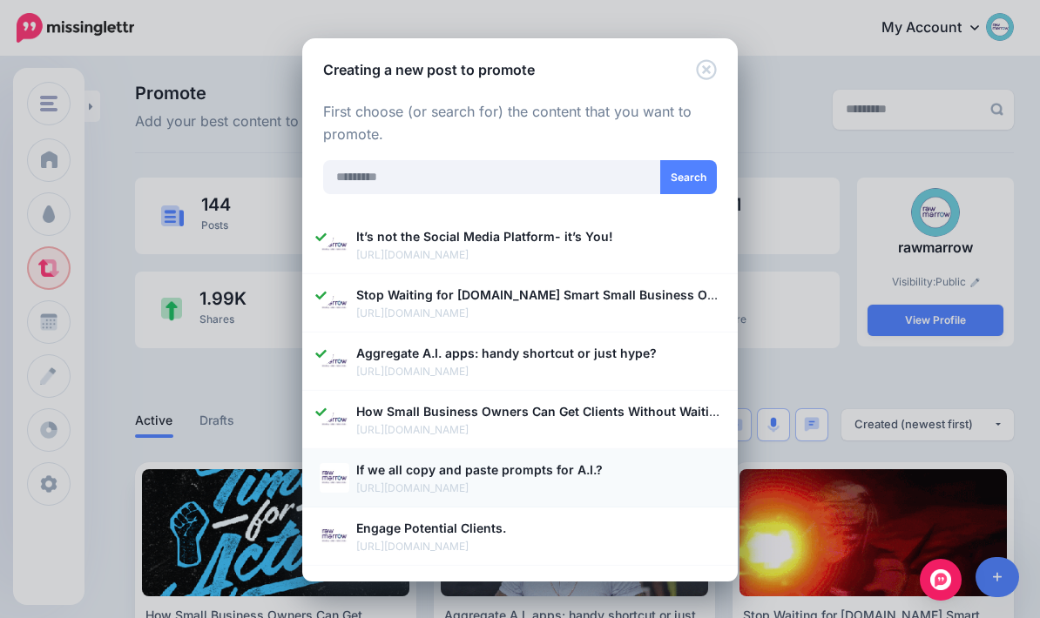
click at [334, 471] on img at bounding box center [335, 478] width 30 height 30
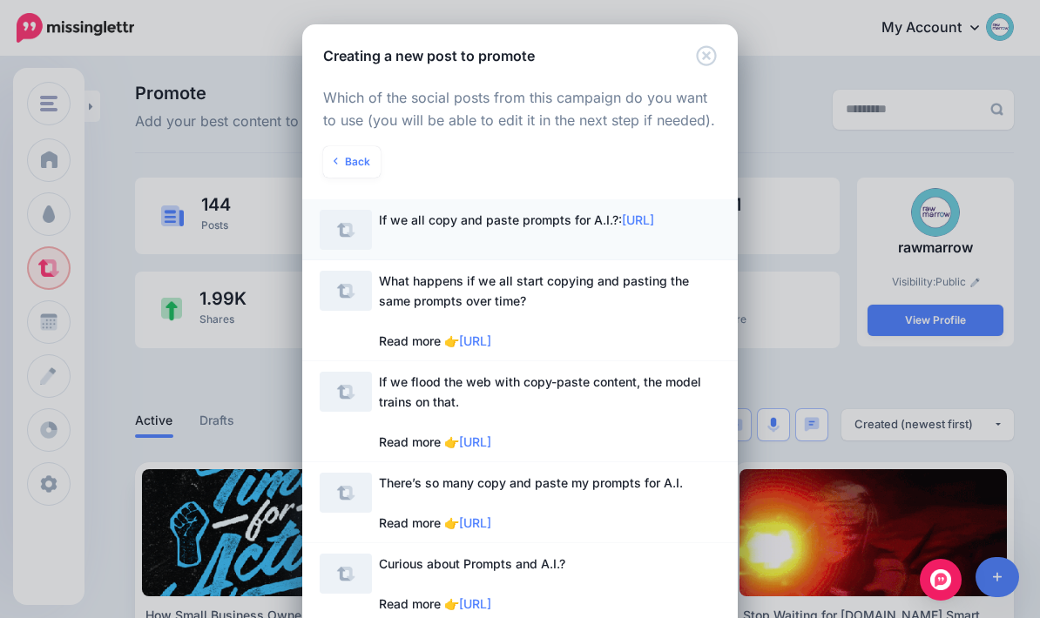
click at [687, 230] on span "If we all copy and paste prompts for A.I.?: [URL]" at bounding box center [549, 220] width 341 height 20
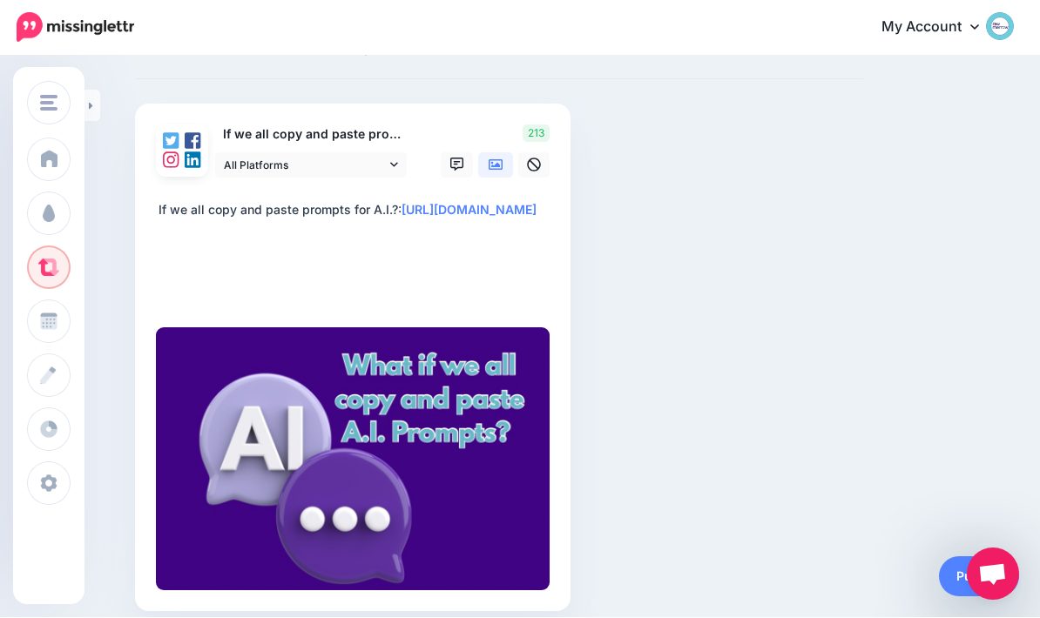
scroll to position [95, 0]
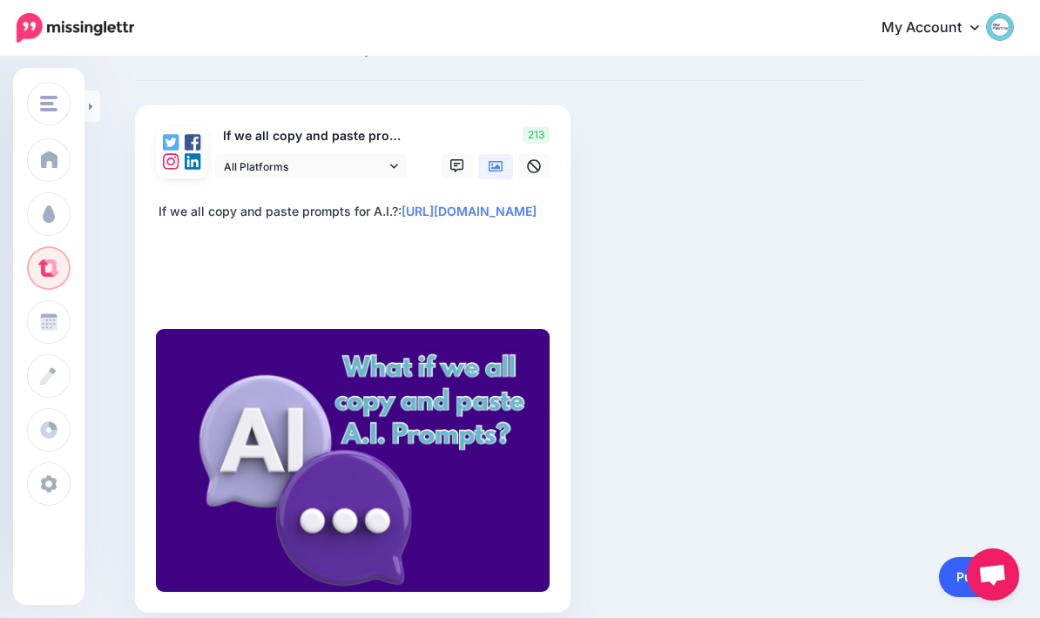
click at [955, 597] on link "Publish" at bounding box center [979, 577] width 80 height 40
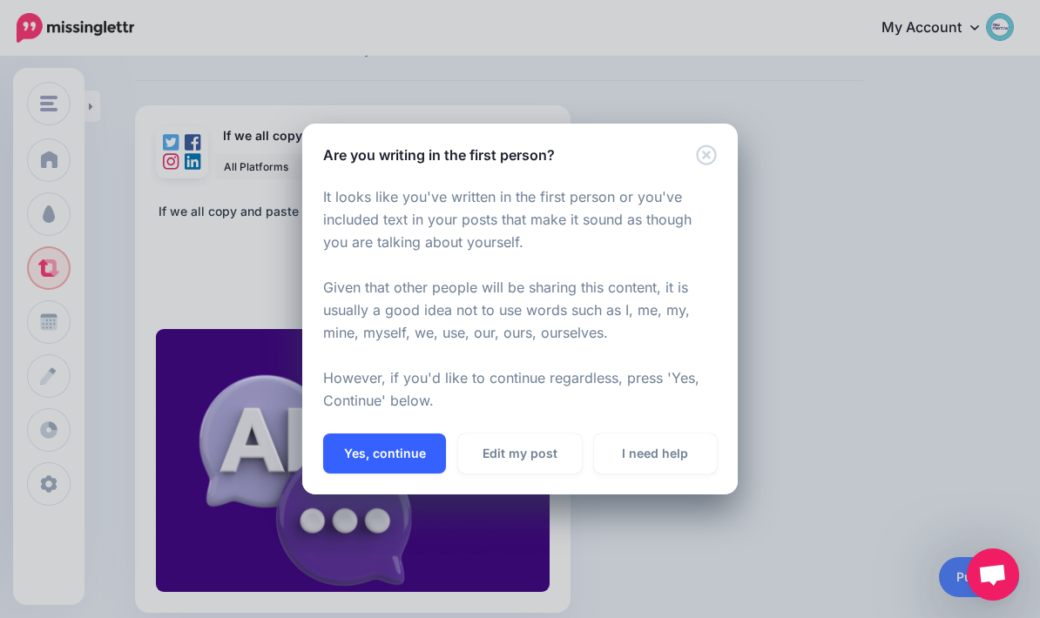
click at [391, 474] on button "Yes, continue" at bounding box center [384, 454] width 123 height 40
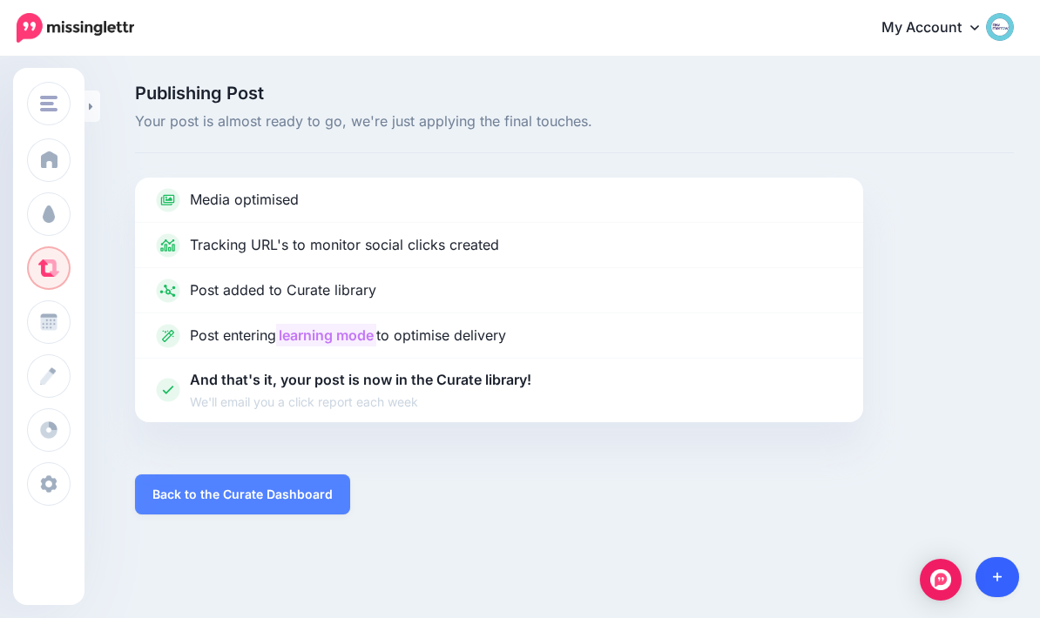
click at [998, 575] on icon at bounding box center [998, 577] width 10 height 12
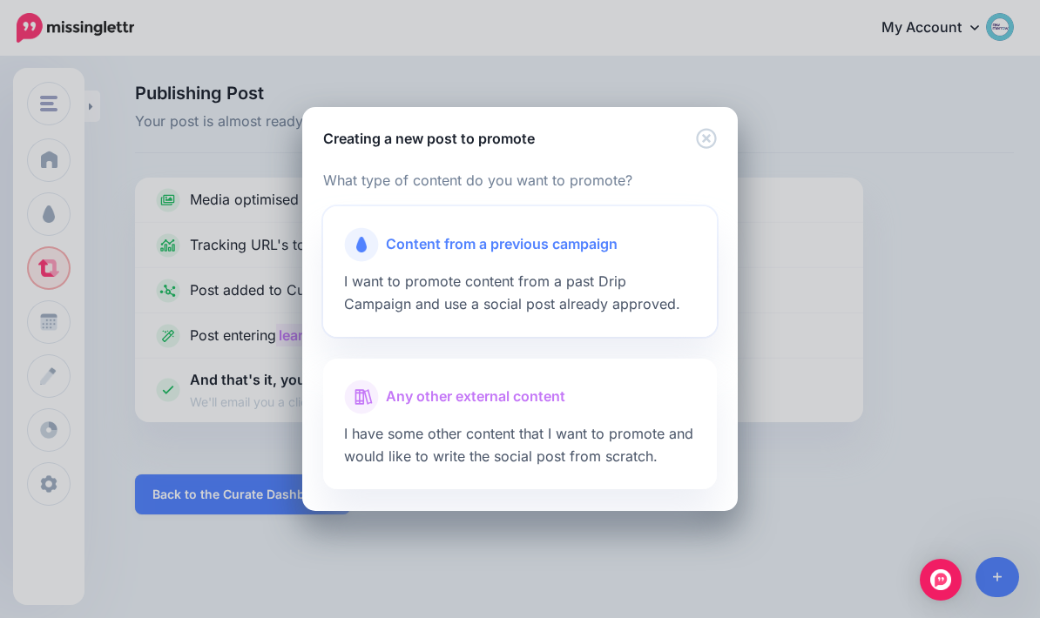
click at [580, 253] on span "Content from a previous campaign" at bounding box center [502, 244] width 232 height 23
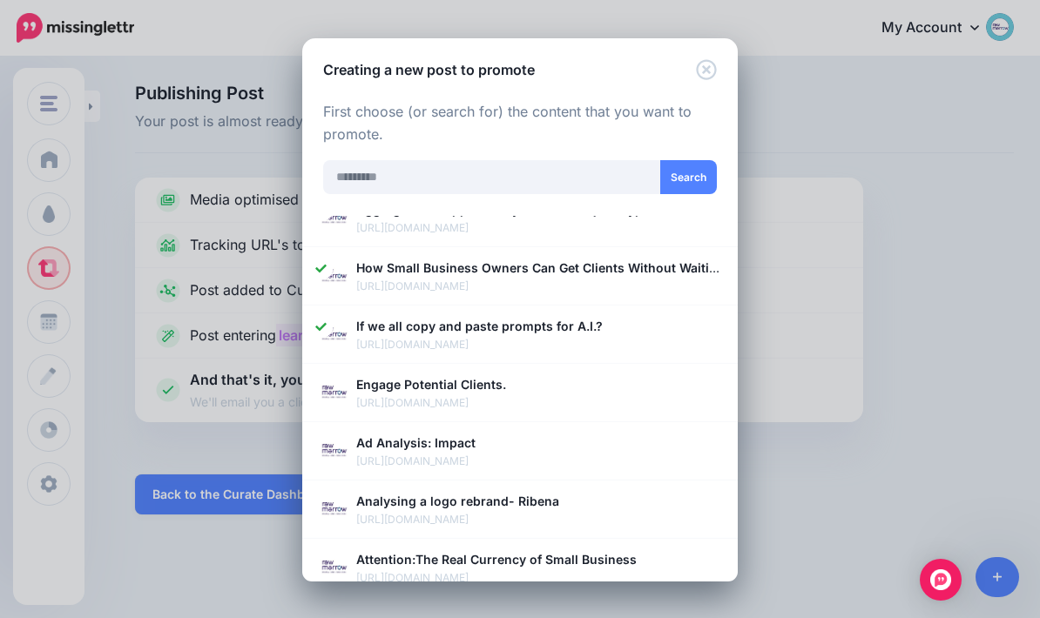
scroll to position [145, 0]
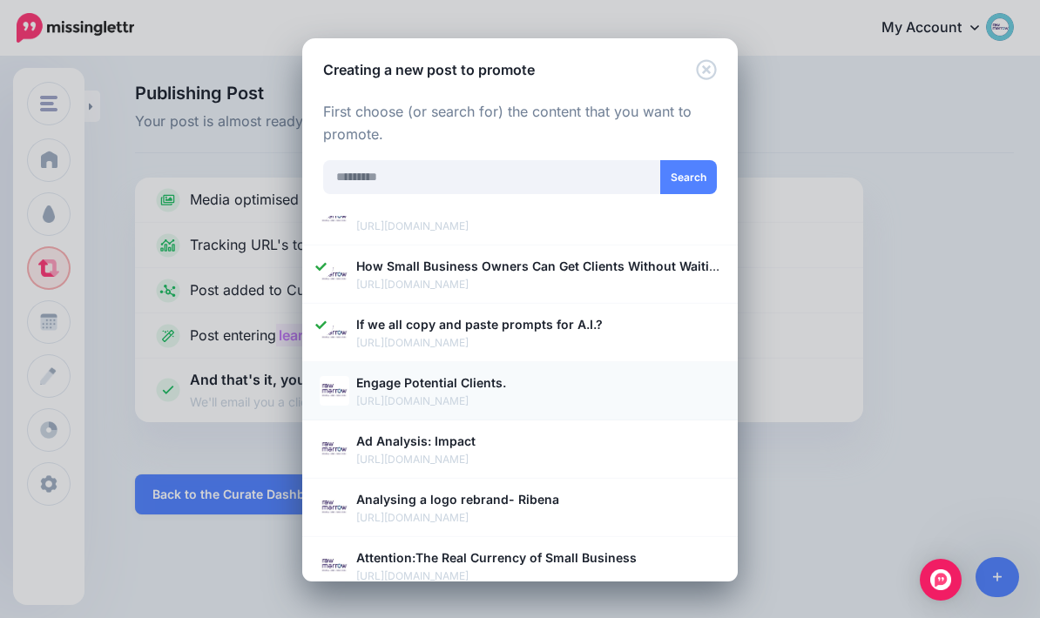
click at [347, 387] on img at bounding box center [335, 391] width 30 height 30
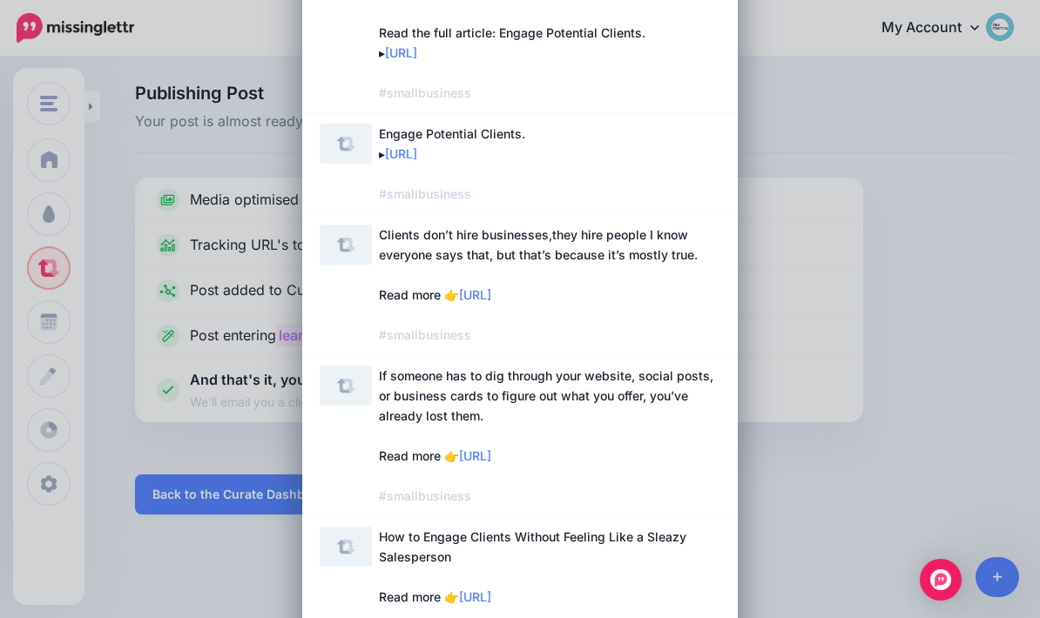
scroll to position [294, 0]
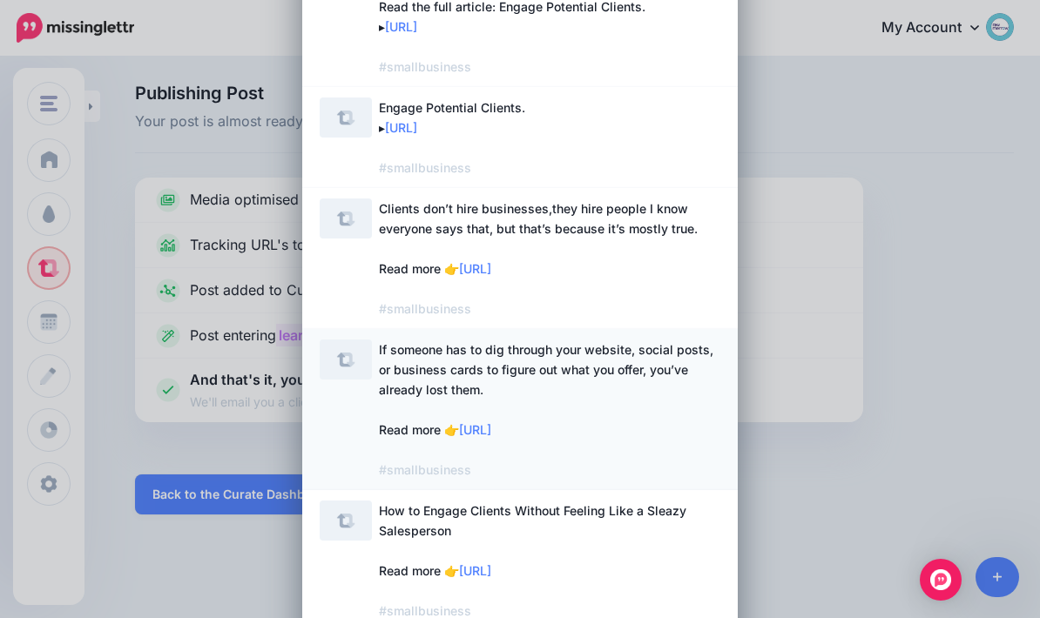
click at [709, 424] on span "If someone has to dig through your website, social posts, or business cards to …" at bounding box center [549, 410] width 341 height 140
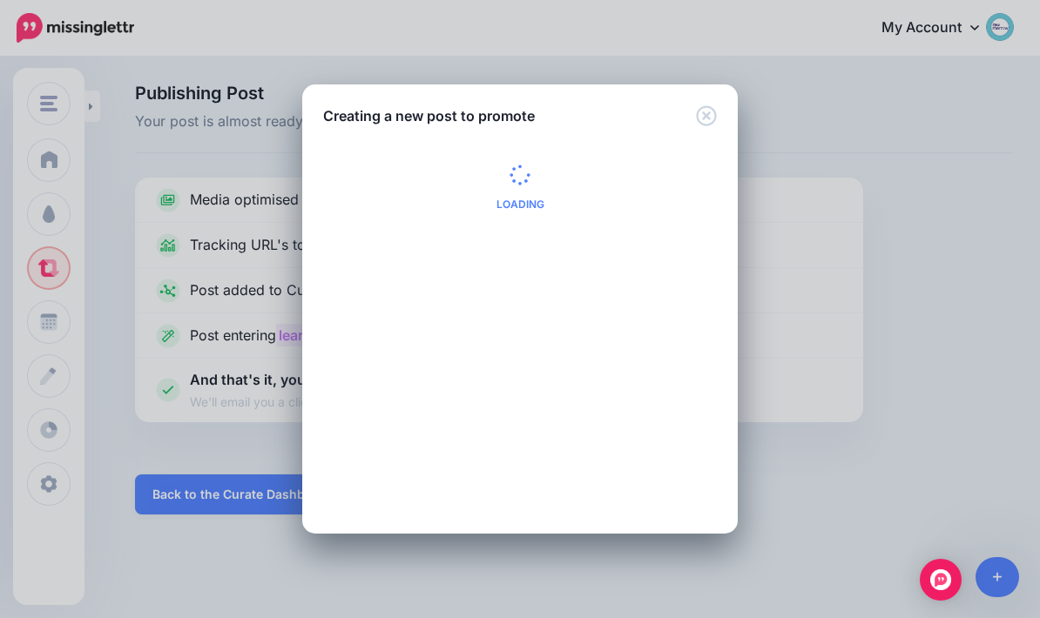
scroll to position [0, 0]
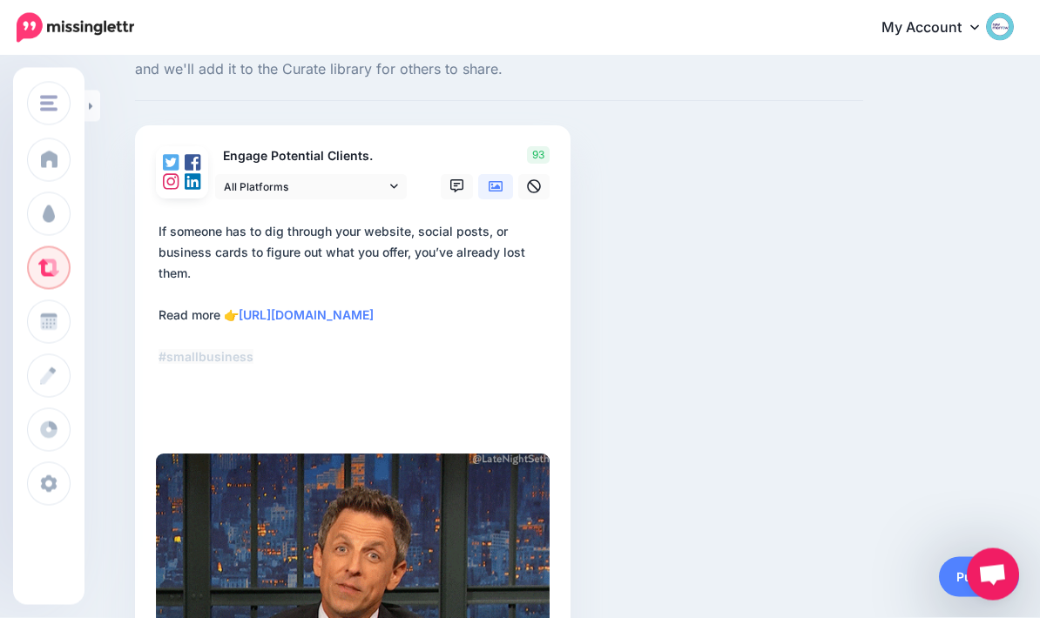
scroll to position [75, 0]
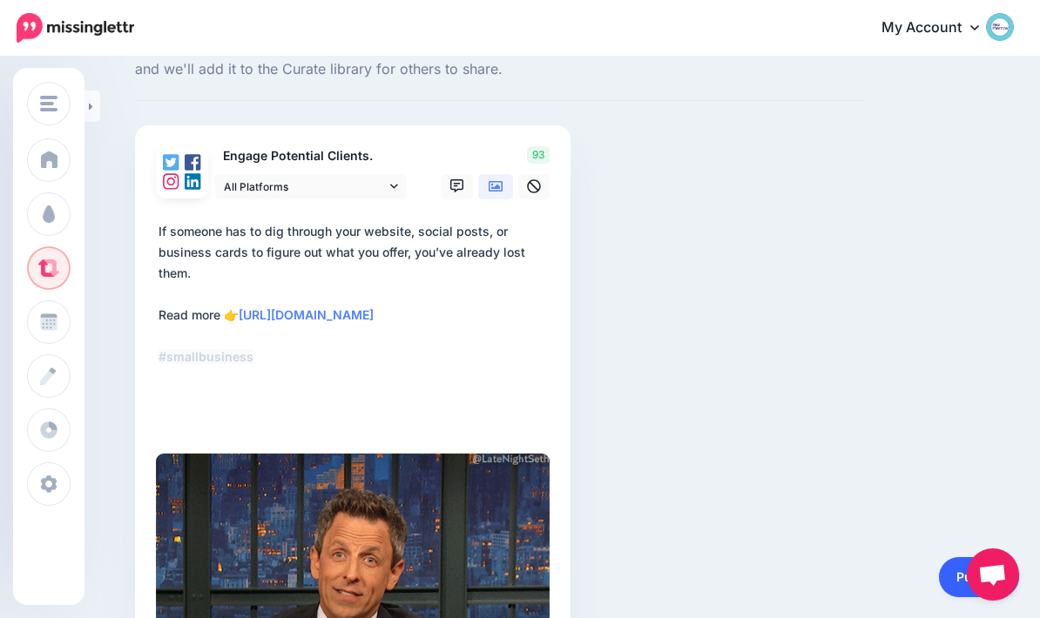
click at [950, 587] on link "Publish" at bounding box center [979, 577] width 80 height 40
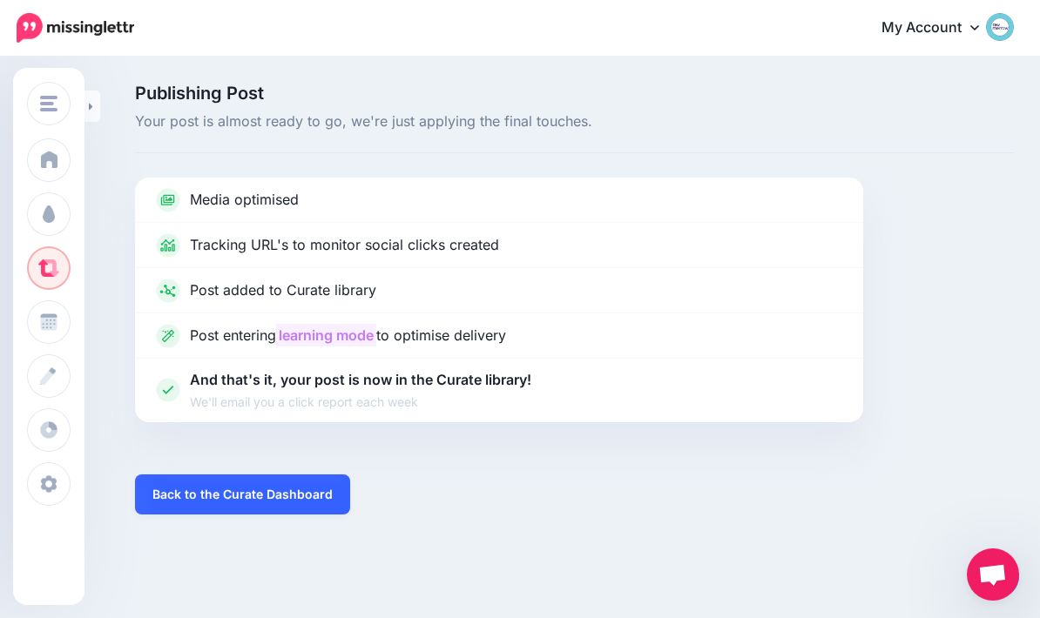
click at [305, 496] on link "Back to the Curate Dashboard" at bounding box center [242, 495] width 215 height 40
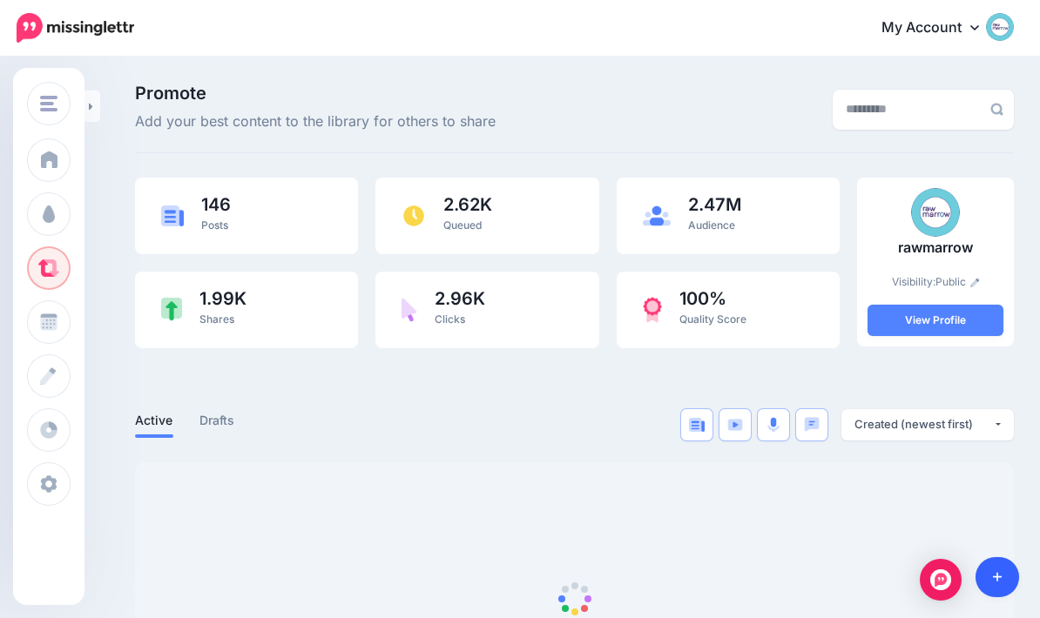
click at [999, 576] on icon at bounding box center [998, 577] width 10 height 12
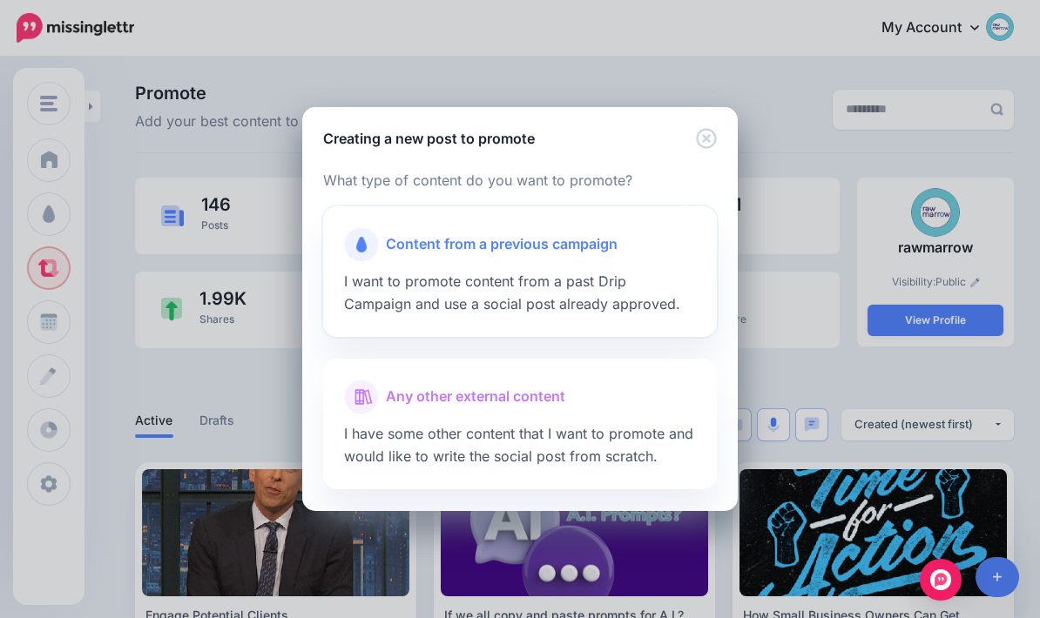
click at [569, 246] on span "Content from a previous campaign" at bounding box center [502, 244] width 232 height 23
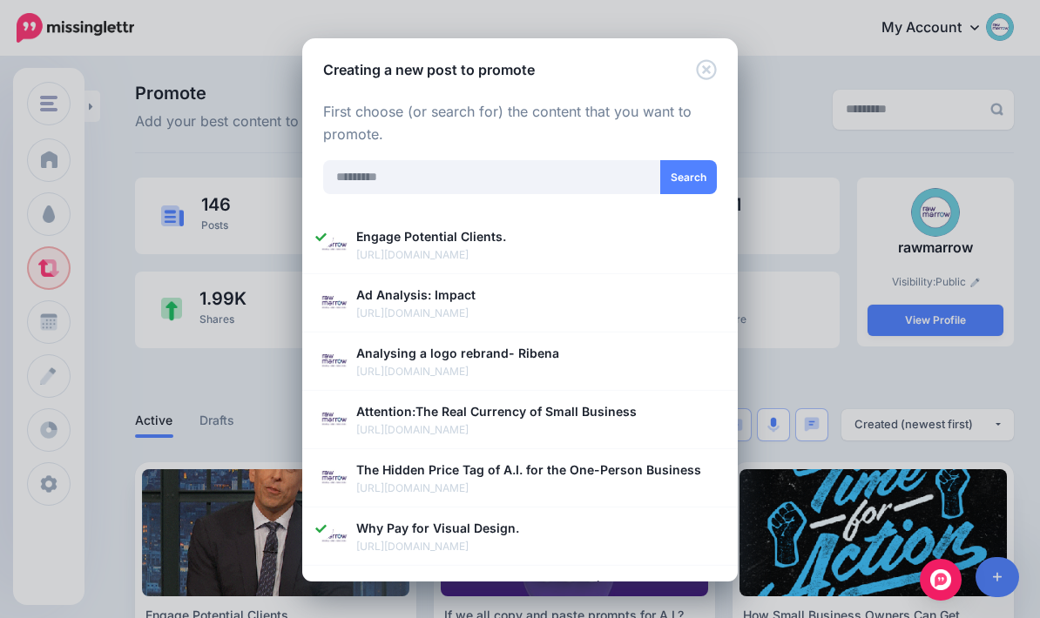
scroll to position [290, 0]
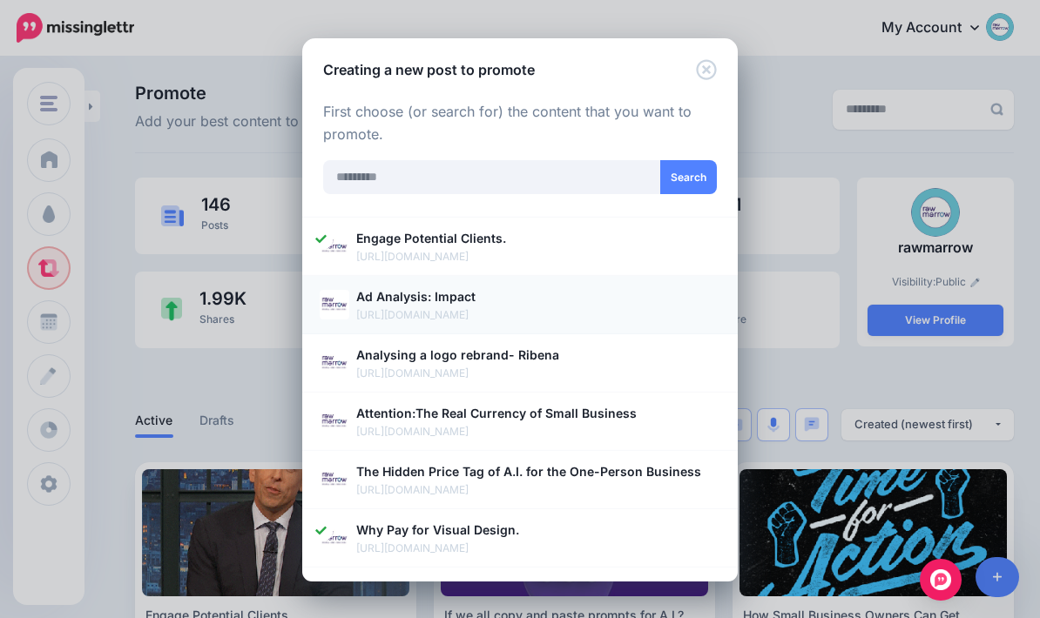
click at [338, 297] on img at bounding box center [335, 305] width 30 height 30
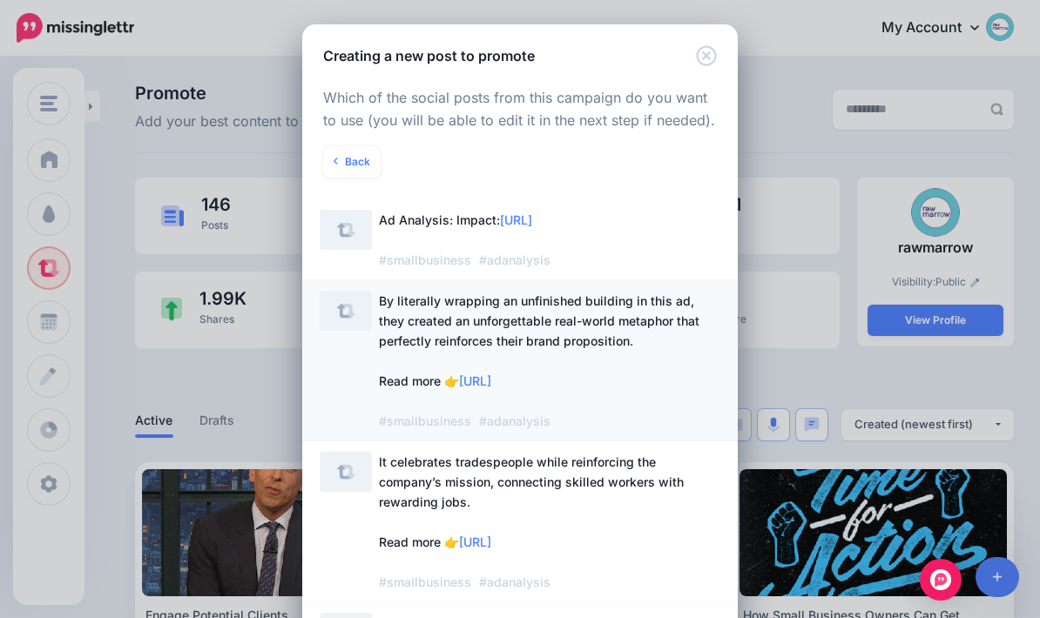
click at [651, 427] on span "By literally wrapping an unfinished building in this ad, they created an unforg…" at bounding box center [549, 361] width 341 height 140
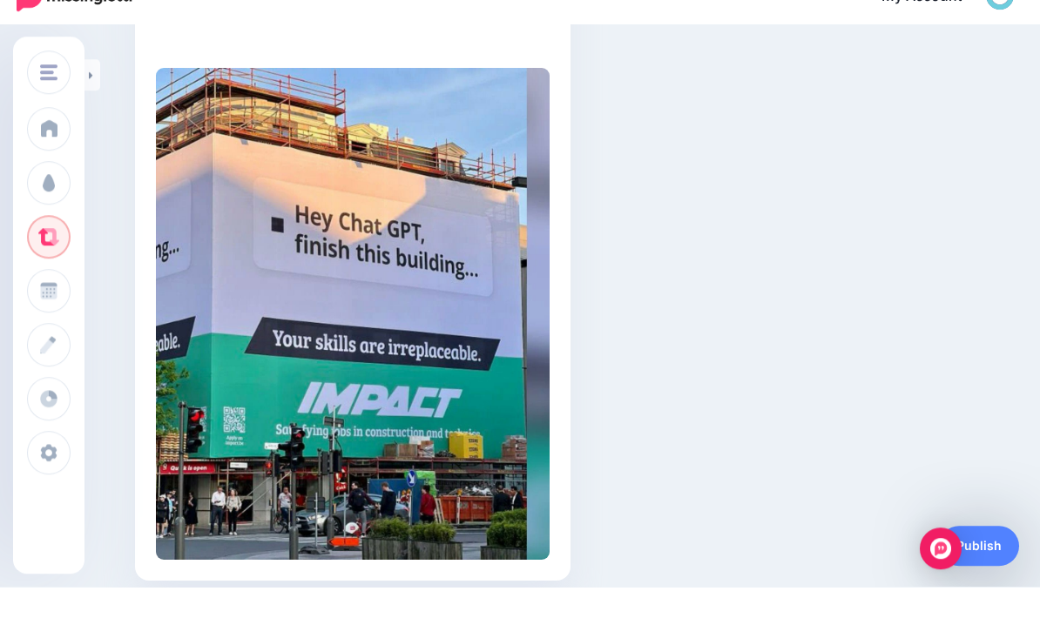
scroll to position [499, 0]
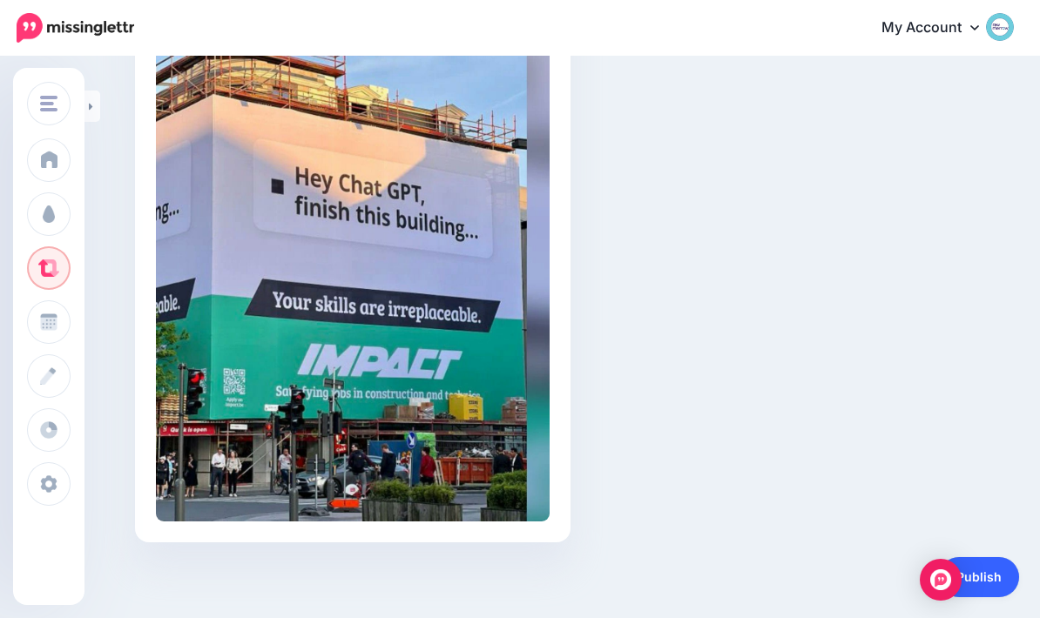
click at [1003, 570] on link "Publish" at bounding box center [979, 577] width 80 height 40
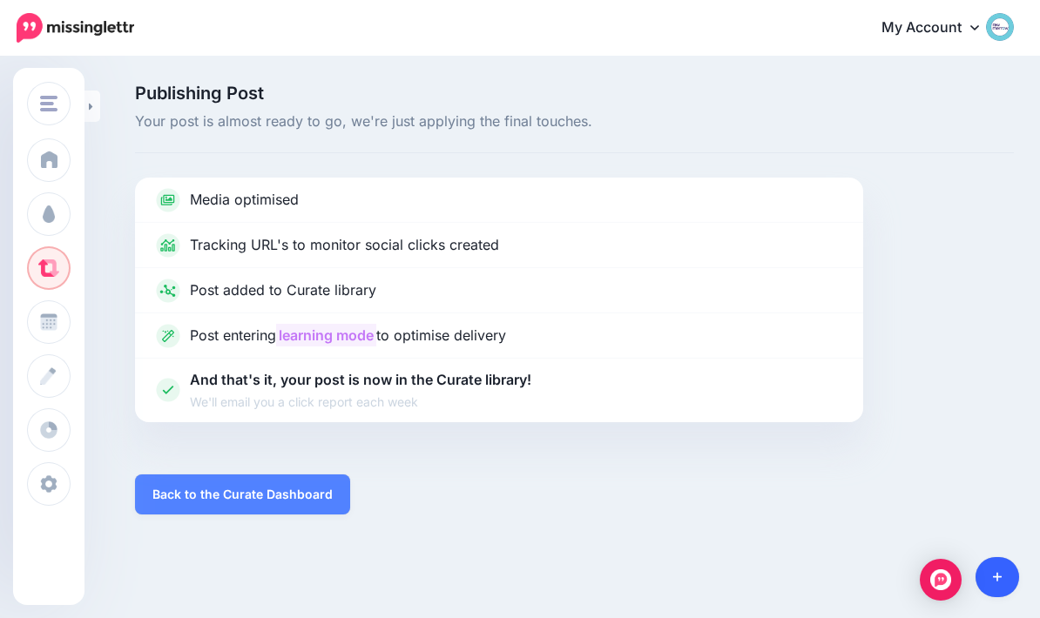
click at [1002, 577] on link at bounding box center [997, 577] width 44 height 40
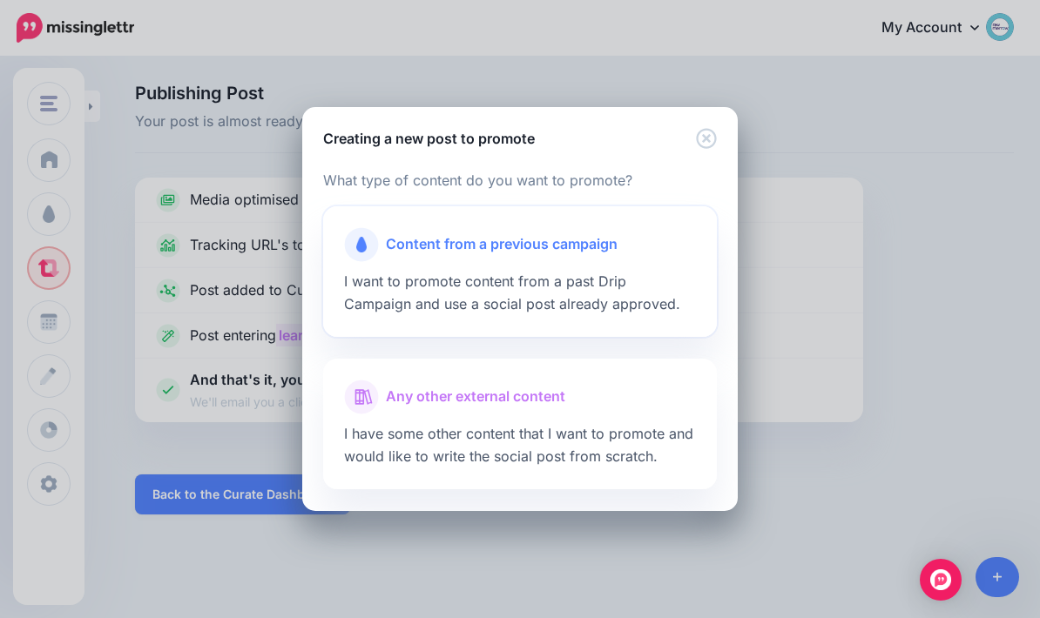
click at [559, 243] on span "Content from a previous campaign" at bounding box center [502, 244] width 232 height 23
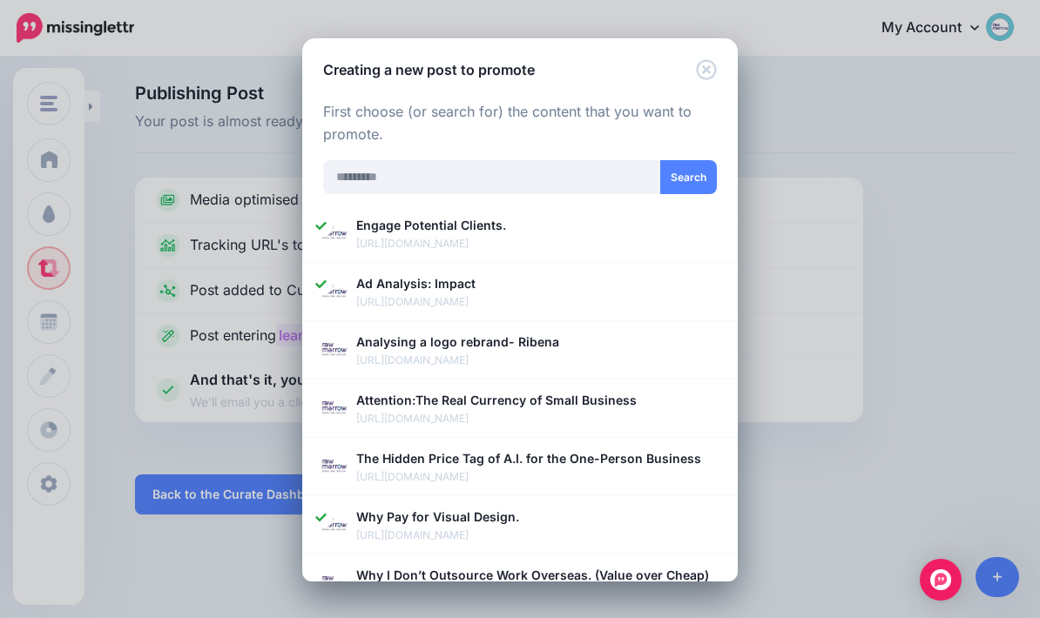
scroll to position [300, 0]
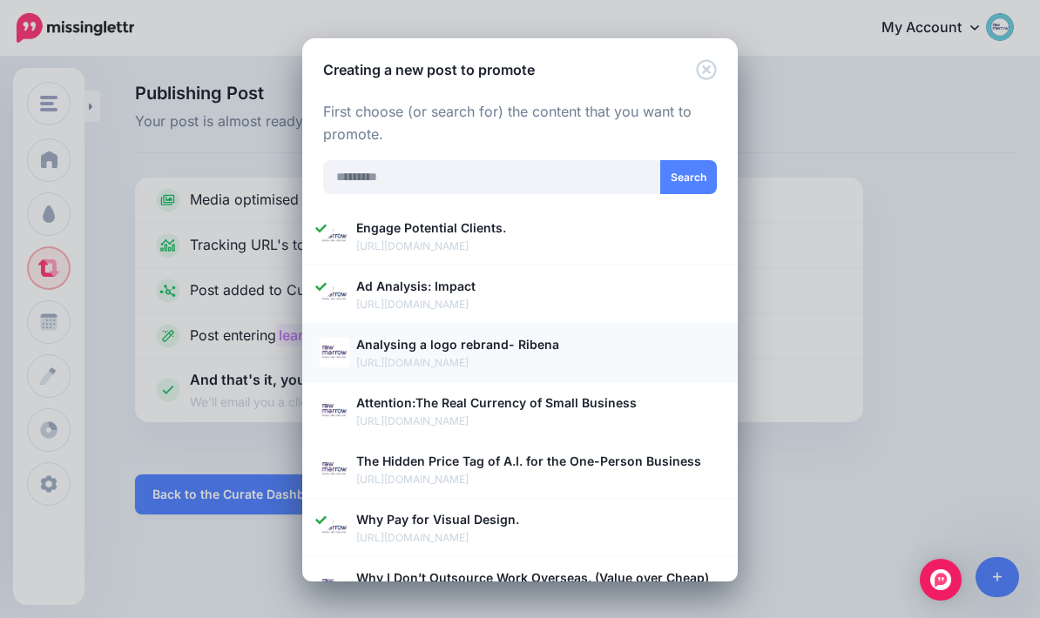
click at [607, 362] on p "https://blog.rawmarrow.com/analysing-a-logo-rebrand-ribena/07/28/2025/?utm_sour…" at bounding box center [538, 362] width 364 height 17
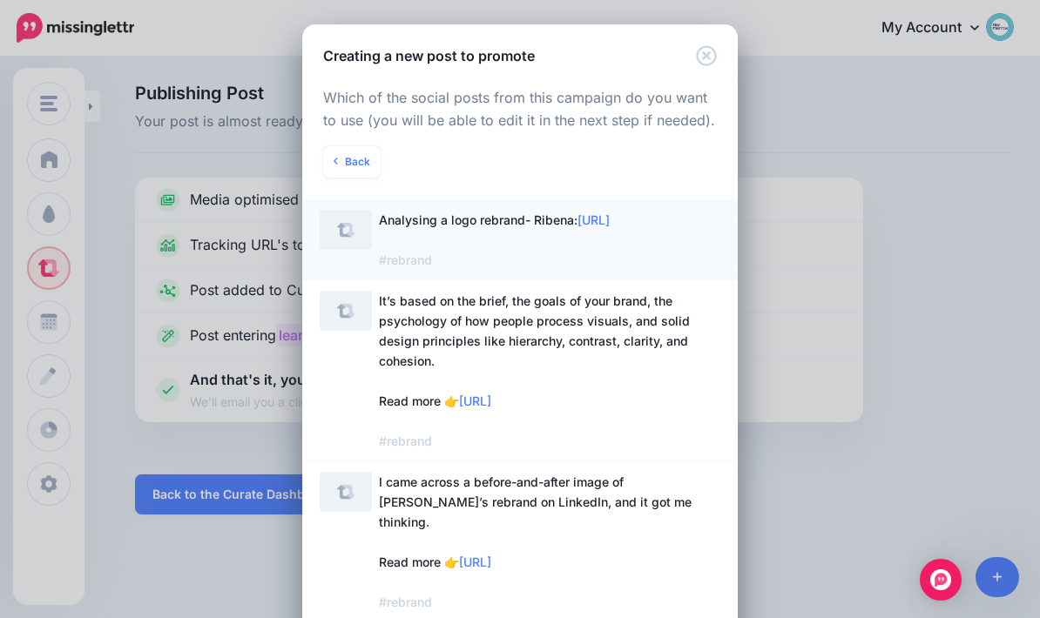
click at [489, 236] on span "Analysing a logo rebrand- Ribena: https://lttr.ai/Ag7mN #rebrand" at bounding box center [549, 240] width 341 height 60
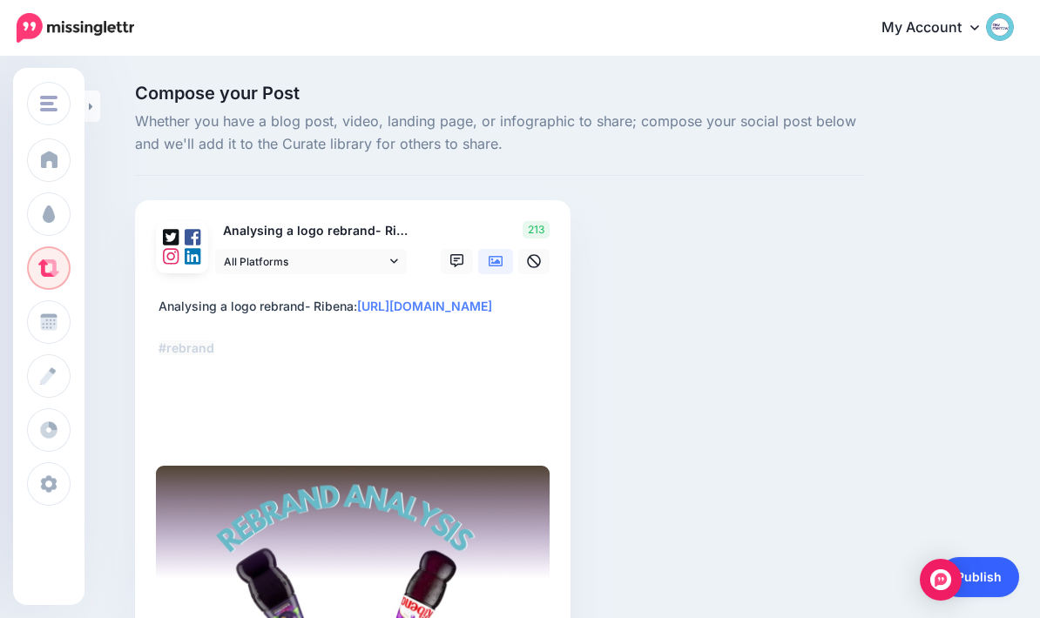
click at [1002, 569] on link "Publish" at bounding box center [979, 577] width 80 height 40
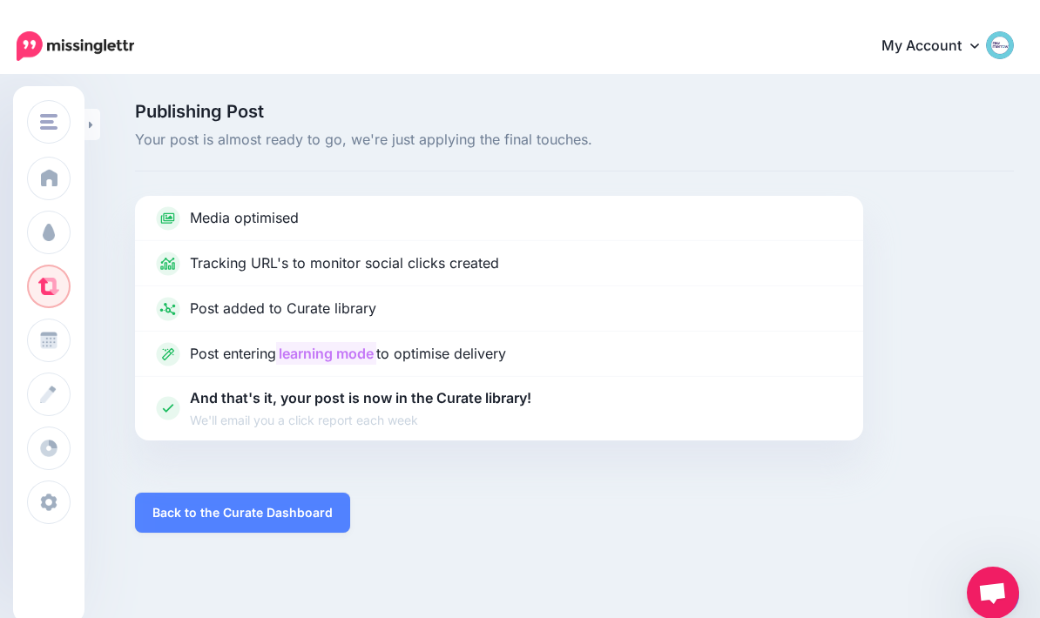
scroll to position [70, 0]
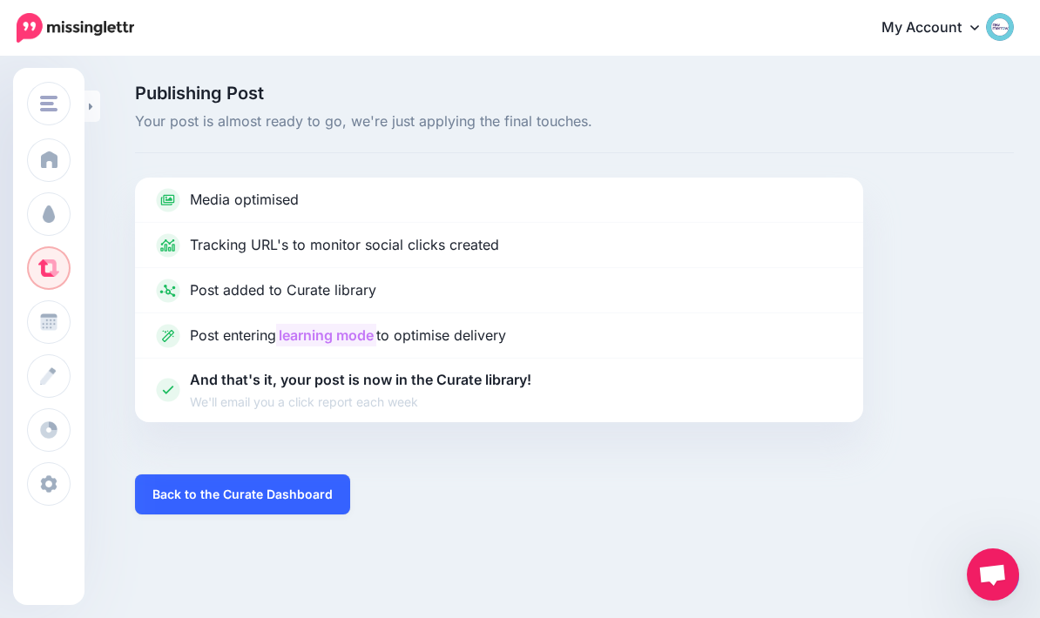
click at [269, 475] on link "Back to the Curate Dashboard" at bounding box center [242, 495] width 215 height 40
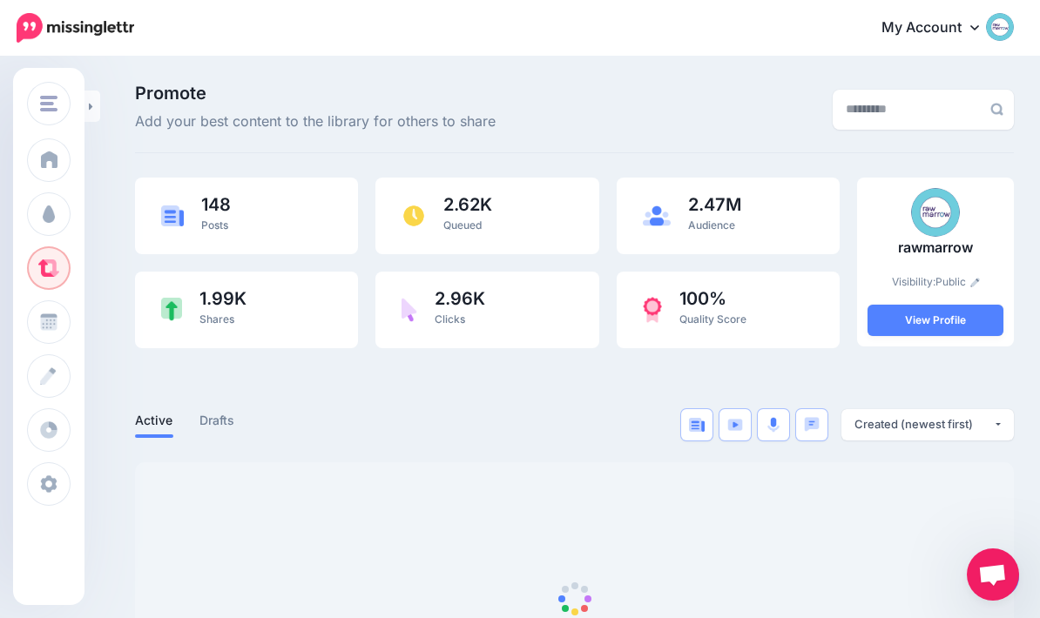
click at [987, 576] on span "Open chat" at bounding box center [992, 576] width 29 height 24
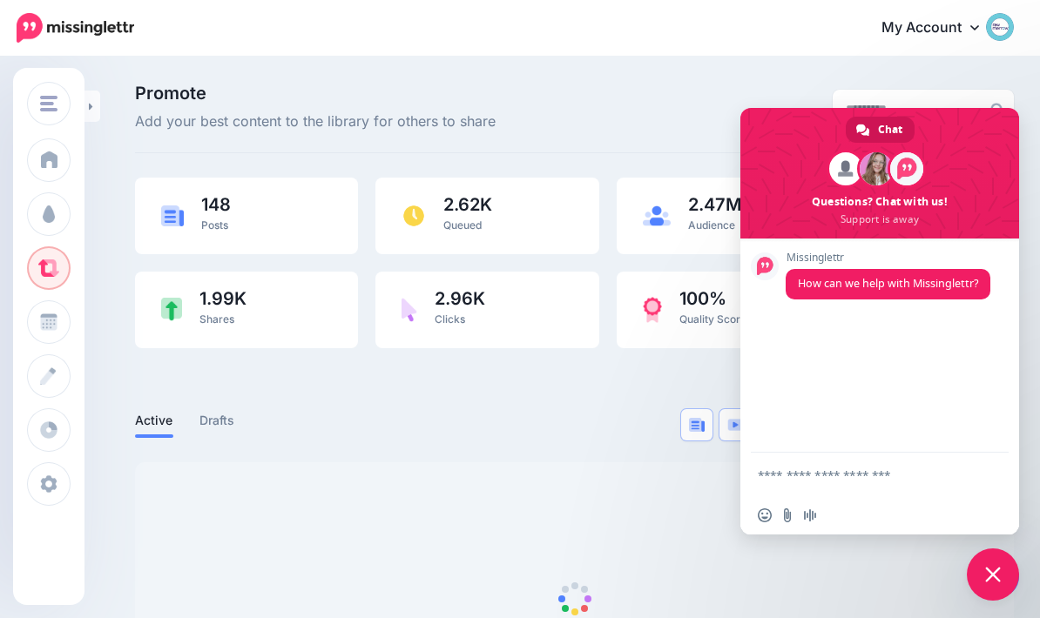
click at [985, 578] on span "Close chat" at bounding box center [993, 575] width 52 height 52
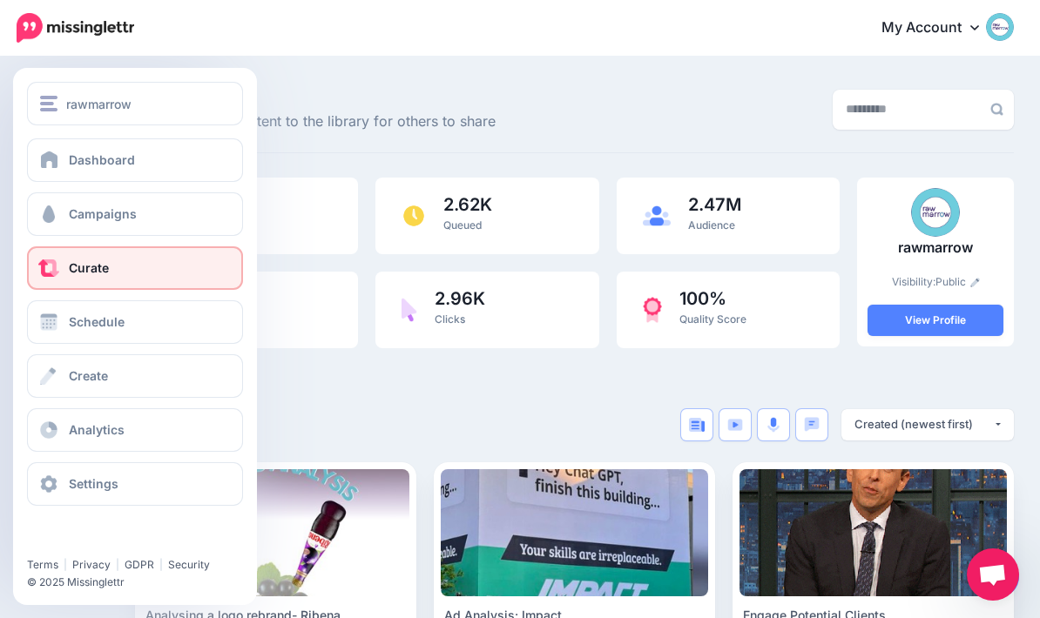
click at [56, 265] on span at bounding box center [48, 268] width 23 height 17
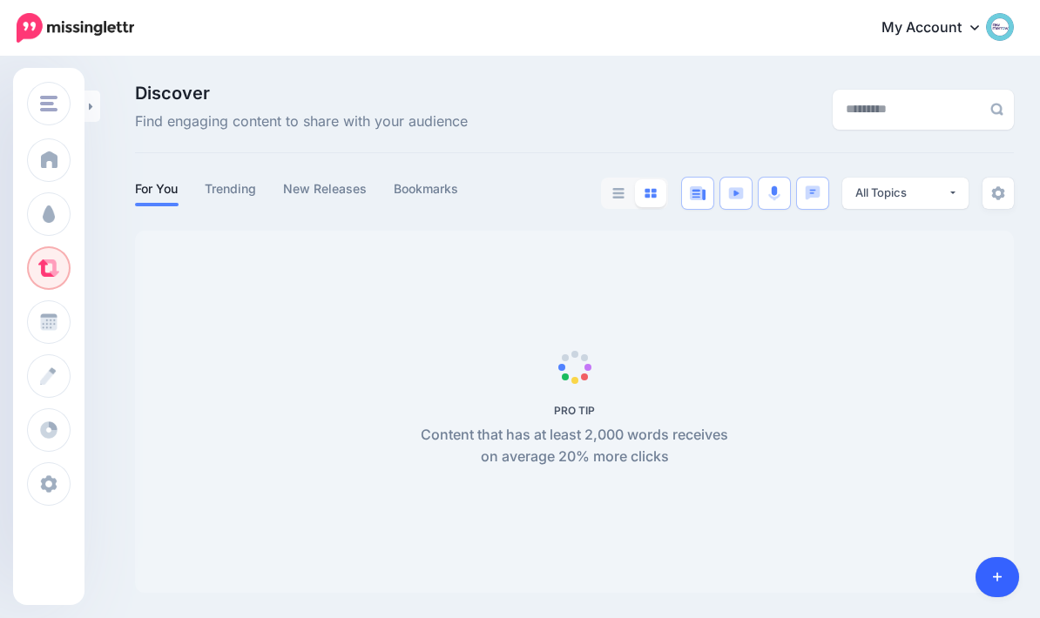
click at [994, 582] on icon at bounding box center [998, 577] width 10 height 12
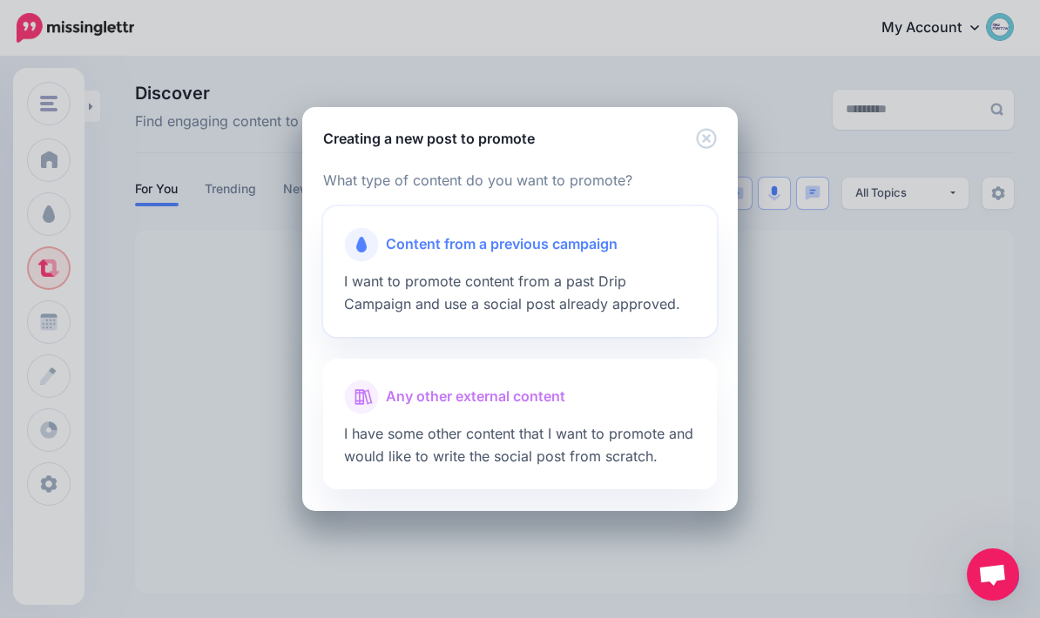
click at [544, 250] on span "Content from a previous campaign" at bounding box center [502, 244] width 232 height 23
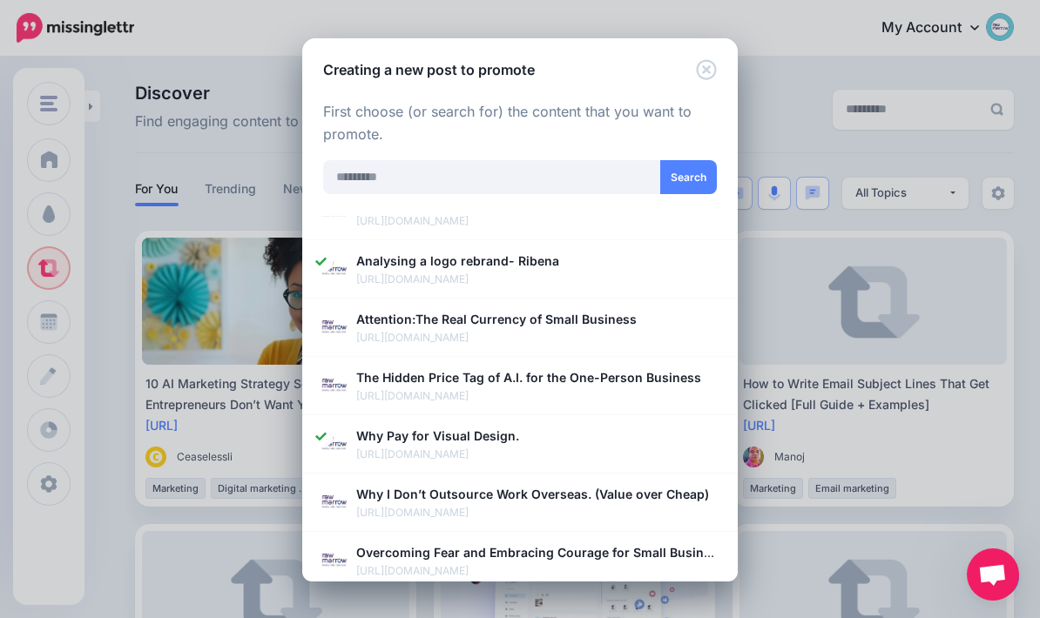
scroll to position [402, 0]
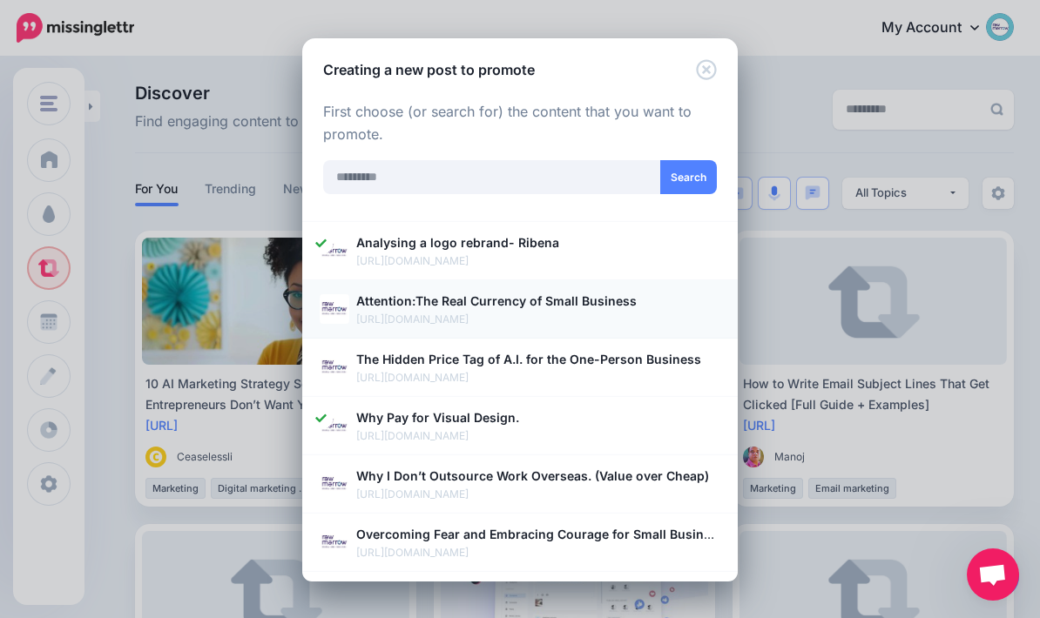
click at [657, 314] on p "[URL][DOMAIN_NAME]" at bounding box center [538, 319] width 364 height 17
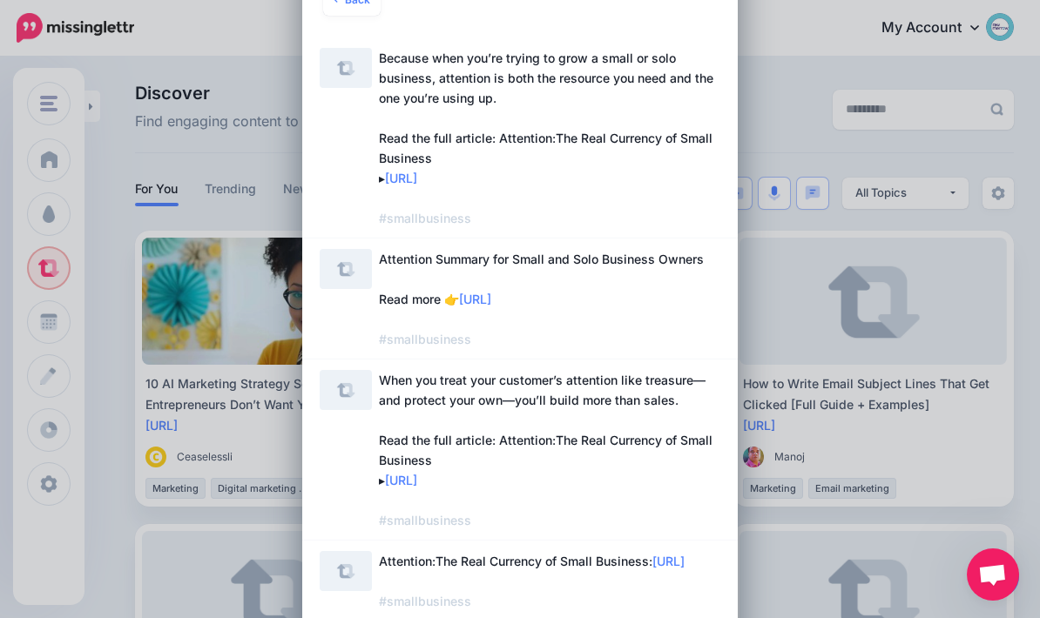
scroll to position [182, 0]
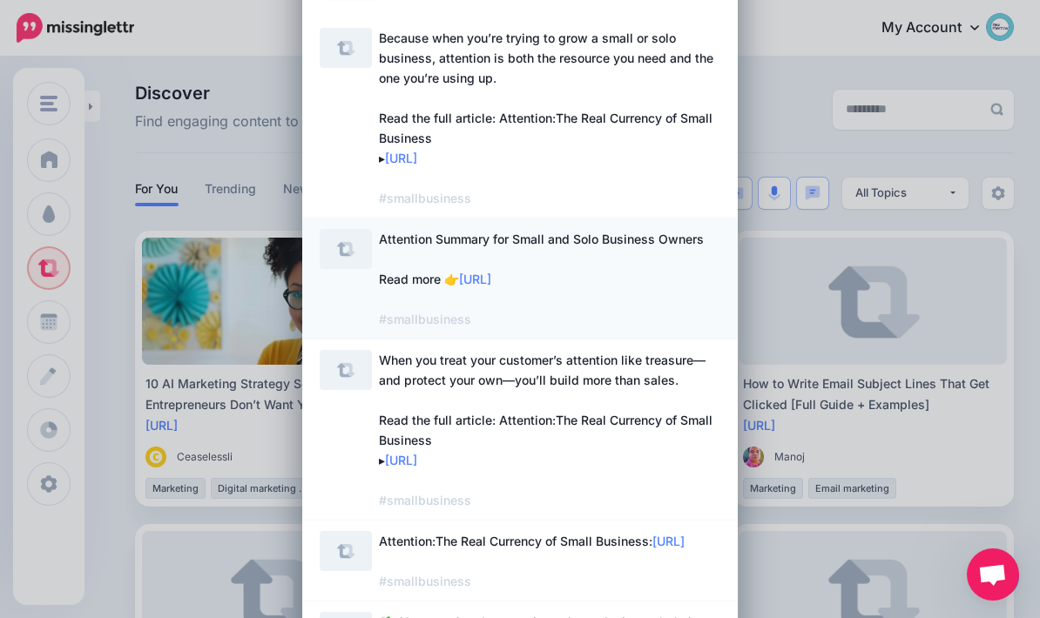
click at [676, 274] on span "Attention Summary for Small and Solo Business Owners Read more 👉 https://lttr.a…" at bounding box center [549, 279] width 341 height 100
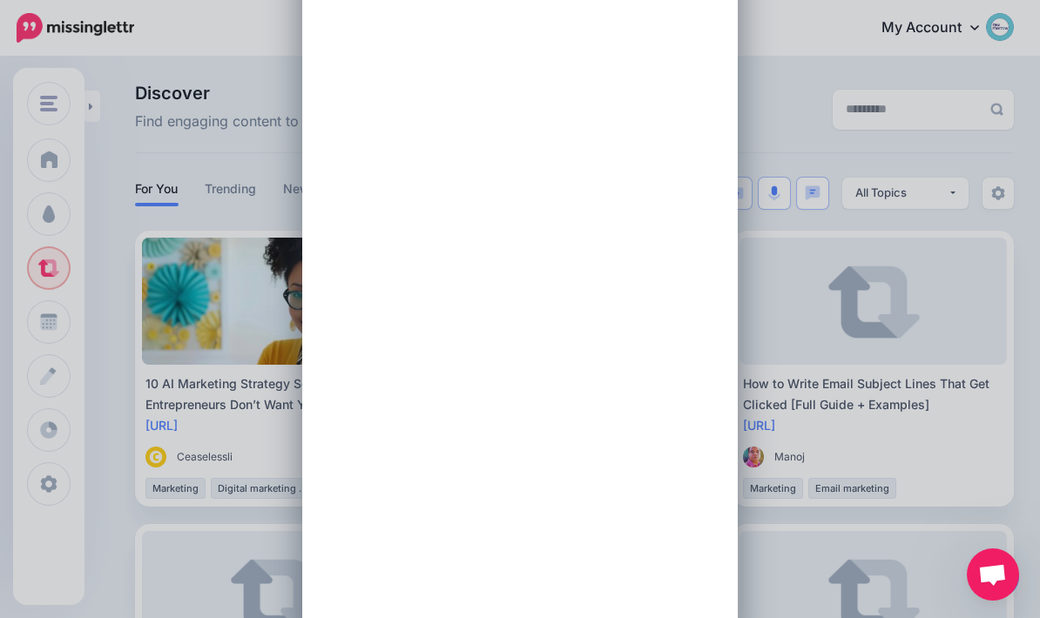
scroll to position [0, 0]
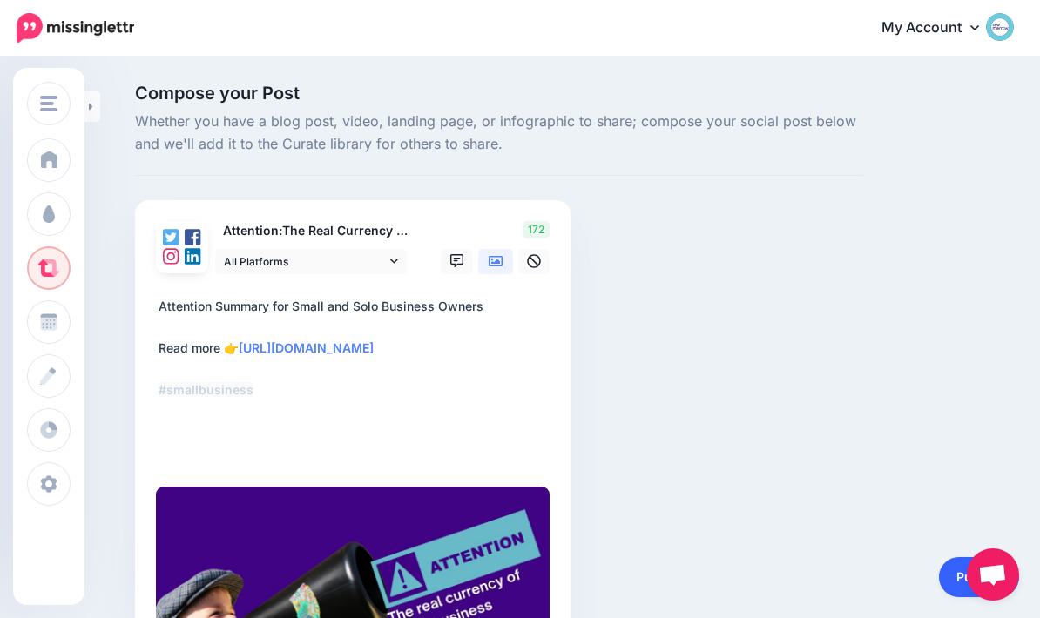
click at [945, 597] on link "Publish" at bounding box center [979, 577] width 80 height 40
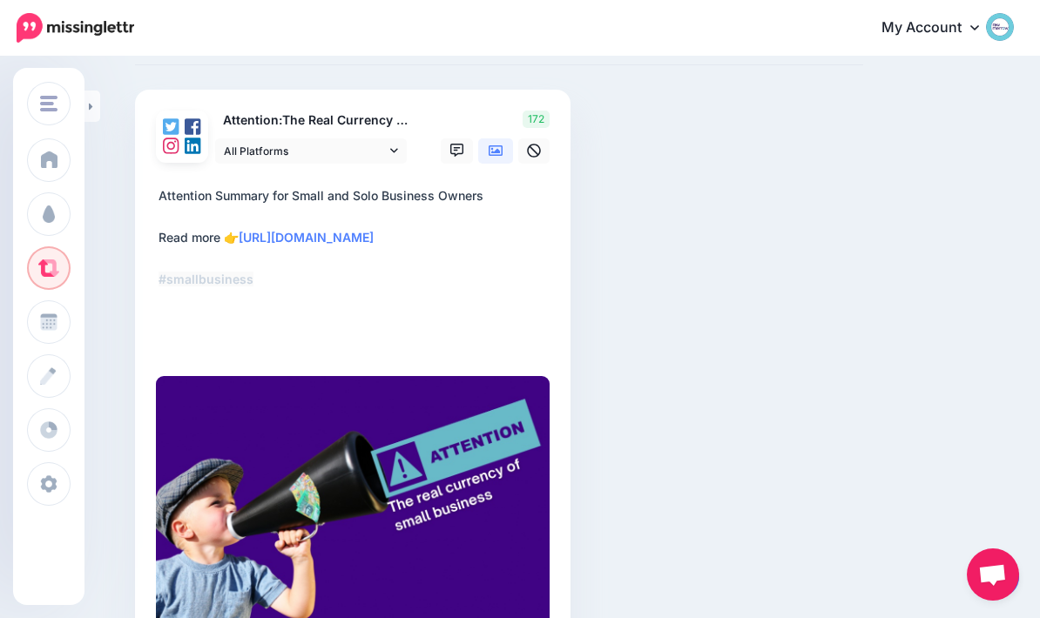
scroll to position [158, 0]
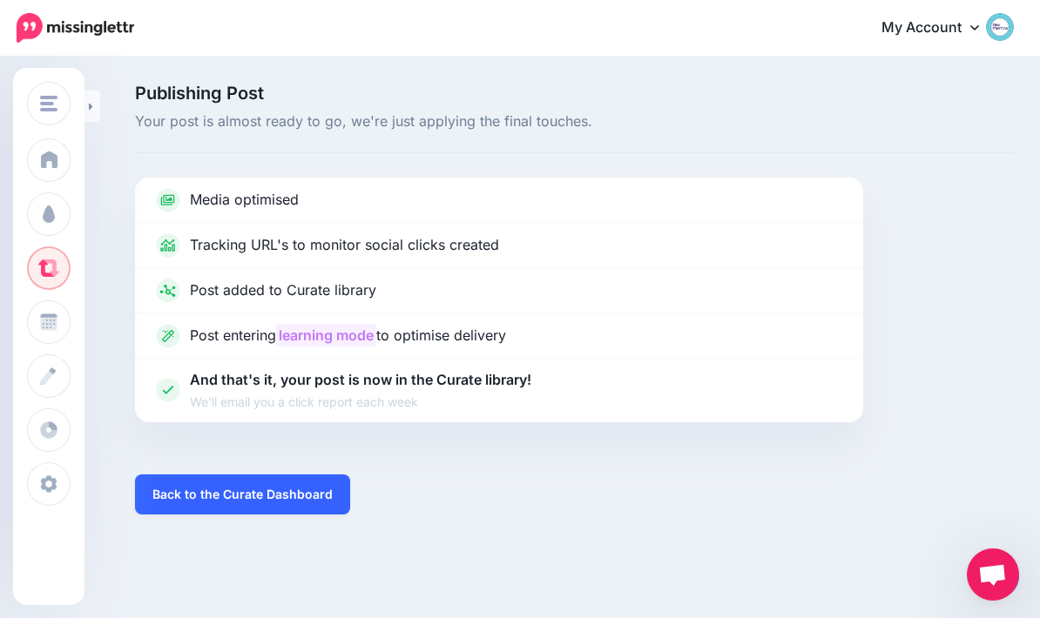
click at [182, 488] on link "Back to the Curate Dashboard" at bounding box center [242, 495] width 215 height 40
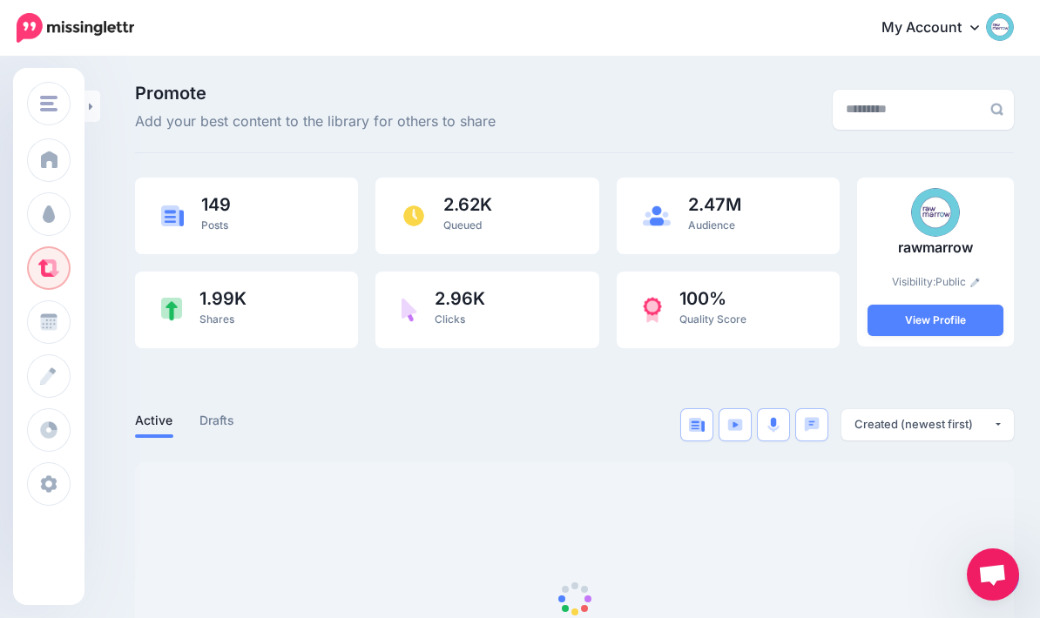
click at [995, 566] on span "Open chat" at bounding box center [992, 576] width 29 height 24
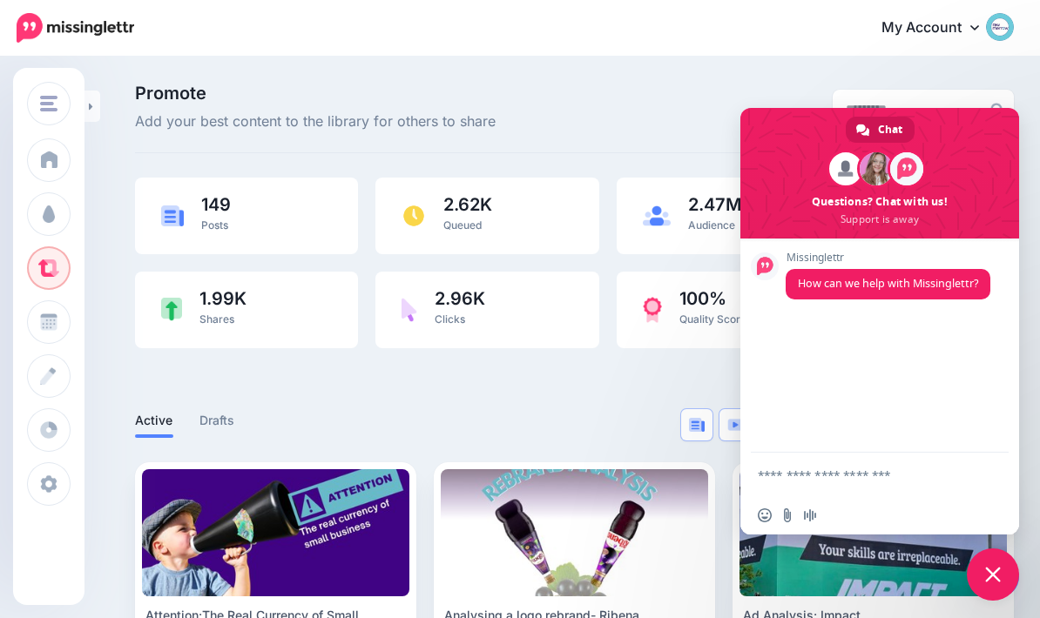
click at [991, 570] on span "Close chat" at bounding box center [993, 575] width 16 height 16
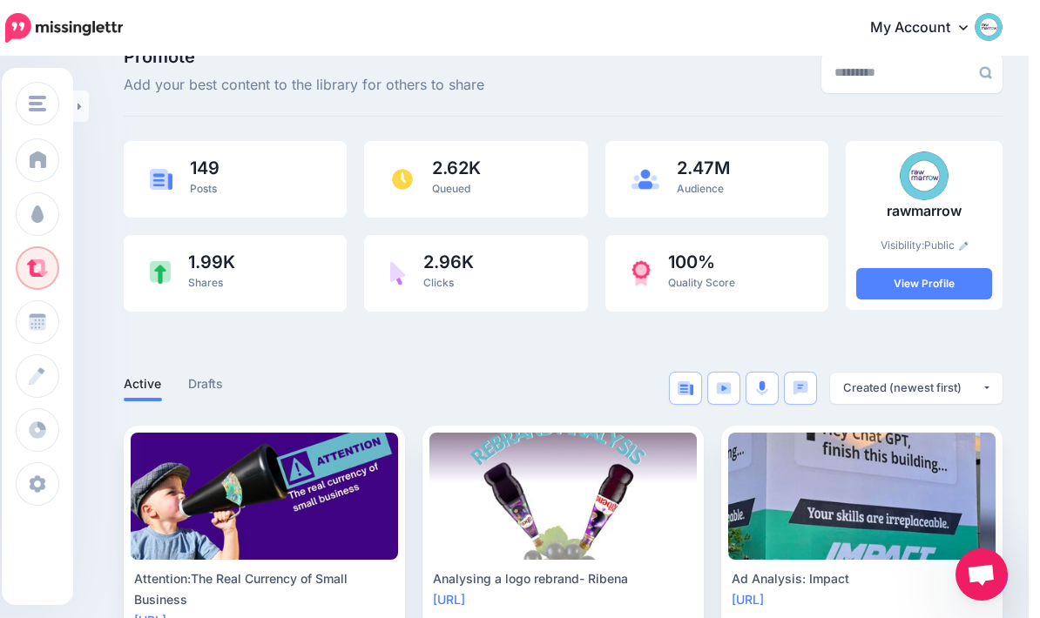
scroll to position [0, 38]
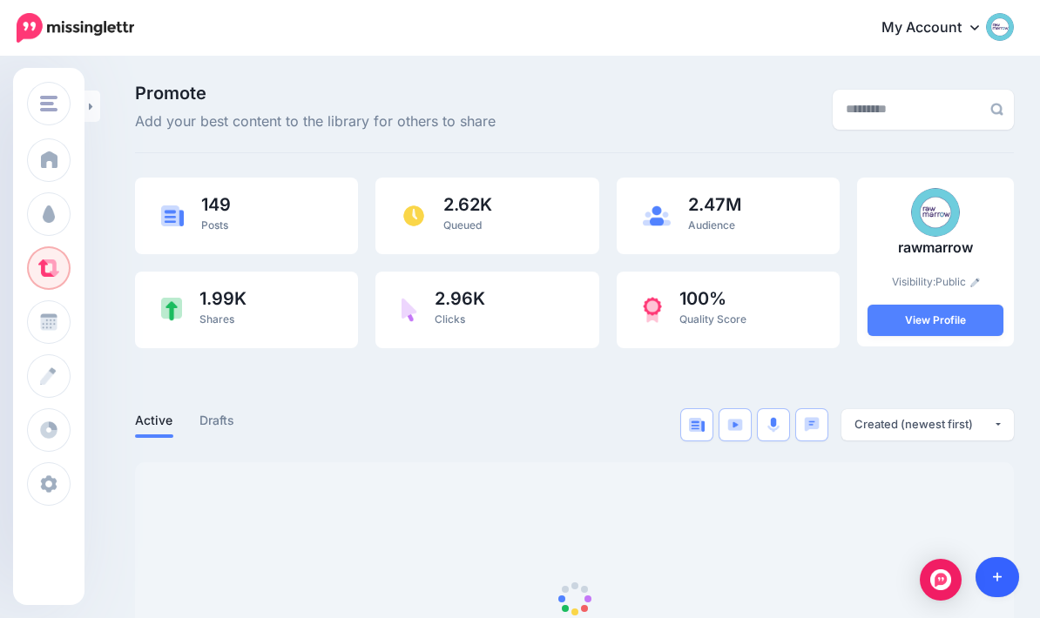
click at [999, 587] on link at bounding box center [997, 577] width 44 height 40
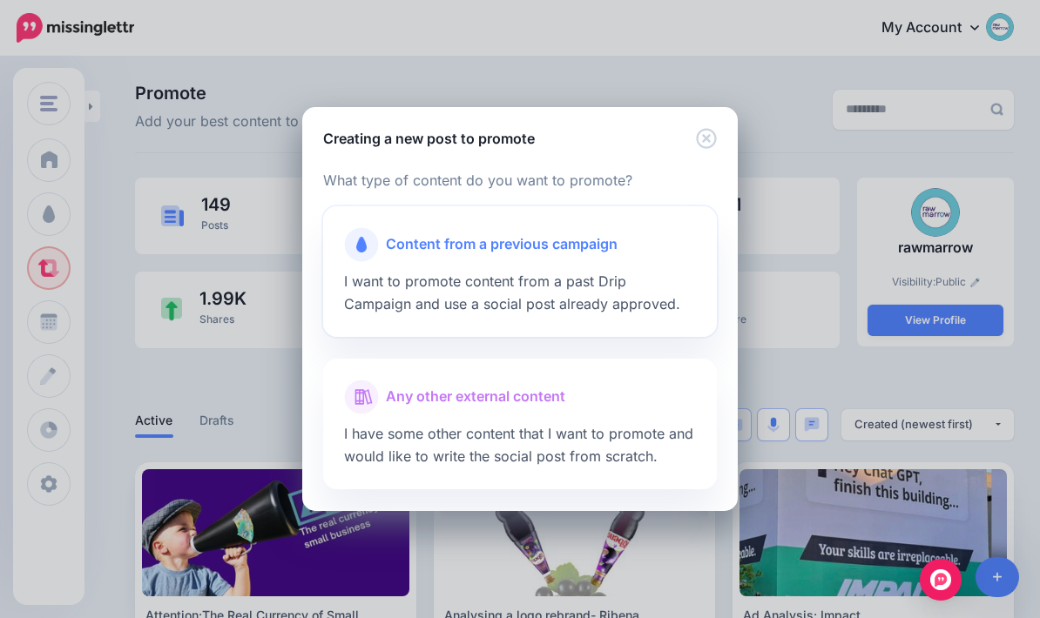
click at [617, 269] on div at bounding box center [520, 266] width 352 height 9
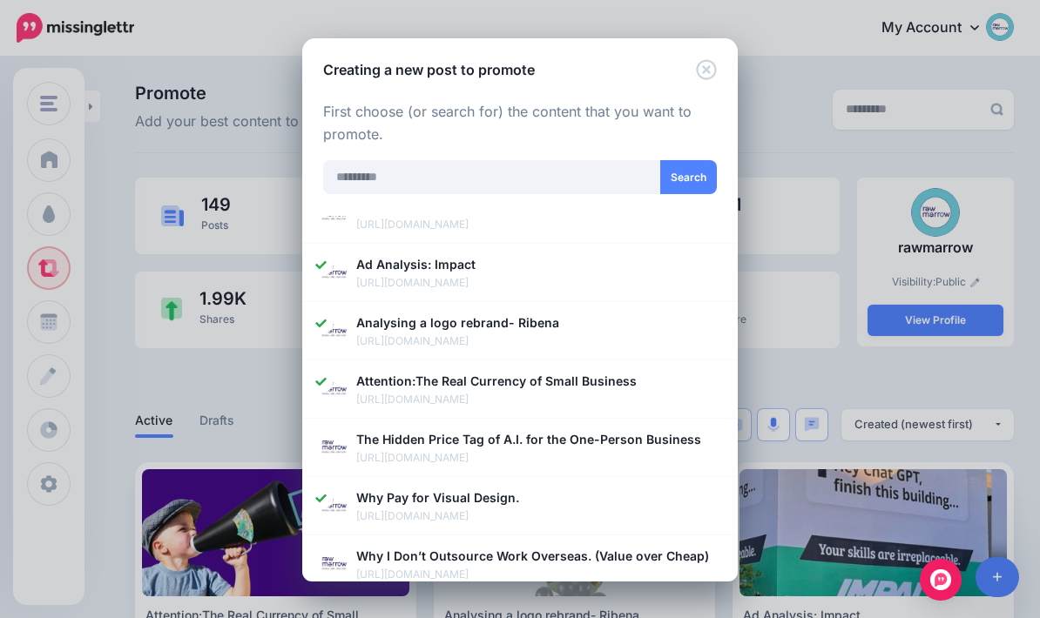
scroll to position [321, 0]
click at [339, 443] on img at bounding box center [335, 449] width 30 height 30
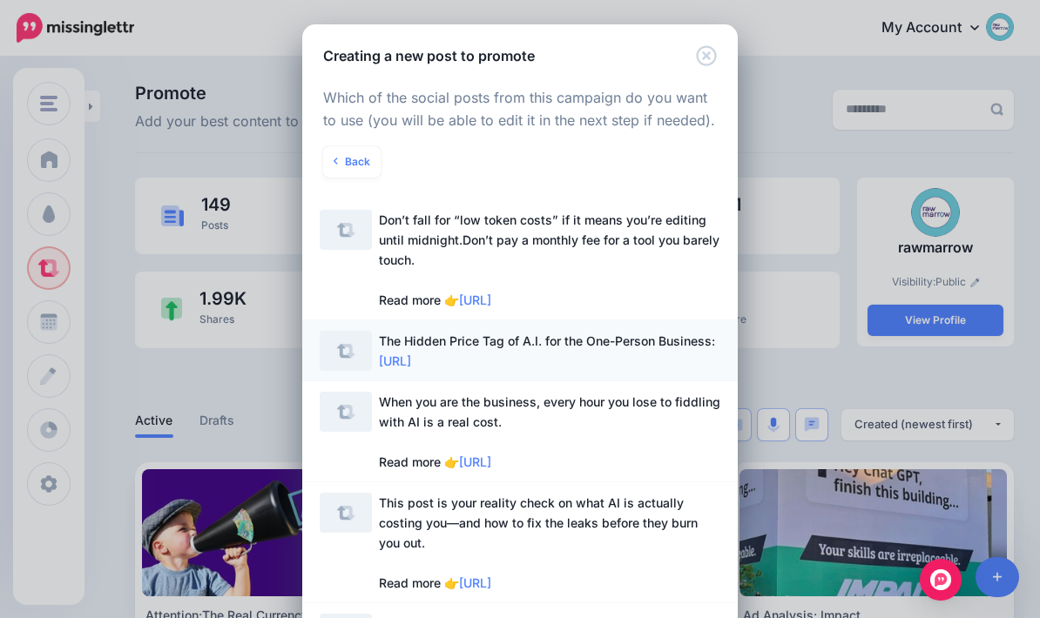
click at [634, 349] on span "The Hidden Price Tag of A.I. for the One-Person Business: https://lttr.ai/AguBB" at bounding box center [549, 351] width 341 height 40
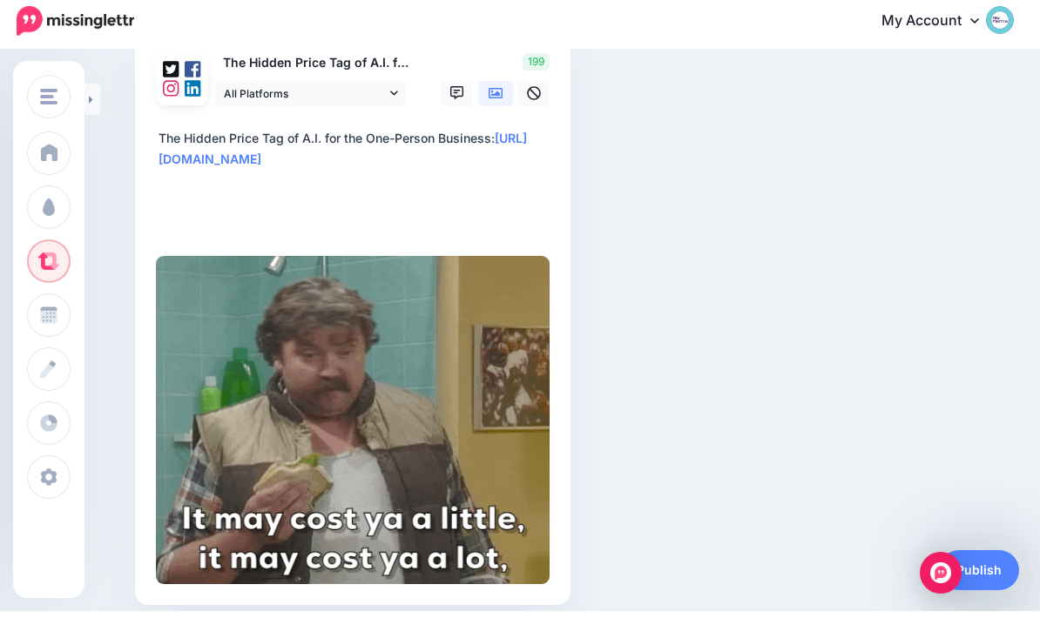
scroll to position [231, 0]
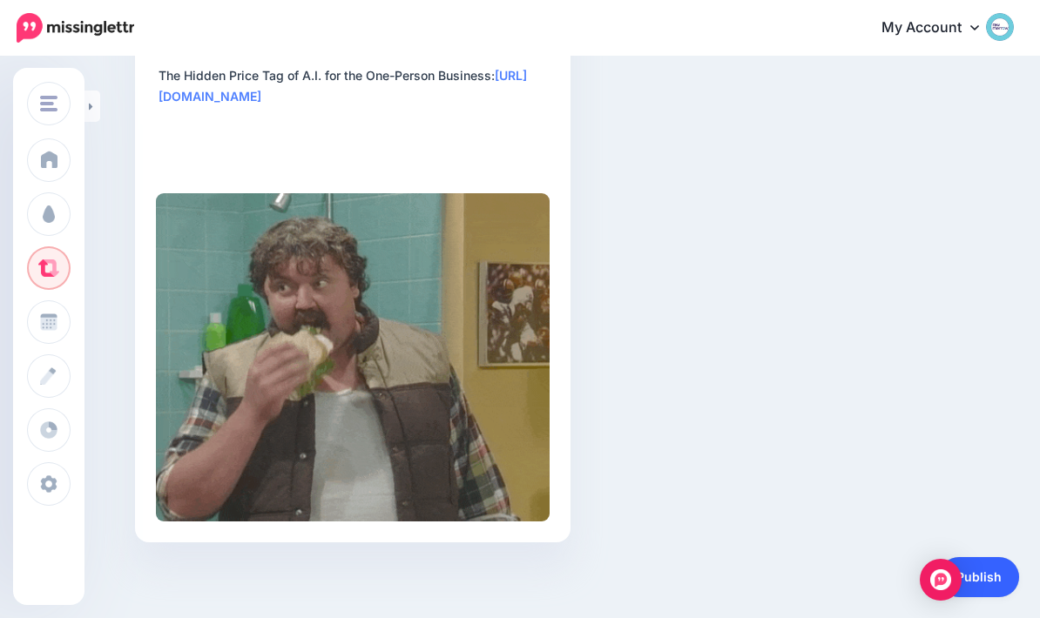
click at [994, 574] on link "Publish" at bounding box center [979, 577] width 80 height 40
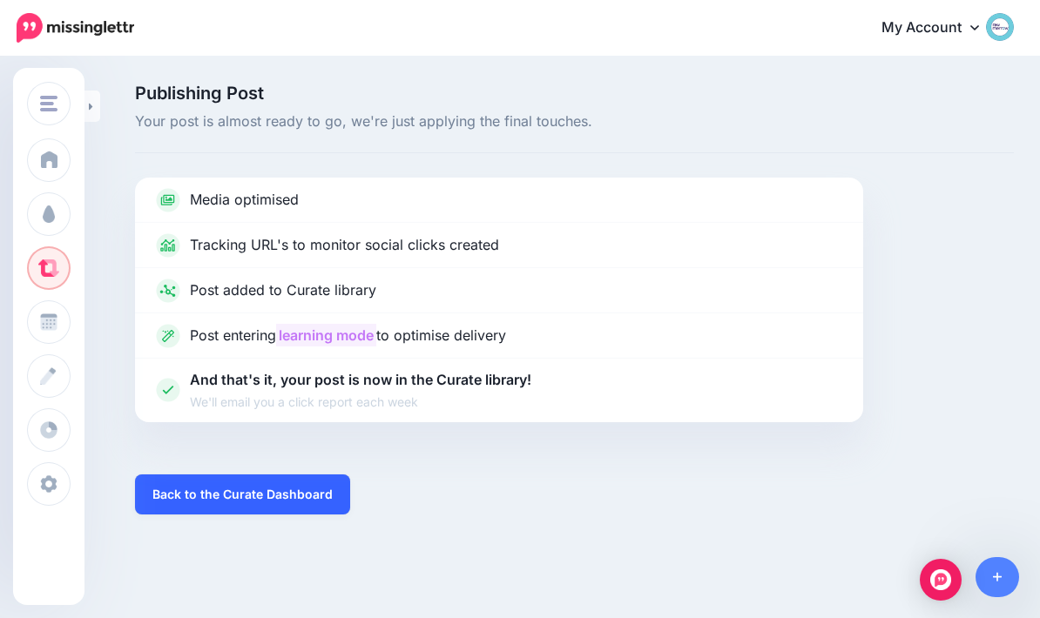
click at [199, 491] on link "Back to the Curate Dashboard" at bounding box center [242, 495] width 215 height 40
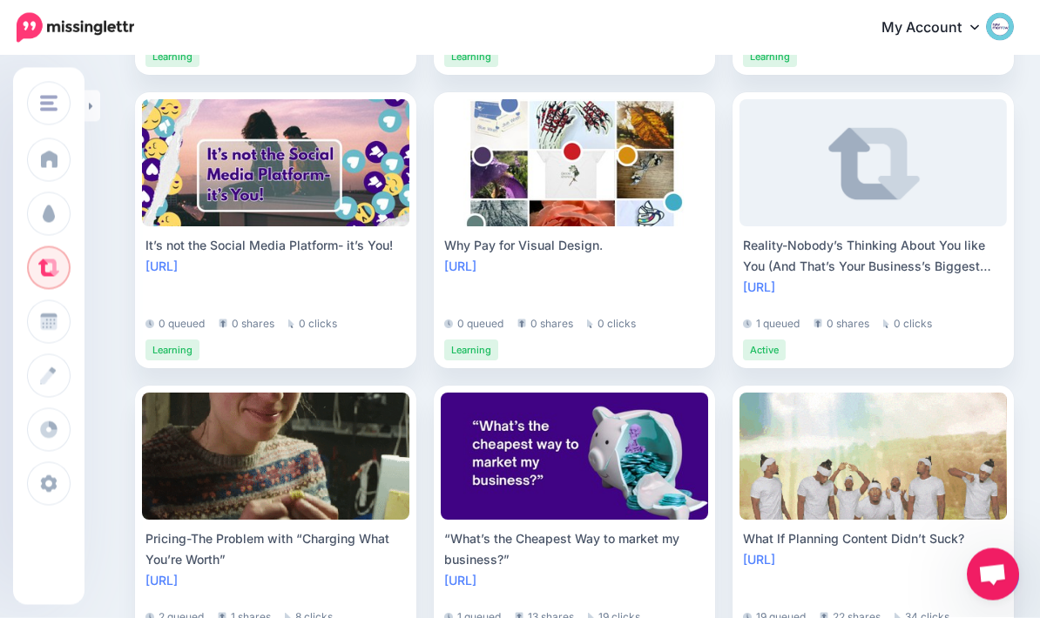
scroll to position [1251, 0]
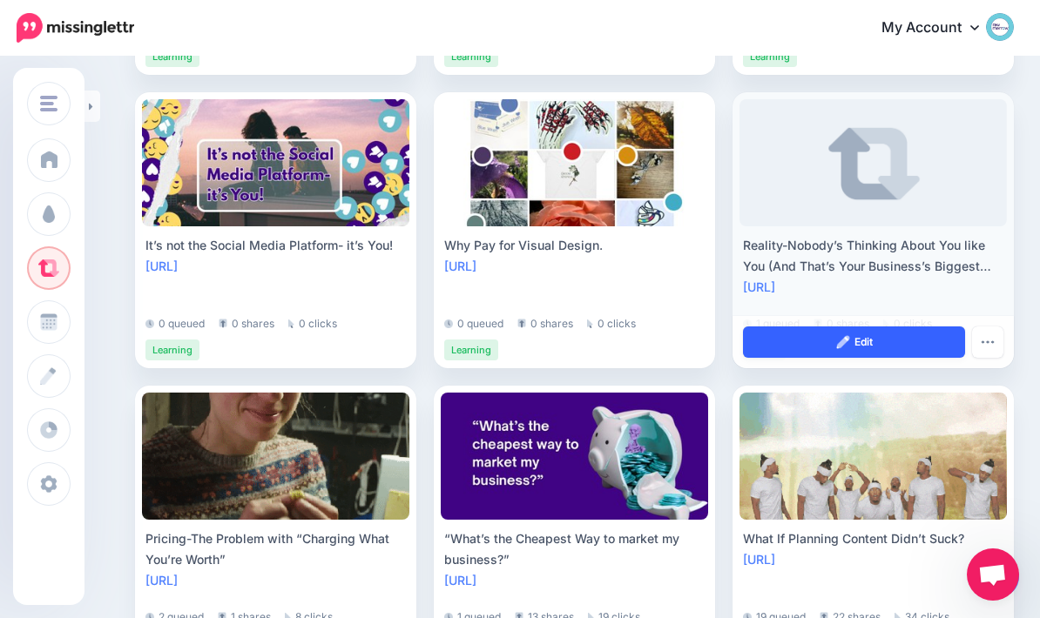
click at [914, 337] on link "Edit" at bounding box center [854, 342] width 222 height 31
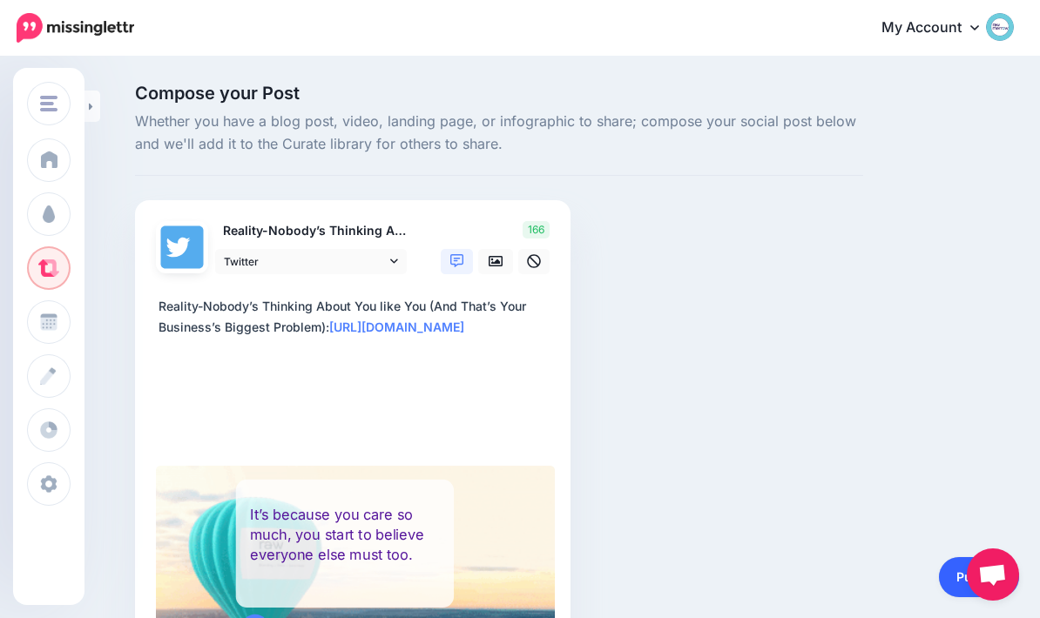
click at [954, 574] on link "Publish" at bounding box center [979, 577] width 80 height 40
